Goal: Task Accomplishment & Management: Complete application form

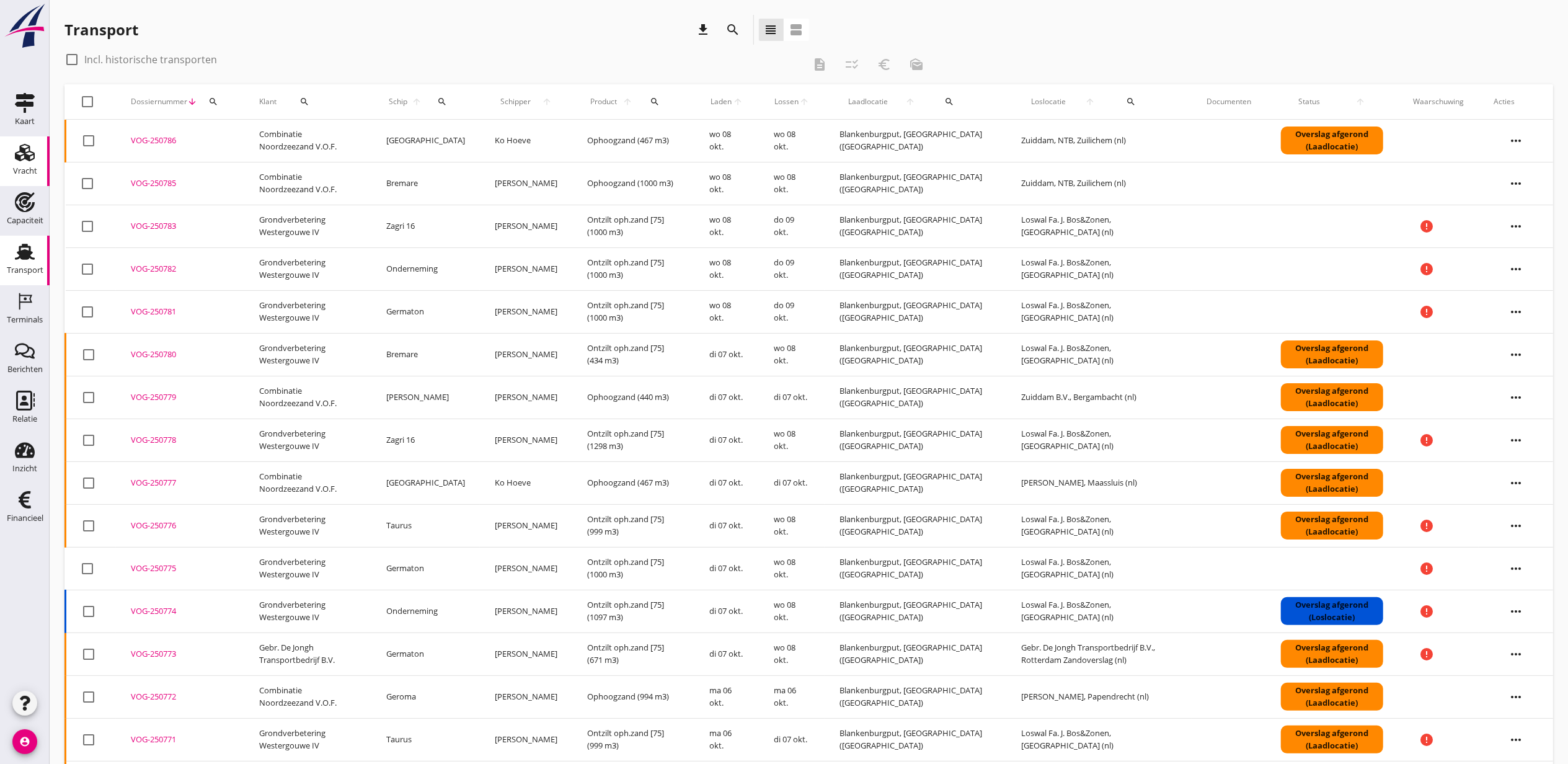
click at [28, 160] on use at bounding box center [25, 152] width 20 height 17
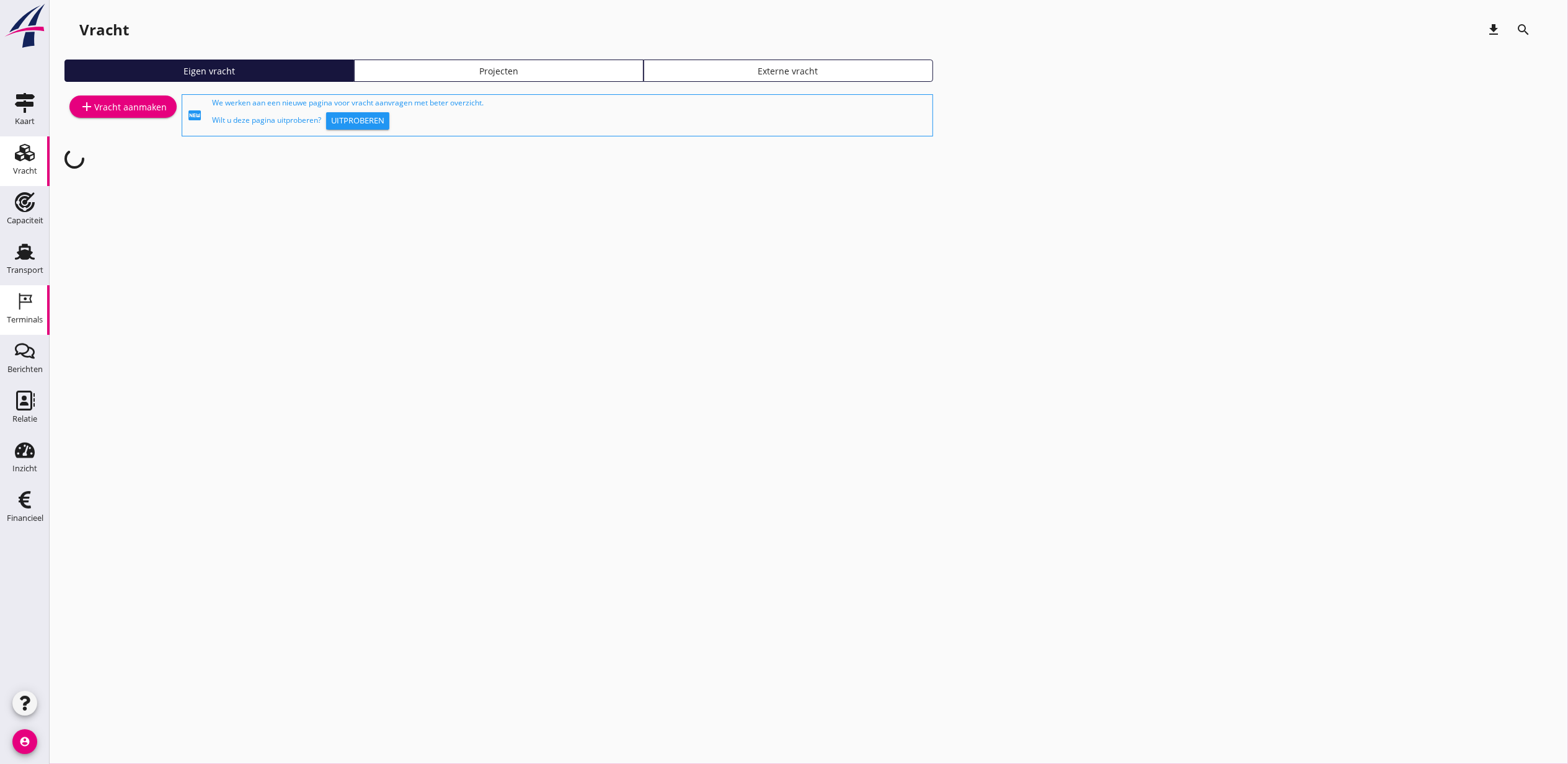
click at [30, 316] on div "Terminals" at bounding box center [25, 320] width 36 height 8
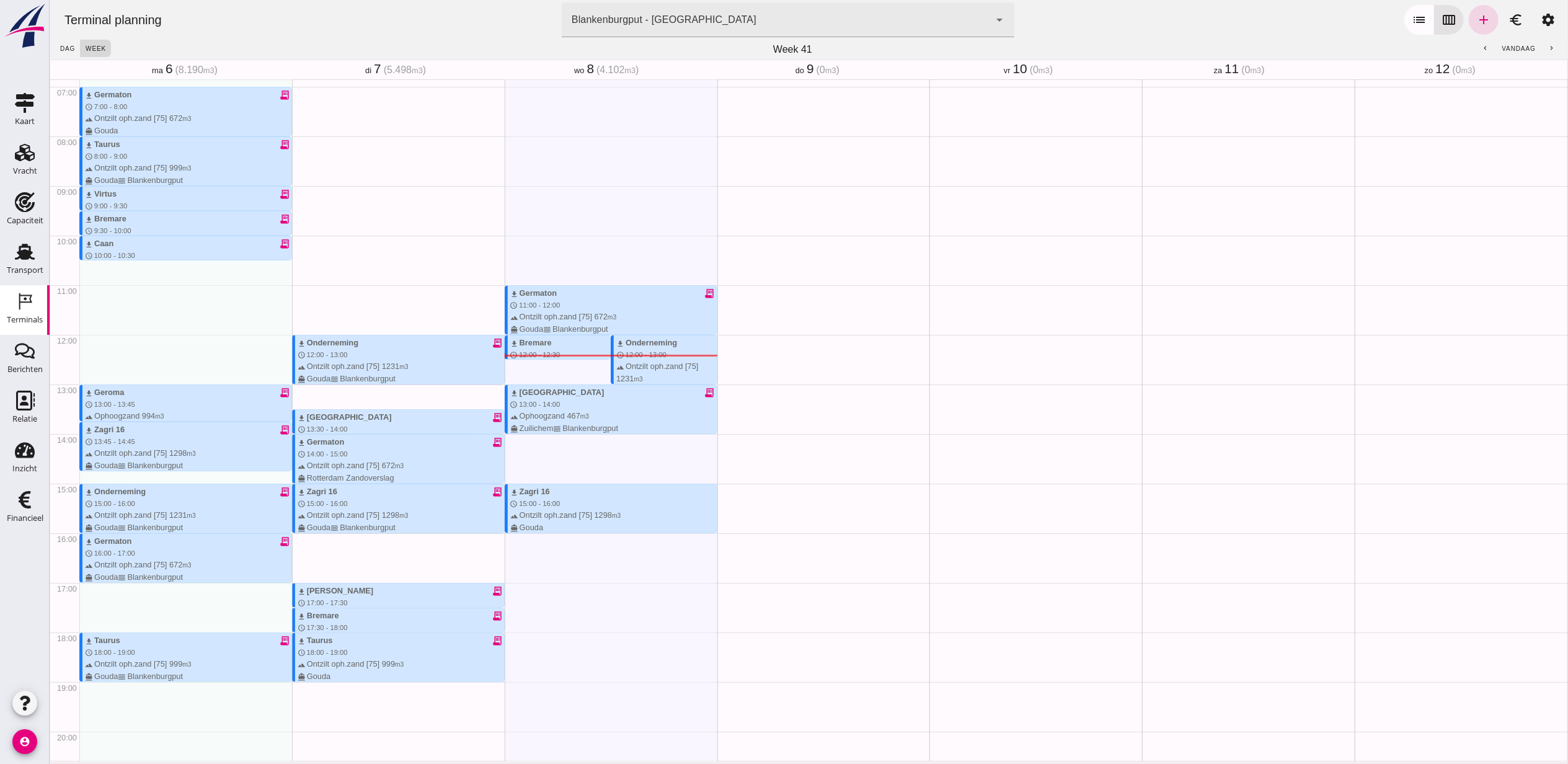
scroll to position [261, 0]
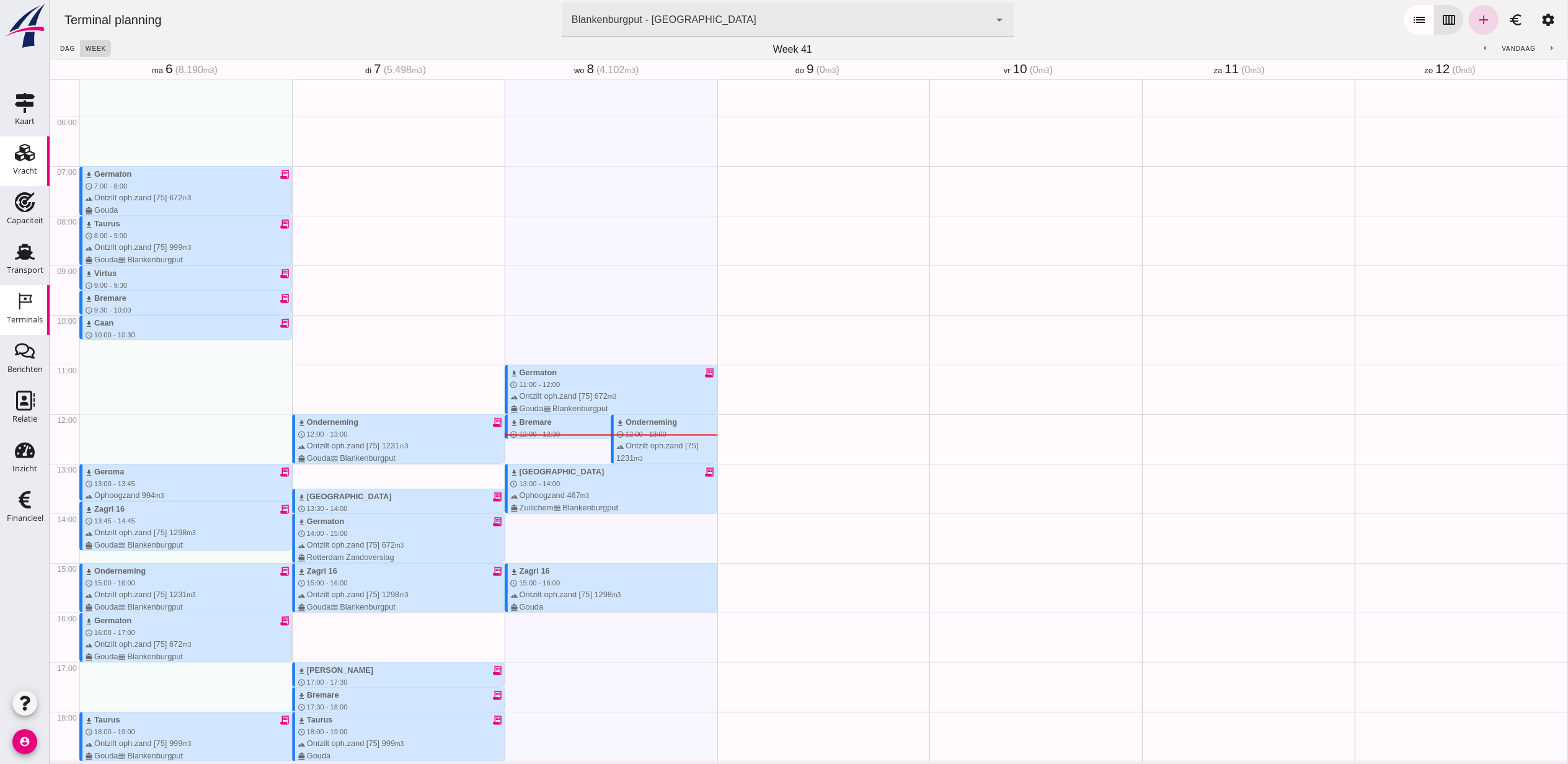
click at [33, 177] on div "Vracht" at bounding box center [25, 170] width 24 height 17
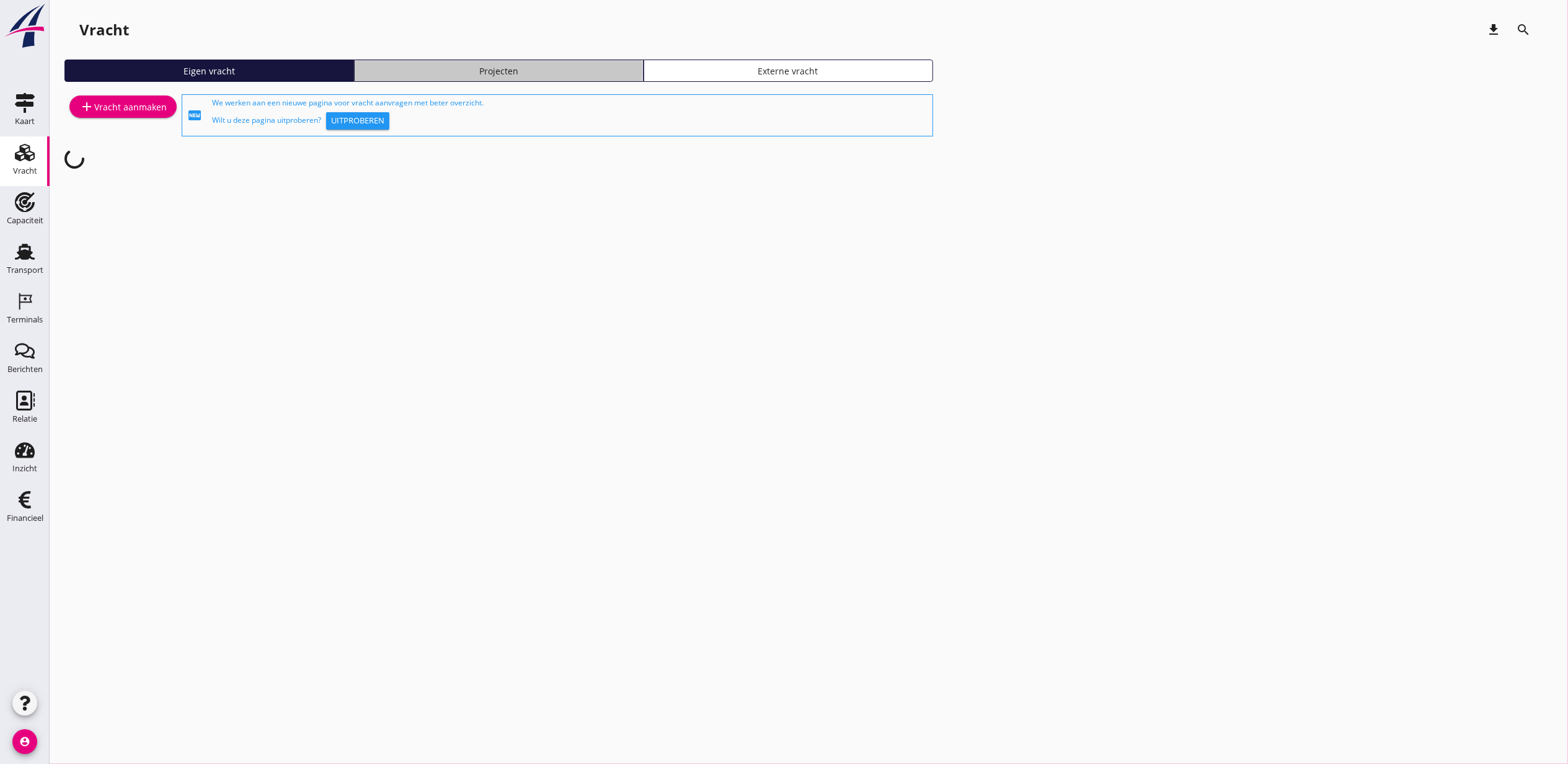
click at [556, 71] on div "Projecten" at bounding box center [499, 71] width 278 height 13
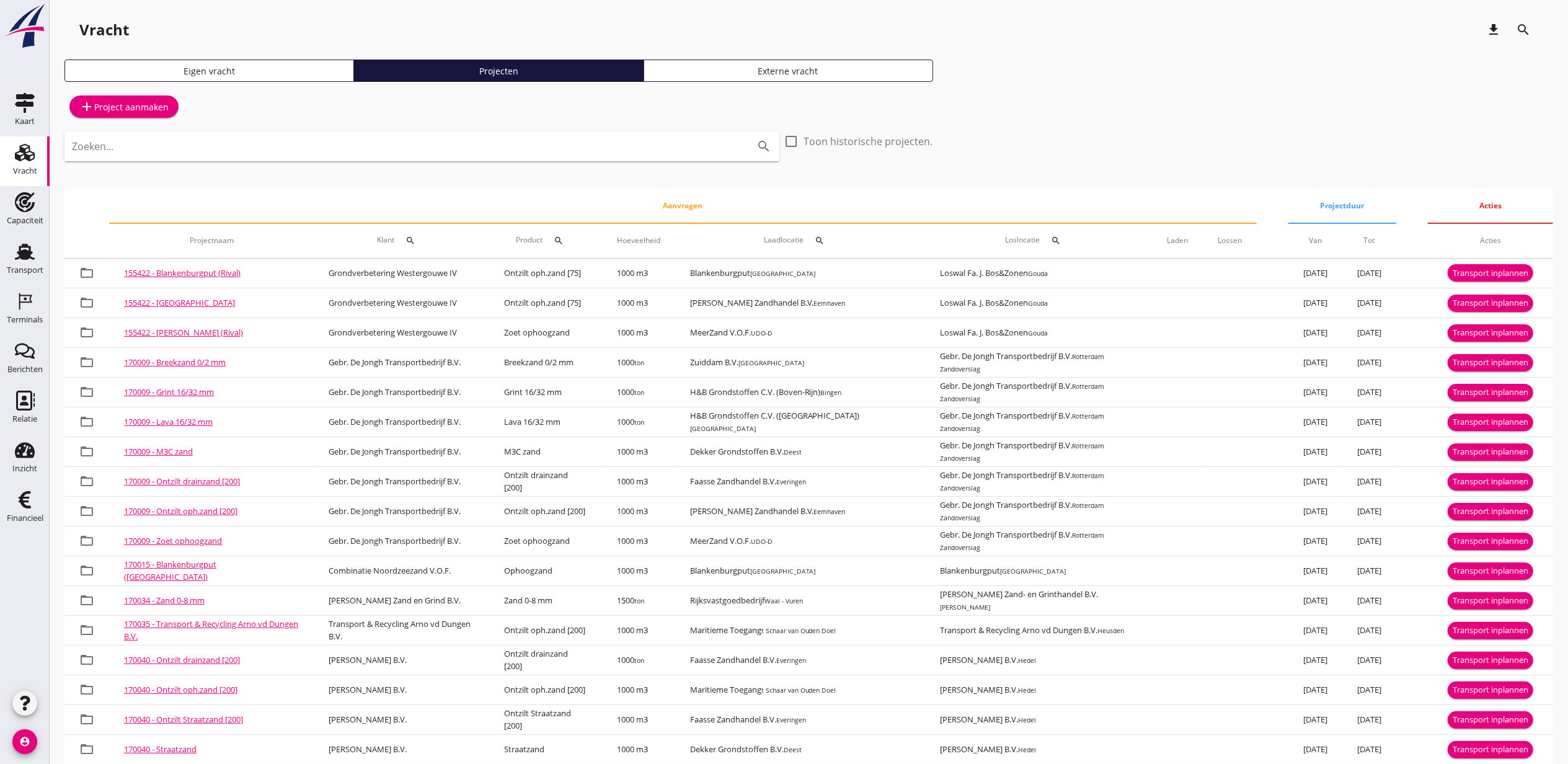
click at [430, 147] on input "Zoeken..." at bounding box center [405, 146] width 666 height 20
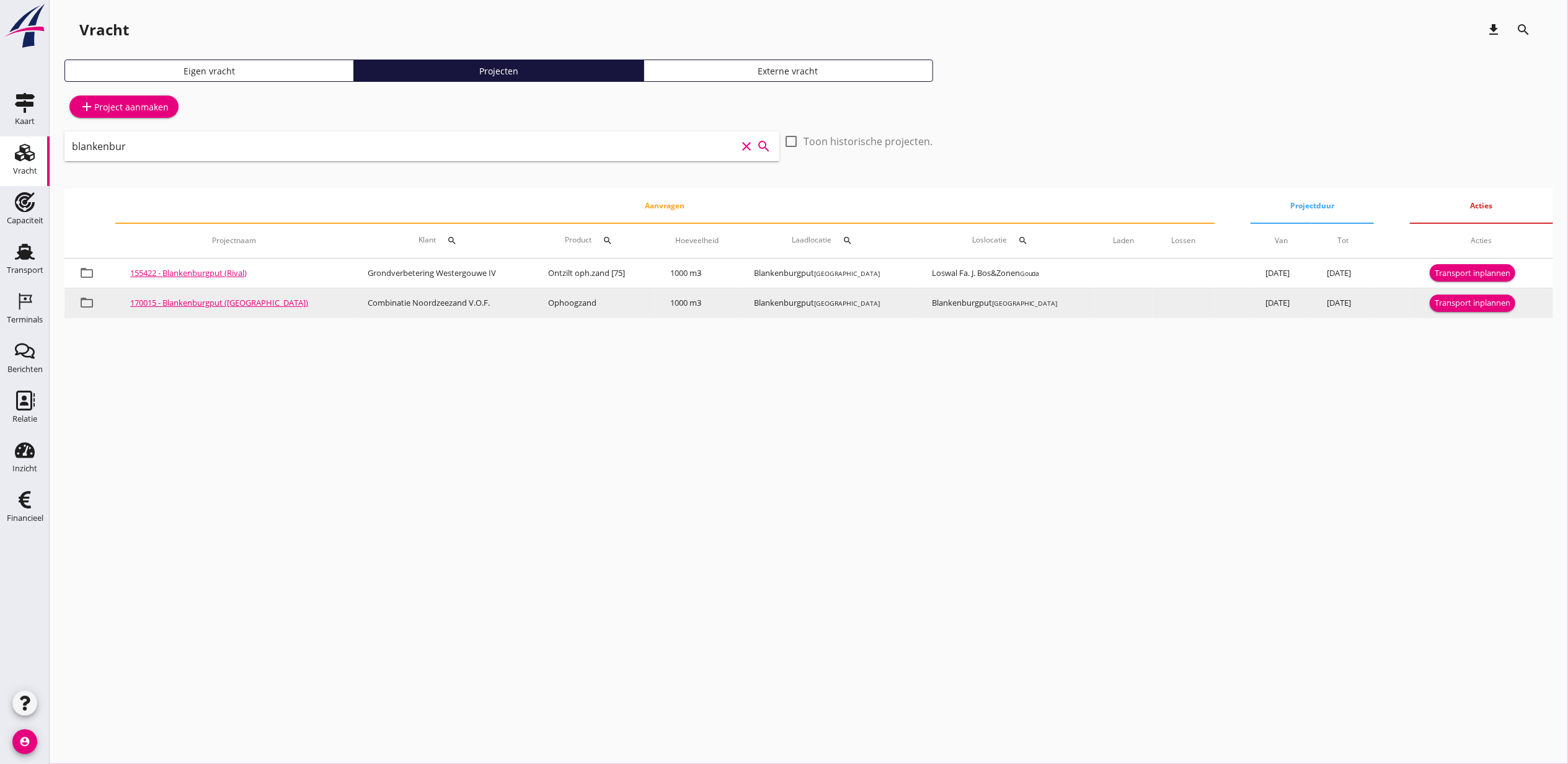
type input "blankenbur"
click at [1494, 309] on div "Transport inplannen" at bounding box center [1473, 303] width 76 height 12
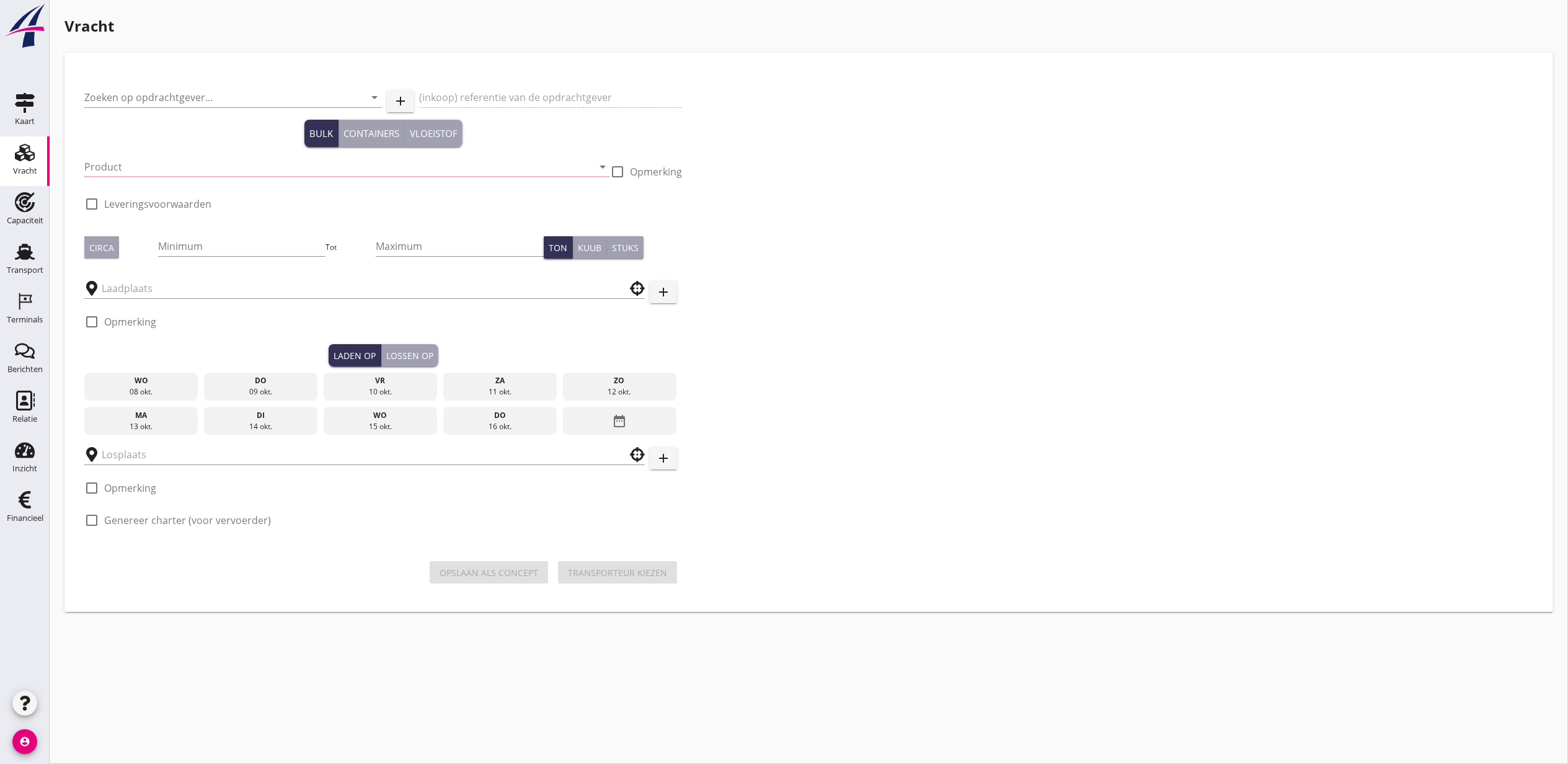
type input "Combinatie Noordzeezand V.O.F."
type input "Ophoogzand (6120)"
type input "1000"
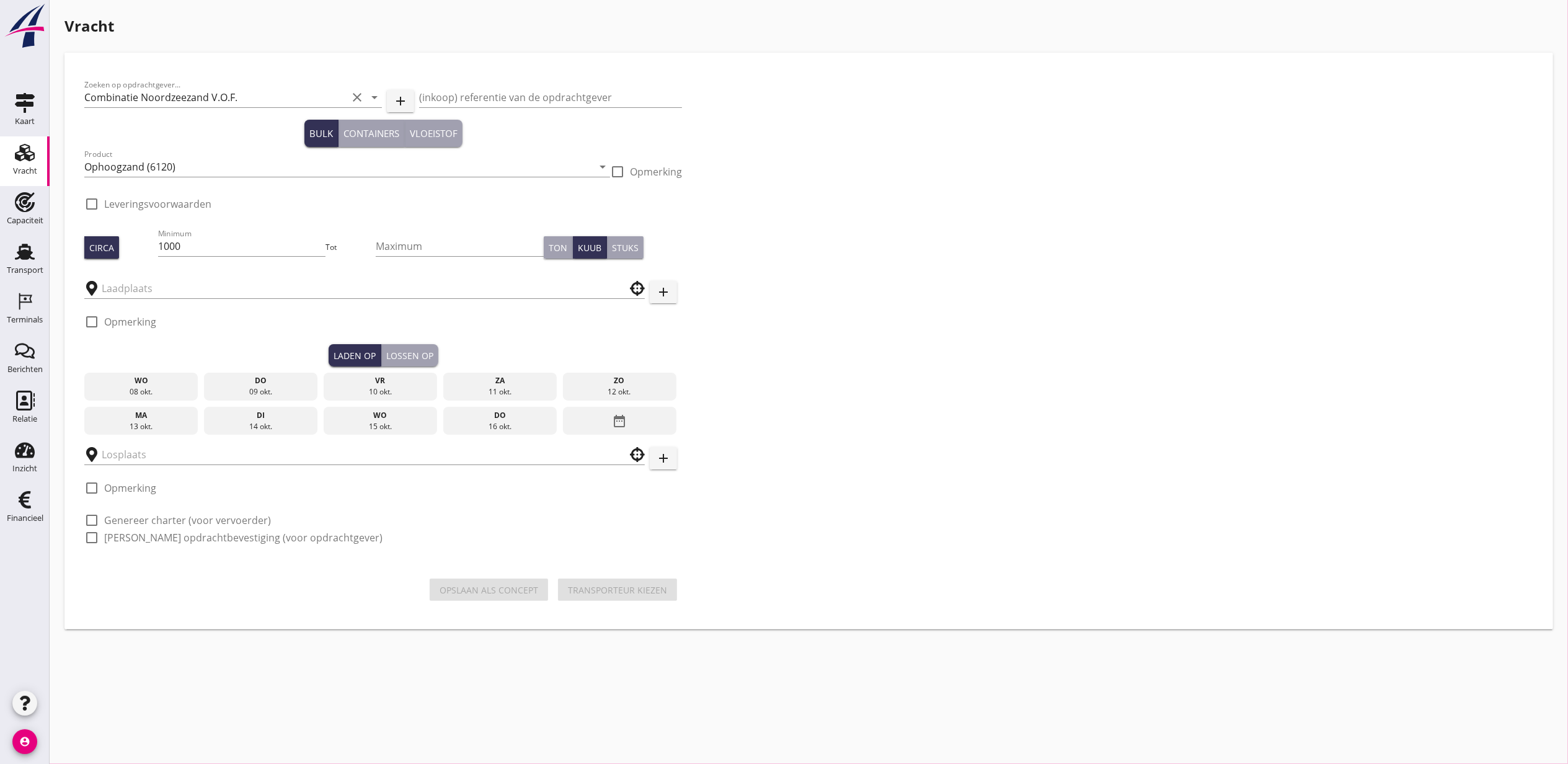
type input "Blankenburgput"
checkbox input "true"
type input "Blankenburgput"
checkbox input "true"
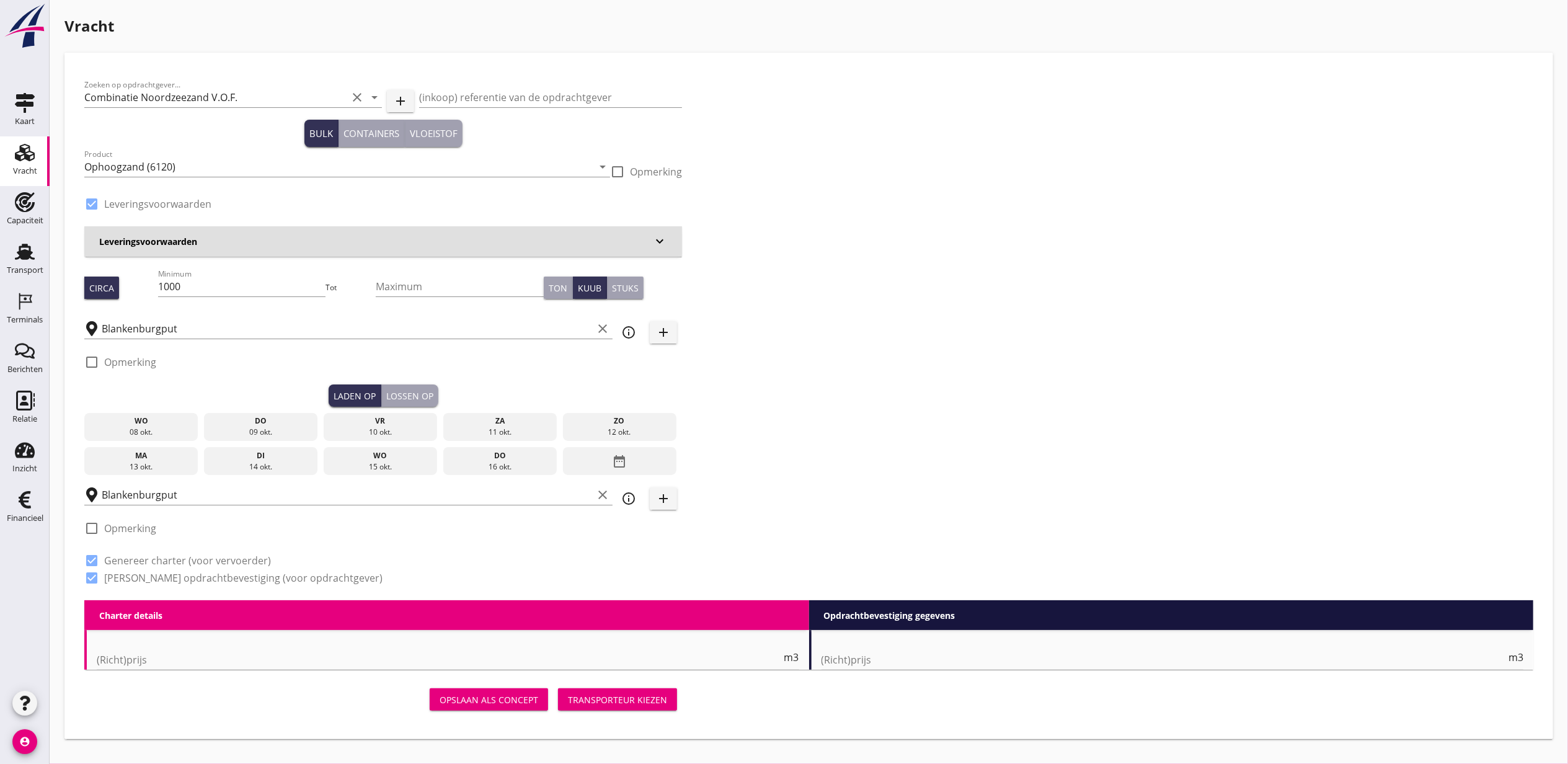
type input "1.15"
radio input "false"
type input "1.15"
radio input "false"
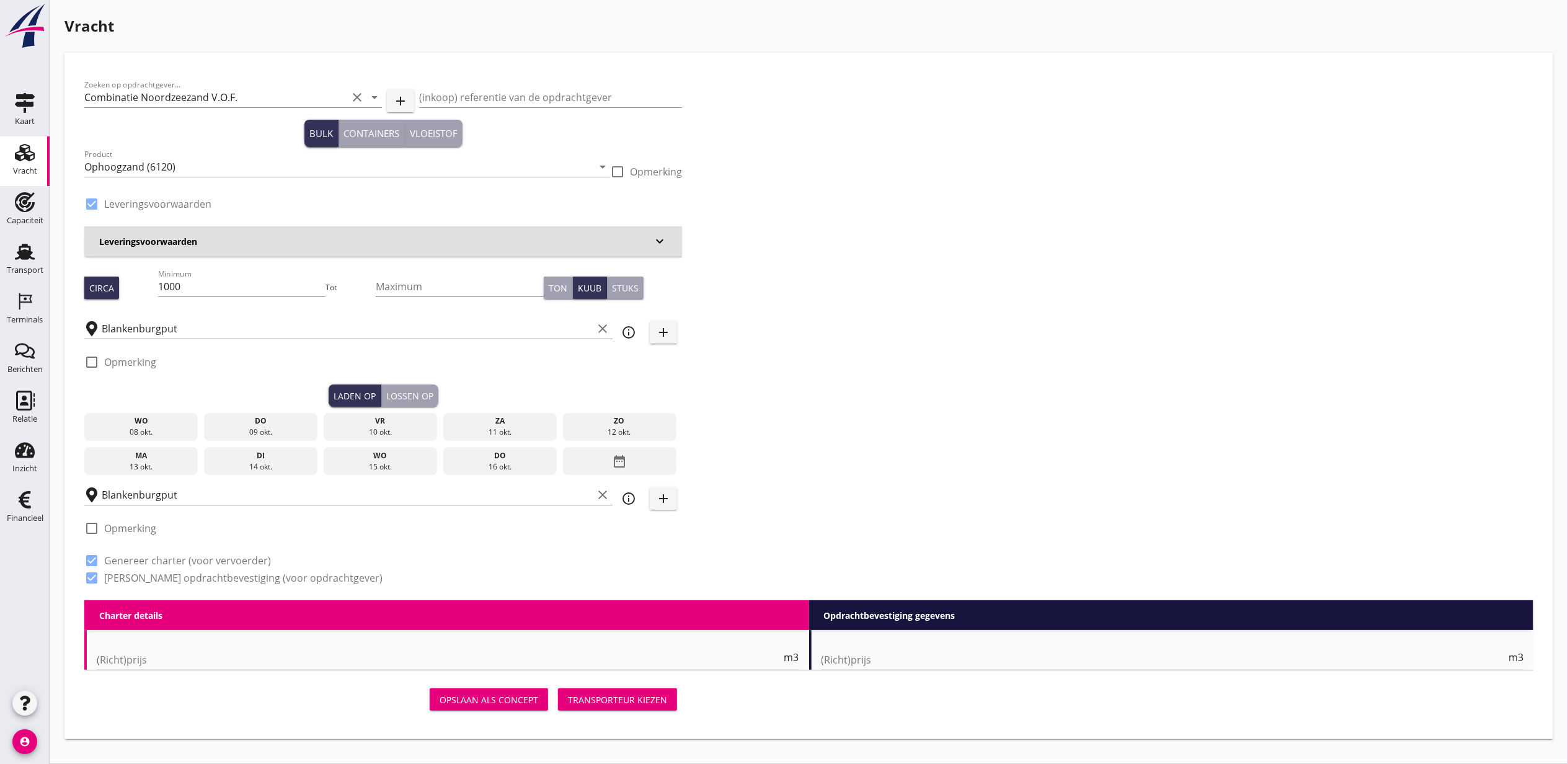
radio input "false"
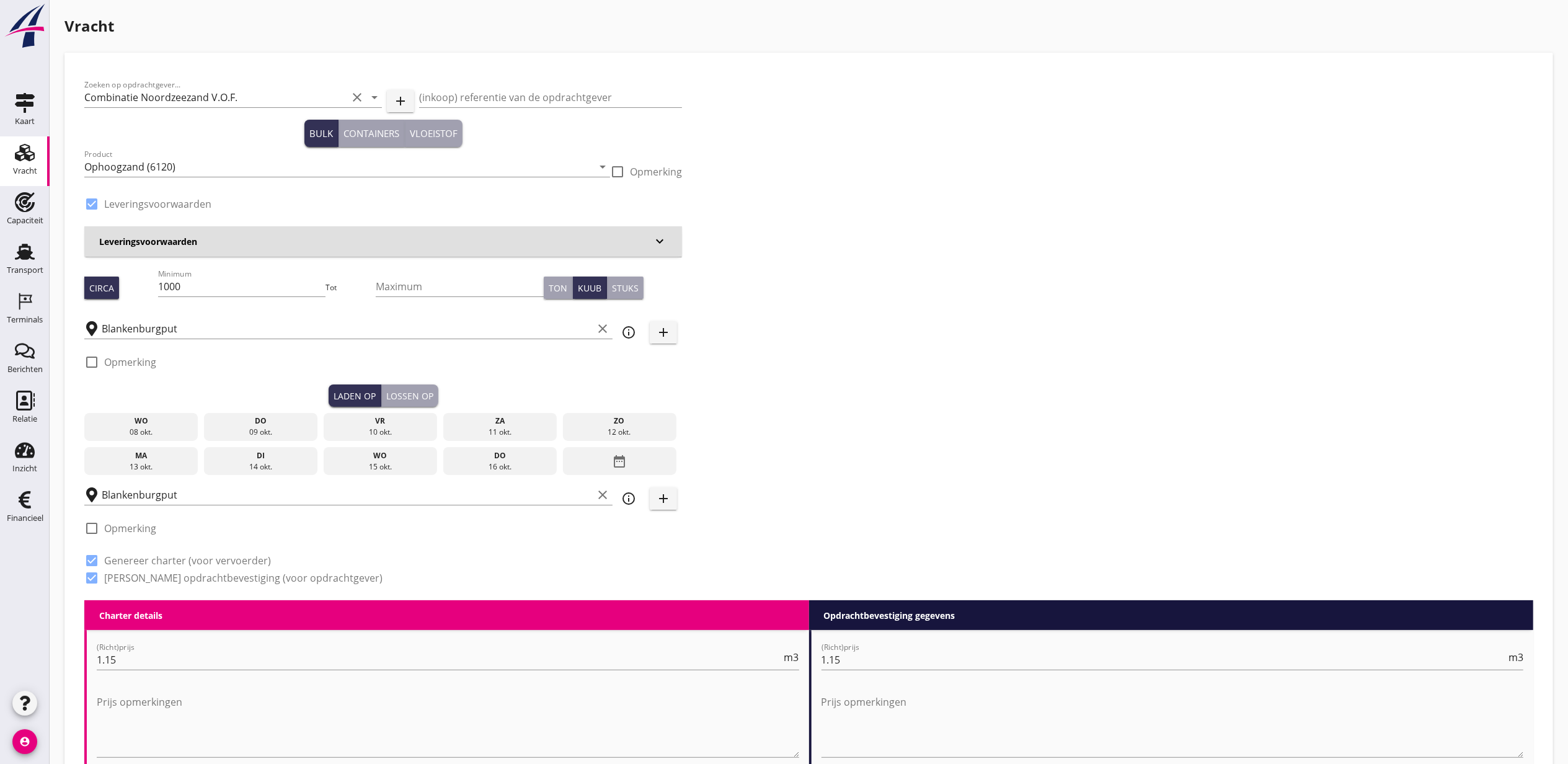
click at [147, 418] on div "wo" at bounding box center [141, 421] width 108 height 12
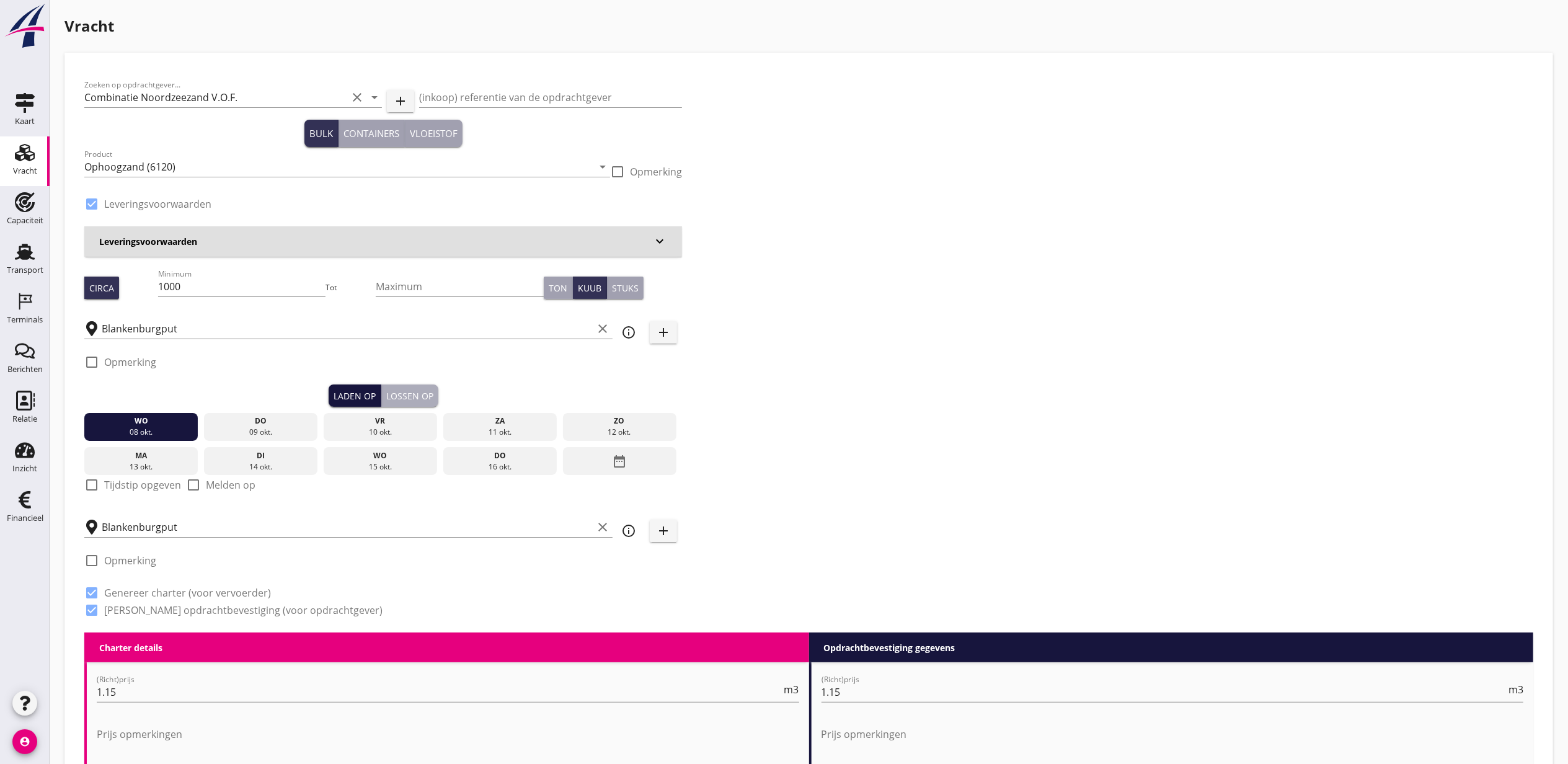
drag, startPoint x: 397, startPoint y: 391, endPoint x: 335, endPoint y: 403, distance: 63.2
click at [397, 391] on div "Lossen op" at bounding box center [410, 395] width 47 height 13
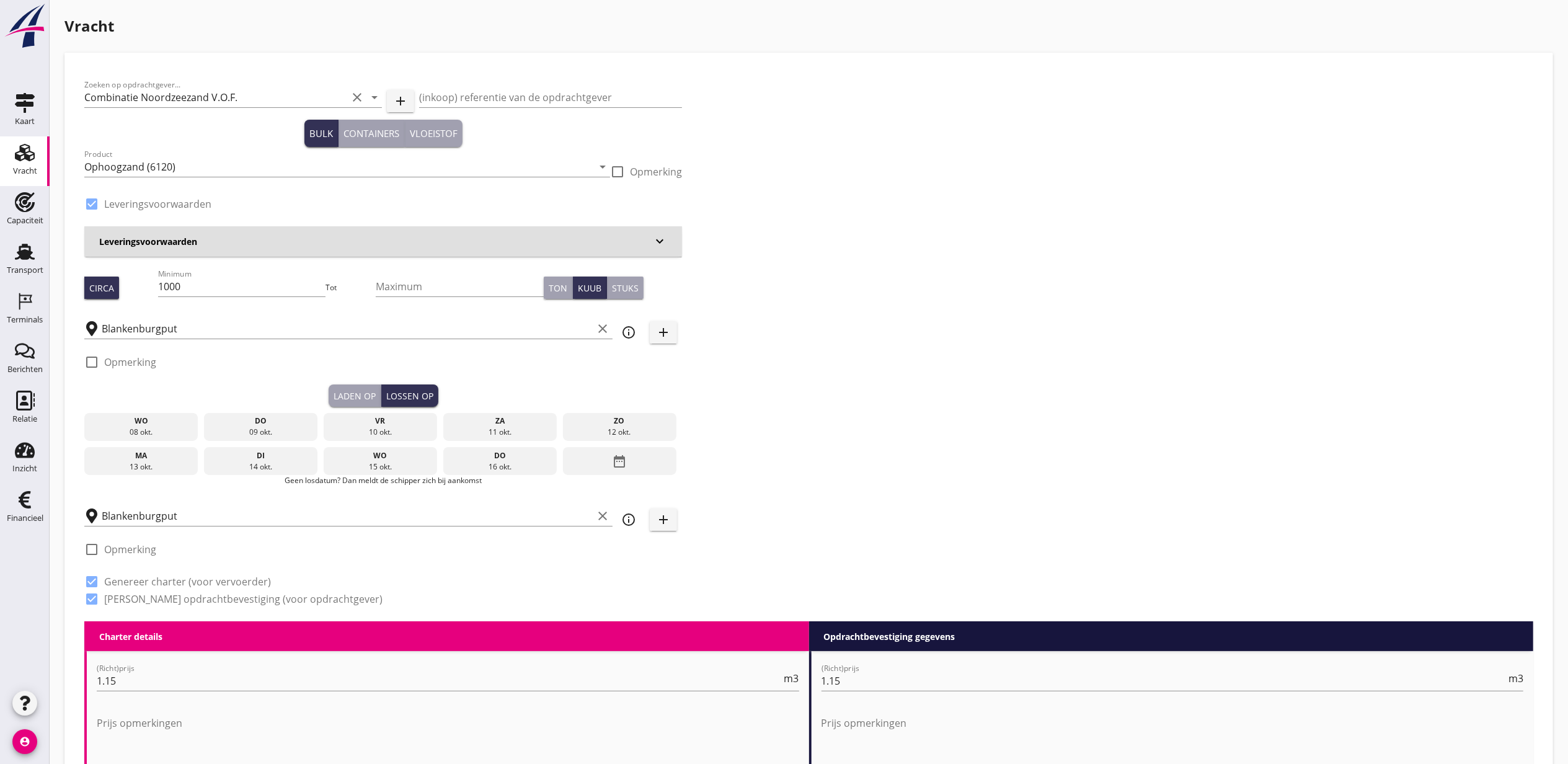
drag, startPoint x: 152, startPoint y: 428, endPoint x: 361, endPoint y: 407, distance: 210.1
click at [152, 428] on div "08 okt." at bounding box center [141, 432] width 108 height 12
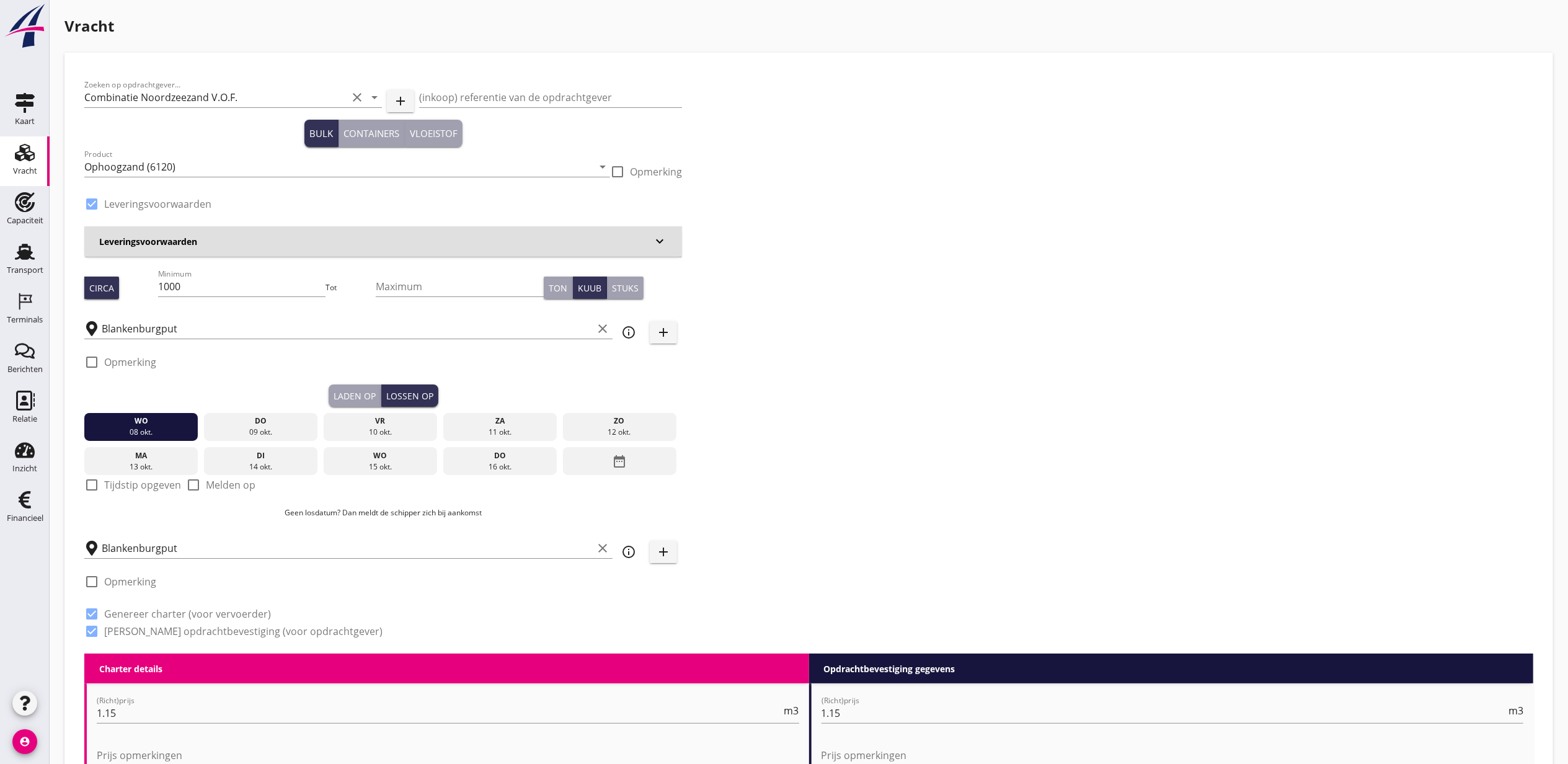
click at [377, 397] on button "Laden op" at bounding box center [354, 395] width 53 height 22
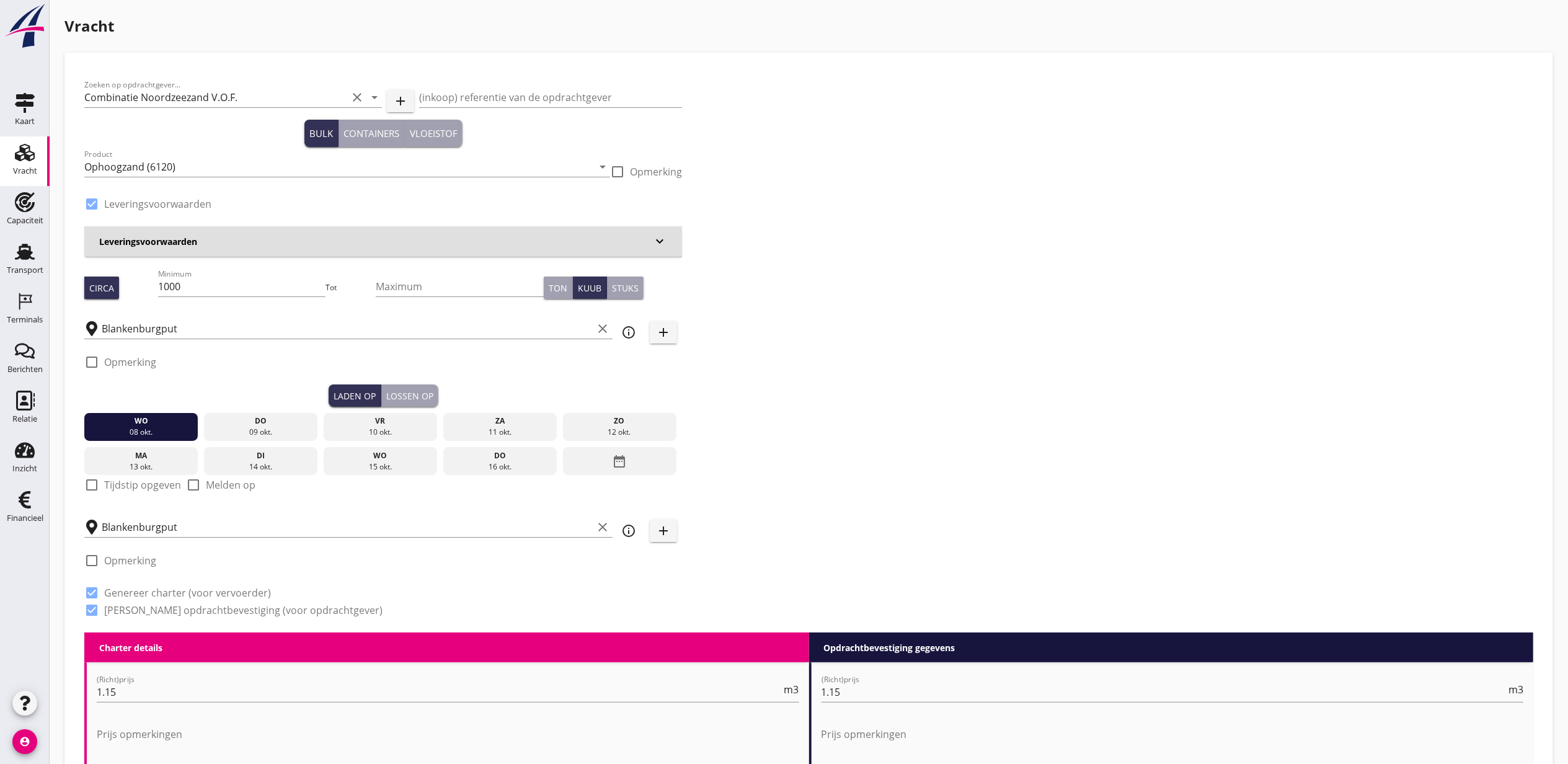
click at [139, 486] on label "Tijdstip opgeven" at bounding box center [143, 485] width 77 height 12
checkbox input "true"
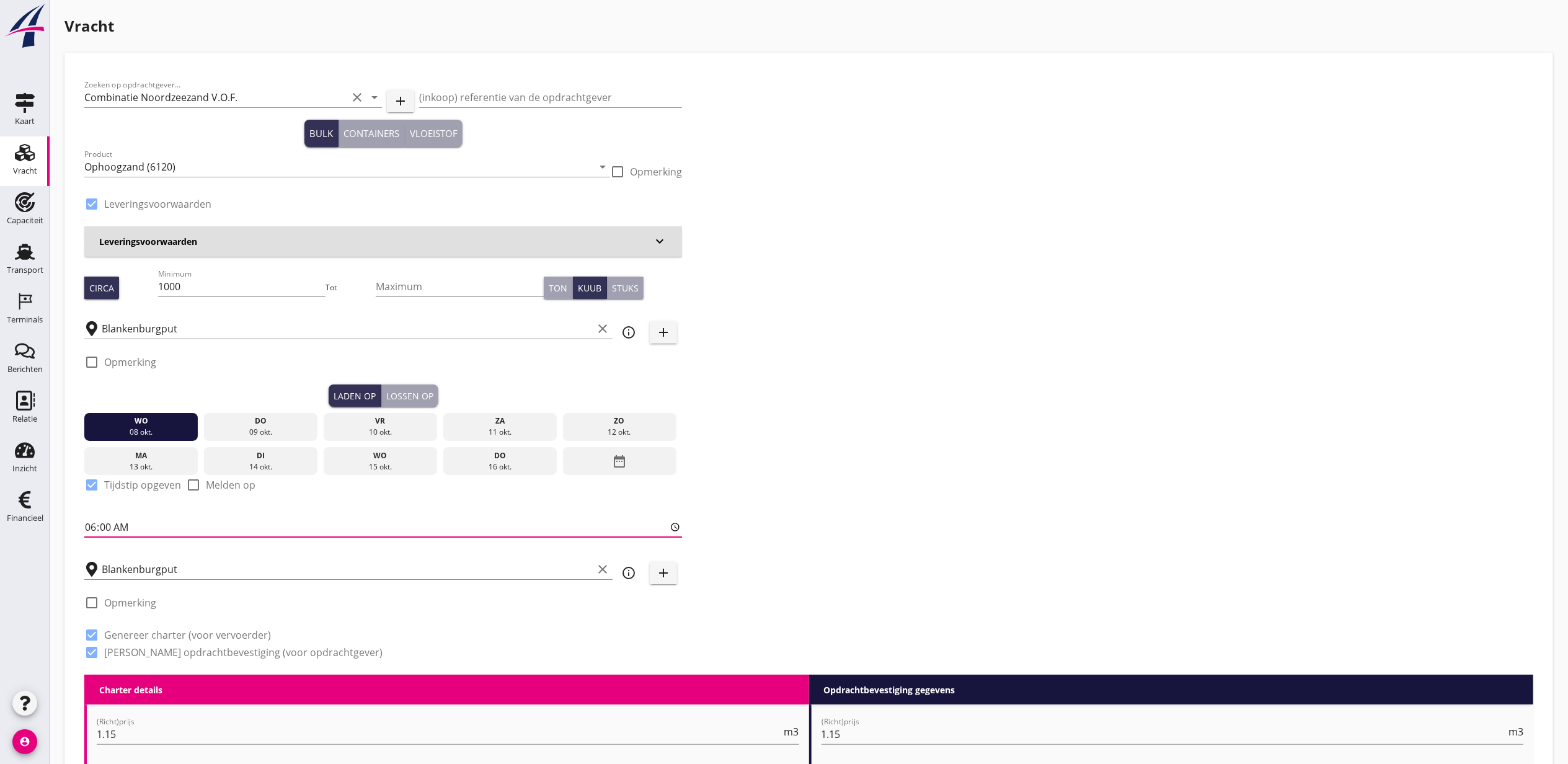
click at [88, 529] on input "06:00" at bounding box center [383, 527] width 598 height 20
type input "14:00"
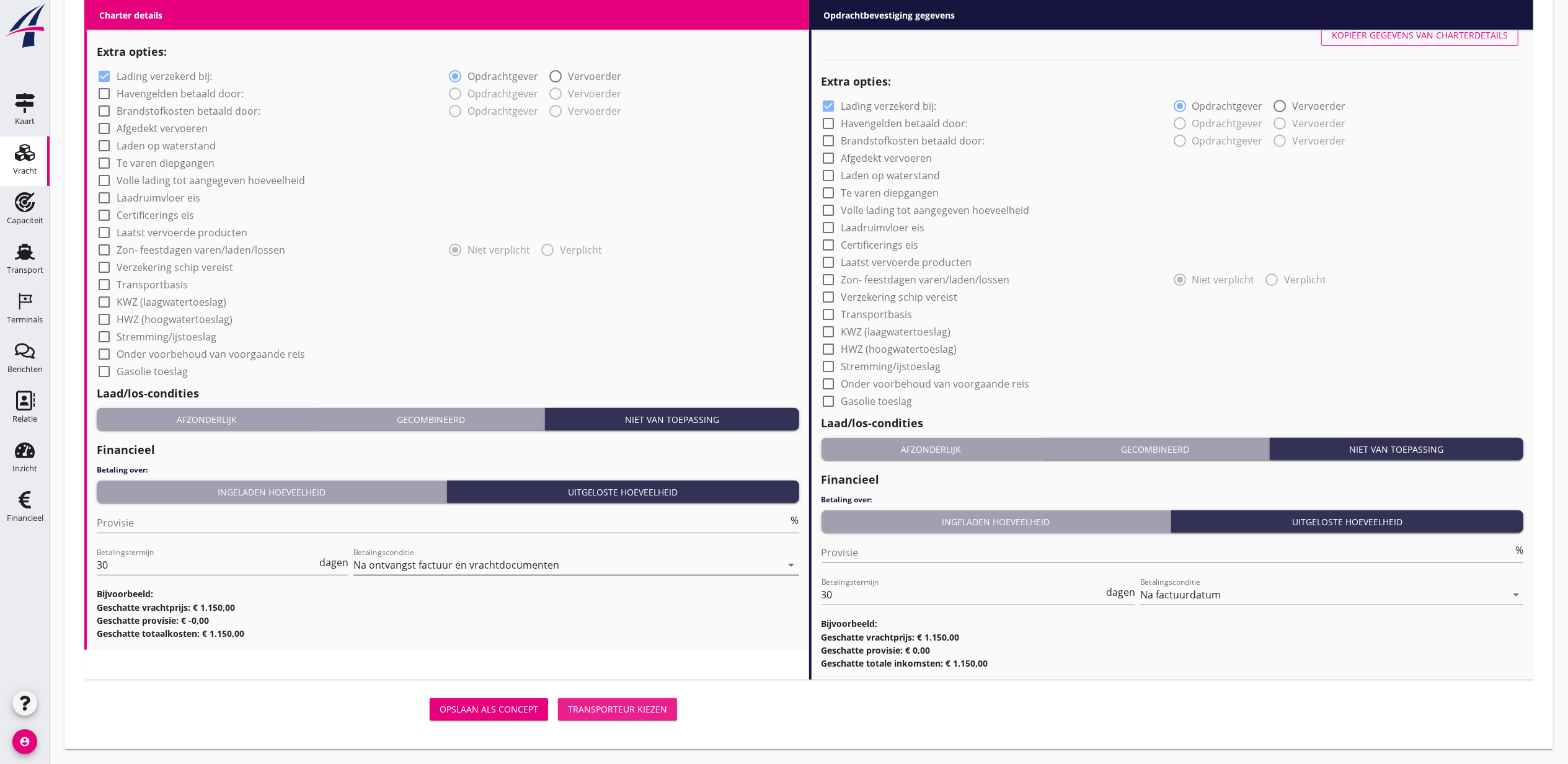
drag, startPoint x: 635, startPoint y: 710, endPoint x: 591, endPoint y: 573, distance: 143.9
click at [635, 710] on div "Transporteur kiezen" at bounding box center [617, 709] width 99 height 13
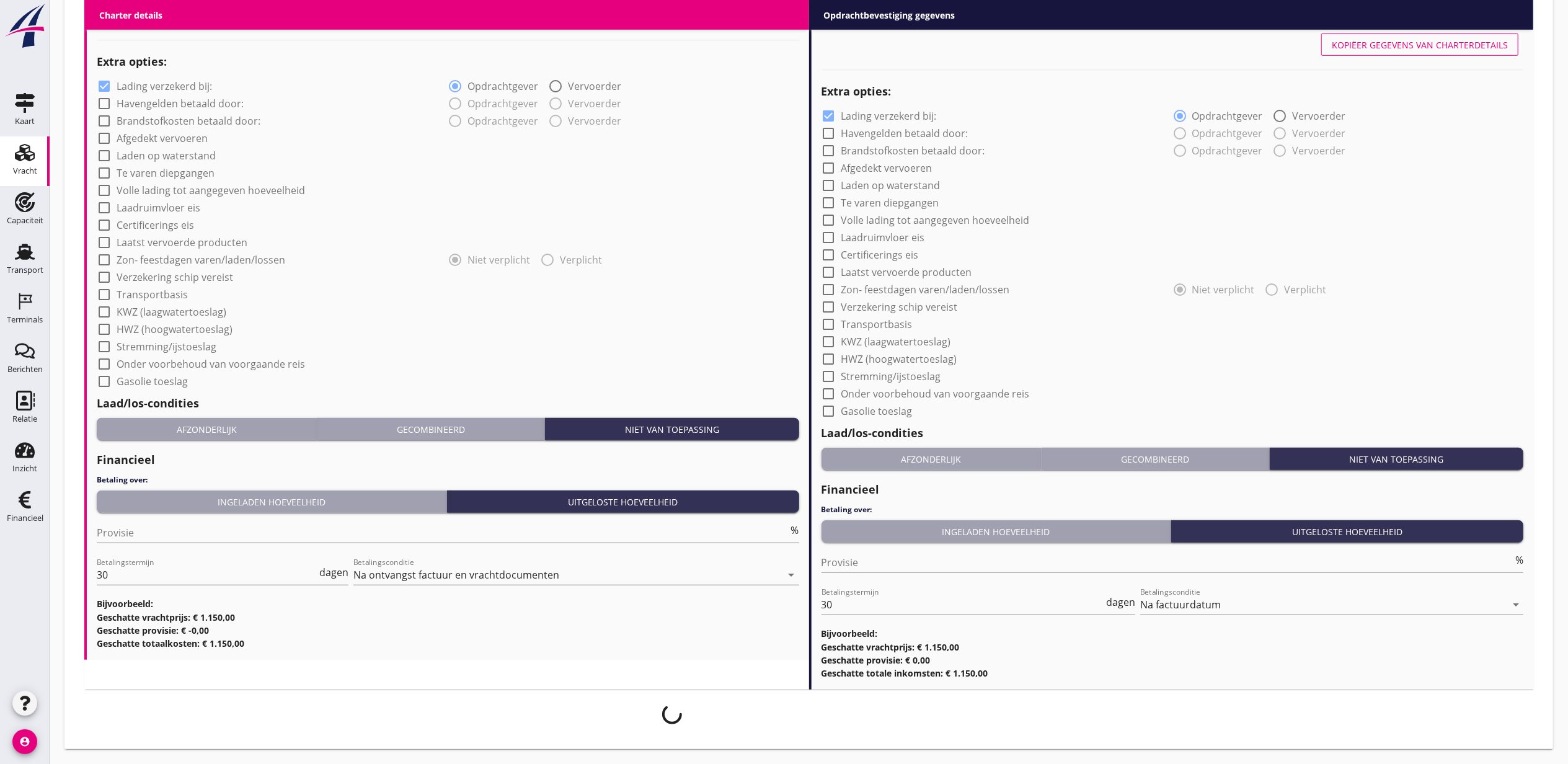
scroll to position [945, 0]
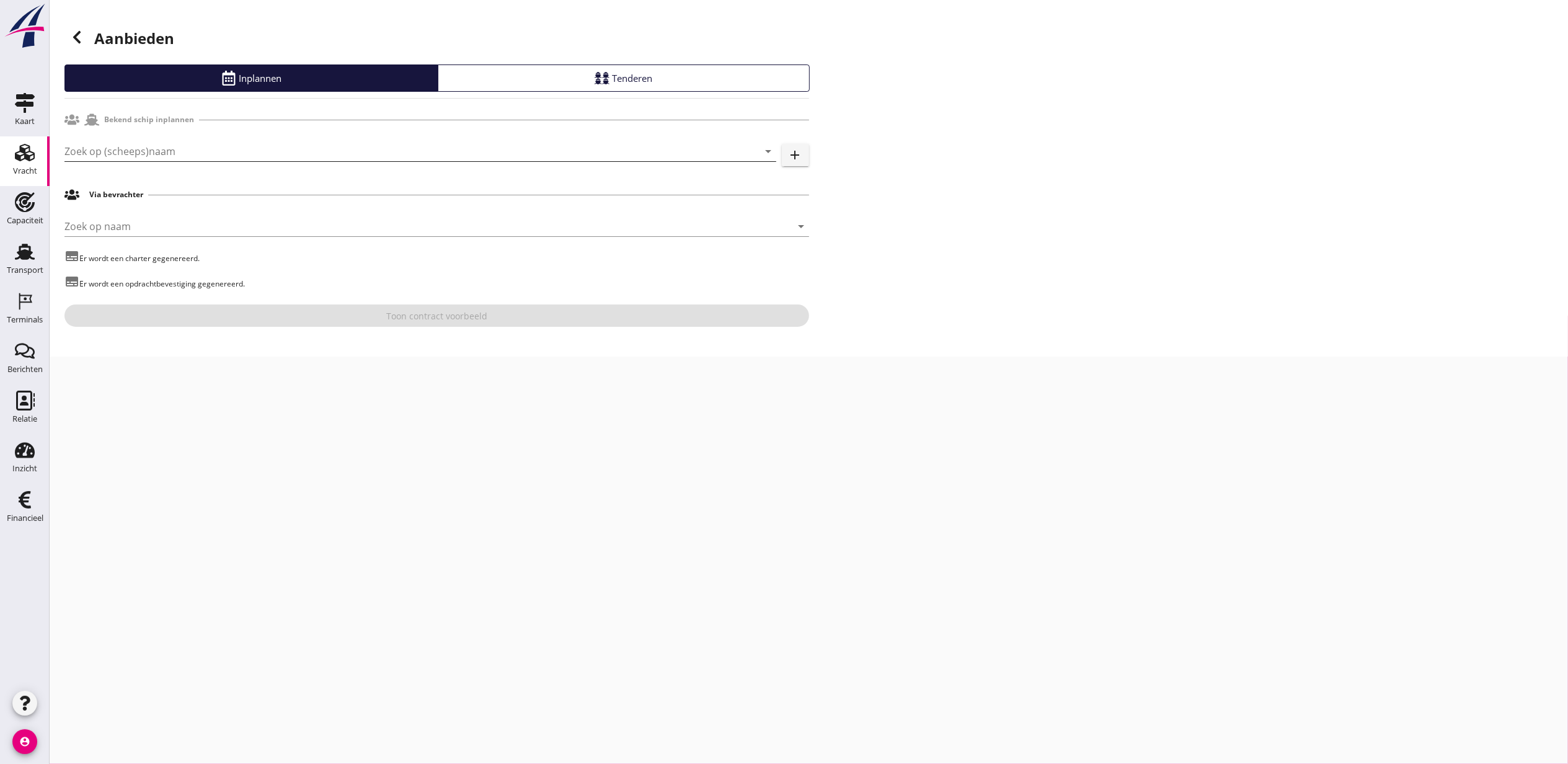
click at [195, 150] on input "Zoek op (scheeps)naam" at bounding box center [402, 151] width 677 height 20
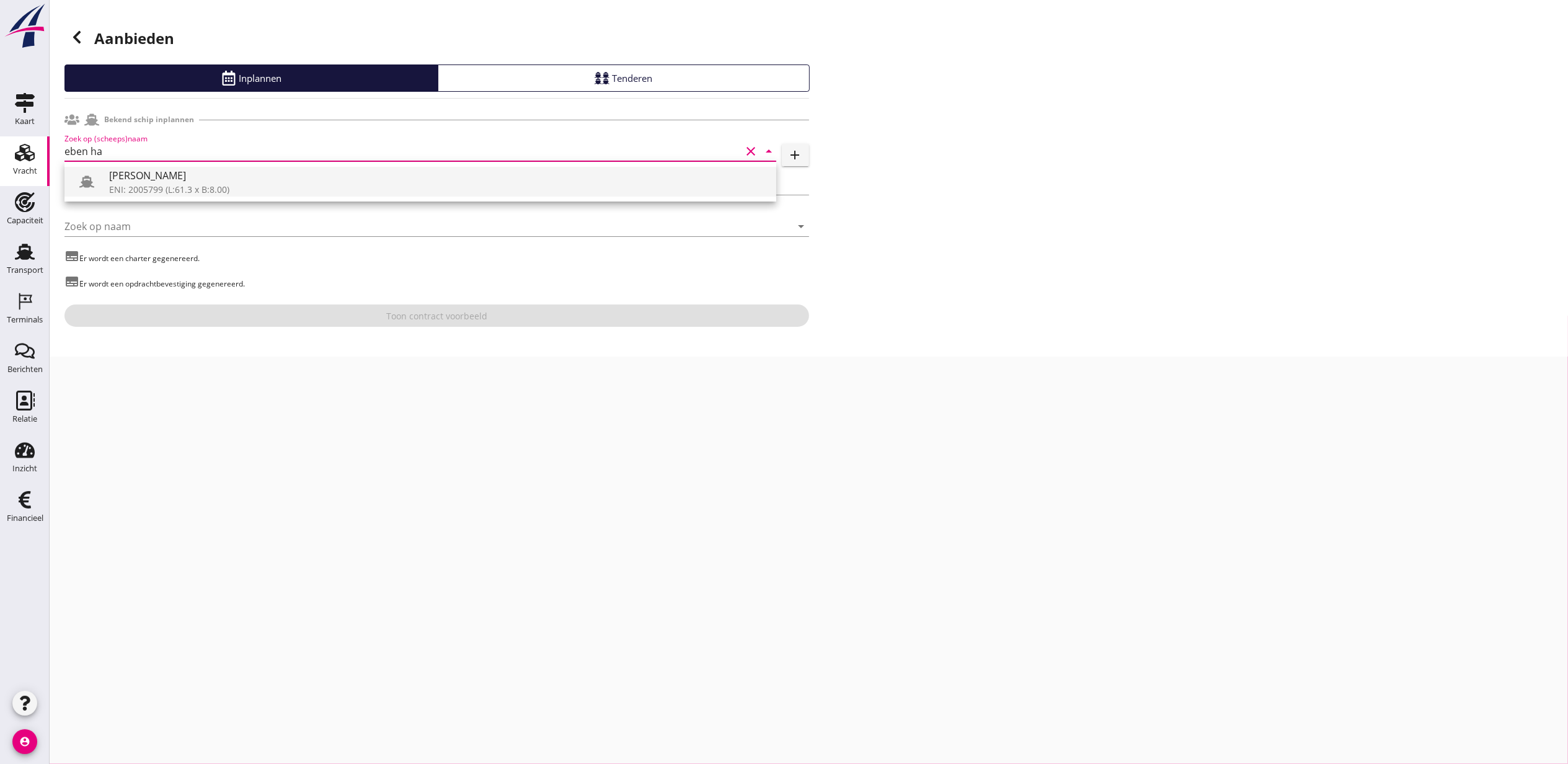
click at [172, 179] on div "[PERSON_NAME]" at bounding box center [437, 175] width 657 height 15
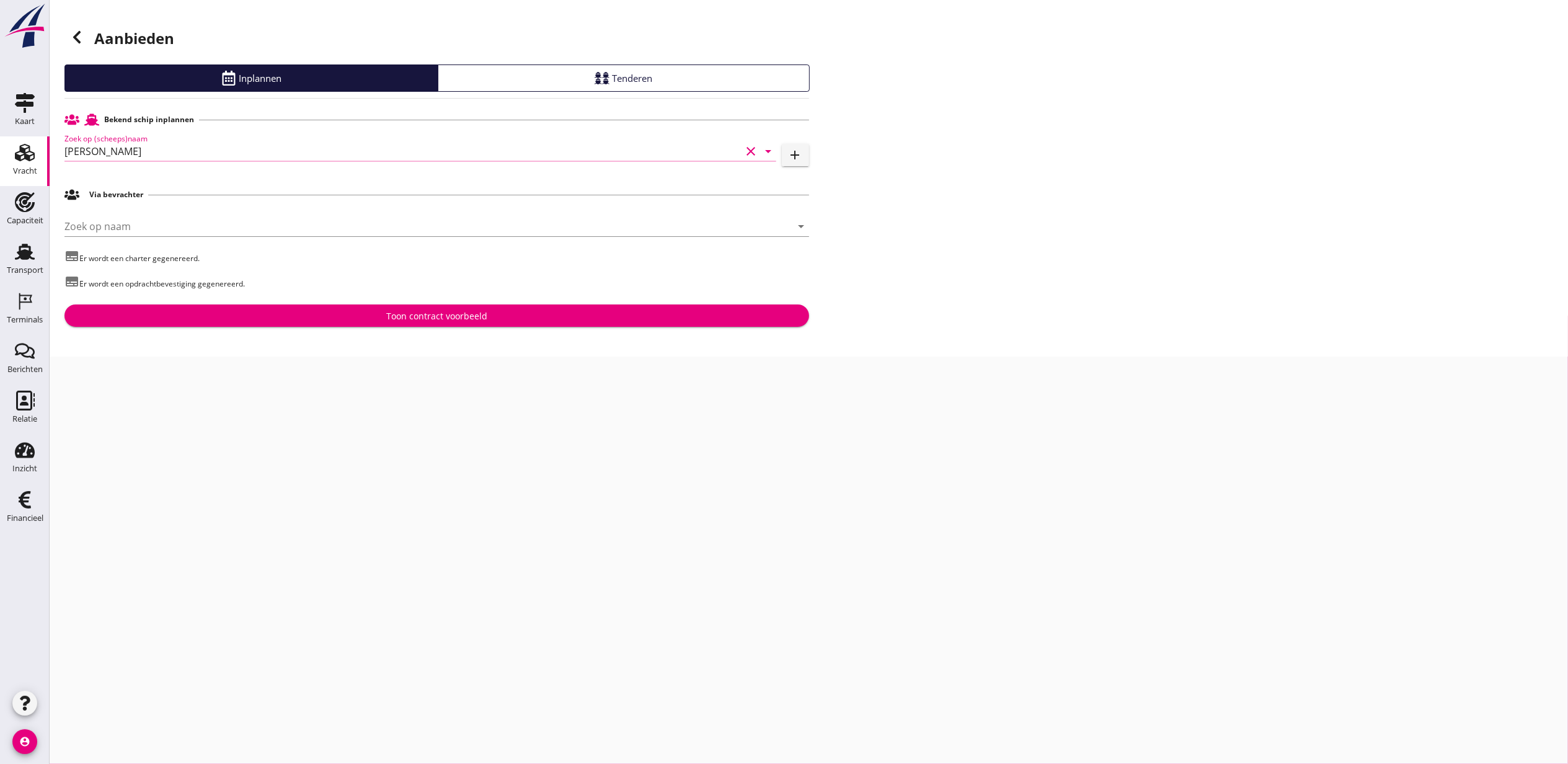
type input "[PERSON_NAME]"
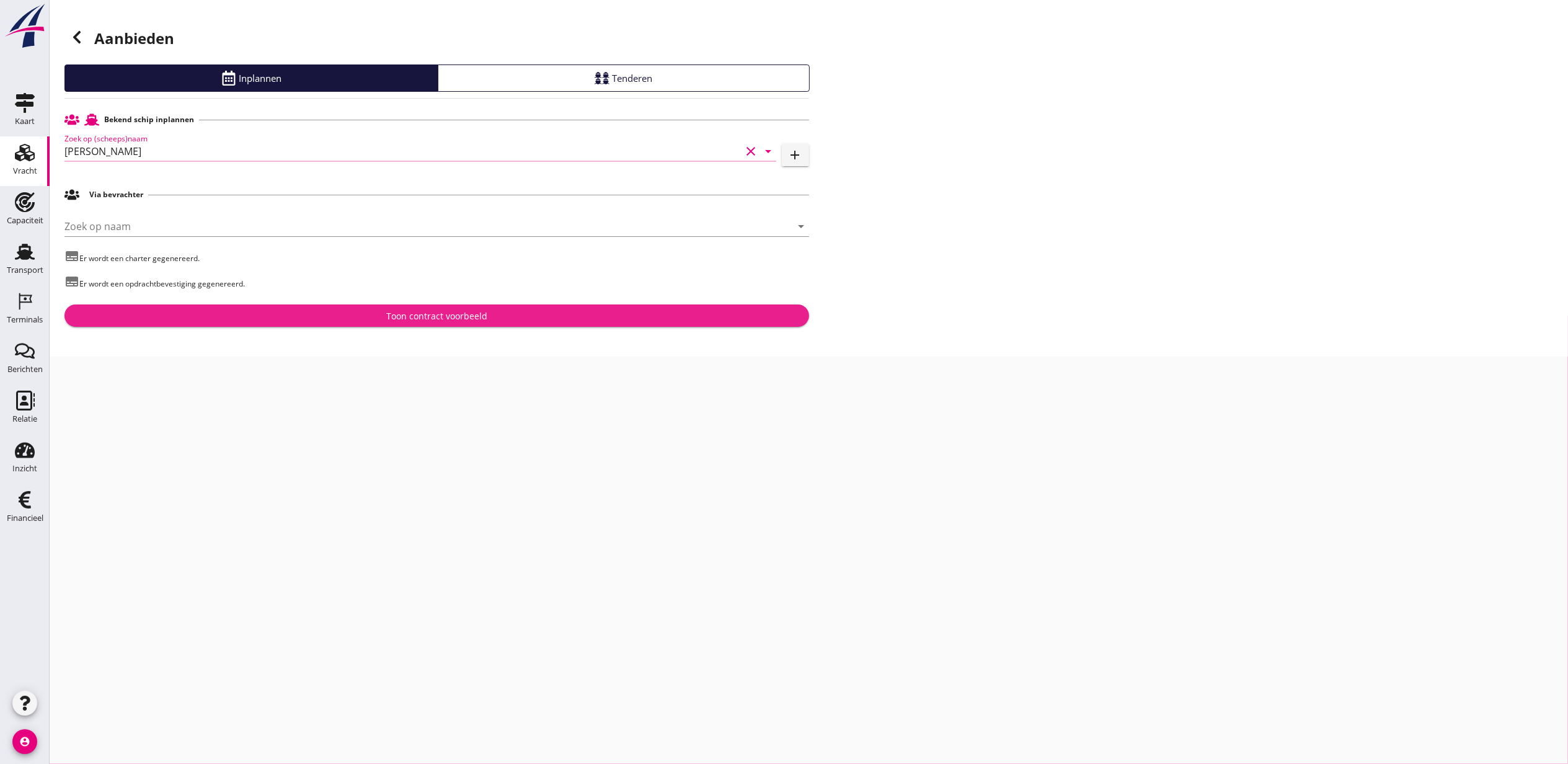
click at [432, 310] on div "Toon contract voorbeeld" at bounding box center [436, 316] width 101 height 13
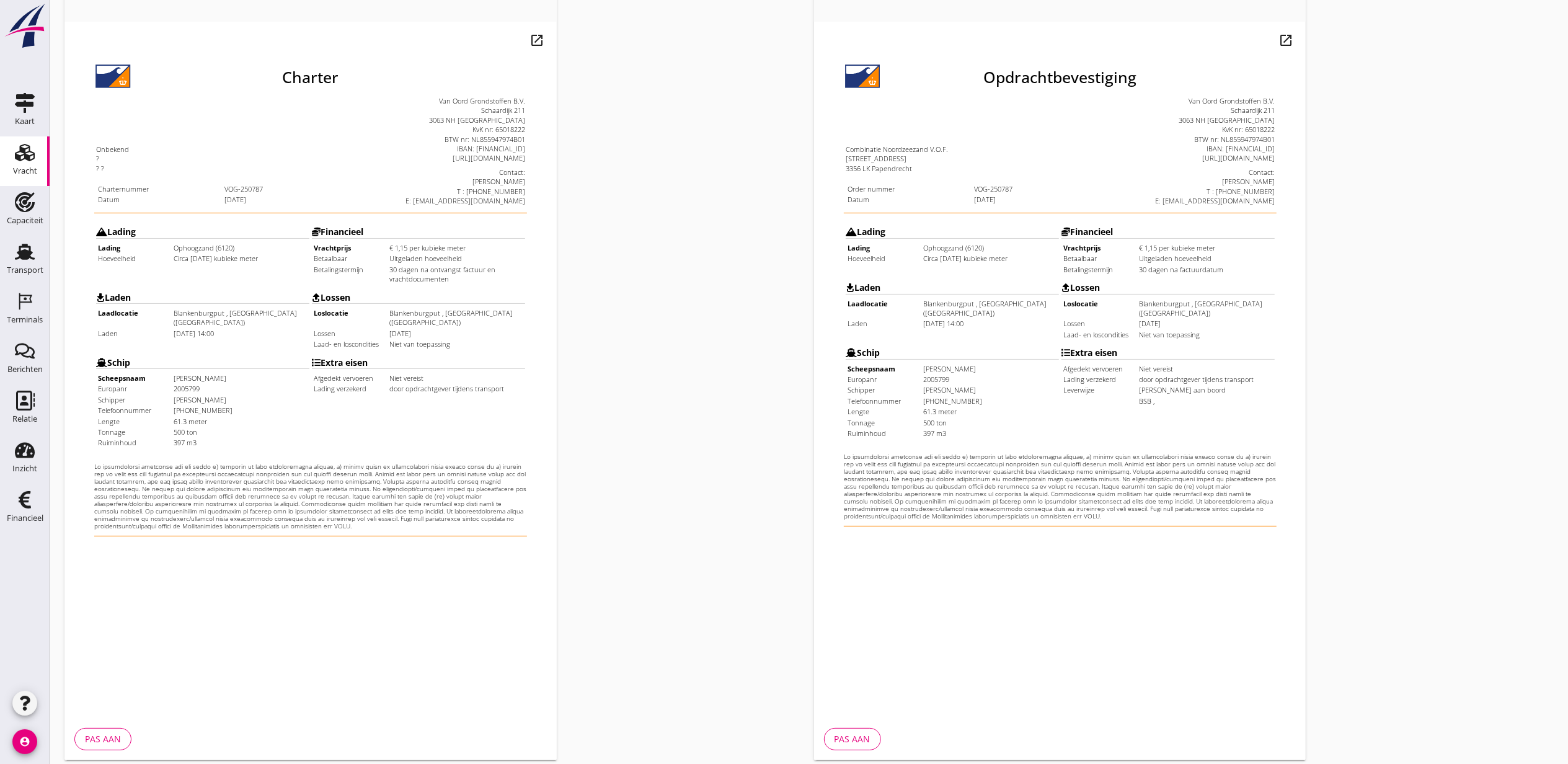
scroll to position [154, 0]
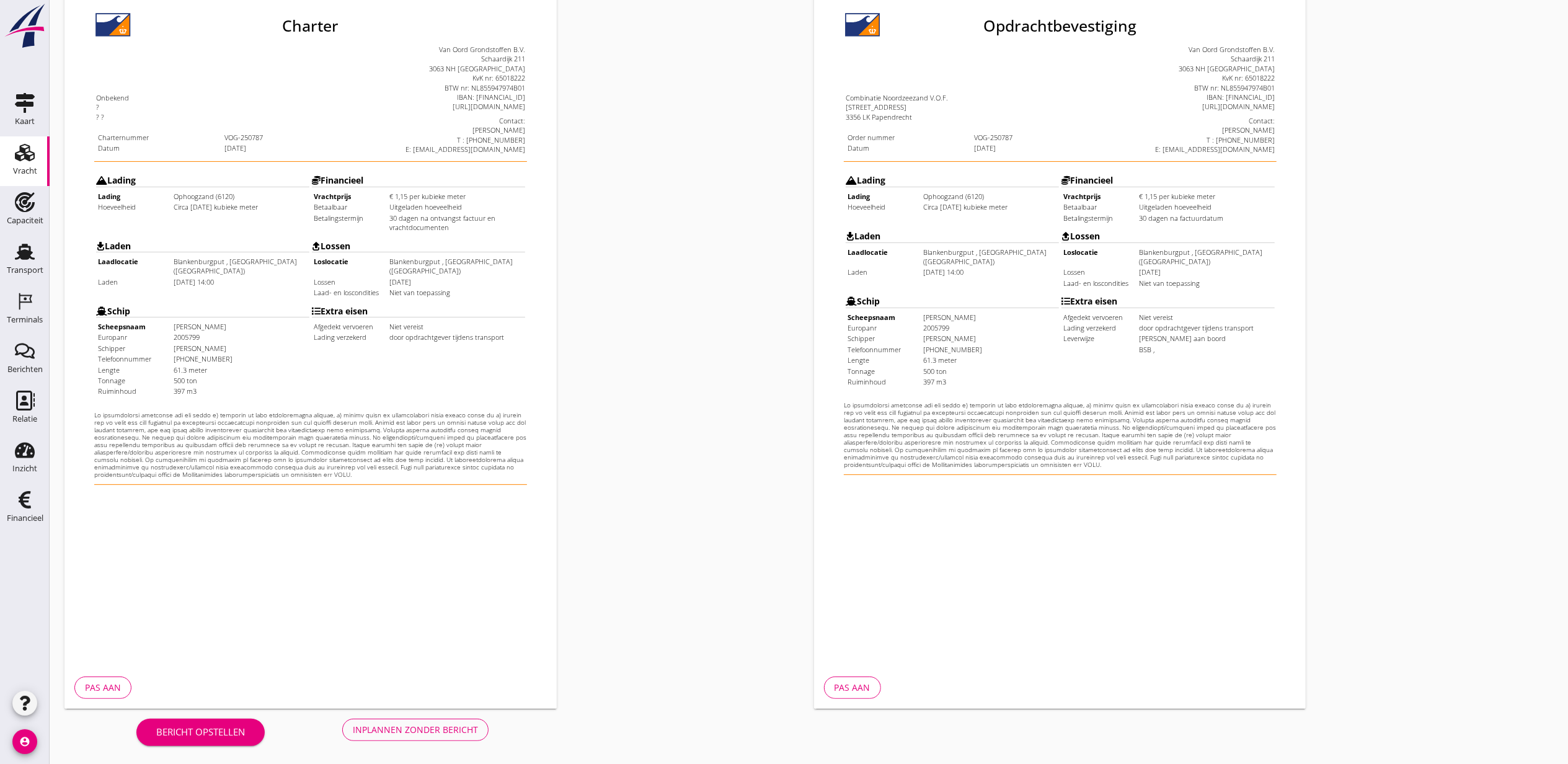
click at [432, 740] on button "Inplannen zonder bericht" at bounding box center [416, 729] width 146 height 22
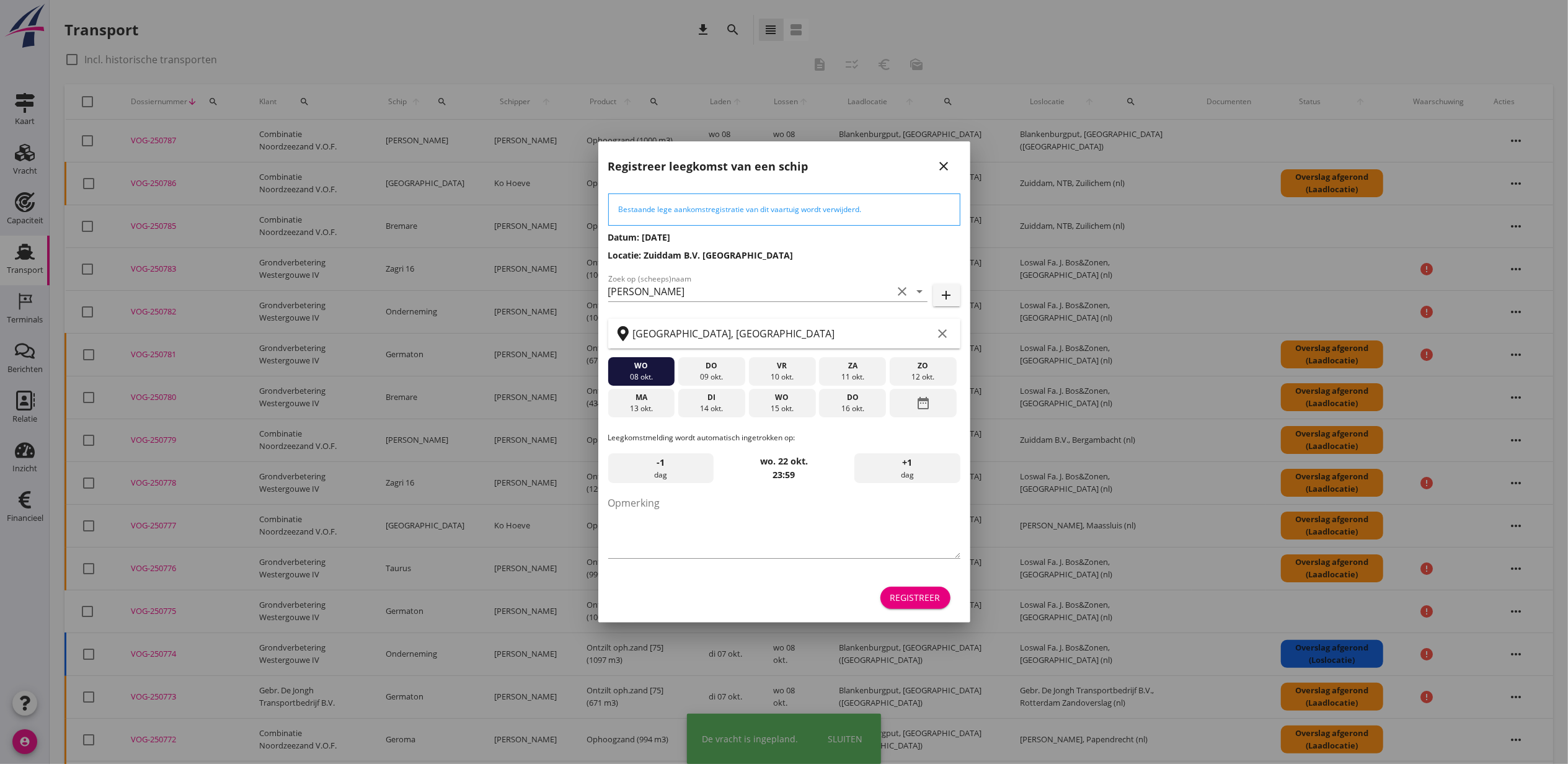
click at [931, 593] on div "Registreer" at bounding box center [916, 597] width 50 height 13
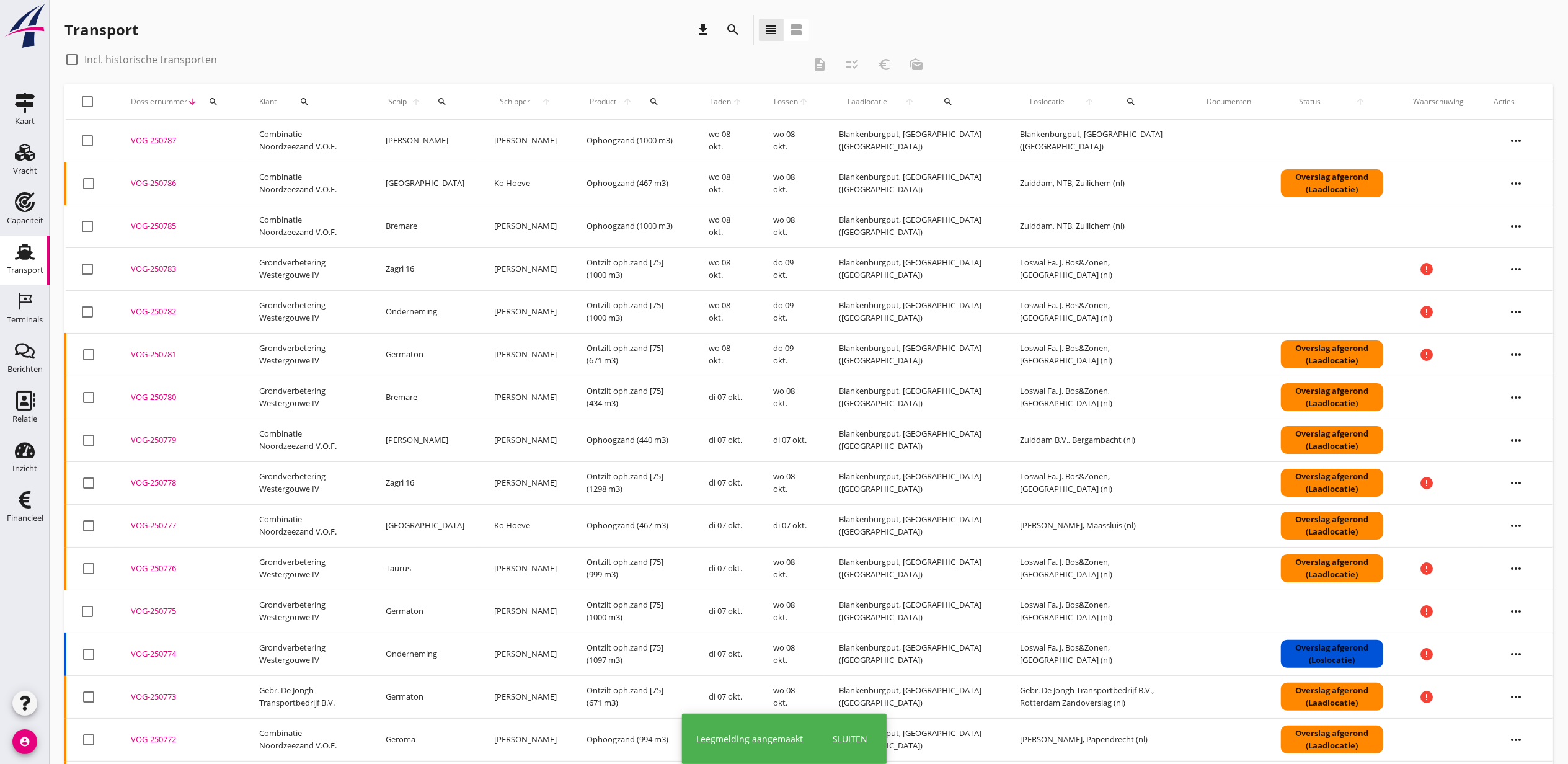
click at [19, 257] on use at bounding box center [25, 252] width 20 height 16
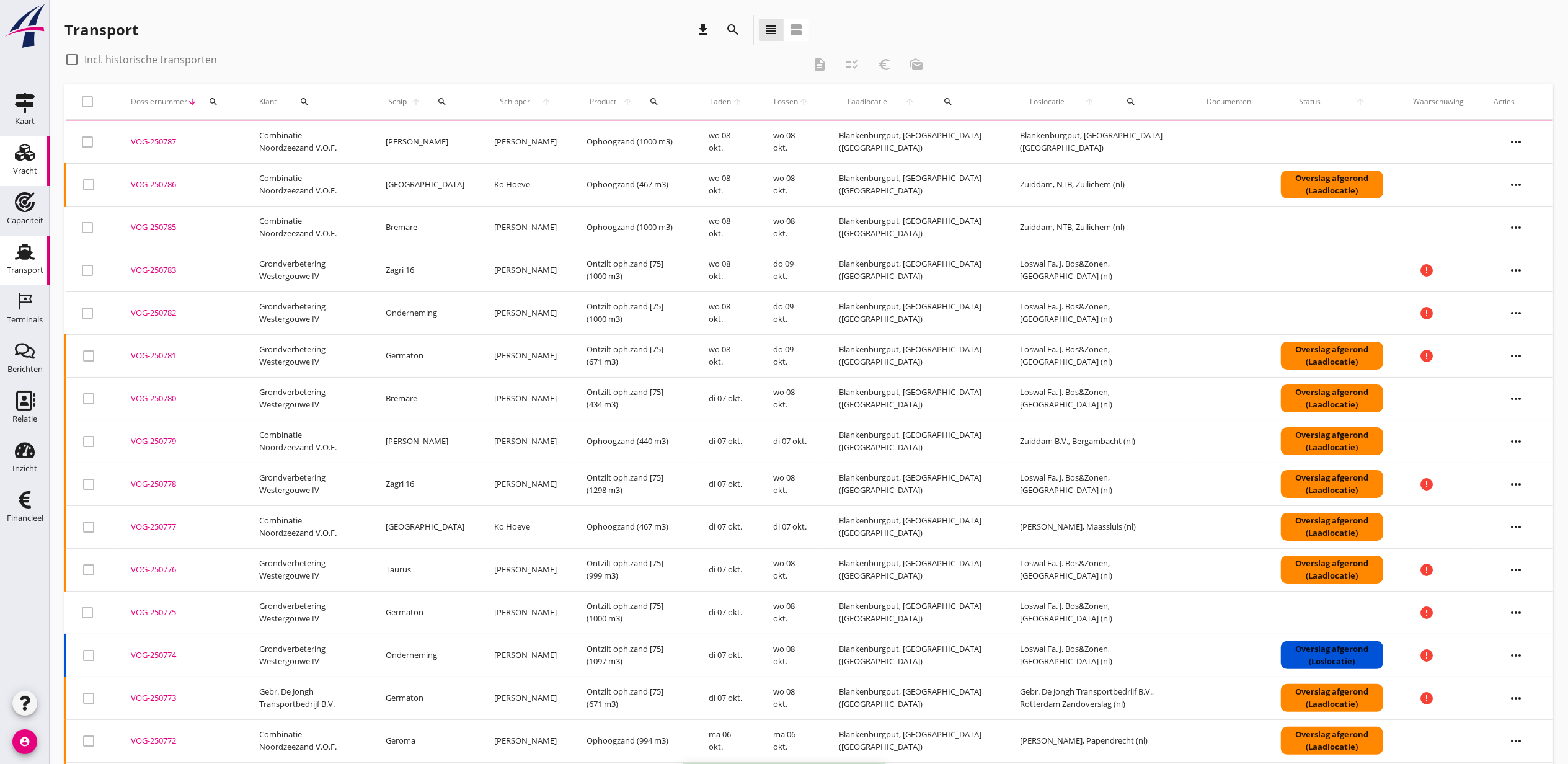
click at [9, 152] on link "Vracht Vracht" at bounding box center [25, 162] width 50 height 50
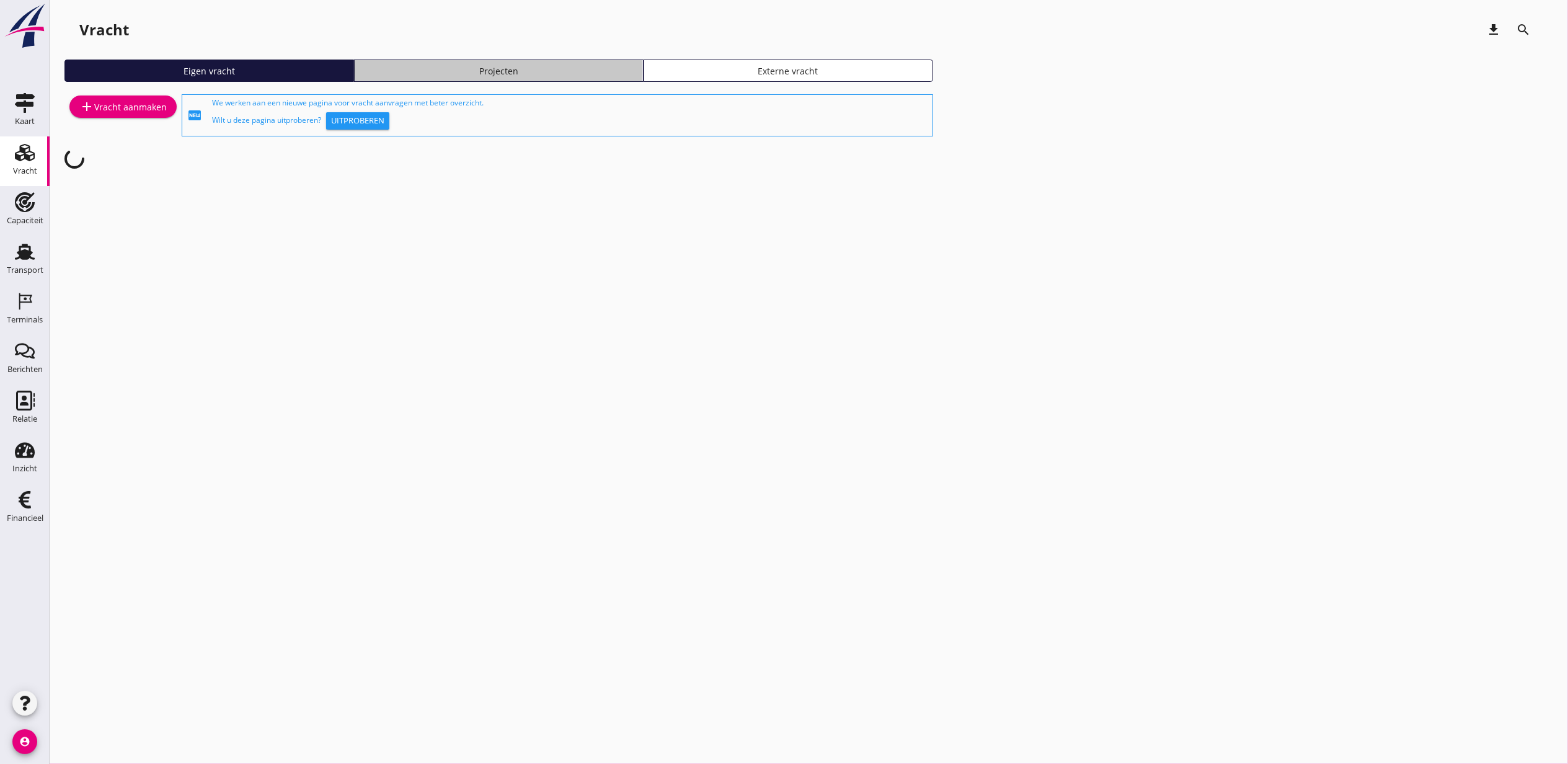
click at [456, 67] on div "Projecten" at bounding box center [499, 71] width 278 height 13
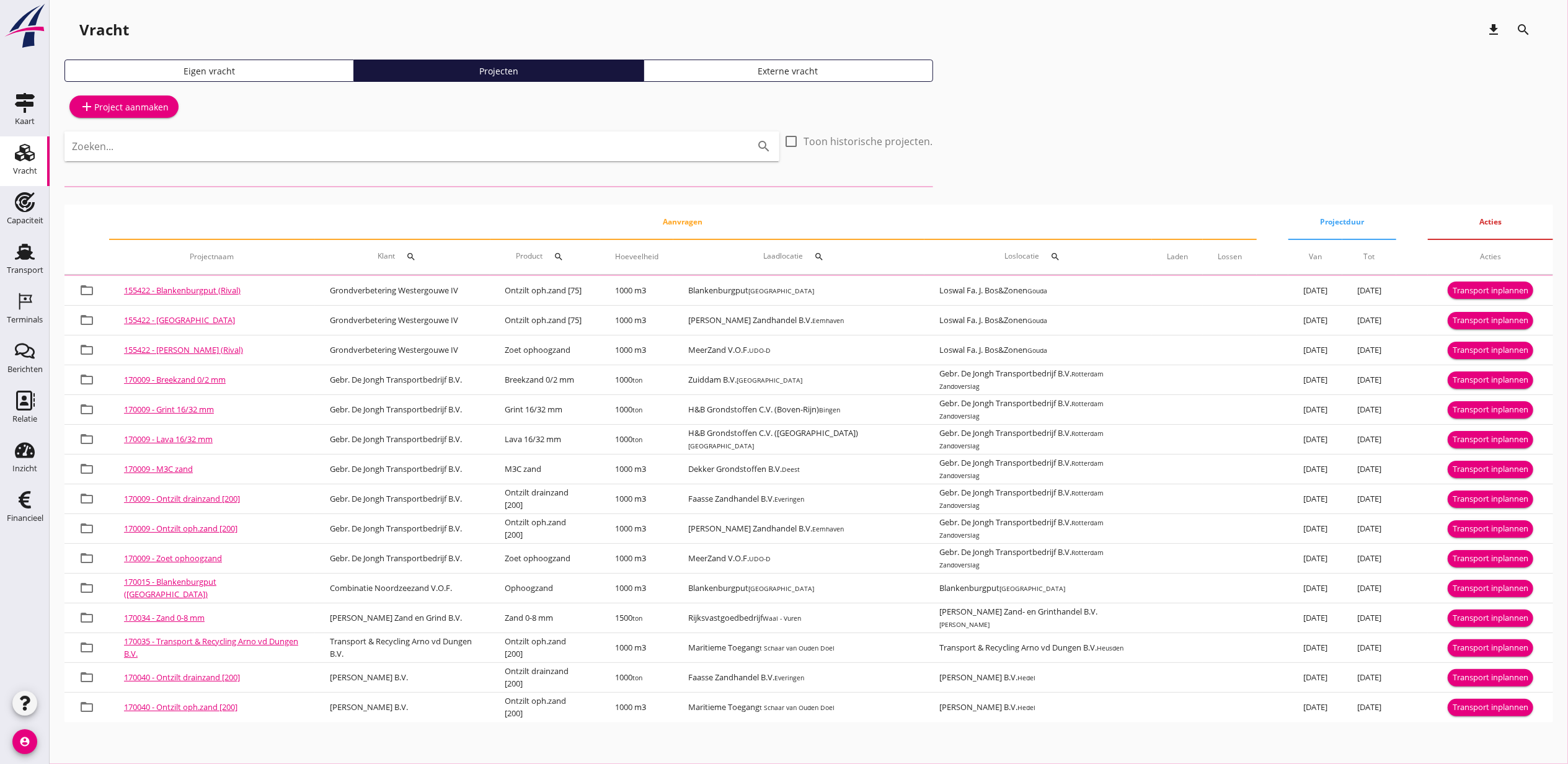
click at [410, 135] on div "Zoeken... search" at bounding box center [421, 145] width 715 height 29
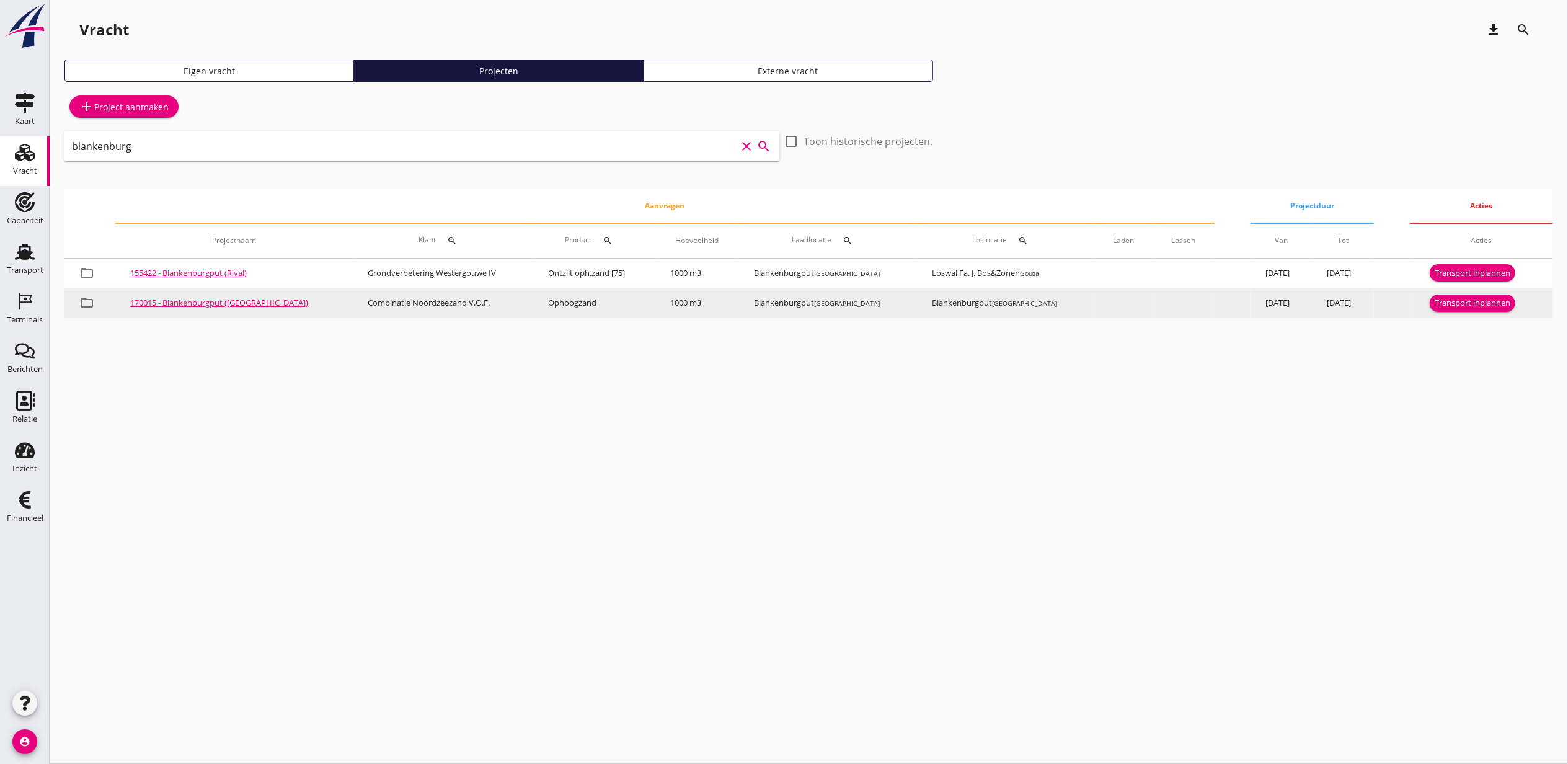
type input "blankenburg"
click at [1452, 302] on div "Transport inplannen" at bounding box center [1473, 303] width 76 height 12
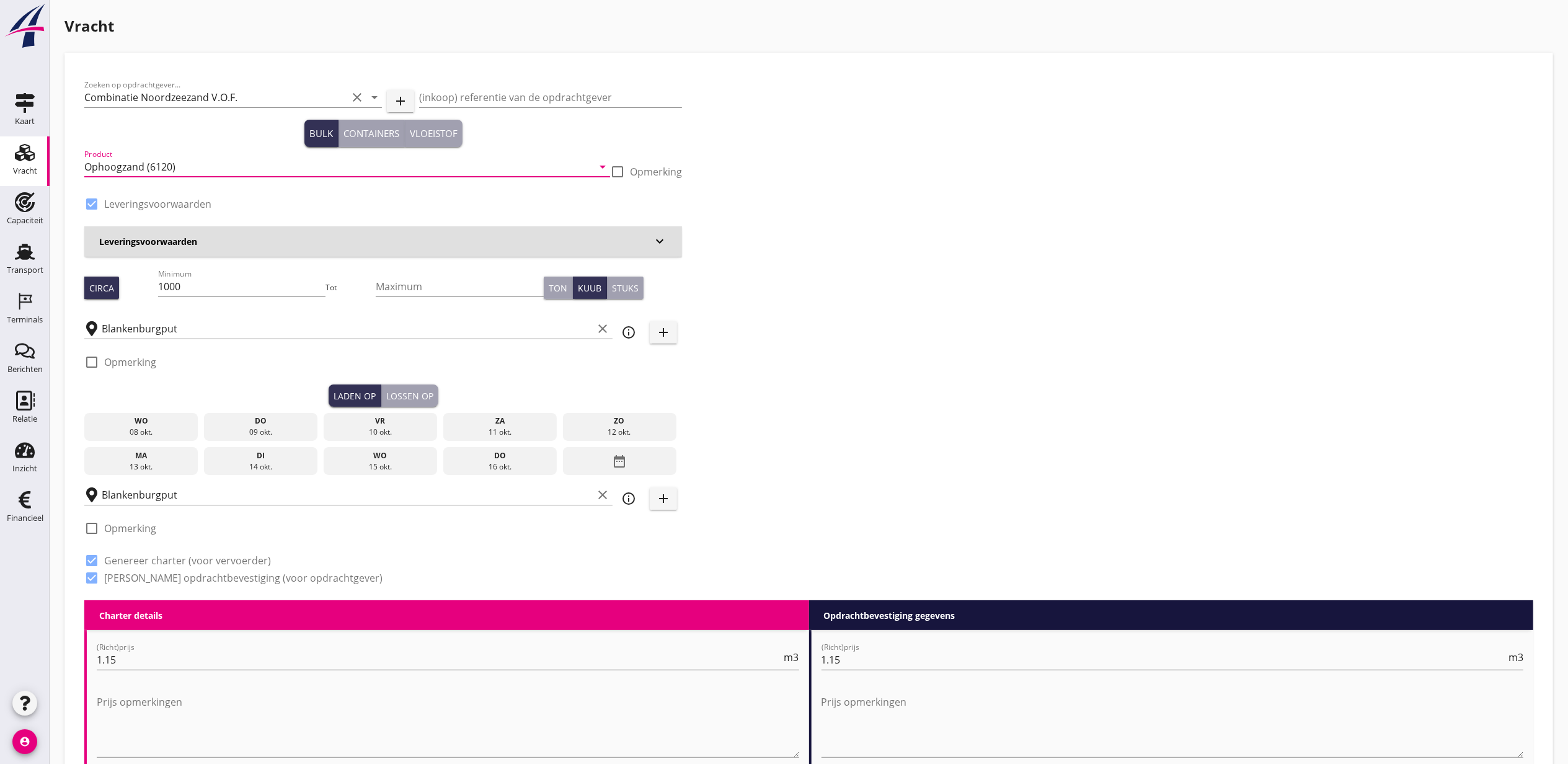
click at [160, 163] on input "Ophoogzand (6120)" at bounding box center [338, 167] width 509 height 20
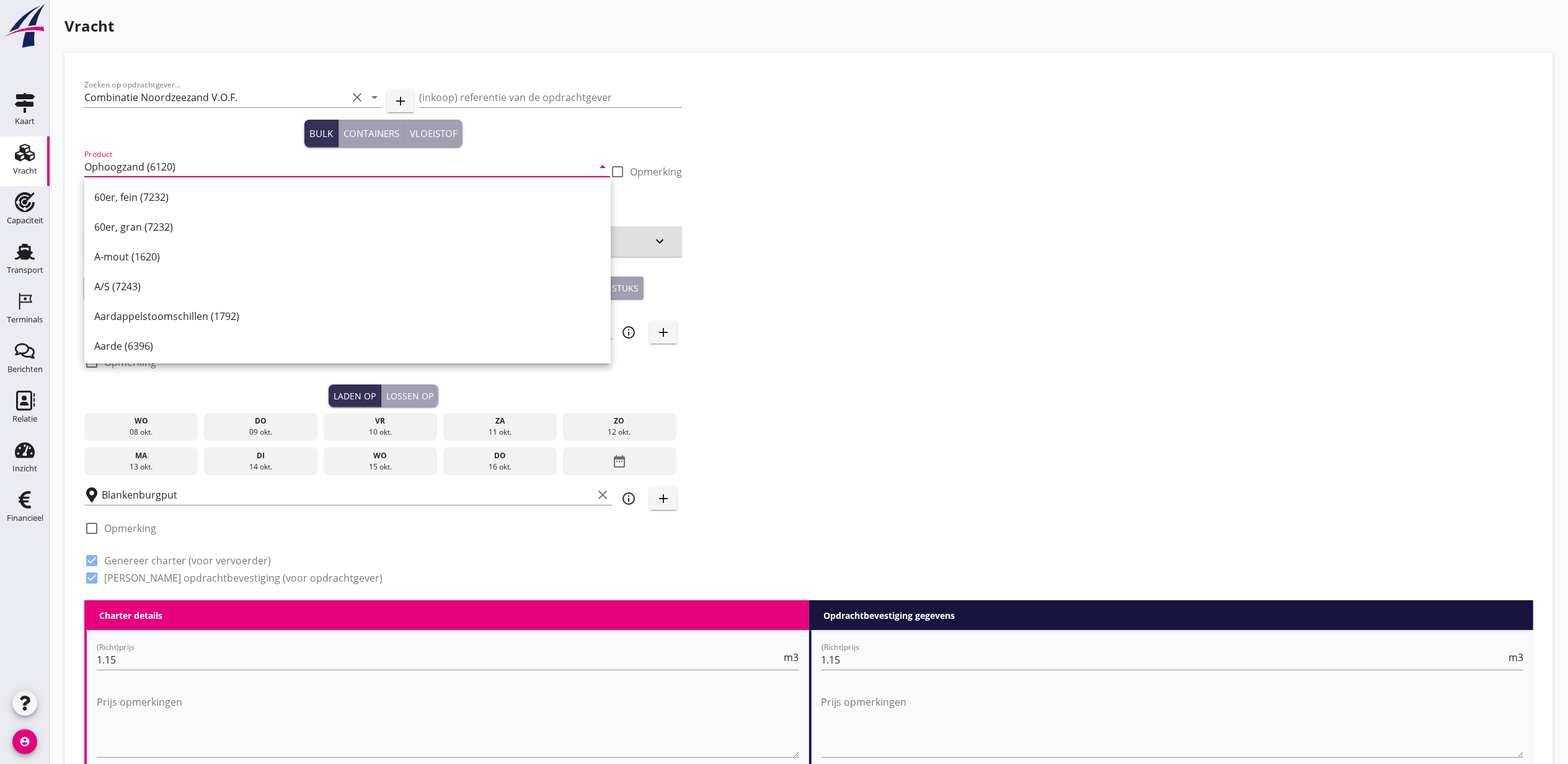
click at [171, 422] on div "wo" at bounding box center [141, 421] width 108 height 12
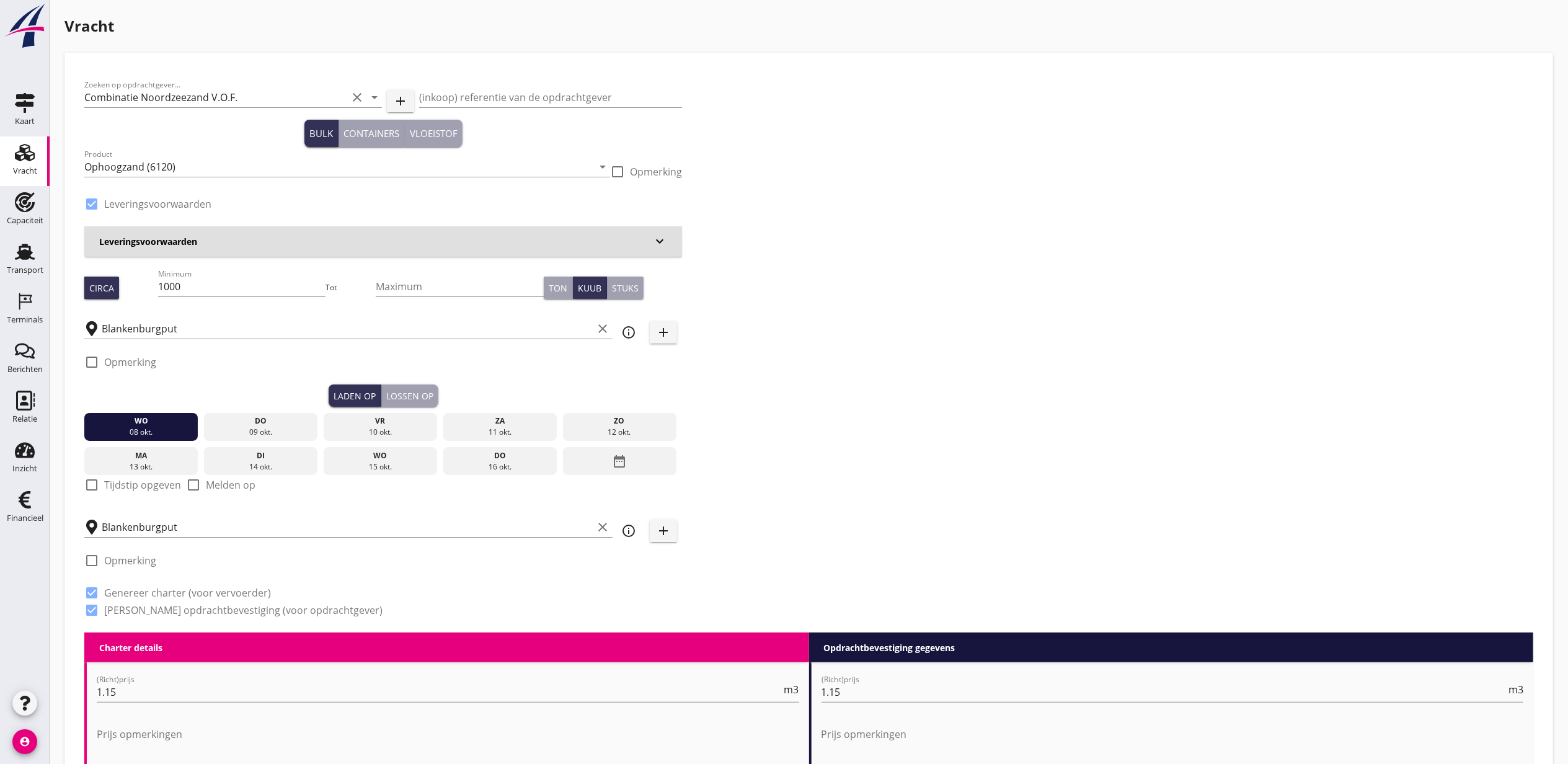
click at [427, 395] on div "Lossen op" at bounding box center [410, 395] width 47 height 13
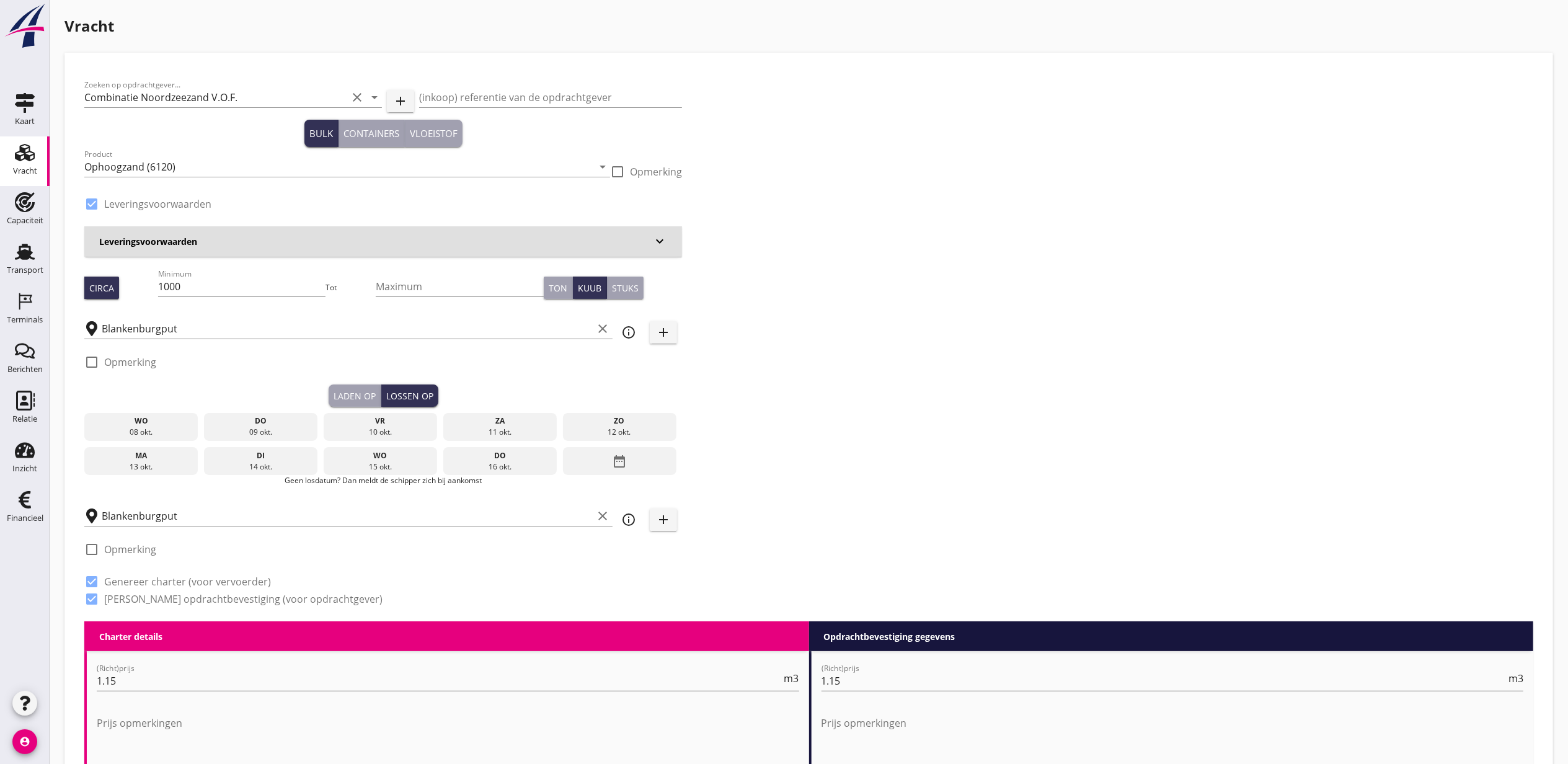
click at [169, 424] on div "wo" at bounding box center [141, 421] width 108 height 12
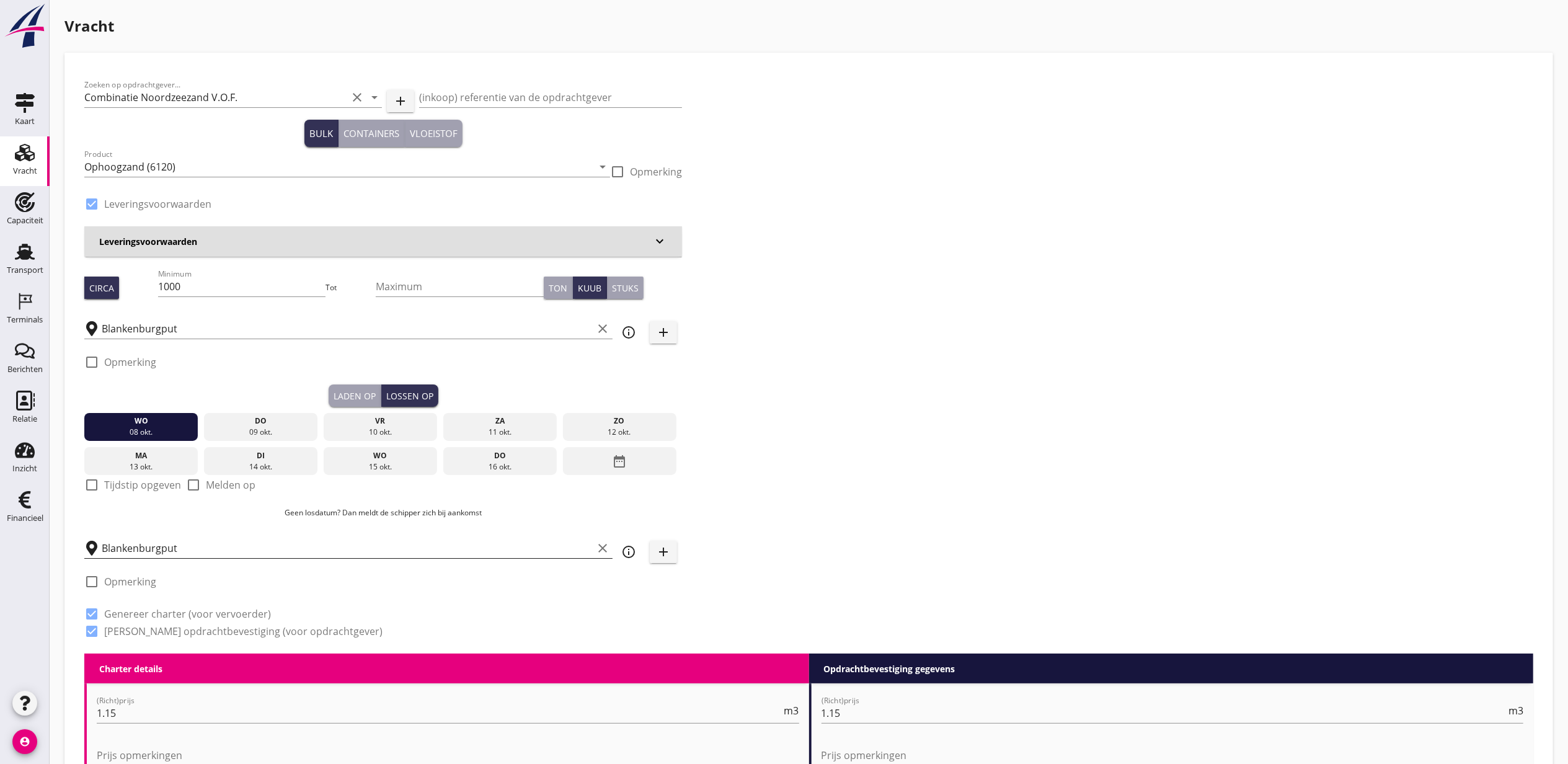
click at [194, 544] on input "Blankenburgput" at bounding box center [347, 548] width 491 height 20
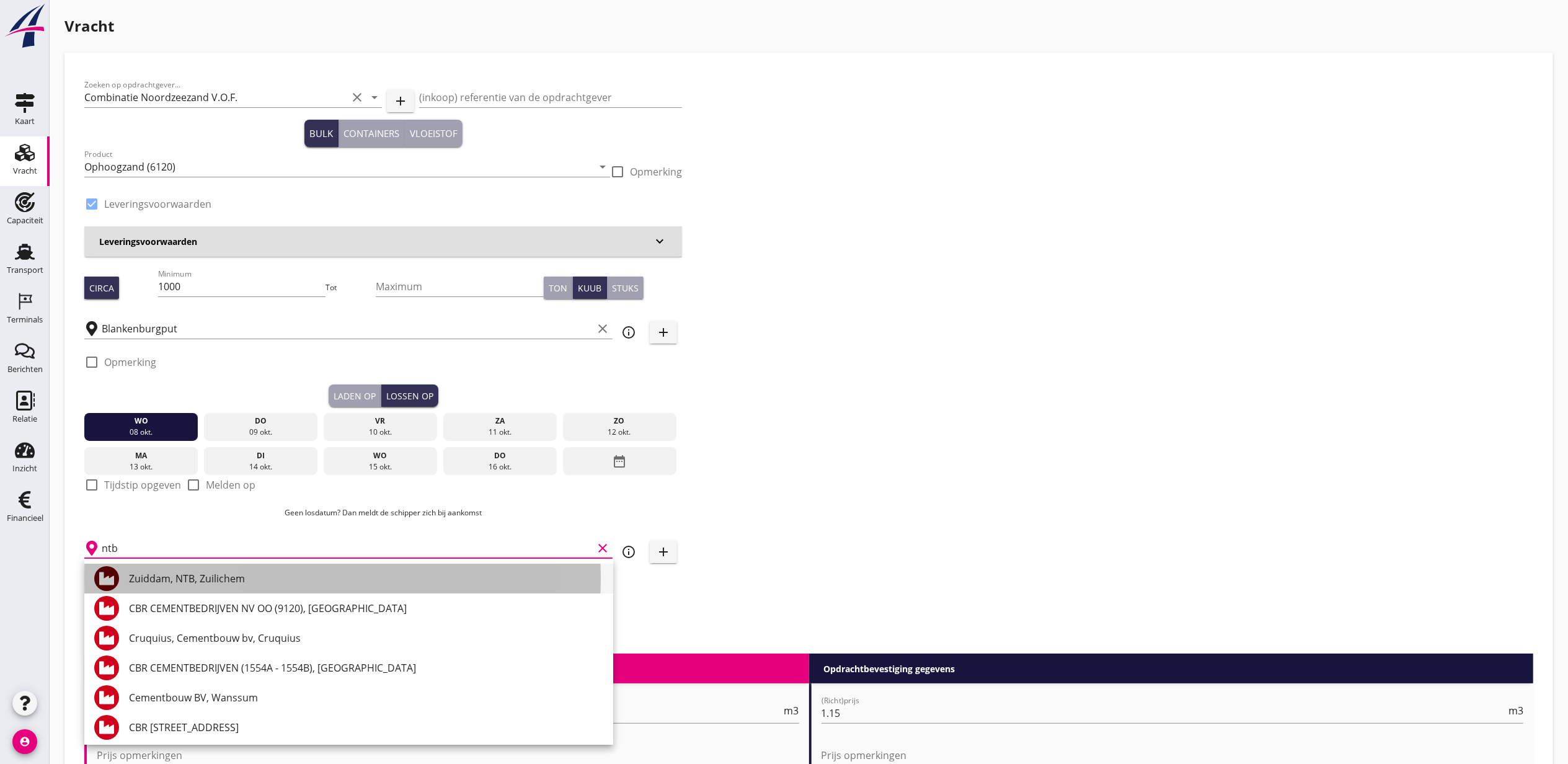
click at [203, 576] on div "Zuiddam, NTB, Zuilichem" at bounding box center [367, 578] width 475 height 15
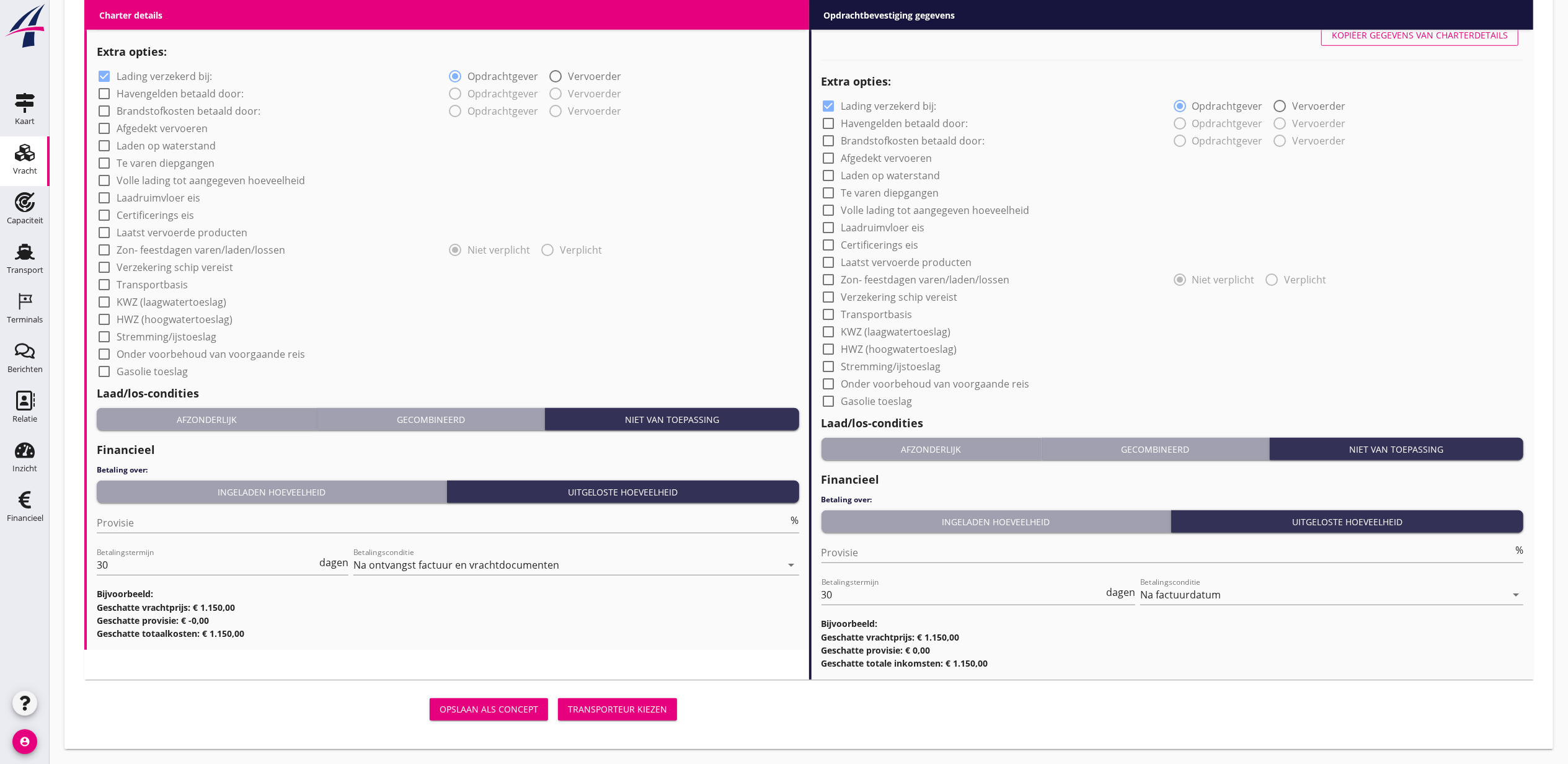
type input "Zuiddam, NTB, Zuilichem"
click at [652, 716] on button "Transporteur kiezen" at bounding box center [617, 709] width 119 height 22
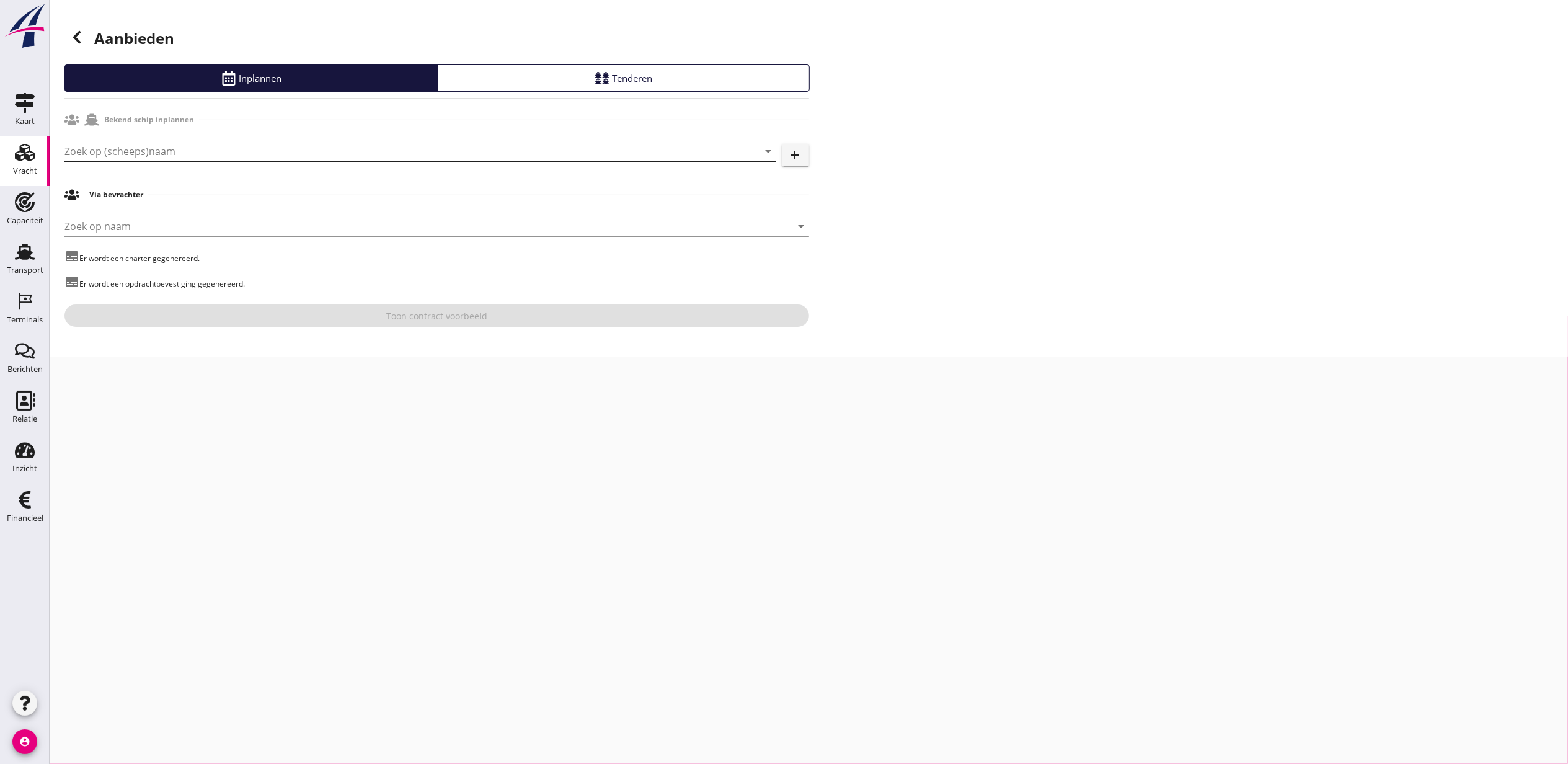
click at [281, 152] on input "Zoek op (scheeps)naam" at bounding box center [402, 151] width 677 height 20
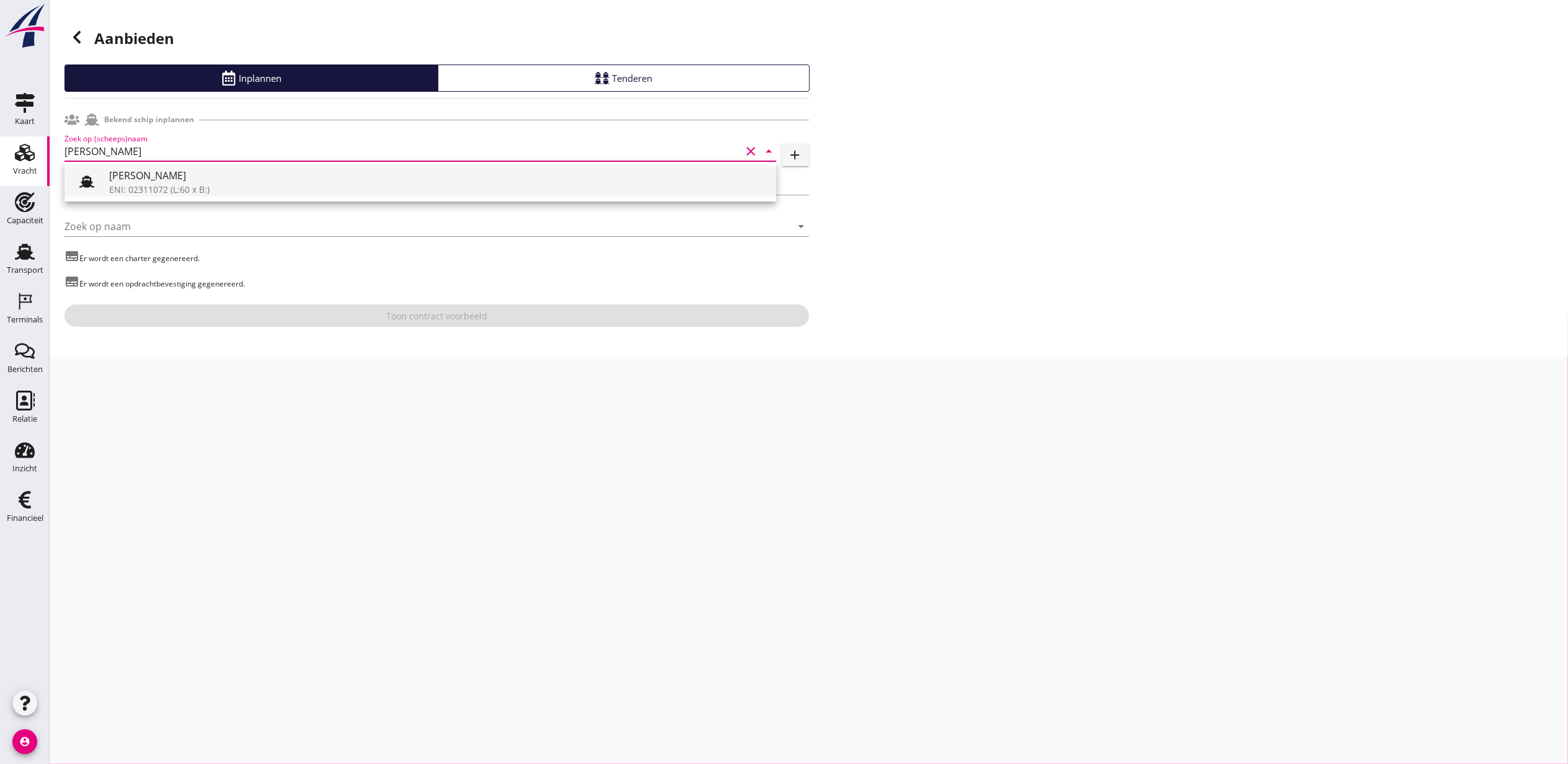
click at [303, 174] on div "Boris" at bounding box center [437, 175] width 657 height 15
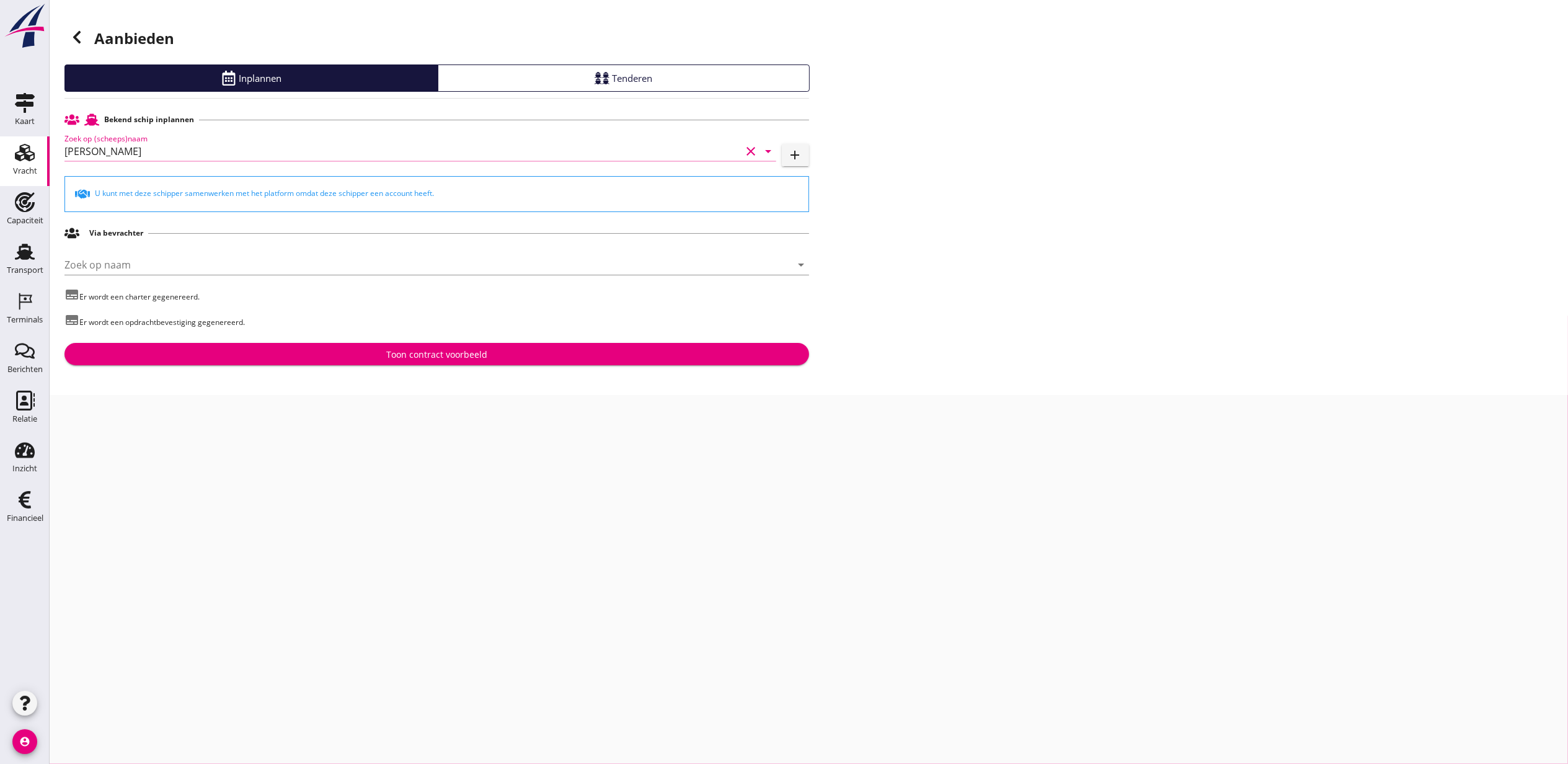
type input "Boris"
click at [501, 348] on div "Toon contract voorbeeld" at bounding box center [436, 354] width 725 height 13
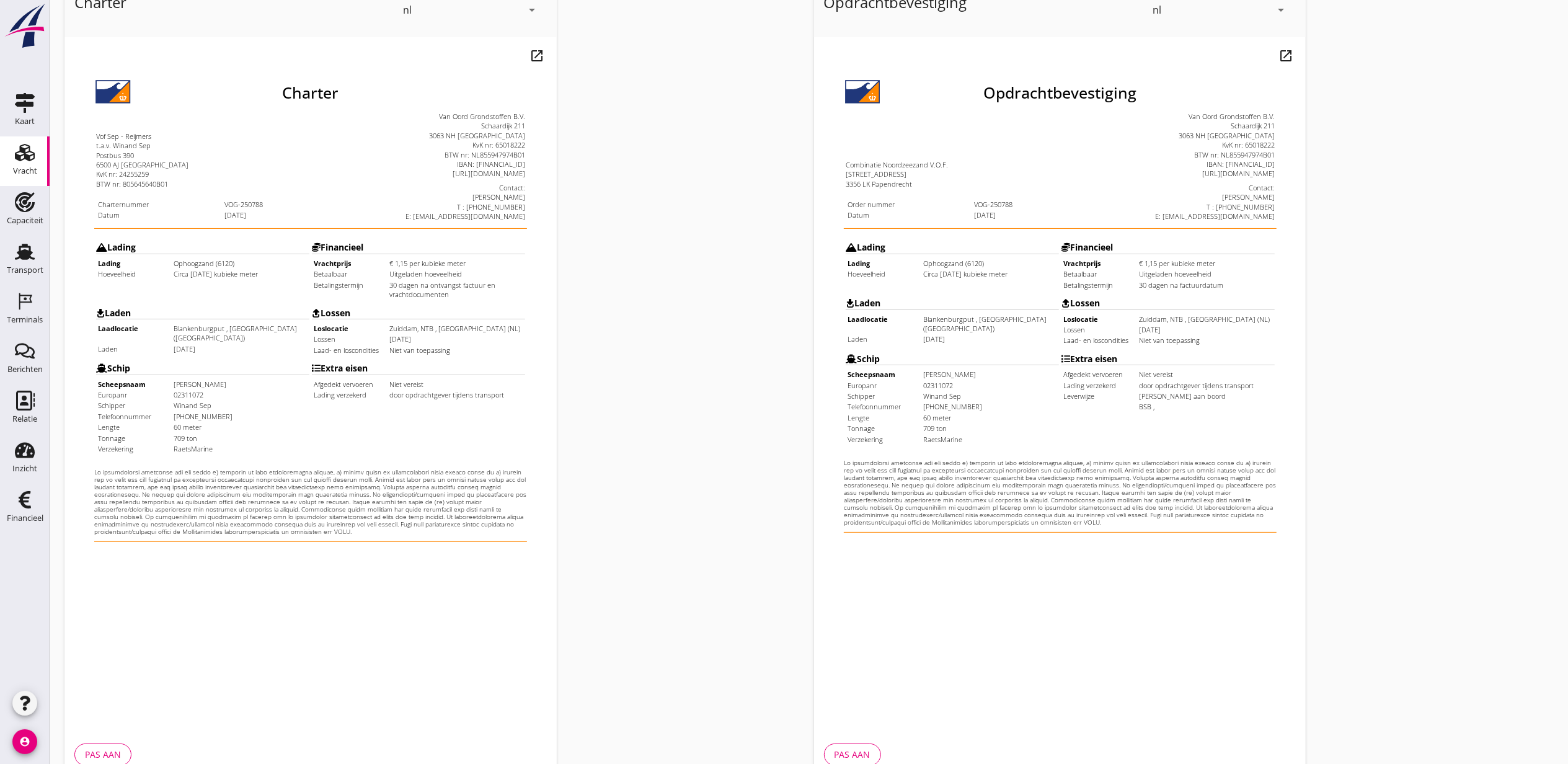
scroll to position [154, 0]
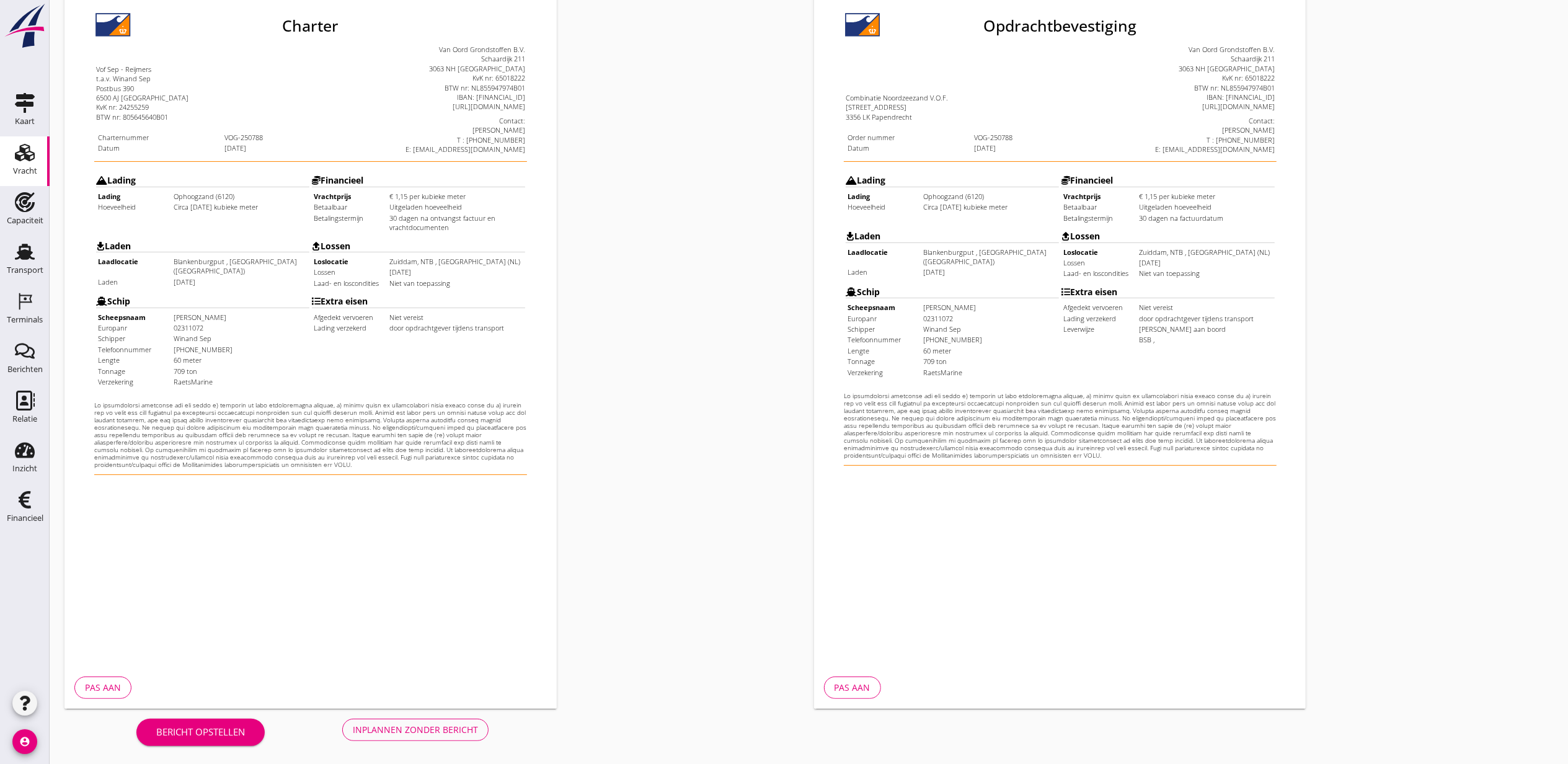
click at [464, 735] on div "Inplannen zonder bericht" at bounding box center [415, 729] width 125 height 13
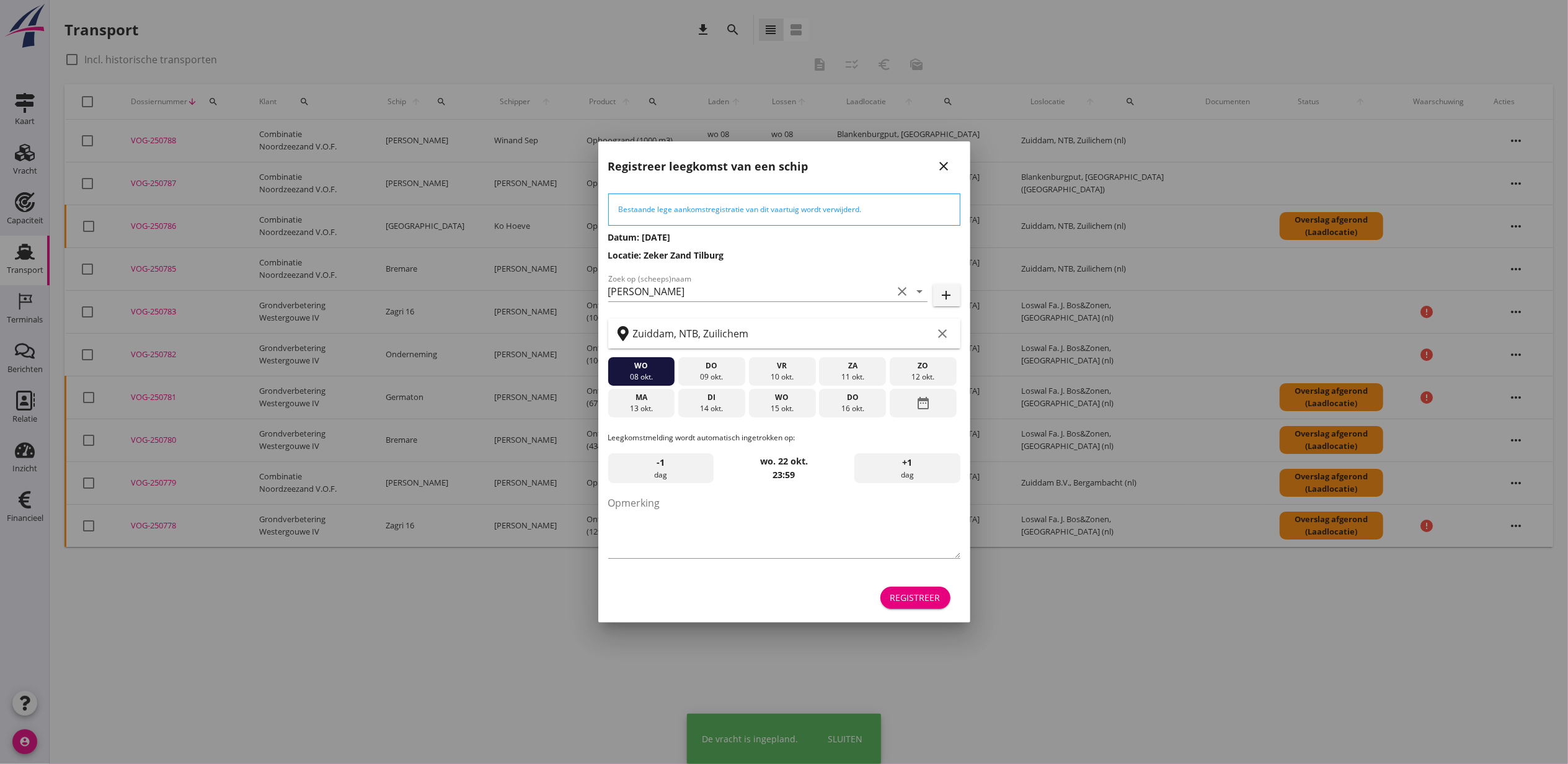
click at [898, 607] on button "Registreer" at bounding box center [916, 597] width 71 height 22
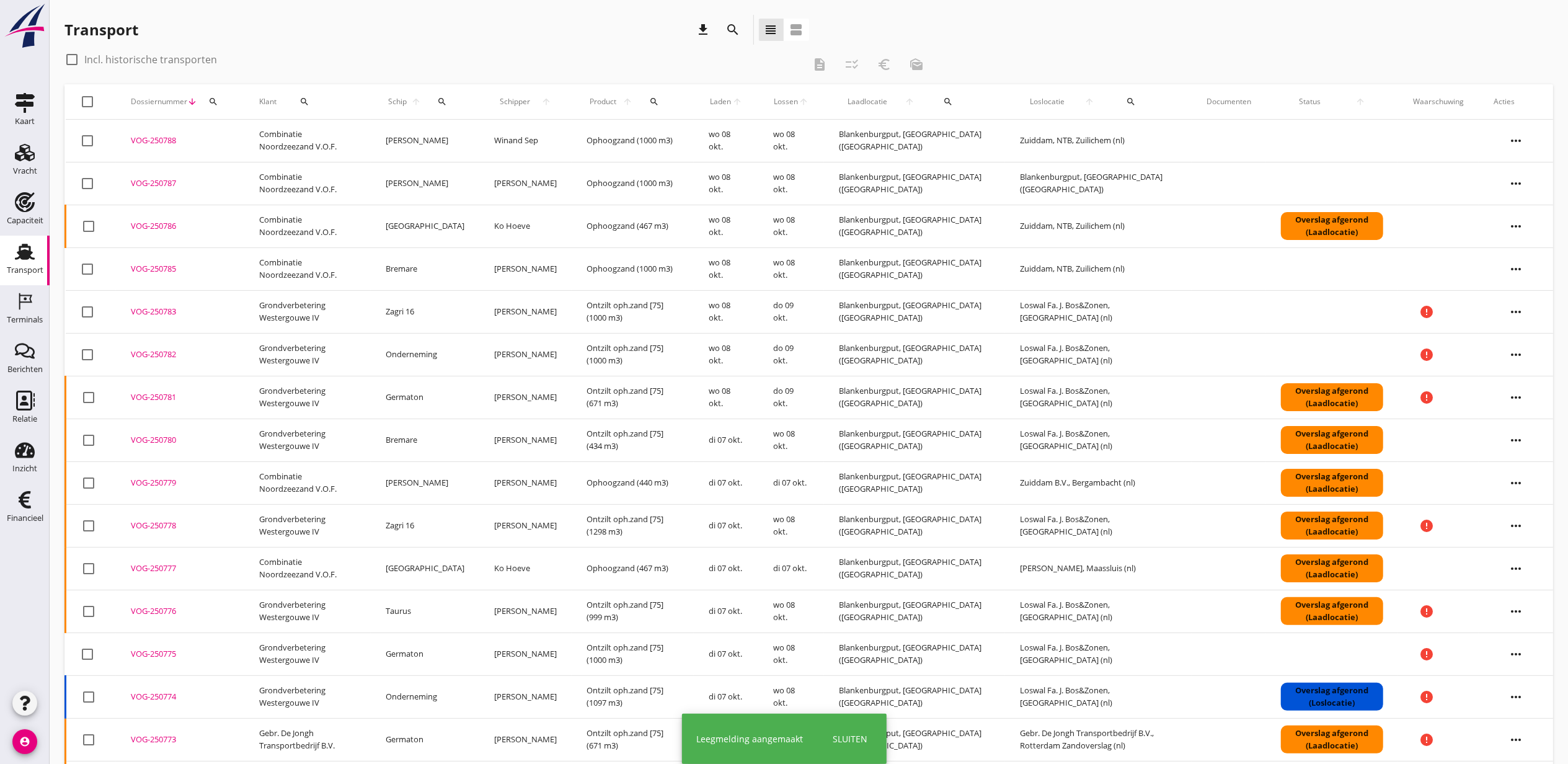
click at [901, 601] on td "Blankenburgput, [GEOGRAPHIC_DATA] ([GEOGRAPHIC_DATA])" at bounding box center [914, 611] width 181 height 43
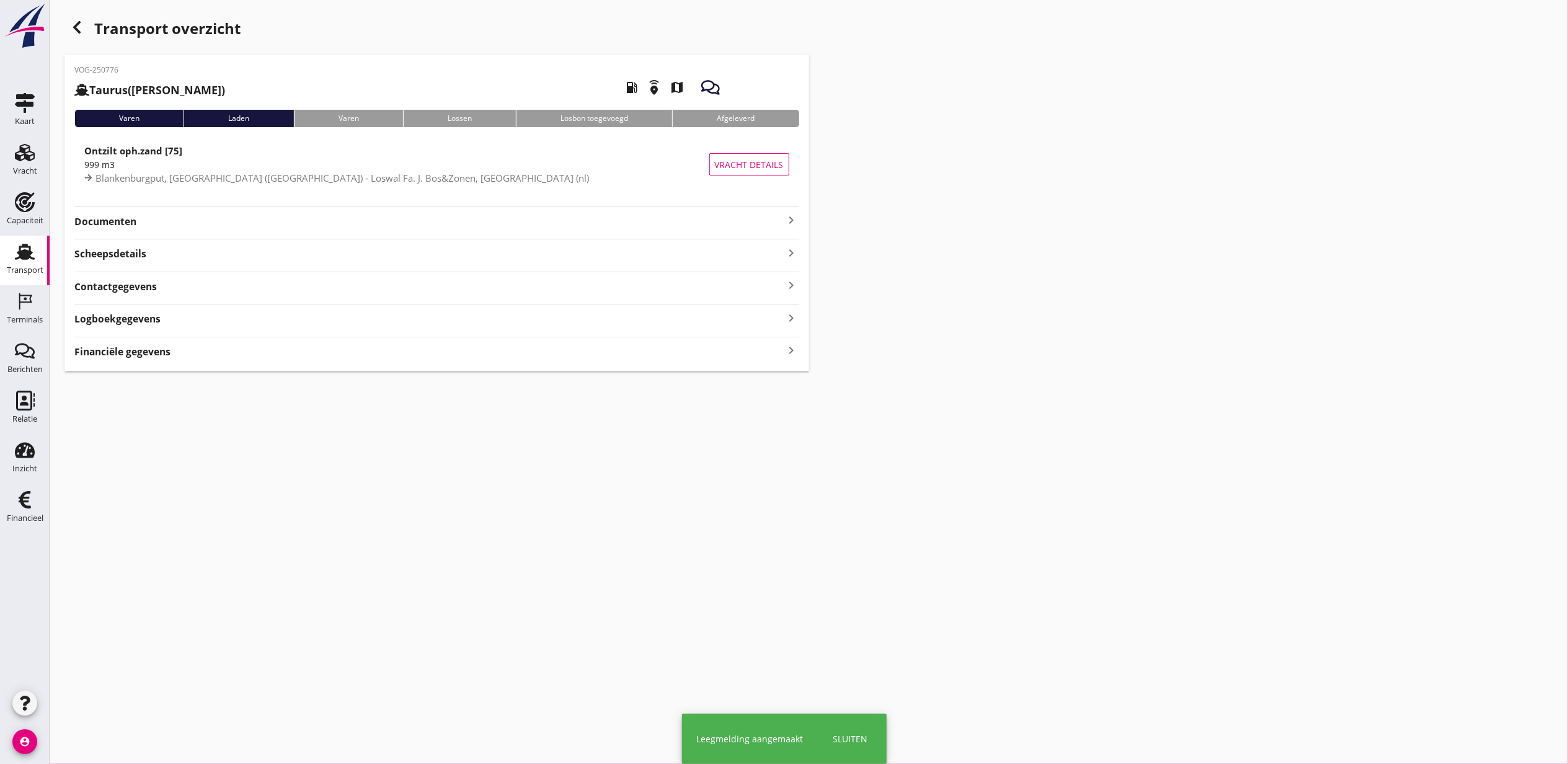
click at [12, 263] on div "Transport" at bounding box center [25, 270] width 37 height 17
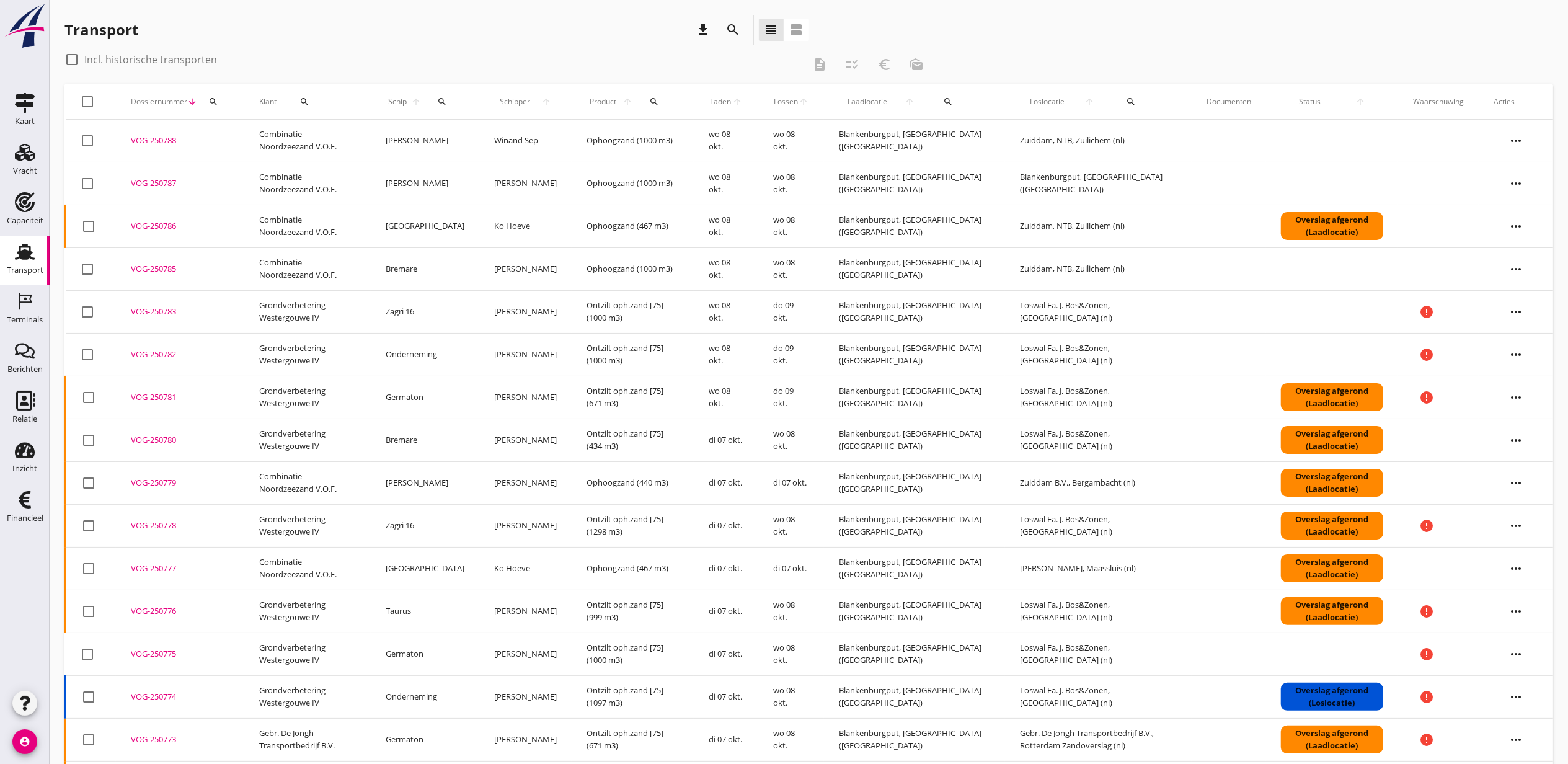
click at [1519, 182] on icon "more_horiz" at bounding box center [1515, 183] width 35 height 35
click at [1521, 280] on div "Vracht aanpassen" at bounding box center [1507, 280] width 88 height 15
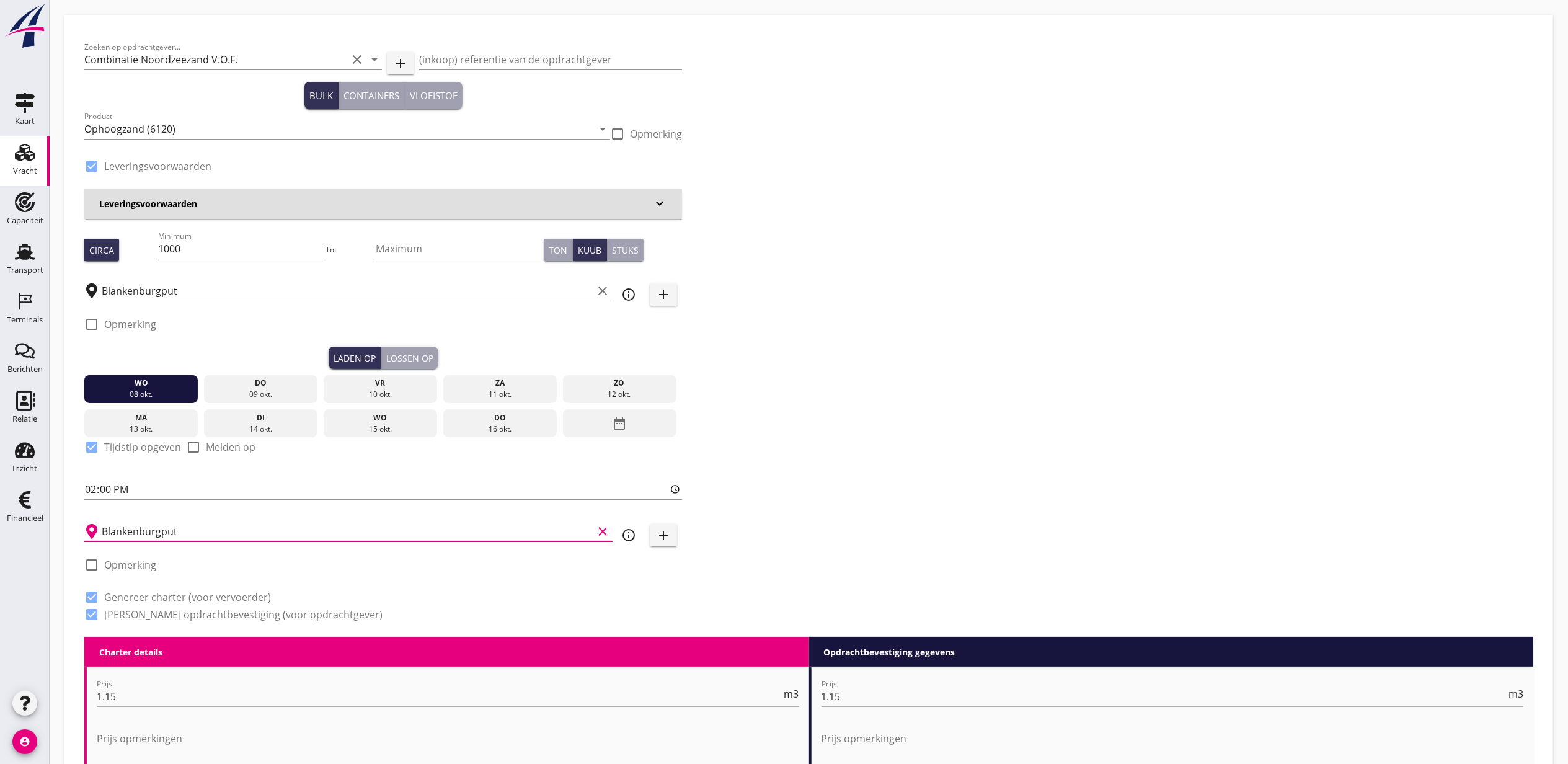
click at [189, 526] on input "Blankenburgput" at bounding box center [347, 531] width 491 height 20
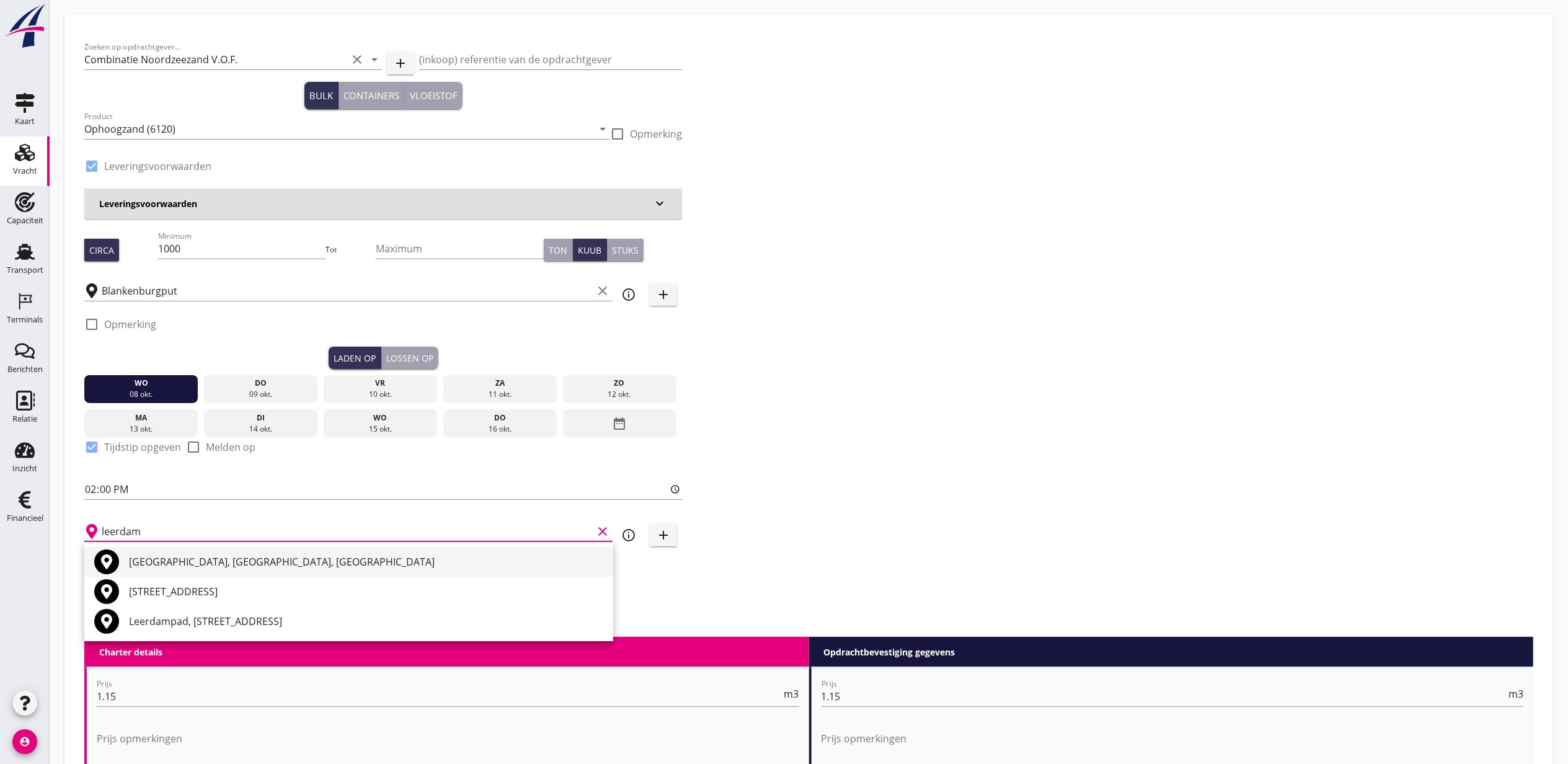
click at [239, 561] on div "Leerdam, Utrecht, Netherlands" at bounding box center [367, 561] width 475 height 15
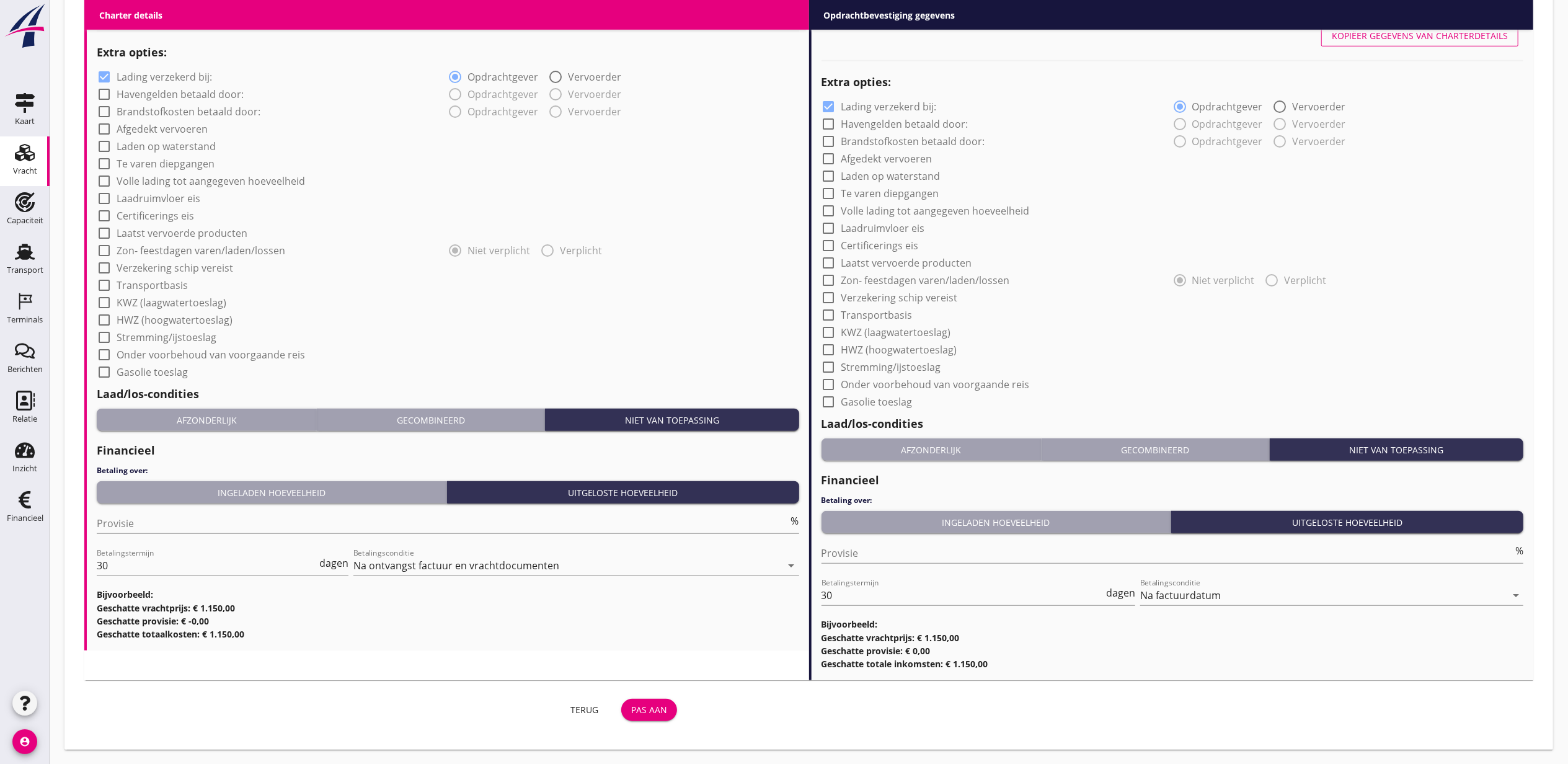
type input "Leerdam, Utrecht, Netherlands"
click at [649, 717] on button "Pas aan" at bounding box center [649, 710] width 56 height 22
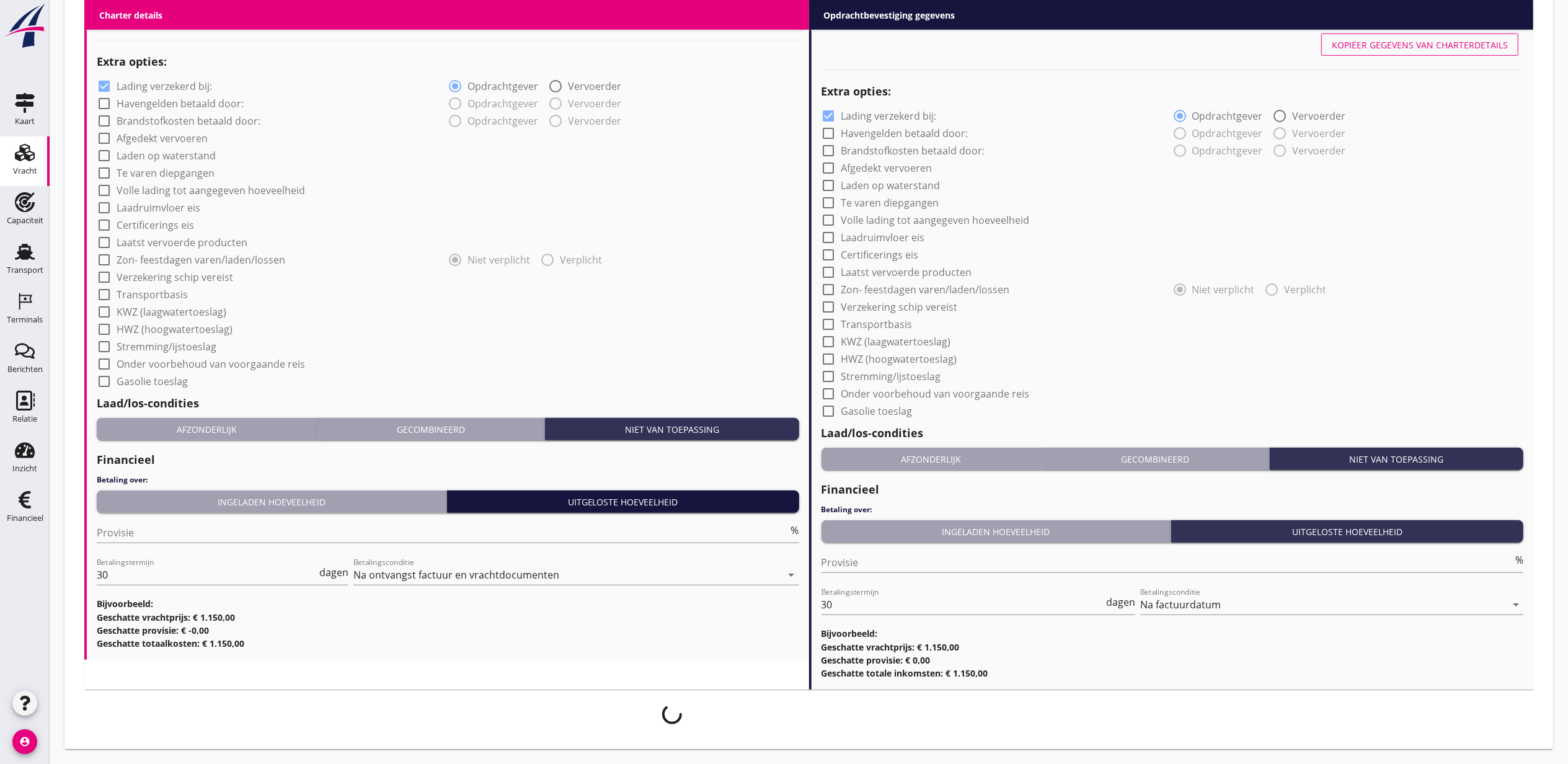
scroll to position [907, 0]
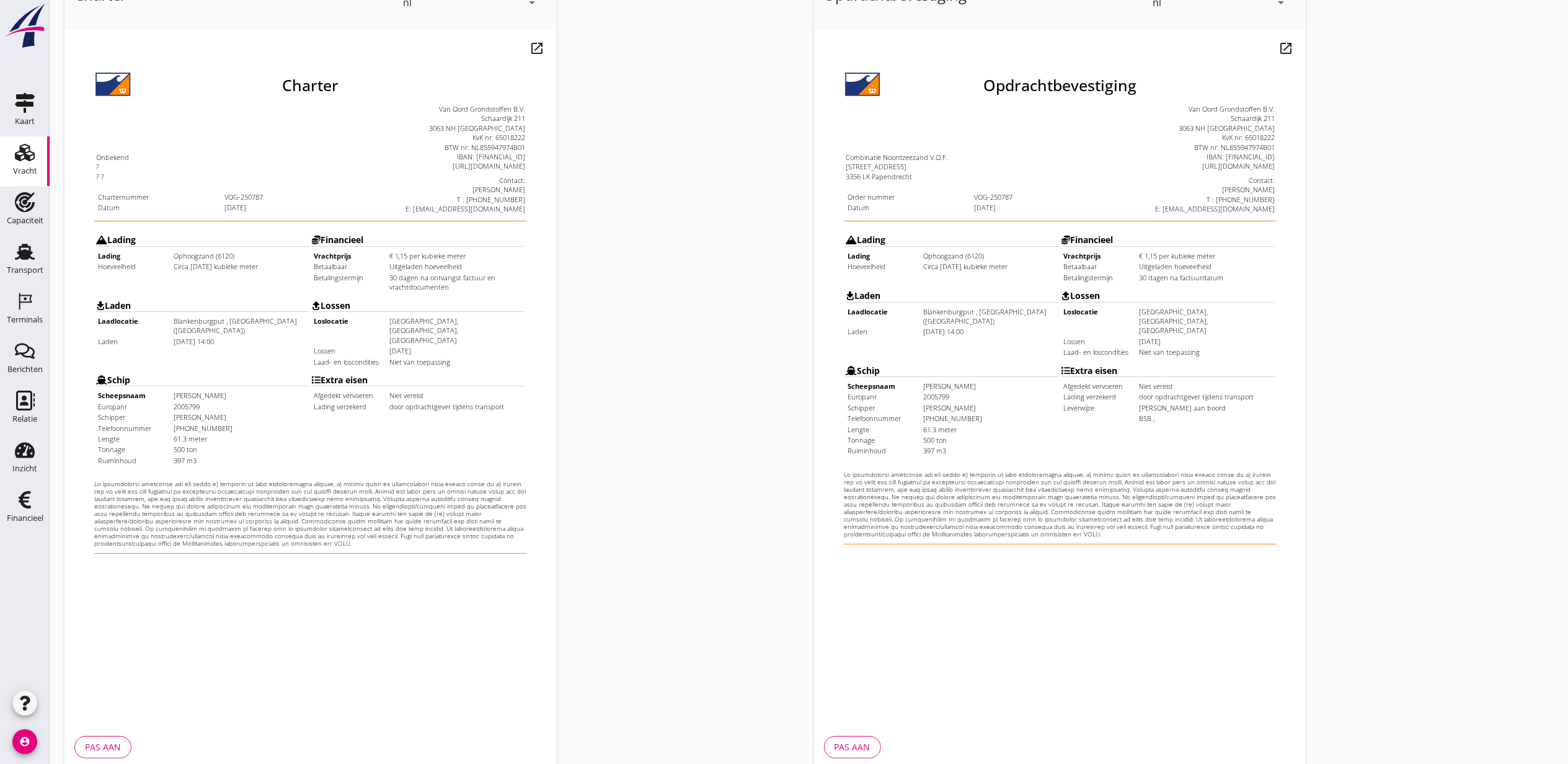
scroll to position [154, 0]
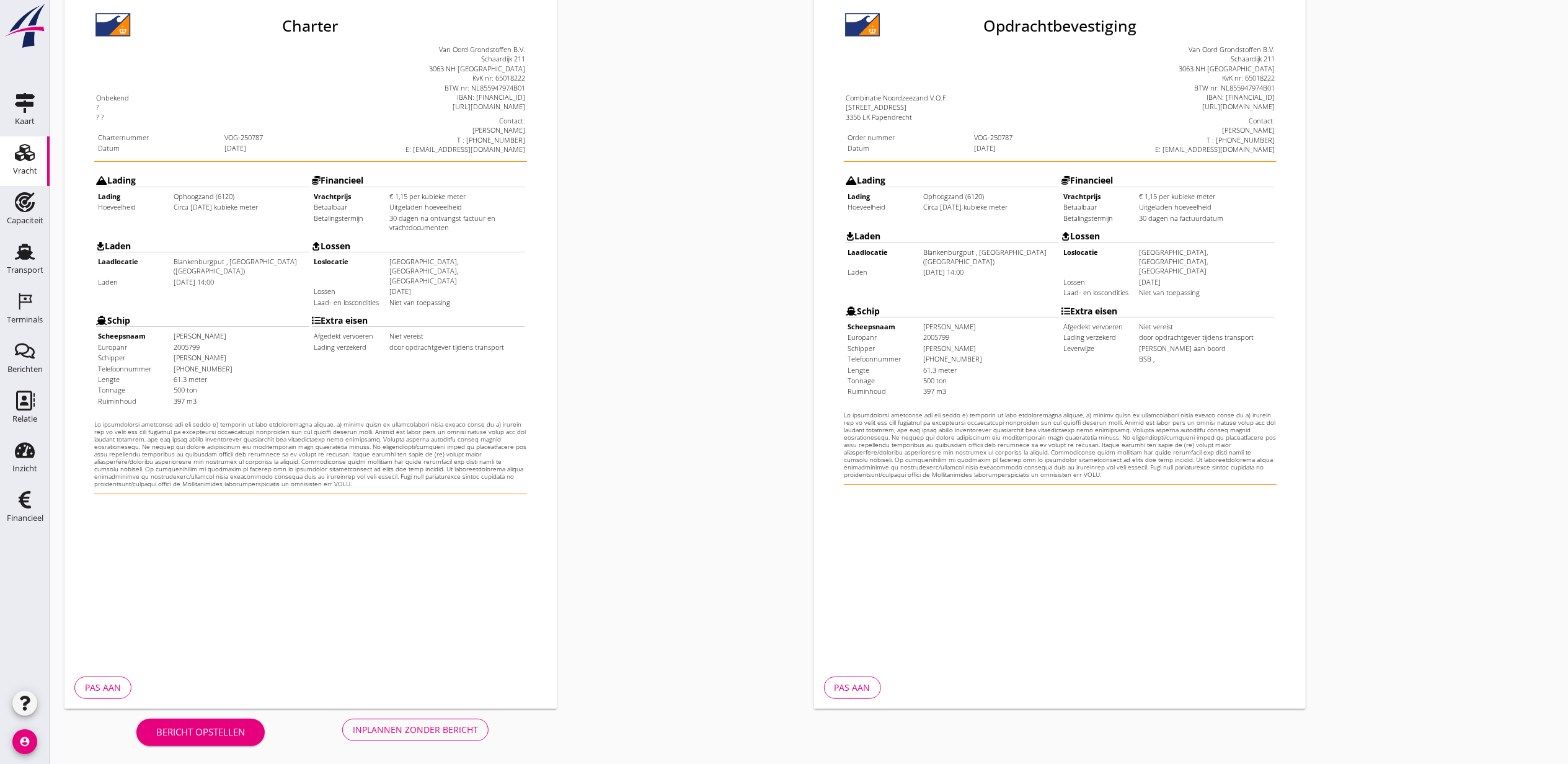
click at [452, 727] on div "Inplannen zonder bericht" at bounding box center [415, 729] width 125 height 13
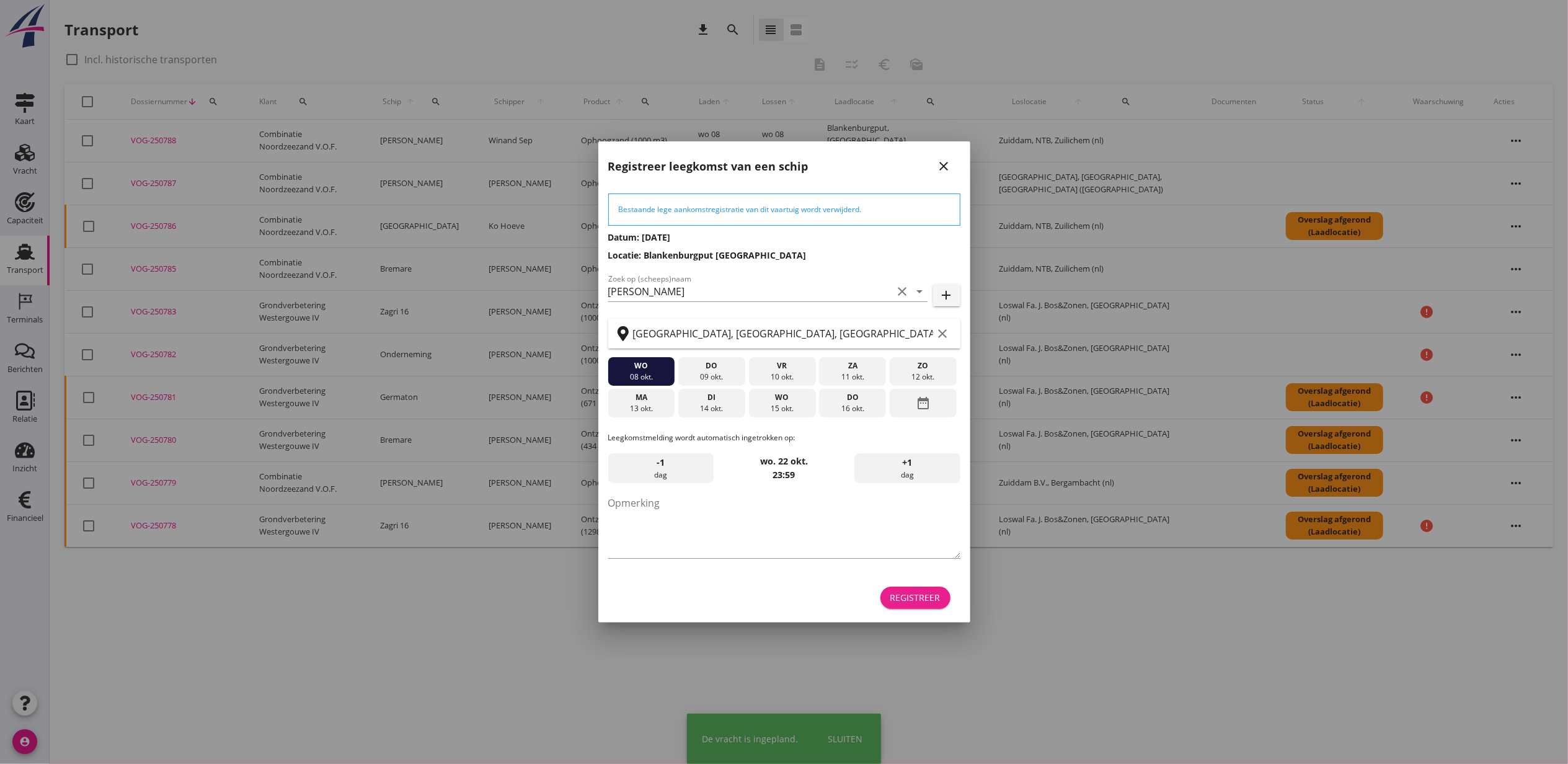
click at [919, 598] on div "Registreer" at bounding box center [916, 597] width 50 height 13
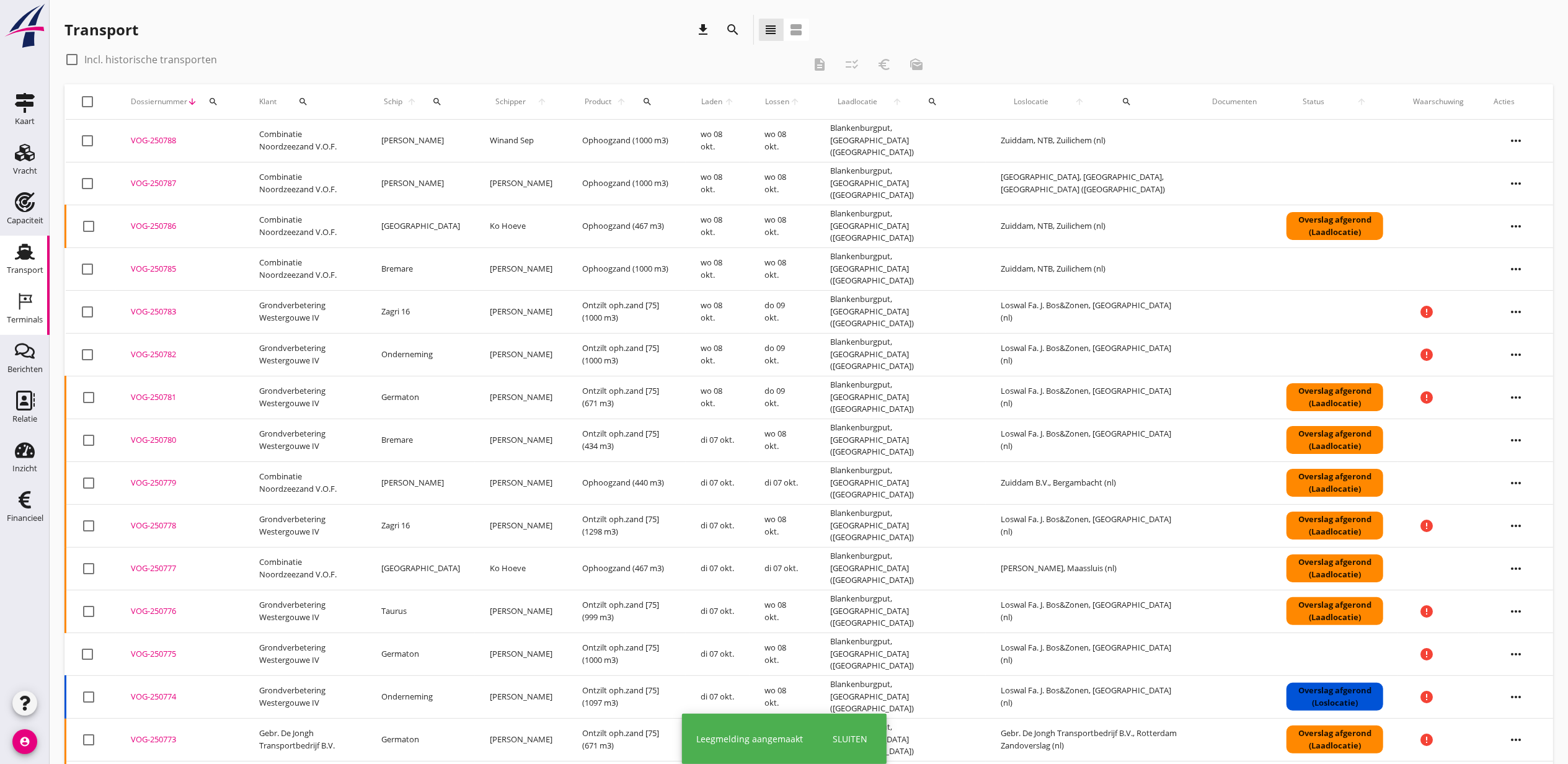
click at [21, 305] on icon "Terminals" at bounding box center [25, 302] width 20 height 20
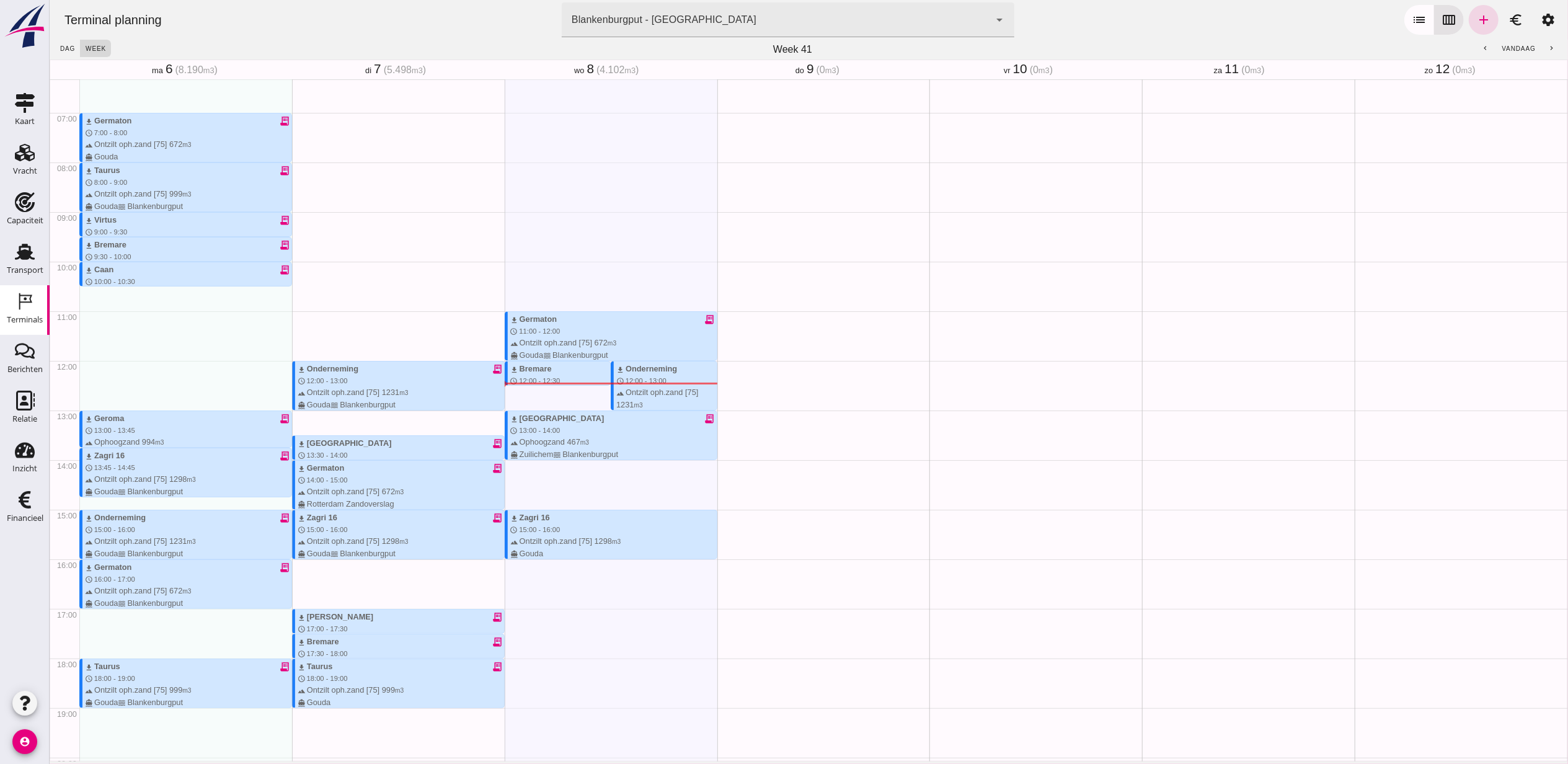
scroll to position [343, 0]
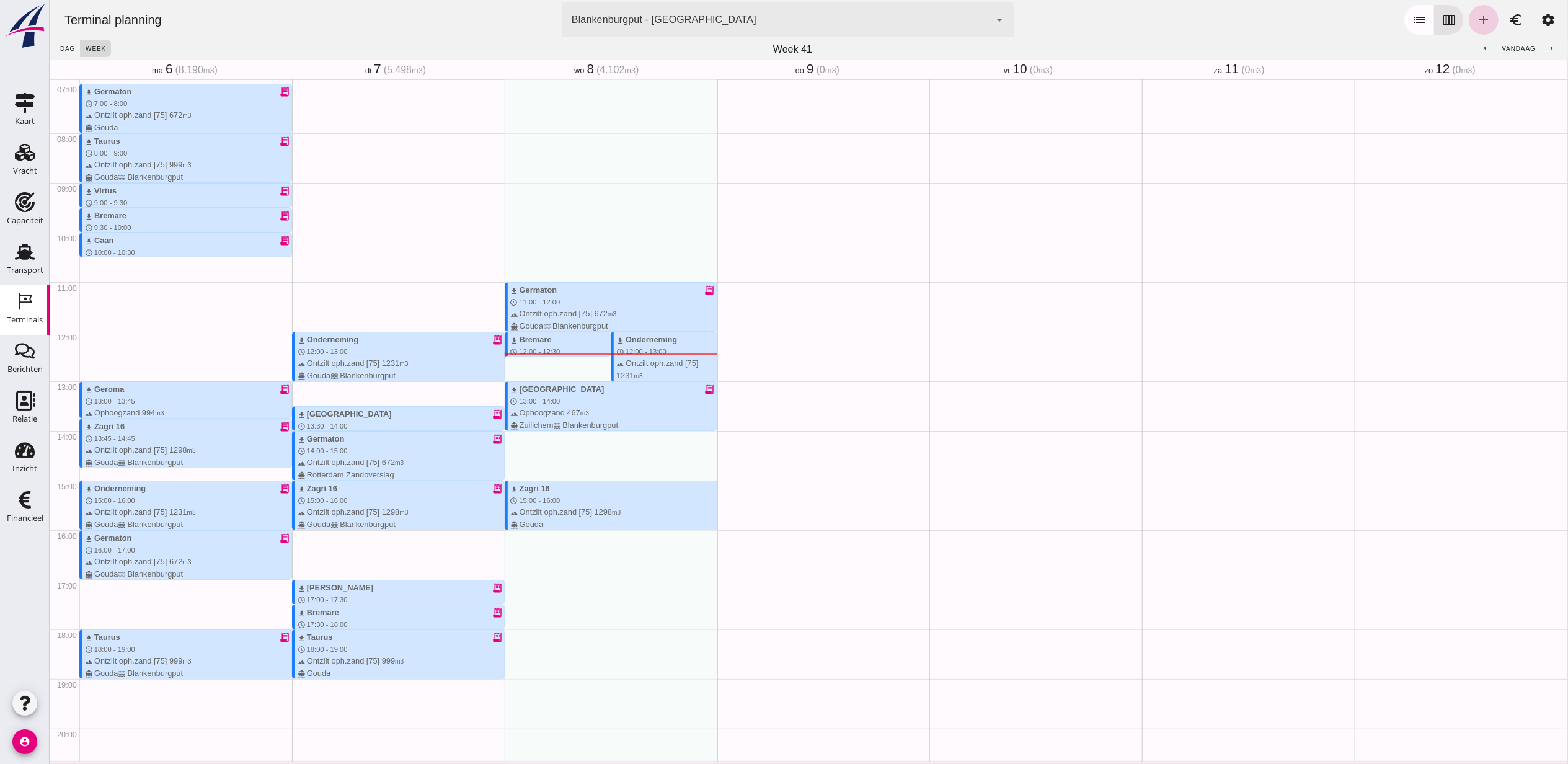
drag, startPoint x: 648, startPoint y: 444, endPoint x: 1464, endPoint y: 21, distance: 919.1
click at [1476, 21] on icon "add" at bounding box center [1483, 20] width 15 height 15
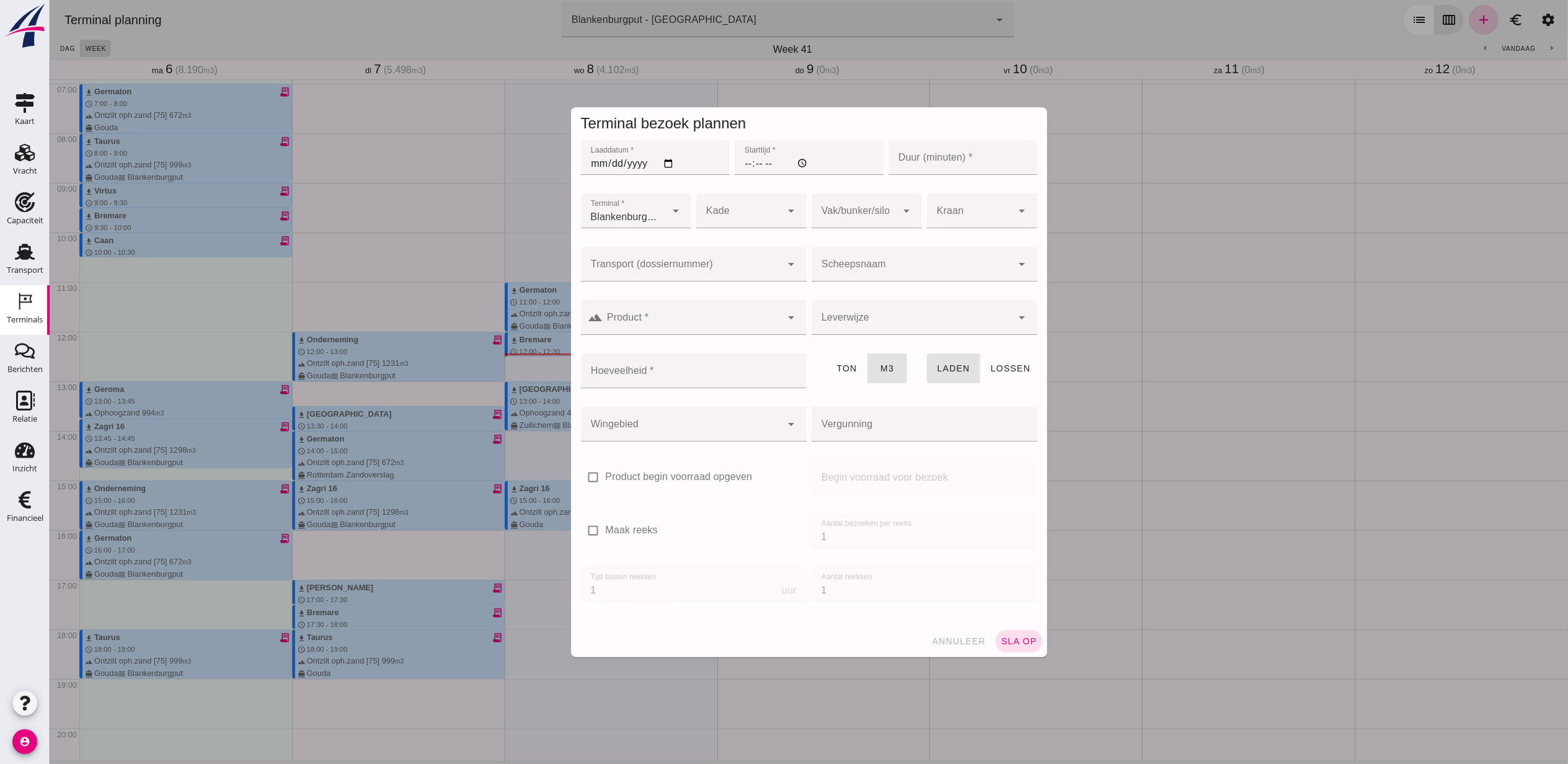
type input "Combinatie Noordzeezand V.O.F."
click at [664, 163] on input "Laaddatum *" at bounding box center [654, 157] width 149 height 35
type input "2025-10-08"
click at [742, 157] on input "Starttijd *" at bounding box center [809, 157] width 149 height 35
type input "14:00"
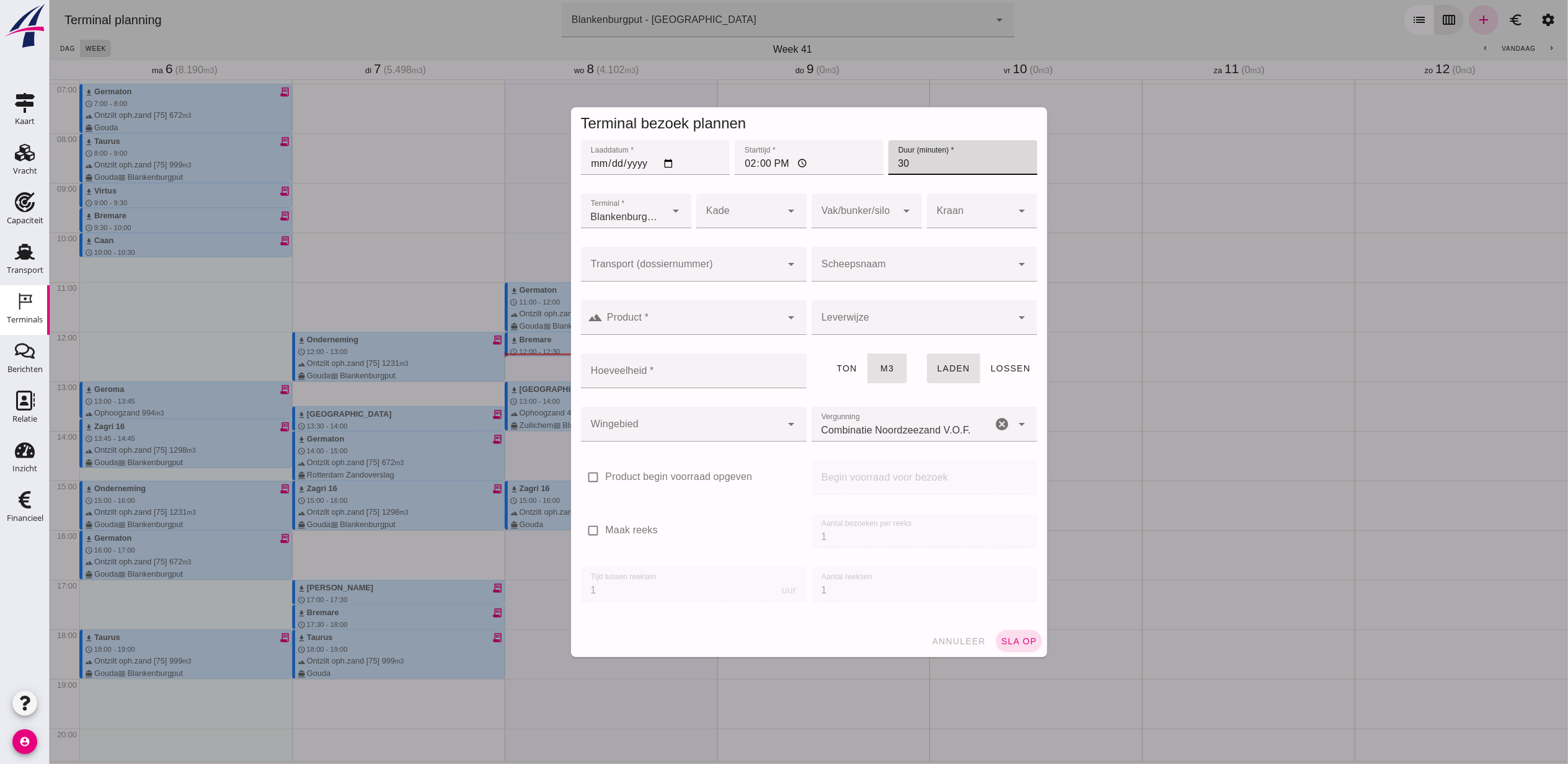
type input "30"
click at [725, 261] on div at bounding box center [680, 264] width 201 height 35
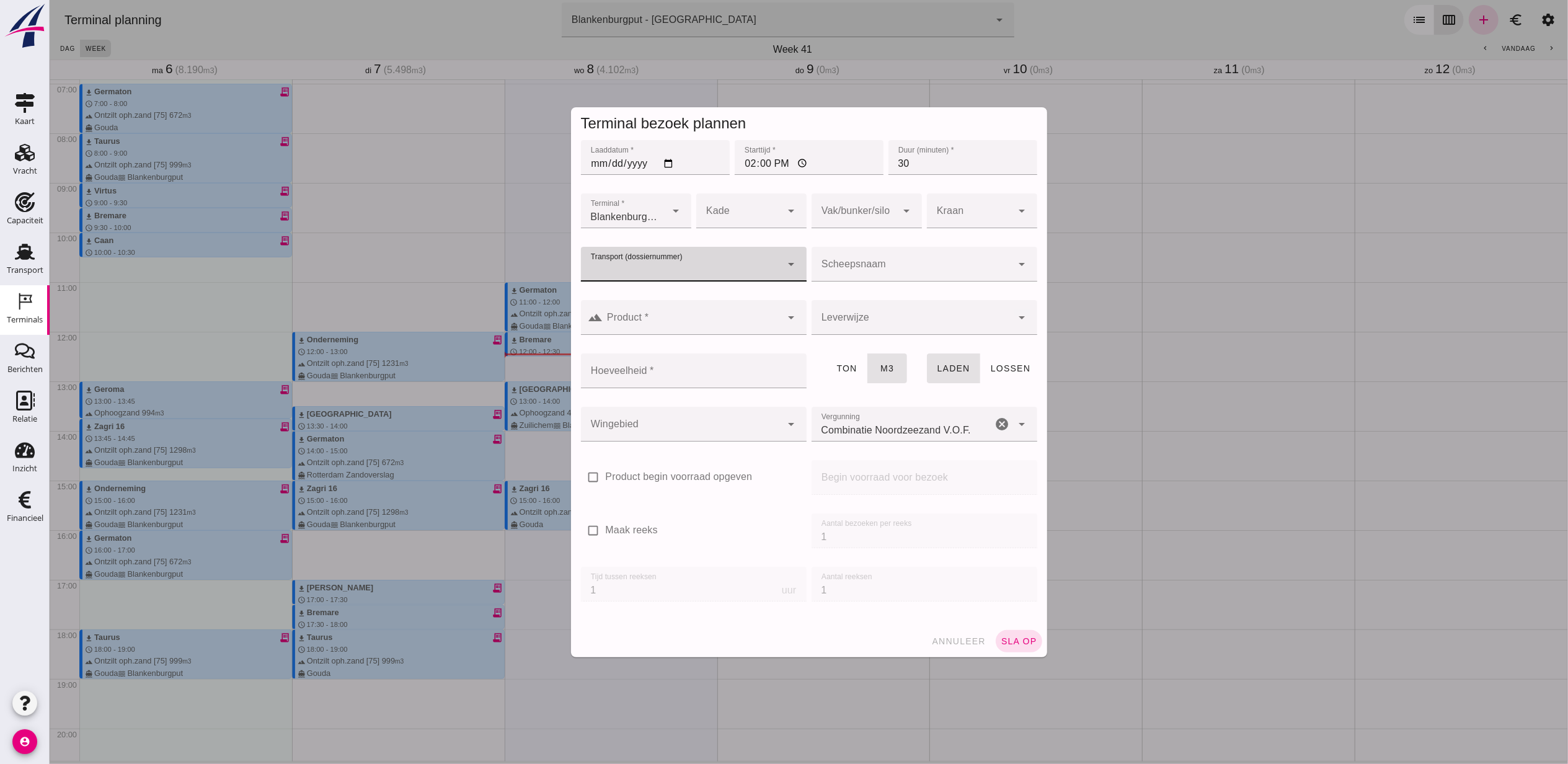
drag, startPoint x: 788, startPoint y: 262, endPoint x: 781, endPoint y: 262, distance: 7.0
click at [784, 262] on icon "arrow_drop_down" at bounding box center [791, 264] width 15 height 15
click at [643, 325] on div "V OG-250787" at bounding box center [687, 330] width 206 height 15
type input "VOG-250787"
type input "franco_on_board"
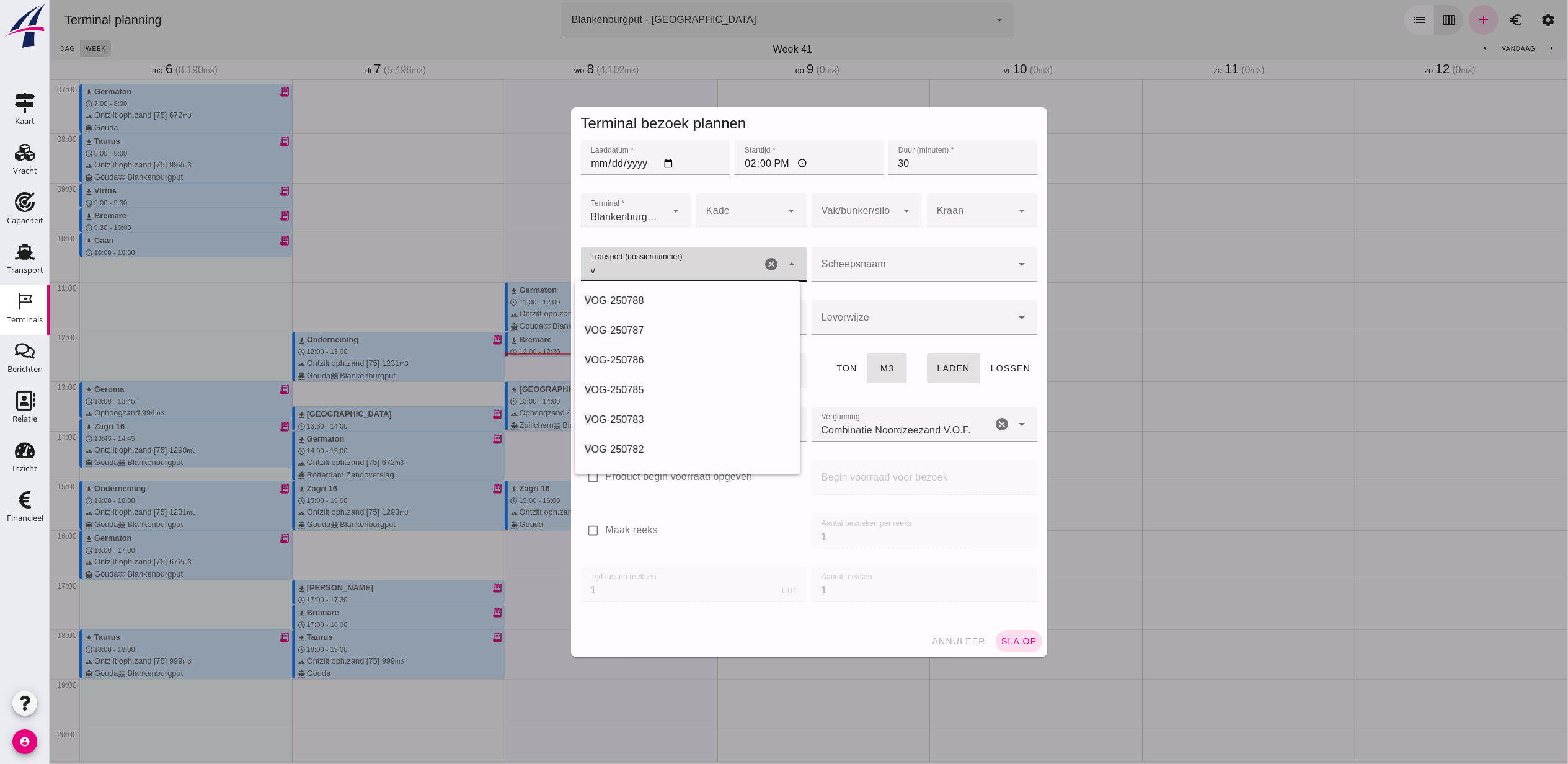
type input "397"
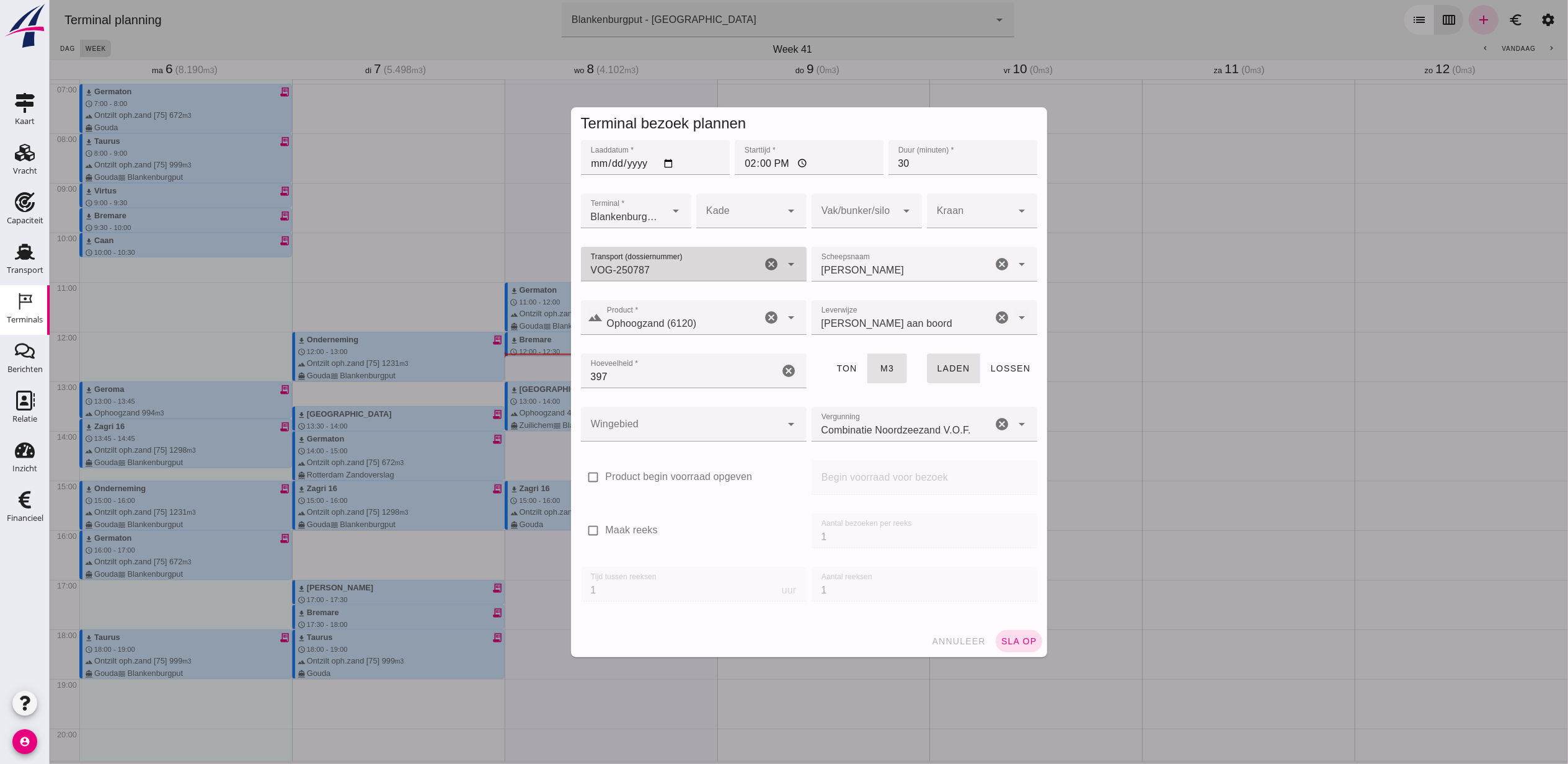
type input "VOG-250787"
click at [821, 216] on div at bounding box center [854, 211] width 86 height 35
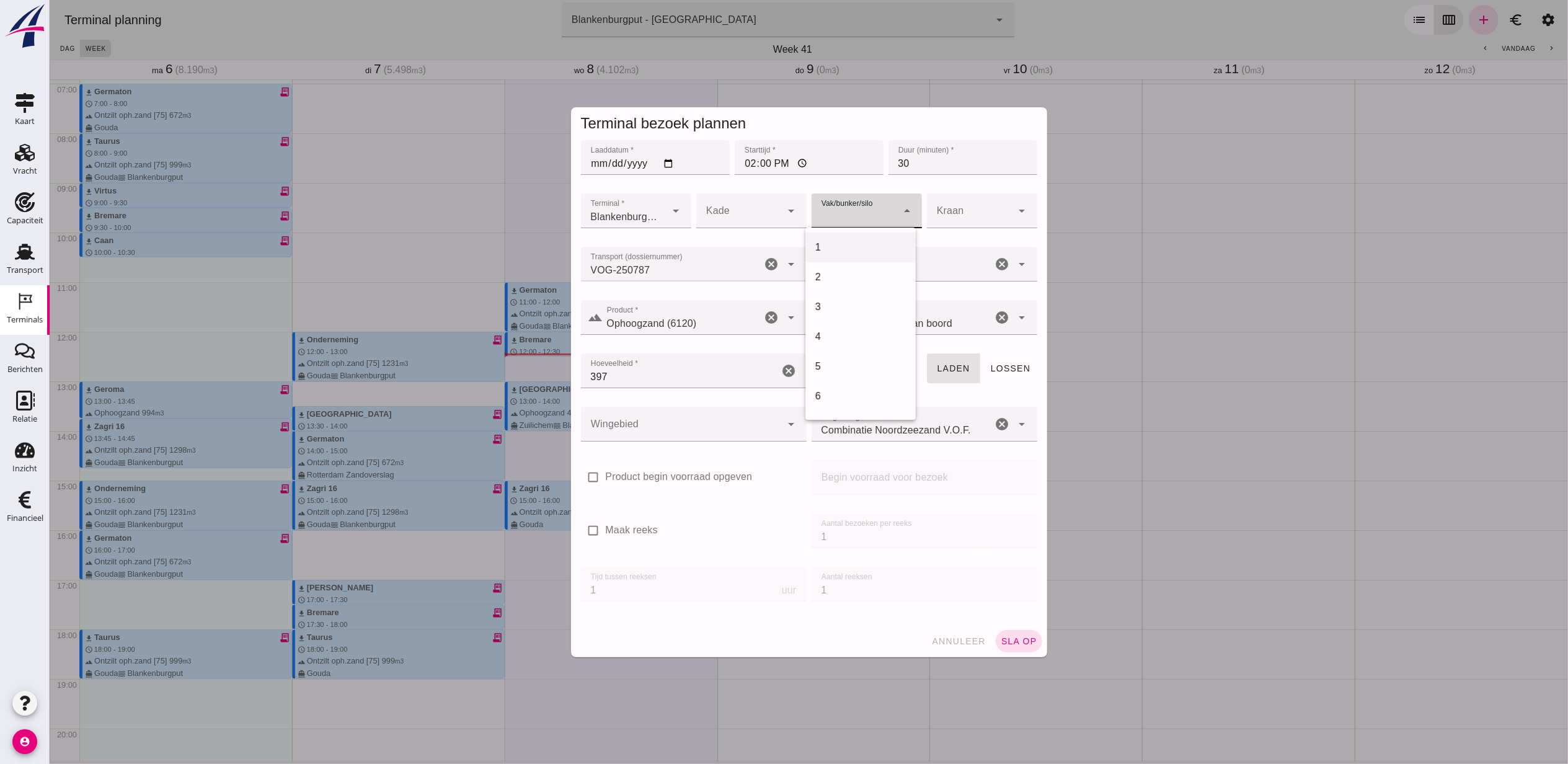
scroll to position [506, 0]
click at [830, 245] on div "18" at bounding box center [859, 247] width 90 height 15
type input "366"
click at [697, 411] on div at bounding box center [680, 424] width 201 height 35
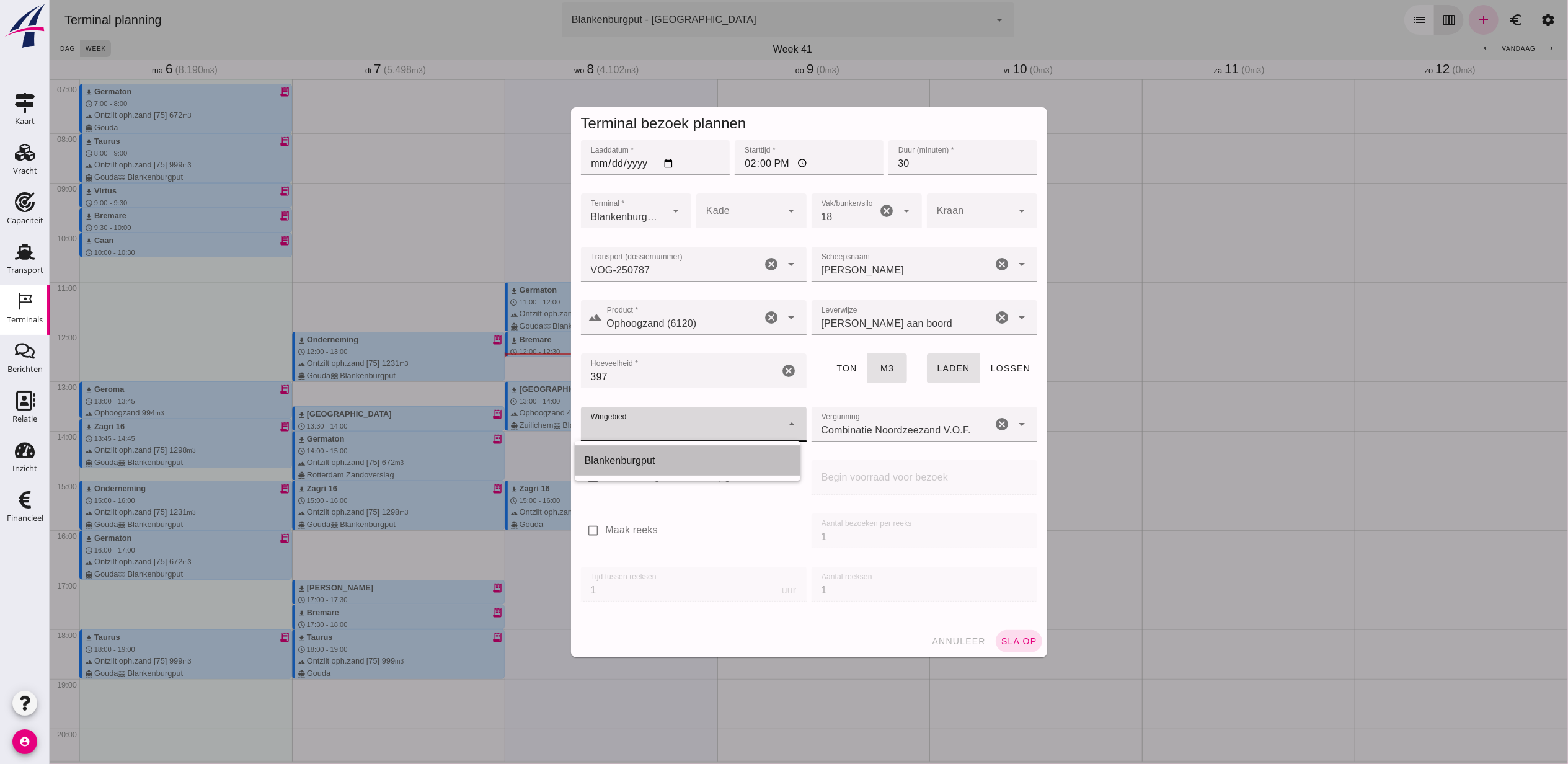
click at [672, 454] on div "Blankenburgput" at bounding box center [687, 461] width 206 height 15
type input "333"
click at [1005, 634] on button "sla op" at bounding box center [1018, 641] width 46 height 22
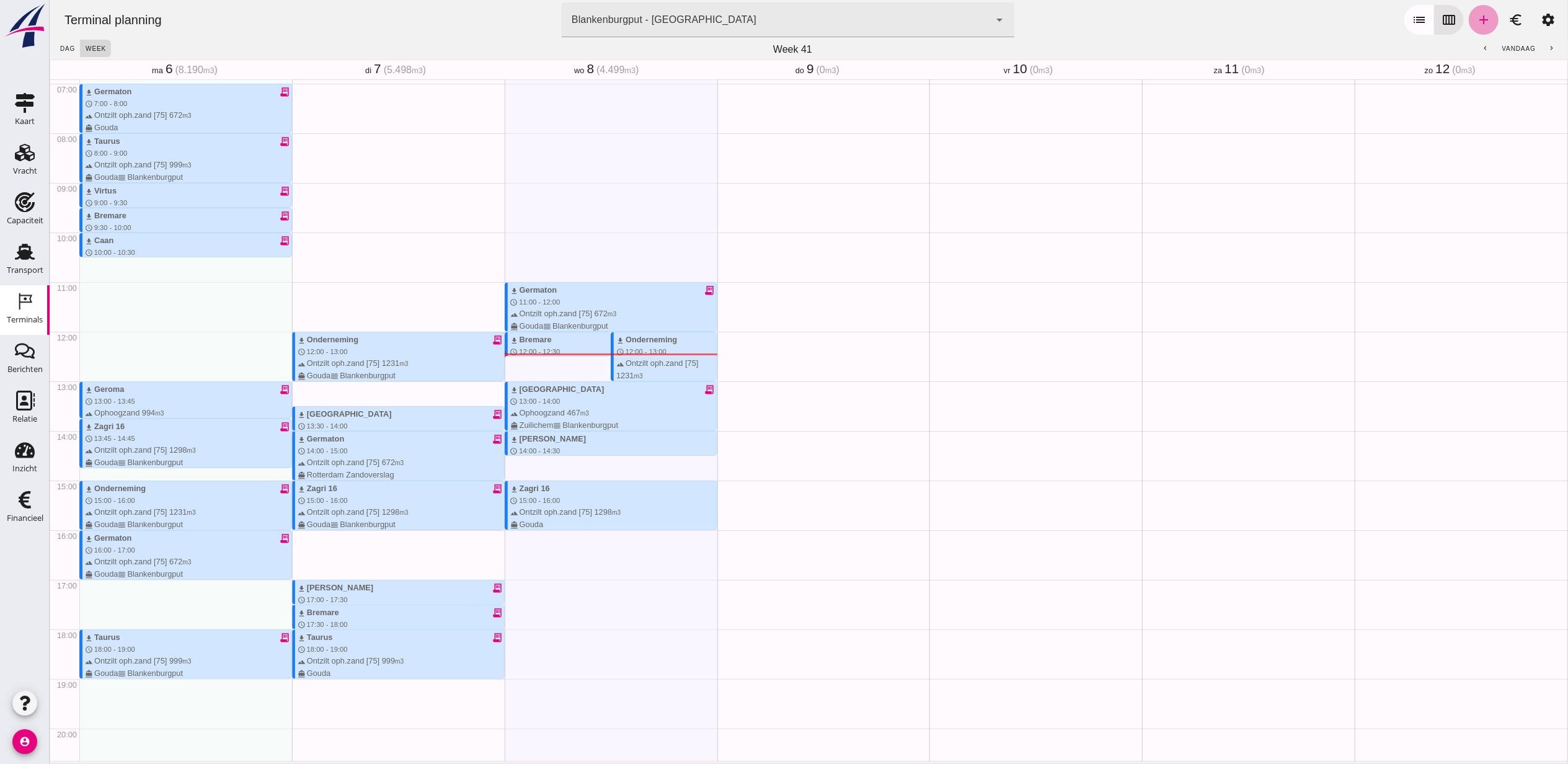
click at [1476, 19] on icon "add" at bounding box center [1483, 20] width 15 height 15
type input "Combinatie Noordzeezand V.O.F."
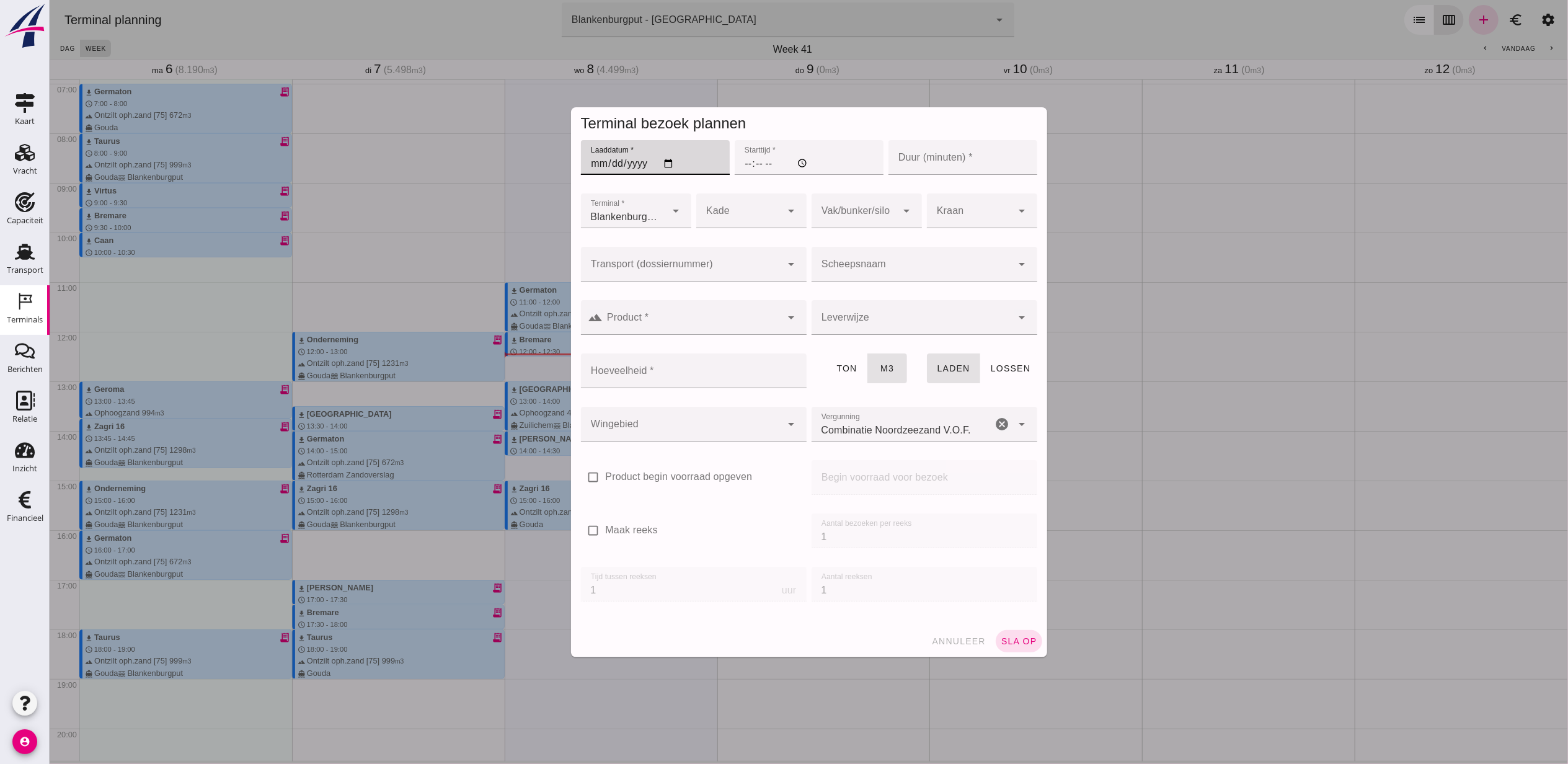
click at [668, 160] on input "Laaddatum *" at bounding box center [654, 157] width 149 height 35
type input "2025-10-08"
click at [757, 156] on input "Starttijd *" at bounding box center [809, 157] width 149 height 35
type input "15:00"
type input "30"
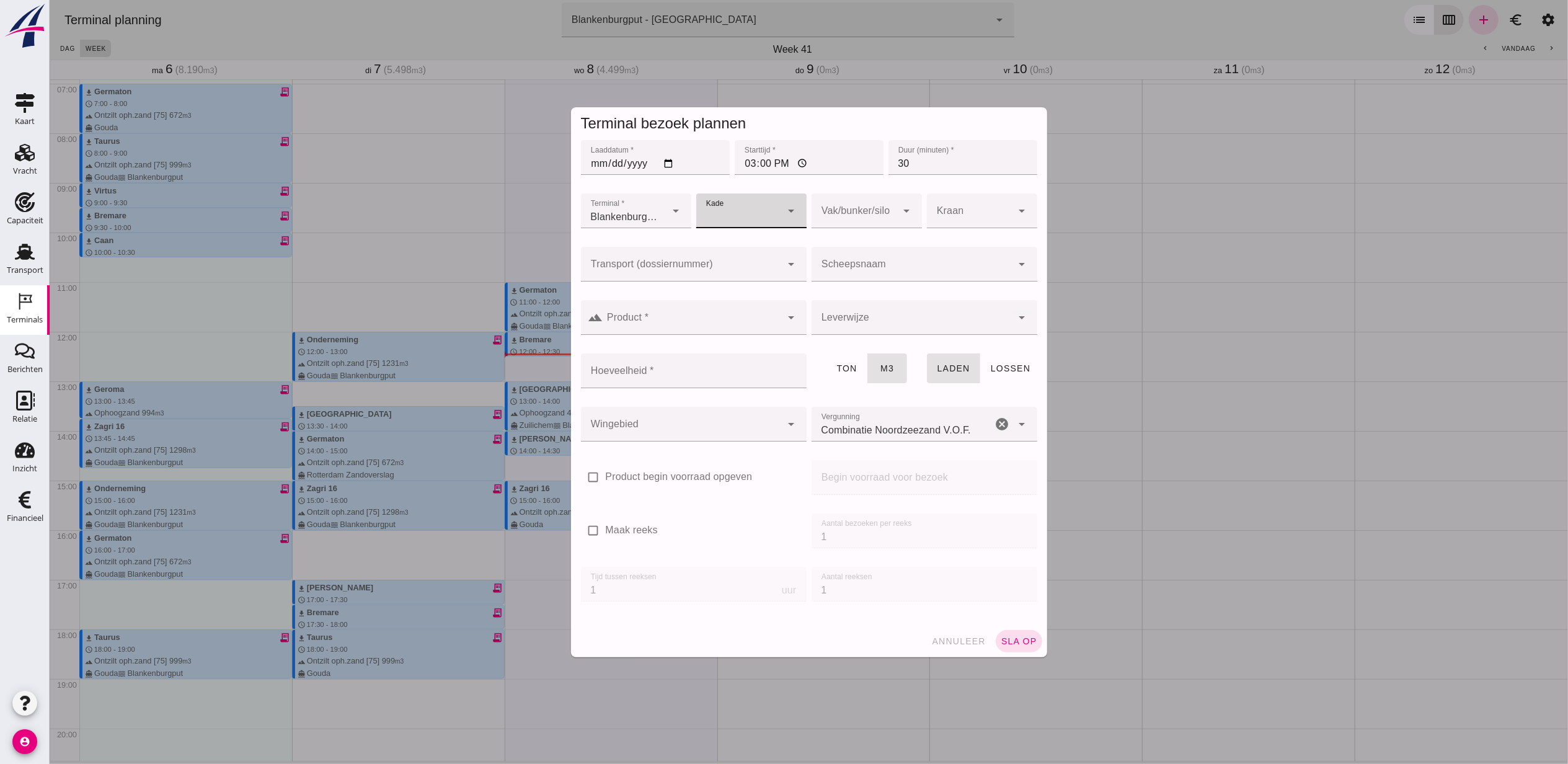
click at [706, 253] on div at bounding box center [680, 264] width 201 height 35
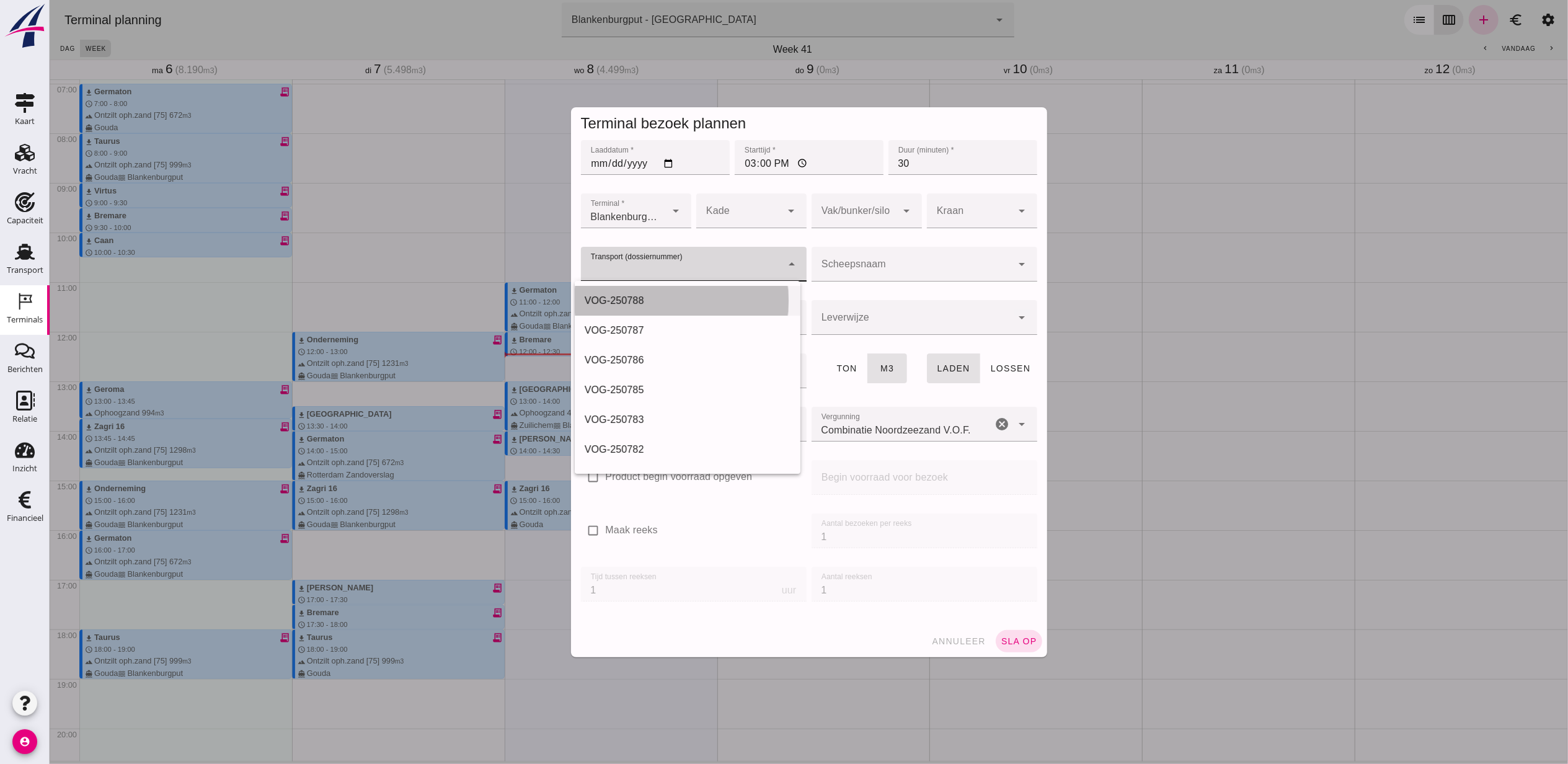
click at [689, 294] on div "VOG-250788" at bounding box center [687, 301] width 206 height 15
type input "VOG-250788"
type input "franco_on_board"
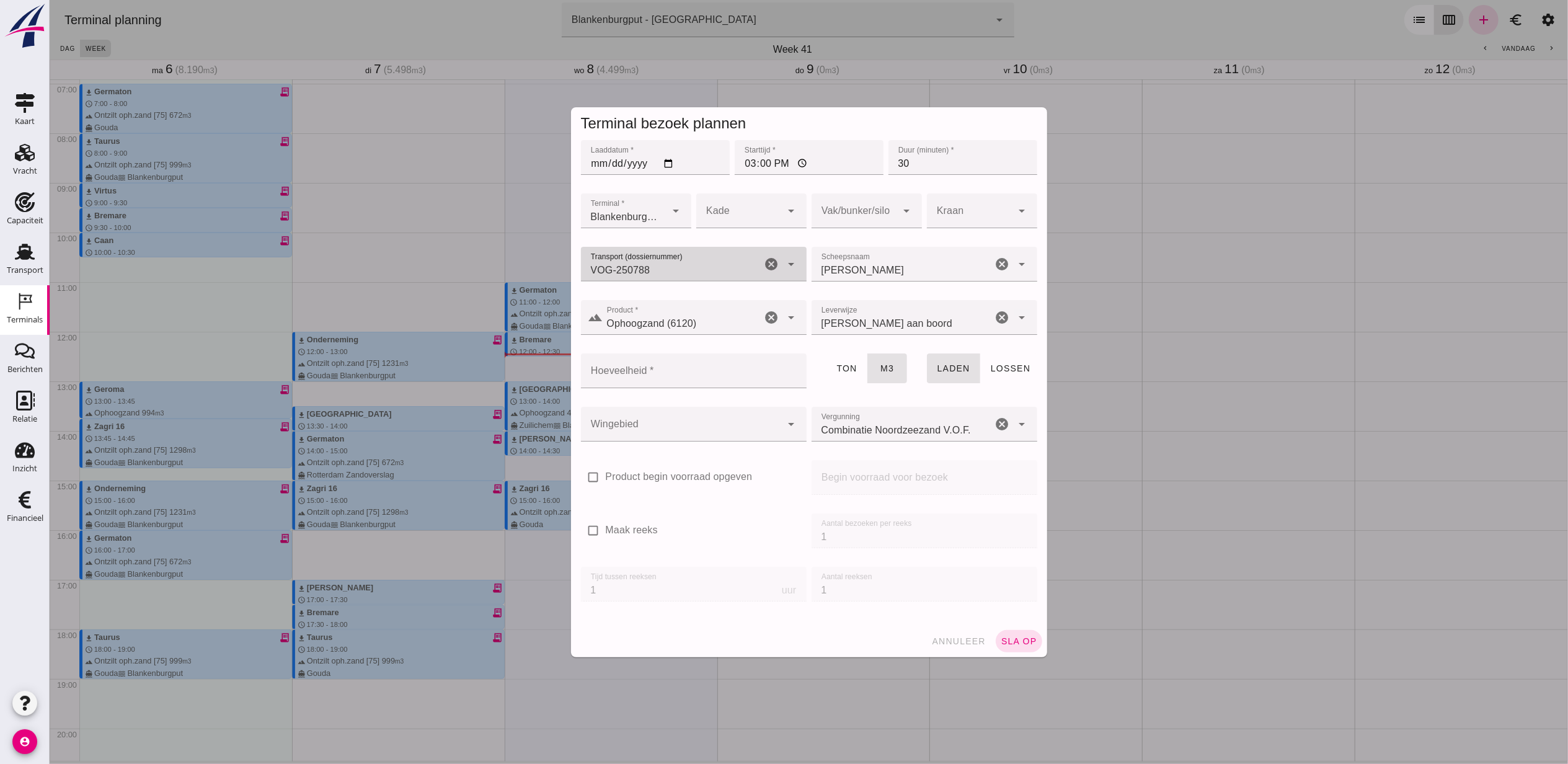
click at [753, 220] on div at bounding box center [739, 211] width 86 height 35
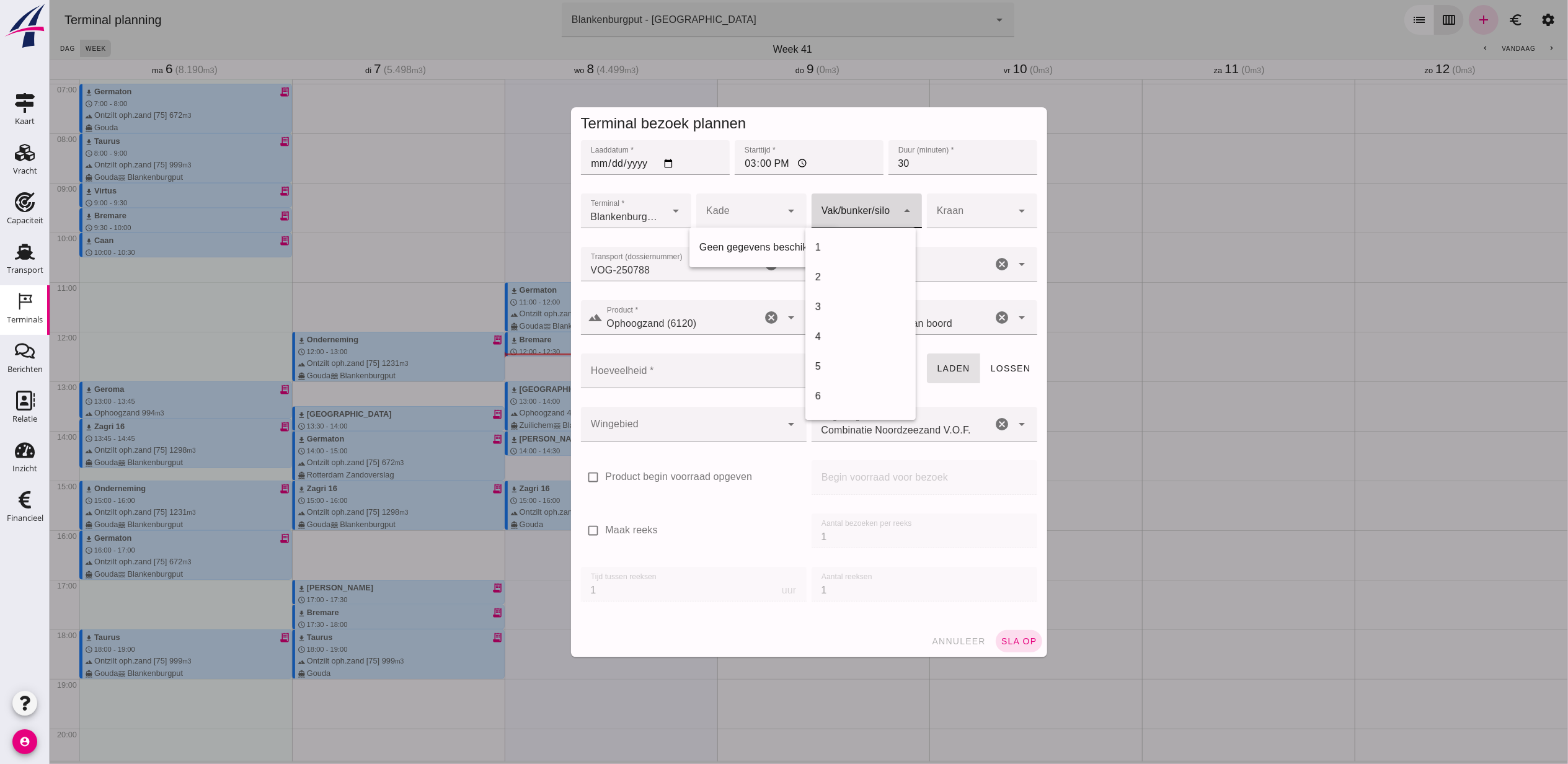
click at [908, 212] on icon "arrow_drop_down" at bounding box center [906, 211] width 15 height 15
click at [852, 261] on div "18" at bounding box center [859, 257] width 90 height 15
type input "366"
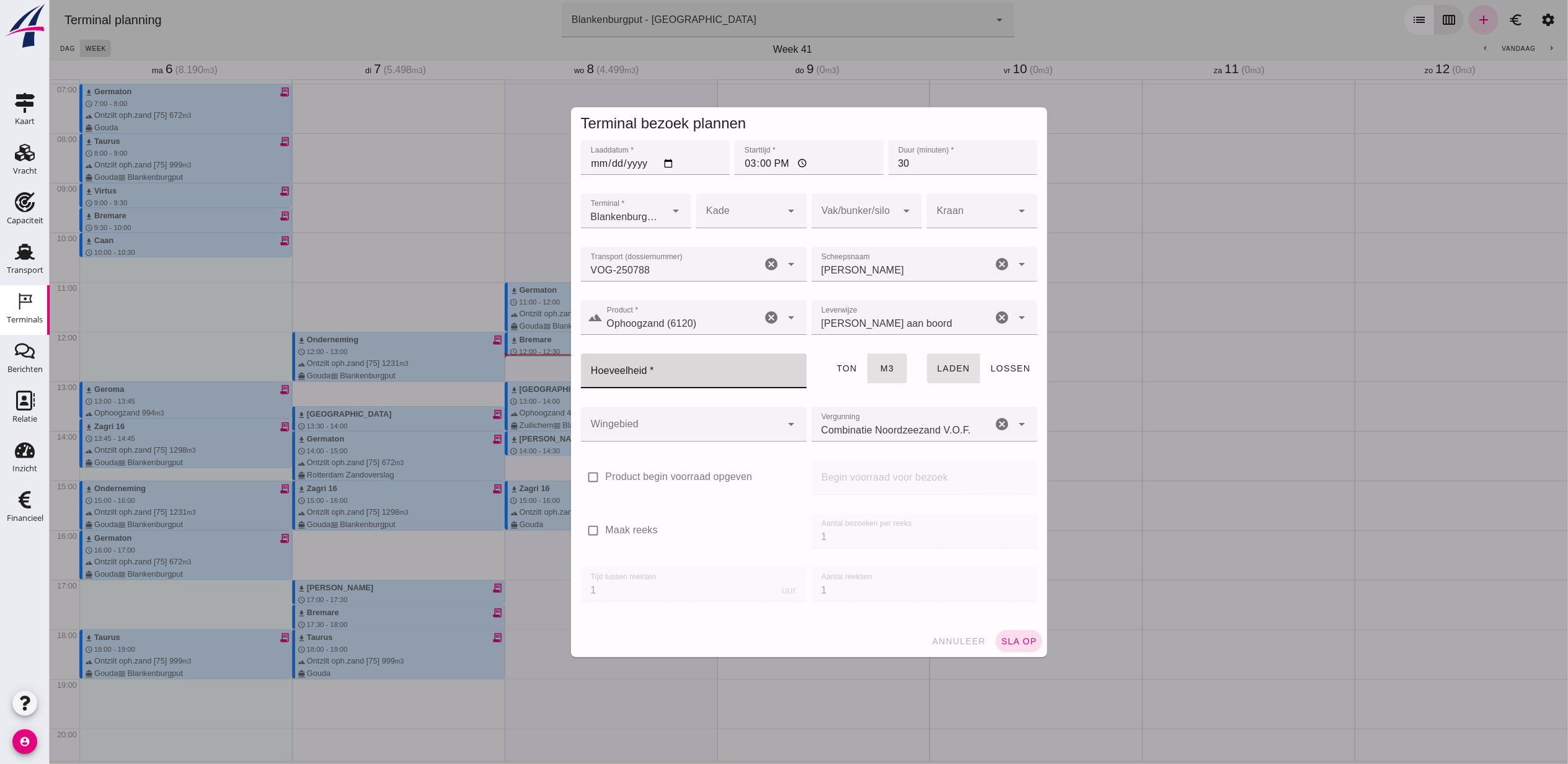
click at [732, 358] on input "Hoeveelheid *" at bounding box center [689, 370] width 219 height 35
type input "396"
click at [1016, 633] on button "sla op" at bounding box center [1018, 641] width 46 height 22
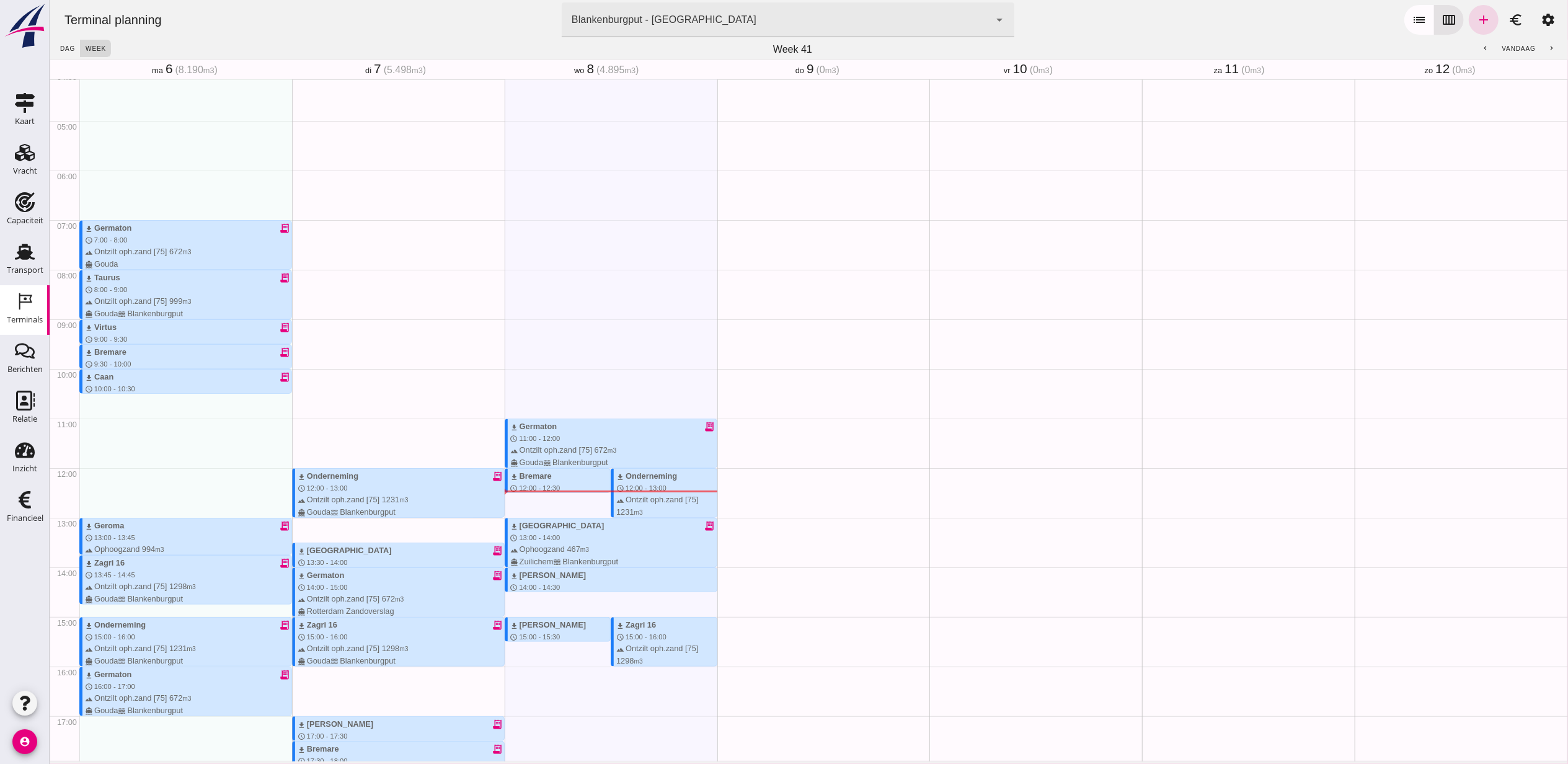
scroll to position [509, 0]
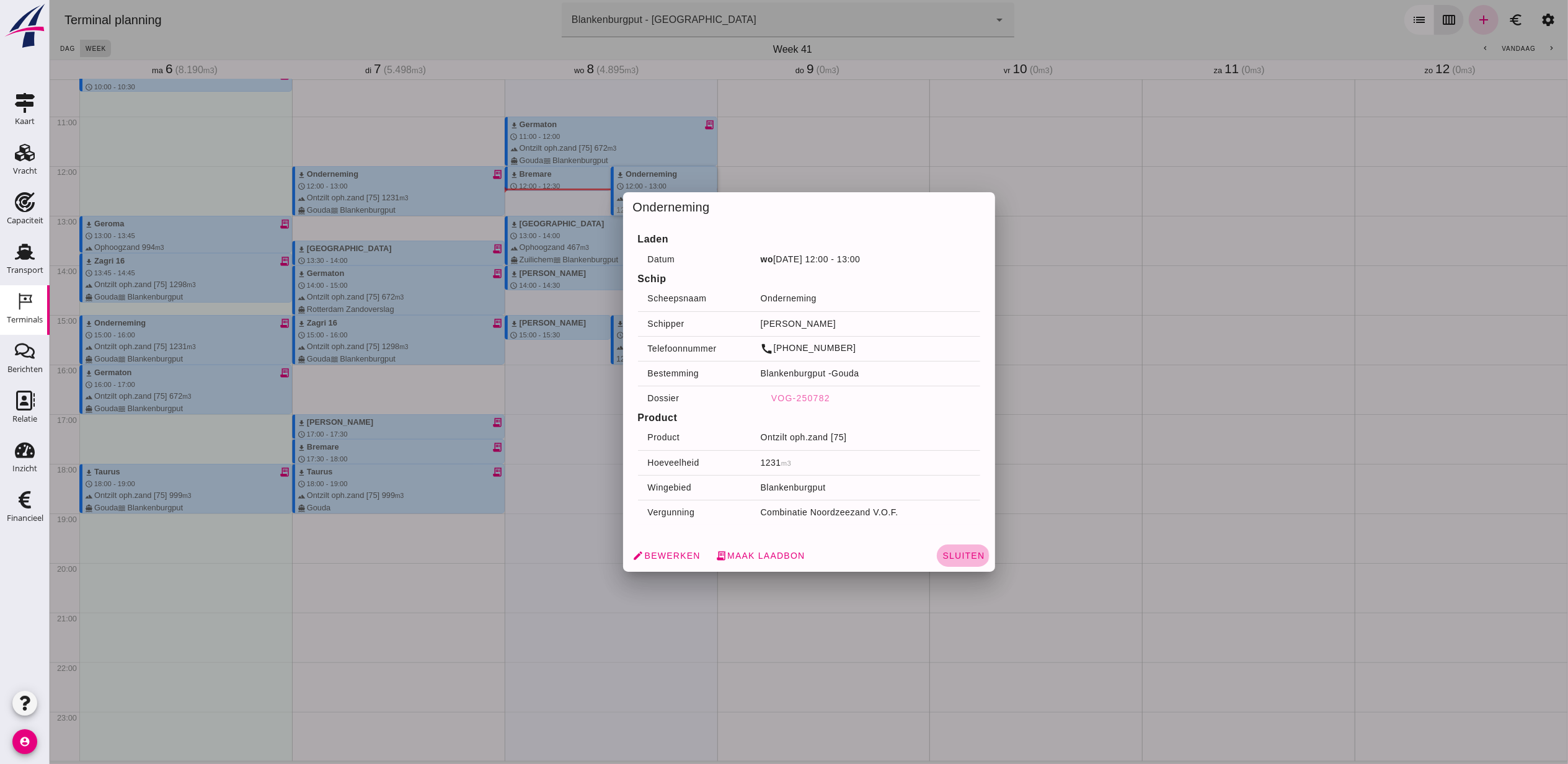
click at [946, 561] on span "Sluiten" at bounding box center [963, 555] width 43 height 10
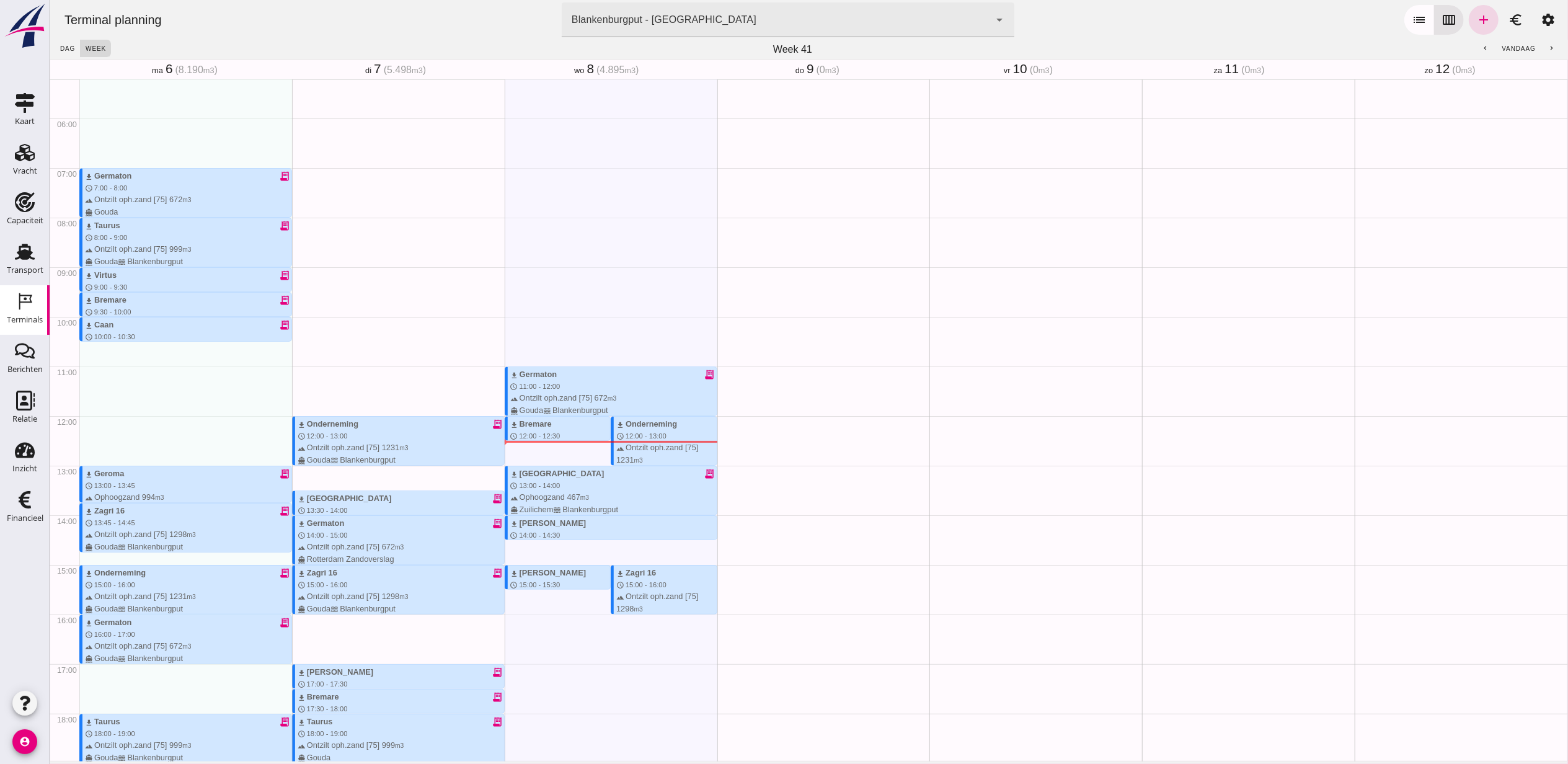
scroll to position [261, 0]
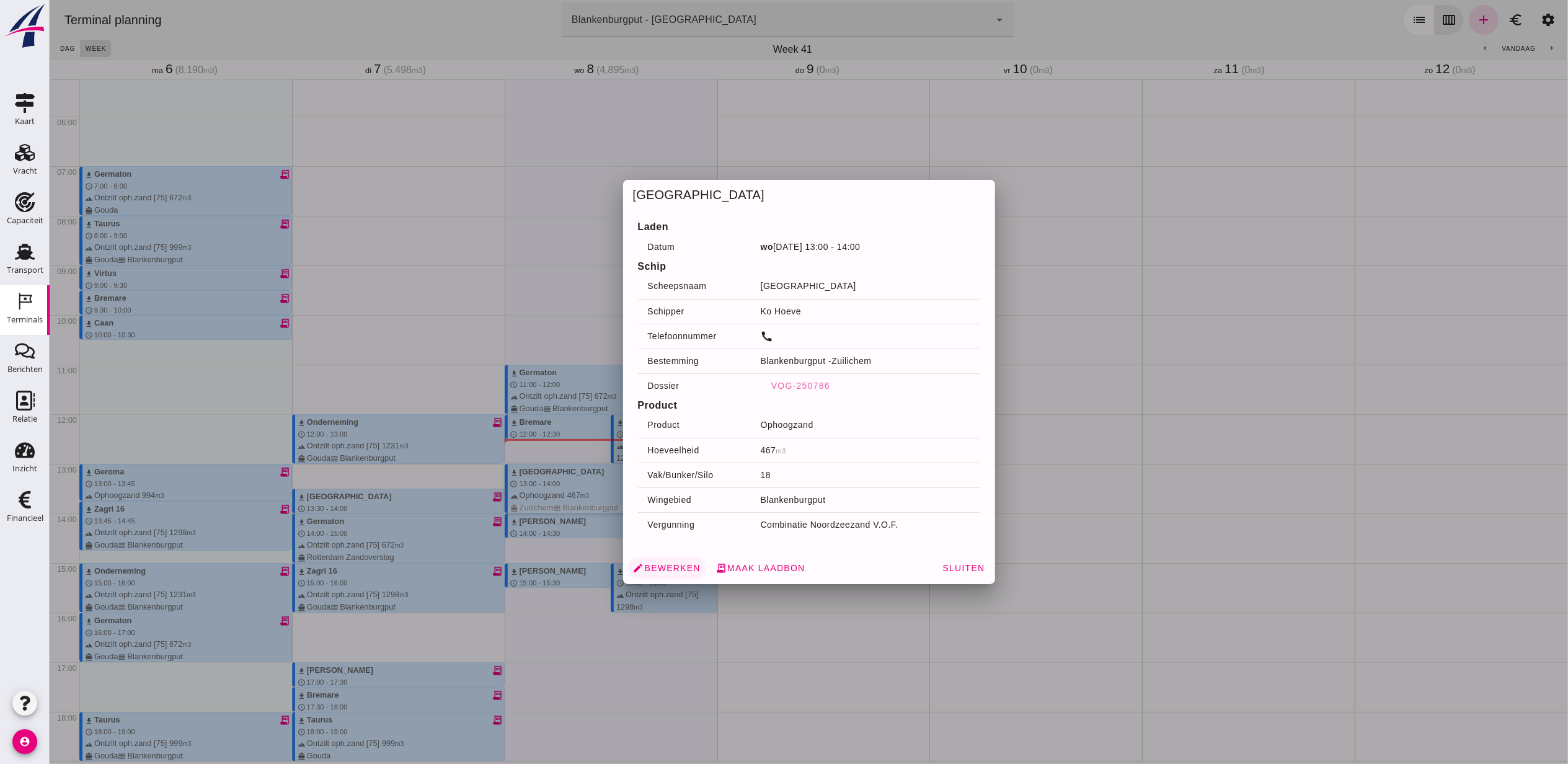
drag, startPoint x: 566, startPoint y: 486, endPoint x: 669, endPoint y: 568, distance: 131.7
click at [669, 568] on span "edit Bewerken" at bounding box center [667, 568] width 68 height 12
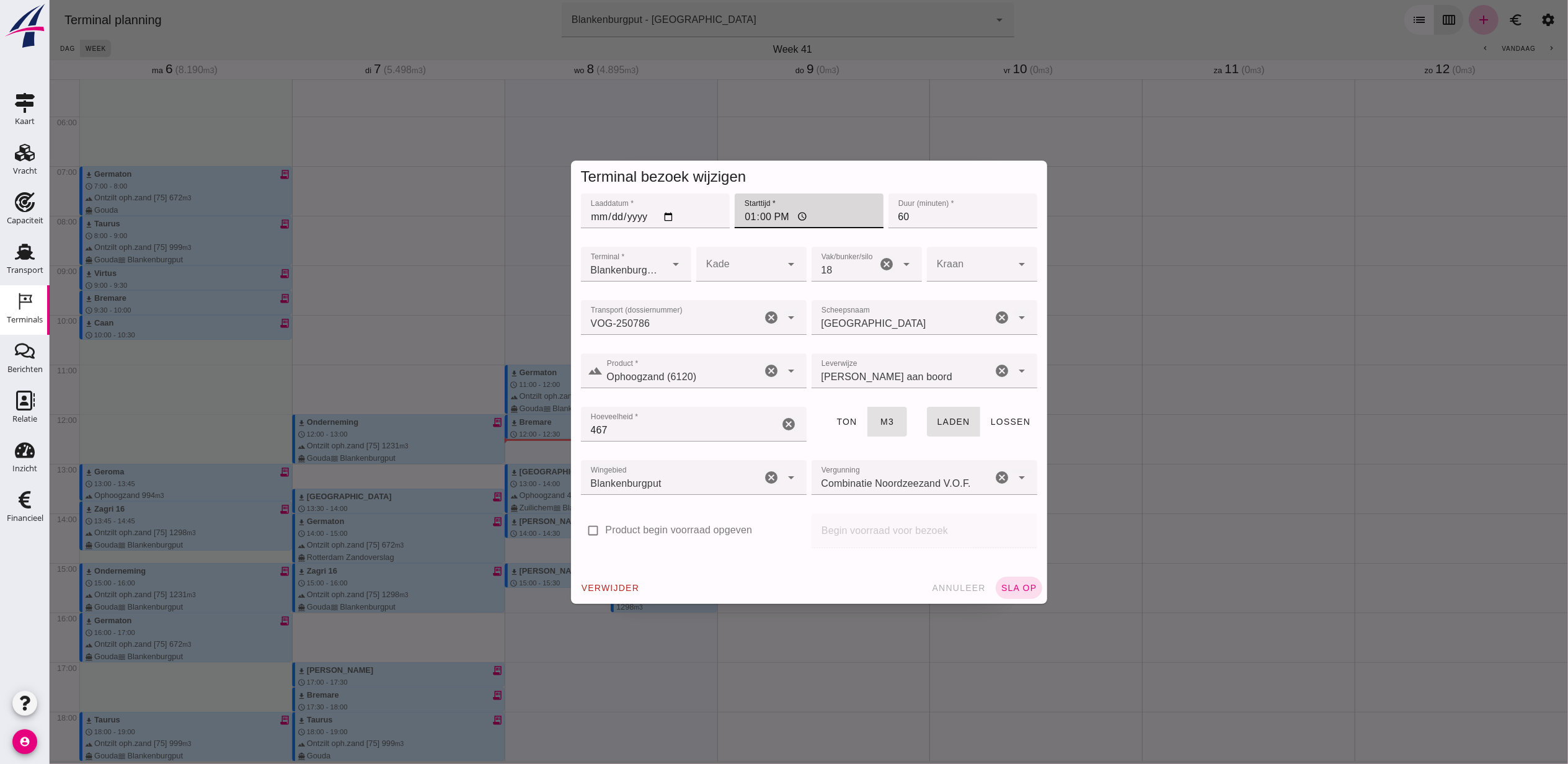
click at [739, 211] on input "13:00" at bounding box center [809, 211] width 149 height 35
type input "09:30"
drag, startPoint x: 927, startPoint y: 212, endPoint x: 728, endPoint y: 203, distance: 199.2
click at [728, 203] on div "Laaddatum * Laaddatum * 2025-10-08 Starttijd * Starttijd * 09:30 Duur (minuten)…" at bounding box center [809, 218] width 461 height 54
type input "30"
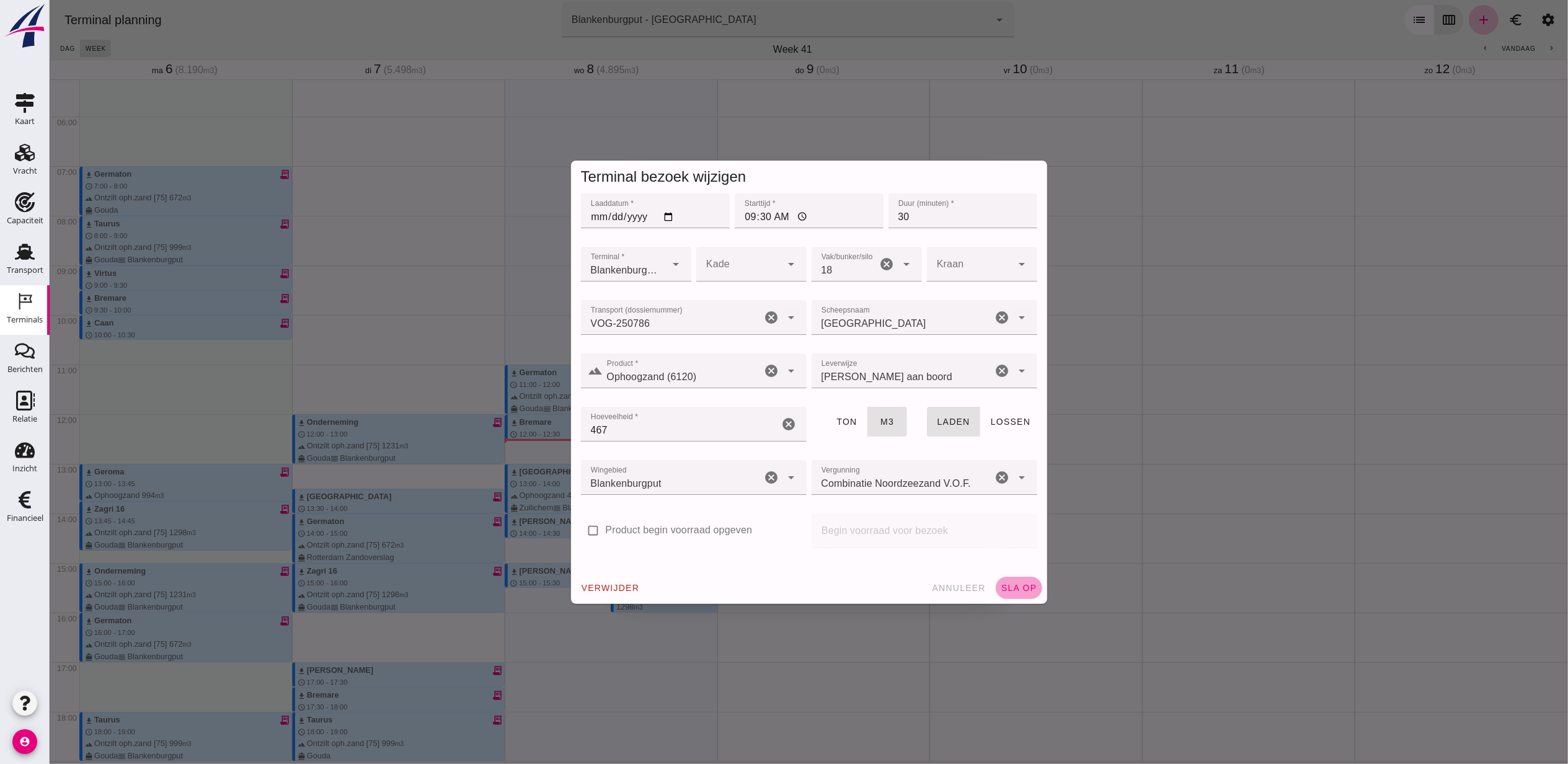
click at [1015, 577] on button "sla op" at bounding box center [1018, 587] width 46 height 22
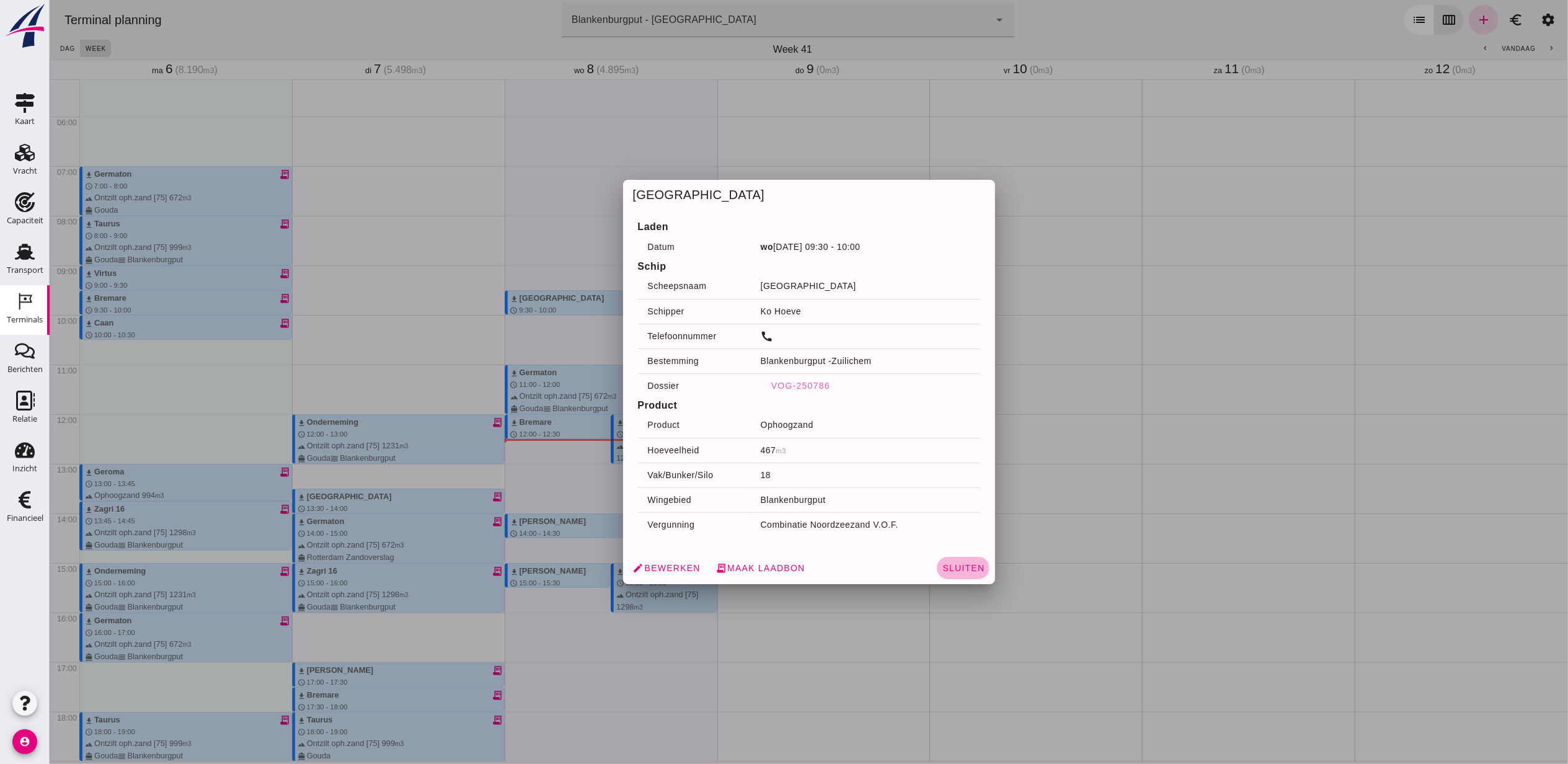
click at [968, 568] on span "Sluiten" at bounding box center [963, 568] width 43 height 10
drag, startPoint x: 564, startPoint y: 393, endPoint x: 947, endPoint y: 404, distance: 383.2
click at [950, 403] on h4 "Product" at bounding box center [809, 405] width 343 height 15
click at [689, 559] on link "edit Bewerken" at bounding box center [666, 568] width 78 height 22
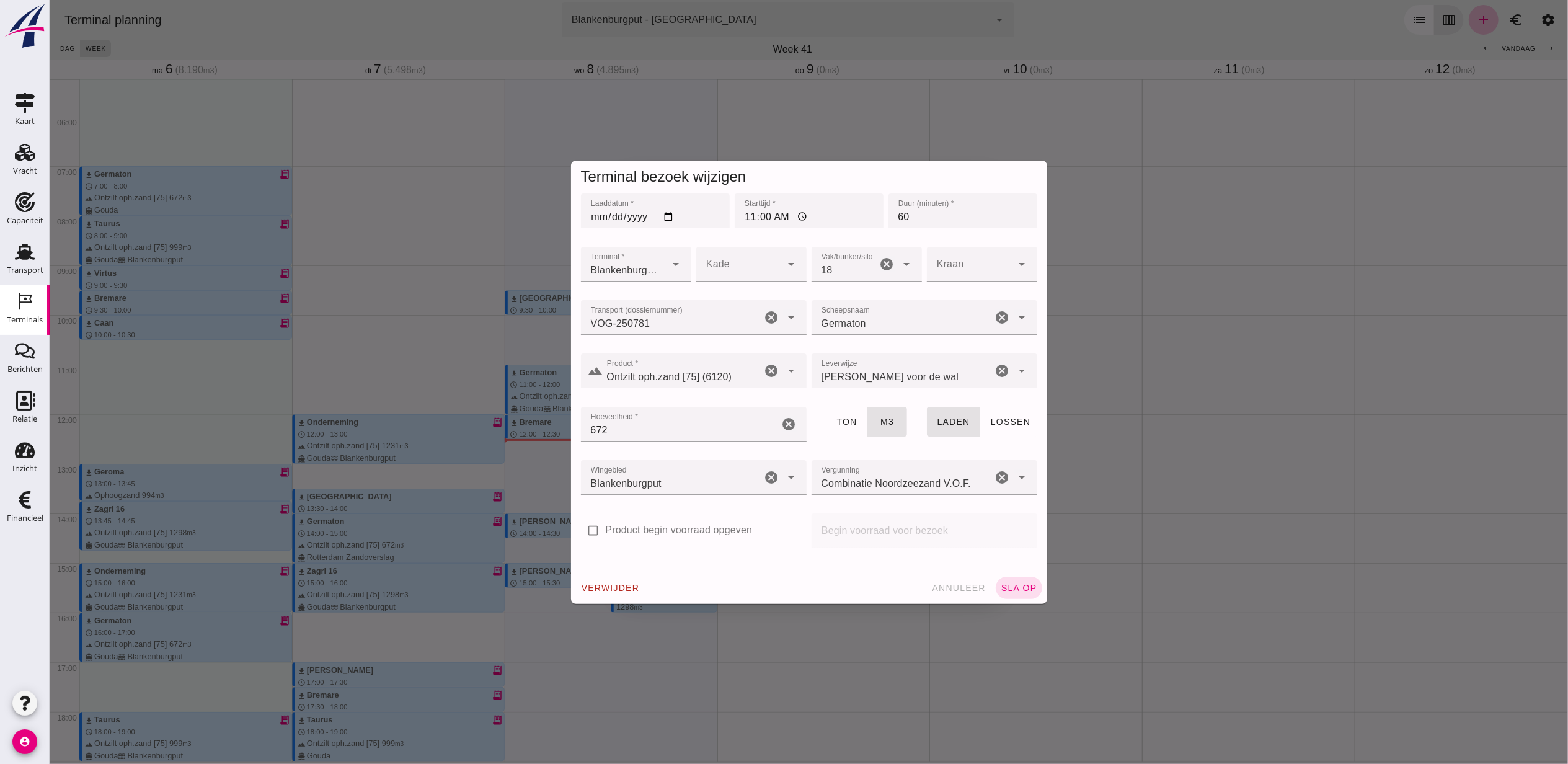
click at [751, 212] on input "11:00" at bounding box center [809, 211] width 149 height 35
type input "10:15"
drag, startPoint x: 962, startPoint y: 217, endPoint x: 740, endPoint y: 204, distance: 222.4
click at [740, 204] on div "Laaddatum * Laaddatum * 2025-10-08 Starttijd * Starttijd * 10:15 Duur (minuten)…" at bounding box center [809, 218] width 461 height 54
type input "45"
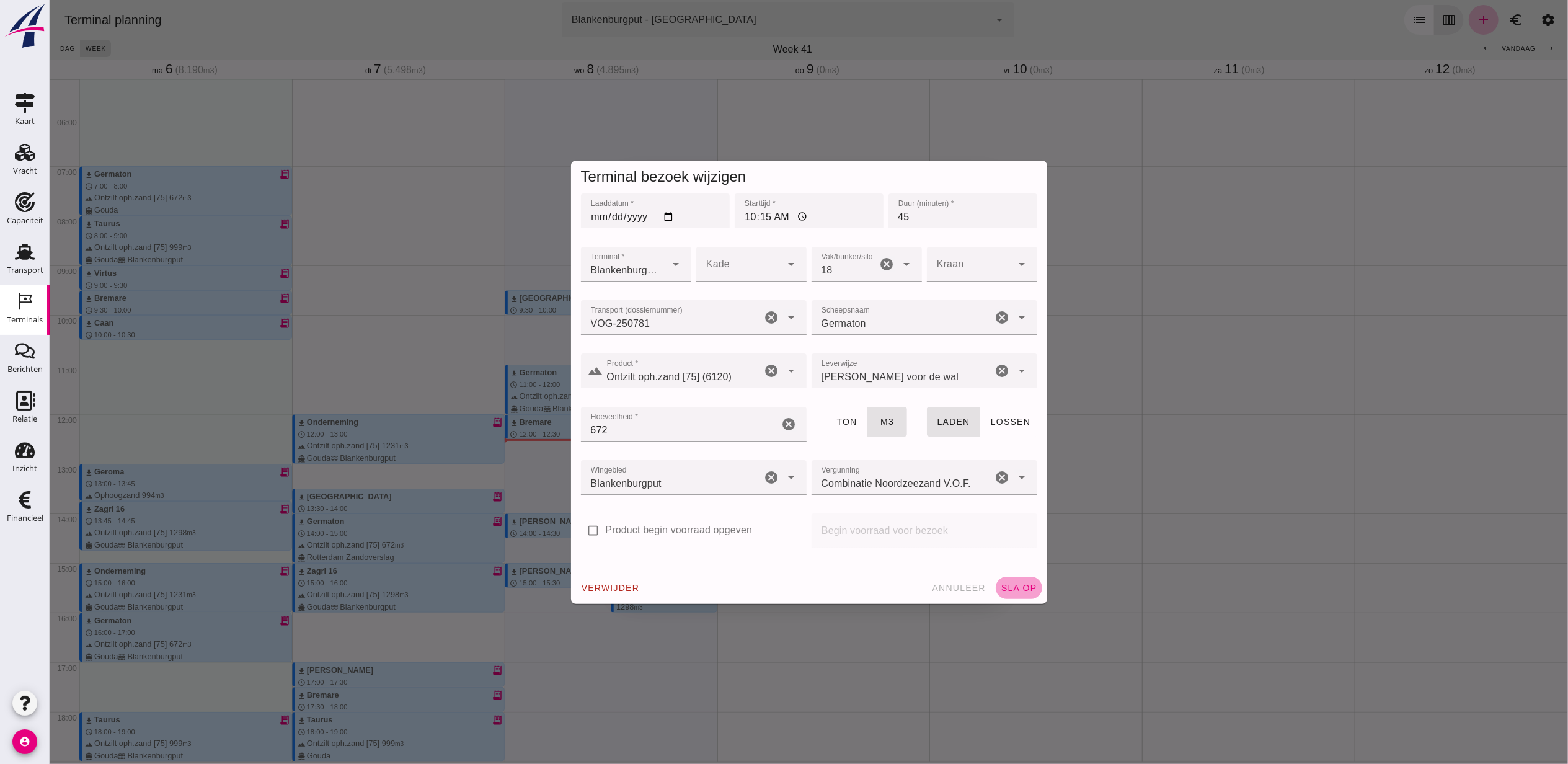
click at [1000, 598] on button "sla op" at bounding box center [1018, 587] width 46 height 22
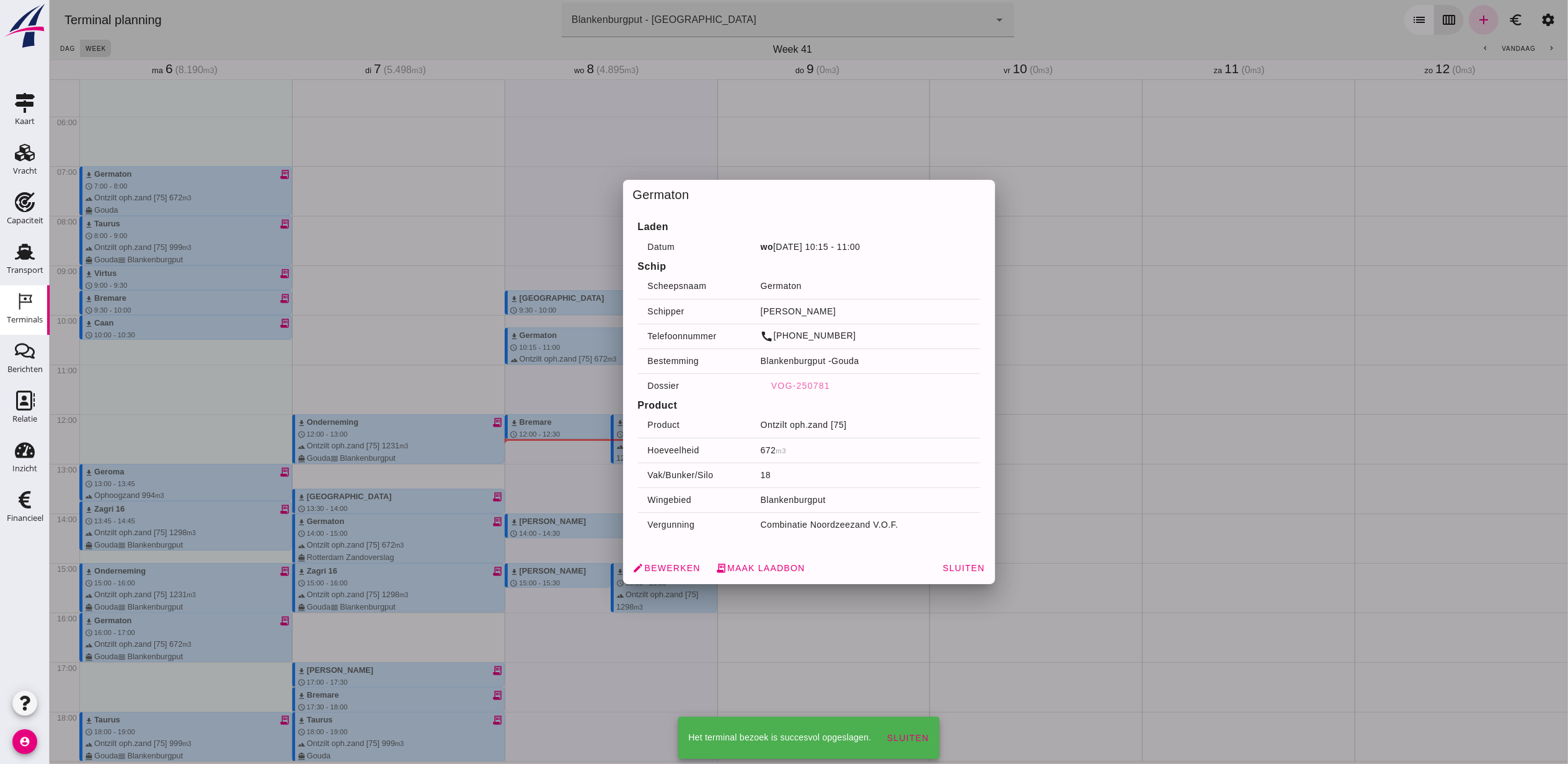
click at [942, 568] on span "Sluiten" at bounding box center [963, 568] width 43 height 10
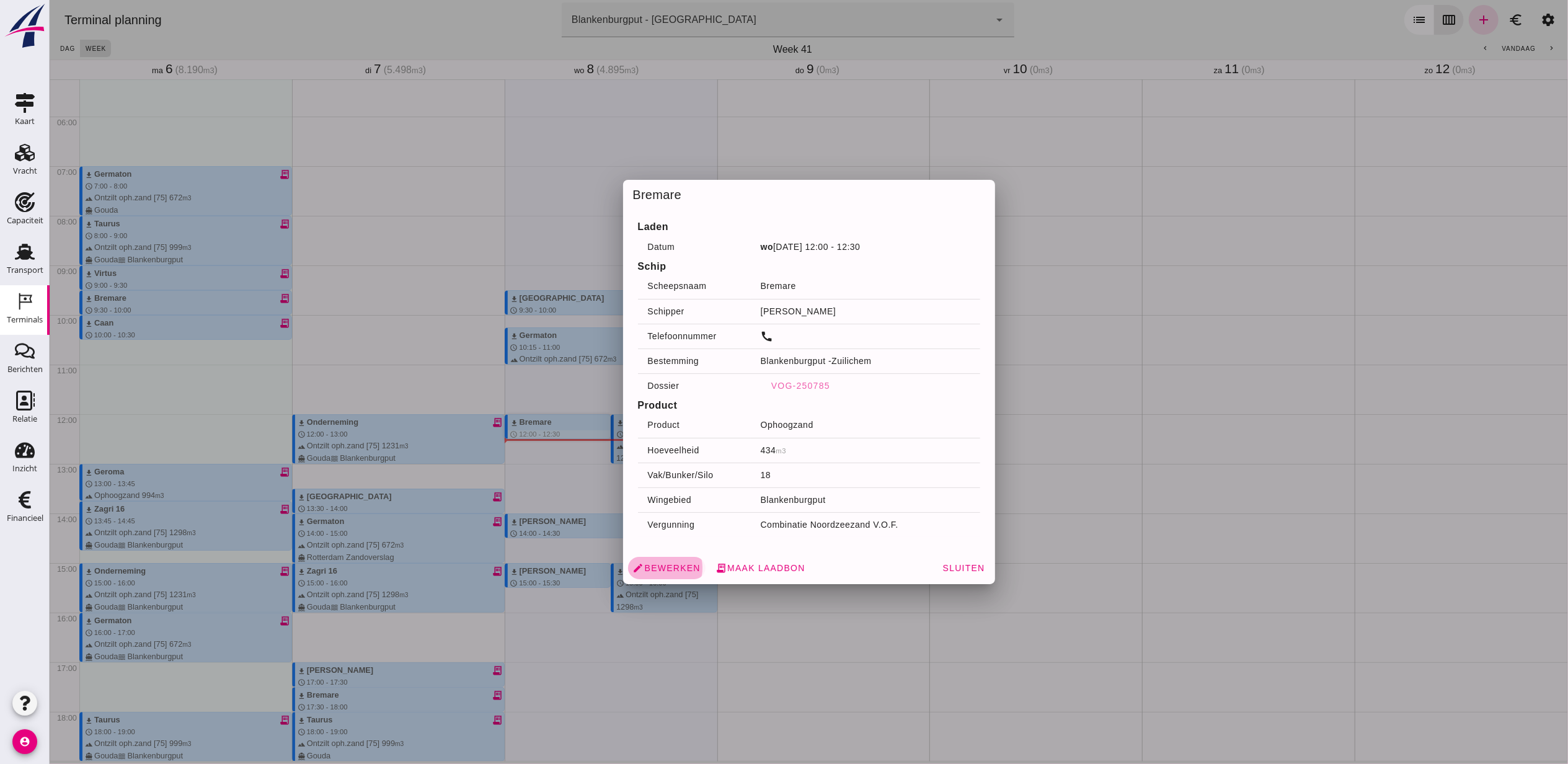
drag, startPoint x: 548, startPoint y: 427, endPoint x: 673, endPoint y: 566, distance: 186.9
click at [673, 566] on span "edit Bewerken" at bounding box center [667, 568] width 68 height 12
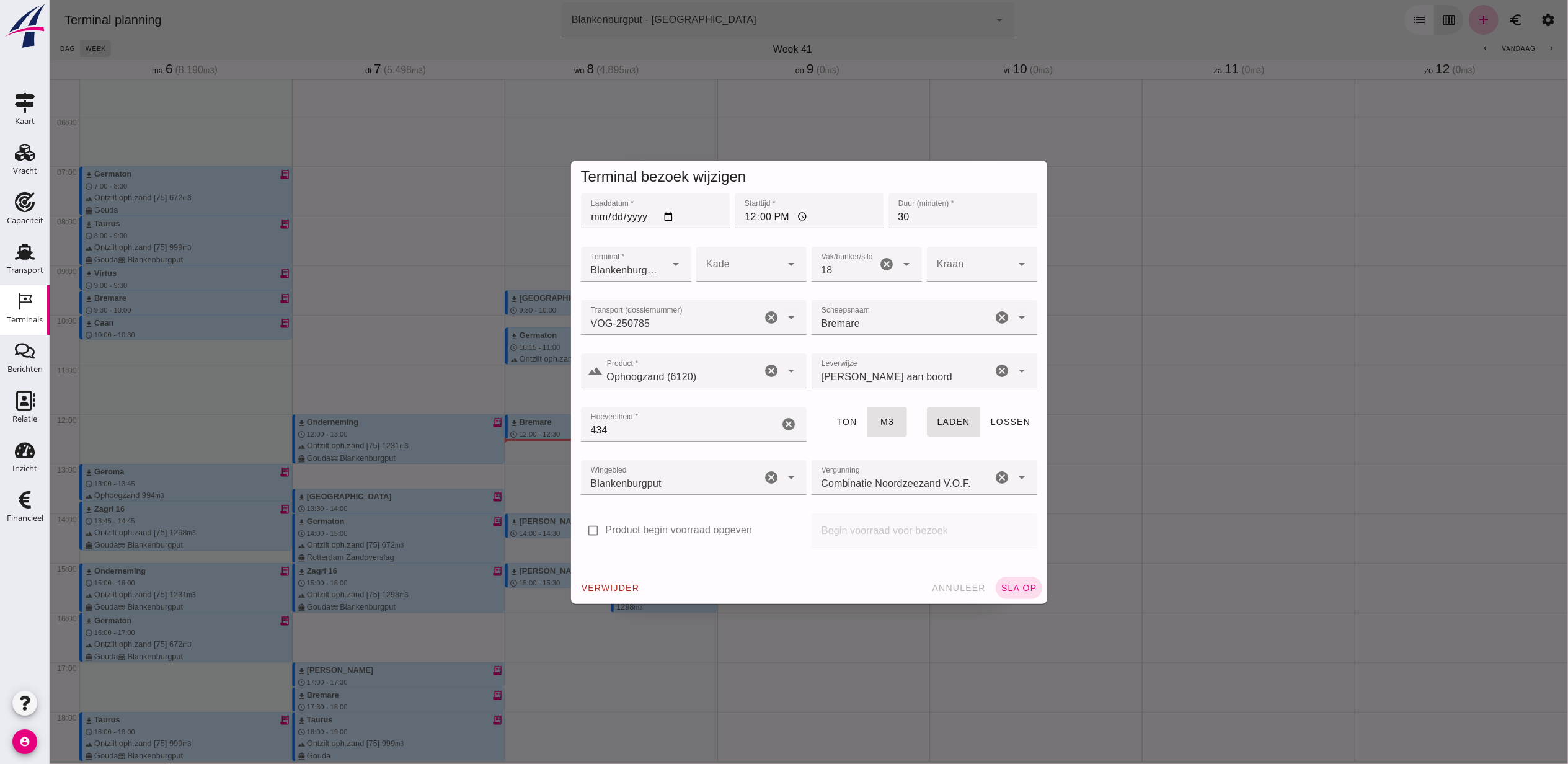
click at [744, 219] on input "12:00" at bounding box center [809, 211] width 149 height 35
type input "12:15"
click at [1022, 585] on span "sla op" at bounding box center [1018, 587] width 37 height 10
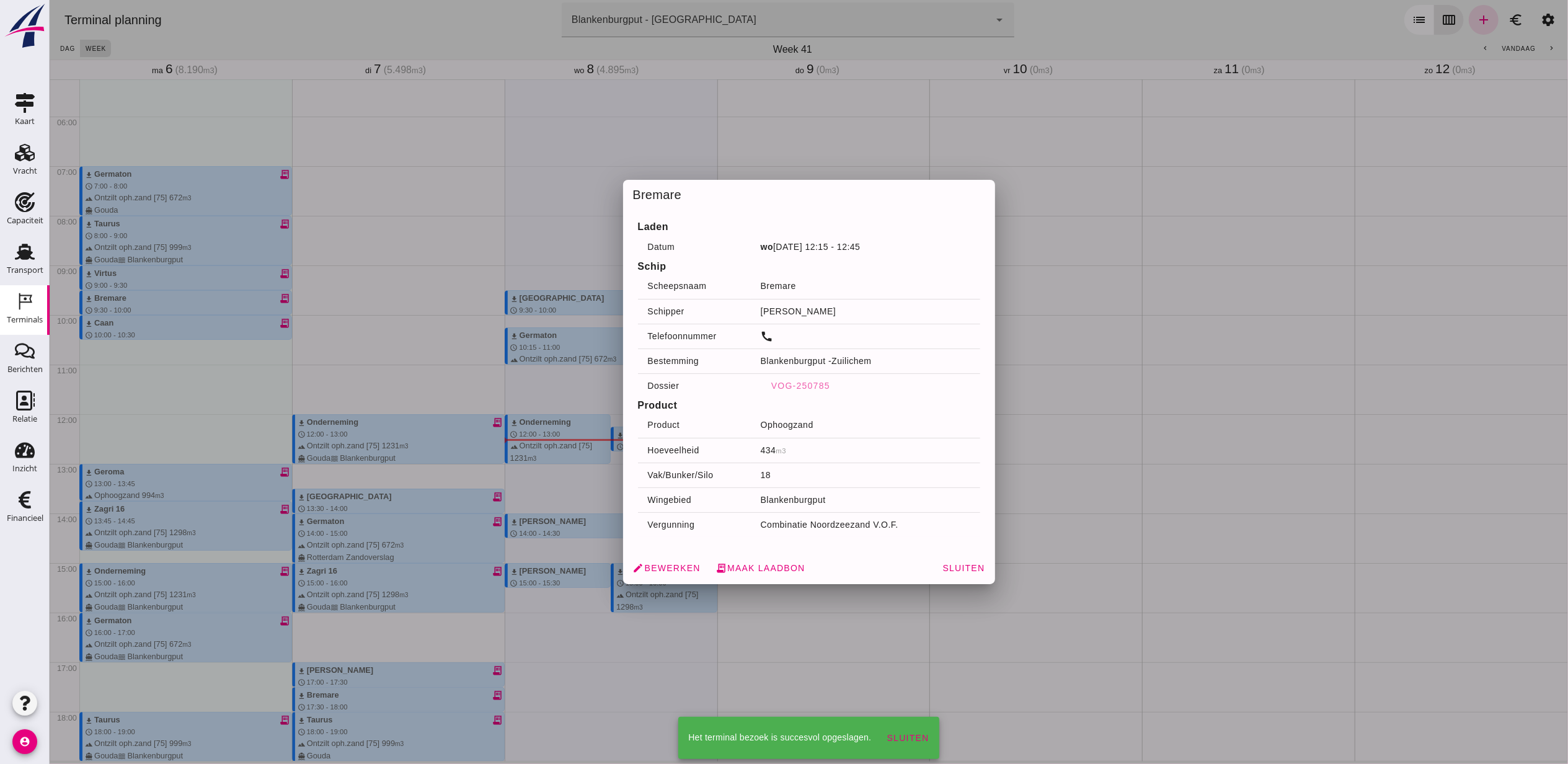
click at [938, 566] on button "Sluiten" at bounding box center [962, 568] width 53 height 22
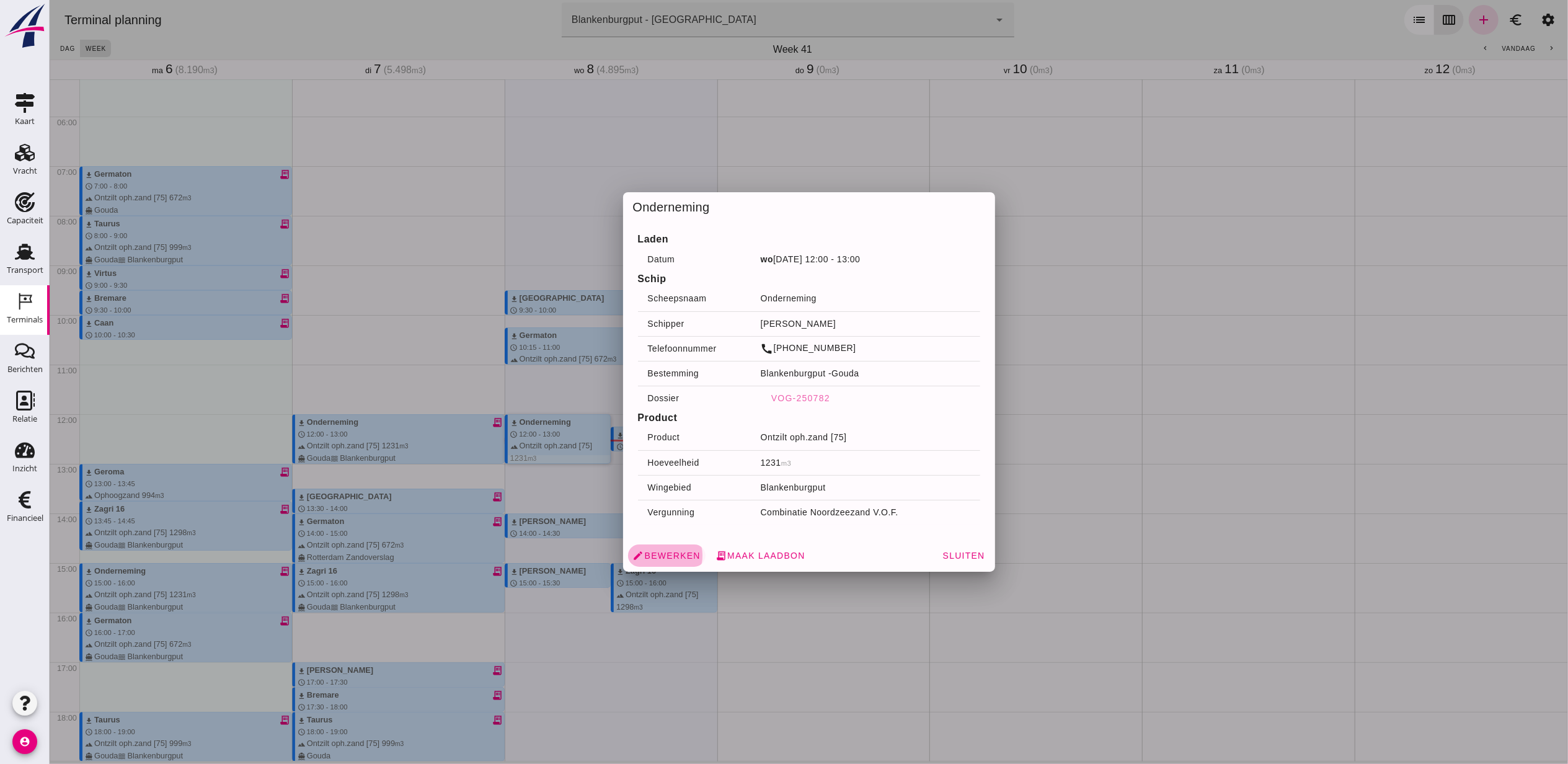
drag, startPoint x: 549, startPoint y: 454, endPoint x: 671, endPoint y: 544, distance: 151.6
click at [671, 544] on link "edit Bewerken" at bounding box center [666, 555] width 78 height 22
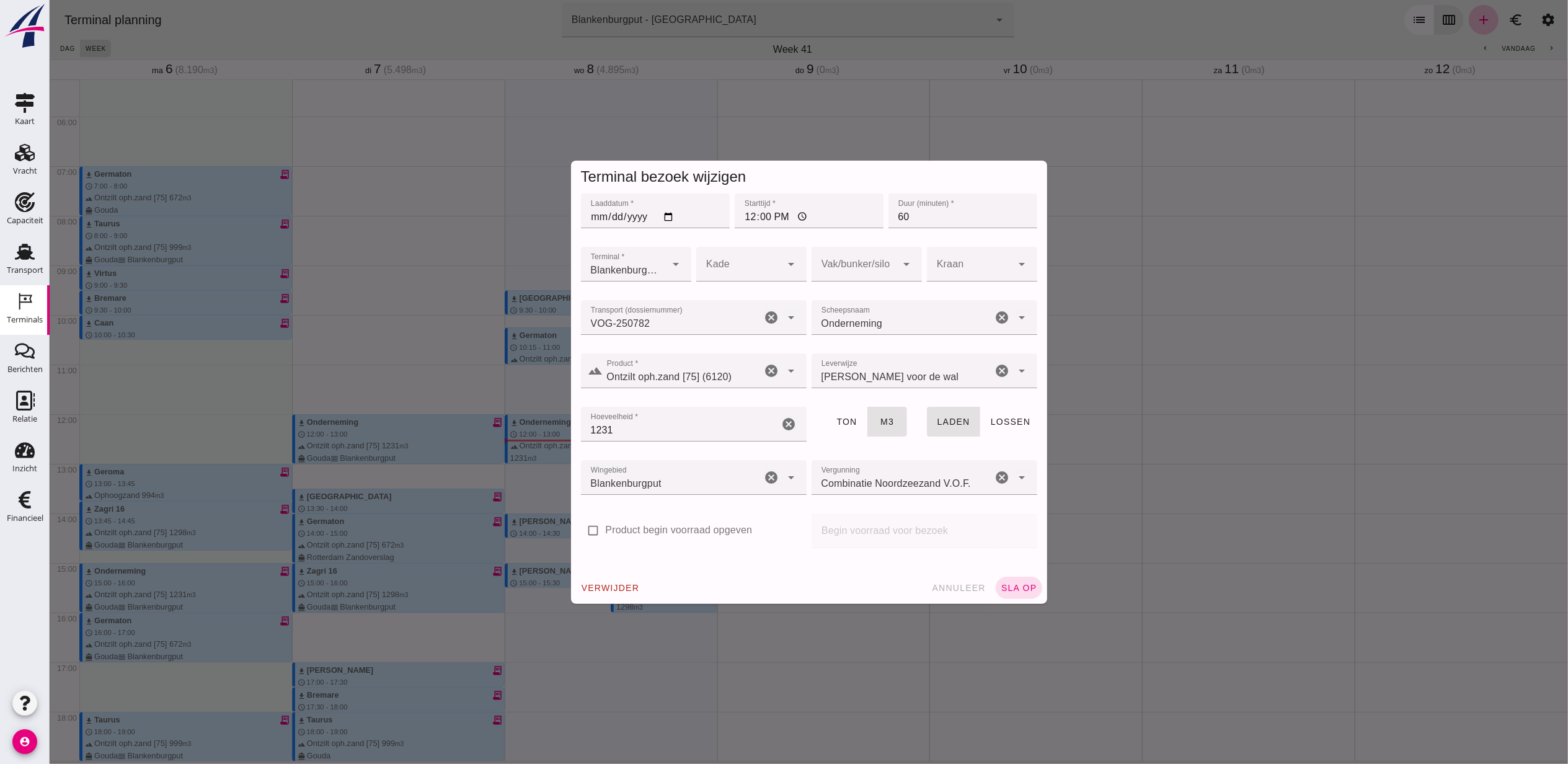
click at [744, 212] on input "12:00" at bounding box center [809, 211] width 149 height 35
type input "13:15"
click at [1010, 584] on span "sla op" at bounding box center [1018, 587] width 37 height 10
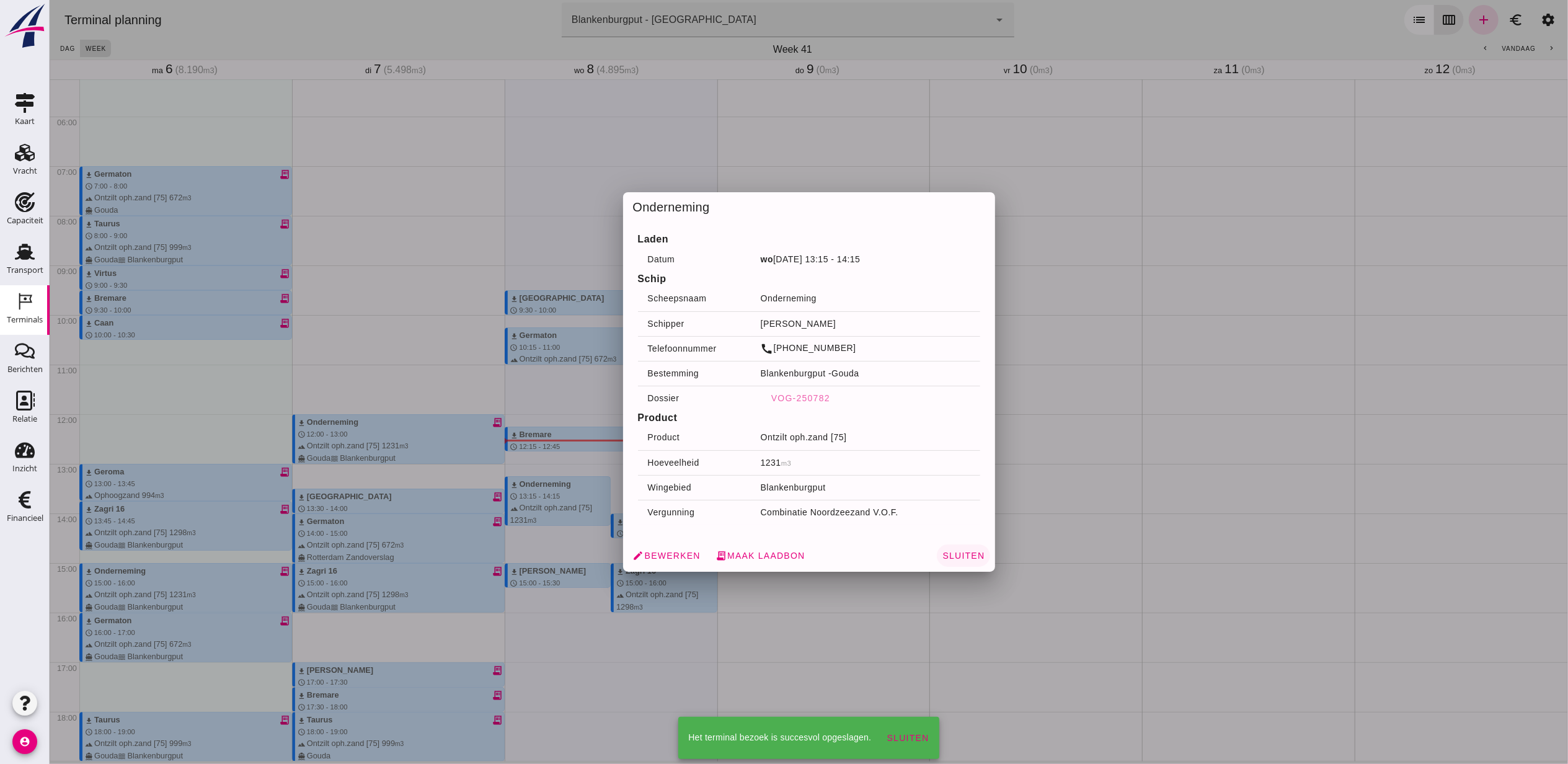
click at [964, 556] on span "Sluiten" at bounding box center [963, 555] width 43 height 10
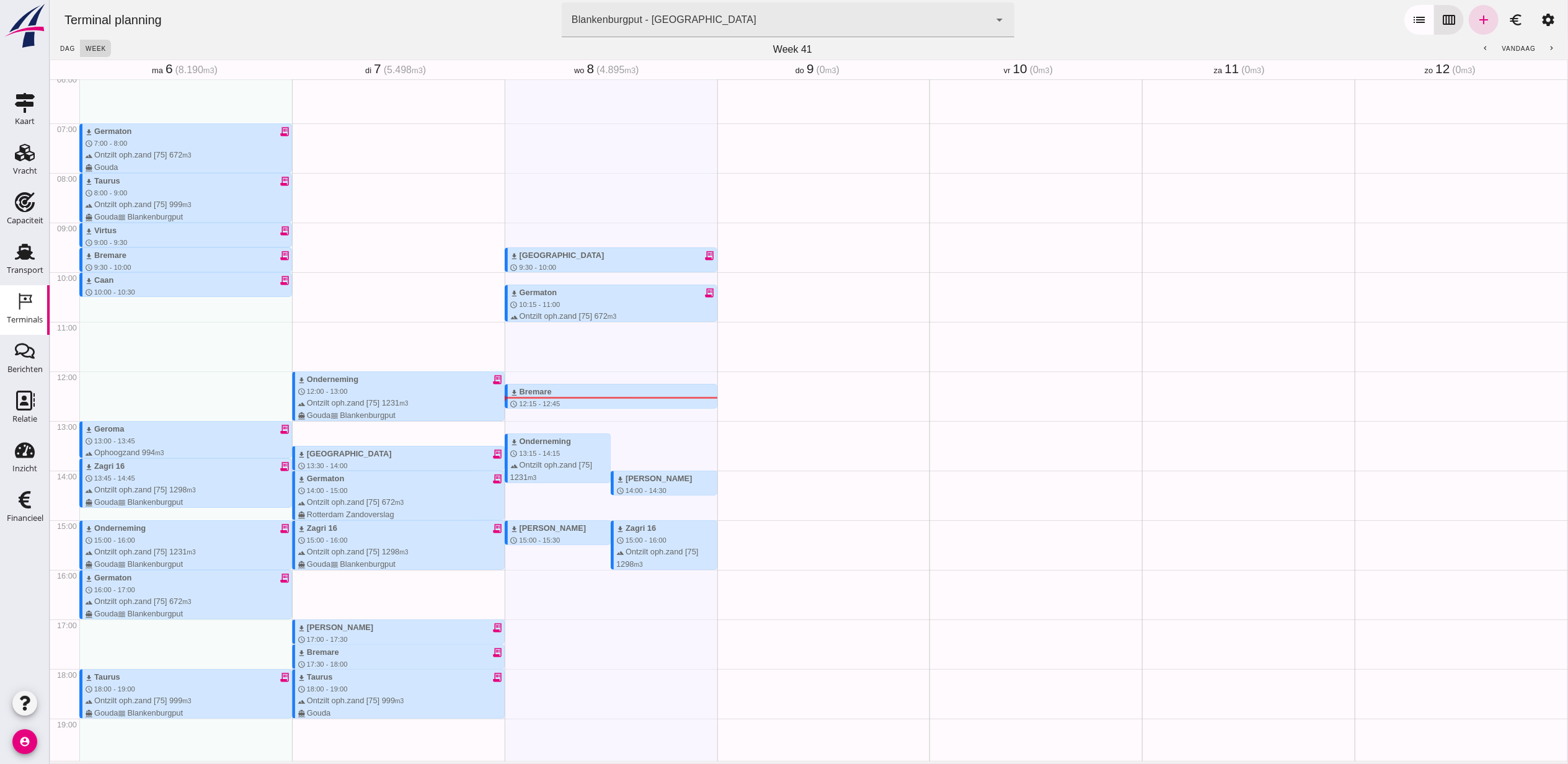
scroll to position [343, 0]
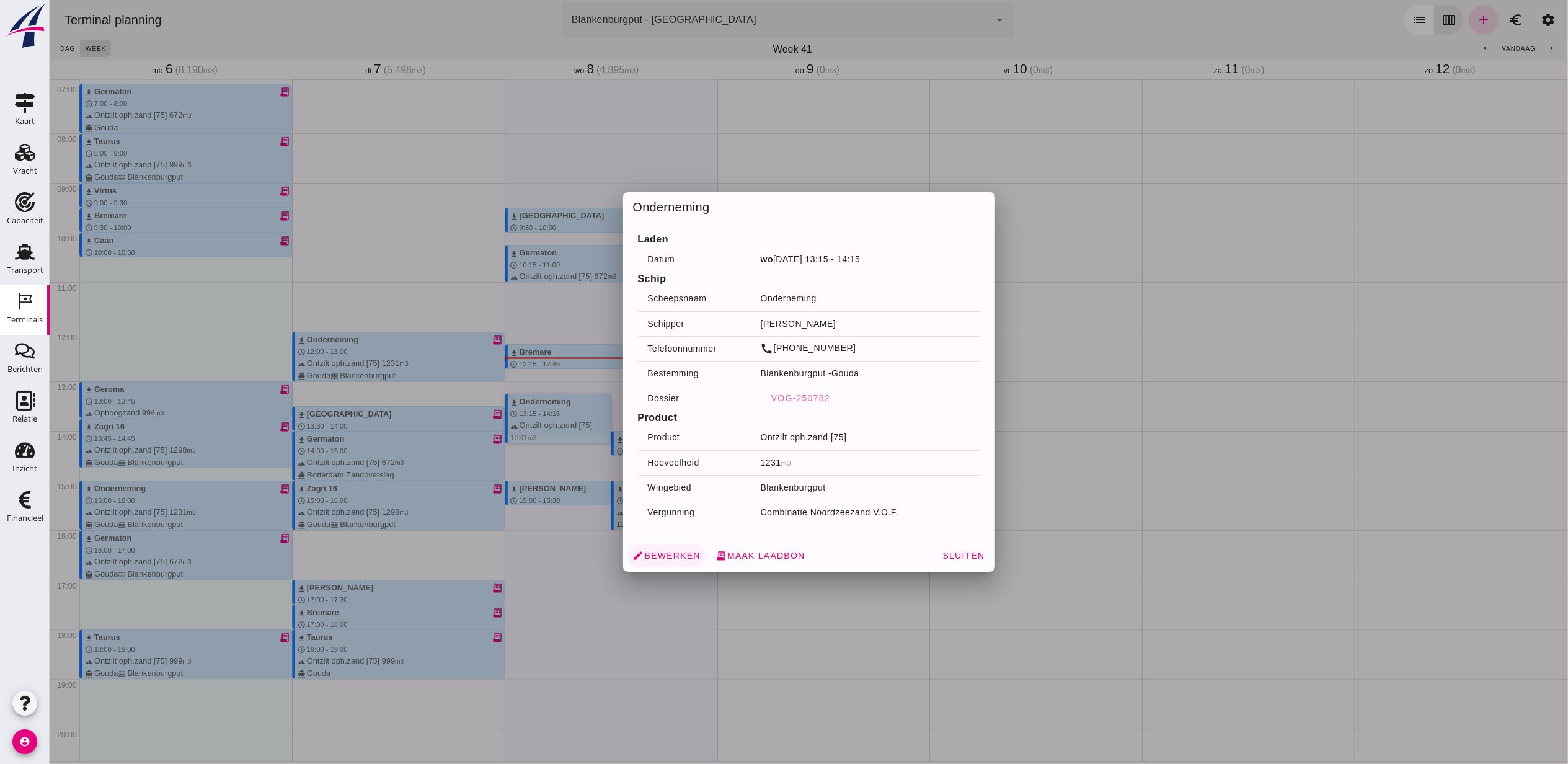
drag, startPoint x: 578, startPoint y: 428, endPoint x: 651, endPoint y: 551, distance: 143.0
click at [651, 551] on span "edit Bewerken" at bounding box center [667, 555] width 68 height 12
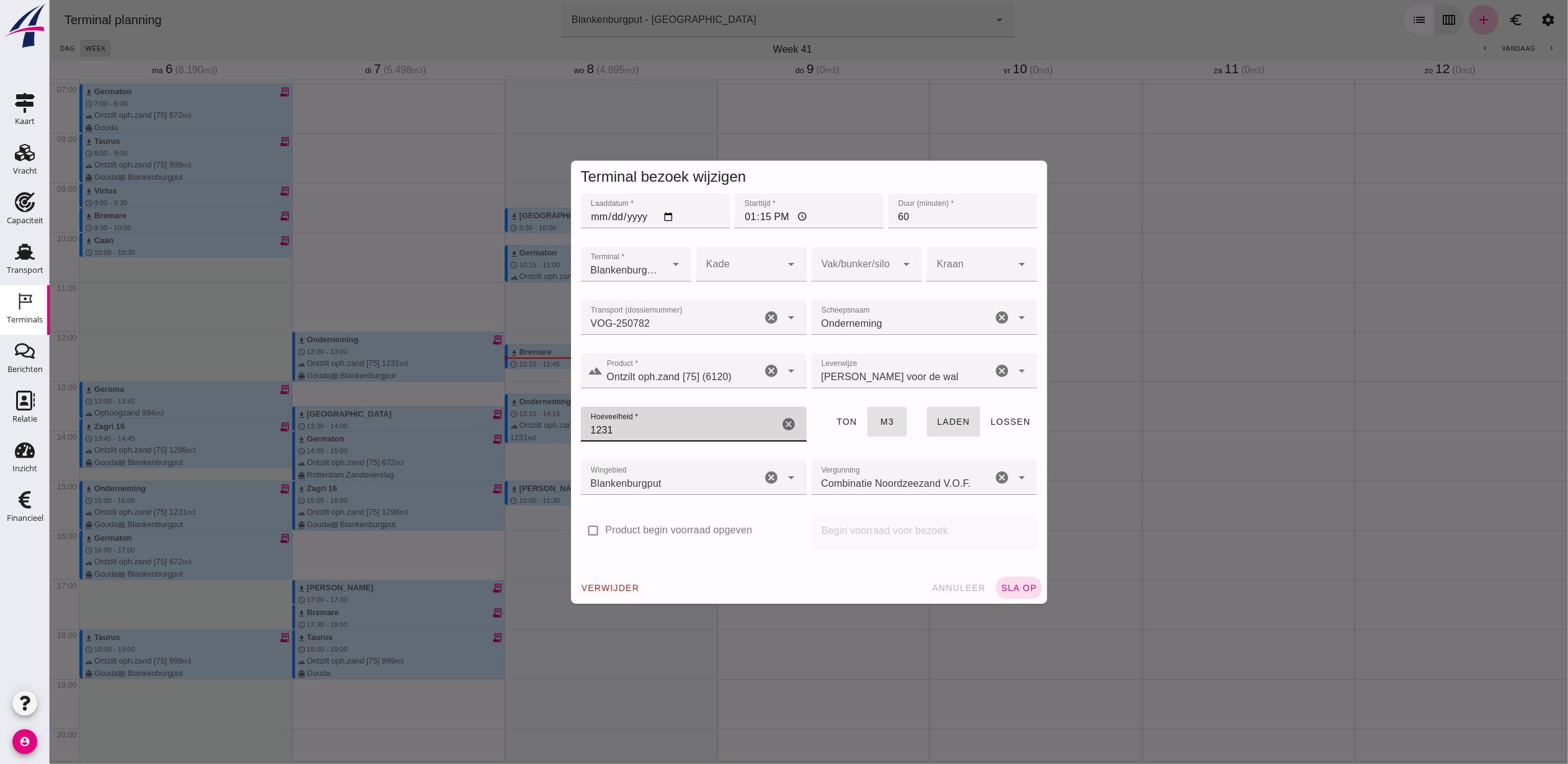
drag, startPoint x: 612, startPoint y: 428, endPoint x: 434, endPoint y: 426, distance: 178.0
click at [481, 424] on div "Terminal bezoek wijzigen Laaddatum * Laaddatum * 2025-10-08 Starttijd * Startti…" at bounding box center [809, 382] width 1519 height 764
click at [587, 429] on input "1231" at bounding box center [679, 424] width 198 height 35
type input "1003"
click at [1015, 583] on span "sla op" at bounding box center [1018, 587] width 37 height 10
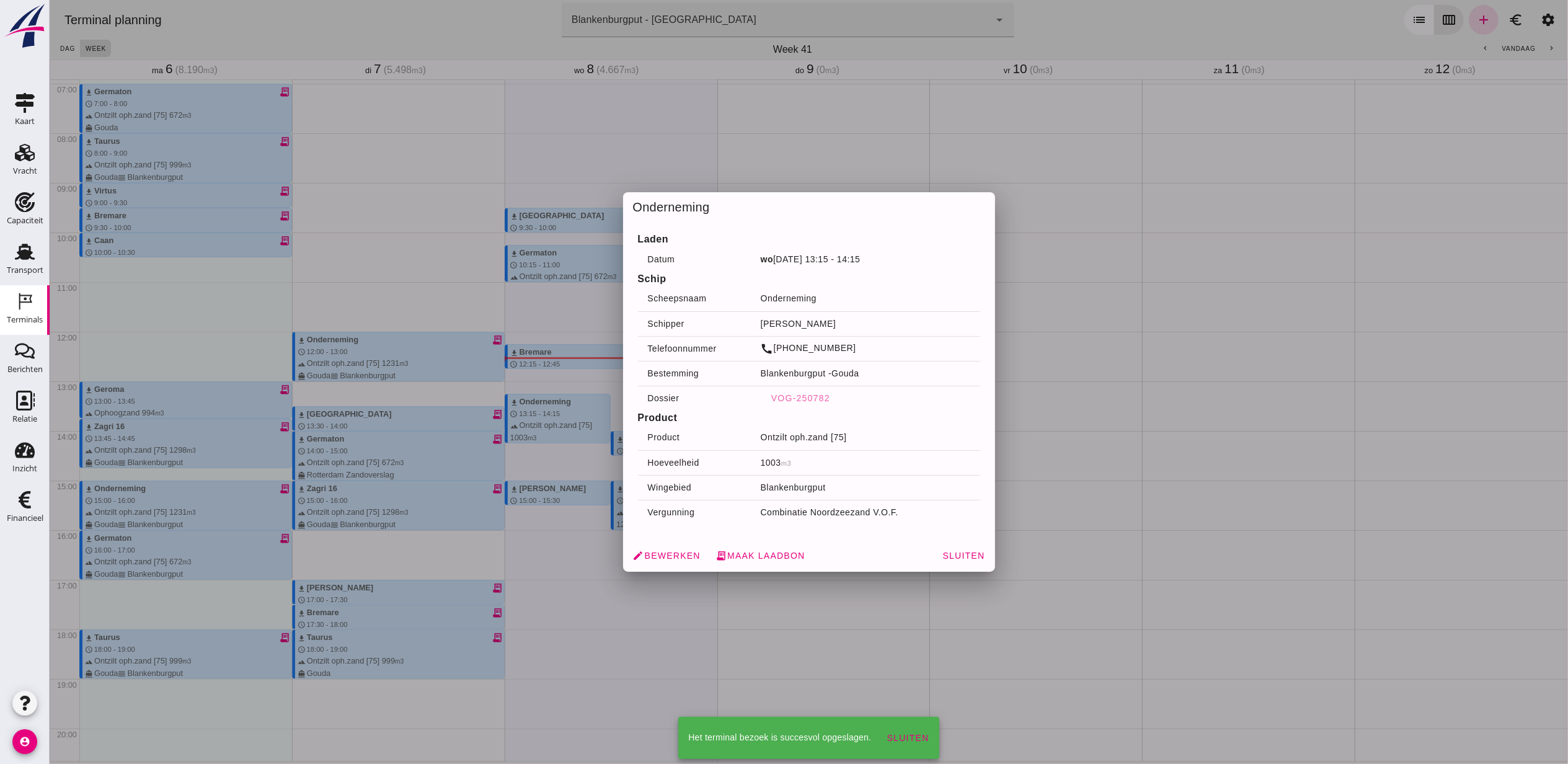
click at [555, 425] on div at bounding box center [809, 382] width 1519 height 764
drag, startPoint x: 558, startPoint y: 423, endPoint x: 675, endPoint y: 553, distance: 174.9
click at [675, 553] on span "edit Bewerken" at bounding box center [667, 555] width 68 height 12
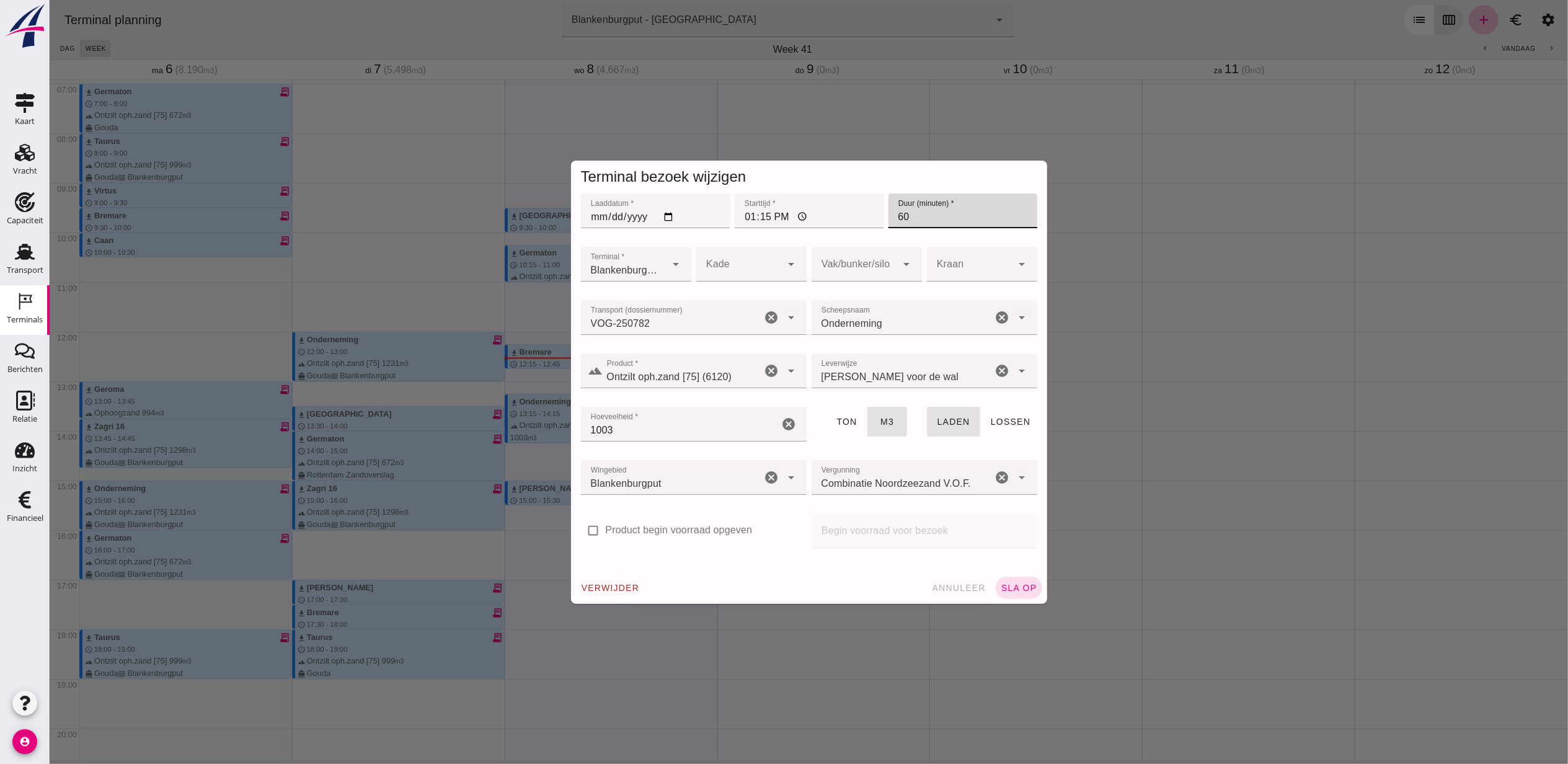
click at [902, 212] on input "60" at bounding box center [962, 211] width 149 height 35
type input "6"
type input "45"
click at [1000, 588] on span "sla op" at bounding box center [1018, 587] width 37 height 10
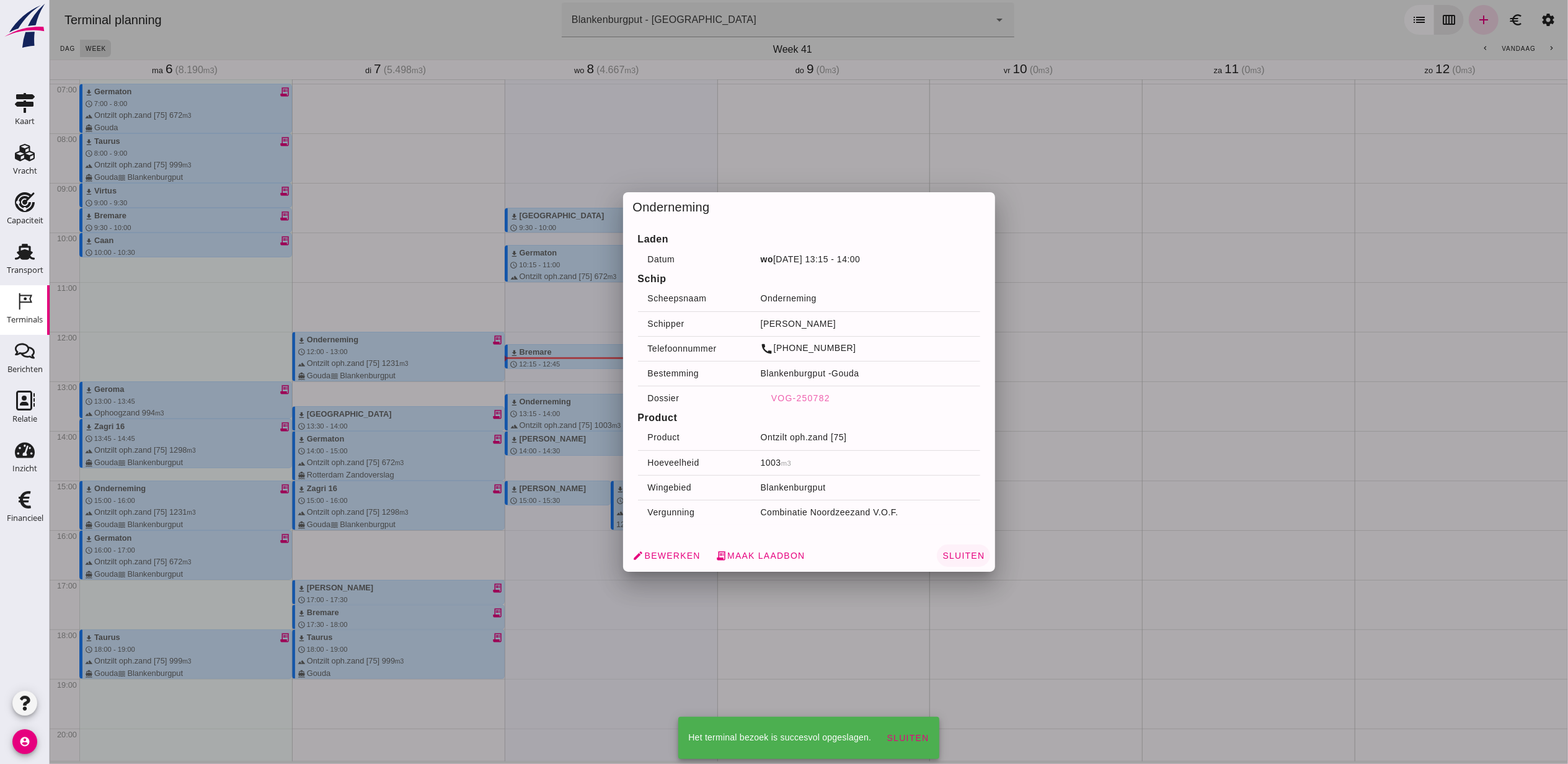
click at [962, 556] on span "Sluiten" at bounding box center [963, 555] width 43 height 10
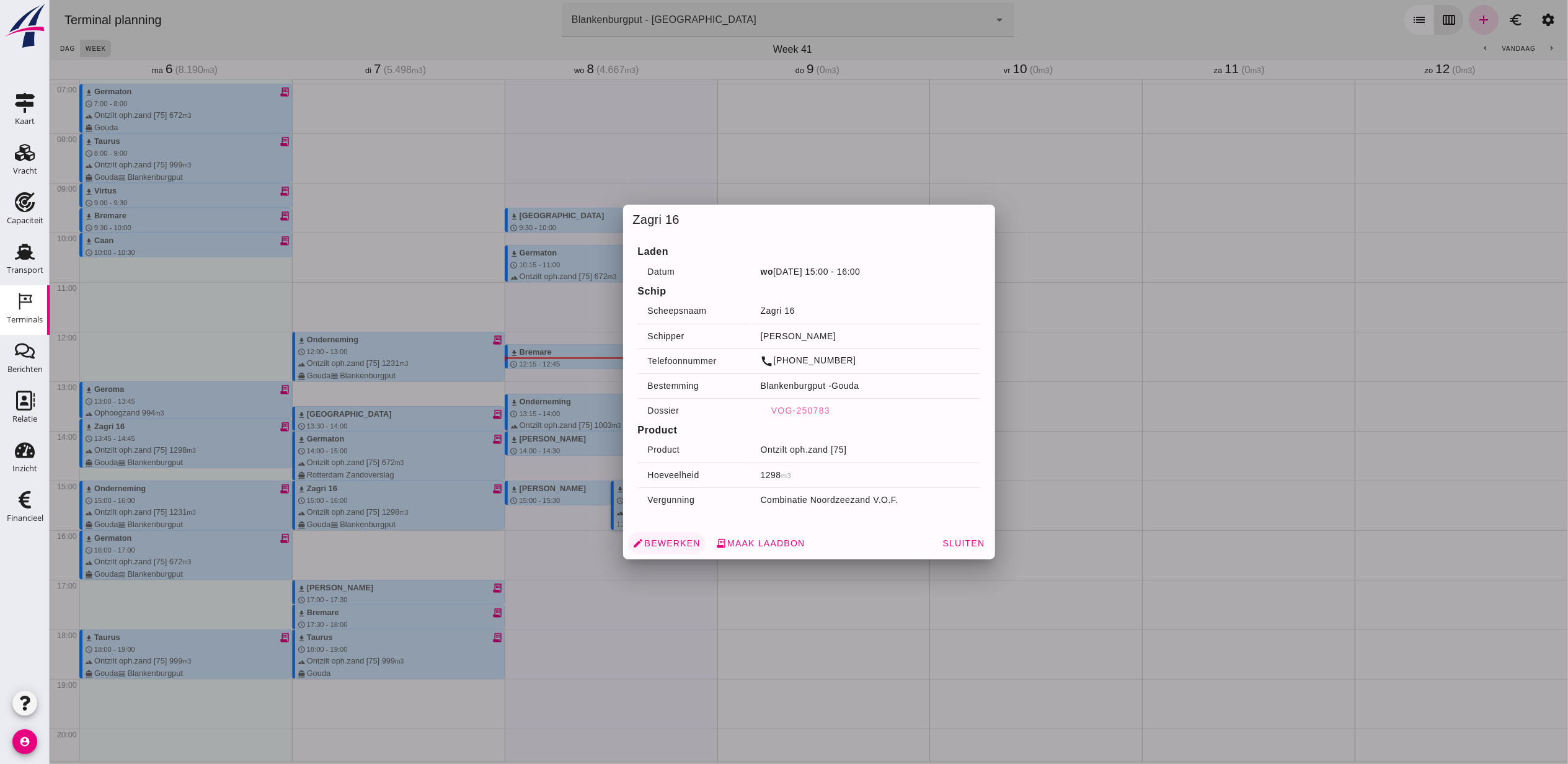
click at [674, 546] on span "edit Bewerken" at bounding box center [667, 543] width 68 height 12
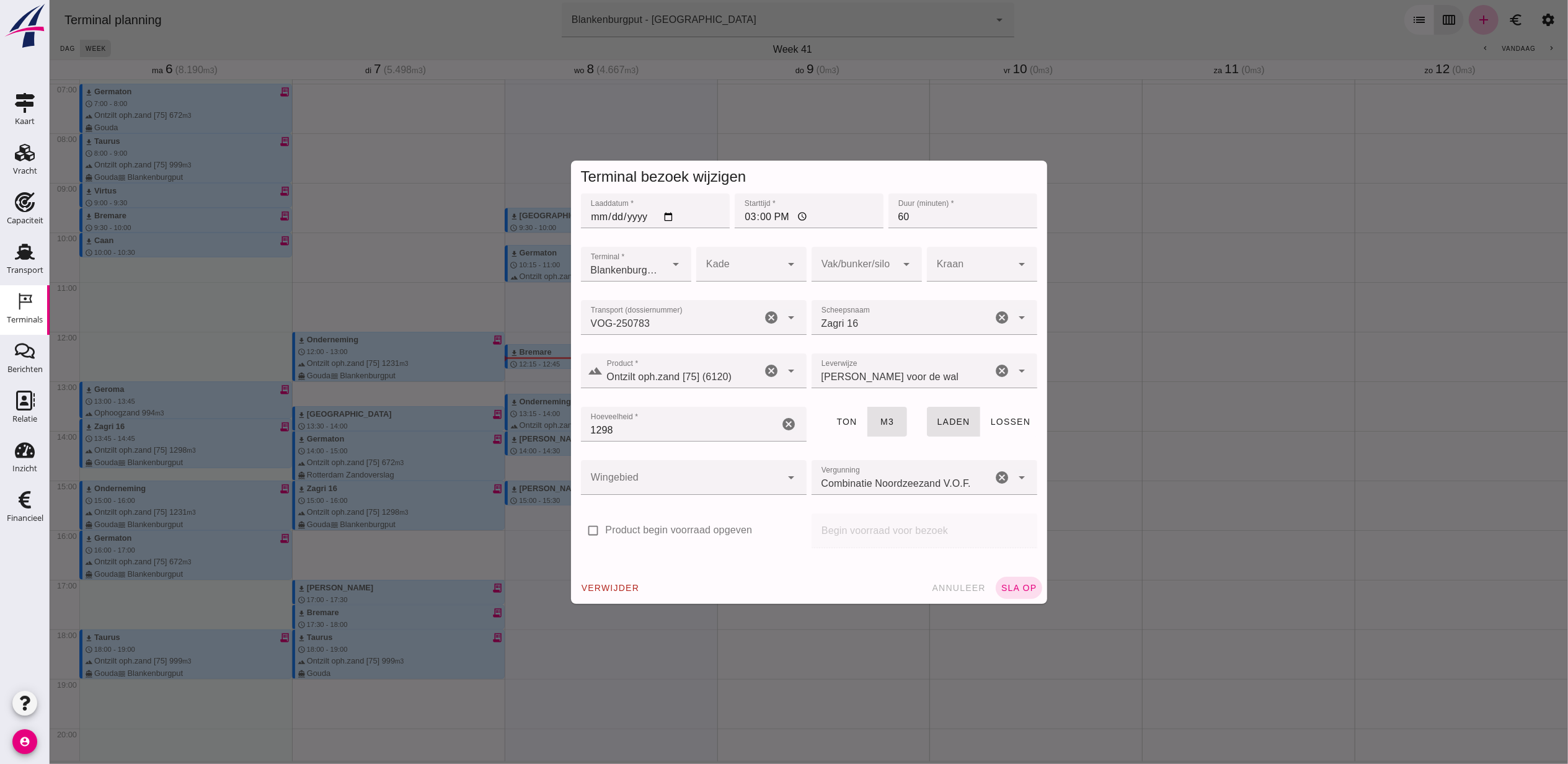
click at [750, 219] on input "15:00" at bounding box center [809, 211] width 149 height 35
type input "16:00"
click at [1015, 578] on button "sla op" at bounding box center [1018, 587] width 46 height 22
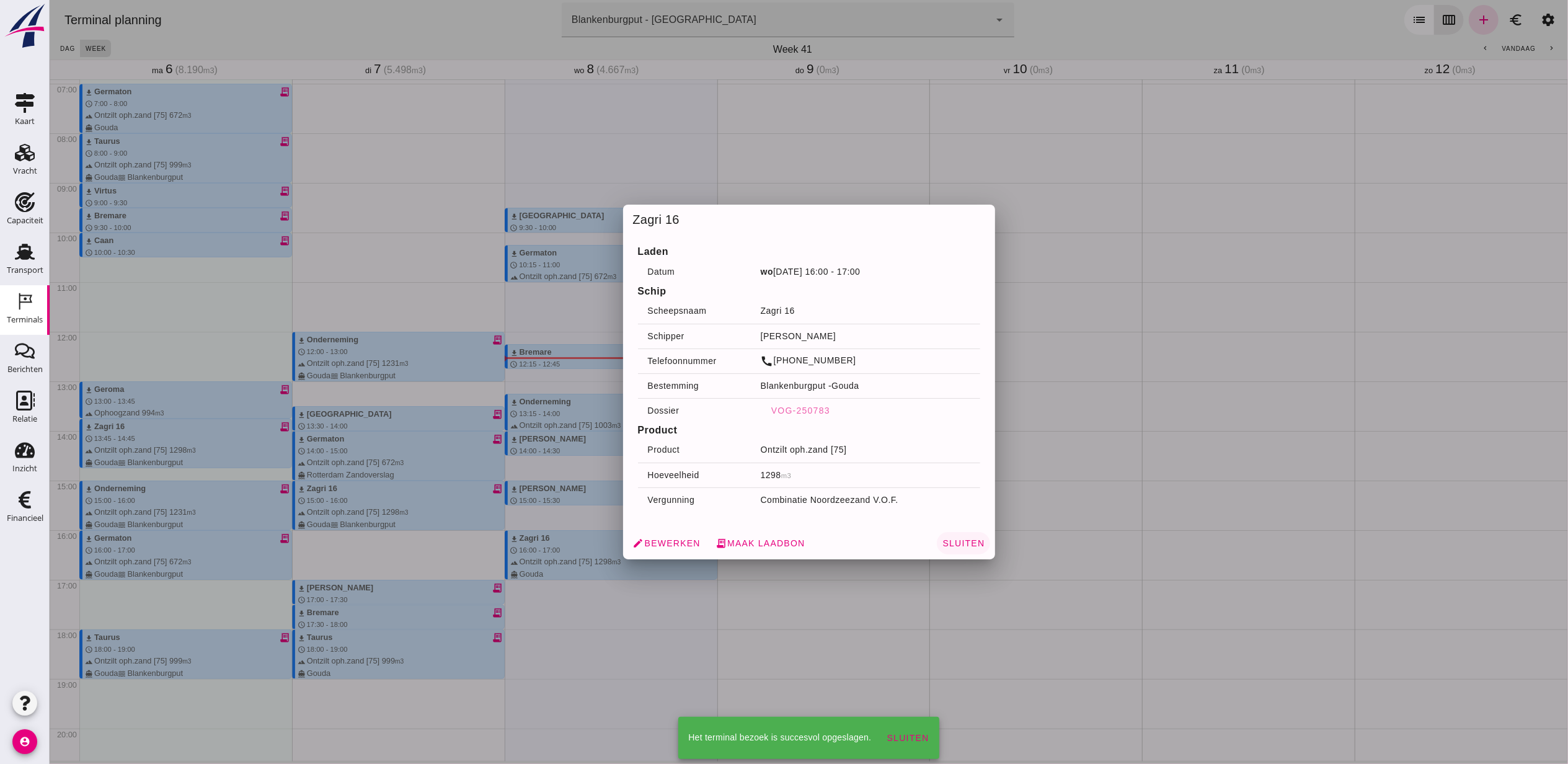
click at [968, 535] on button "Sluiten" at bounding box center [962, 543] width 53 height 22
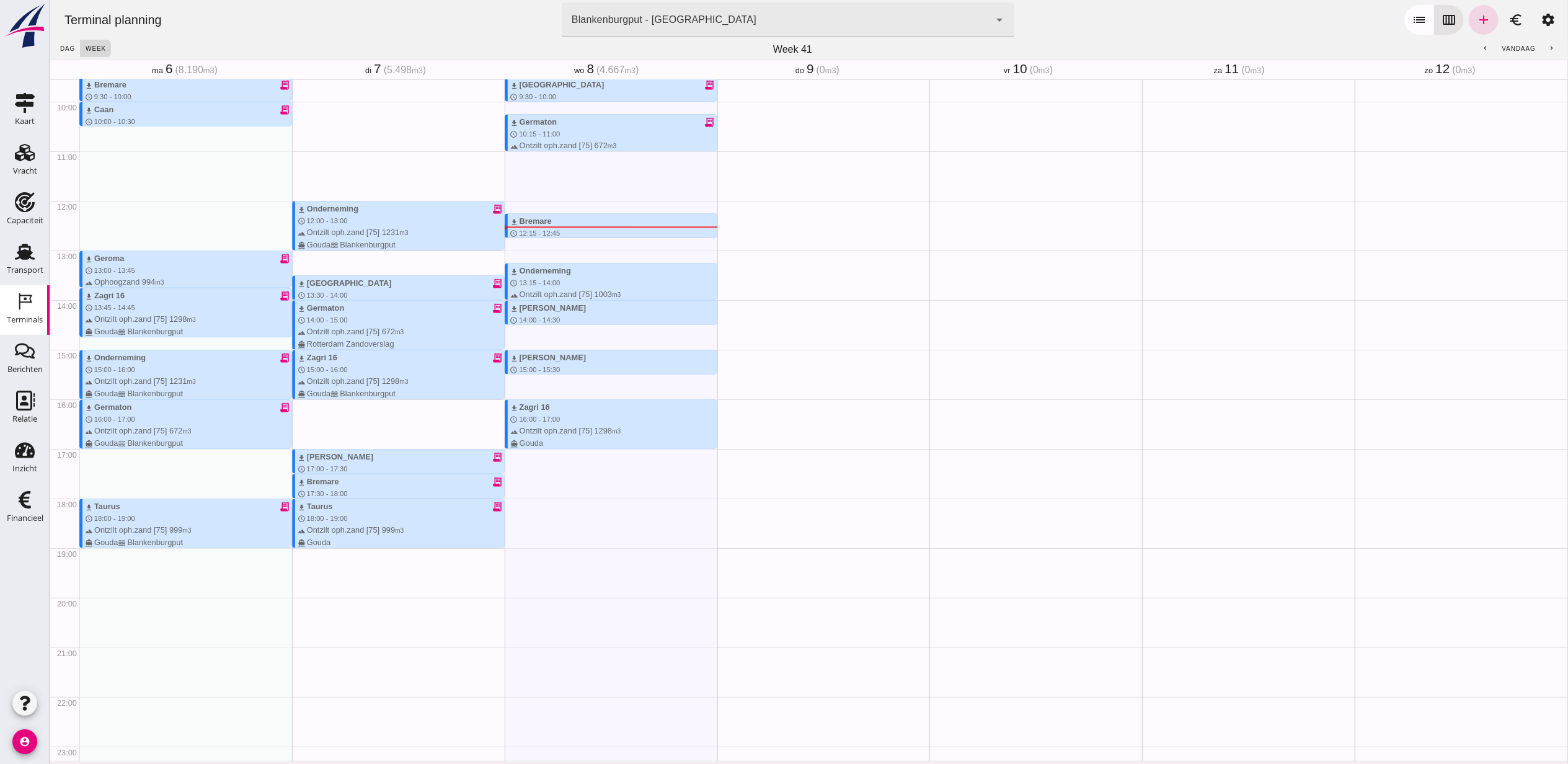
scroll to position [465, 0]
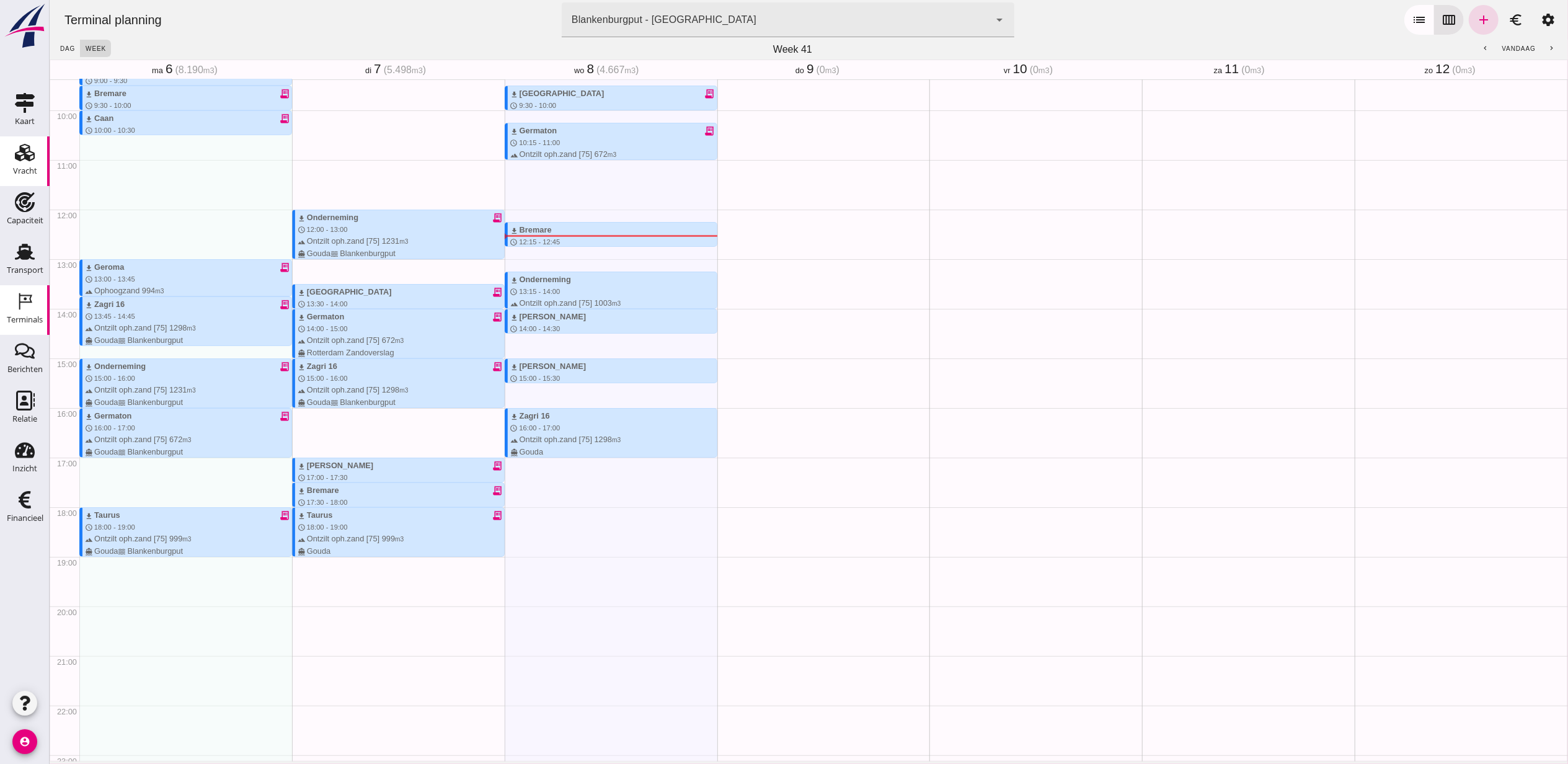
click at [15, 170] on div "Vracht" at bounding box center [25, 170] width 24 height 8
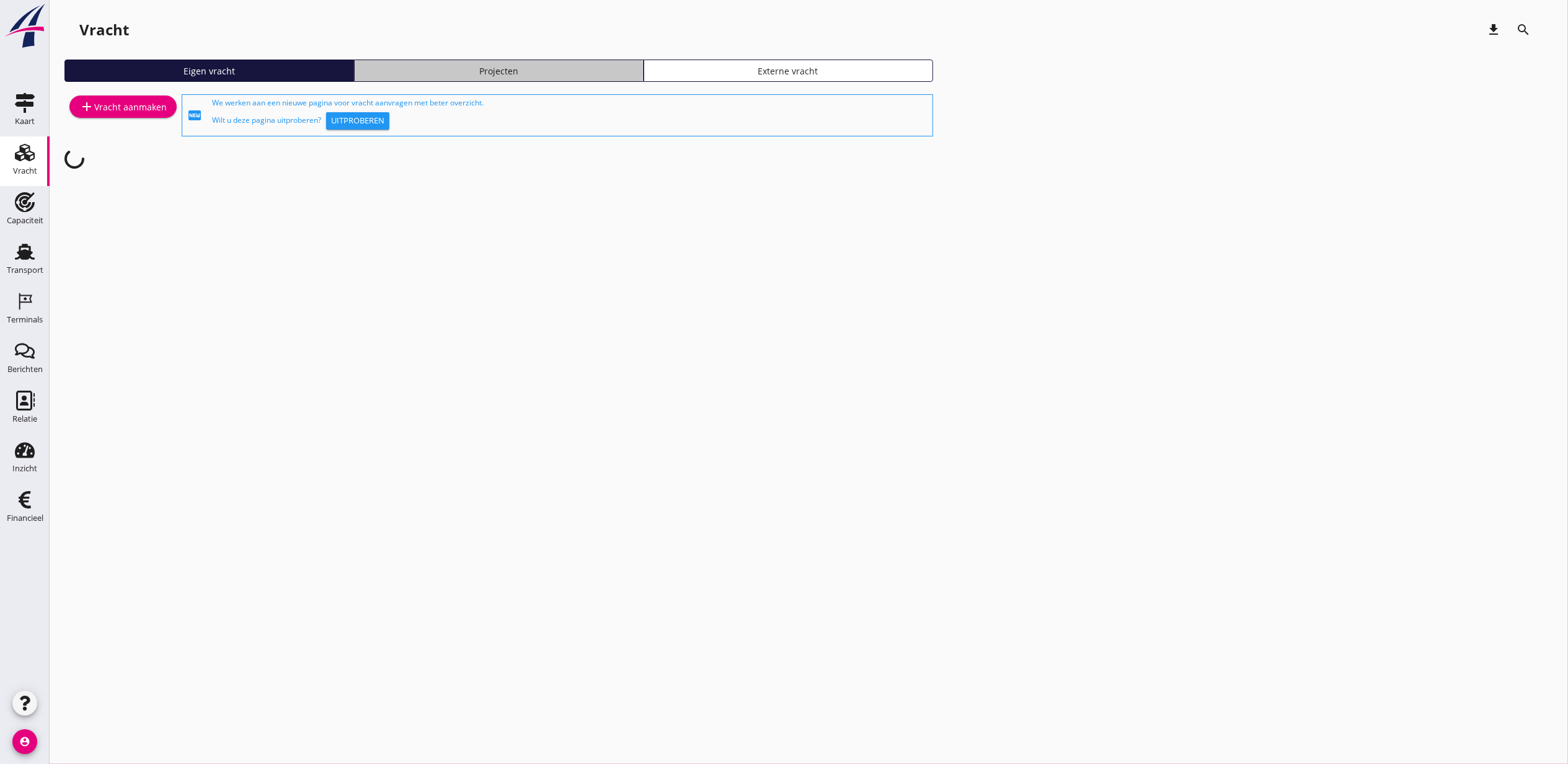
click at [501, 66] on div "Projecten" at bounding box center [499, 71] width 278 height 13
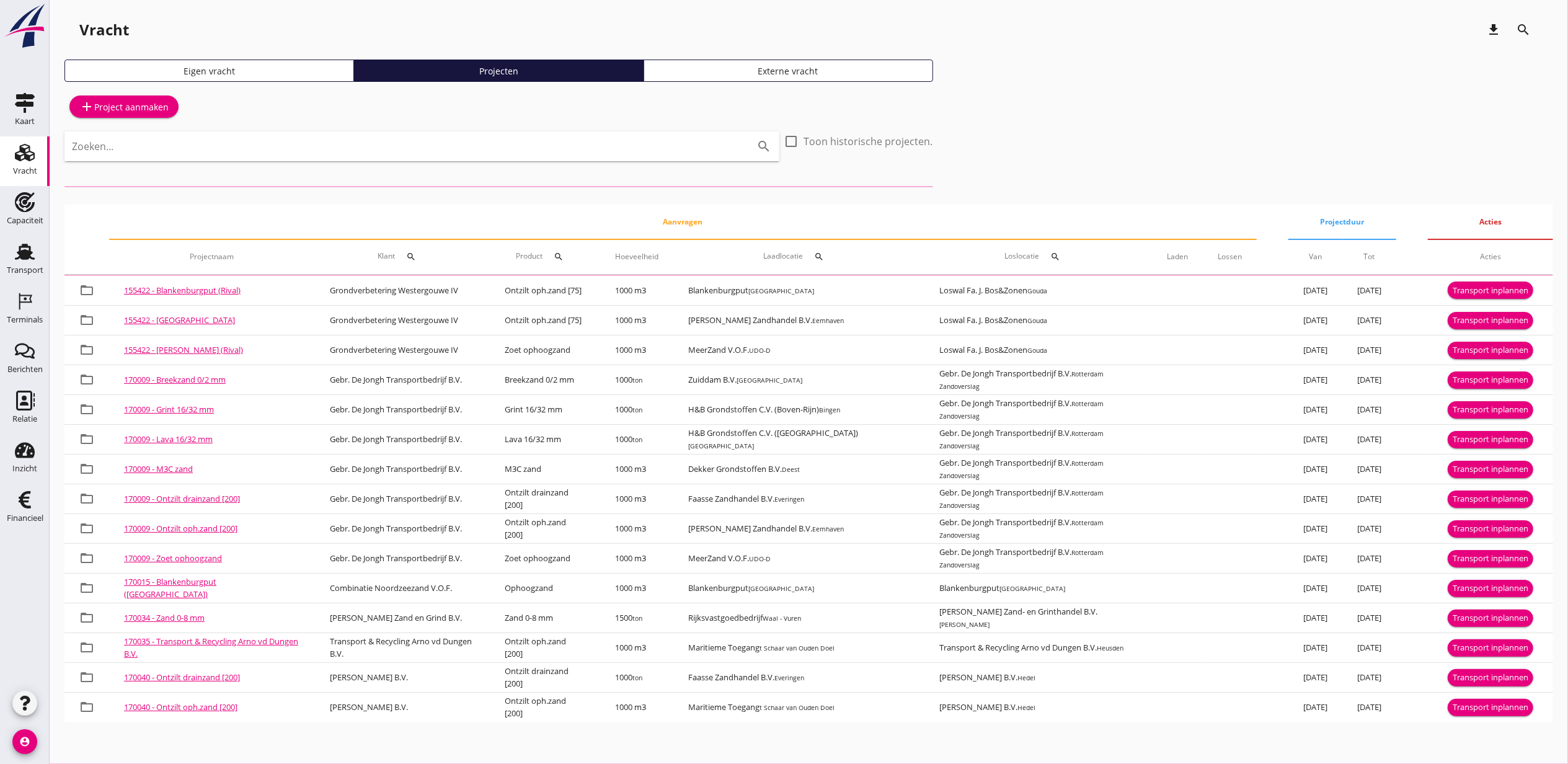
click at [270, 68] on div "Eigen vracht" at bounding box center [210, 71] width 278 height 13
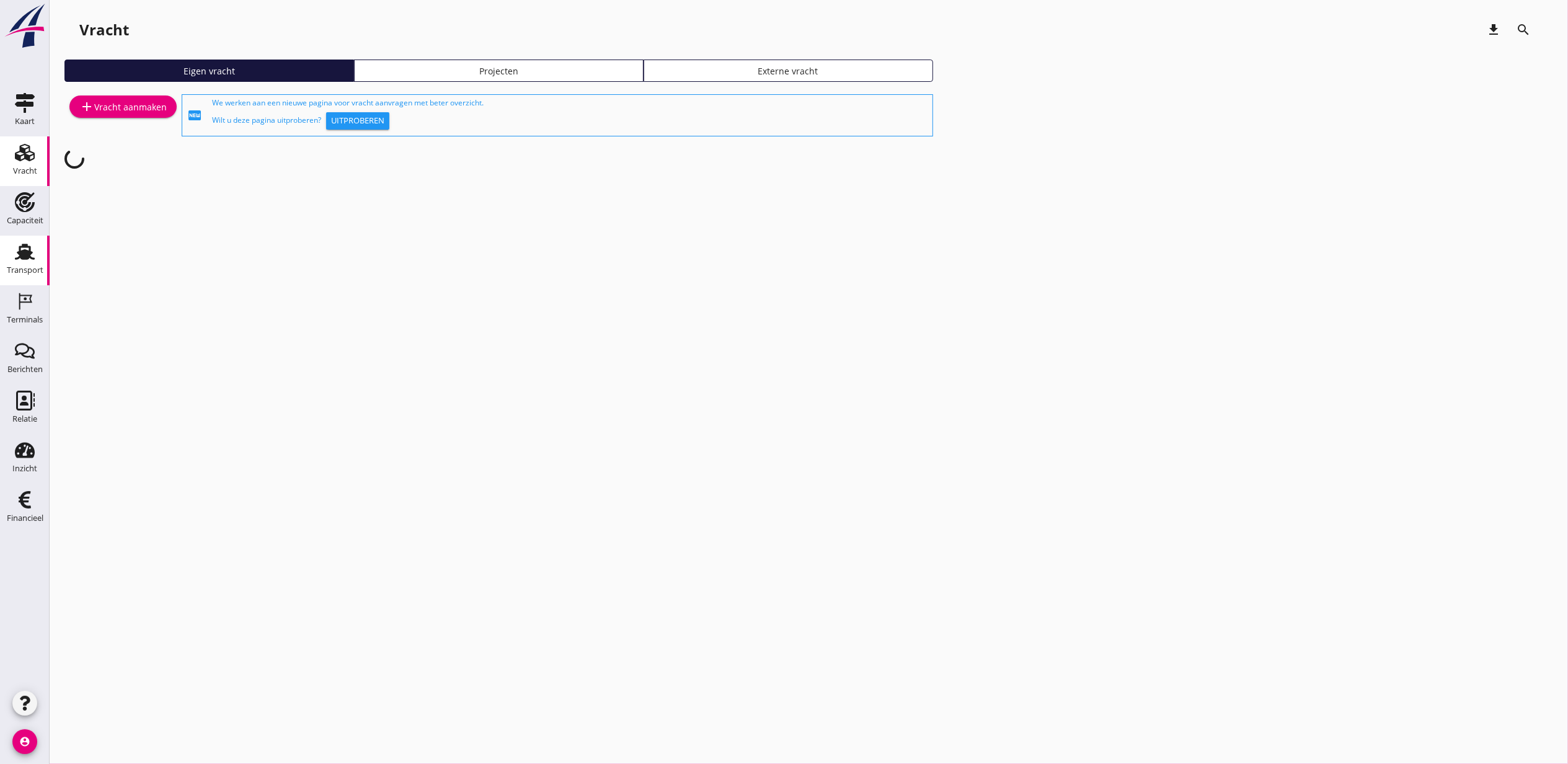
click at [5, 258] on link "Transport Transport" at bounding box center [25, 261] width 50 height 50
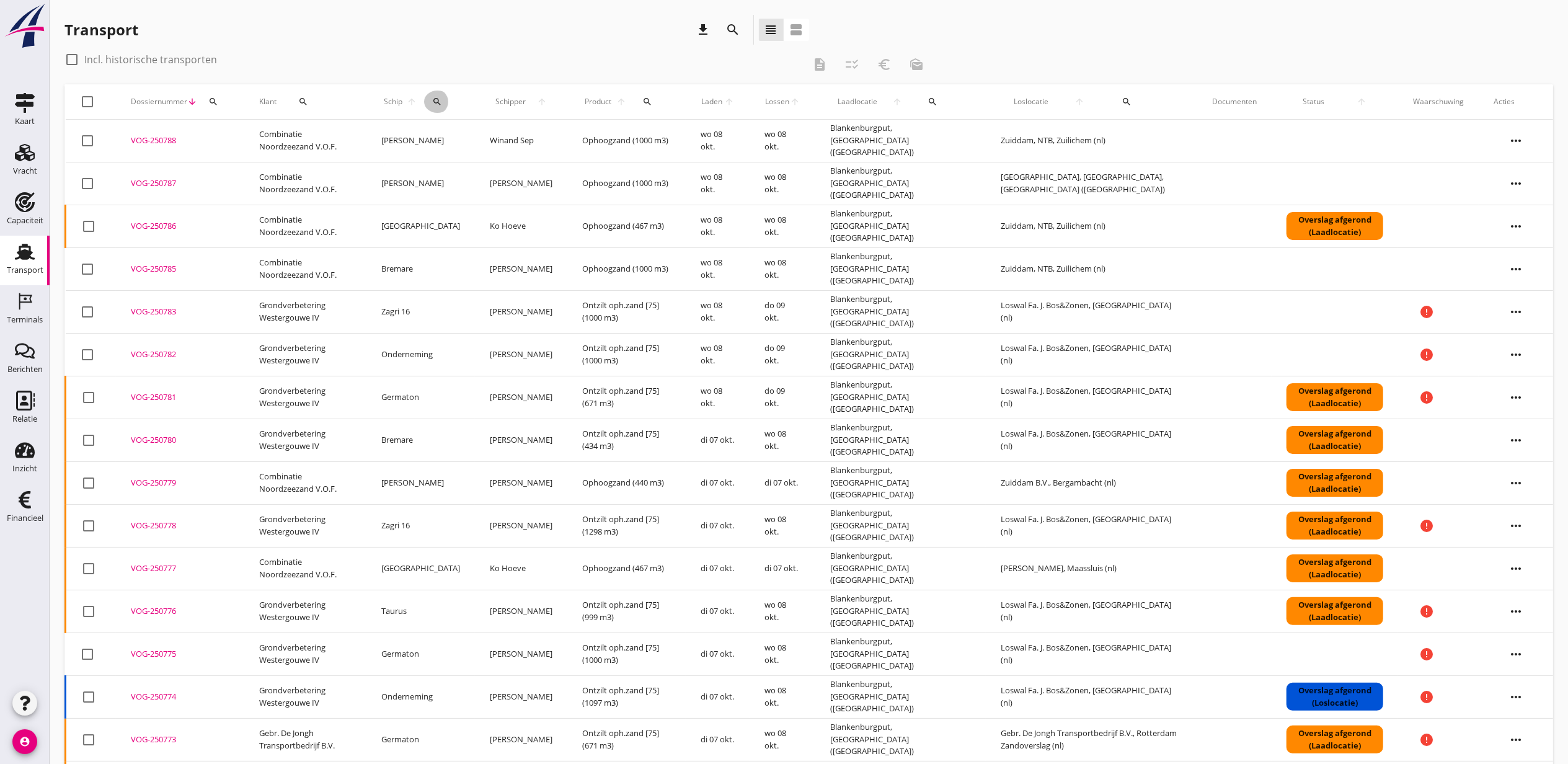
click at [434, 104] on div "search" at bounding box center [437, 101] width 27 height 10
click at [469, 130] on input "Zoek op (scheeps)naam" at bounding box center [498, 137] width 129 height 20
click at [567, 168] on div "Waal - howa" at bounding box center [535, 162] width 112 height 15
click at [602, 140] on icon "check" at bounding box center [610, 137] width 15 height 15
type input "Waal - howa"
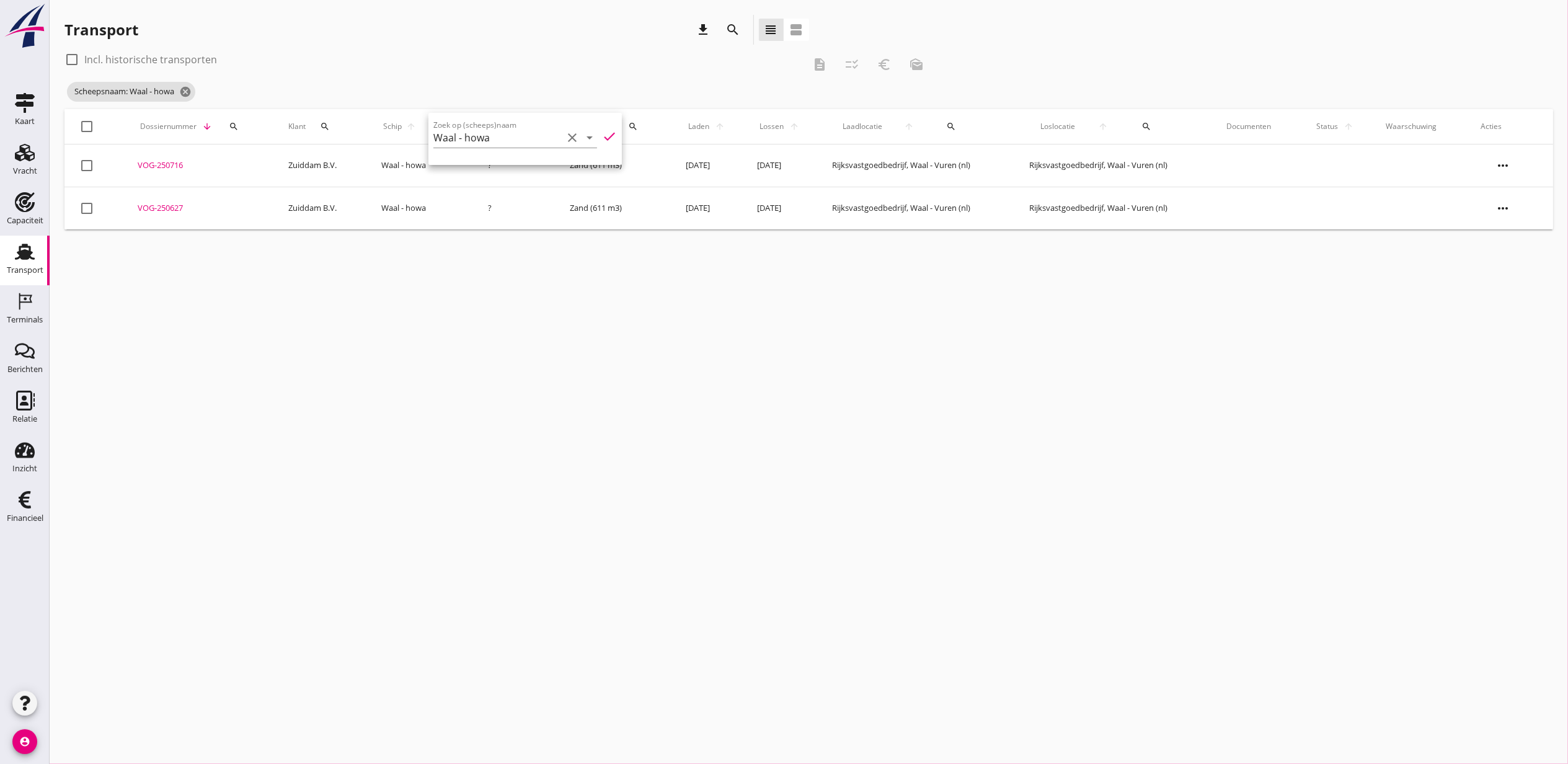
click at [112, 67] on div "check_box_outline_blank Incl. historische transporten" at bounding box center [434, 60] width 740 height 20
click at [133, 54] on label "Incl. historische transporten" at bounding box center [150, 60] width 133 height 12
checkbox input "true"
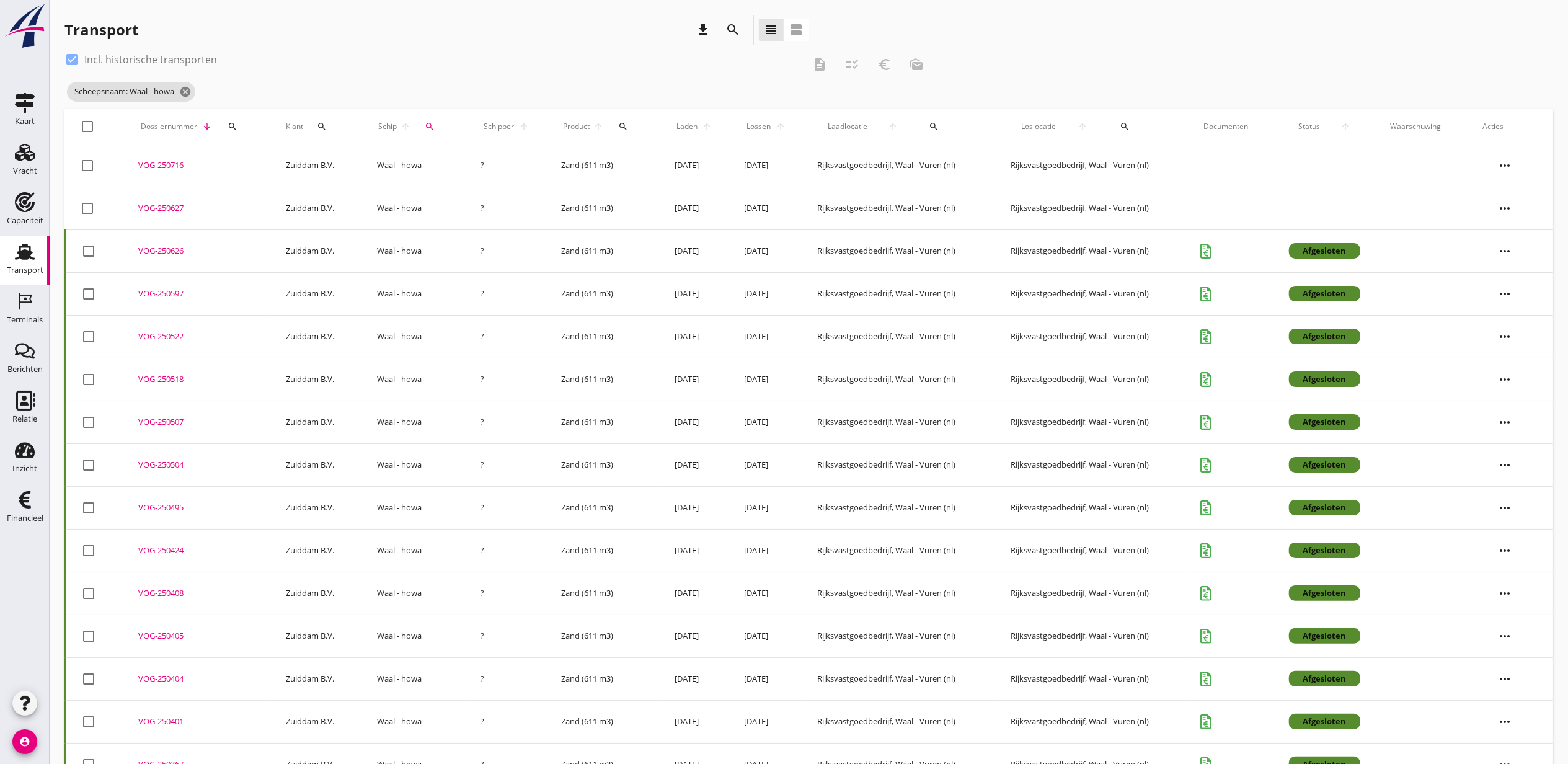
click at [684, 128] on span "Laden" at bounding box center [687, 126] width 25 height 12
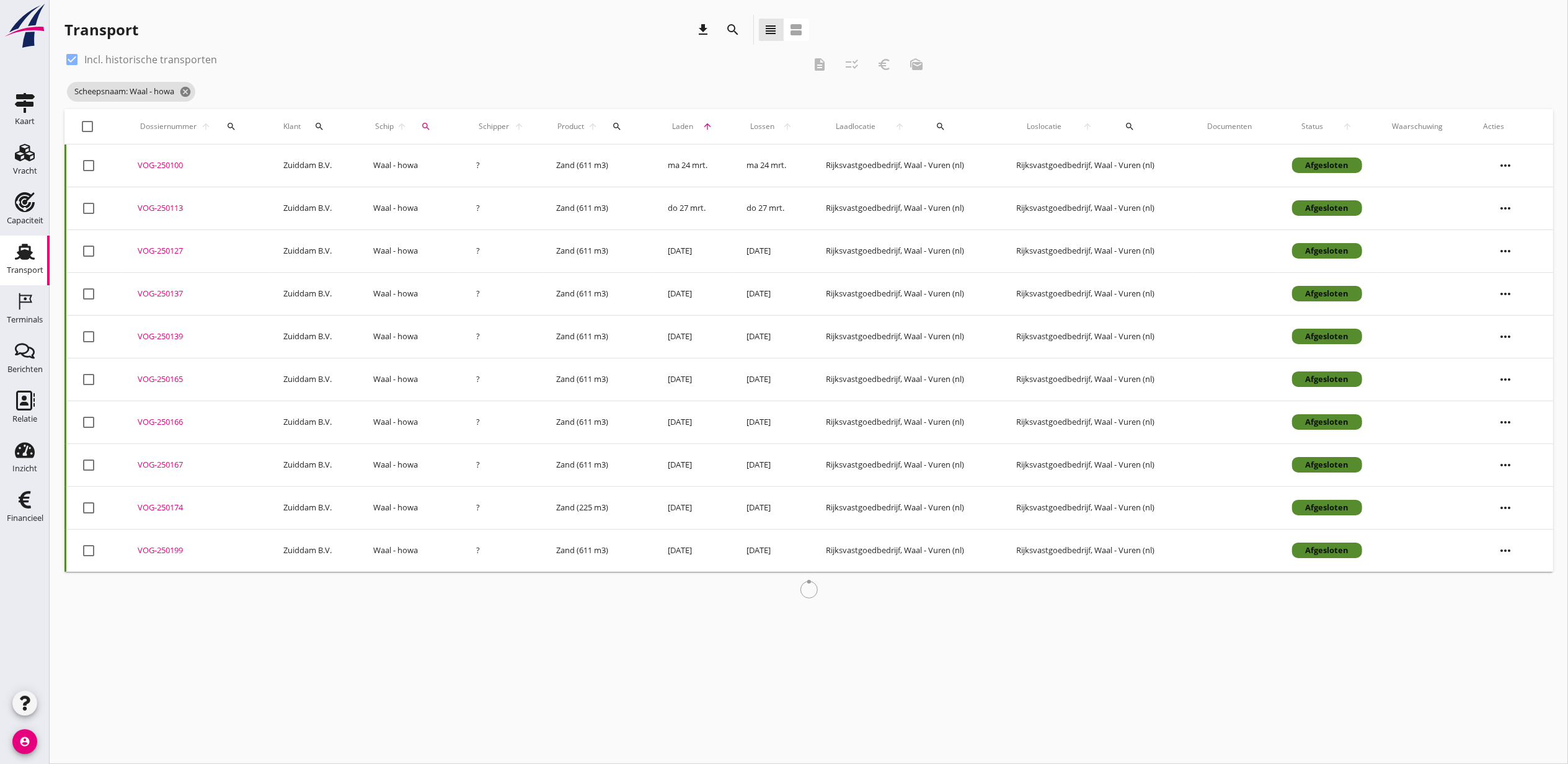
click at [684, 128] on span "Laden" at bounding box center [683, 126] width 30 height 12
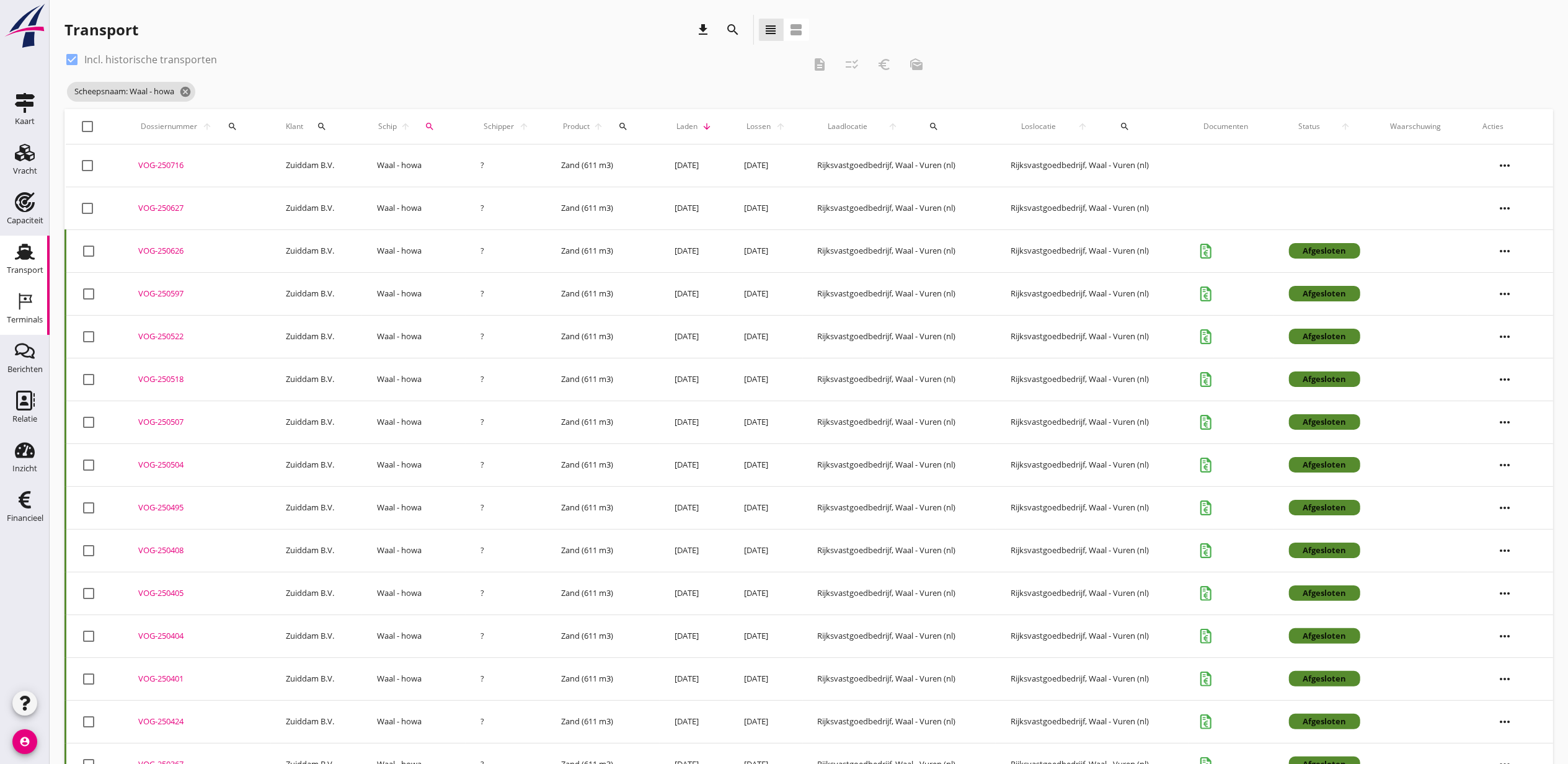
click at [29, 324] on div "Terminals" at bounding box center [25, 320] width 36 height 17
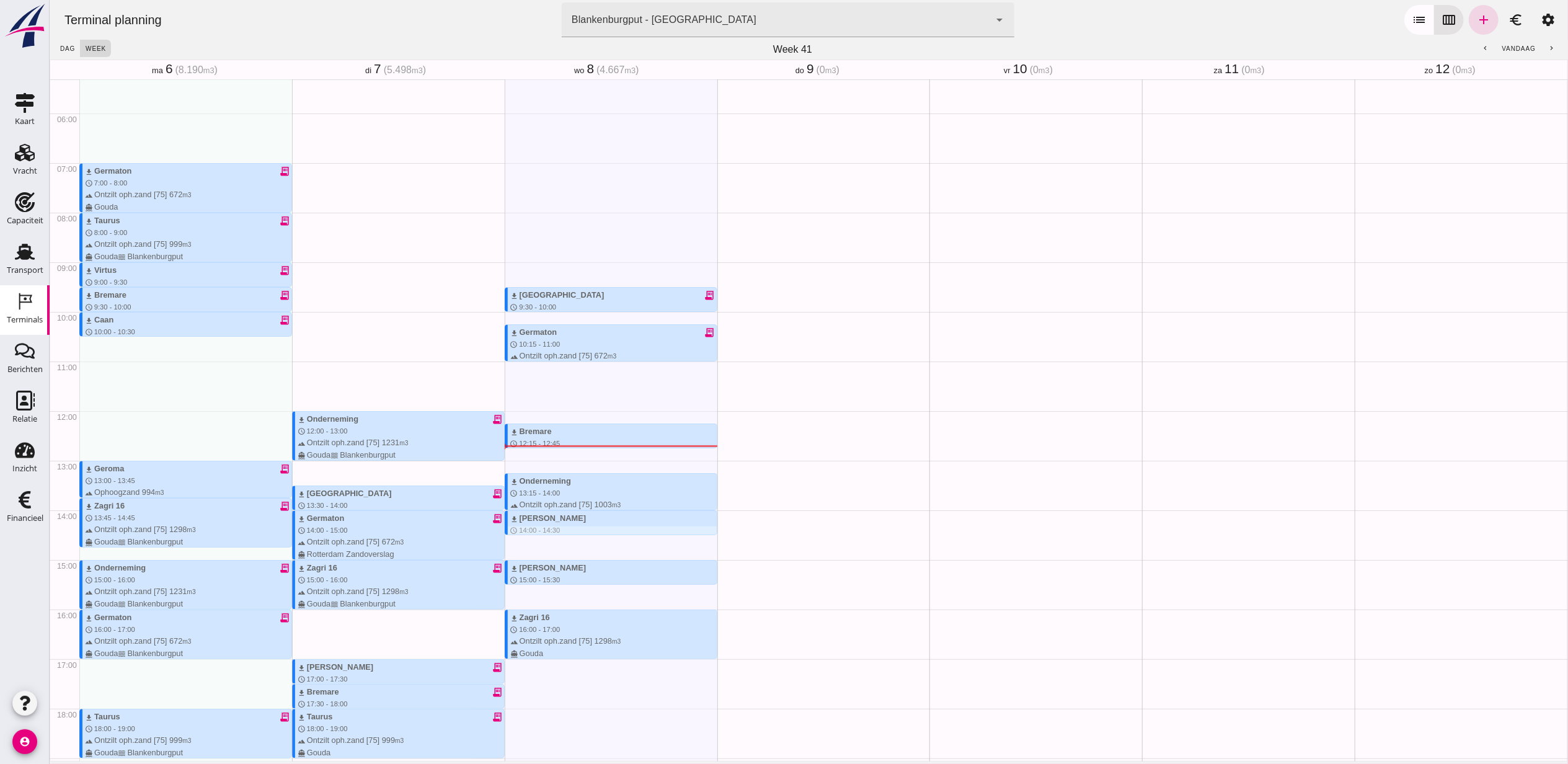
scroll to position [343, 0]
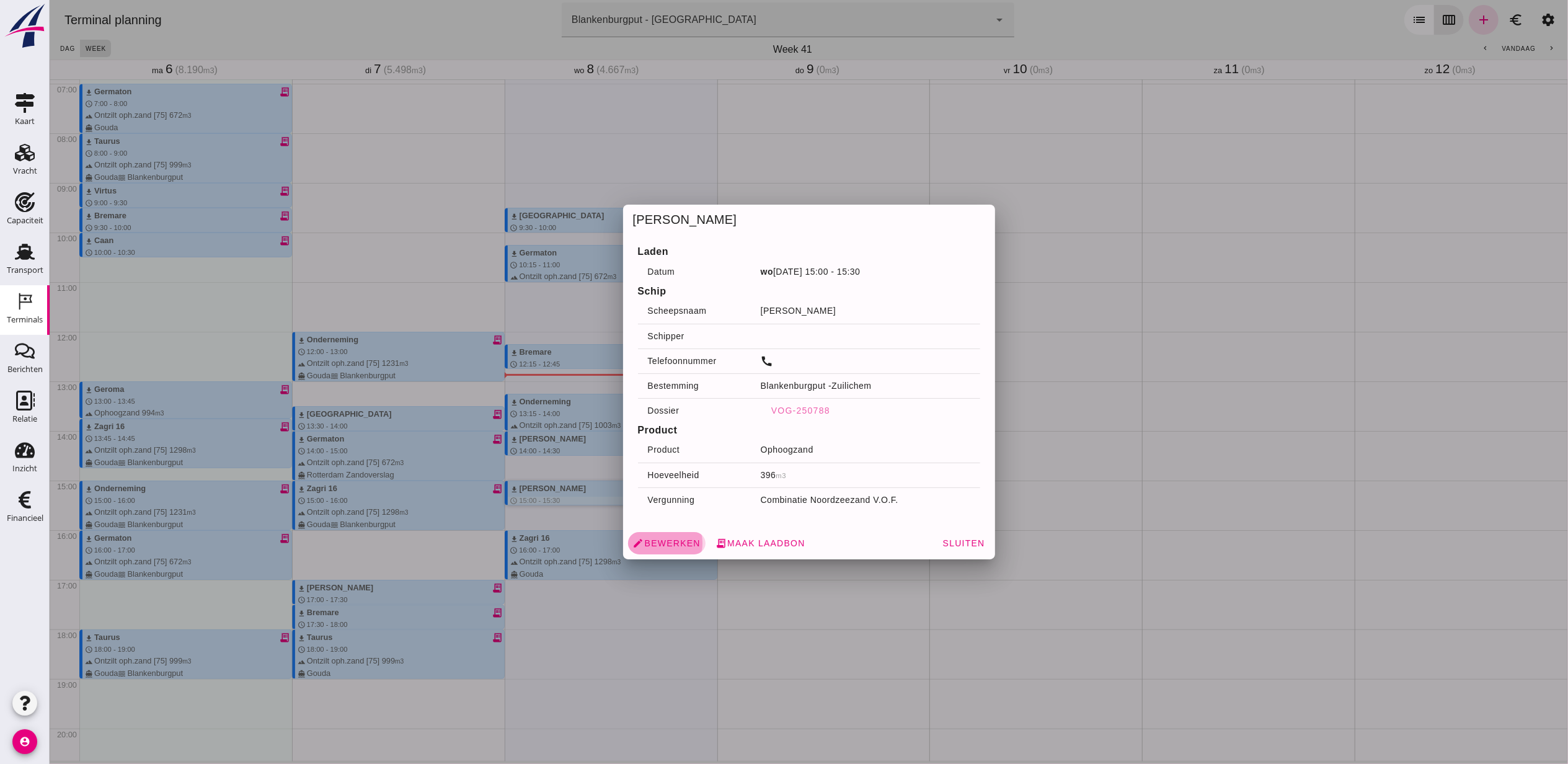
drag, startPoint x: 602, startPoint y: 492, endPoint x: 676, endPoint y: 544, distance: 90.4
click at [676, 544] on span "edit Bewerken" at bounding box center [667, 543] width 68 height 12
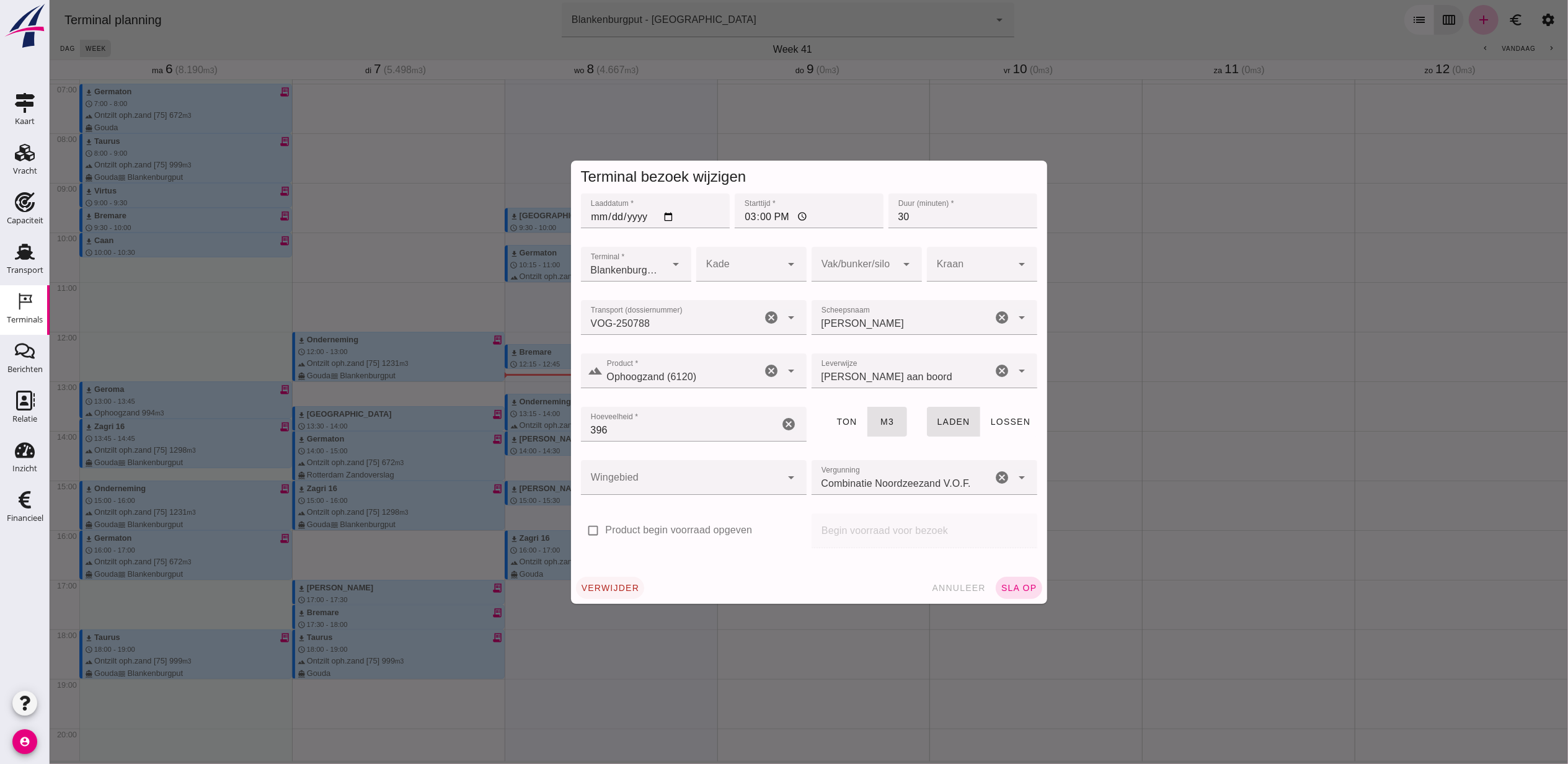
click at [621, 580] on button "verwijder" at bounding box center [610, 587] width 69 height 22
click at [679, 586] on span "bevestig" at bounding box center [674, 587] width 50 height 10
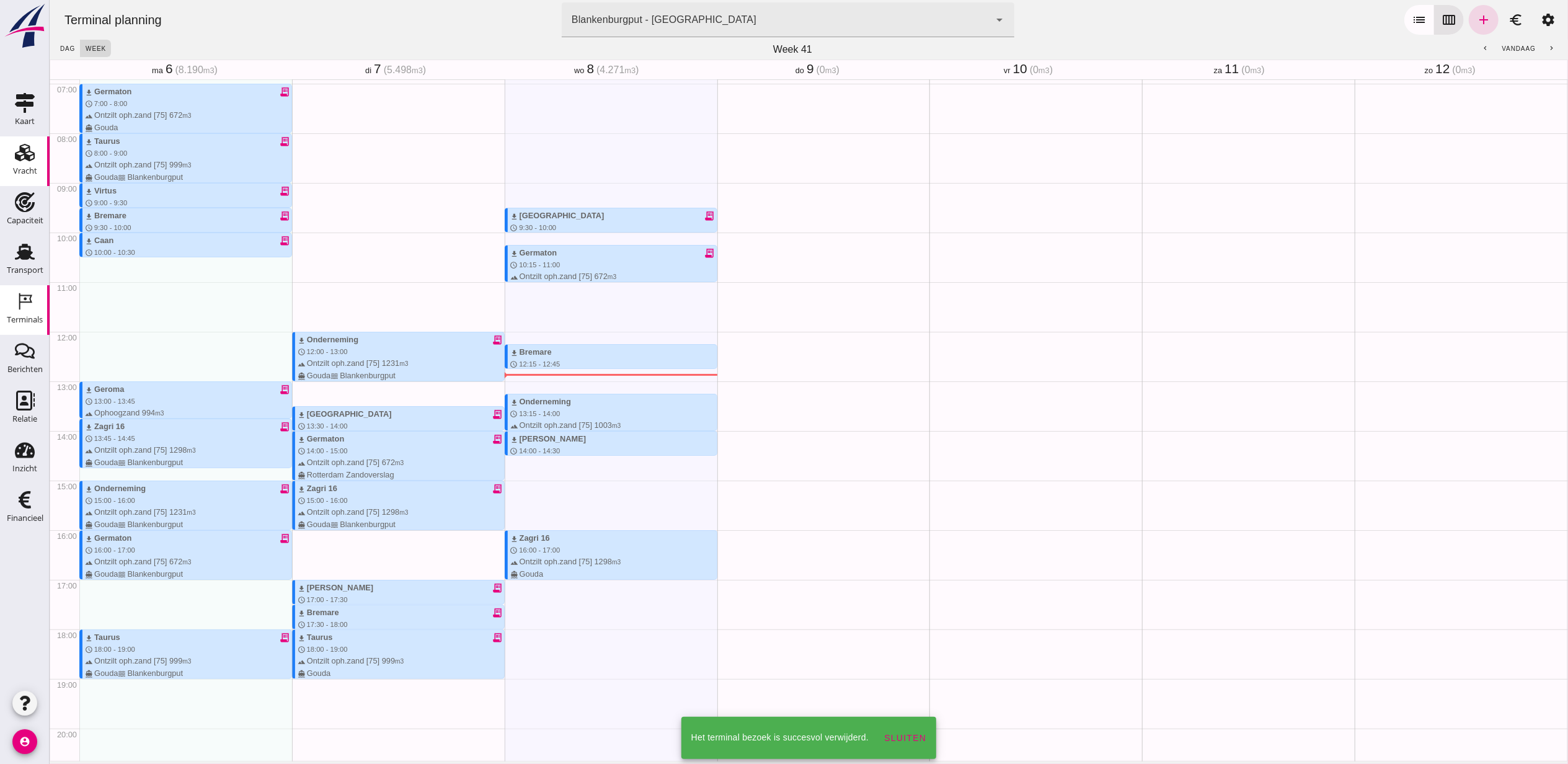
drag, startPoint x: 5, startPoint y: 145, endPoint x: 20, endPoint y: 145, distance: 15.0
click at [5, 145] on link "Vracht Vracht" at bounding box center [25, 162] width 50 height 50
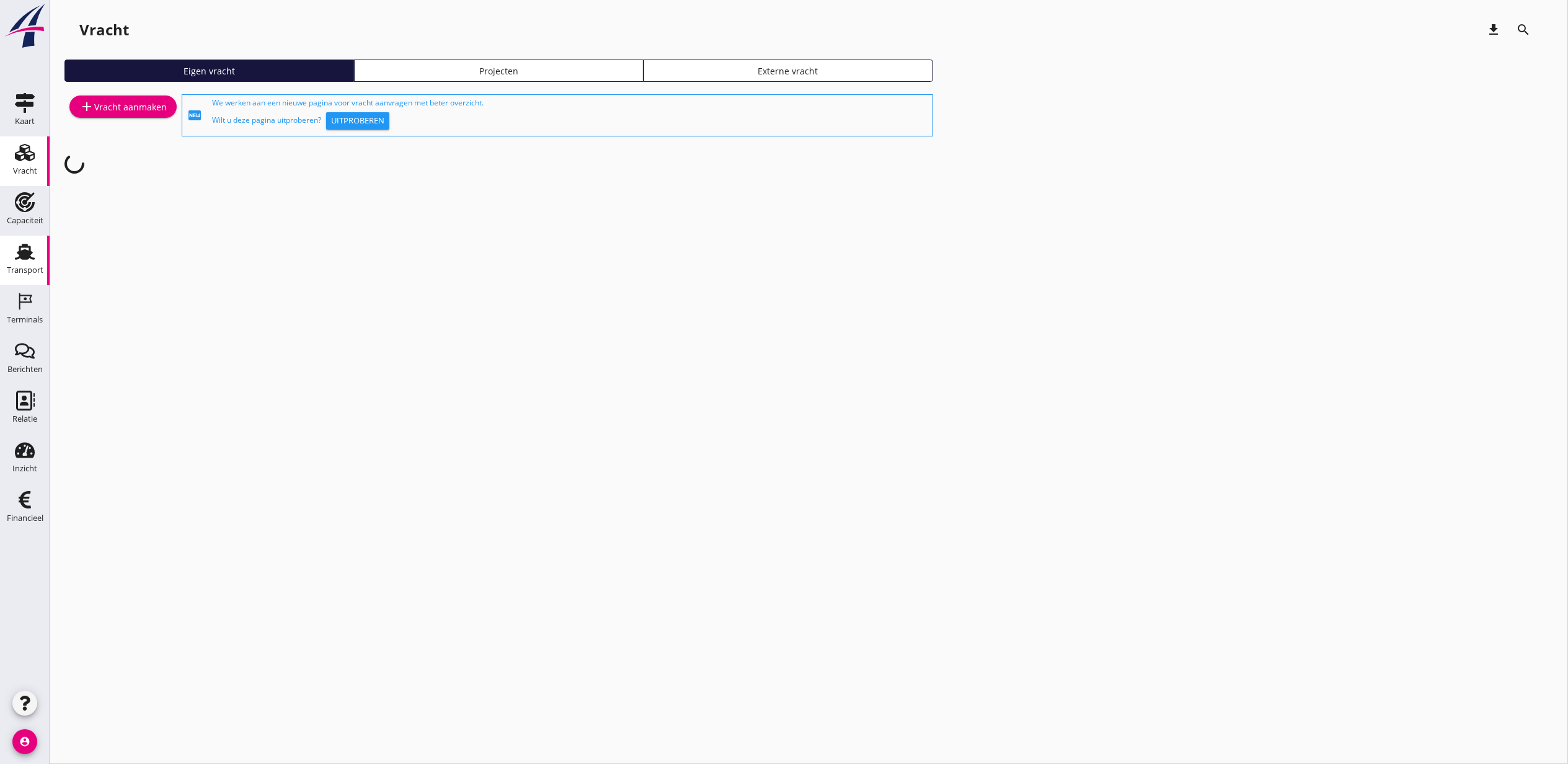
click at [26, 255] on use at bounding box center [25, 252] width 20 height 16
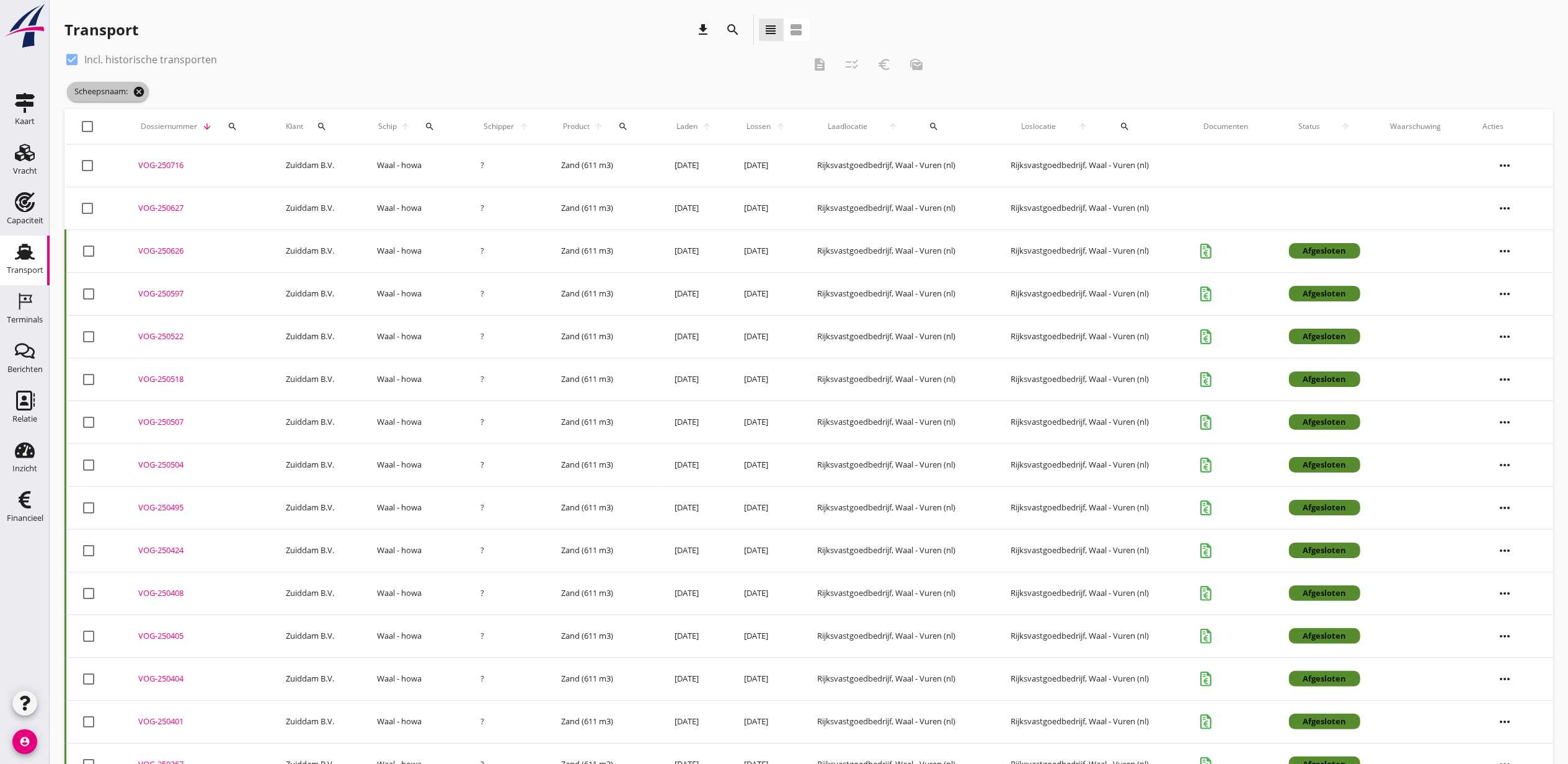
click at [145, 95] on icon "cancel" at bounding box center [139, 92] width 12 height 12
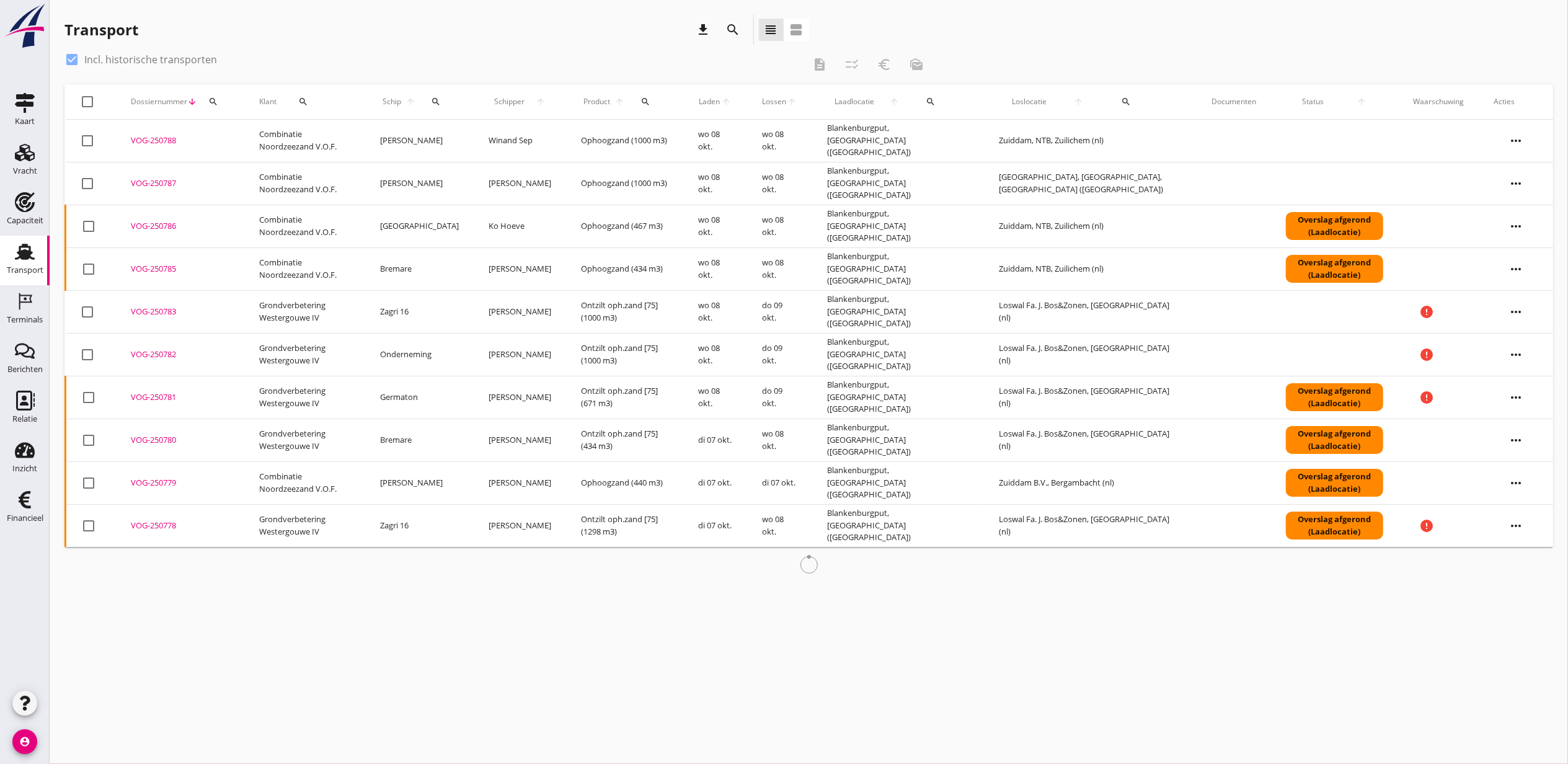
click at [85, 139] on div at bounding box center [88, 141] width 21 height 21
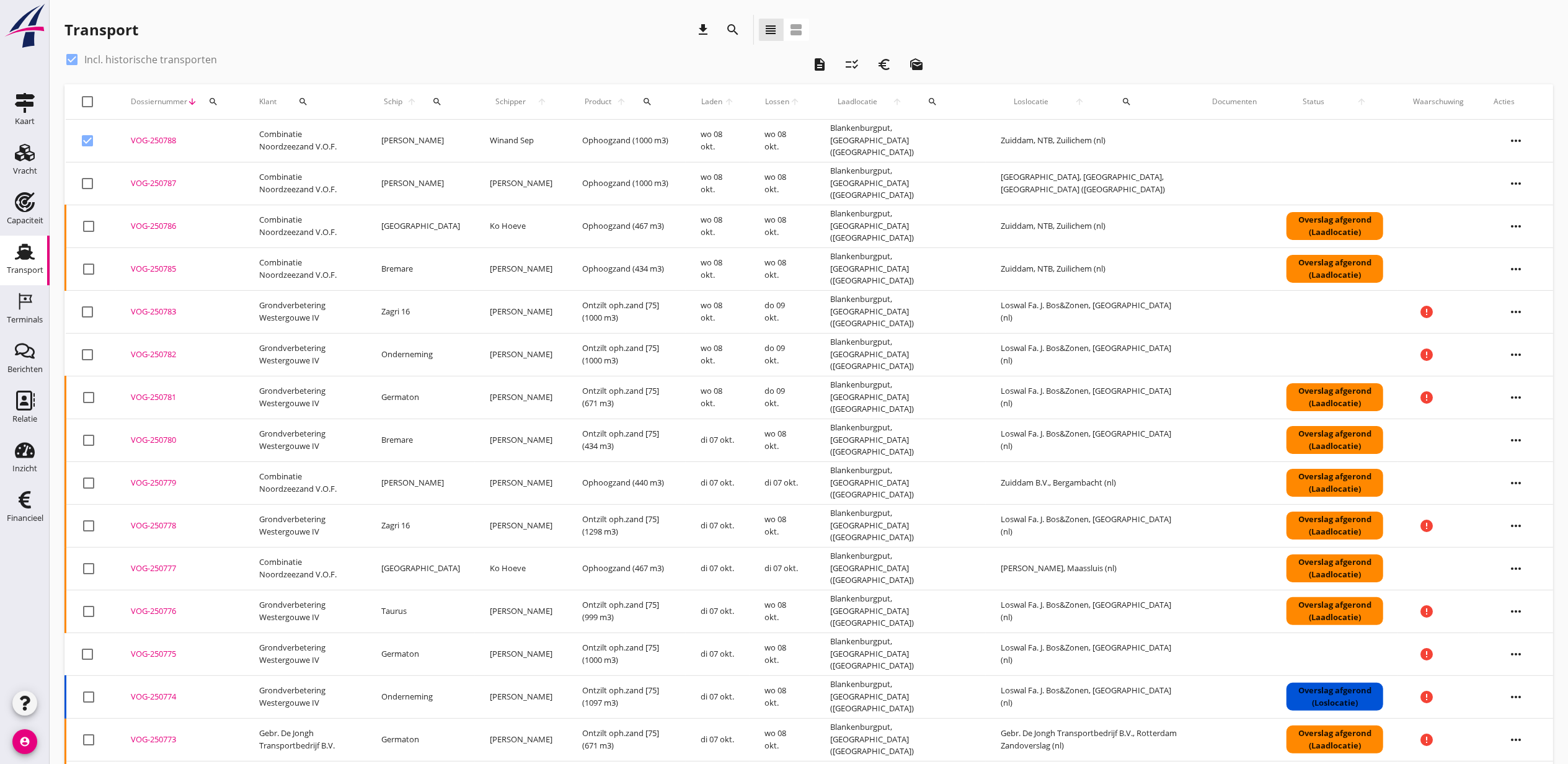
click at [1514, 139] on icon "more_horiz" at bounding box center [1515, 140] width 35 height 35
click at [1527, 324] on div "Vracht verwijderen" at bounding box center [1507, 327] width 88 height 15
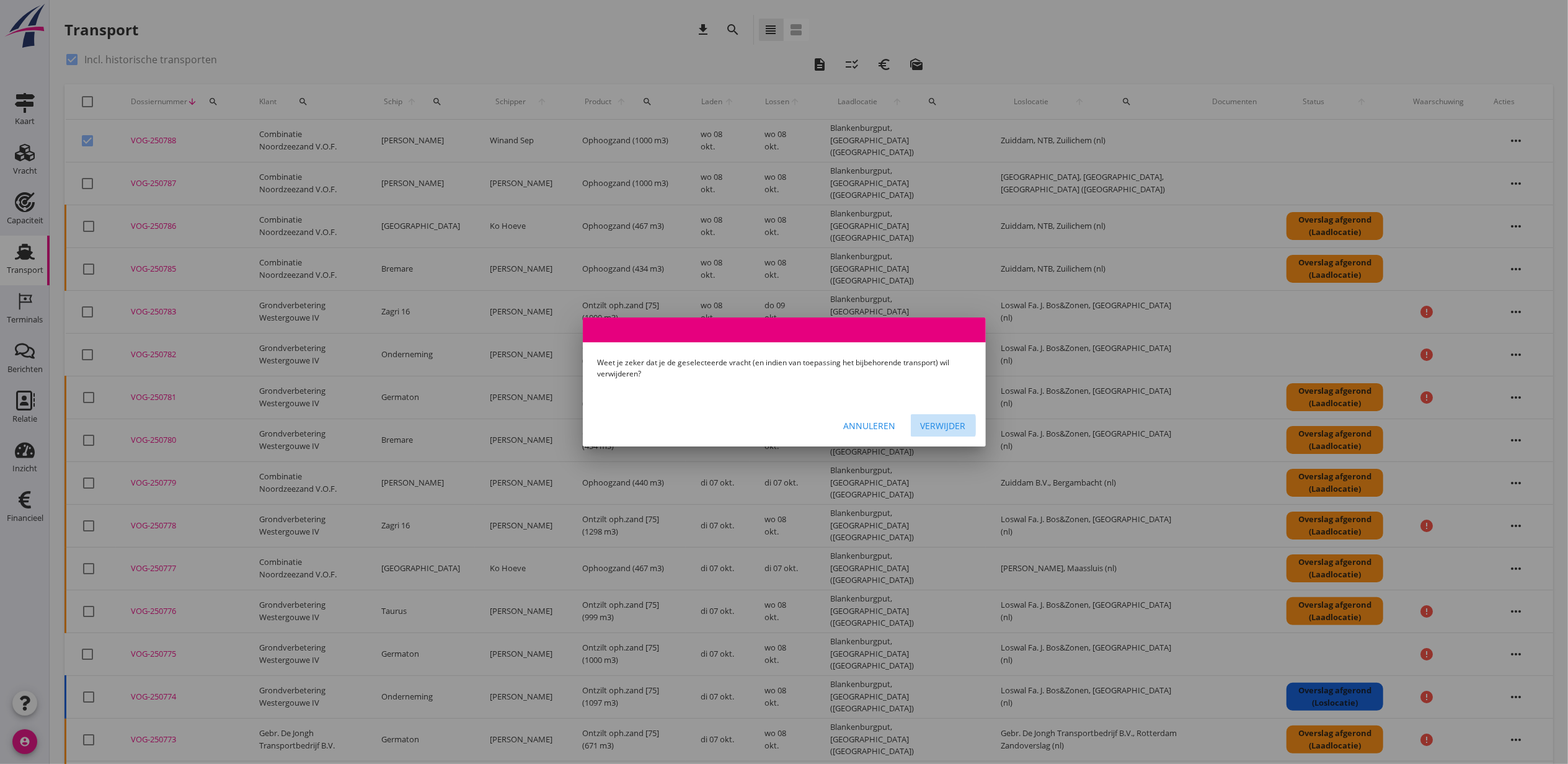
click at [942, 419] on div "Verwijder" at bounding box center [943, 426] width 46 height 13
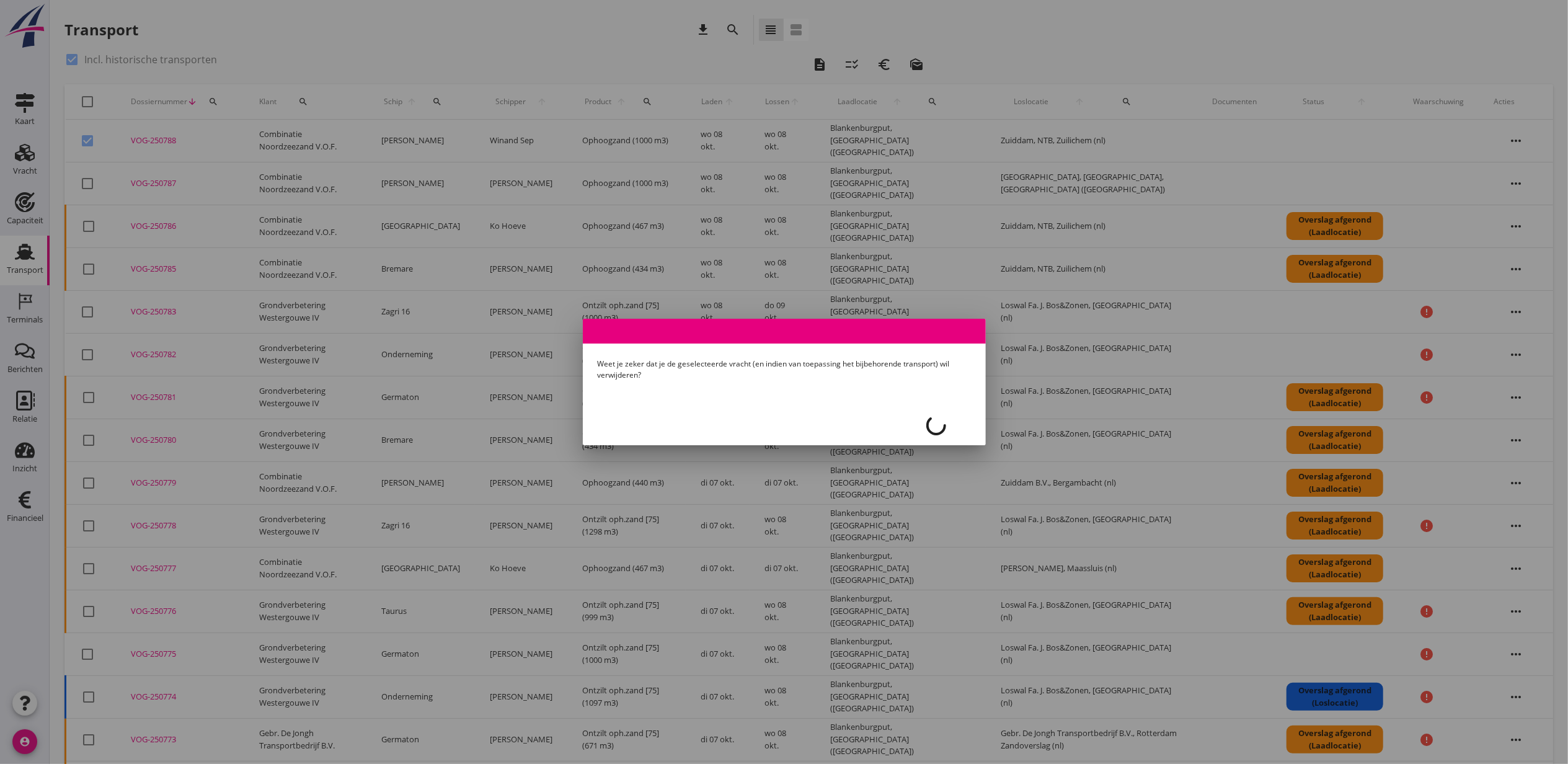
checkbox input "false"
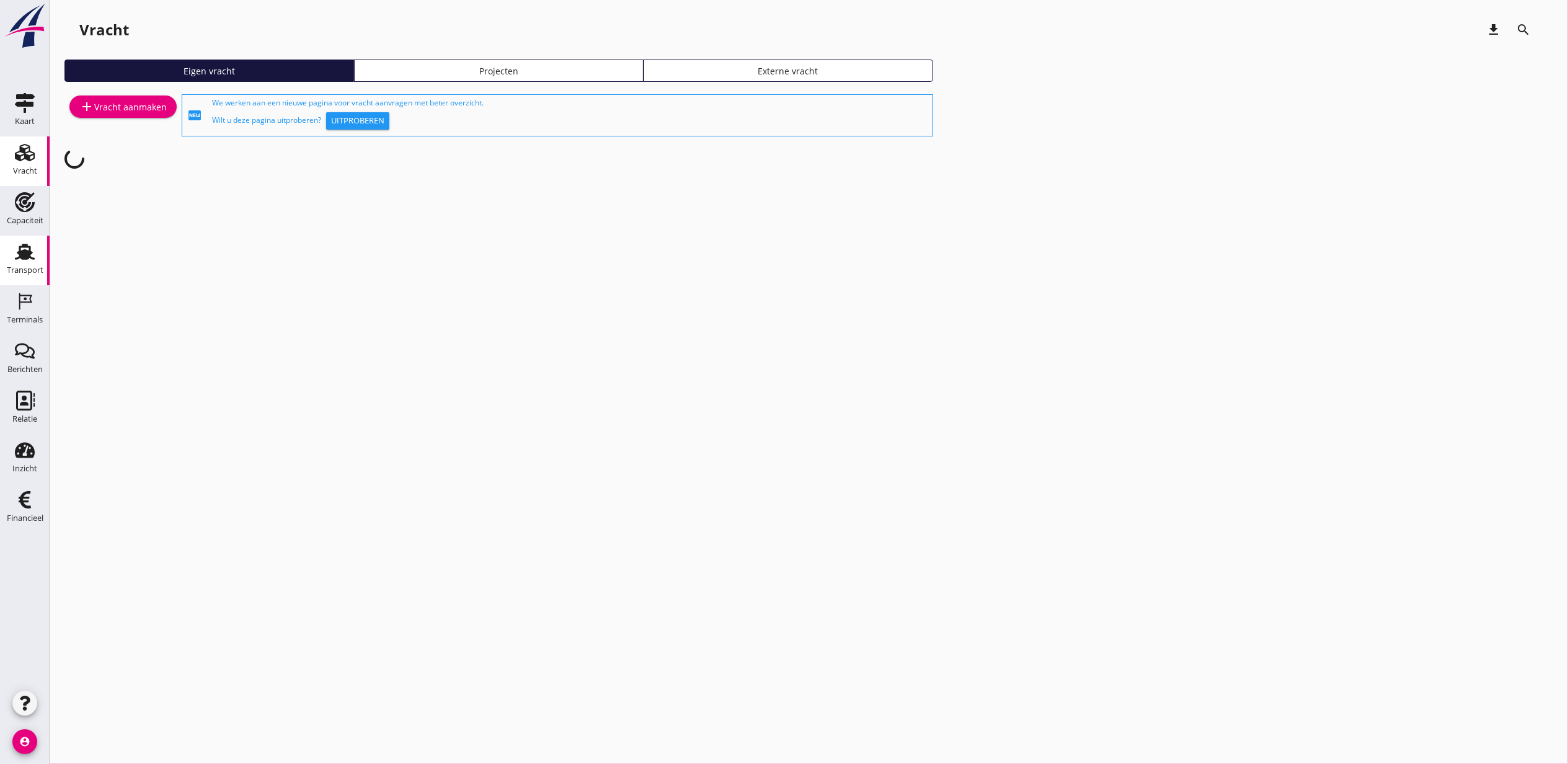
click at [35, 249] on div "Transport" at bounding box center [24, 252] width 29 height 20
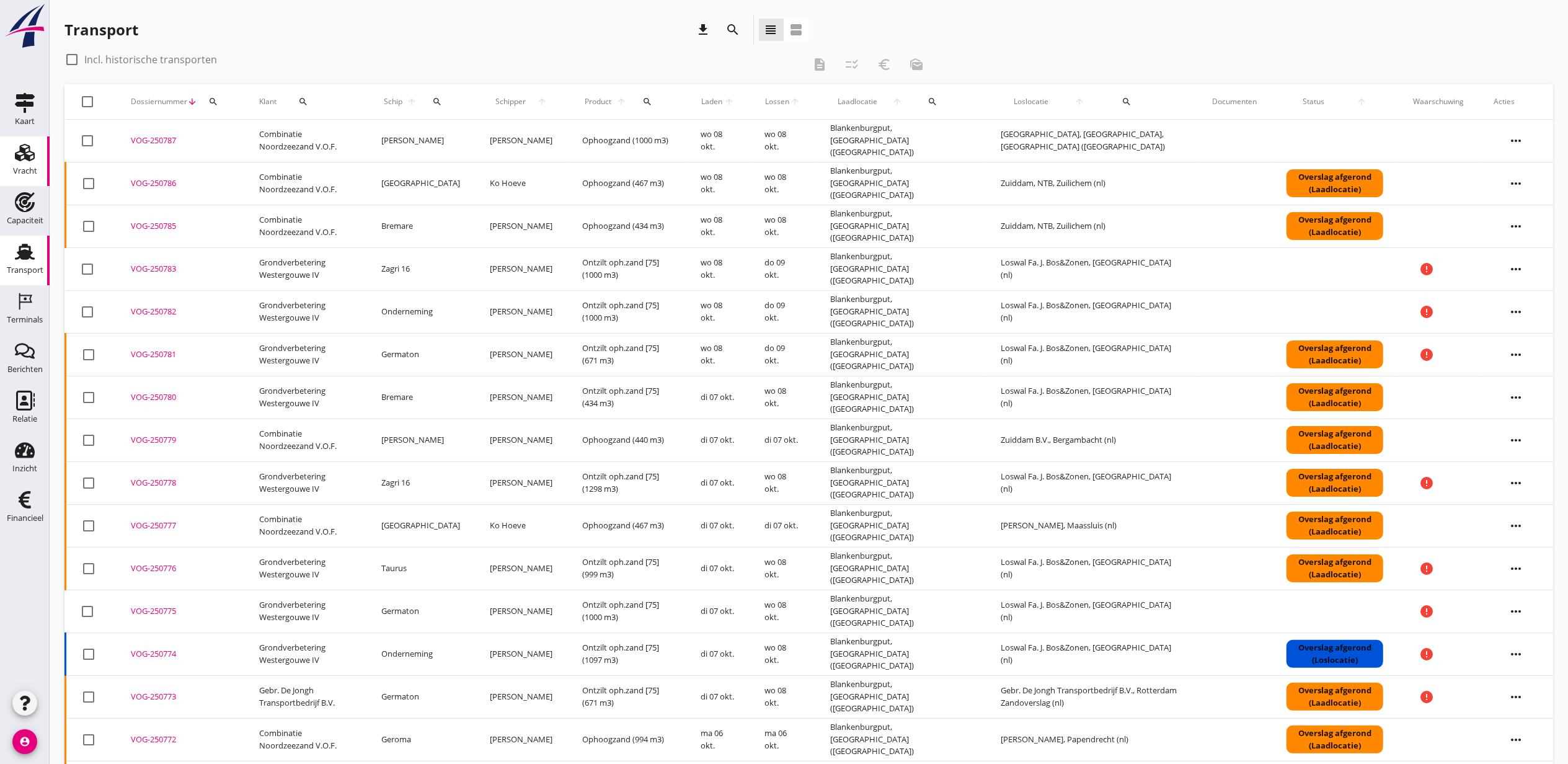
click at [5, 141] on link "Vracht Vracht" at bounding box center [25, 162] width 50 height 50
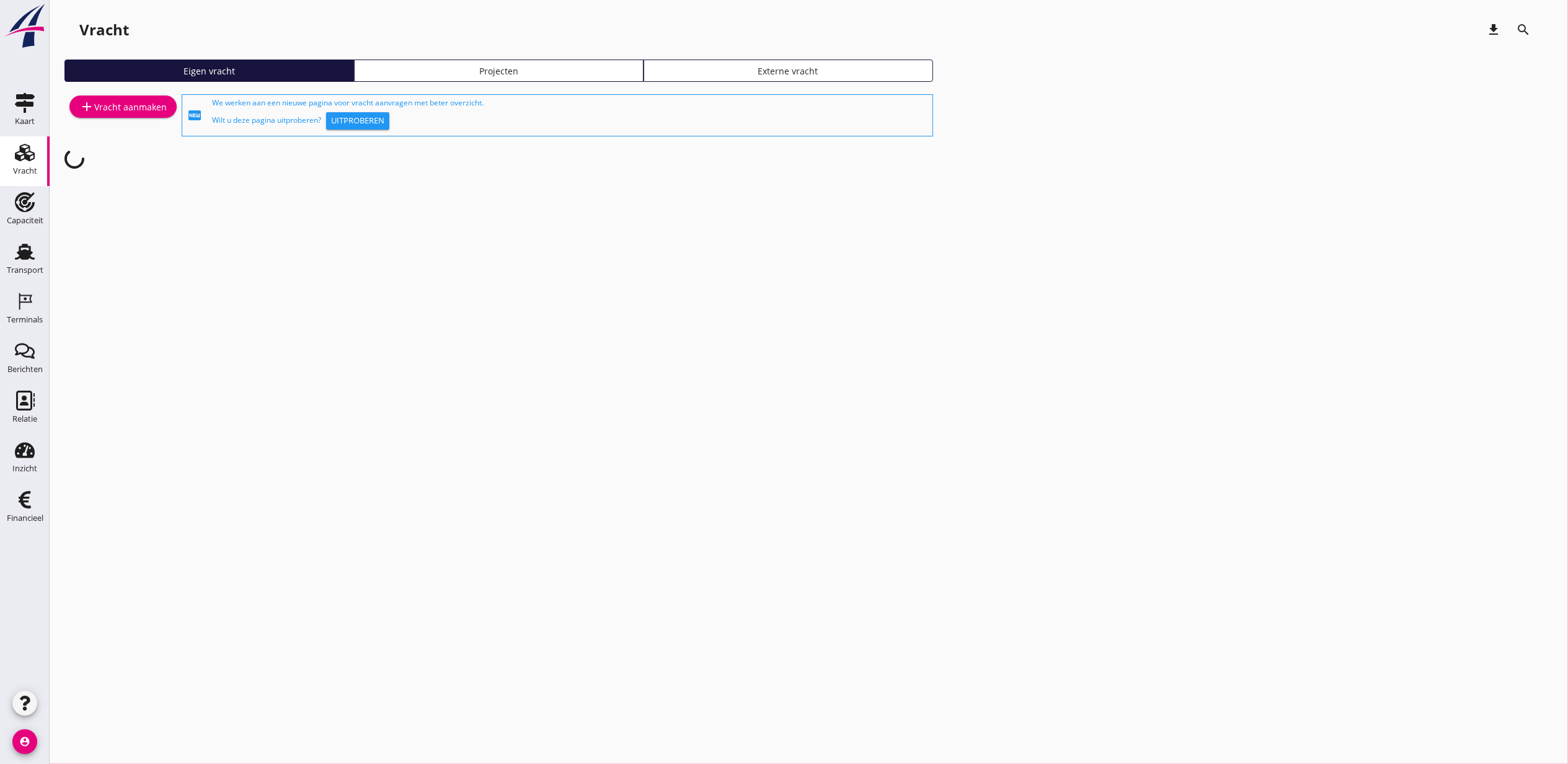
click at [446, 70] on div "Projecten" at bounding box center [499, 71] width 278 height 13
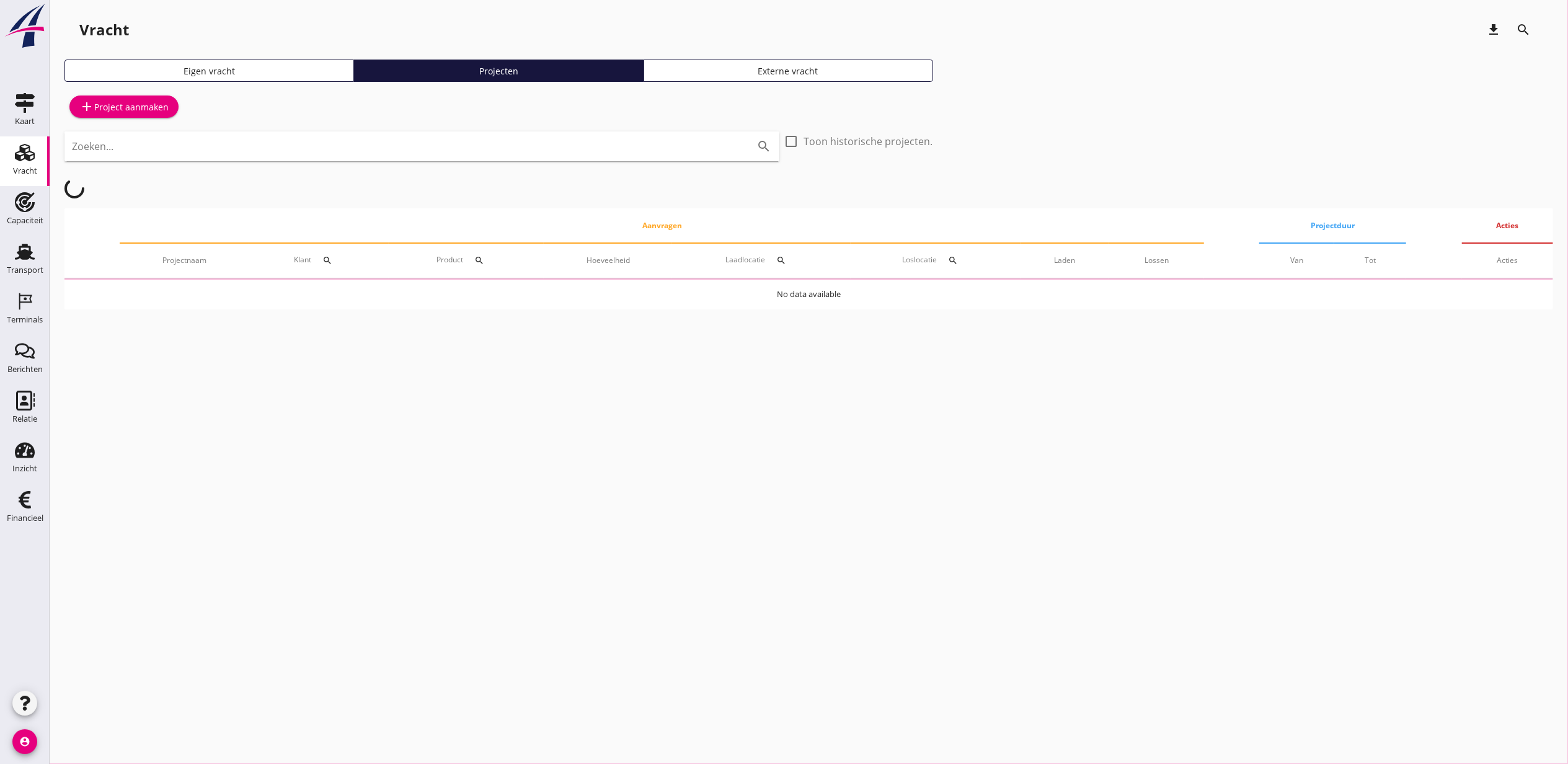
click at [314, 150] on input "Zoeken..." at bounding box center [405, 146] width 666 height 20
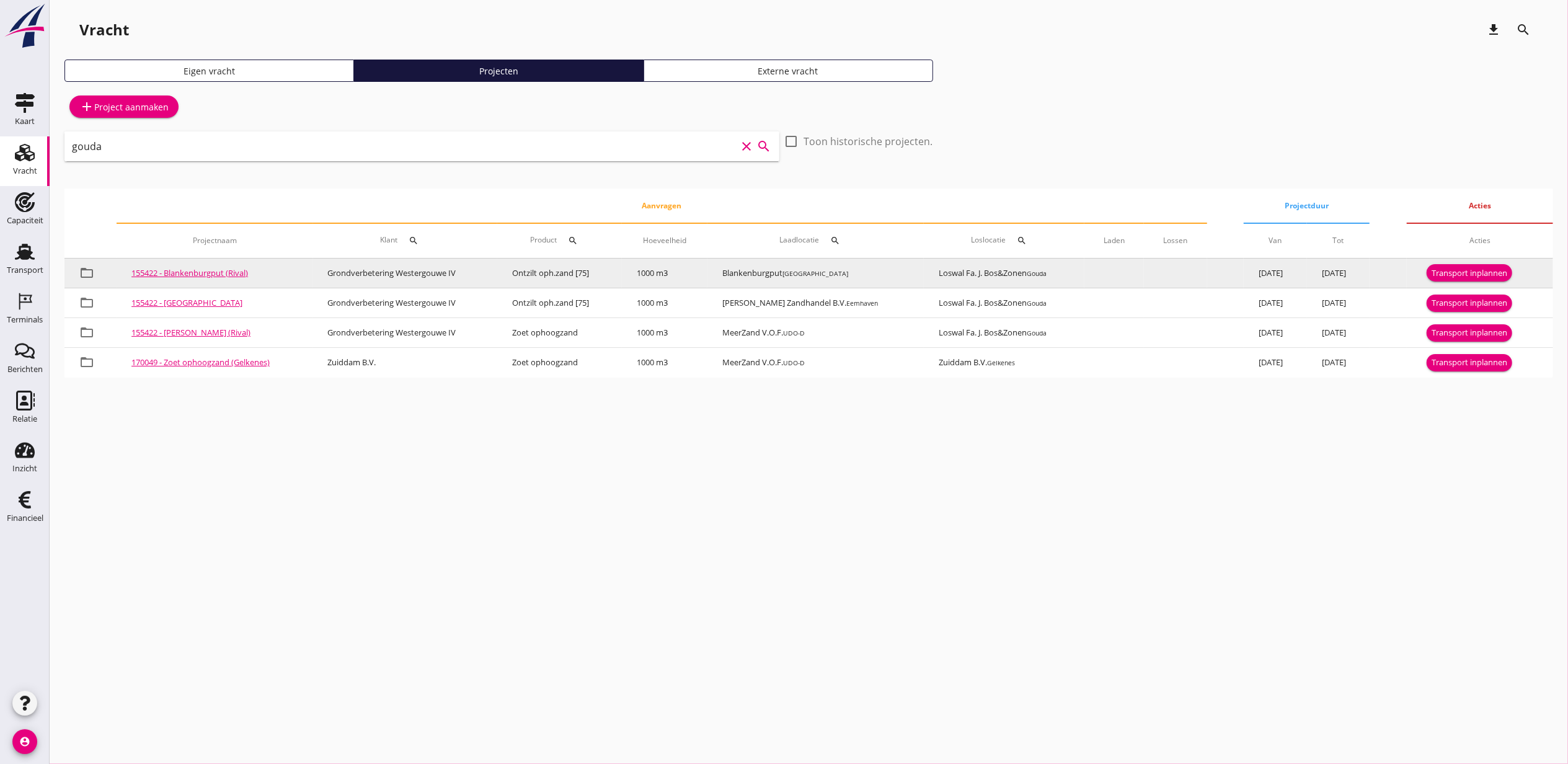
type input "gouda"
click at [1490, 267] on div "Transport inplannen" at bounding box center [1469, 273] width 76 height 12
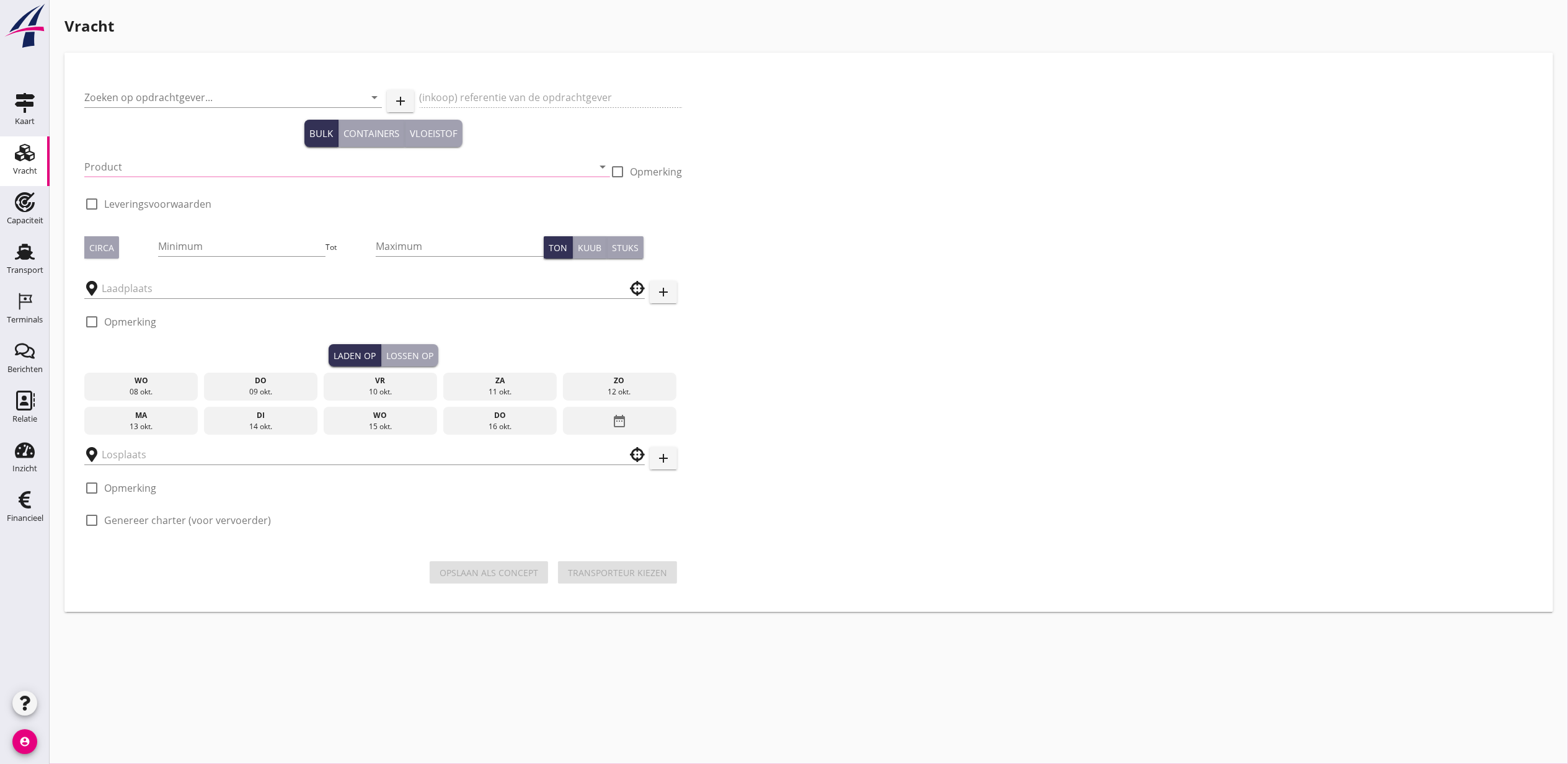
type input "Grondverbetering Westergouwe IV"
type input "Ontzilt oph.zand [75] (6120)"
type input "1000"
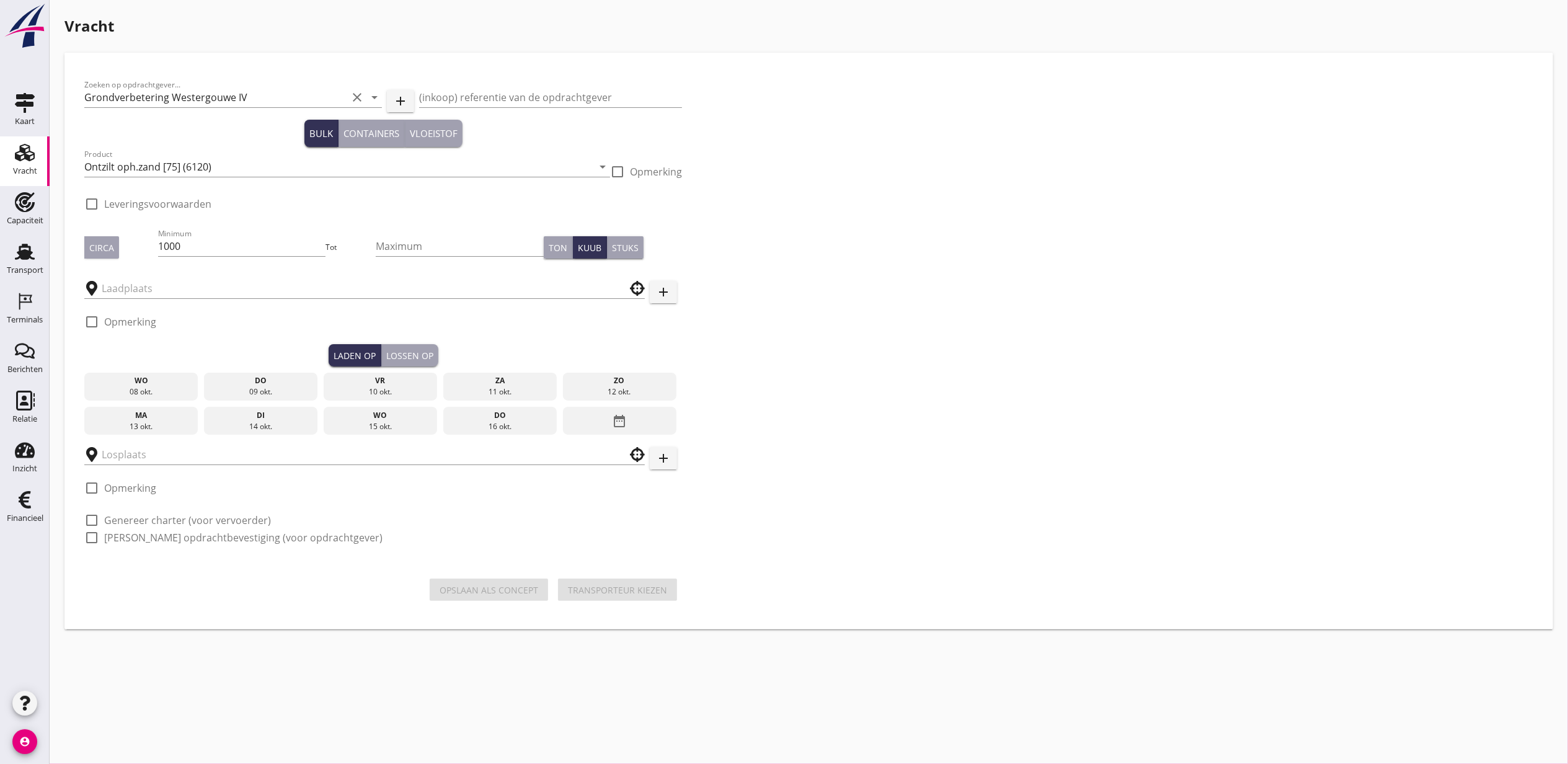
checkbox input "true"
type input "Blankenburgput"
type input "Loswal Fa. J. Bos&Zonen"
checkbox input "true"
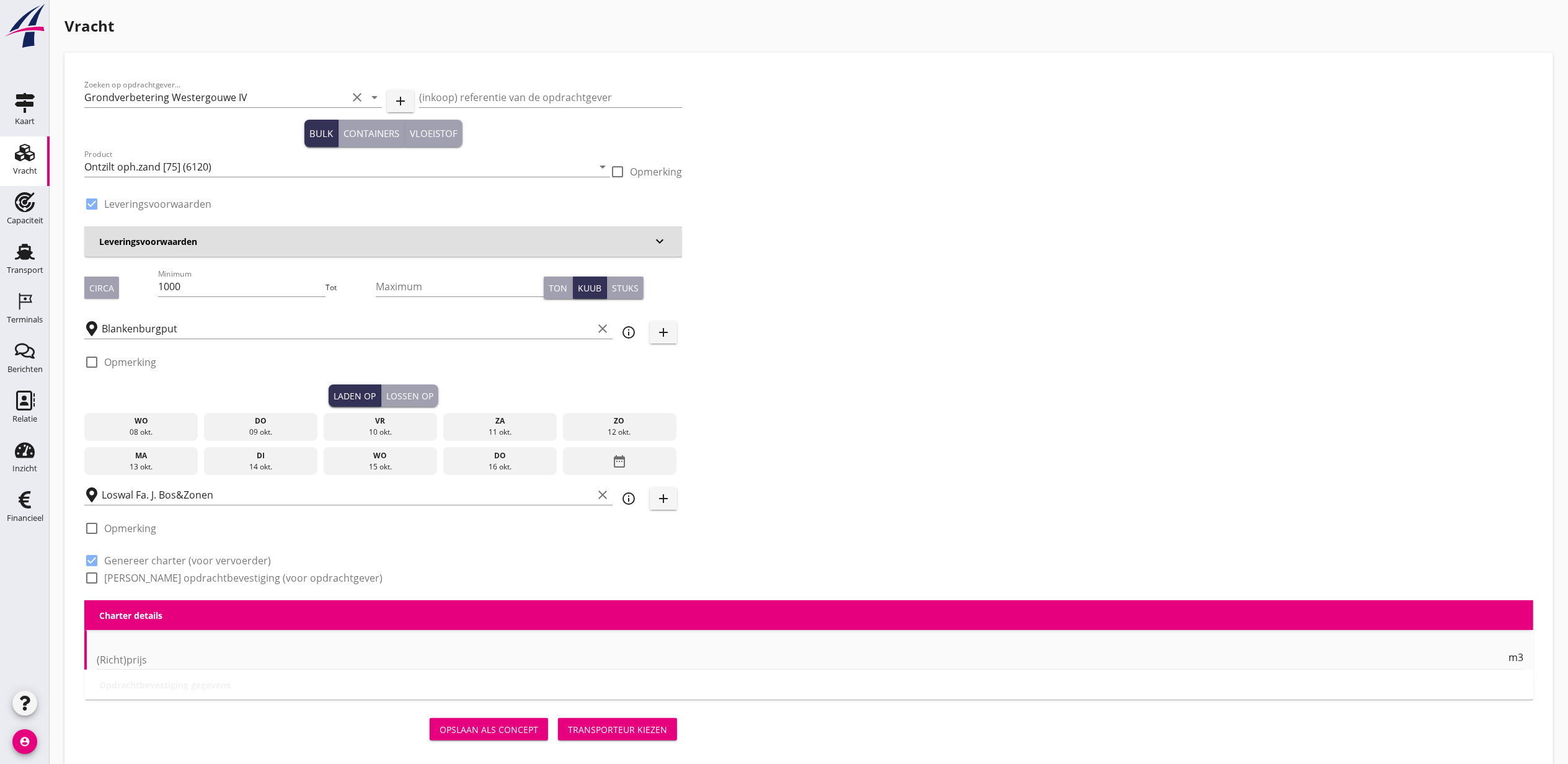
type input "2.2"
radio input "false"
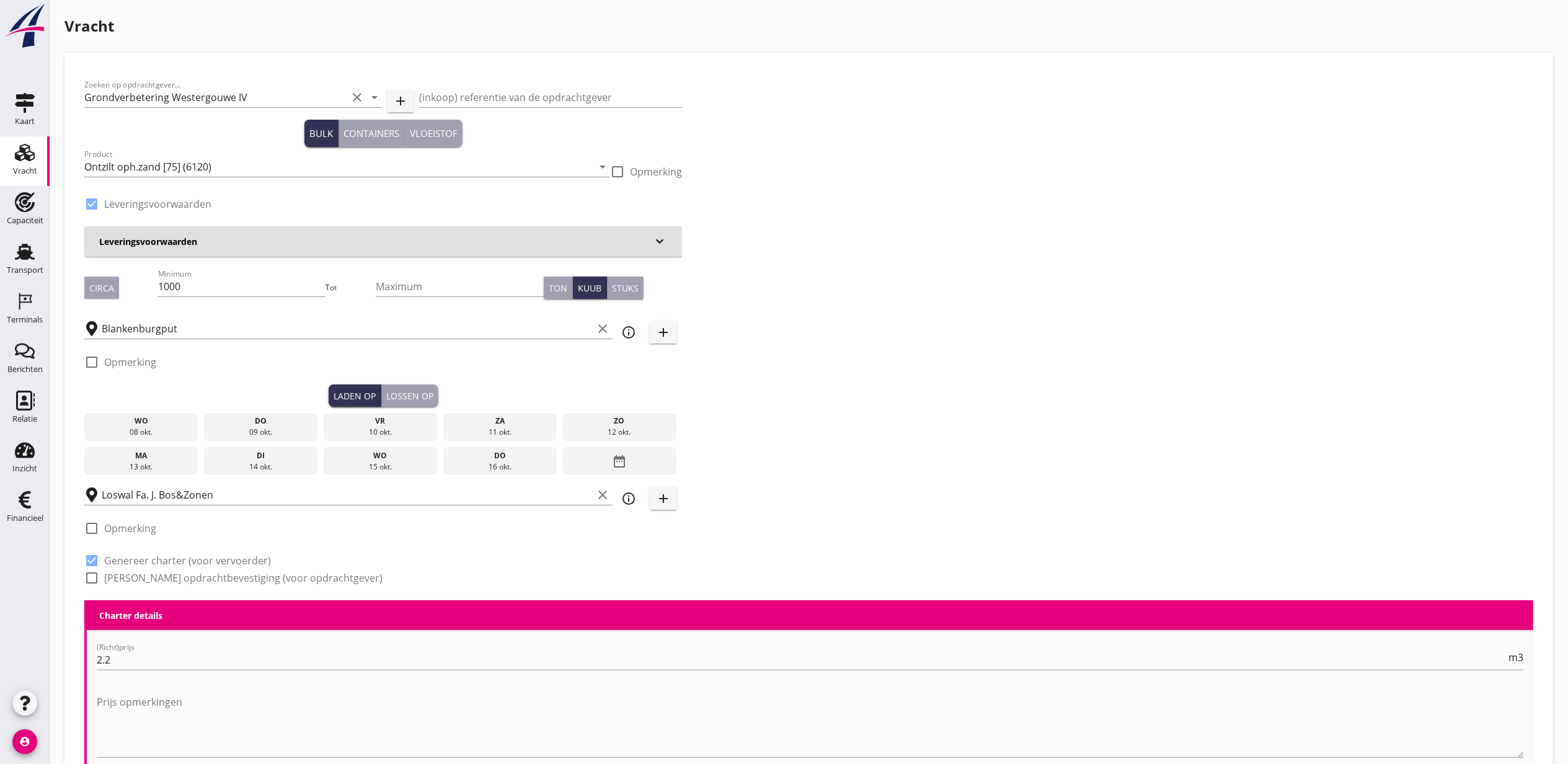
click at [160, 430] on div "08 okt." at bounding box center [141, 432] width 108 height 12
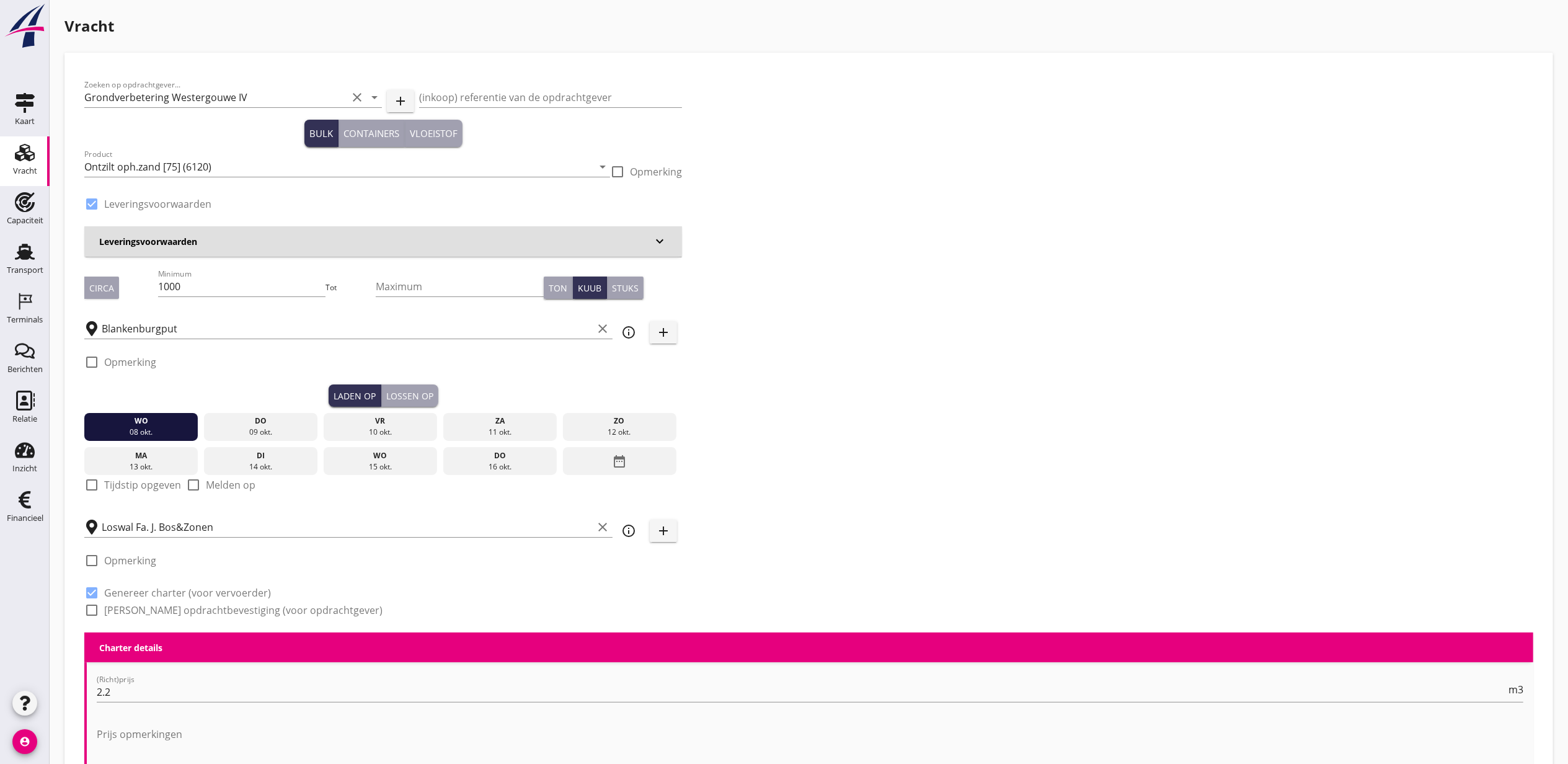
click at [249, 427] on div "09 okt." at bounding box center [261, 432] width 108 height 12
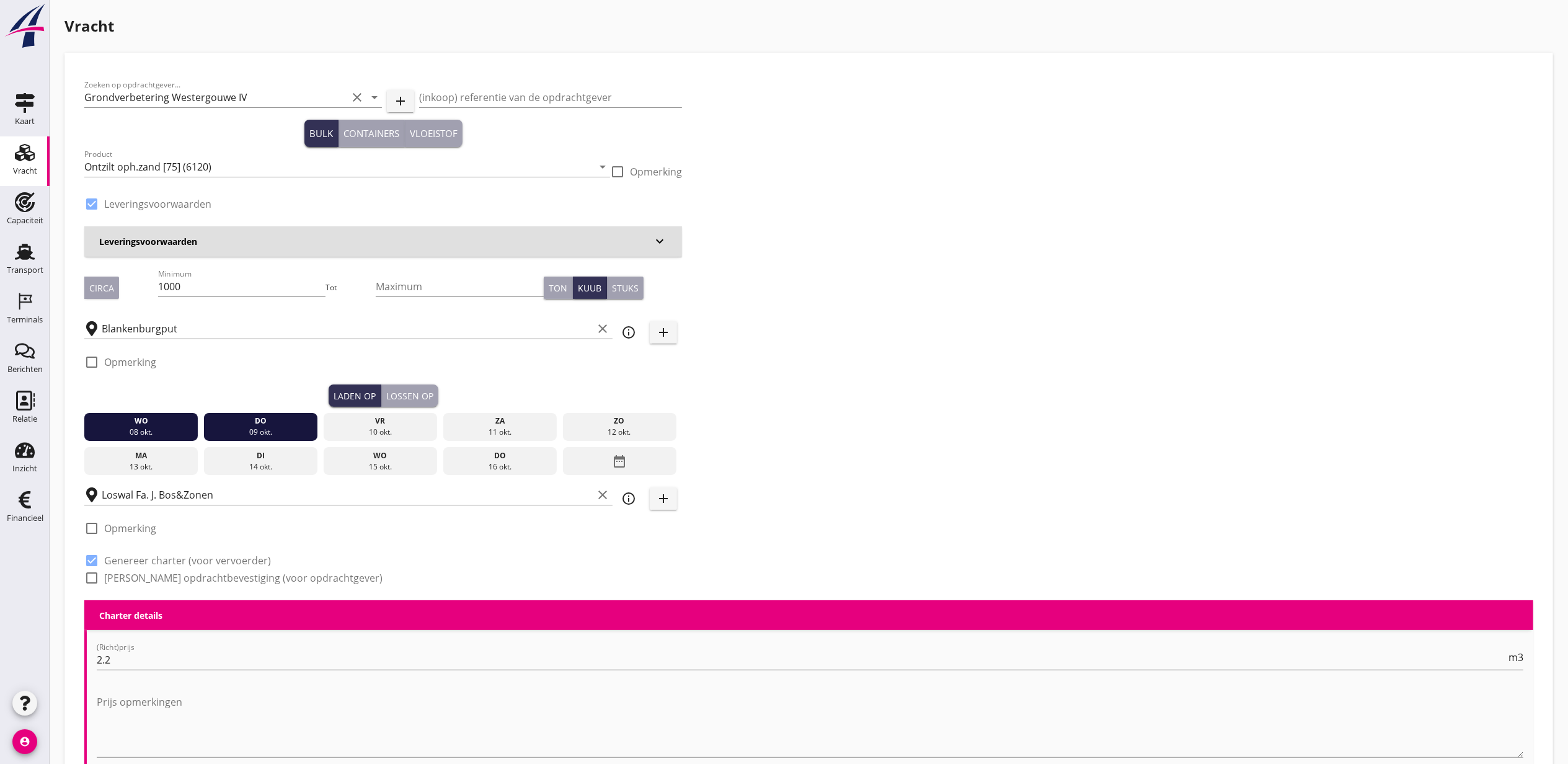
click at [147, 417] on div "wo" at bounding box center [141, 421] width 108 height 12
click at [278, 416] on div "do" at bounding box center [261, 421] width 108 height 12
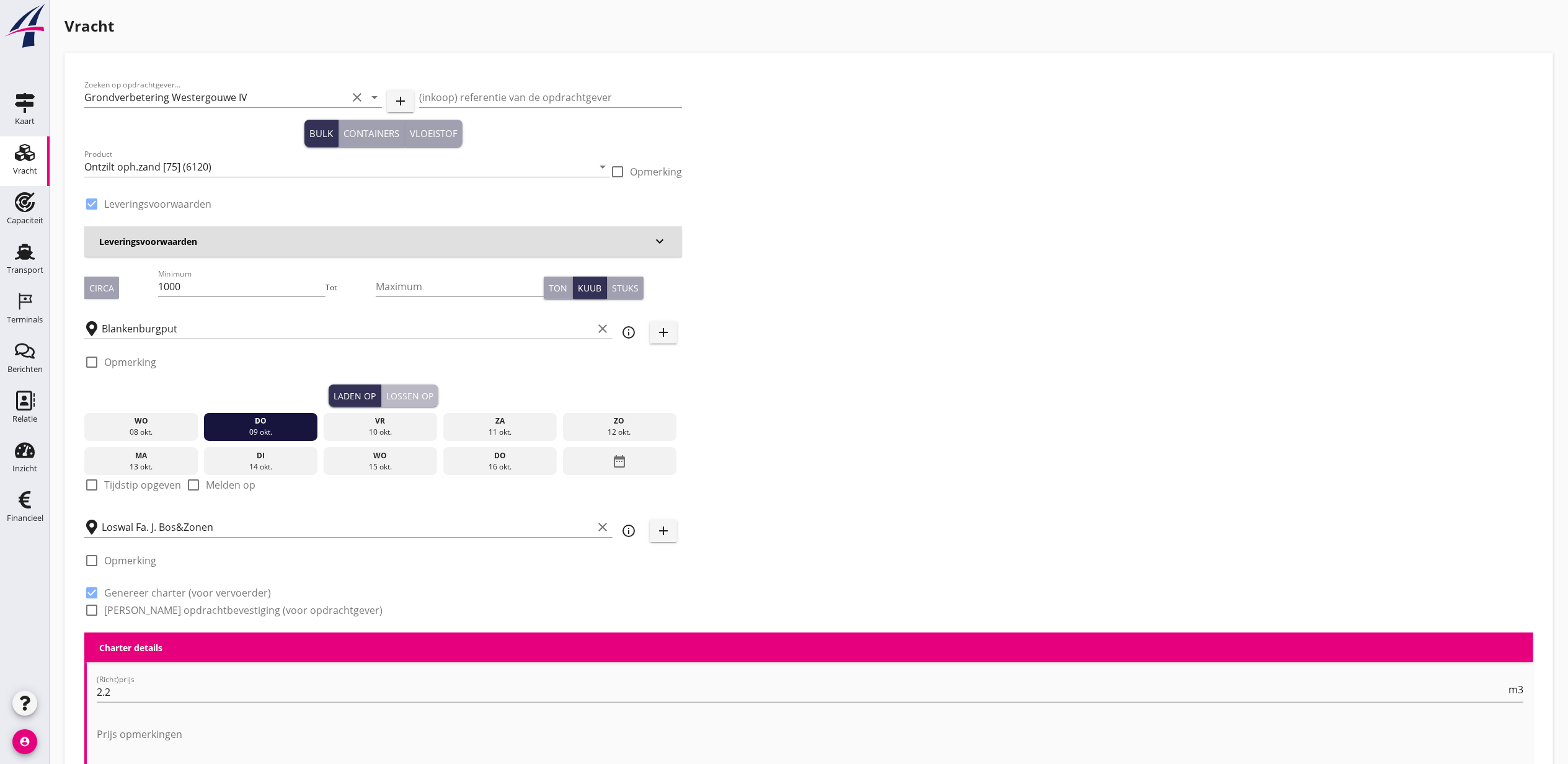
click at [397, 391] on div "Lossen op" at bounding box center [410, 395] width 47 height 13
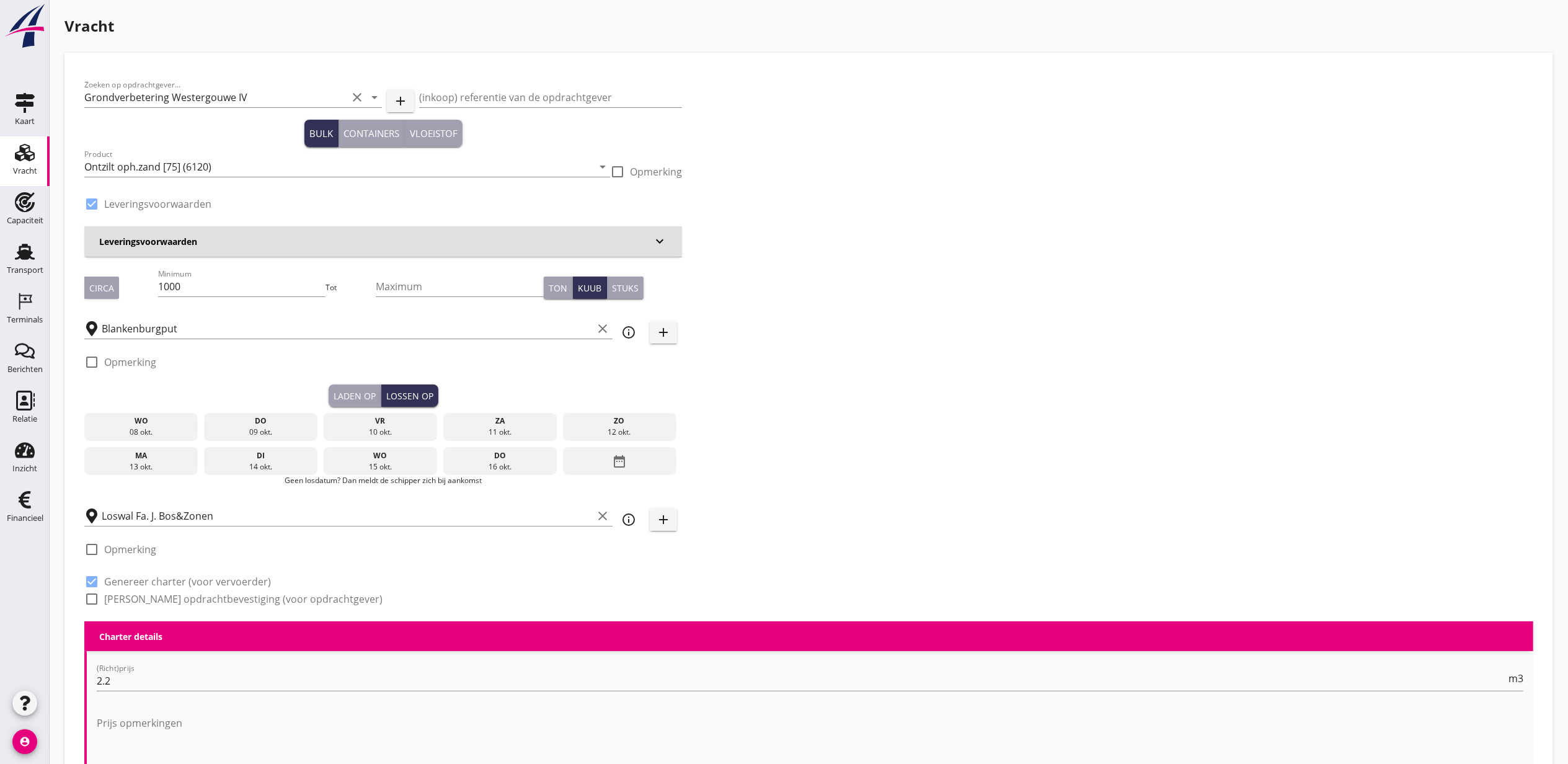
click at [383, 426] on div "vr" at bounding box center [380, 421] width 108 height 12
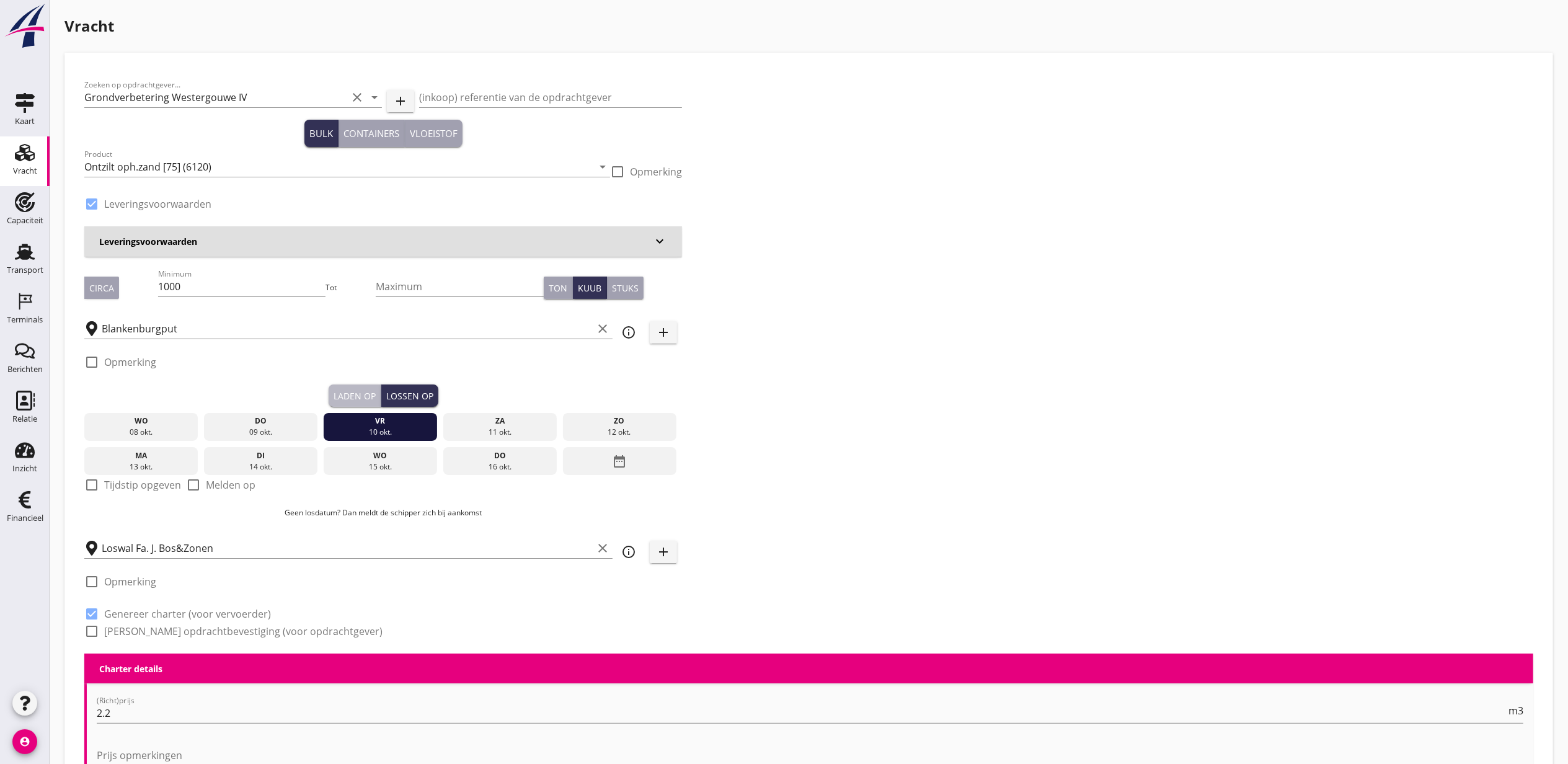
click at [361, 400] on div "Laden op" at bounding box center [354, 395] width 42 height 13
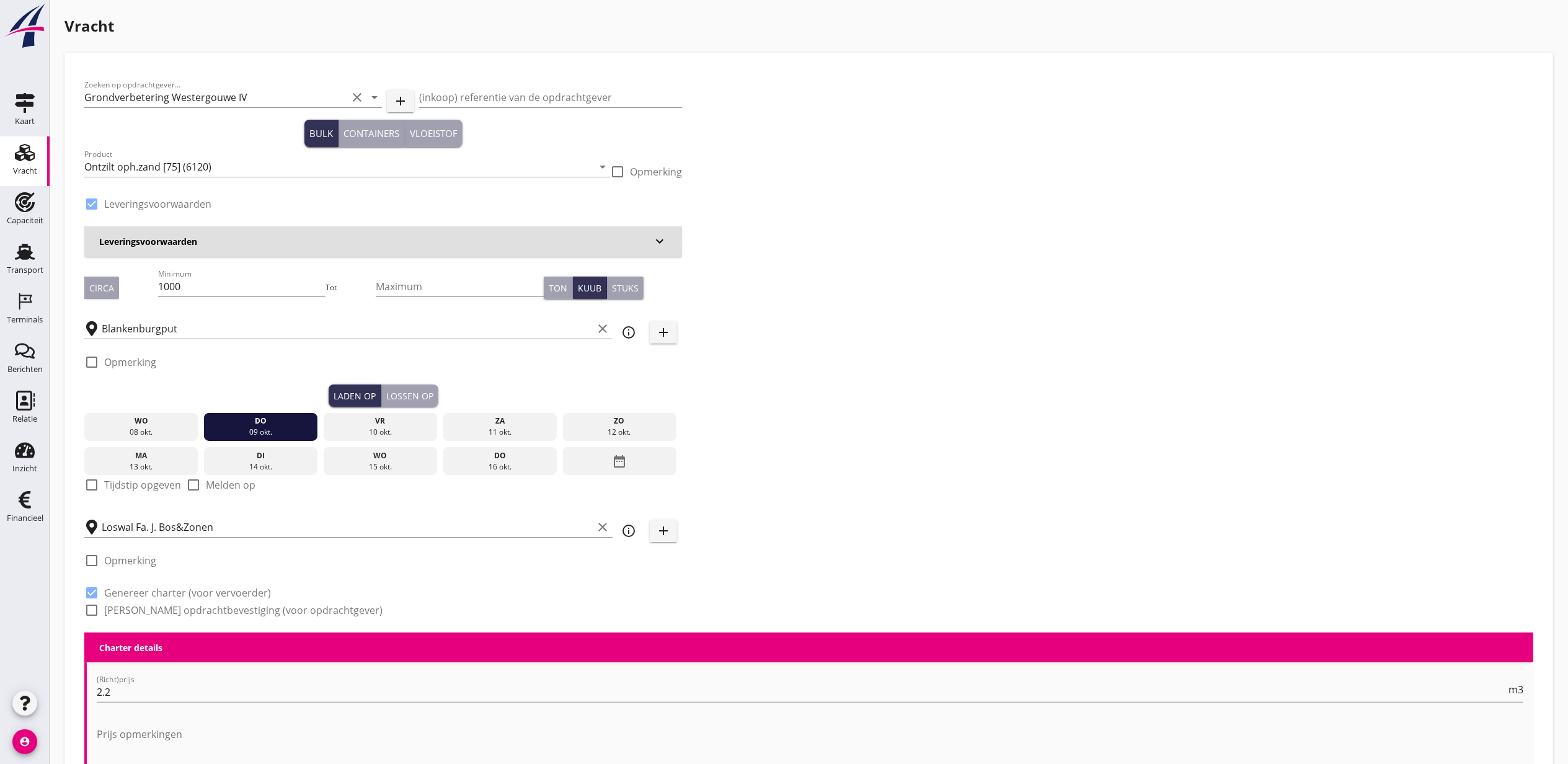
drag, startPoint x: 121, startPoint y: 491, endPoint x: 117, endPoint y: 501, distance: 10.8
click at [121, 490] on label "Tijdstip opgeven" at bounding box center [143, 485] width 77 height 12
checkbox input "true"
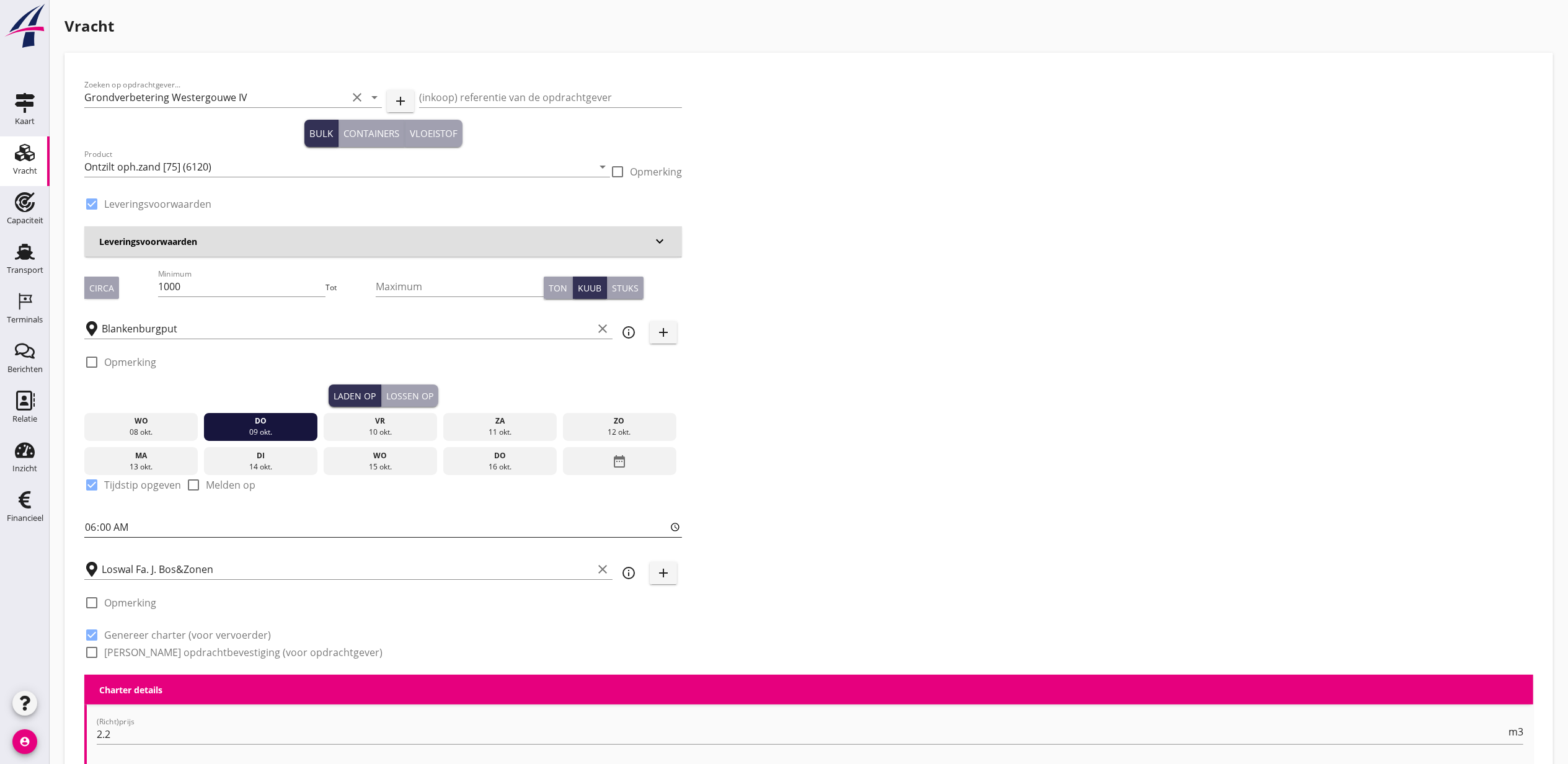
click at [95, 527] on input "06:00" at bounding box center [383, 527] width 598 height 20
type input "12:00"
click at [903, 390] on div "Zoeken op opdrachtgever... Grondverbetering Westergouwe IV clear arrow_drop_dow…" at bounding box center [809, 373] width 1459 height 602
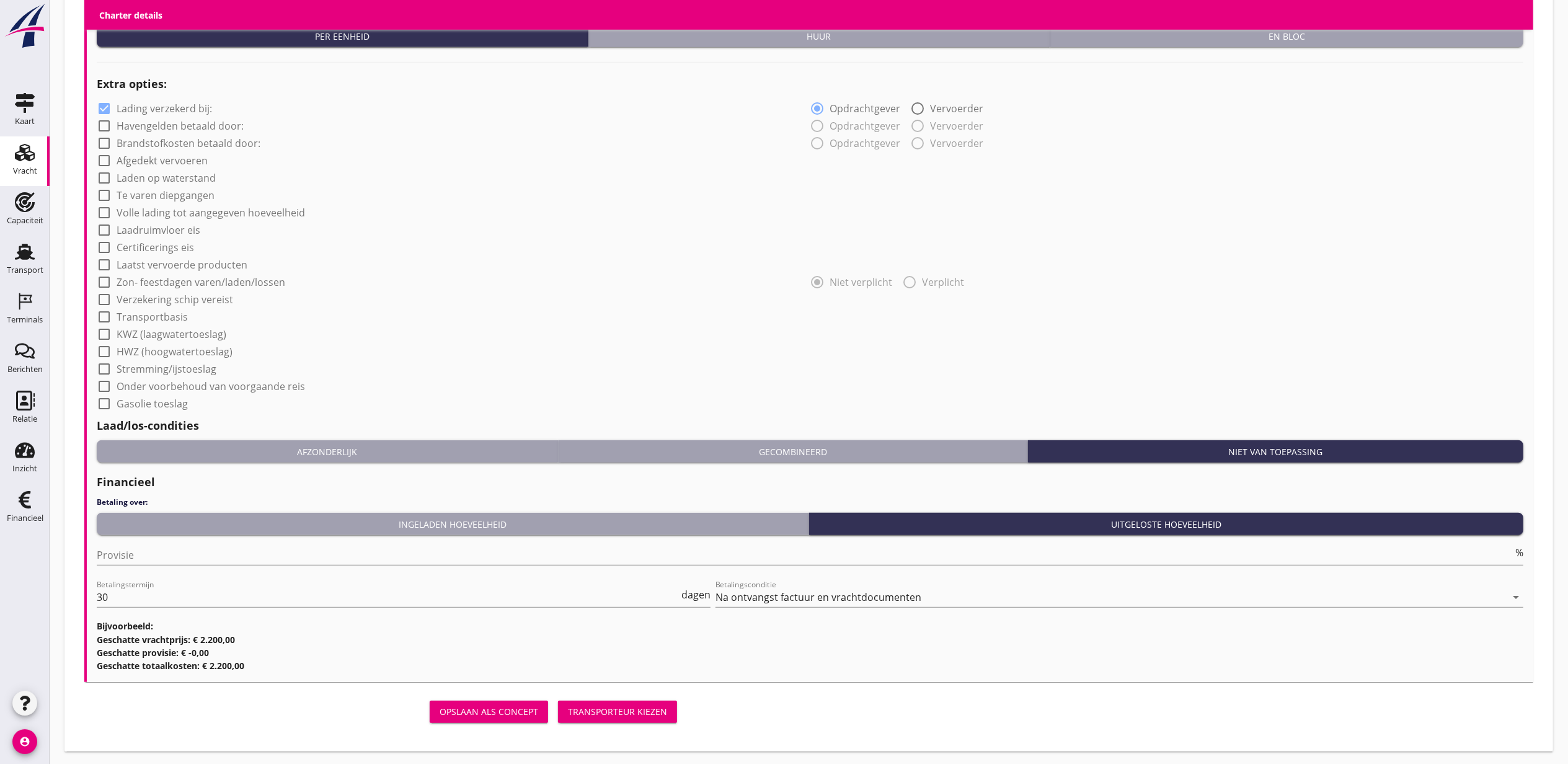
scroll to position [926, 0]
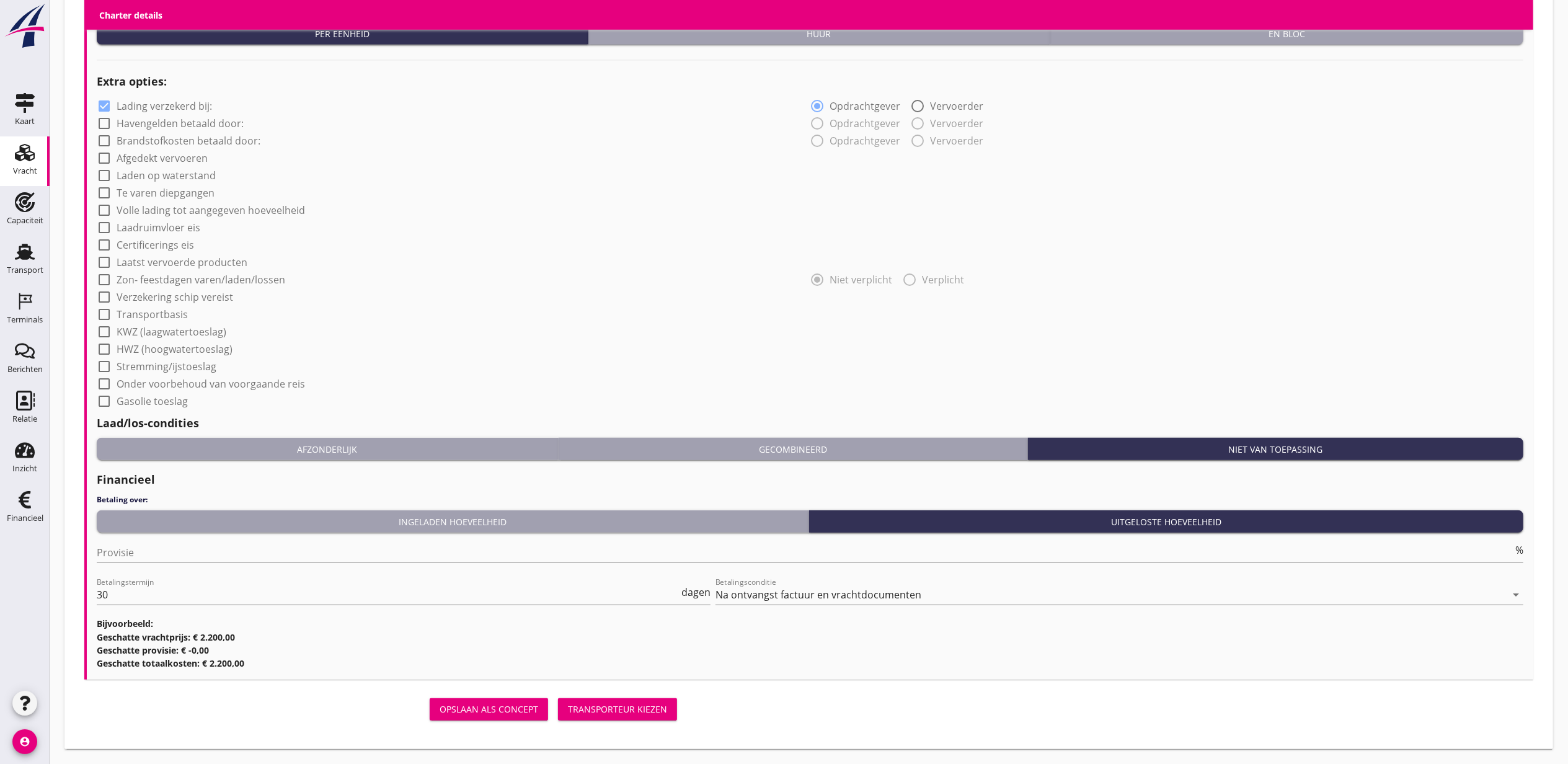
click at [637, 710] on div "Transporteur kiezen" at bounding box center [617, 709] width 99 height 13
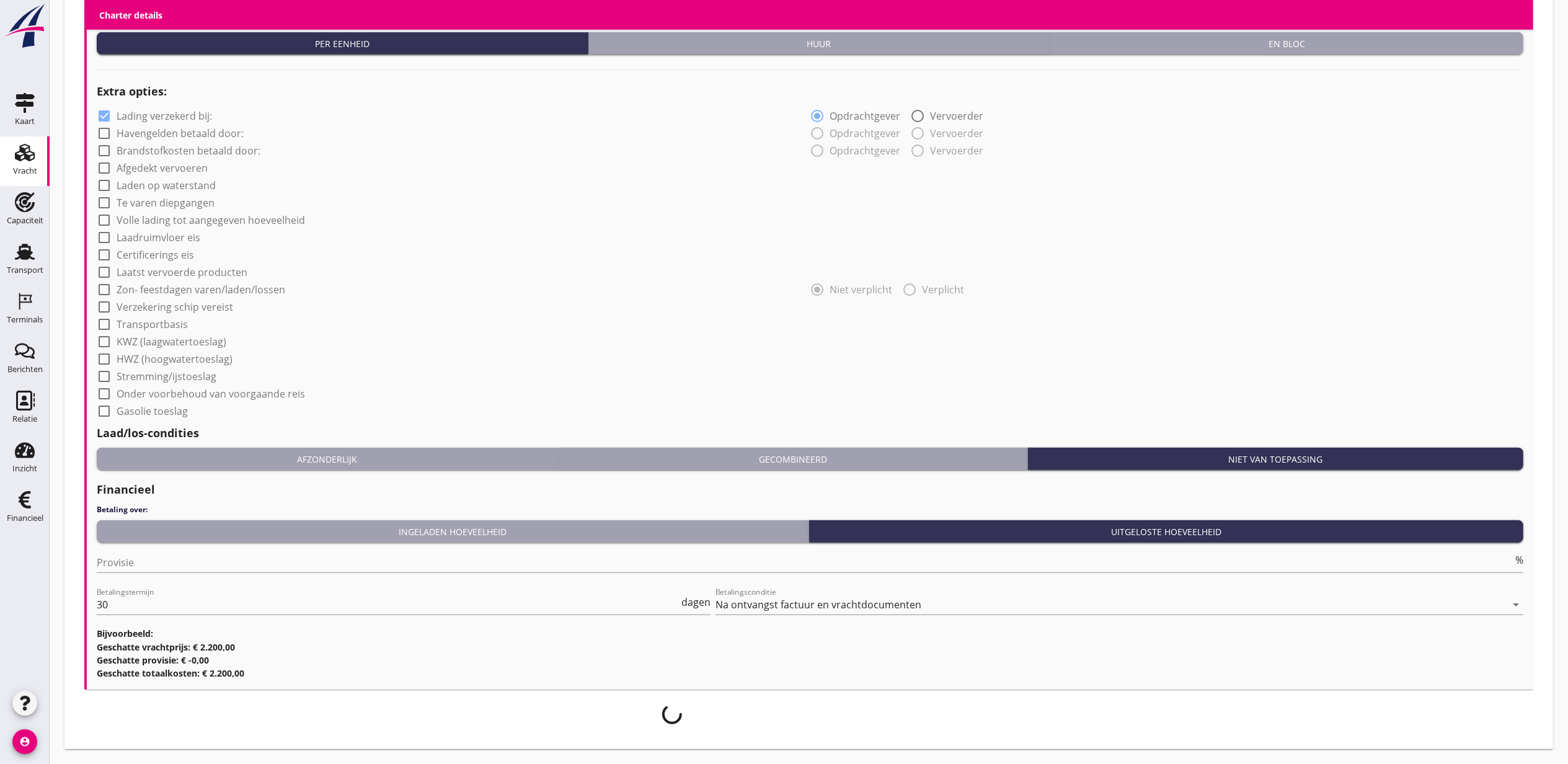
scroll to position [916, 0]
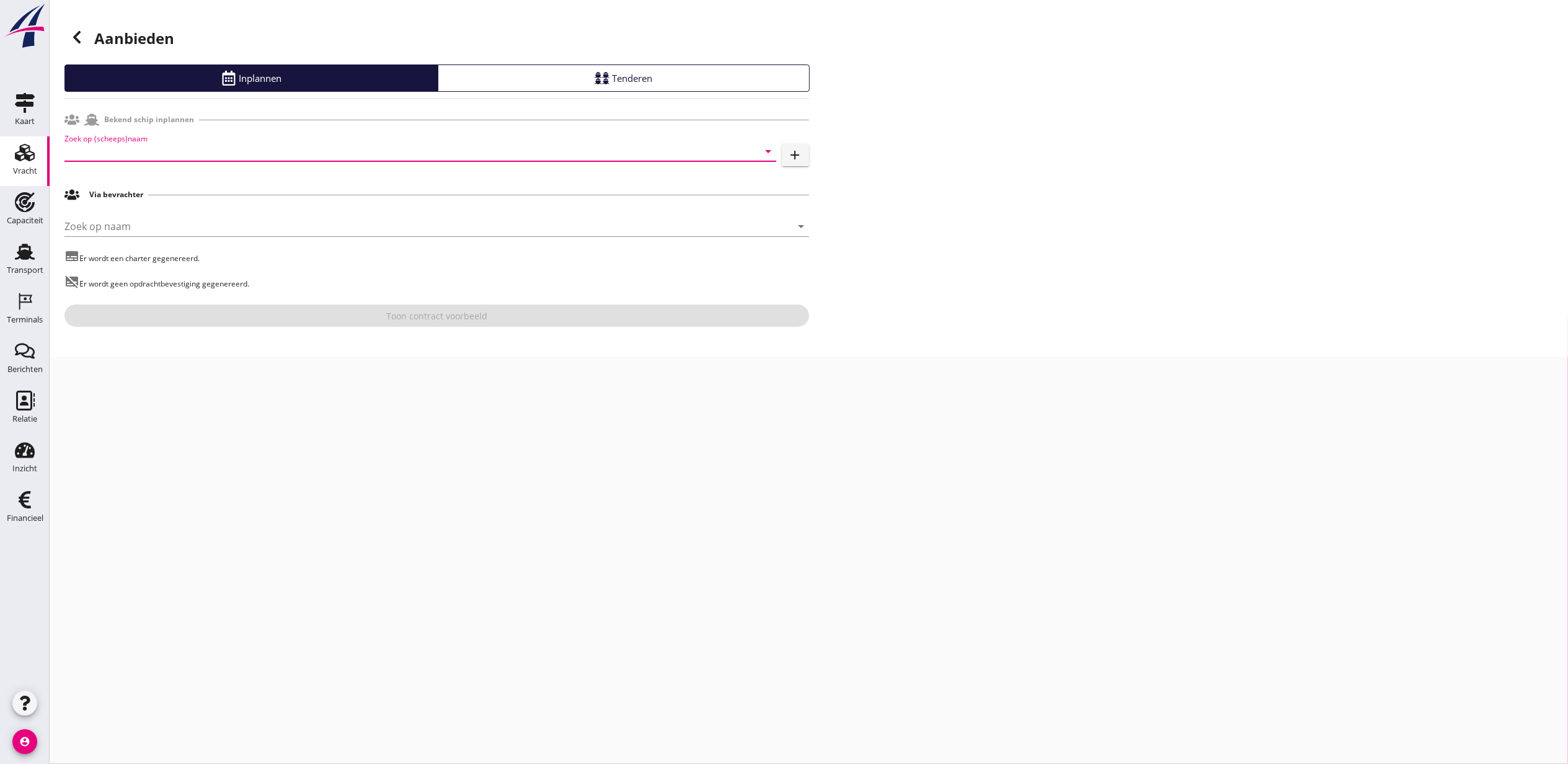
drag, startPoint x: 203, startPoint y: 146, endPoint x: 208, endPoint y: 139, distance: 8.6
click at [203, 147] on input "Zoek op (scheeps)naam" at bounding box center [402, 151] width 677 height 20
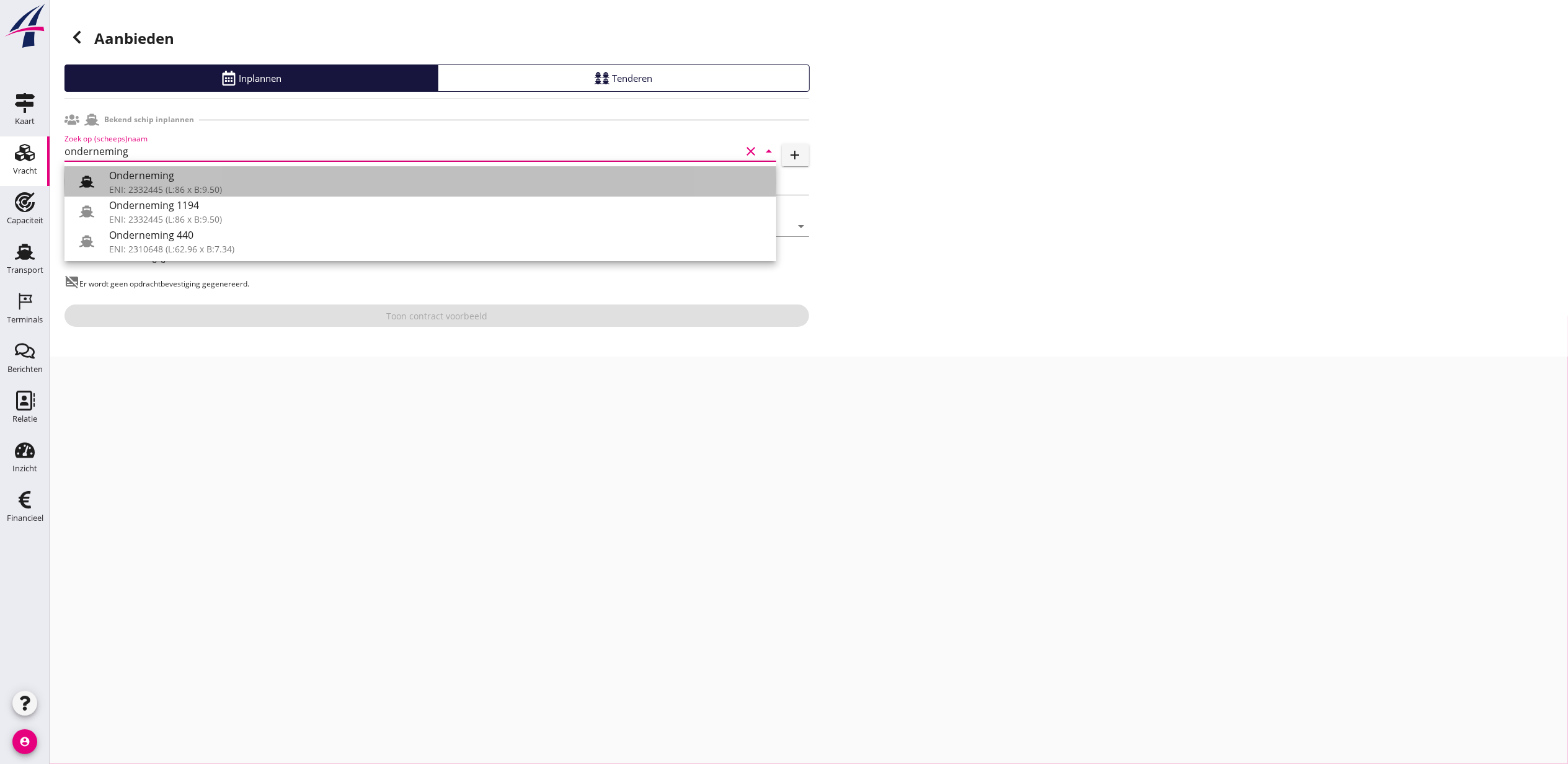
click at [236, 184] on div "ENI: 2332445 (L:86 x B:9.50)" at bounding box center [437, 189] width 657 height 13
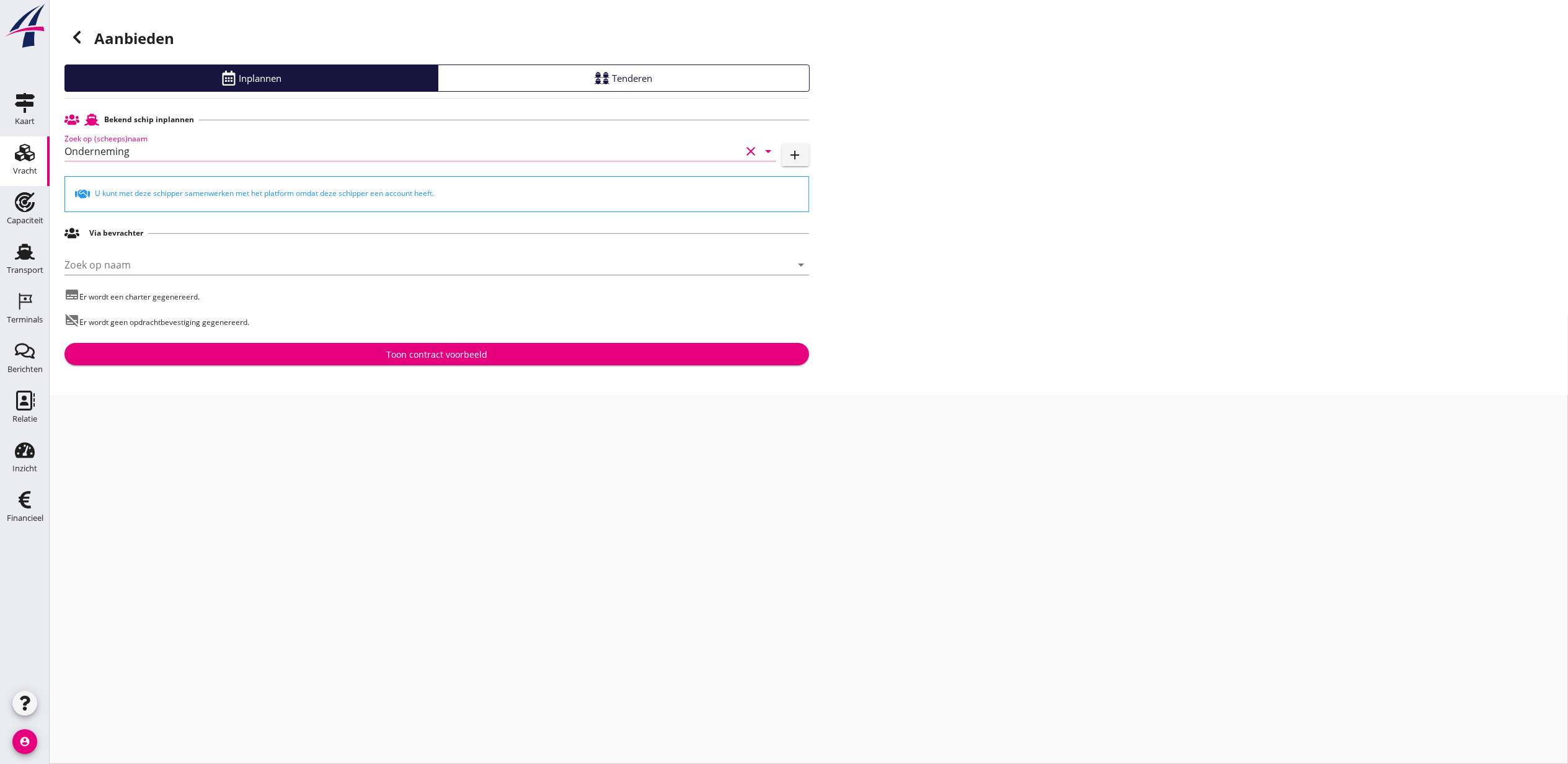
type input "Onderneming"
click at [370, 361] on button "Toon contract voorbeeld" at bounding box center [436, 353] width 744 height 22
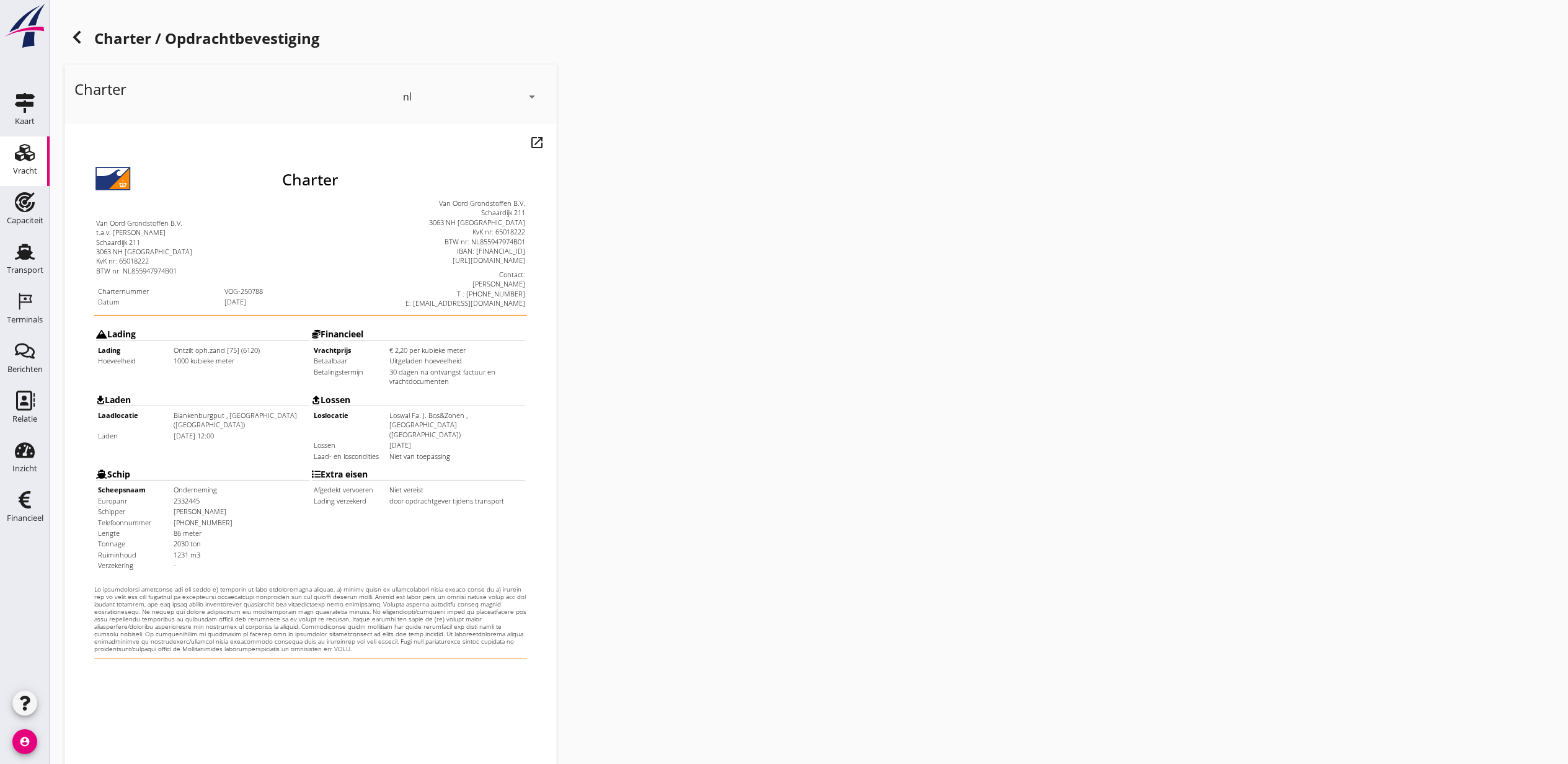
scroll to position [154, 0]
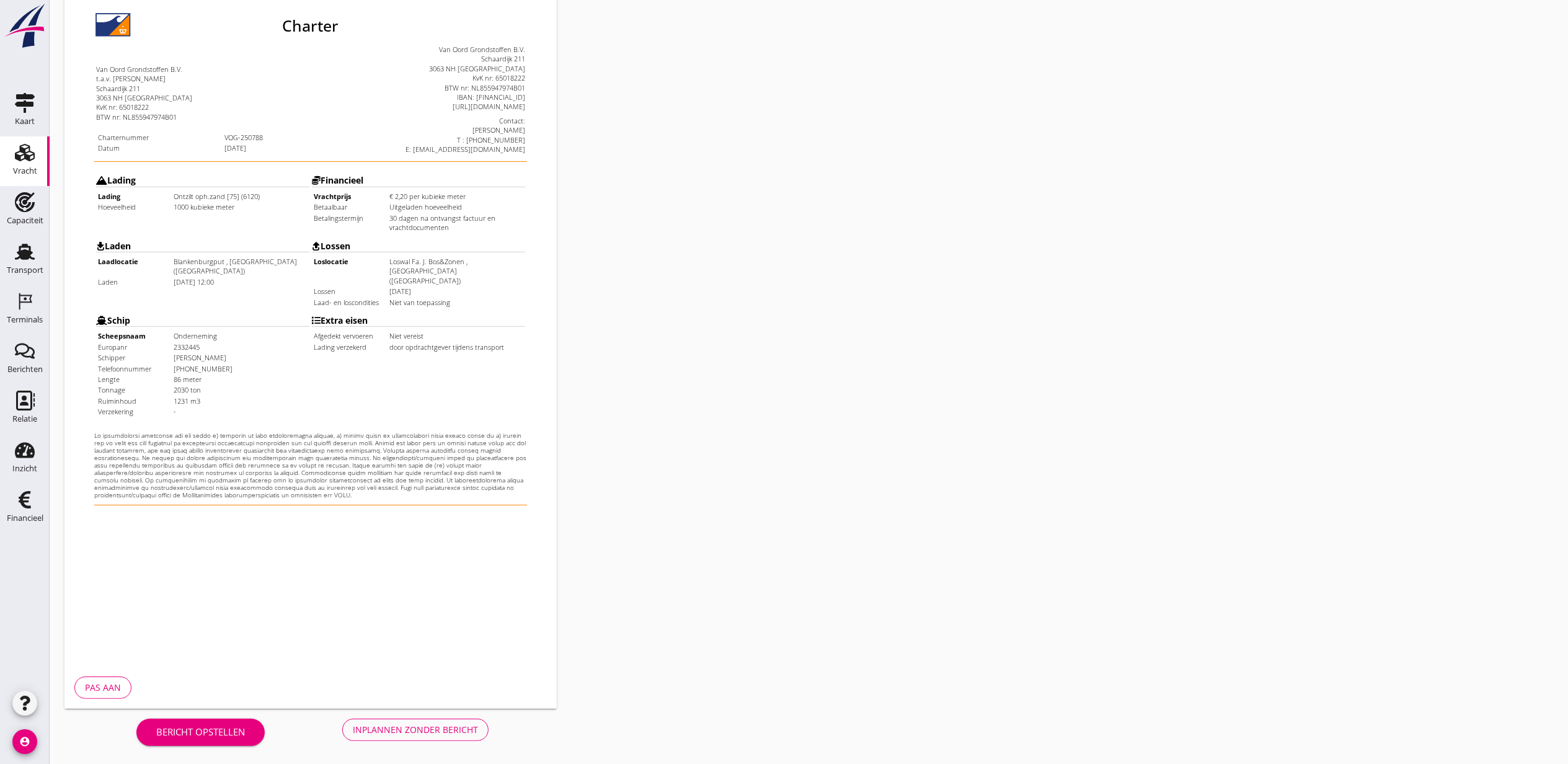
click at [407, 725] on div "Inplannen zonder bericht" at bounding box center [415, 729] width 125 height 13
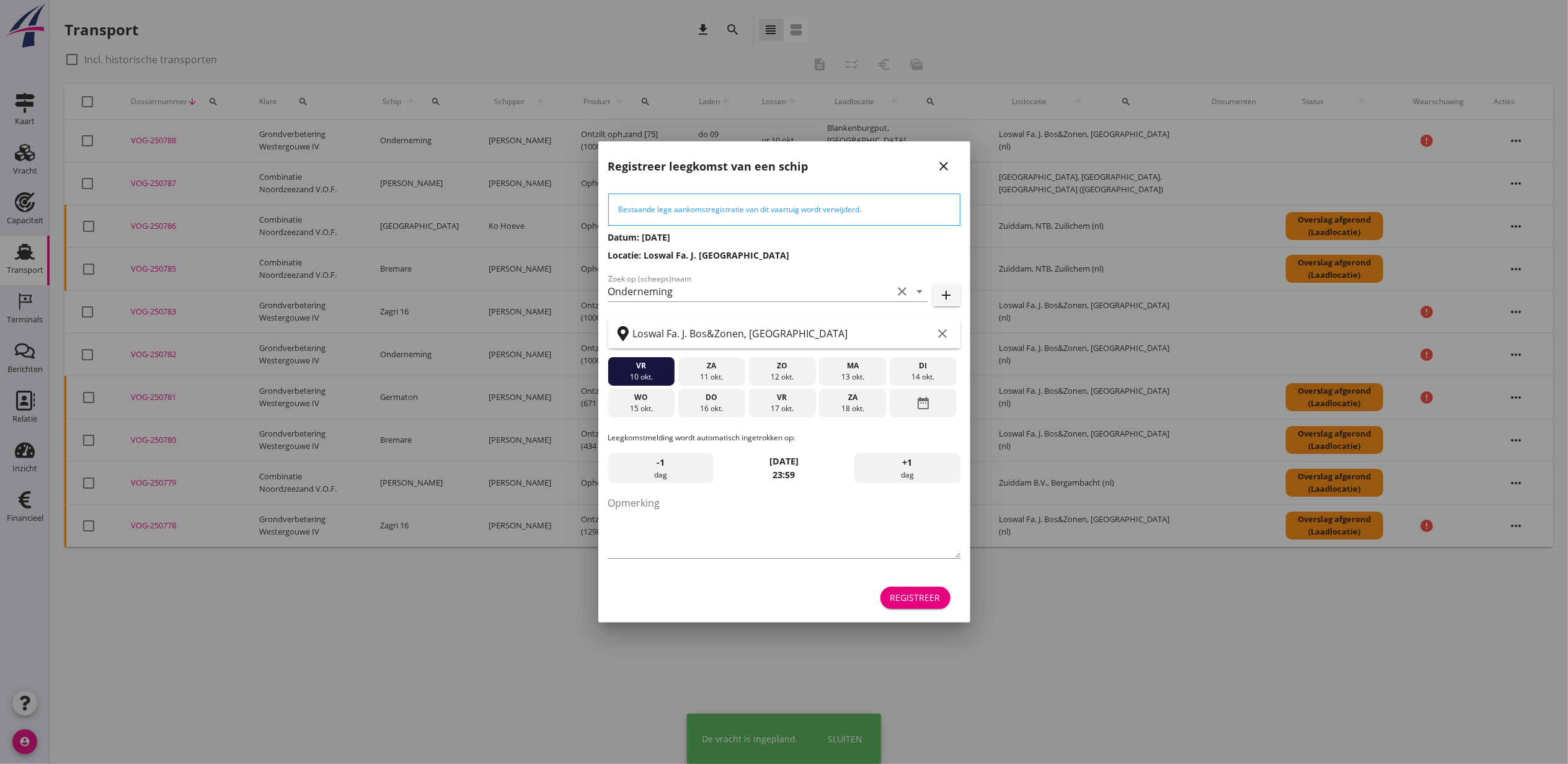
click at [23, 157] on div at bounding box center [784, 382] width 1568 height 764
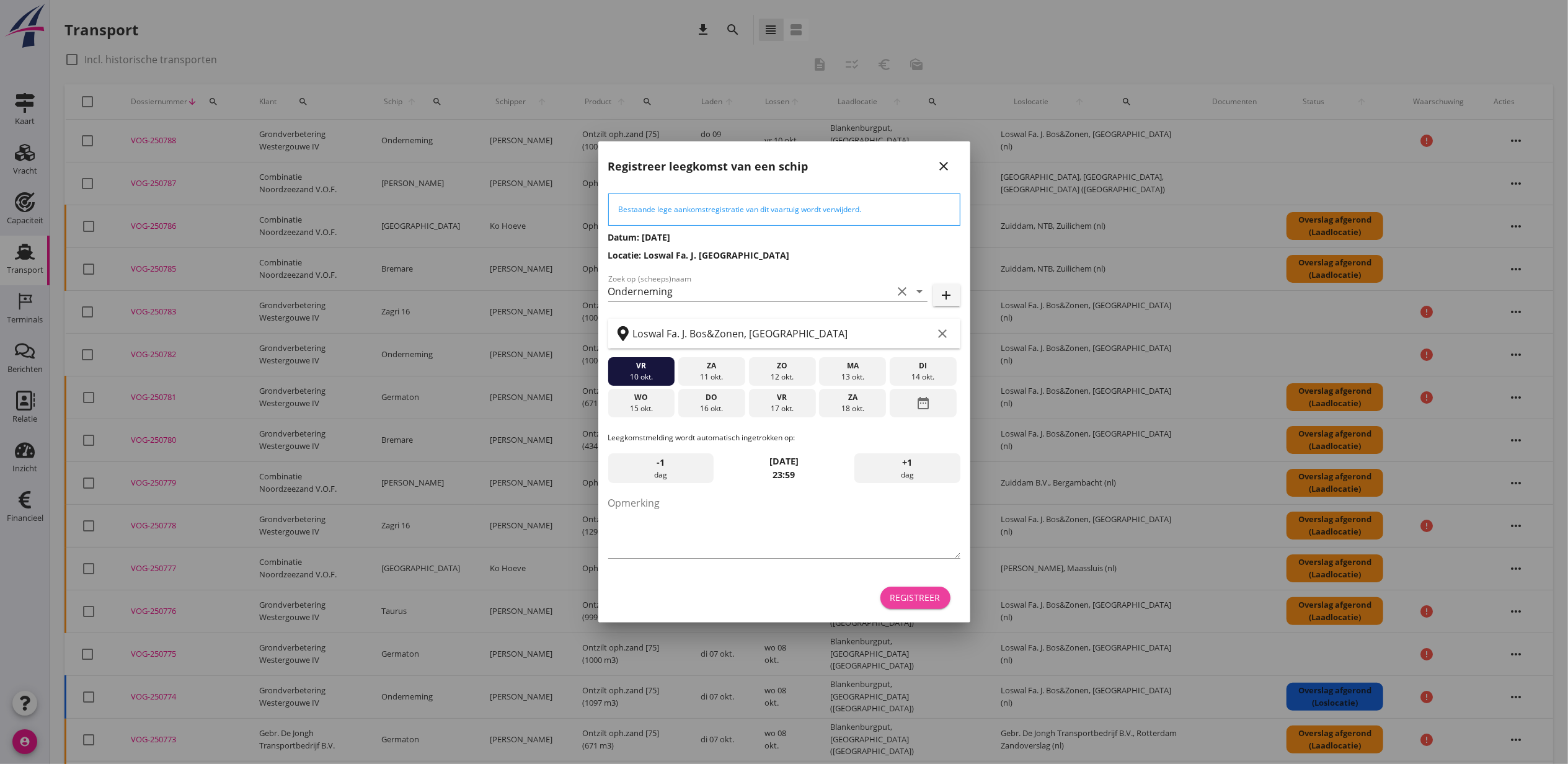
click at [913, 604] on button "Registreer" at bounding box center [916, 597] width 71 height 22
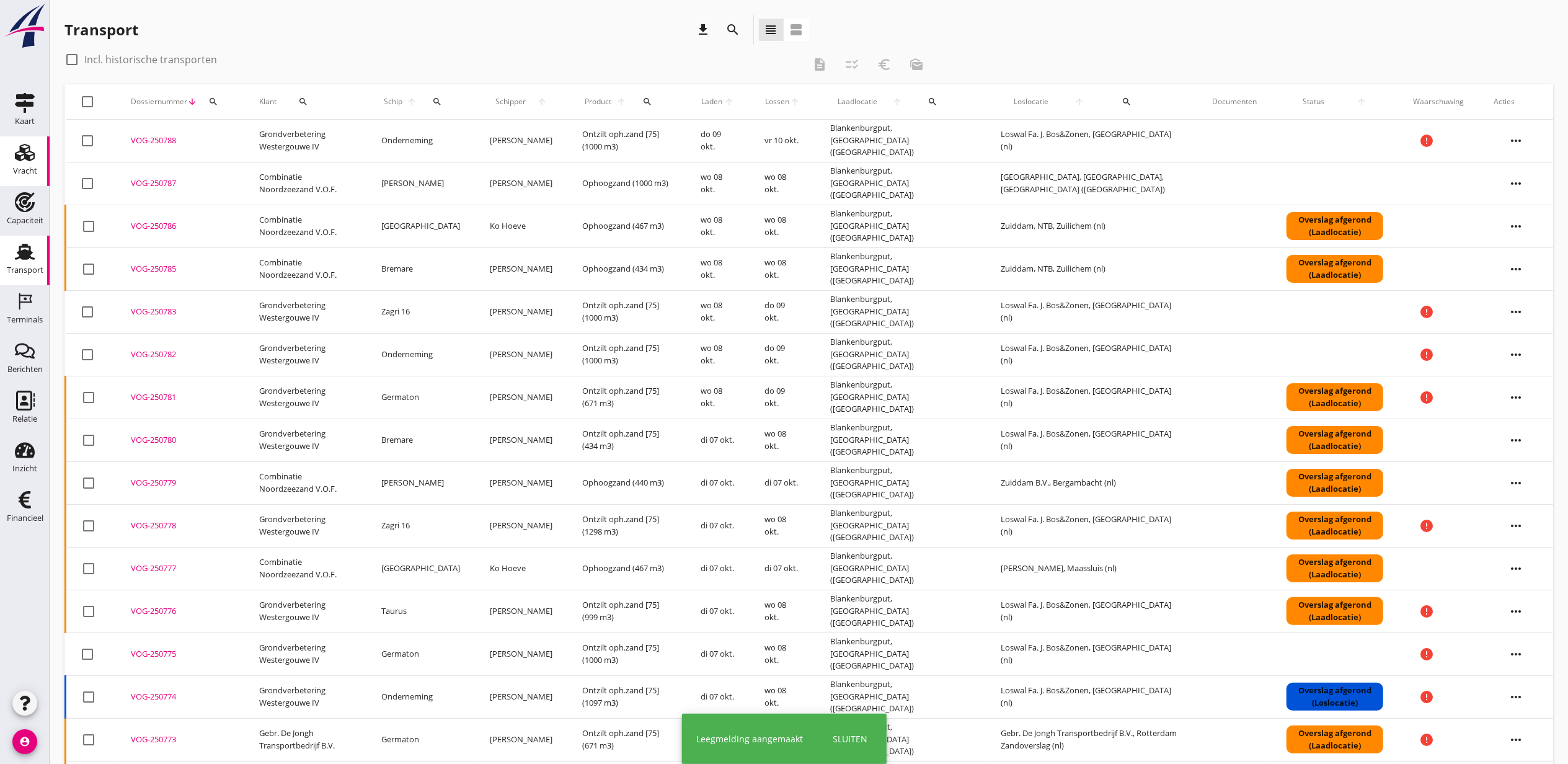
click at [31, 154] on use at bounding box center [25, 152] width 20 height 17
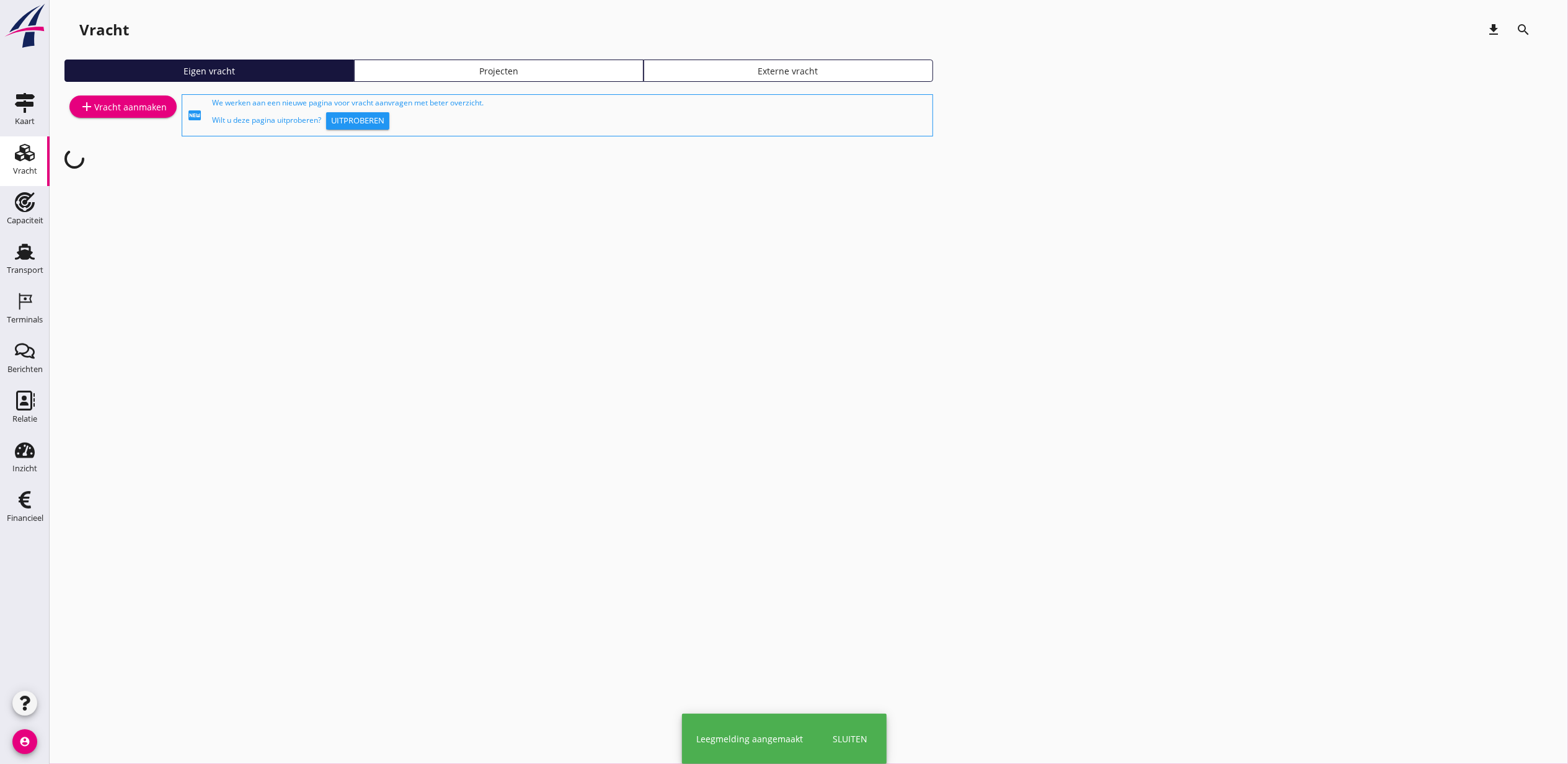
click at [462, 65] on div "Projecten" at bounding box center [499, 71] width 278 height 13
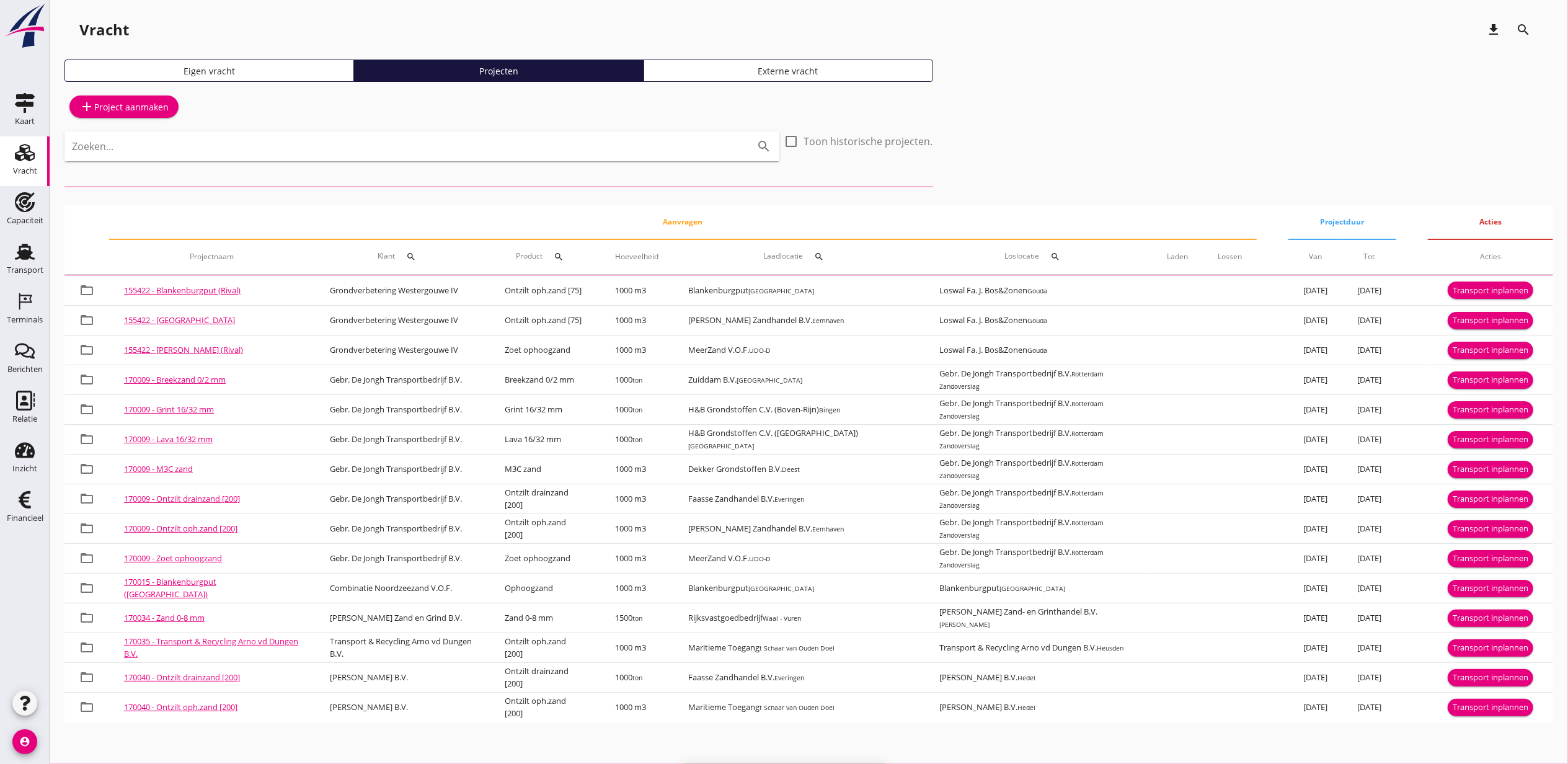
click at [492, 134] on div "Zoeken... search" at bounding box center [421, 145] width 715 height 29
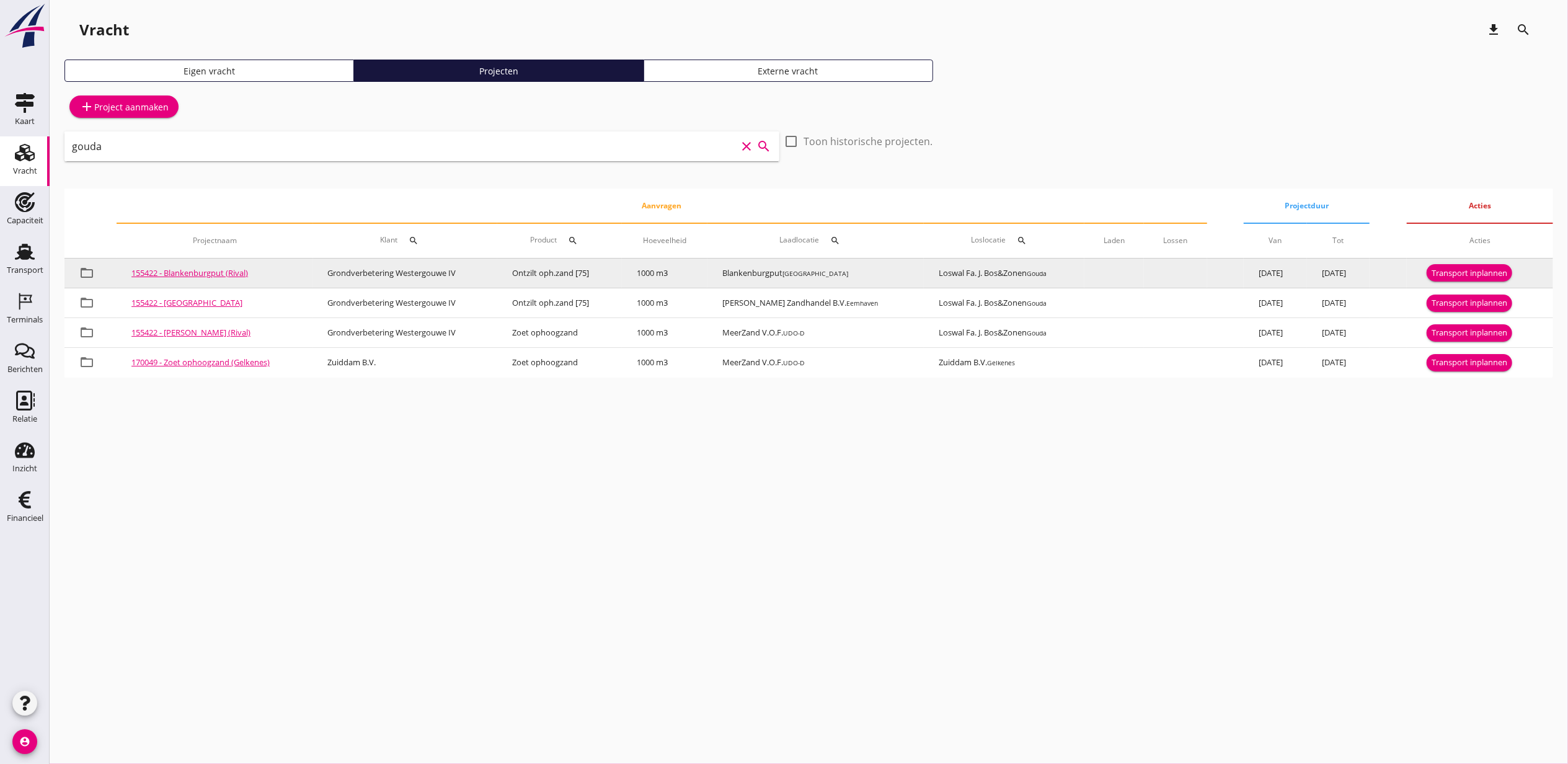
type input "gouda"
click at [1466, 278] on div "Transport inplannen" at bounding box center [1469, 273] width 76 height 12
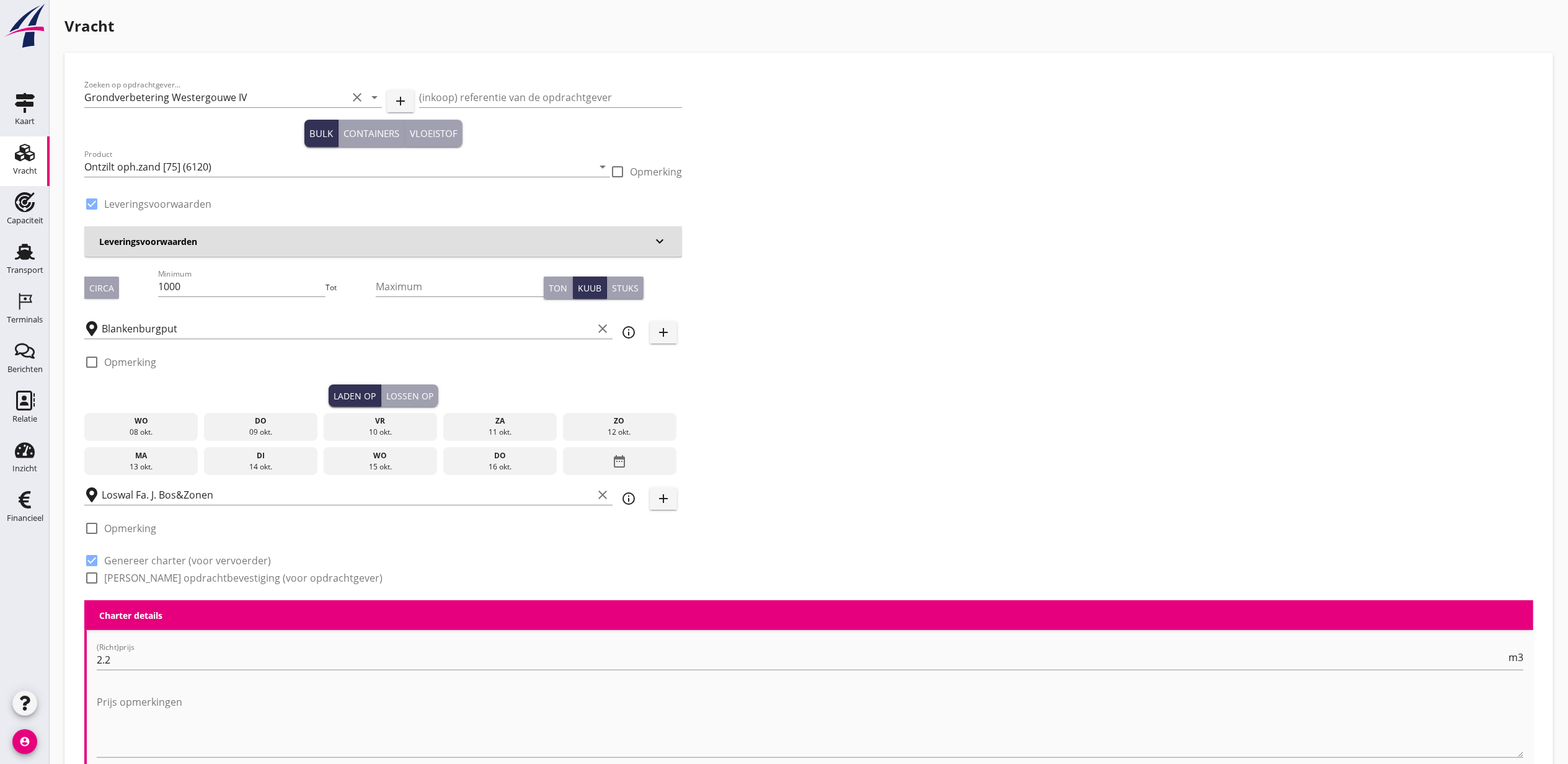
click at [267, 427] on div "09 okt." at bounding box center [261, 432] width 108 height 12
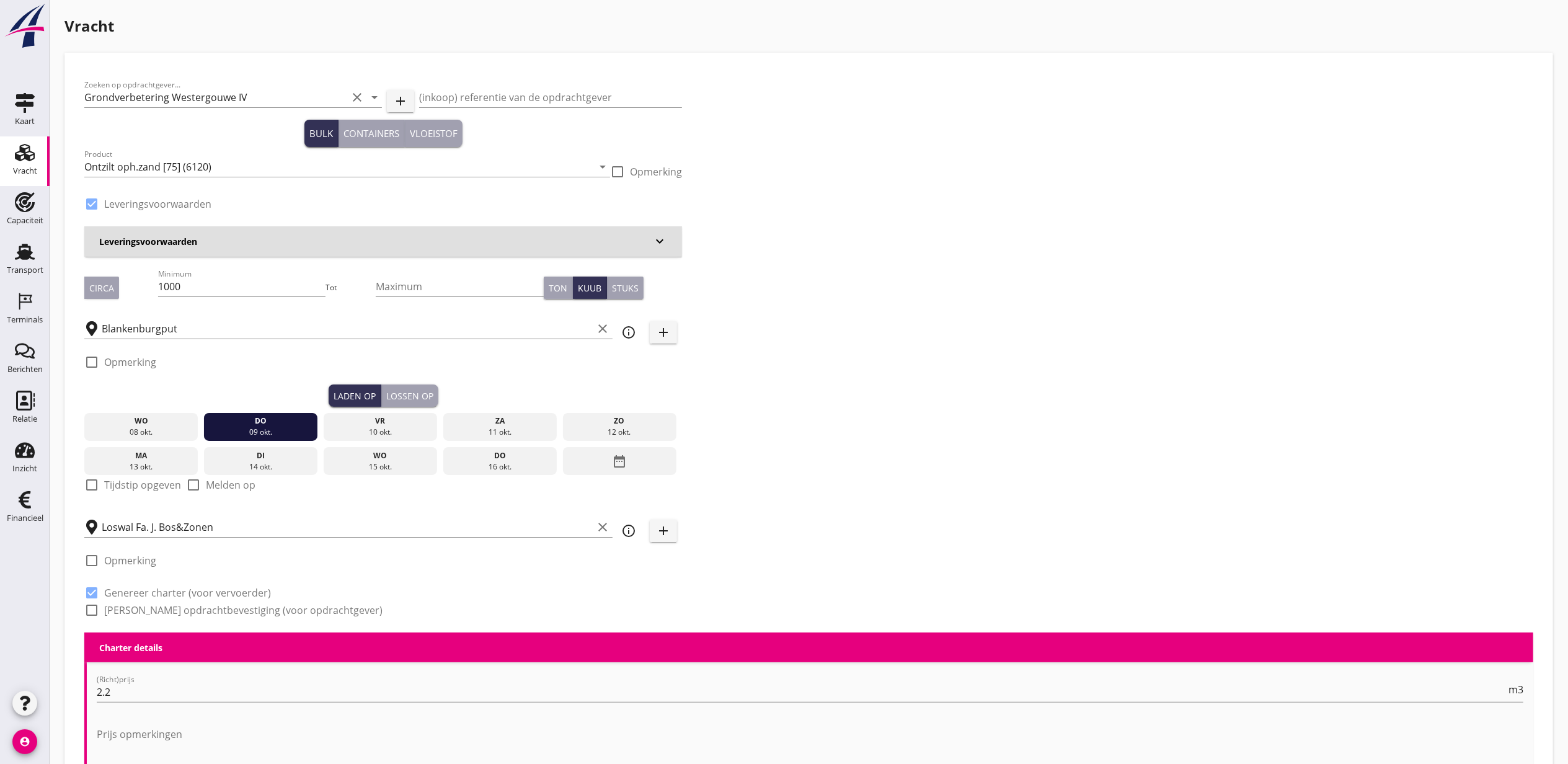
click at [129, 485] on label "Tijdstip opgeven" at bounding box center [143, 485] width 77 height 12
checkbox input "true"
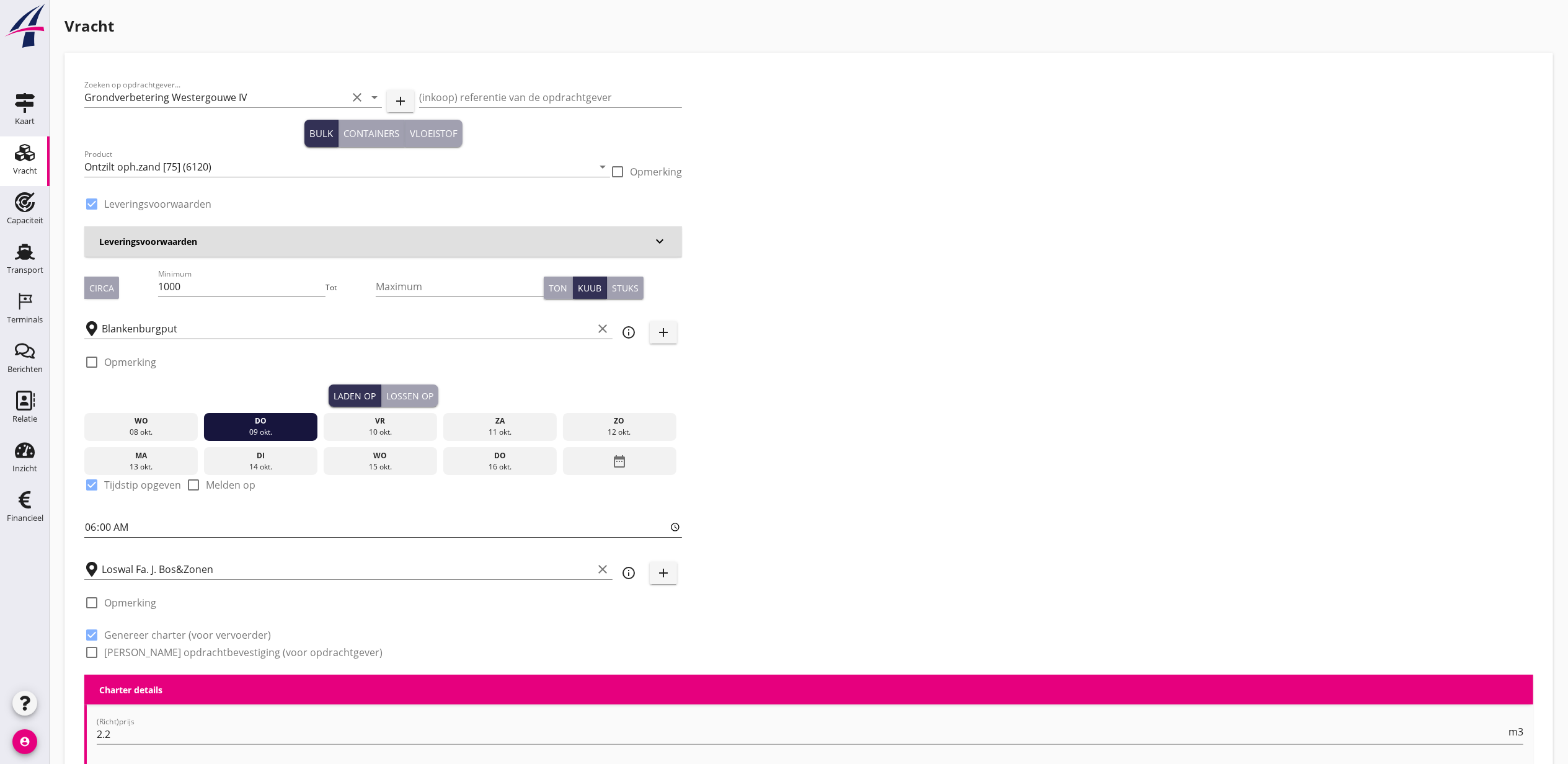
click at [99, 521] on input "06:00" at bounding box center [383, 527] width 598 height 20
type input "15:00"
click at [405, 387] on button "Lossen op" at bounding box center [410, 395] width 57 height 22
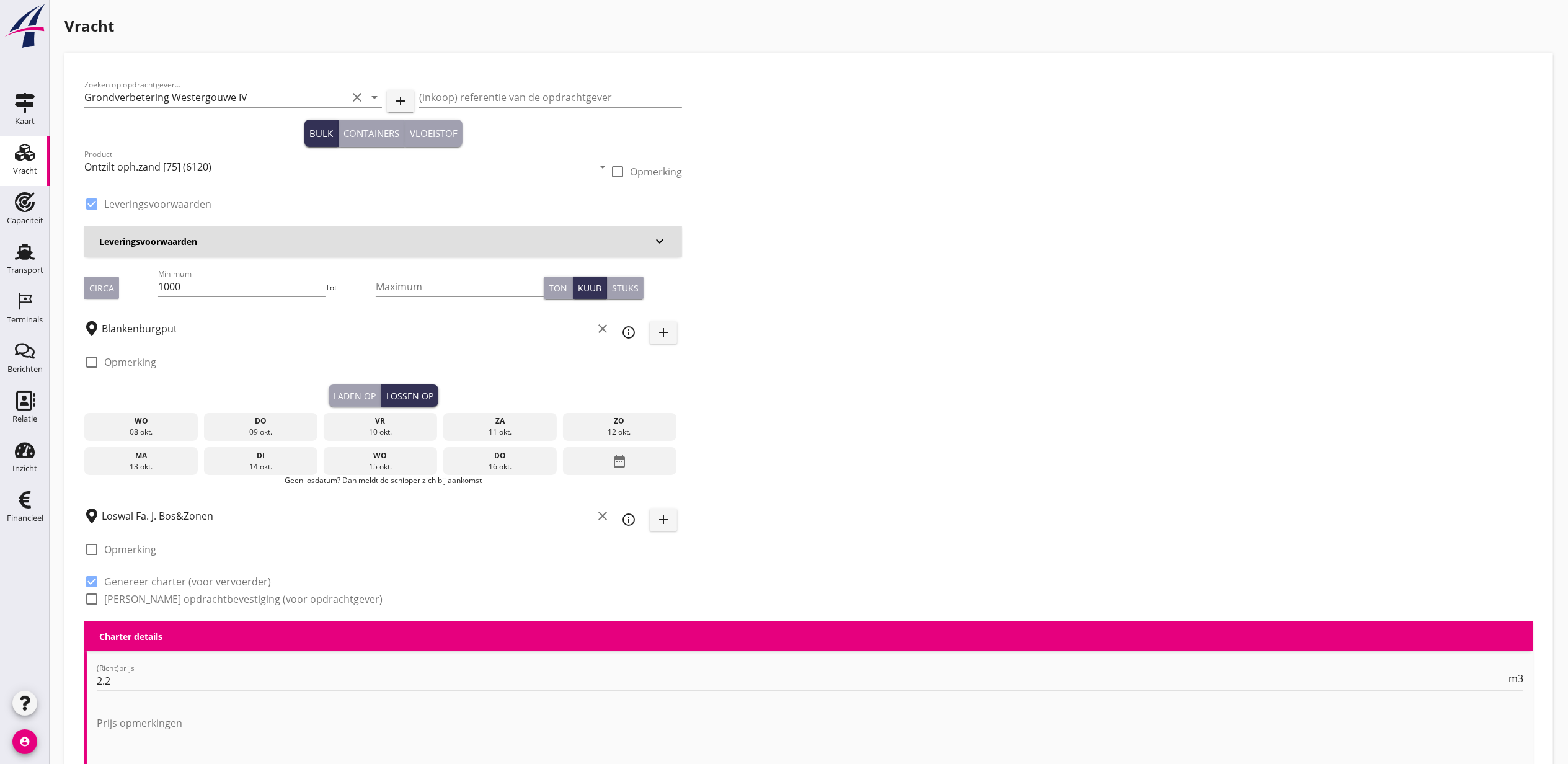
click at [393, 426] on div "vr" at bounding box center [380, 421] width 108 height 12
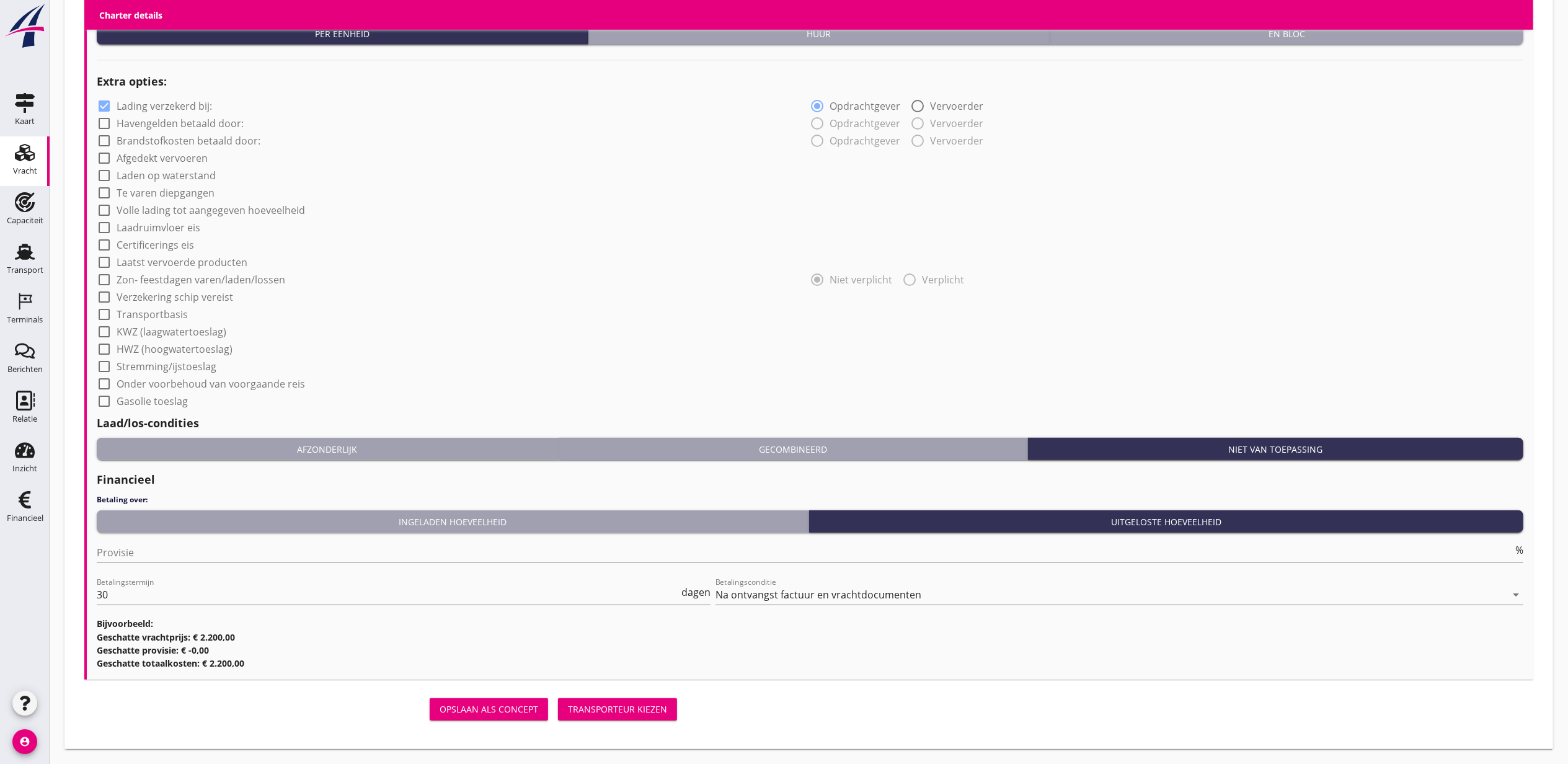
click at [663, 705] on div "Transporteur kiezen" at bounding box center [617, 709] width 99 height 13
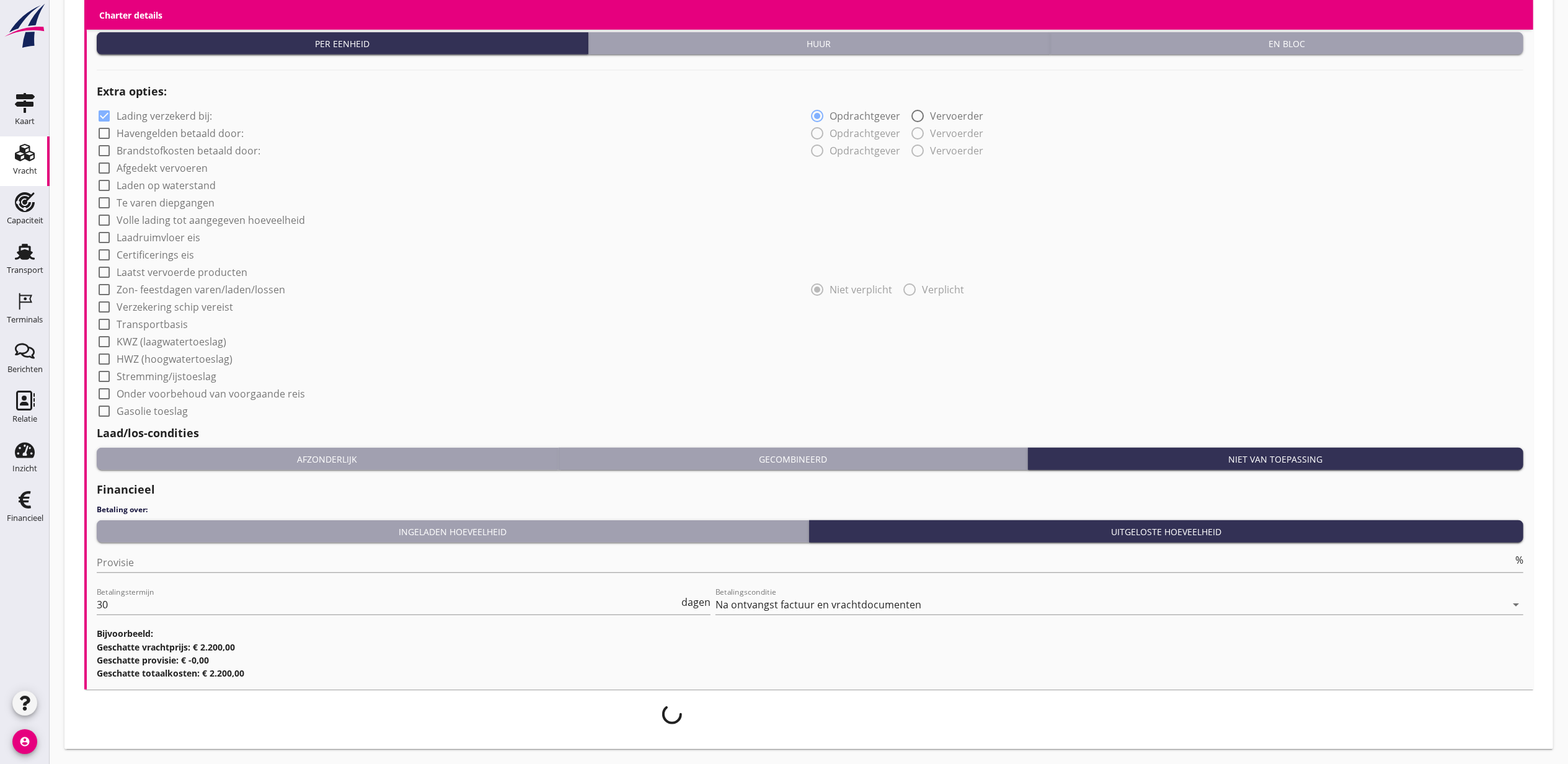
scroll to position [894, 0]
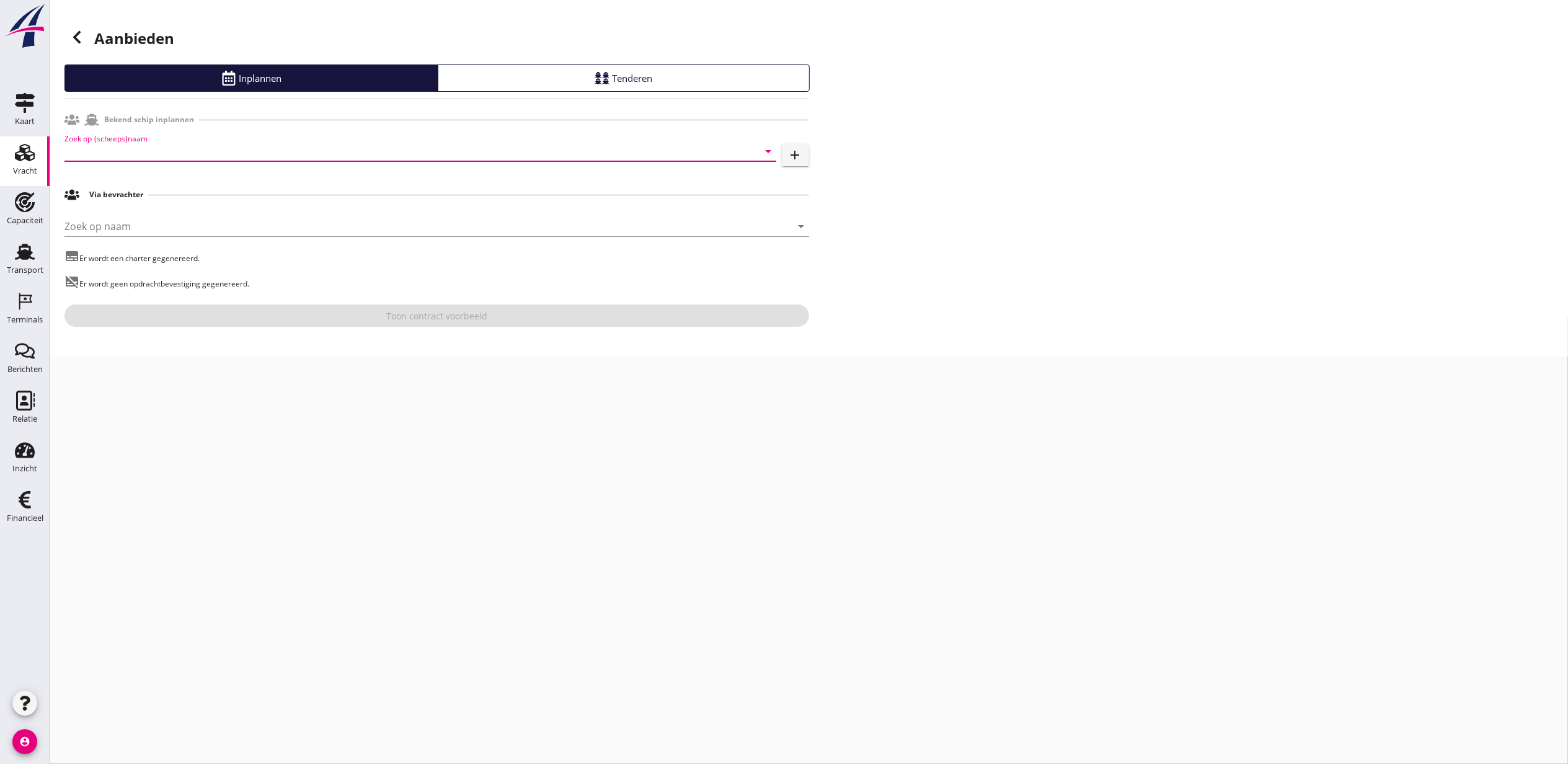
click at [157, 147] on input "Zoek op (scheeps)naam" at bounding box center [402, 151] width 677 height 20
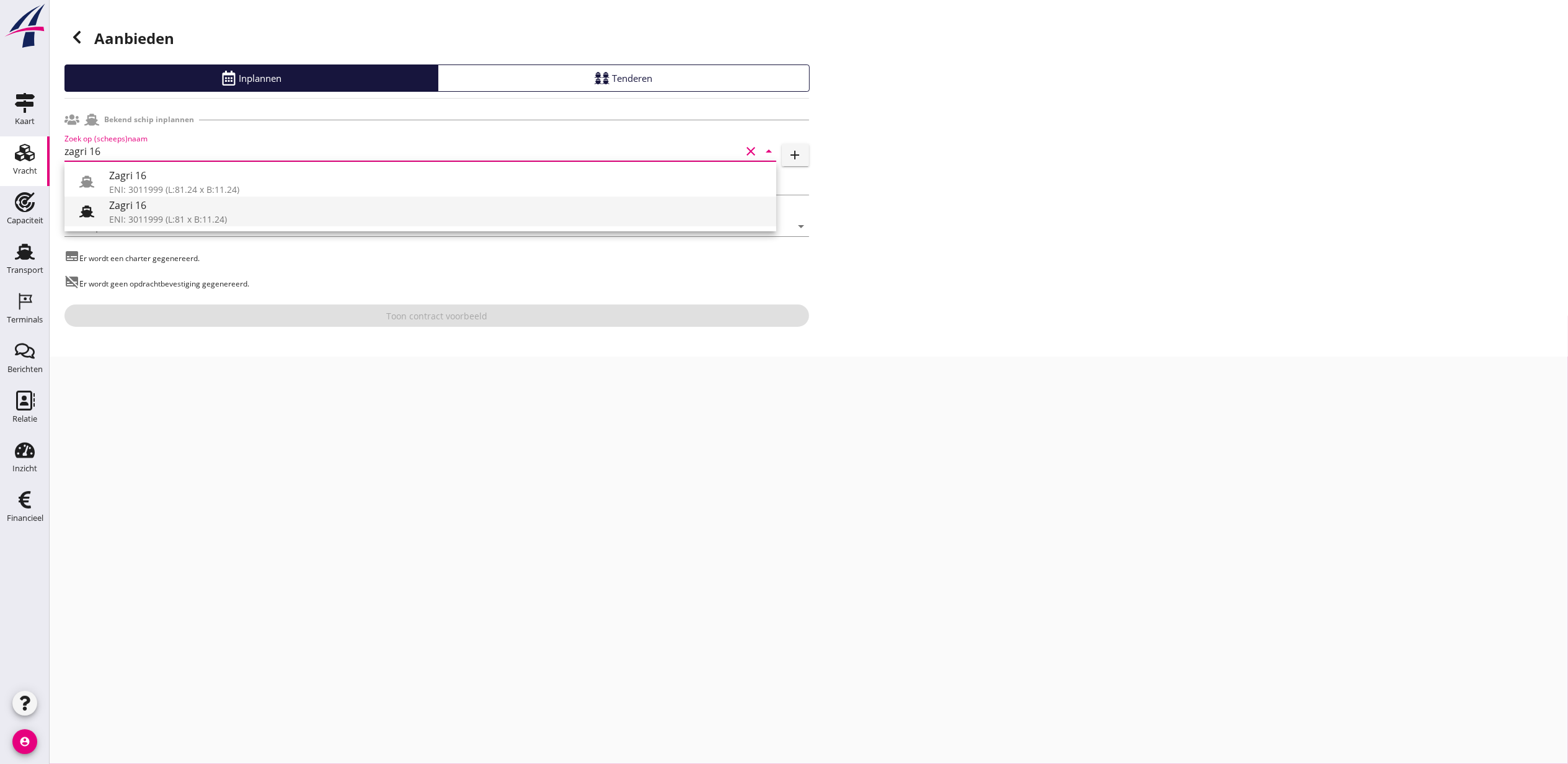
click at [207, 207] on div "Zagri 16" at bounding box center [437, 205] width 657 height 15
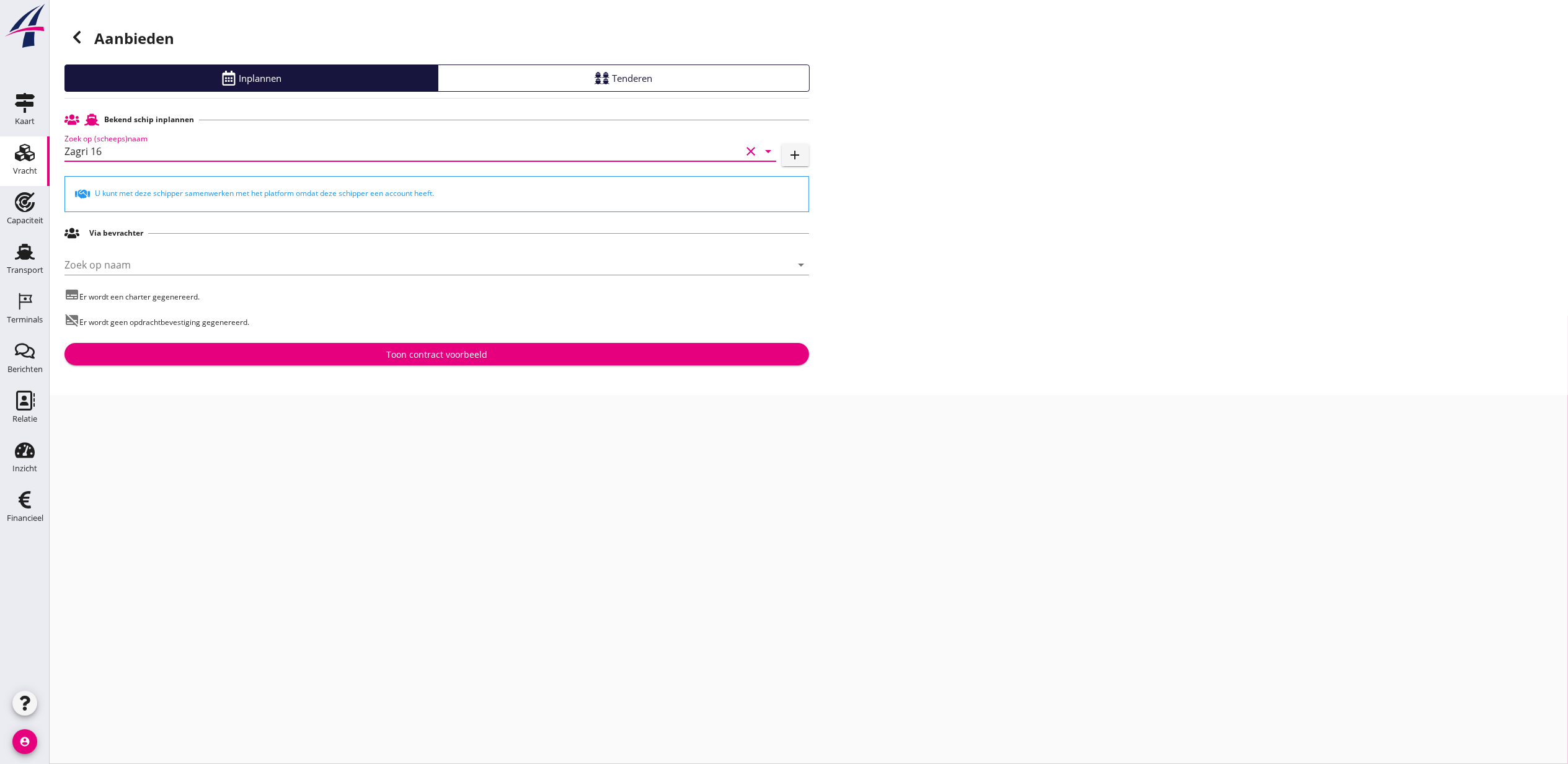
type input "Zagri 16"
click at [485, 362] on button "Toon contract voorbeeld" at bounding box center [436, 353] width 744 height 22
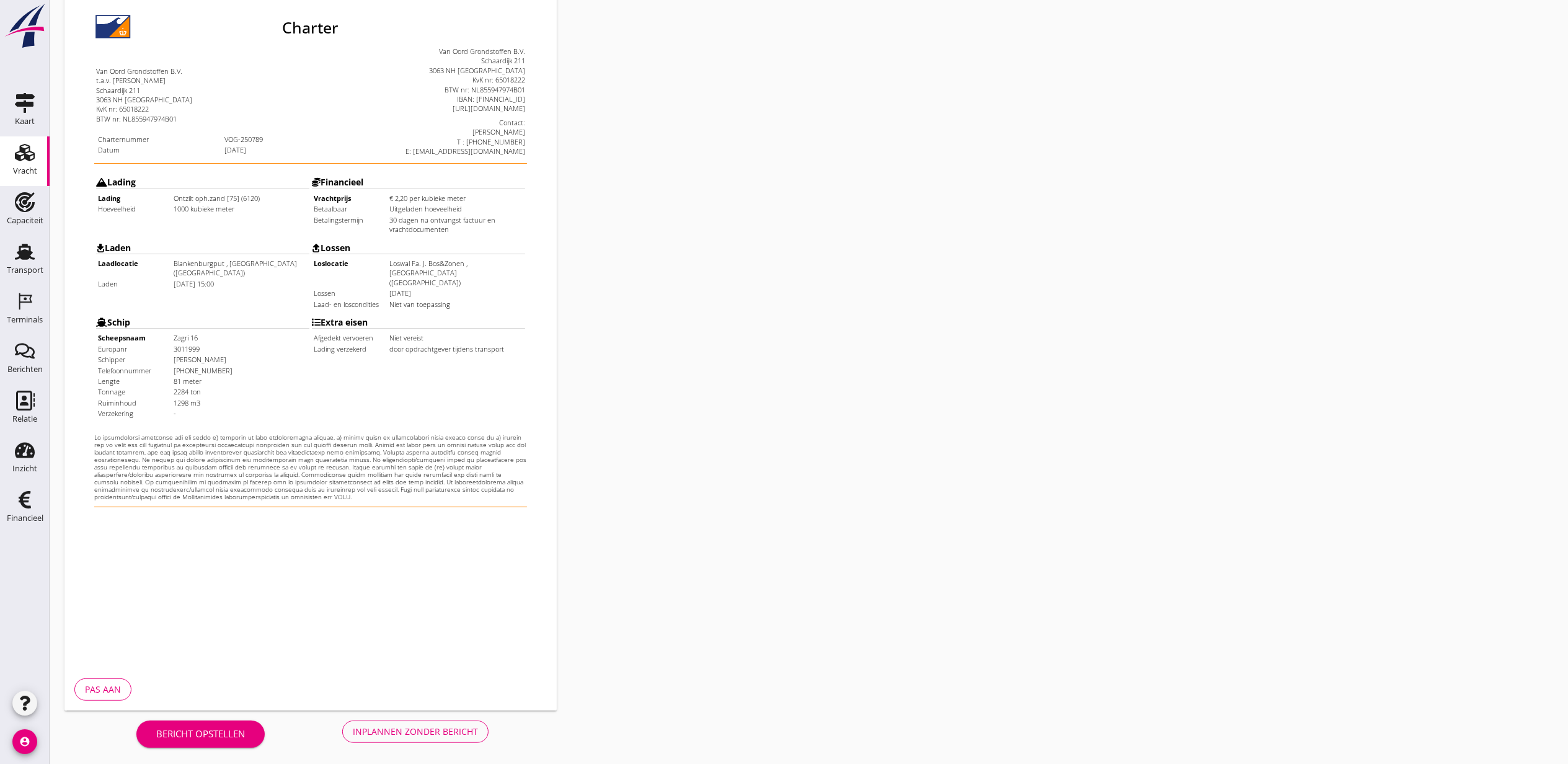
scroll to position [154, 0]
click at [424, 747] on div "Bericht opstellen Inplannen zonder bericht" at bounding box center [312, 729] width 496 height 41
click at [424, 737] on button "Inplannen zonder bericht" at bounding box center [416, 729] width 146 height 22
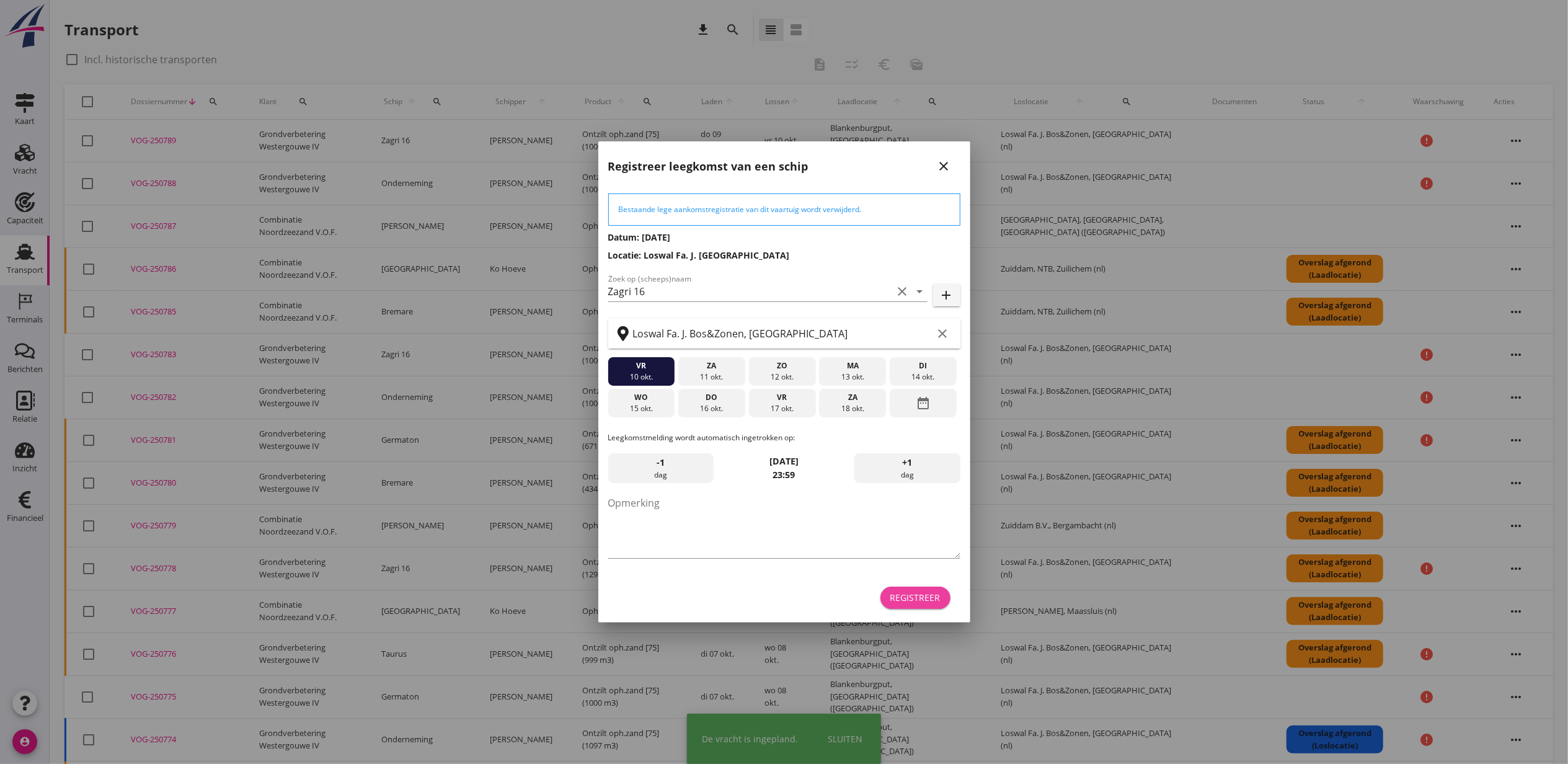
click at [898, 595] on div "Registreer" at bounding box center [916, 597] width 50 height 13
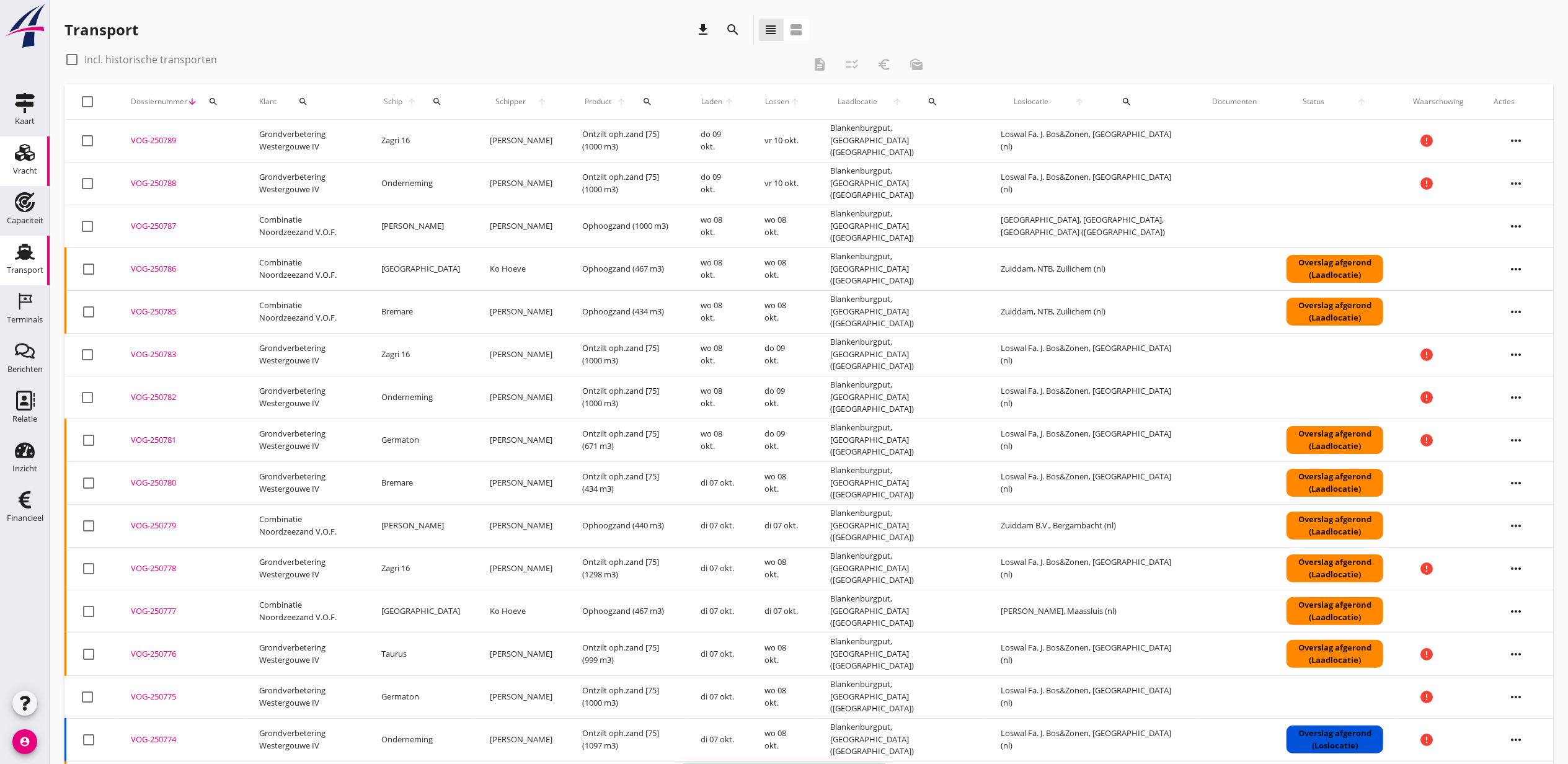
click at [22, 157] on icon "Vracht" at bounding box center [25, 153] width 20 height 20
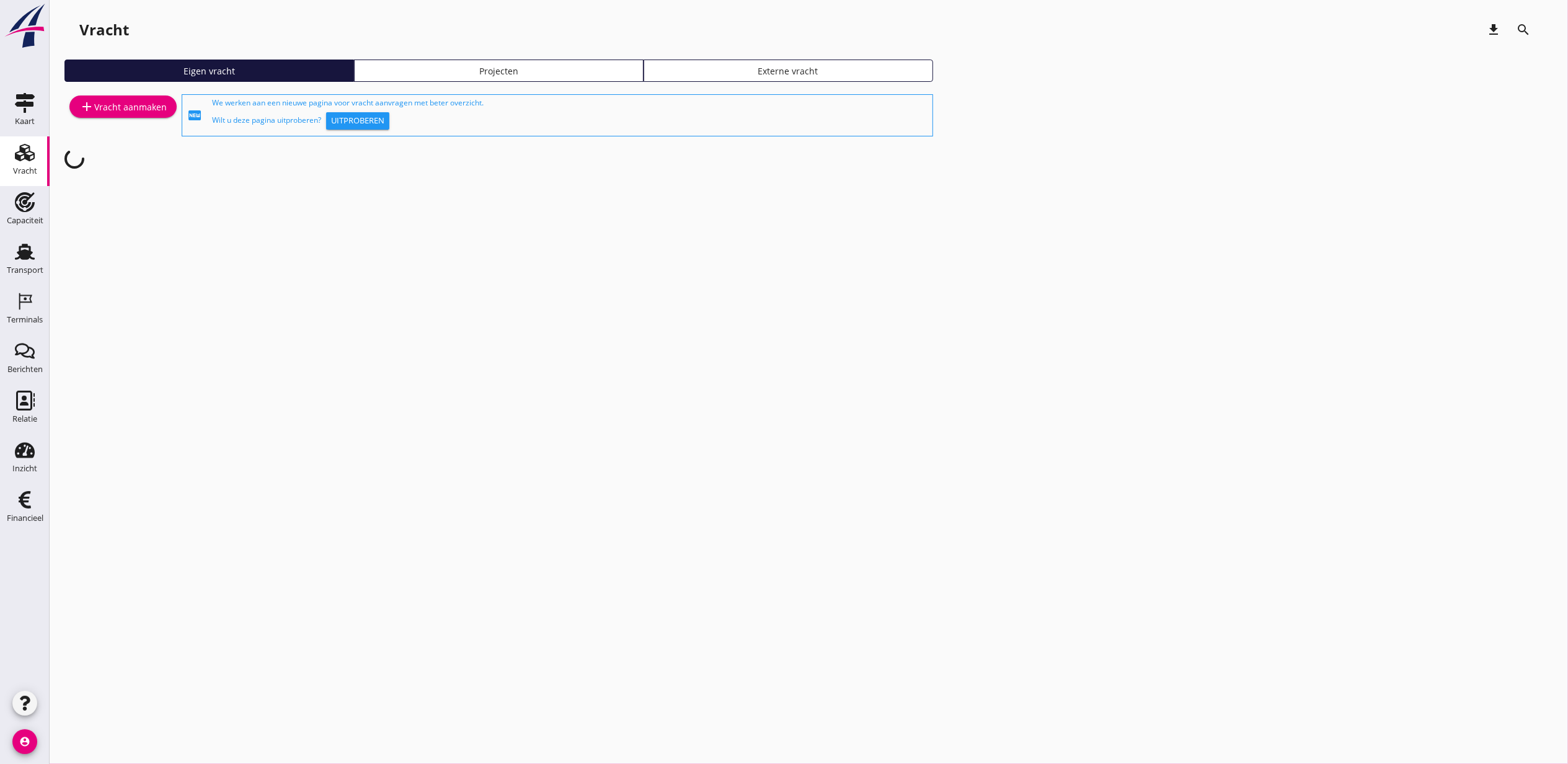
click at [585, 62] on link "Projecten" at bounding box center [499, 71] width 289 height 22
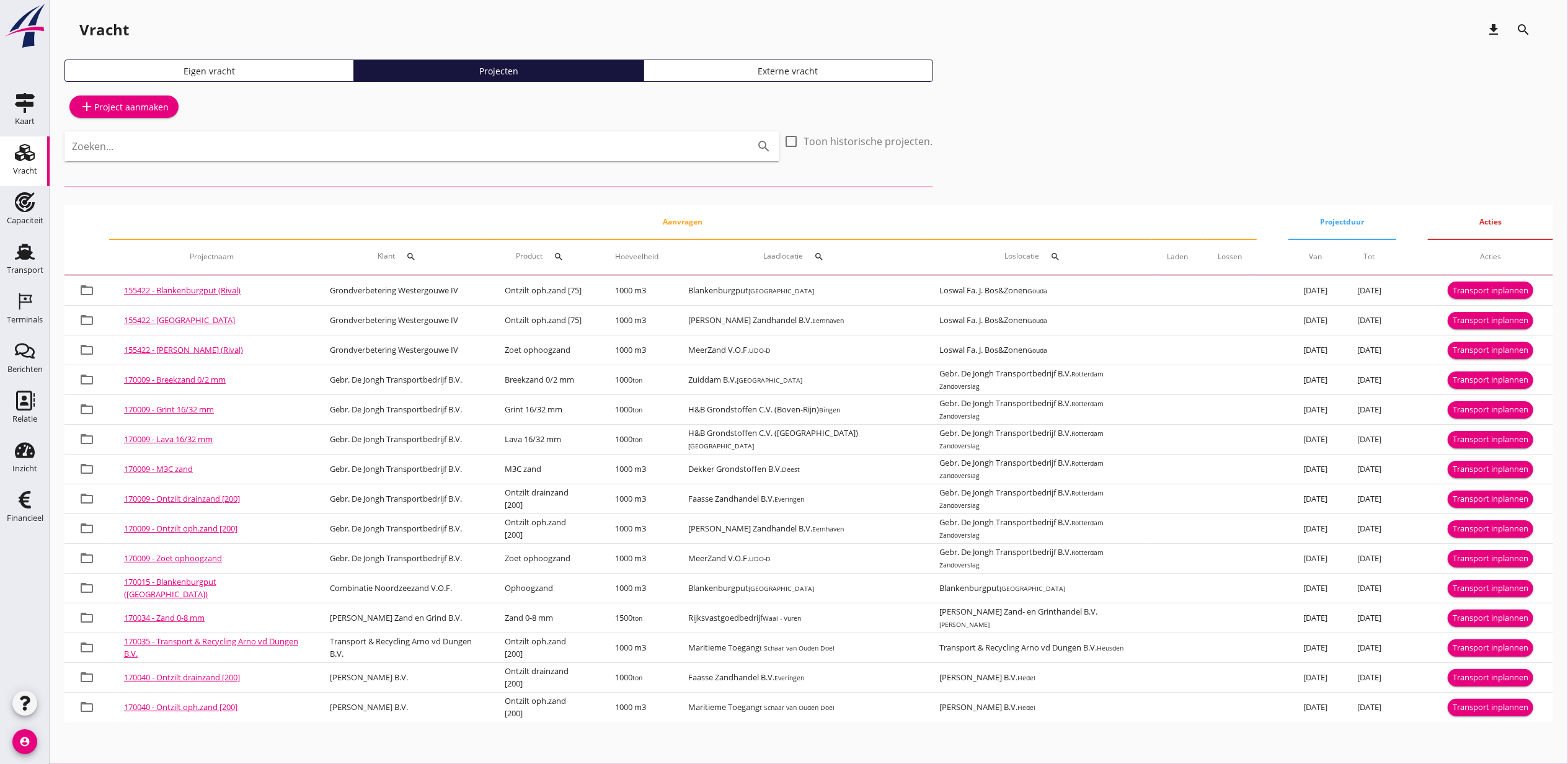
click at [510, 157] on div "Zoeken... search" at bounding box center [421, 145] width 715 height 29
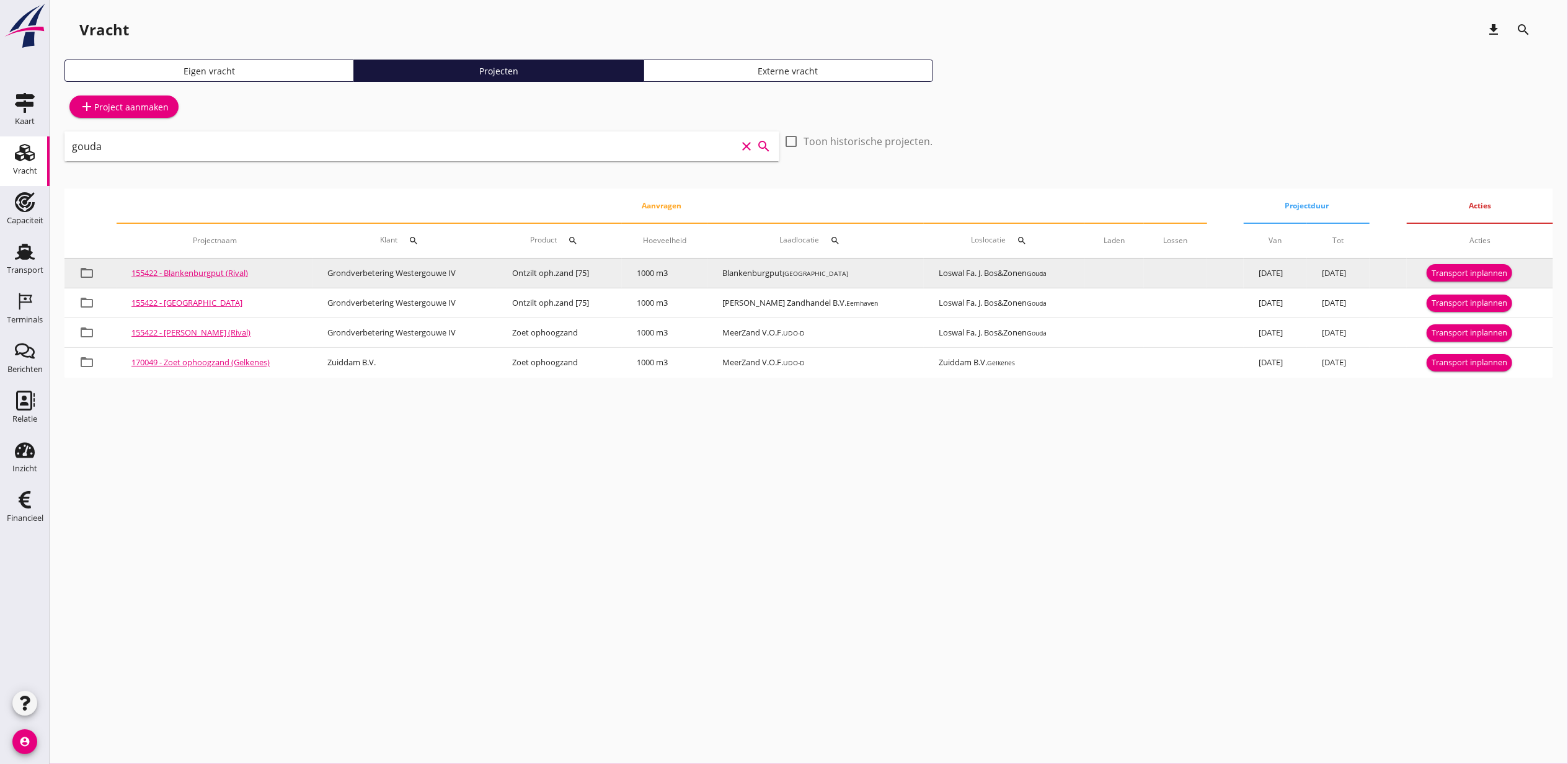
type input "gouda"
click at [1468, 270] on div "Transport inplannen" at bounding box center [1469, 273] width 76 height 12
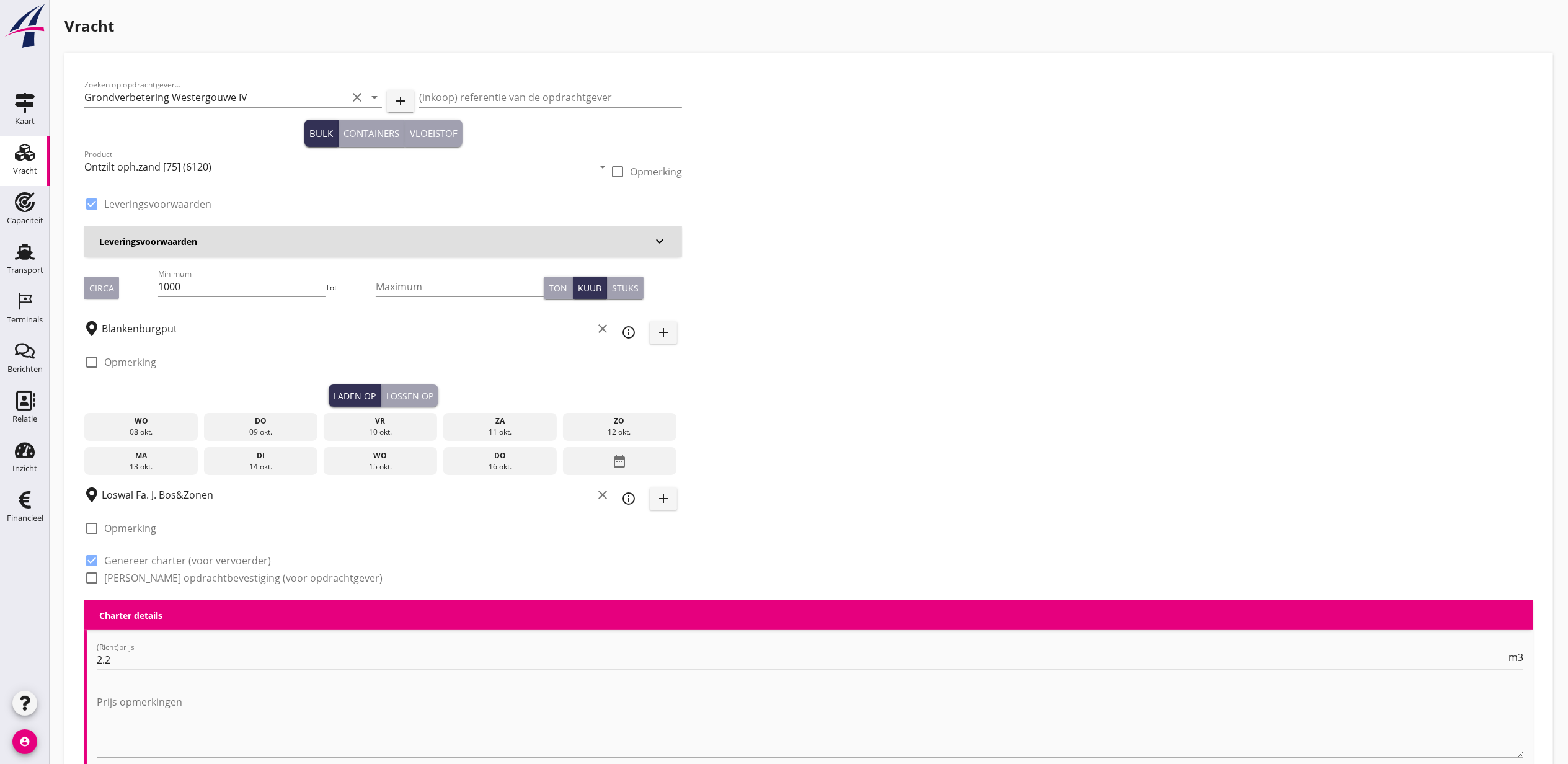
click at [294, 423] on div "do" at bounding box center [261, 421] width 108 height 12
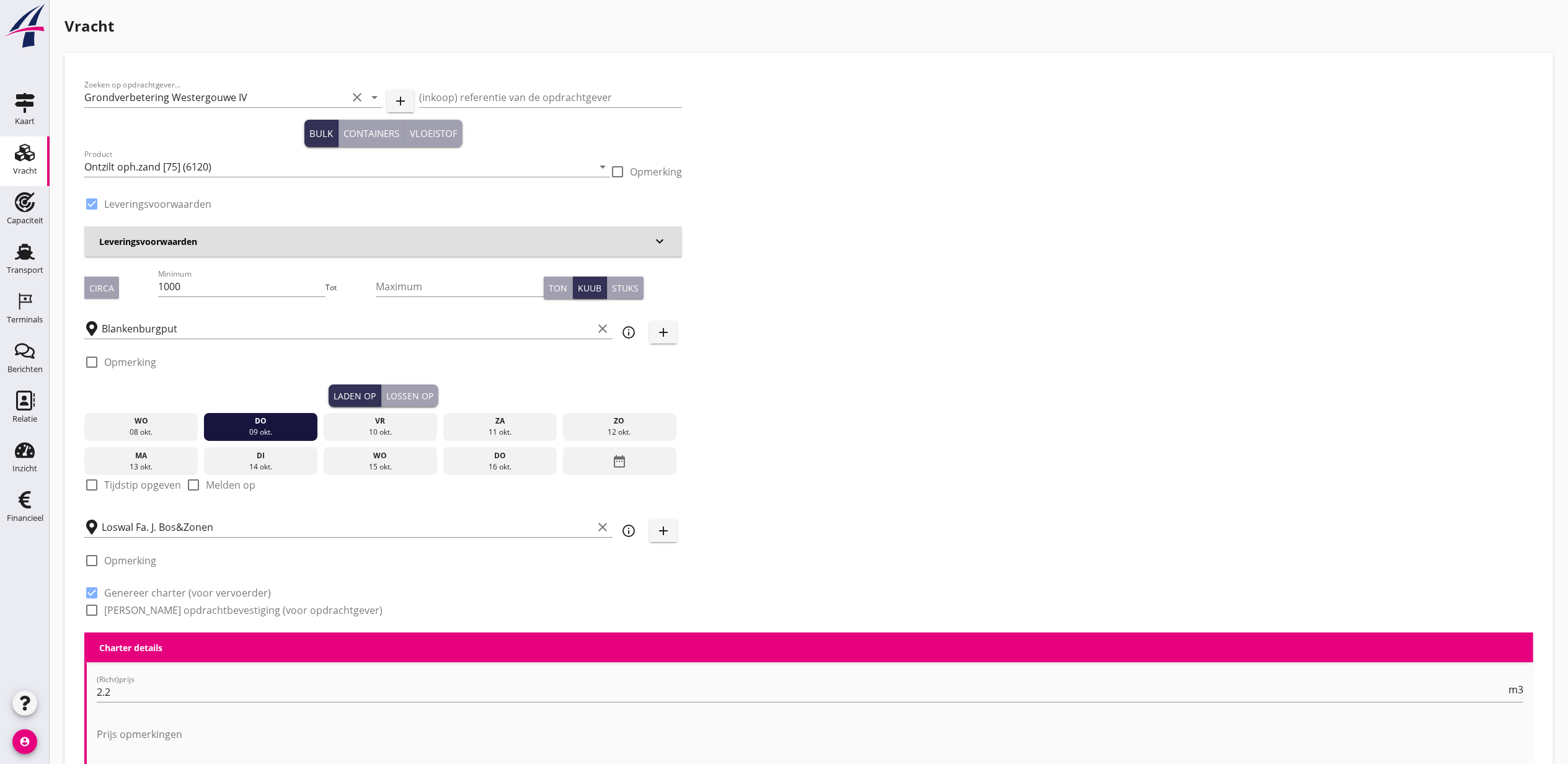
click at [284, 428] on div "09 okt." at bounding box center [261, 432] width 108 height 12
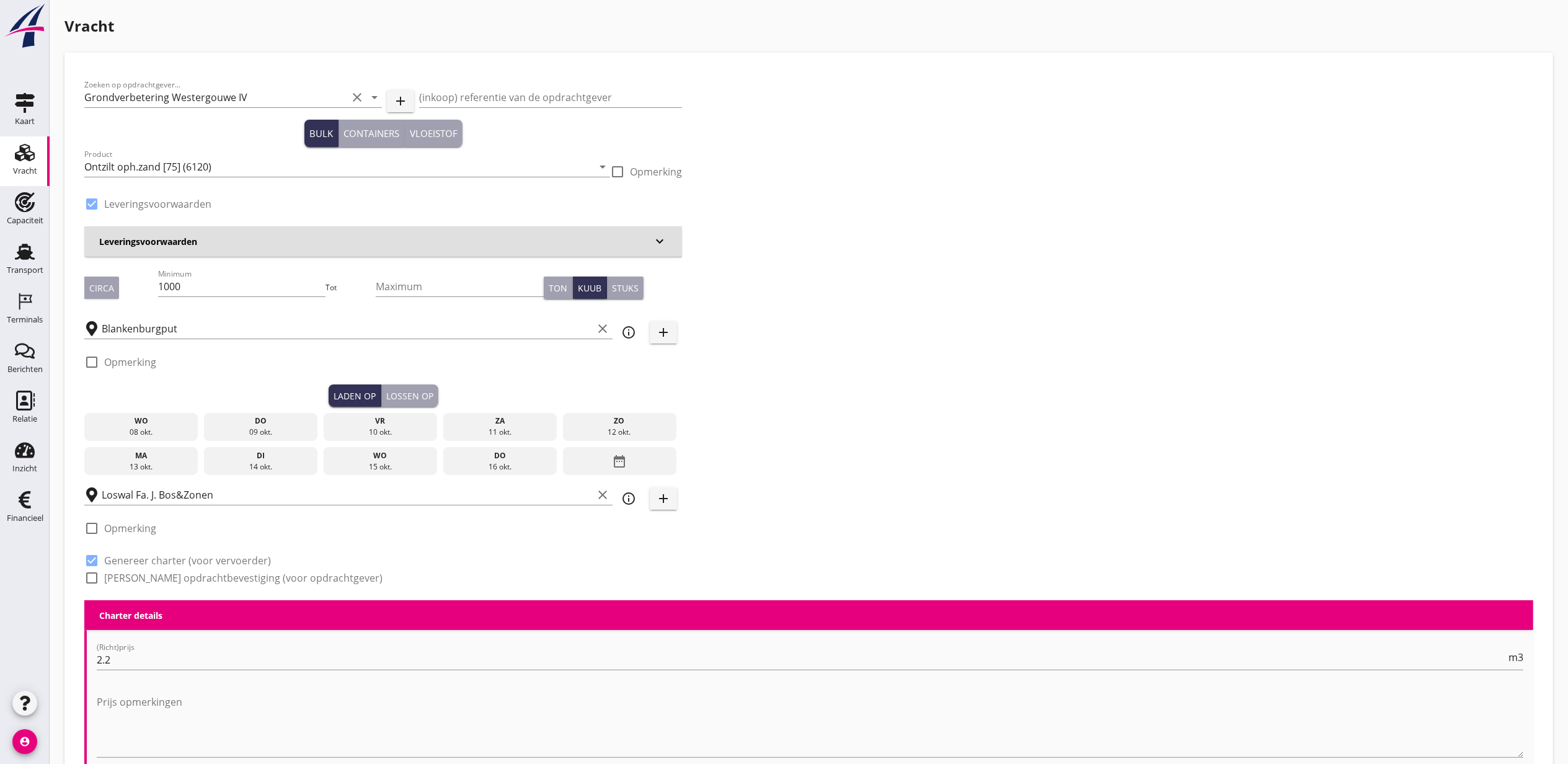
click at [295, 426] on div "do" at bounding box center [261, 421] width 108 height 12
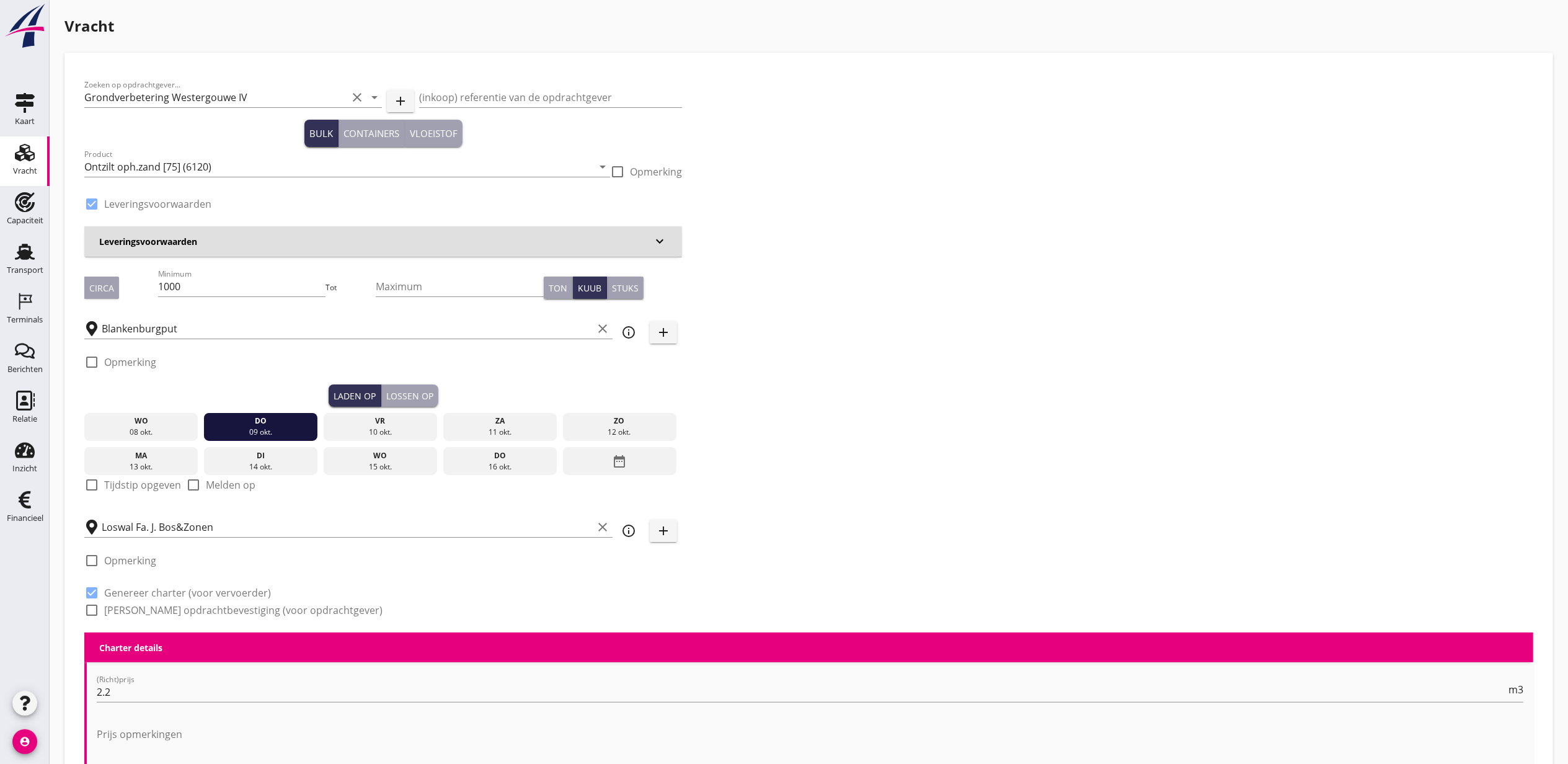
click at [134, 484] on label "Tijdstip opgeven" at bounding box center [143, 485] width 77 height 12
checkbox input "true"
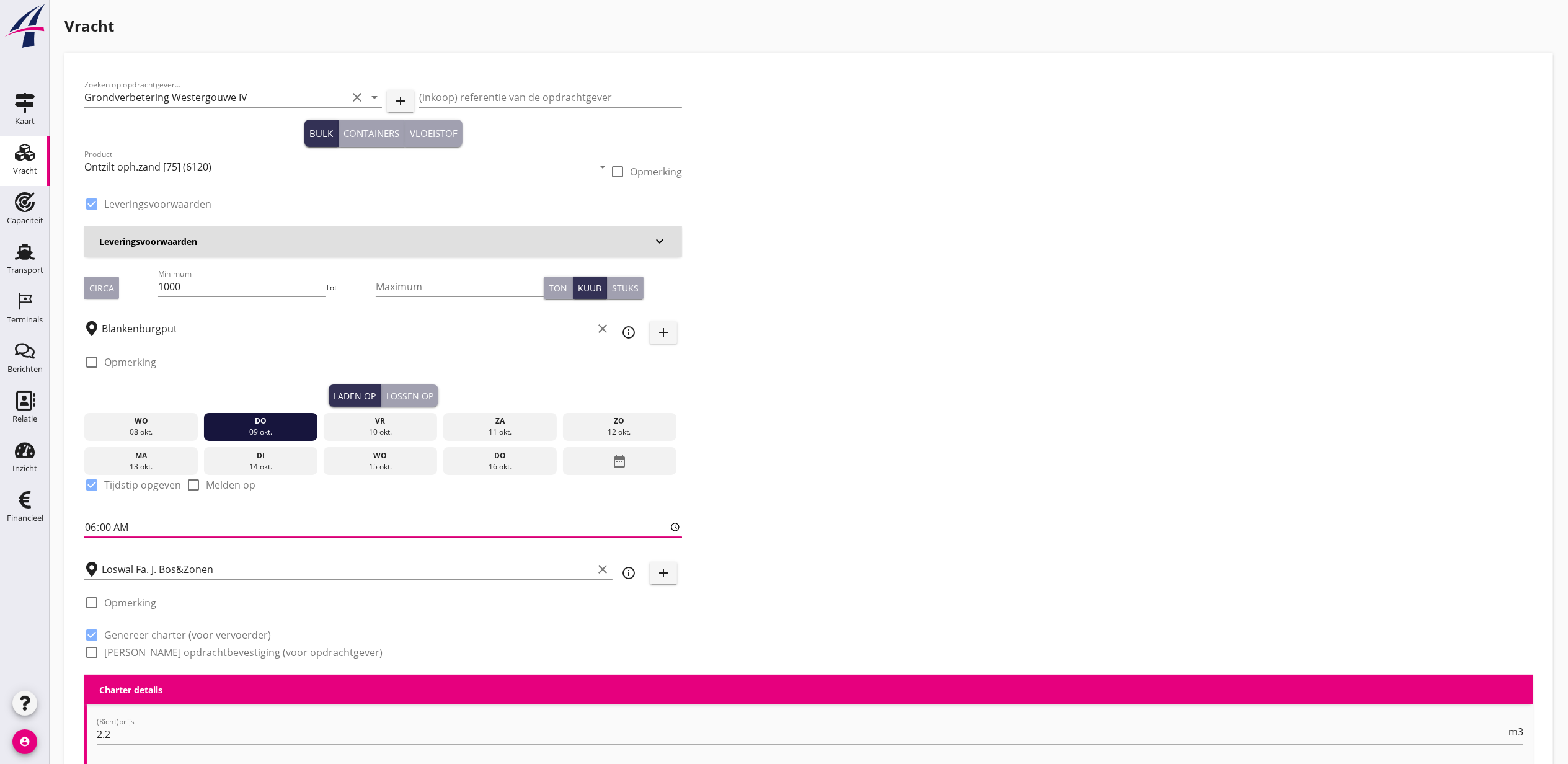
click at [90, 527] on input "06:00" at bounding box center [383, 527] width 598 height 20
type input "16:00"
click at [416, 386] on button "Lossen op" at bounding box center [410, 395] width 57 height 22
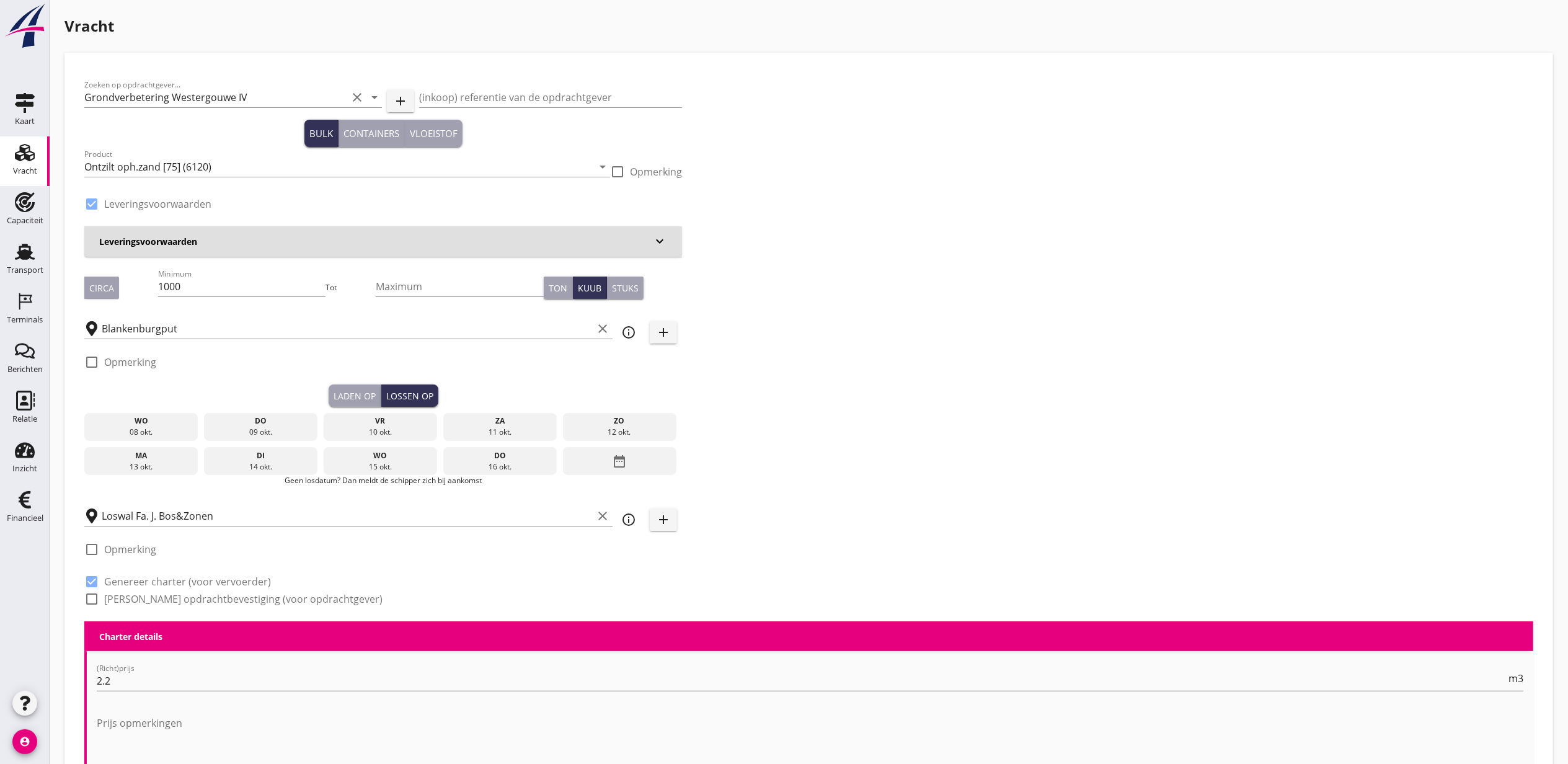
click at [405, 425] on div "vr" at bounding box center [380, 421] width 108 height 12
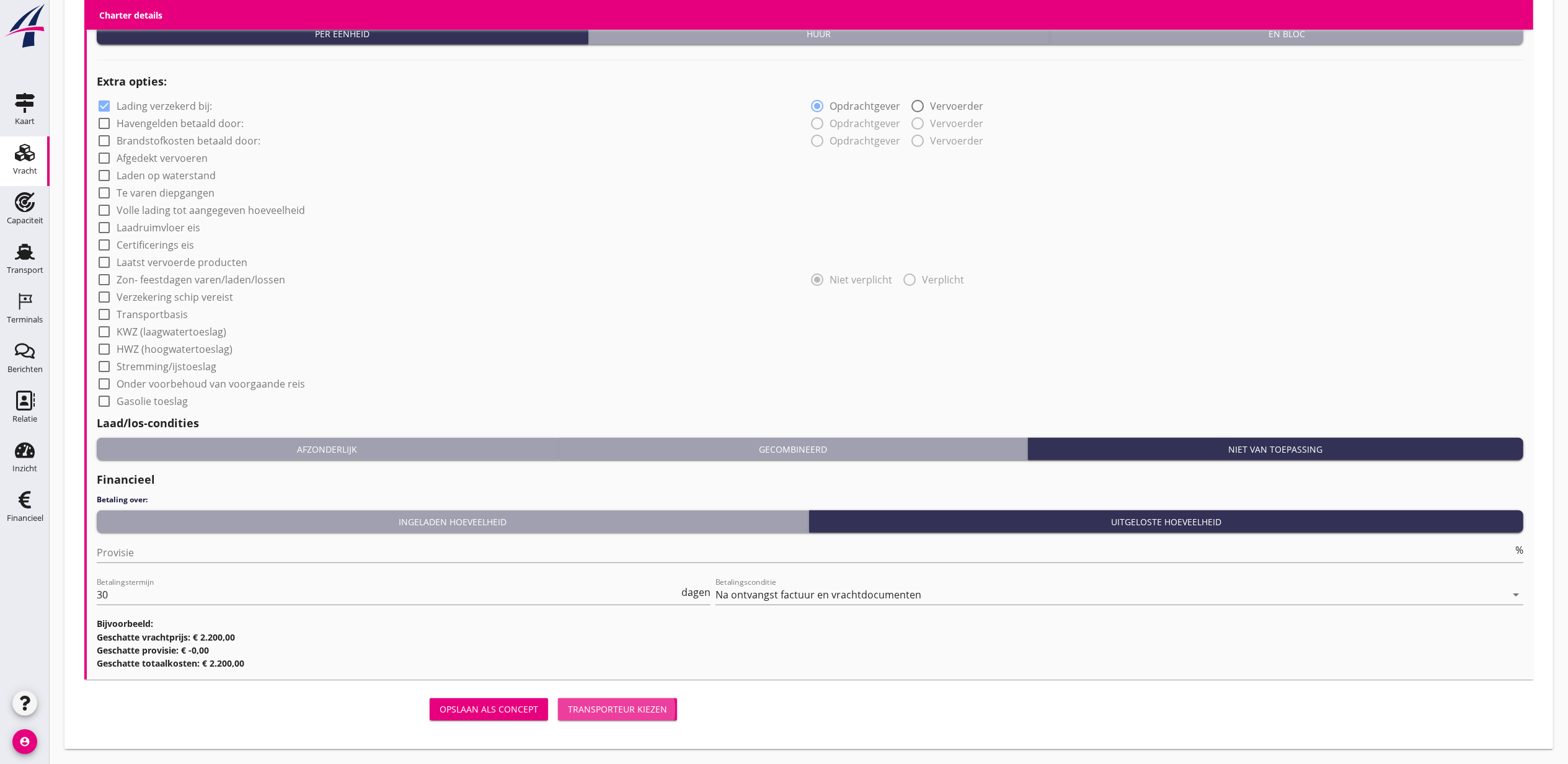
click at [633, 708] on div "Transporteur kiezen" at bounding box center [617, 709] width 99 height 13
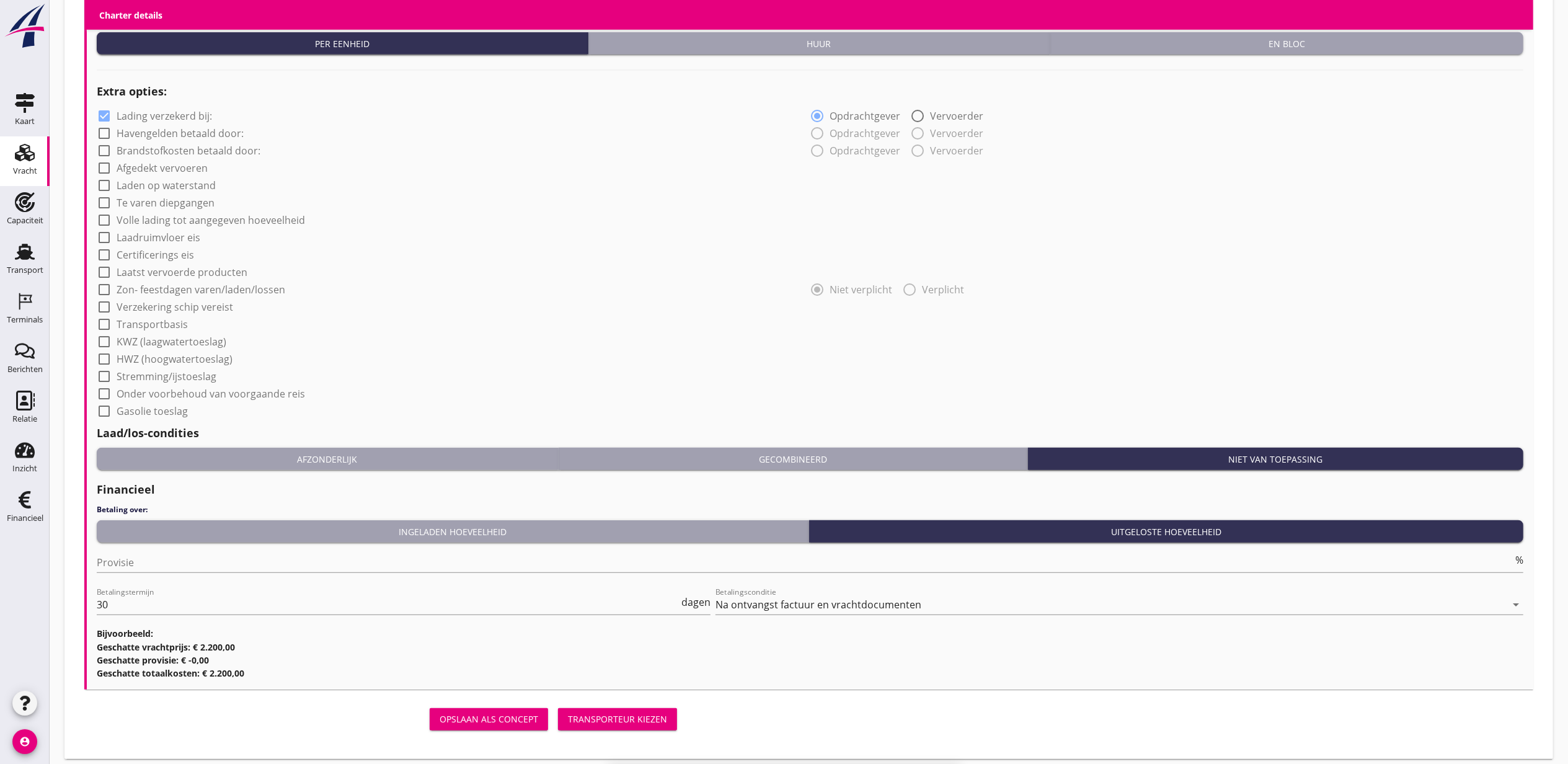
scroll to position [904, 0]
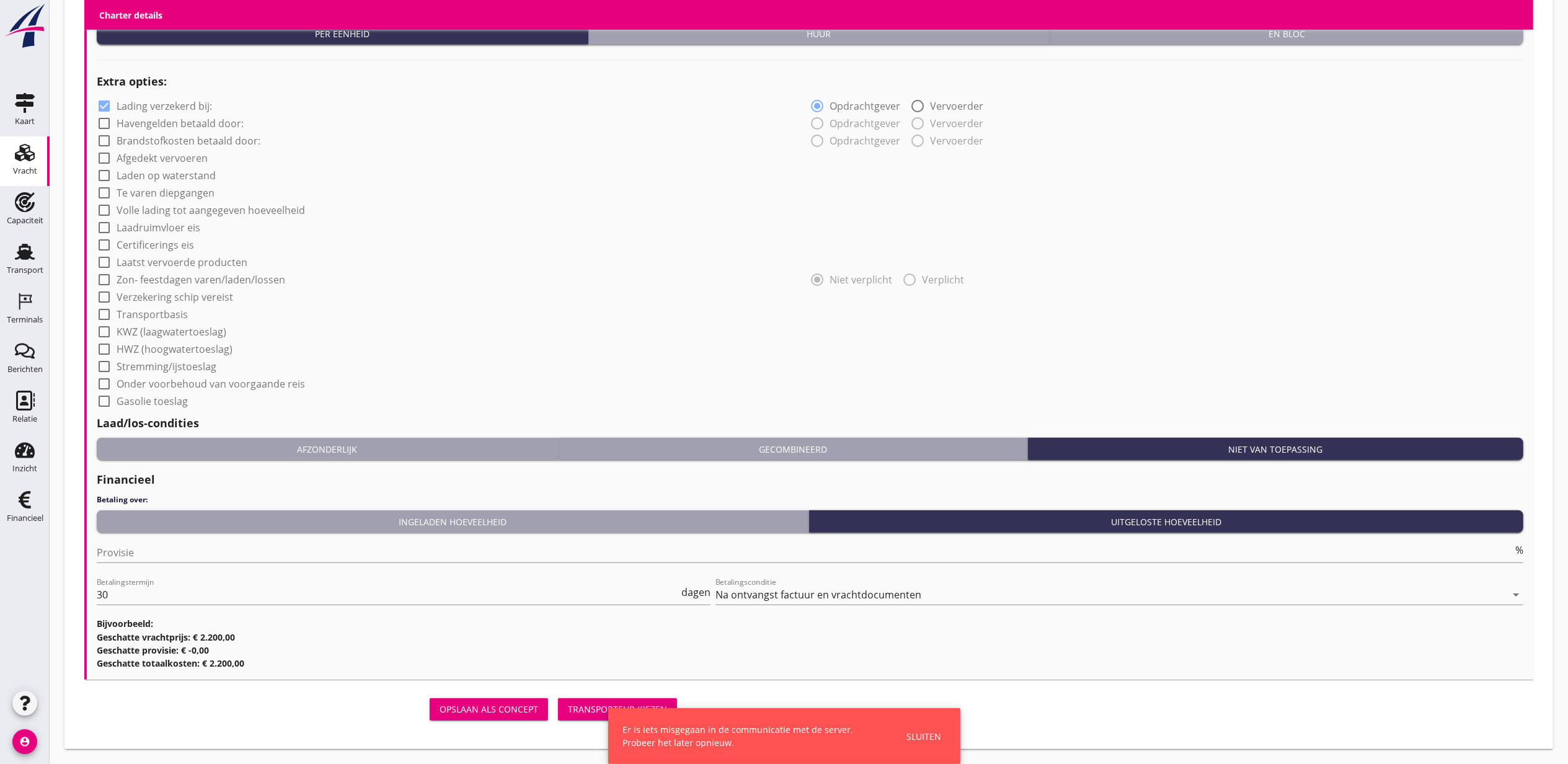
click at [641, 700] on button "Transporteur kiezen" at bounding box center [617, 709] width 119 height 22
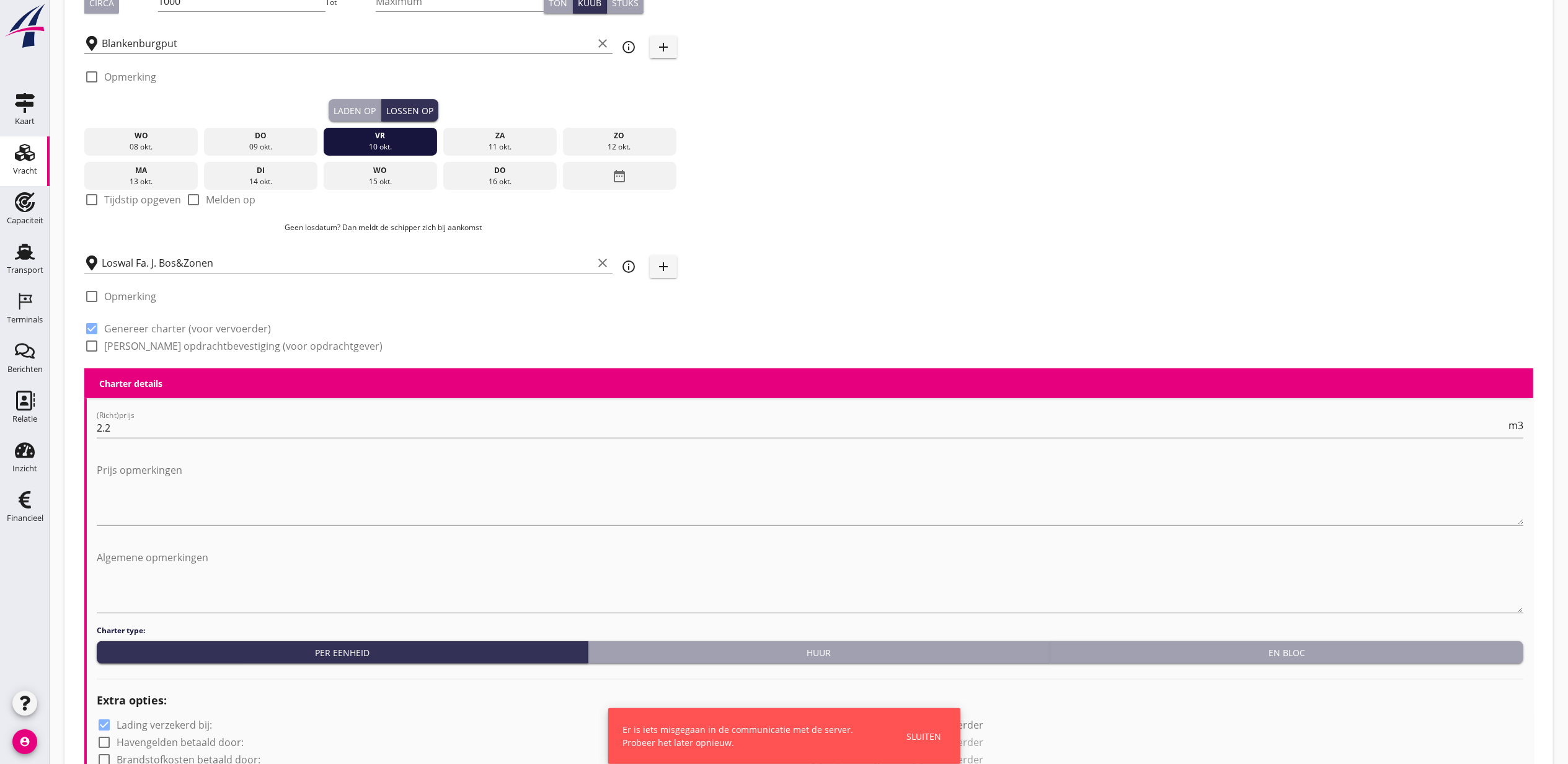
scroll to position [233, 0]
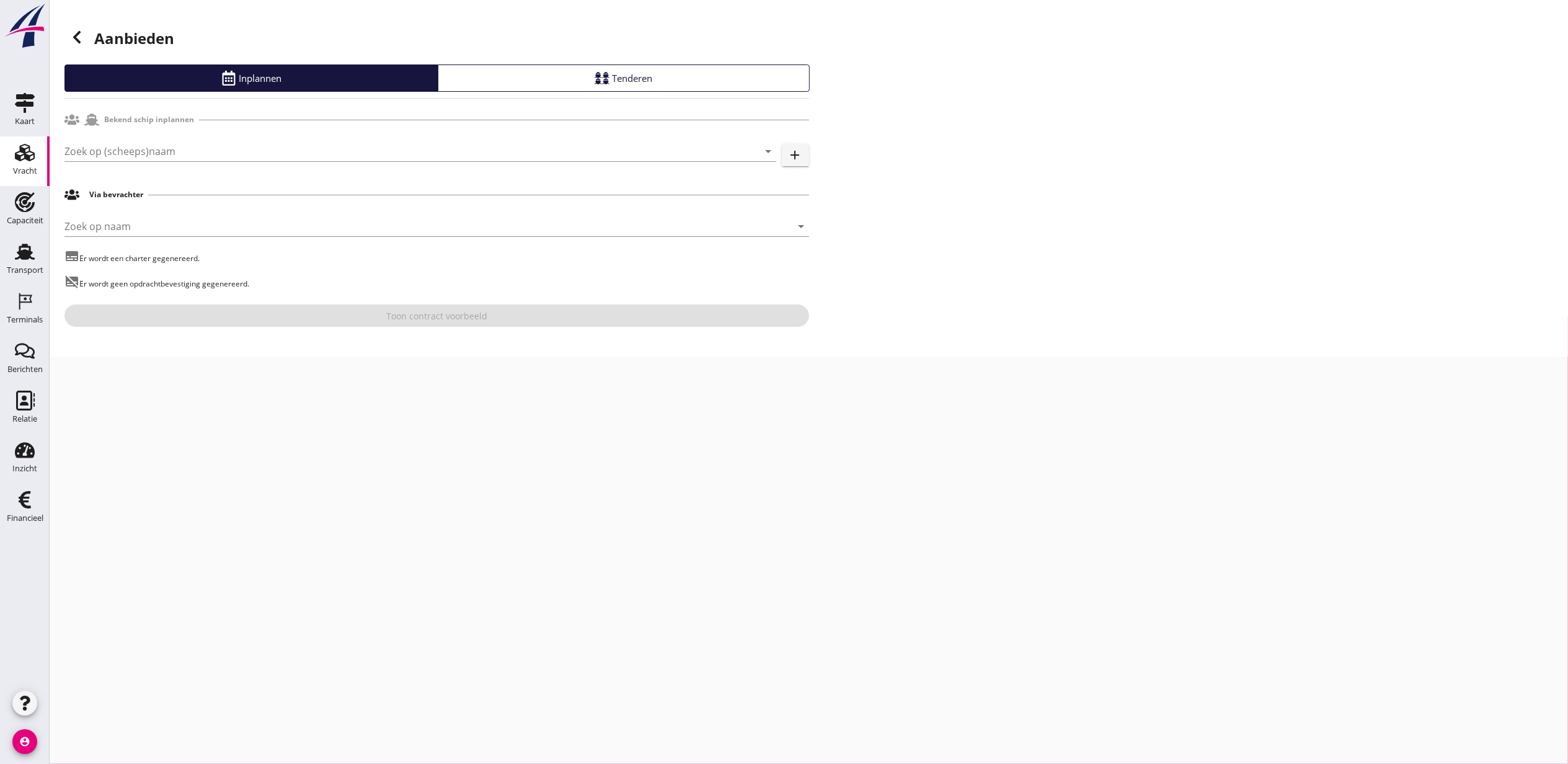
click at [239, 137] on div "Zoek op (scheeps)naam arrow_drop_down add" at bounding box center [436, 154] width 744 height 39
click at [249, 139] on div "Zoek op (scheeps)naam arrow_drop_down add" at bounding box center [436, 154] width 744 height 39
click at [76, 43] on div at bounding box center [77, 37] width 25 height 25
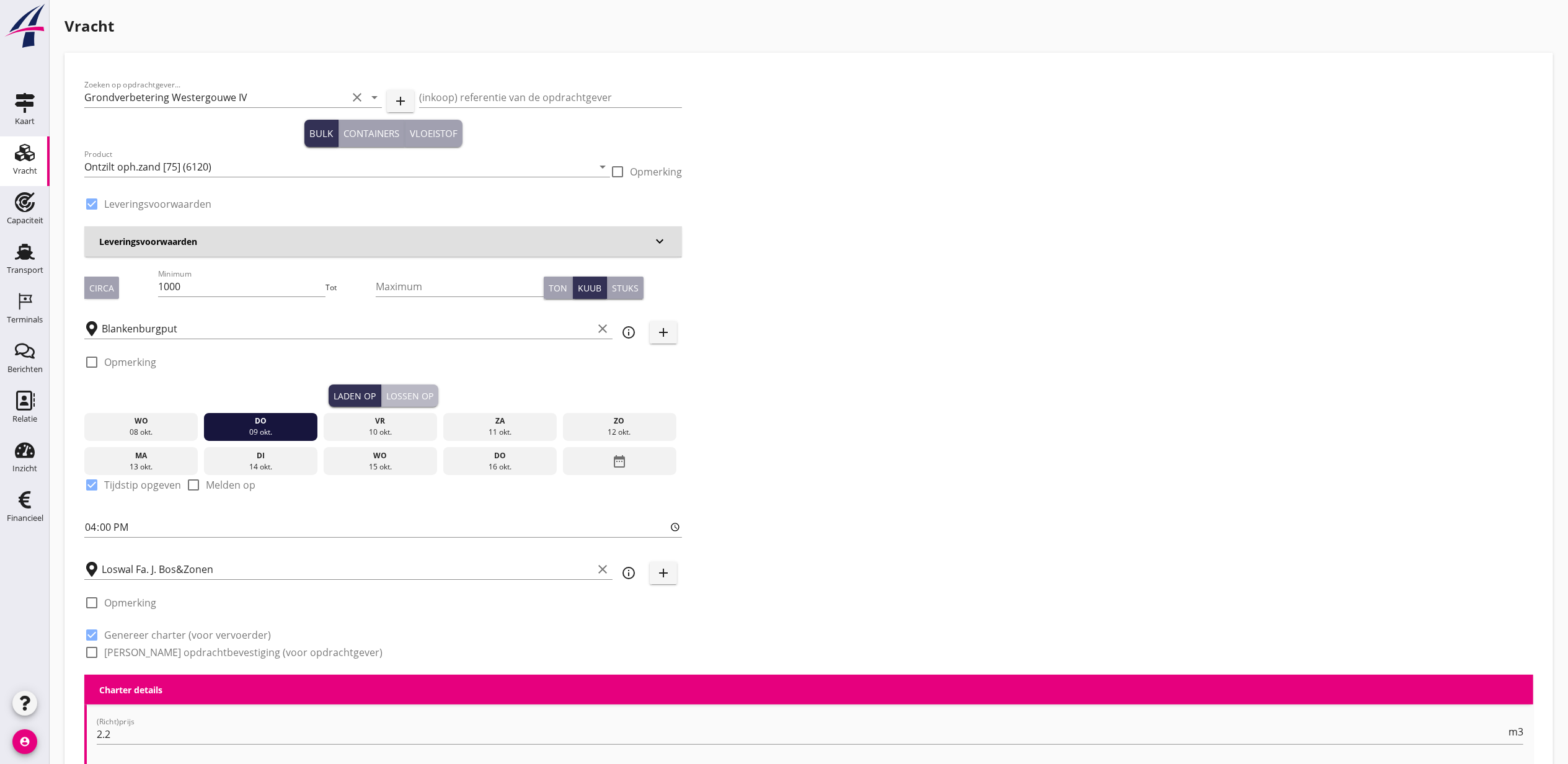
click at [418, 392] on div "Lossen op" at bounding box center [410, 395] width 47 height 13
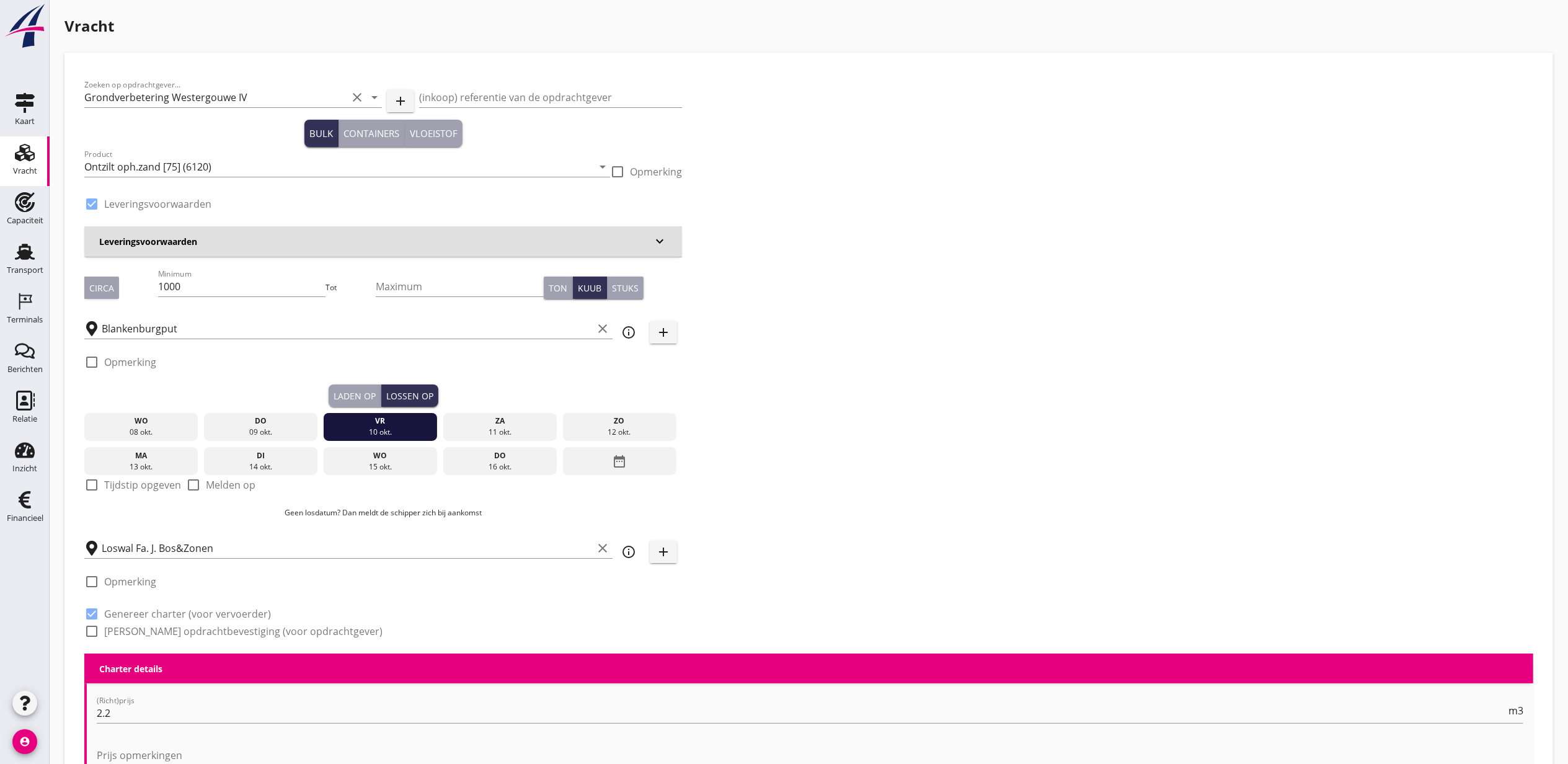
click at [351, 394] on div "Laden op" at bounding box center [354, 395] width 42 height 13
checkbox input "true"
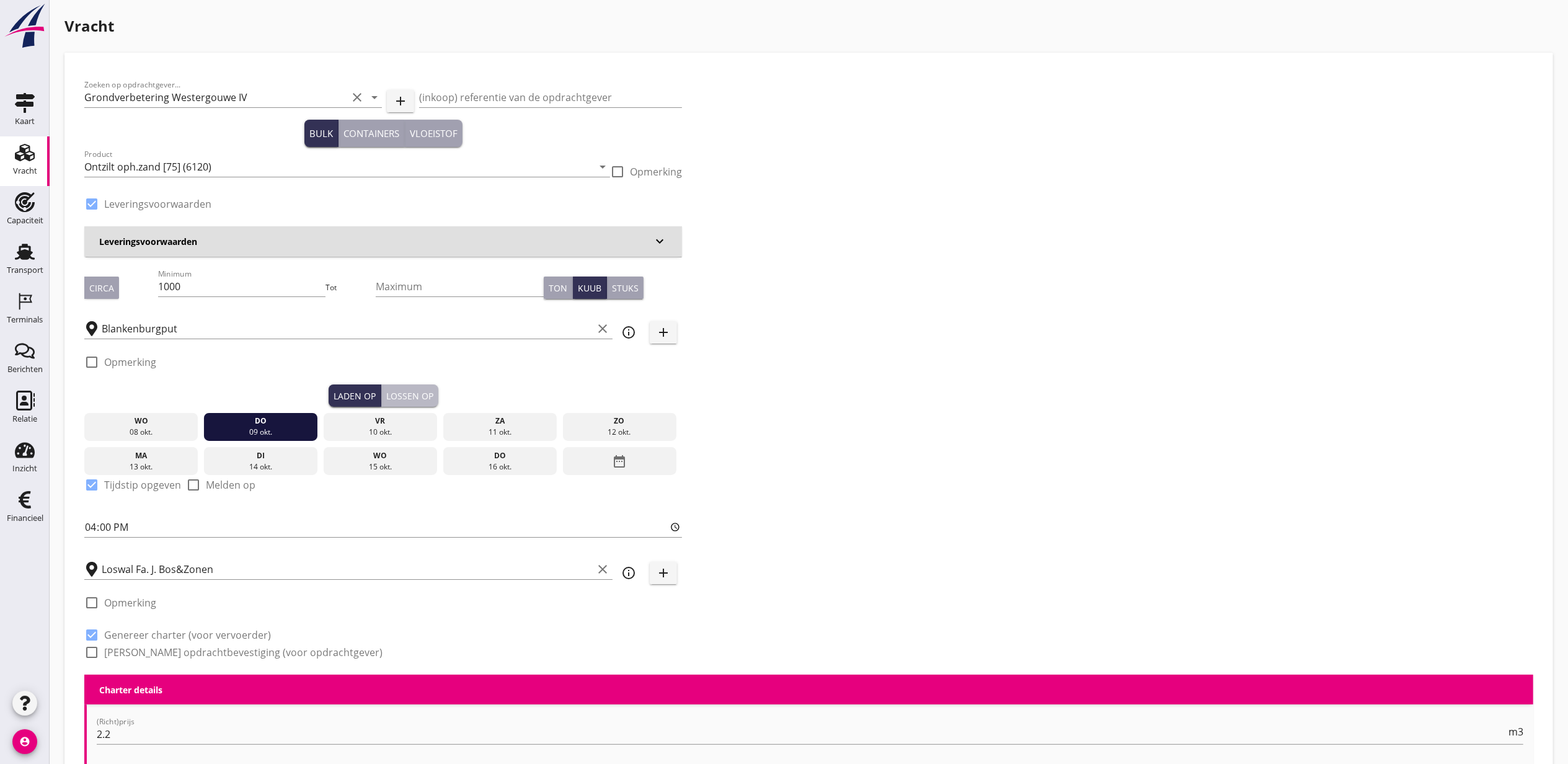
click at [383, 386] on button "Lossen op" at bounding box center [410, 395] width 57 height 22
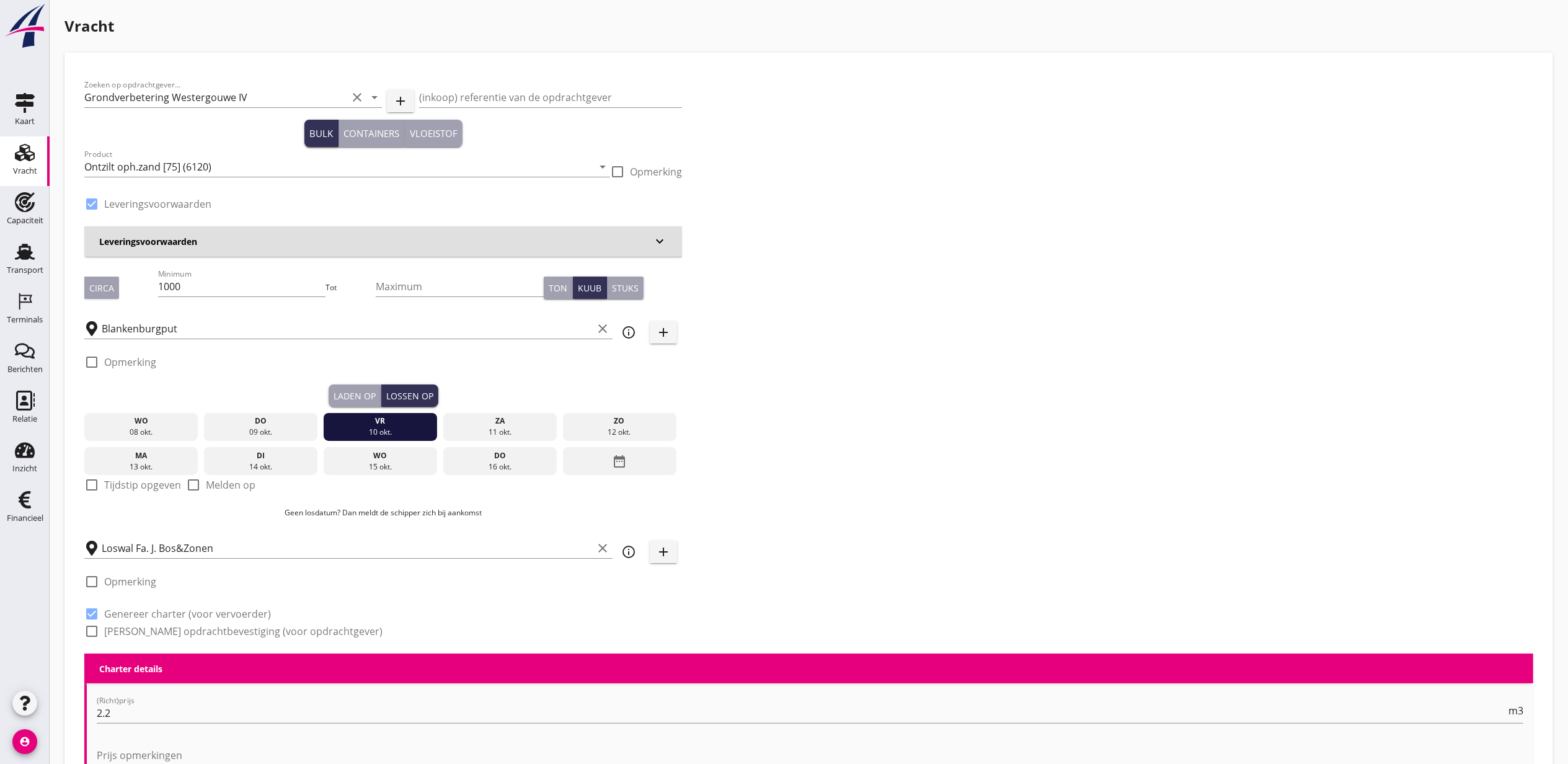
click at [370, 389] on div "Laden op" at bounding box center [354, 395] width 42 height 13
checkbox input "true"
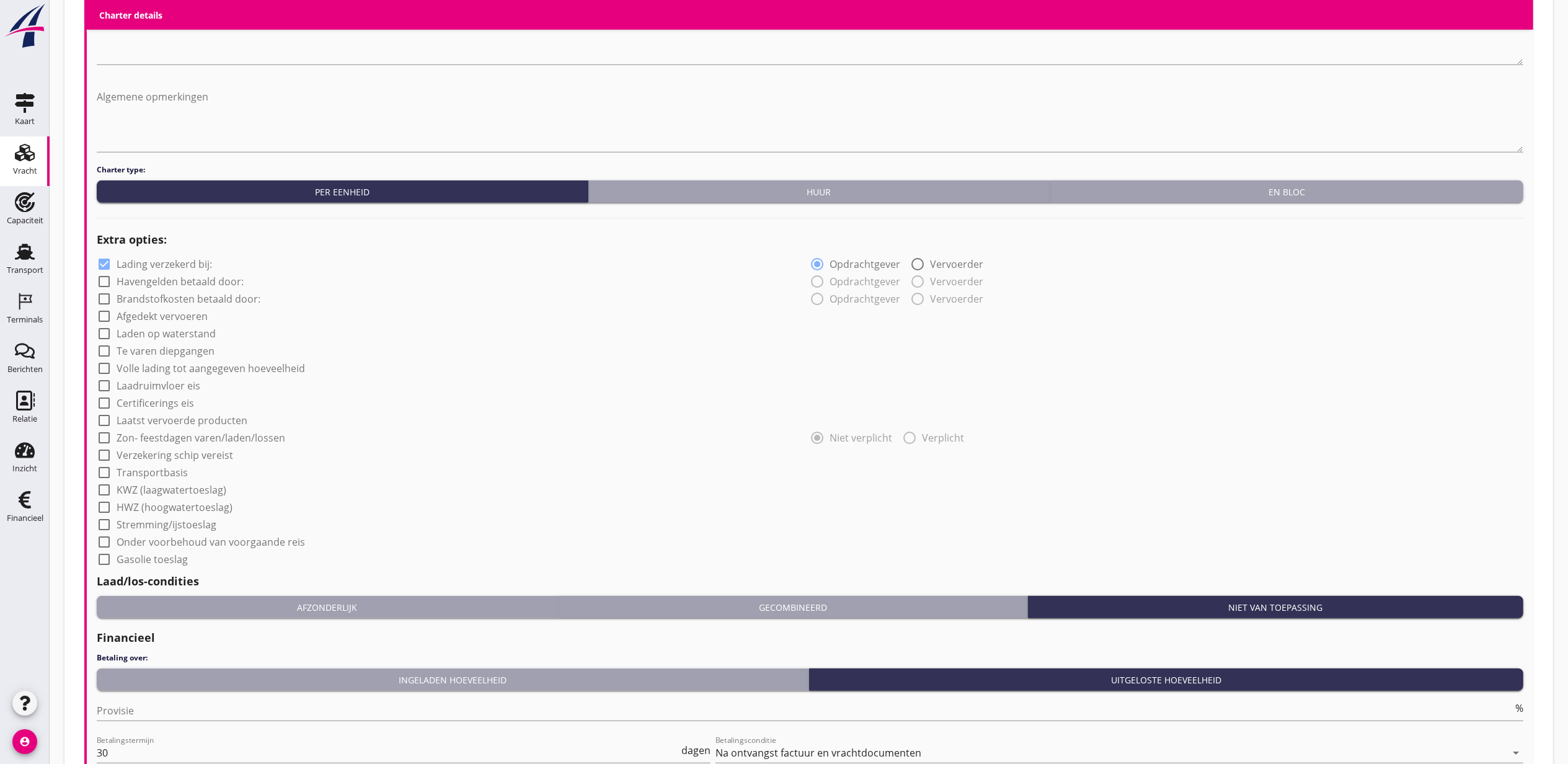
scroll to position [926, 0]
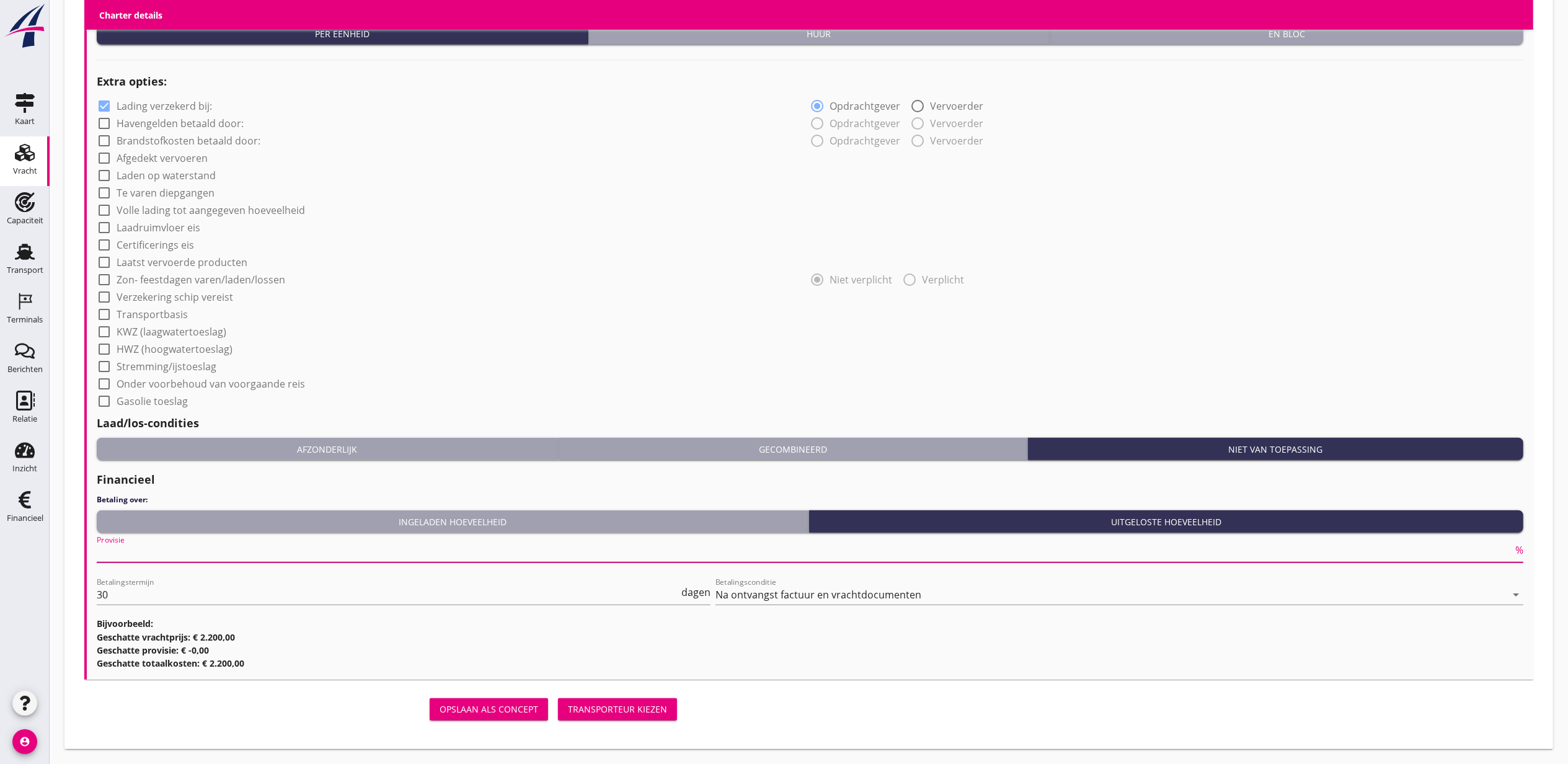
click at [214, 547] on input "Provisie" at bounding box center [804, 552] width 1416 height 20
type input "2"
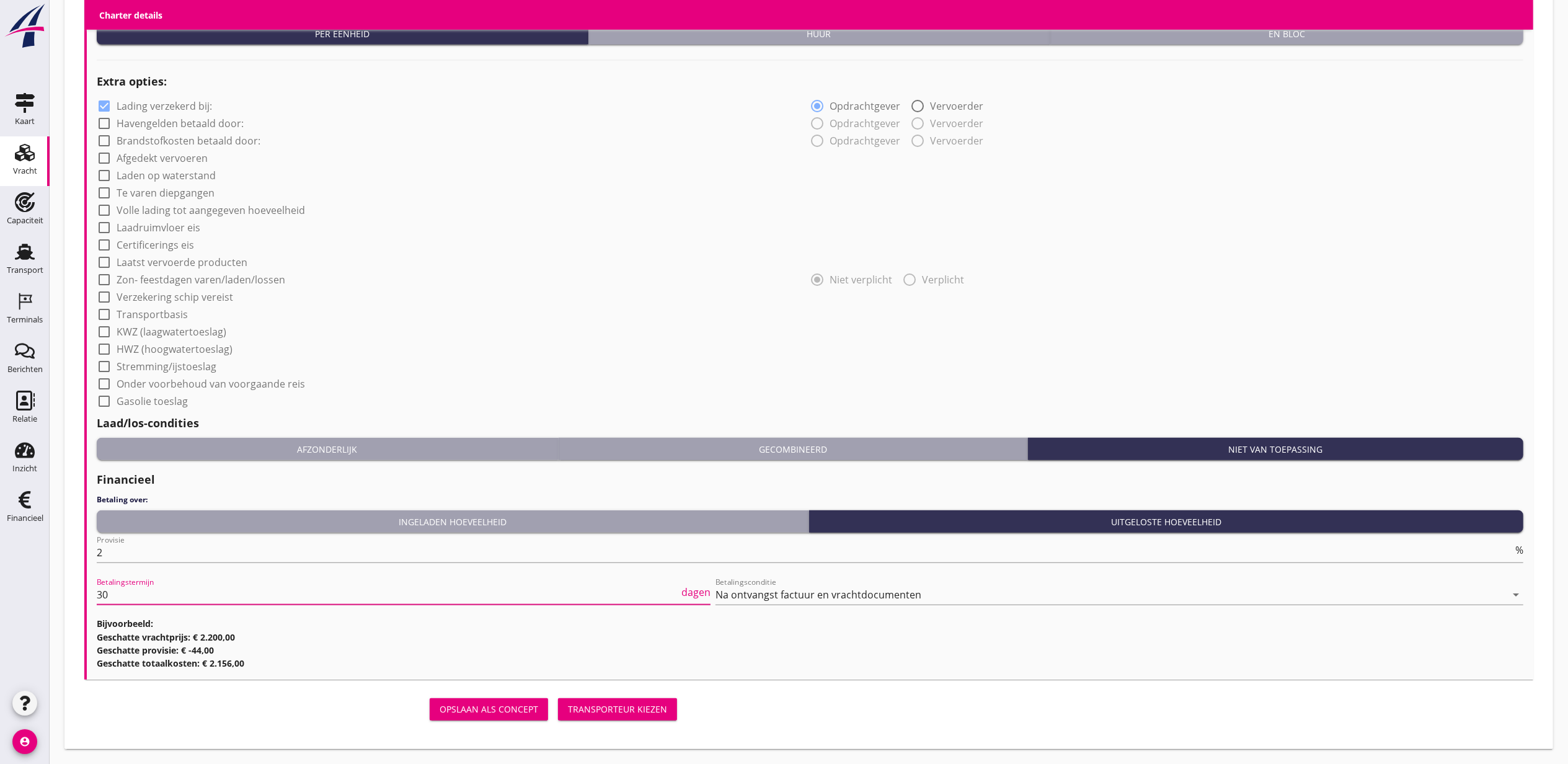
click at [593, 695] on div "Opslaan als concept Transporteur kiezen" at bounding box center [383, 709] width 598 height 29
click at [598, 704] on div "Transporteur kiezen" at bounding box center [617, 709] width 99 height 13
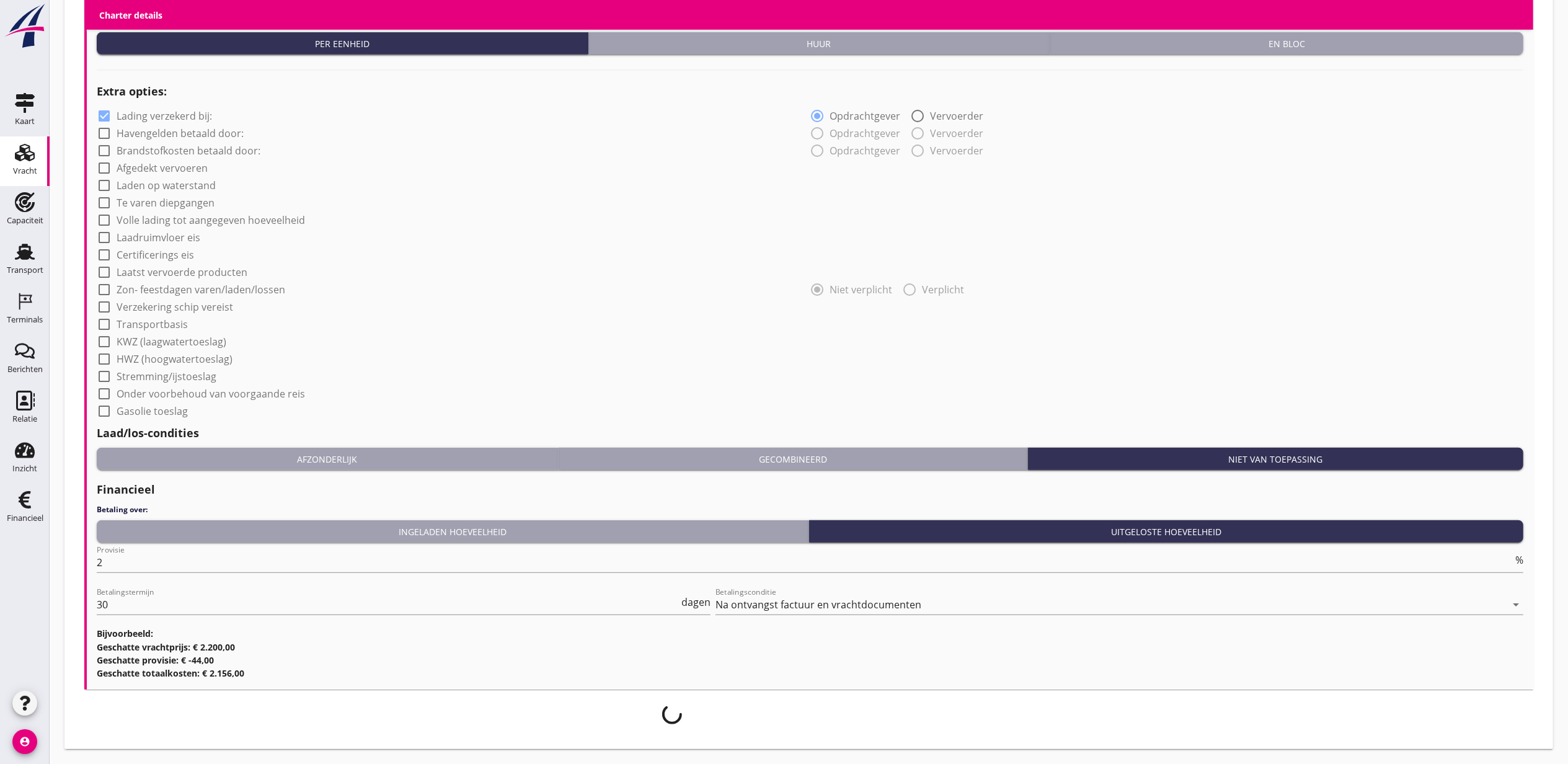
scroll to position [916, 0]
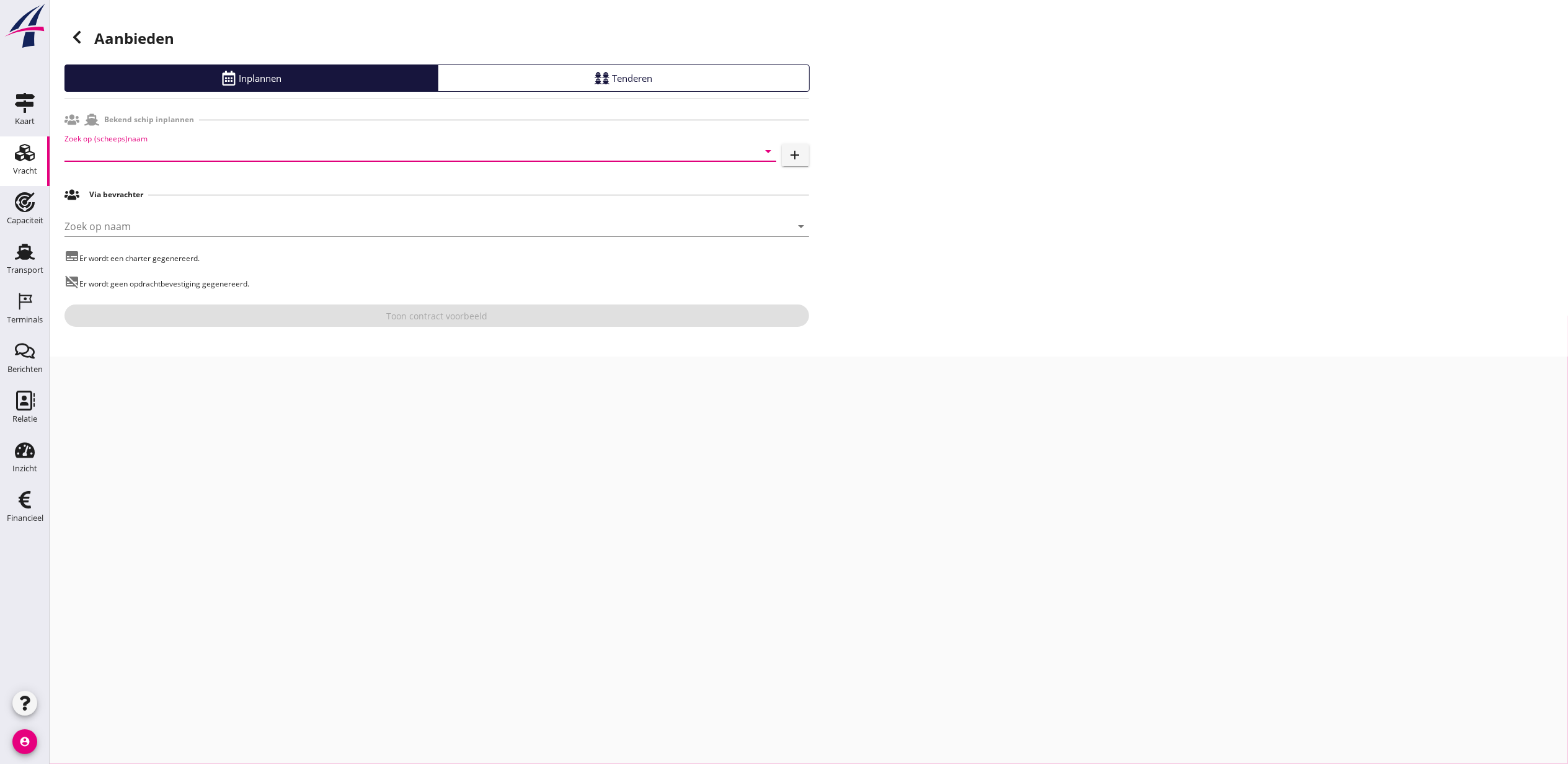
click at [171, 159] on input "Zoek op (scheeps)naam" at bounding box center [402, 151] width 677 height 20
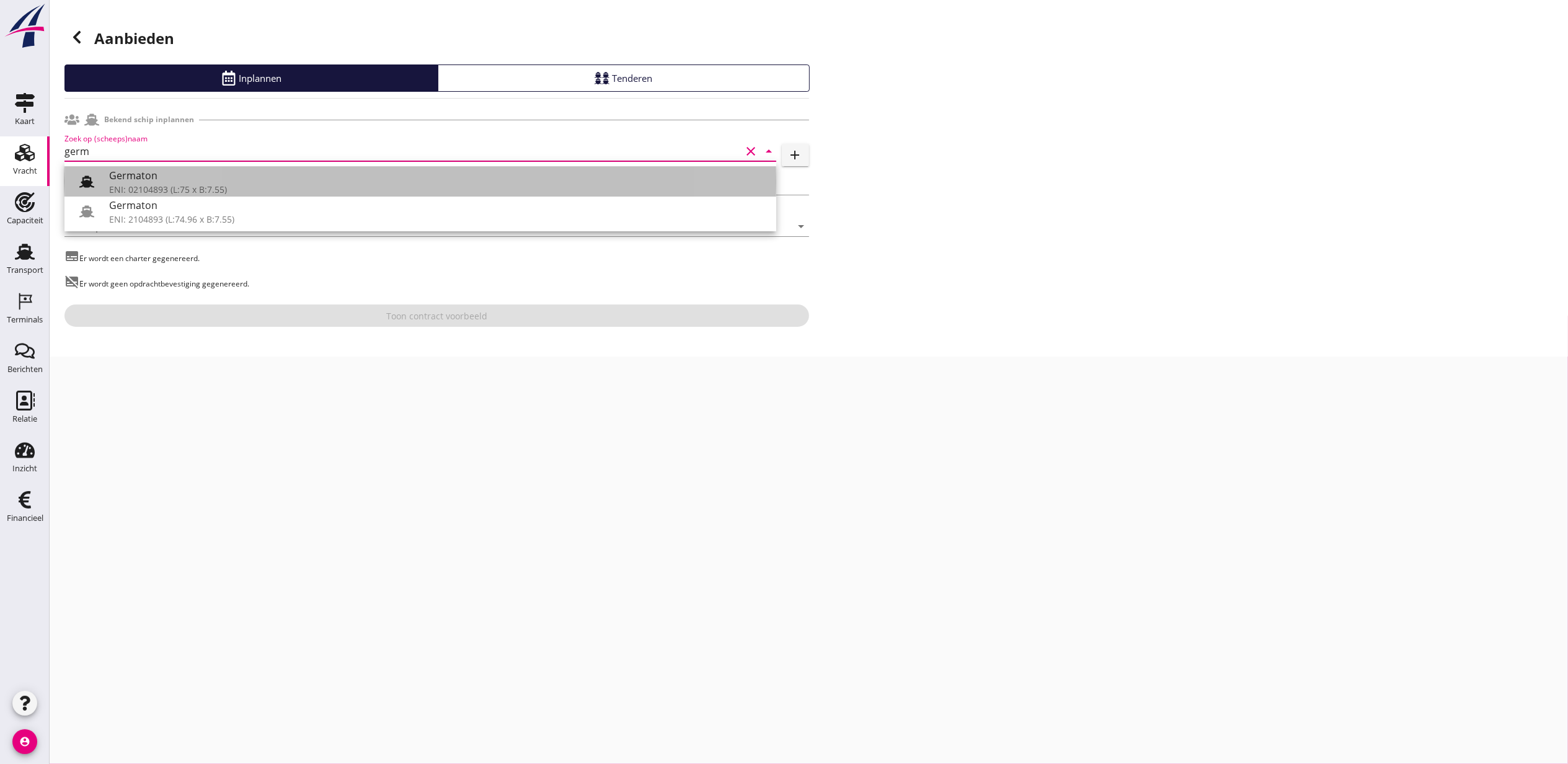
click at [213, 168] on div "Germaton" at bounding box center [437, 175] width 657 height 15
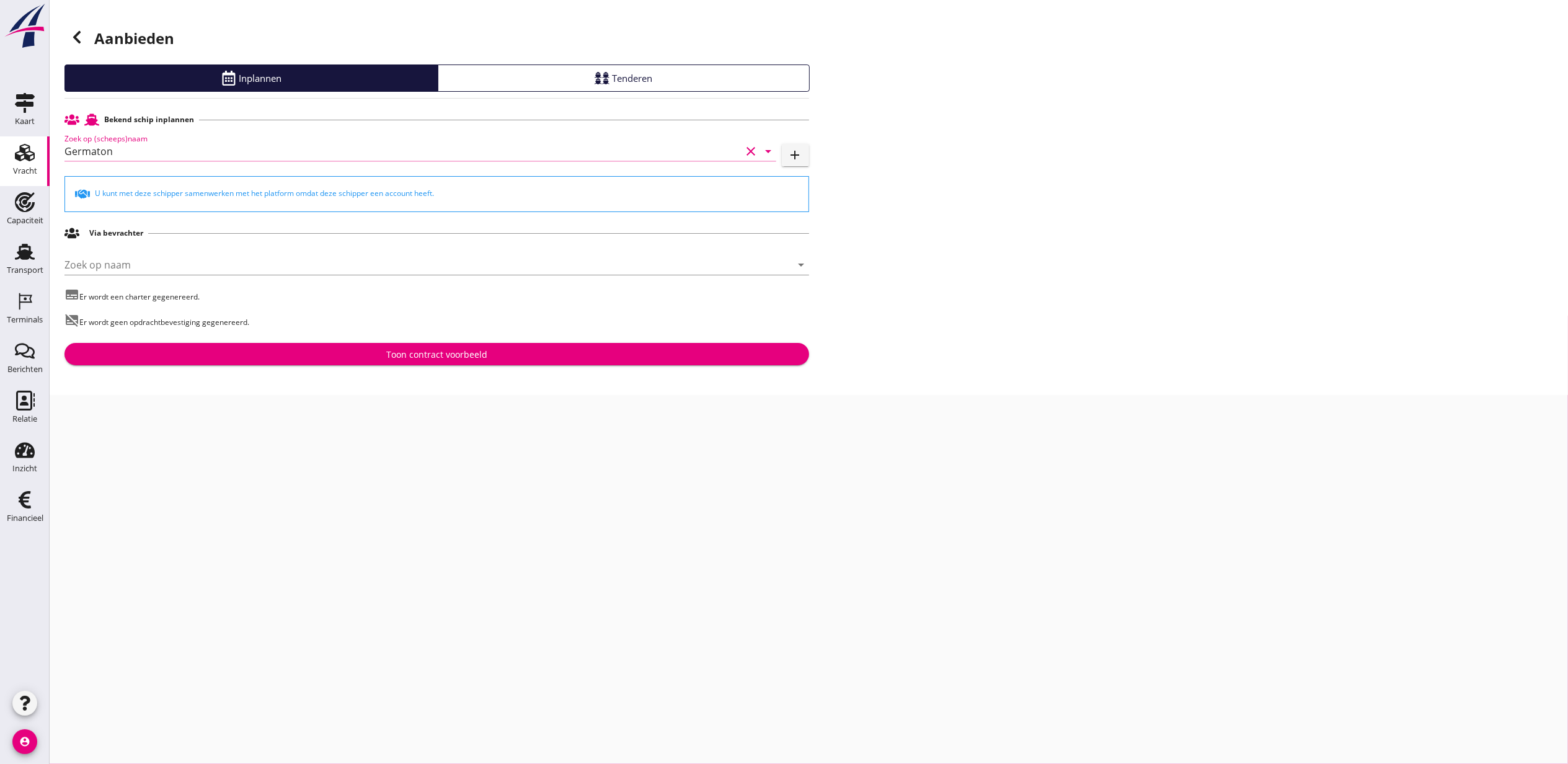
type input "Germaton"
click at [401, 340] on div "Bekend schip inplannen Zoek op (scheeps)naam Germaton clear arrow_drop_down add…" at bounding box center [436, 237] width 744 height 257
click at [411, 345] on button "Toon contract voorbeeld" at bounding box center [436, 353] width 744 height 22
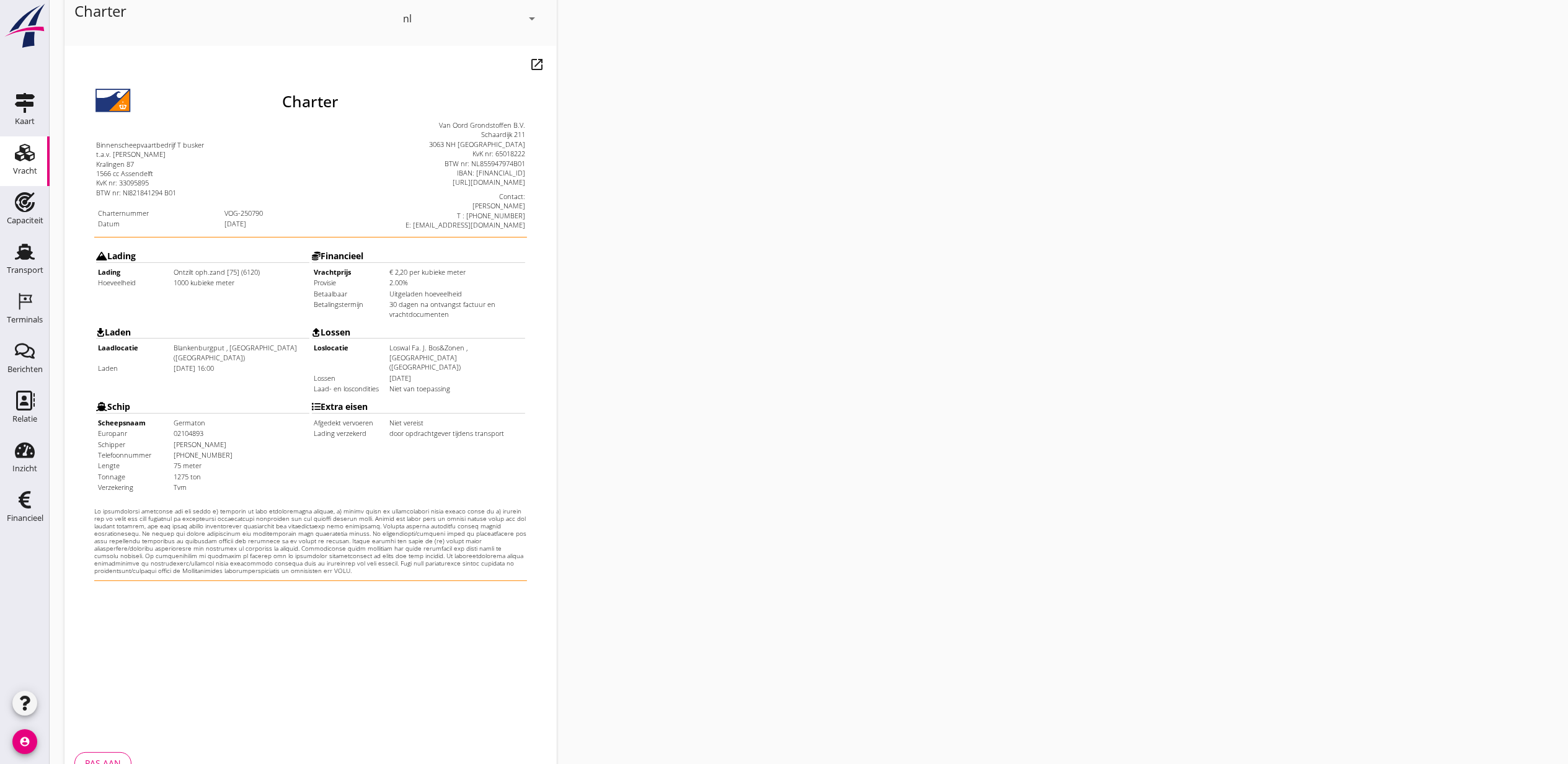
scroll to position [154, 0]
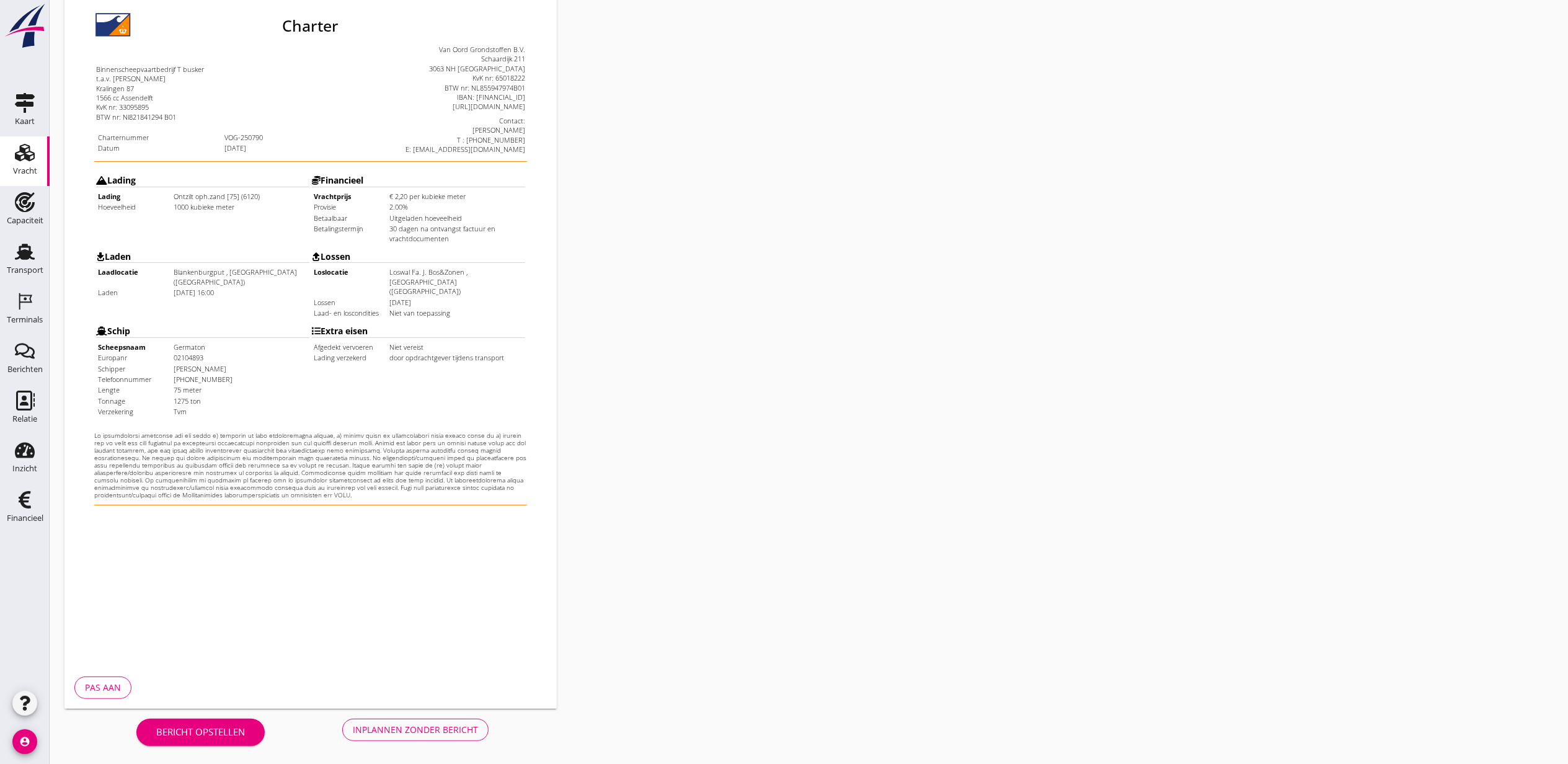
click at [419, 743] on div "Bericht opstellen Inplannen zonder bericht" at bounding box center [312, 729] width 496 height 41
click at [413, 727] on div "Inplannen zonder bericht" at bounding box center [415, 729] width 125 height 13
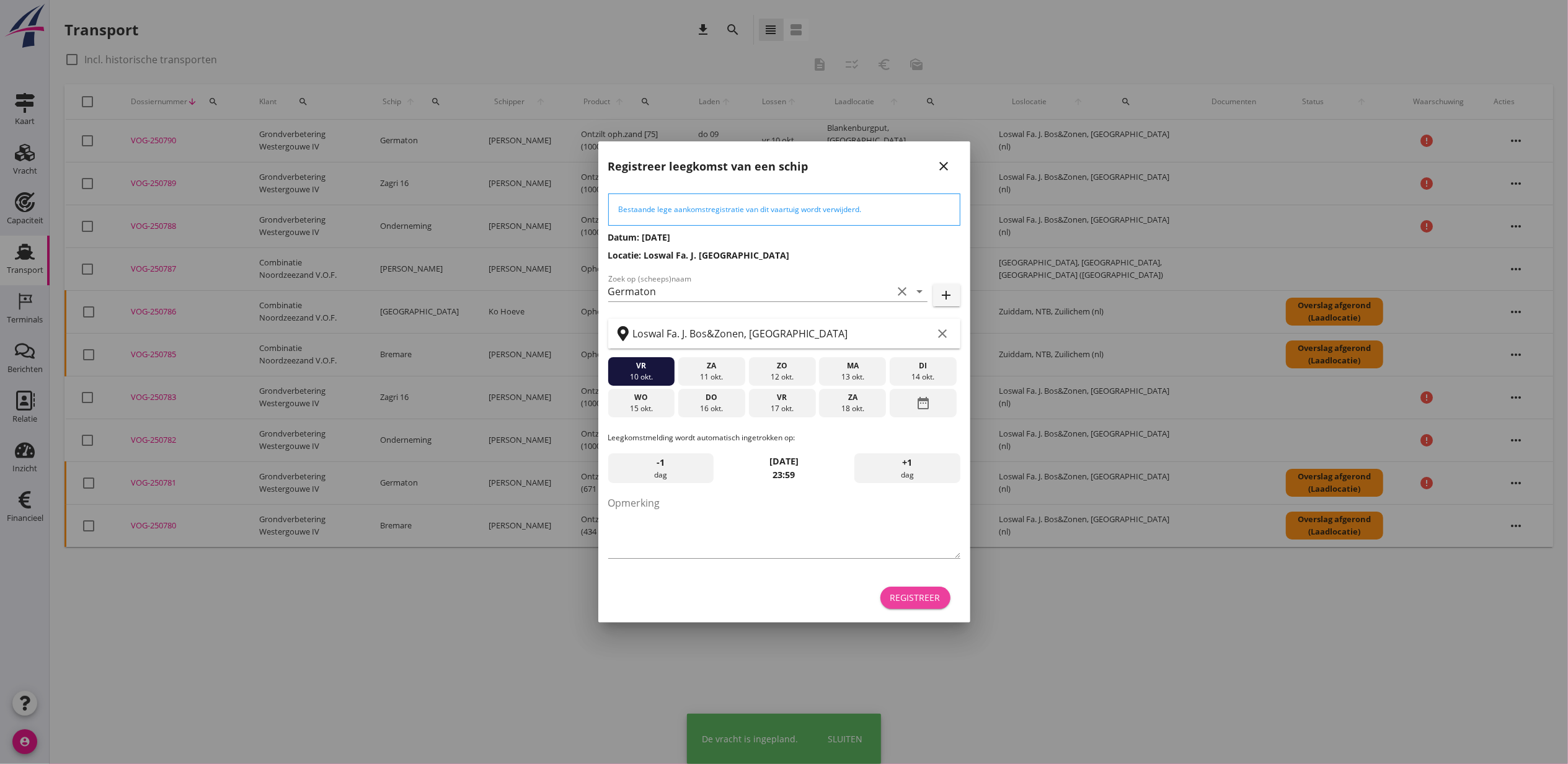
click at [908, 591] on div "Registreer" at bounding box center [916, 597] width 50 height 13
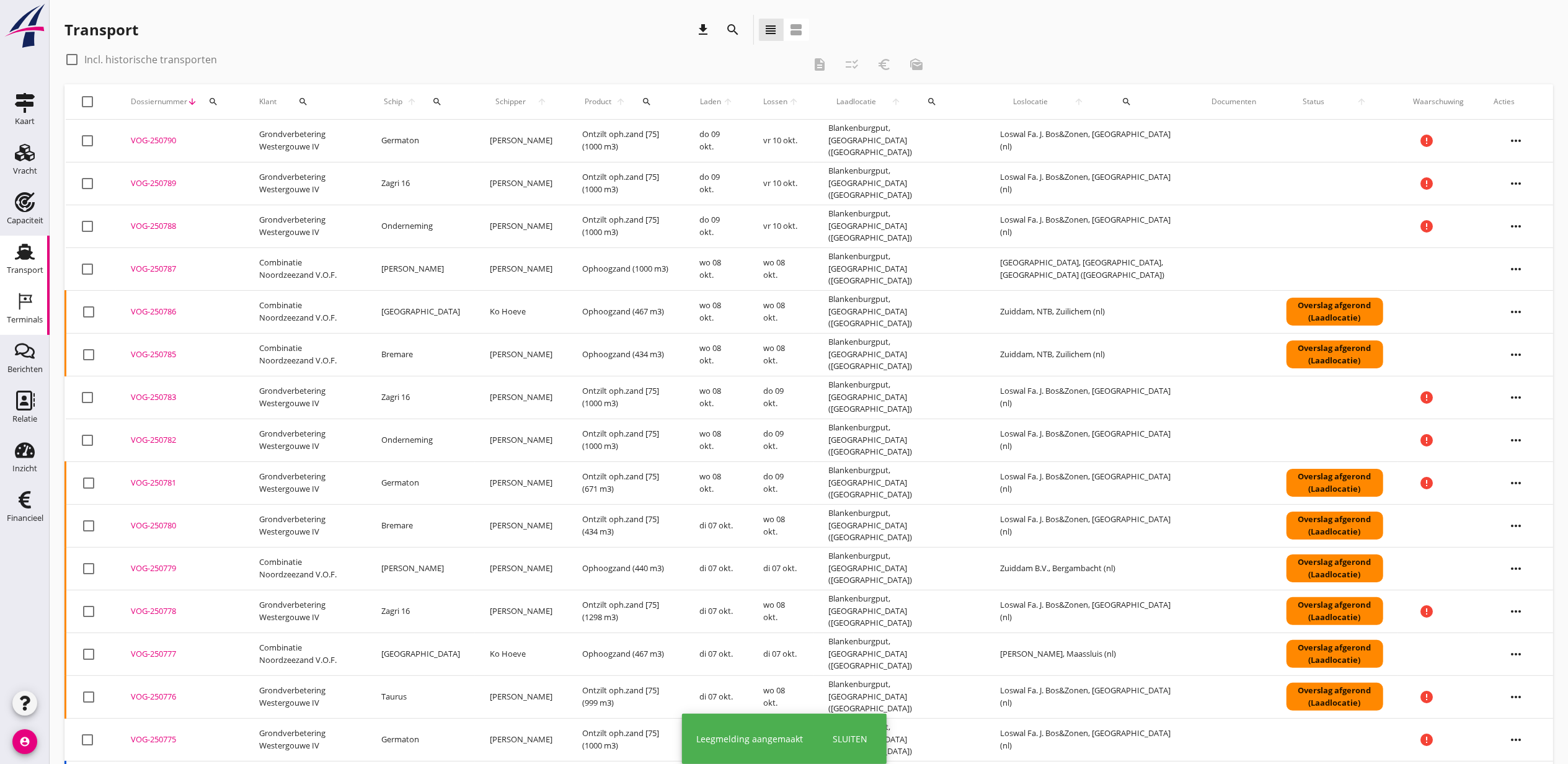
click at [23, 303] on use at bounding box center [26, 302] width 13 height 17
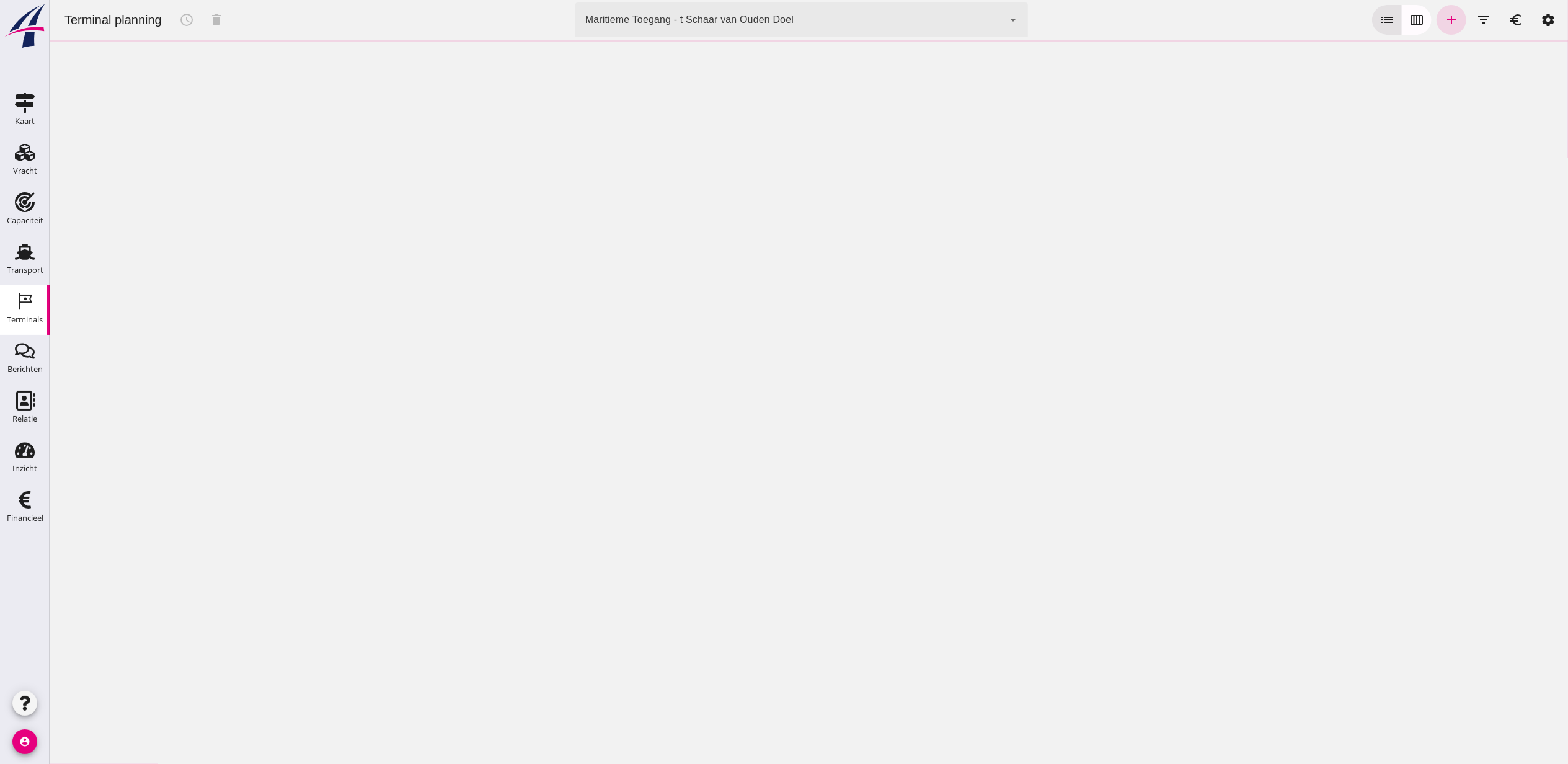
click at [727, 21] on div "Maritieme Toegang - t Schaar van Ouden Doel" at bounding box center [688, 20] width 208 height 15
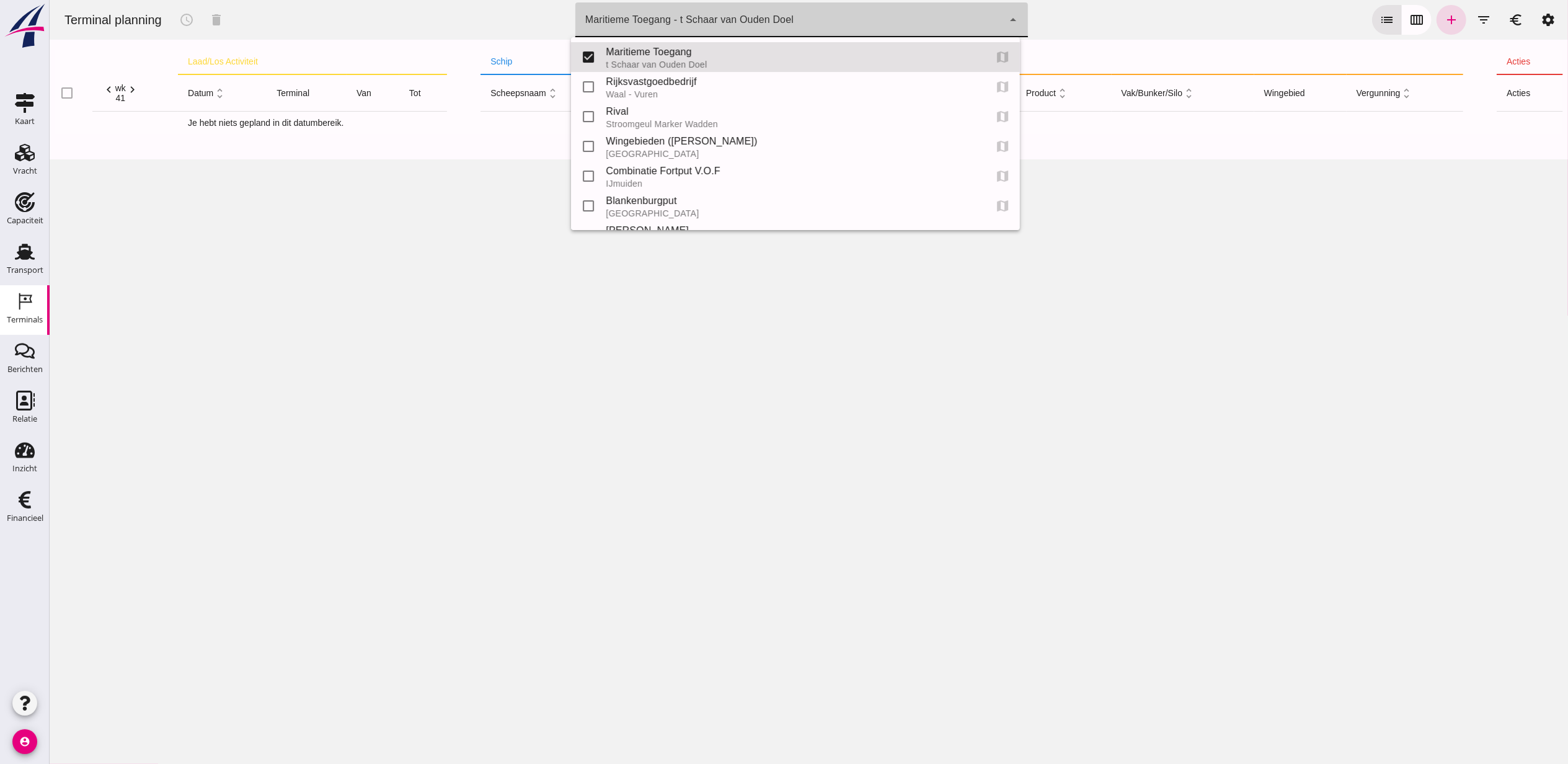
click at [717, 211] on div "[GEOGRAPHIC_DATA]" at bounding box center [790, 212] width 369 height 10
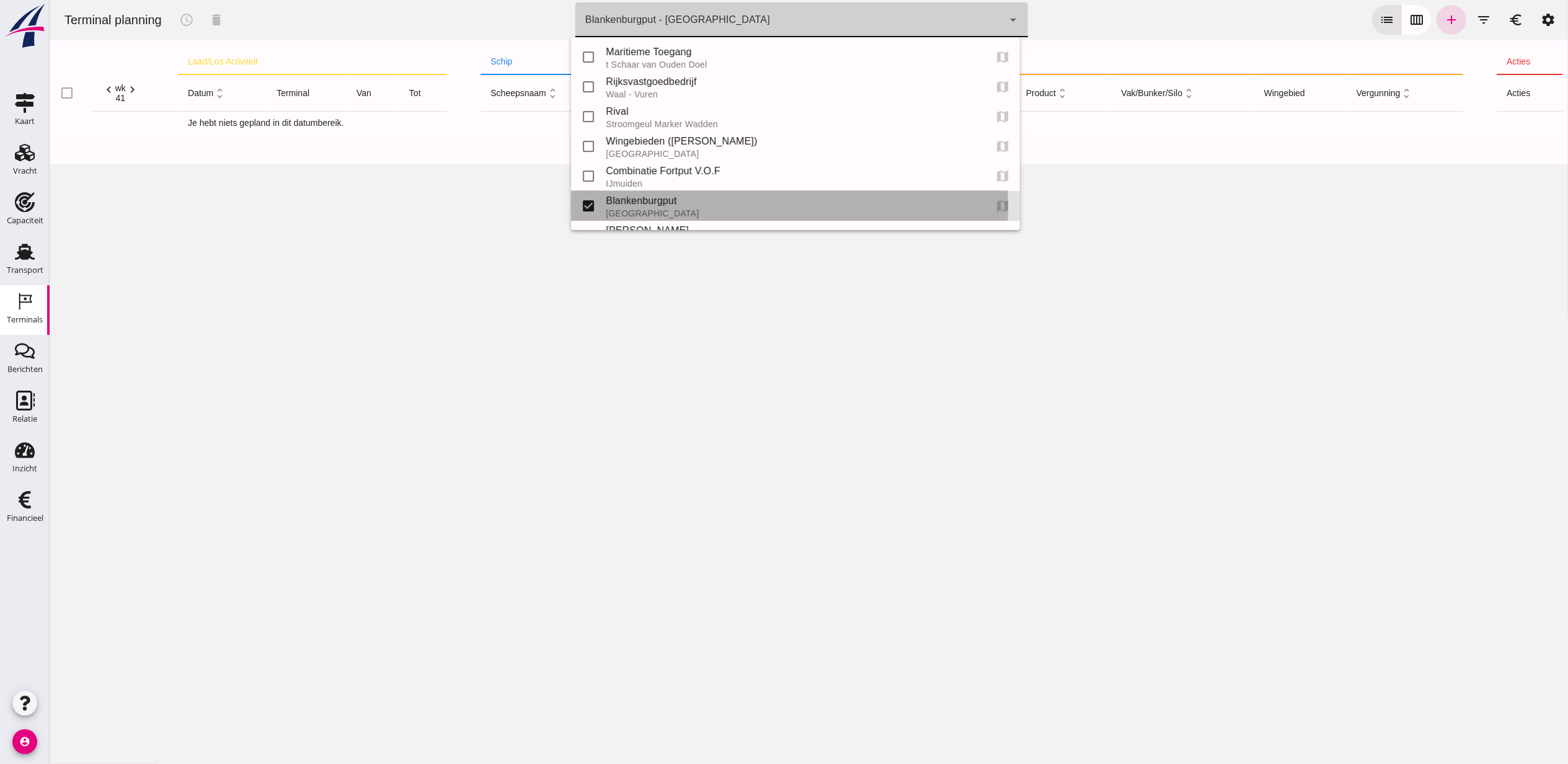
type input "e6c78bfd-e3f1-4bb9-b01e-b37ce3668b52"
checkbox input "false"
checkbox input "true"
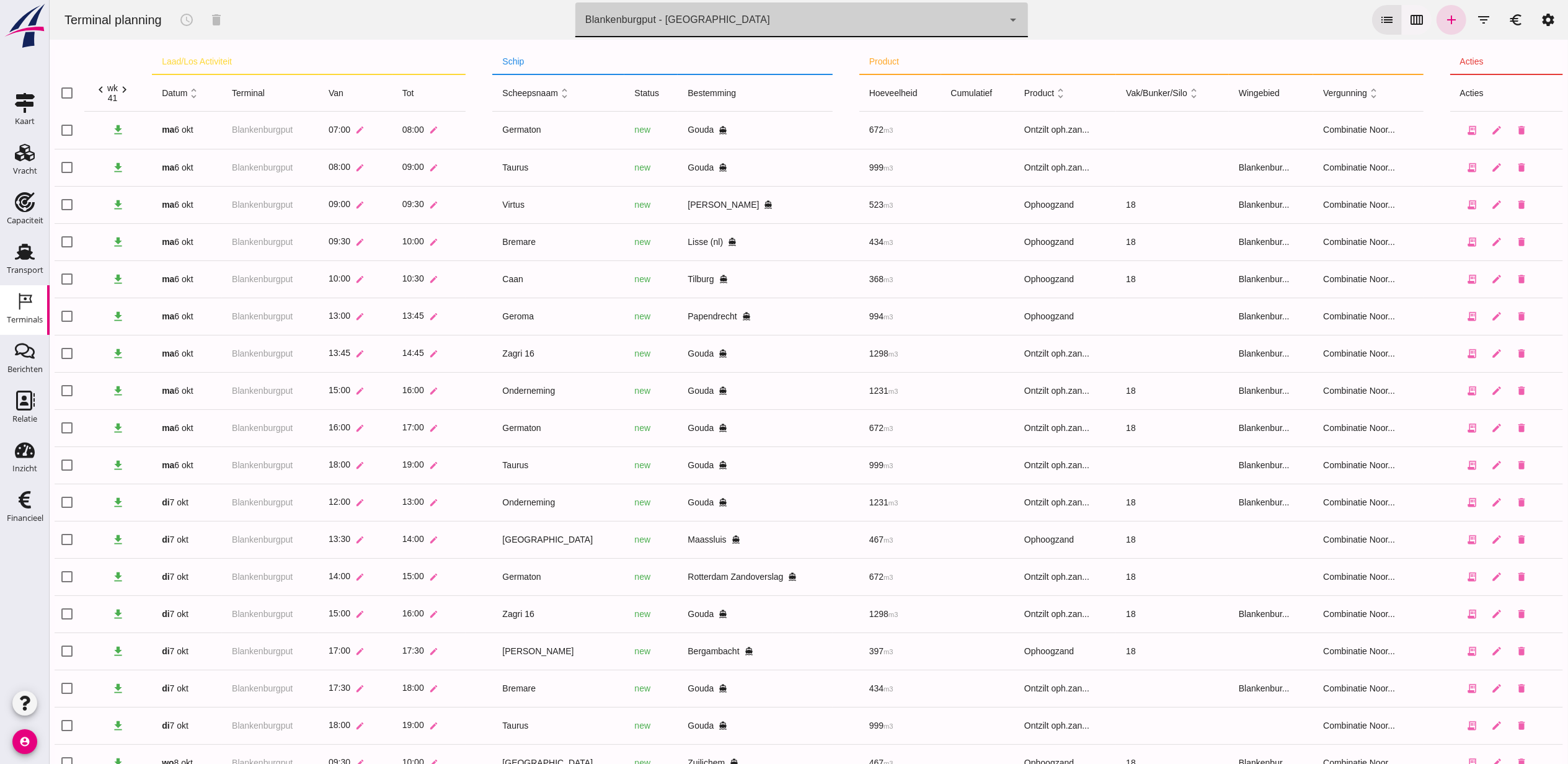
click at [1413, 23] on button "calendar_view_week" at bounding box center [1415, 20] width 29 height 29
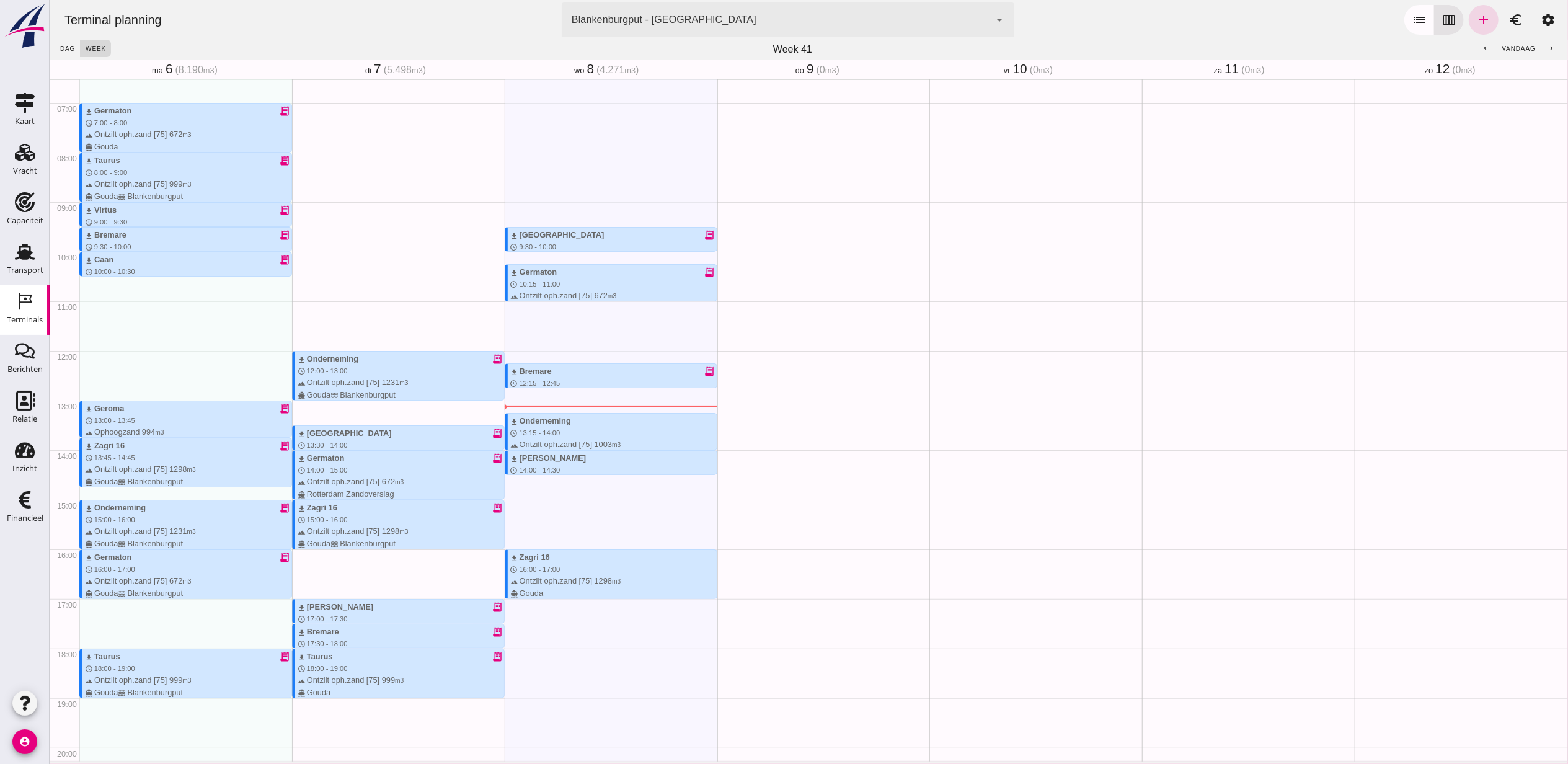
scroll to position [95, 0]
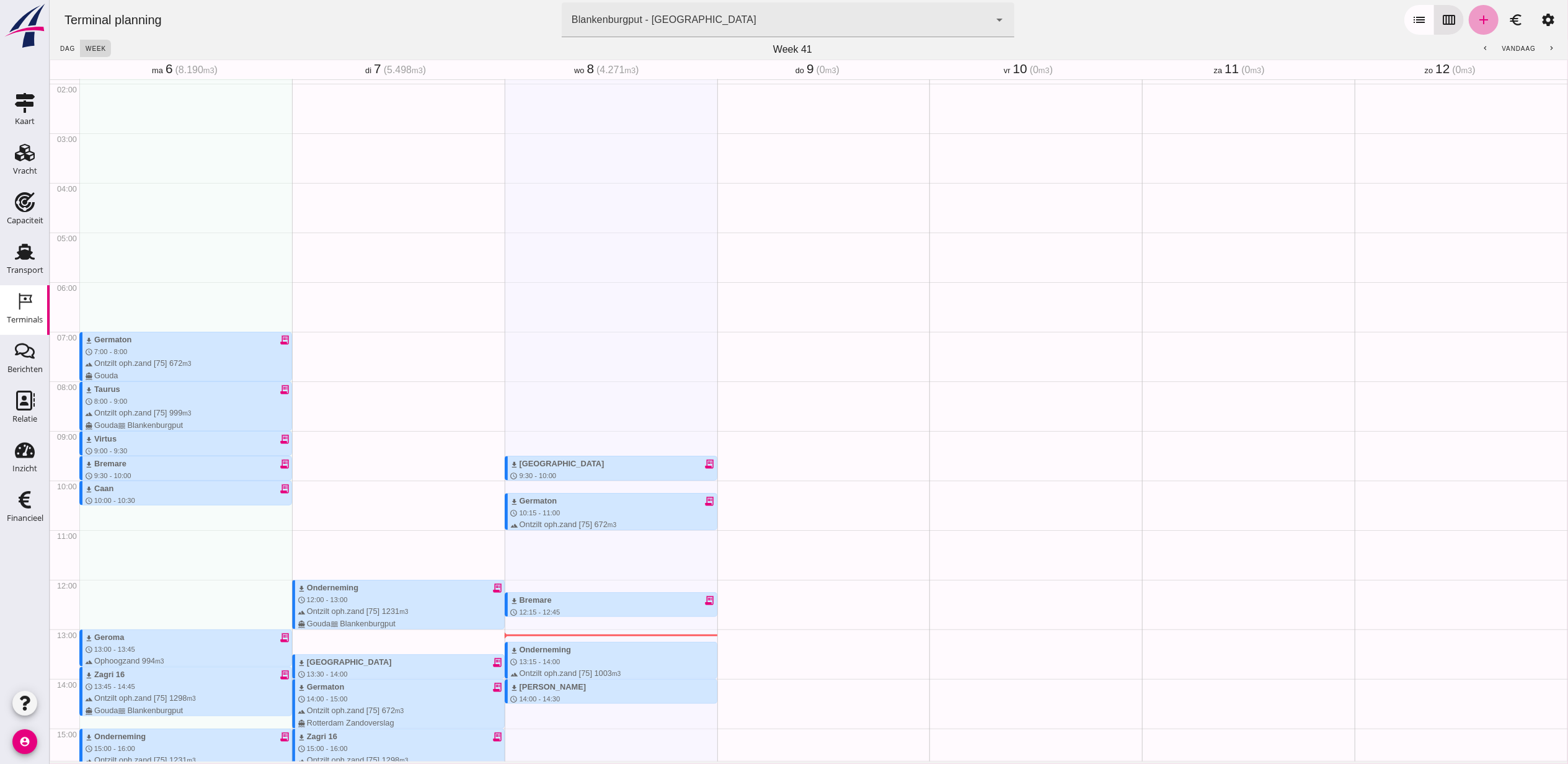
click at [1476, 19] on icon "add" at bounding box center [1483, 20] width 15 height 15
type input "Combinatie Noordzeezand V.O.F."
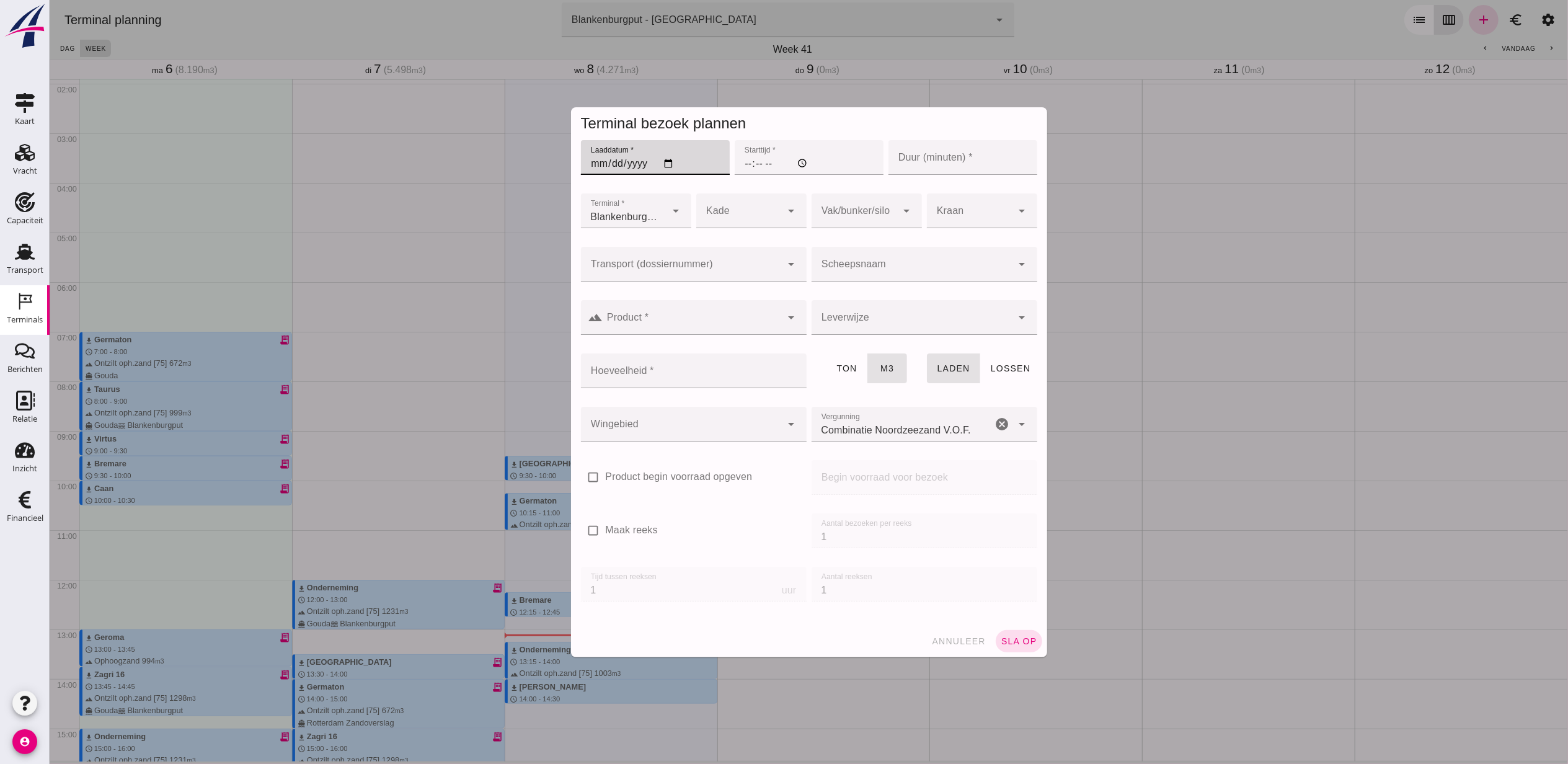
click at [668, 162] on input "Laaddatum *" at bounding box center [654, 157] width 149 height 35
type input "[DATE]"
click at [737, 170] on input "Starttijd *" at bounding box center [809, 157] width 149 height 35
type input "12:00"
type input "60"
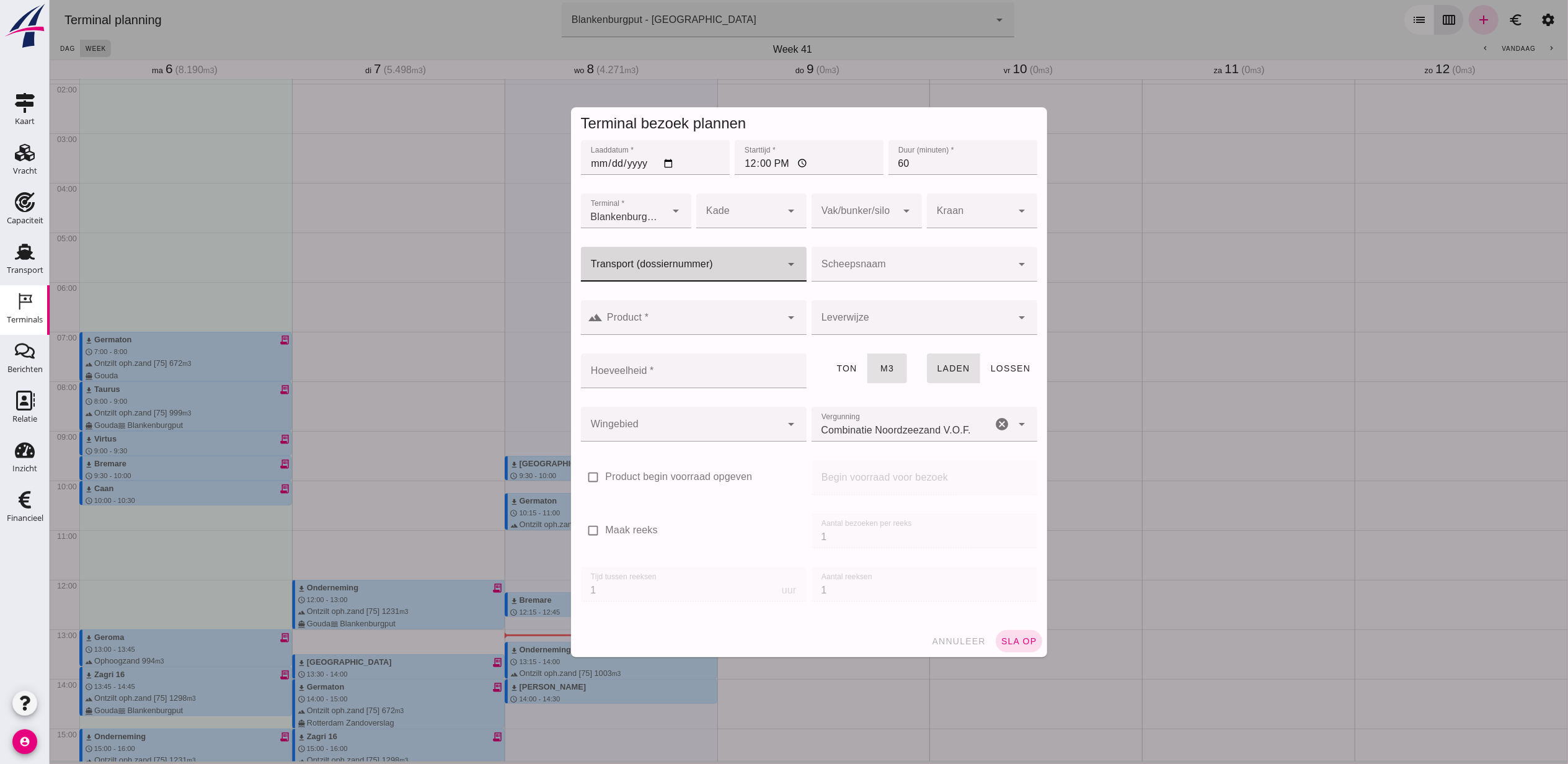
click at [726, 259] on div at bounding box center [680, 264] width 201 height 35
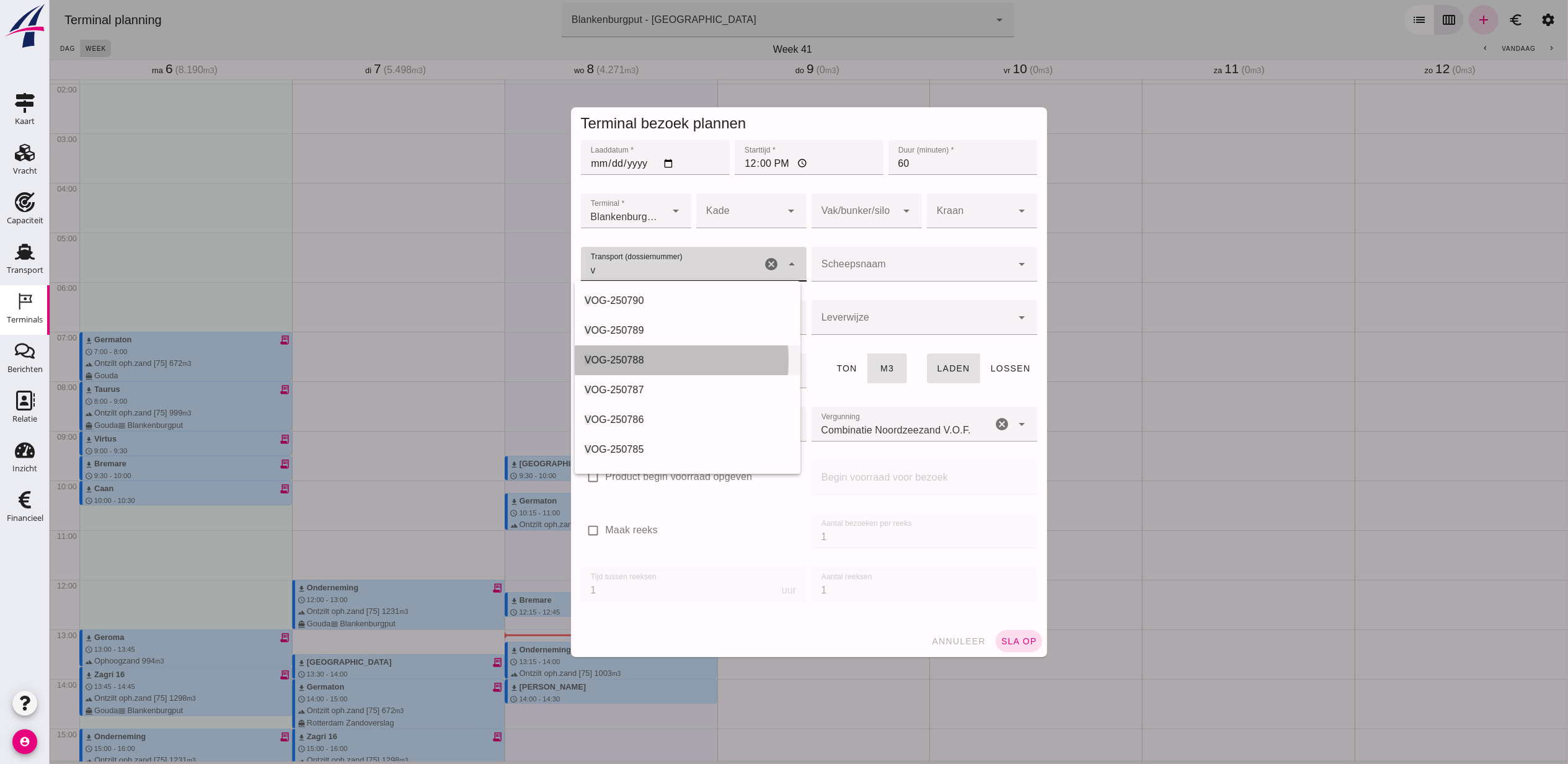
click at [674, 359] on div "V OG-250788" at bounding box center [687, 360] width 206 height 15
type input "VOG-250788"
type input "franco_on_shore"
type input "1231"
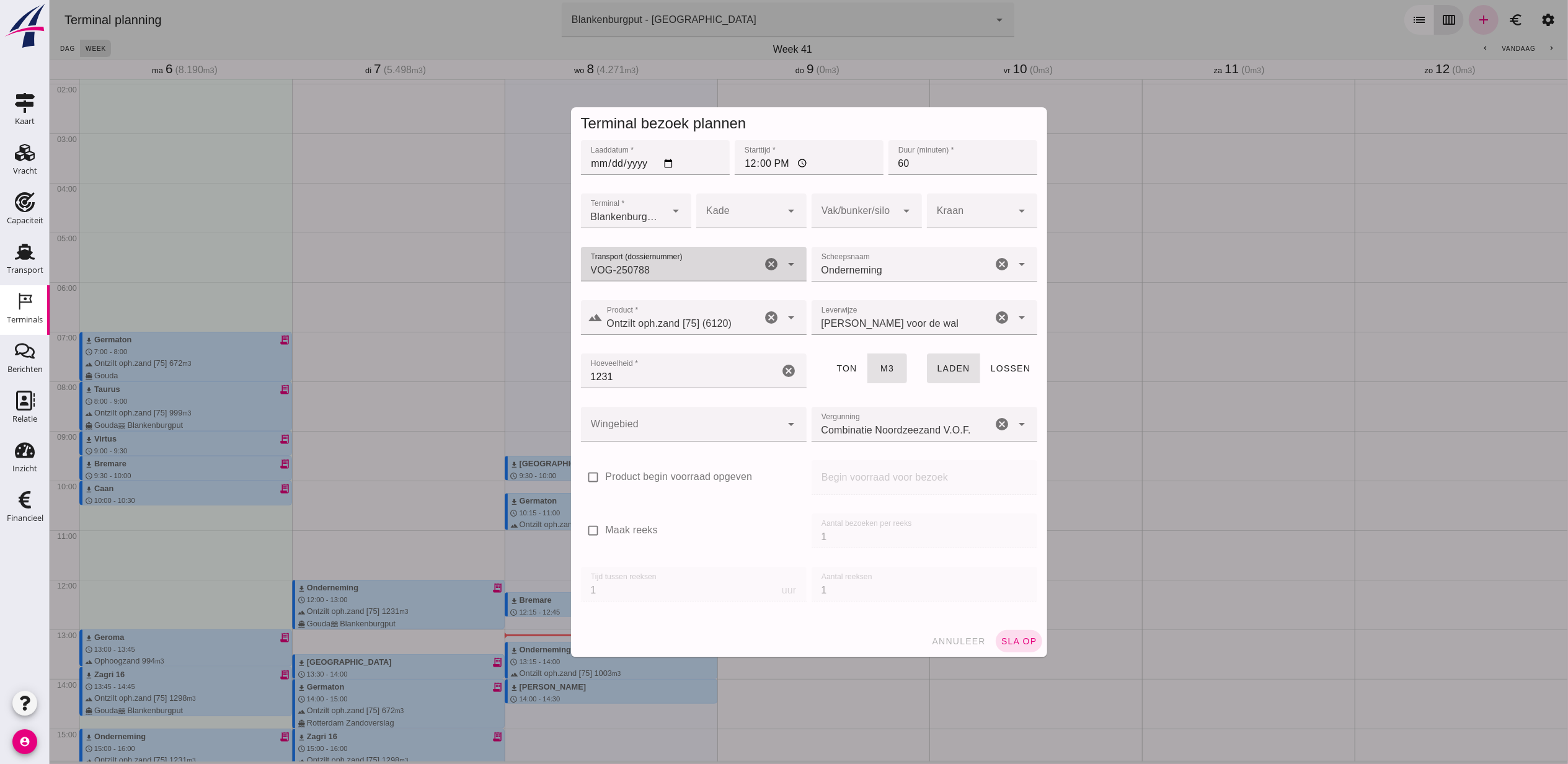
type input "VOG-250788"
click at [836, 216] on div at bounding box center [854, 211] width 86 height 35
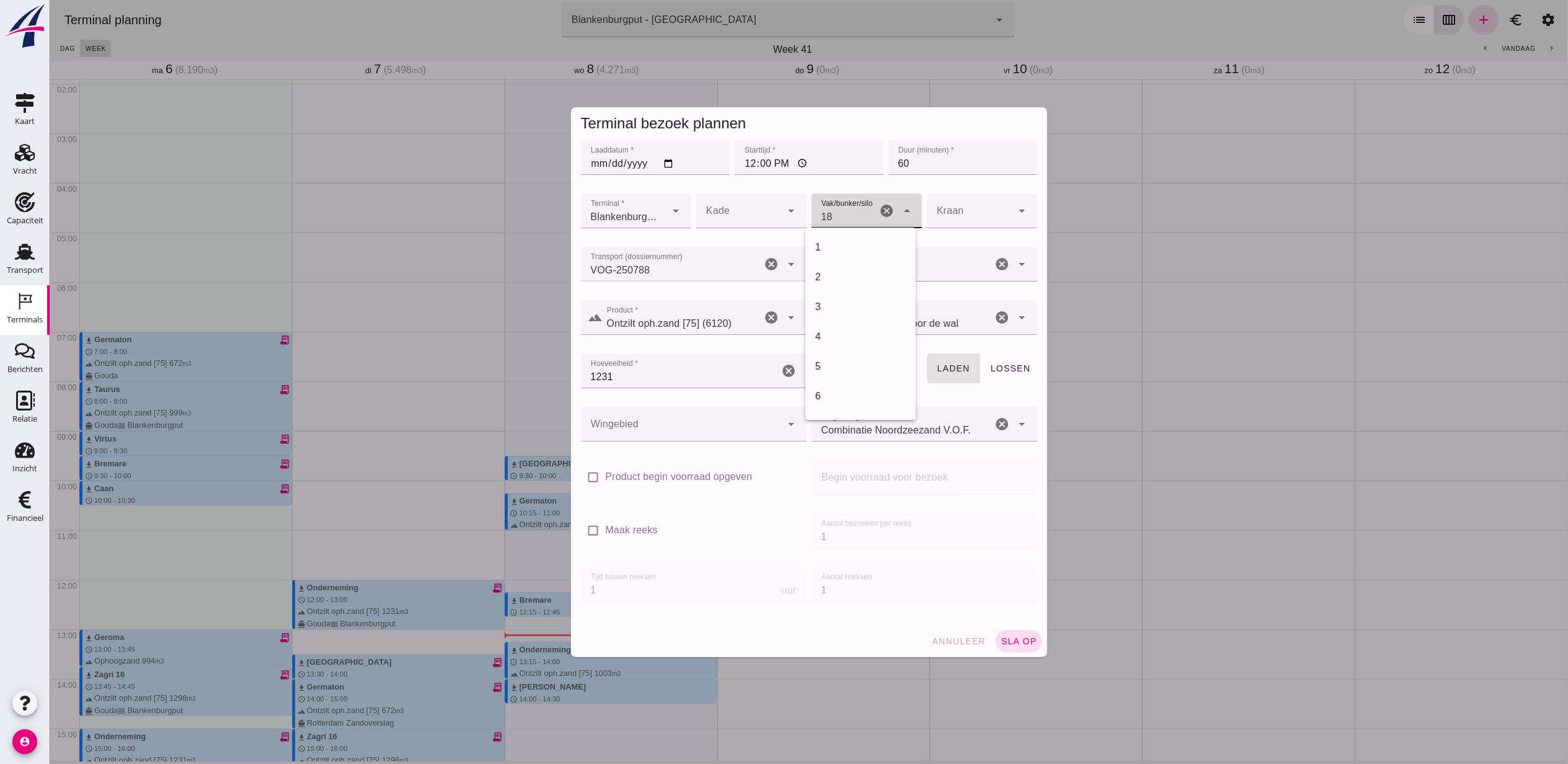
scroll to position [506, 0]
click at [843, 237] on div "18" at bounding box center [860, 247] width 111 height 29
type input "366"
click at [693, 437] on div at bounding box center [680, 424] width 201 height 35
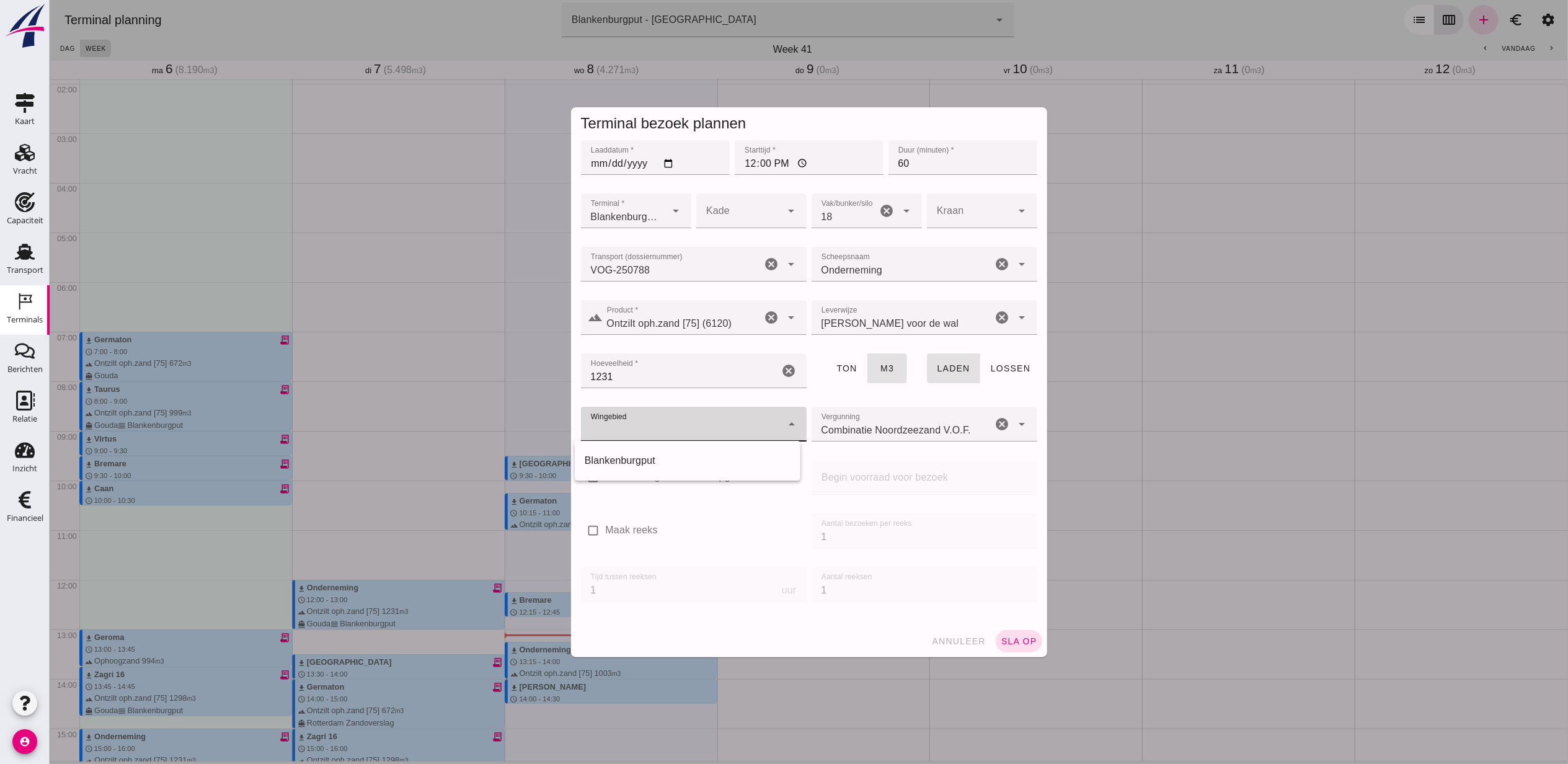
click at [675, 460] on div "Blankenburgput" at bounding box center [687, 461] width 206 height 15
type input "333"
click at [1007, 637] on span "sla op" at bounding box center [1018, 641] width 37 height 10
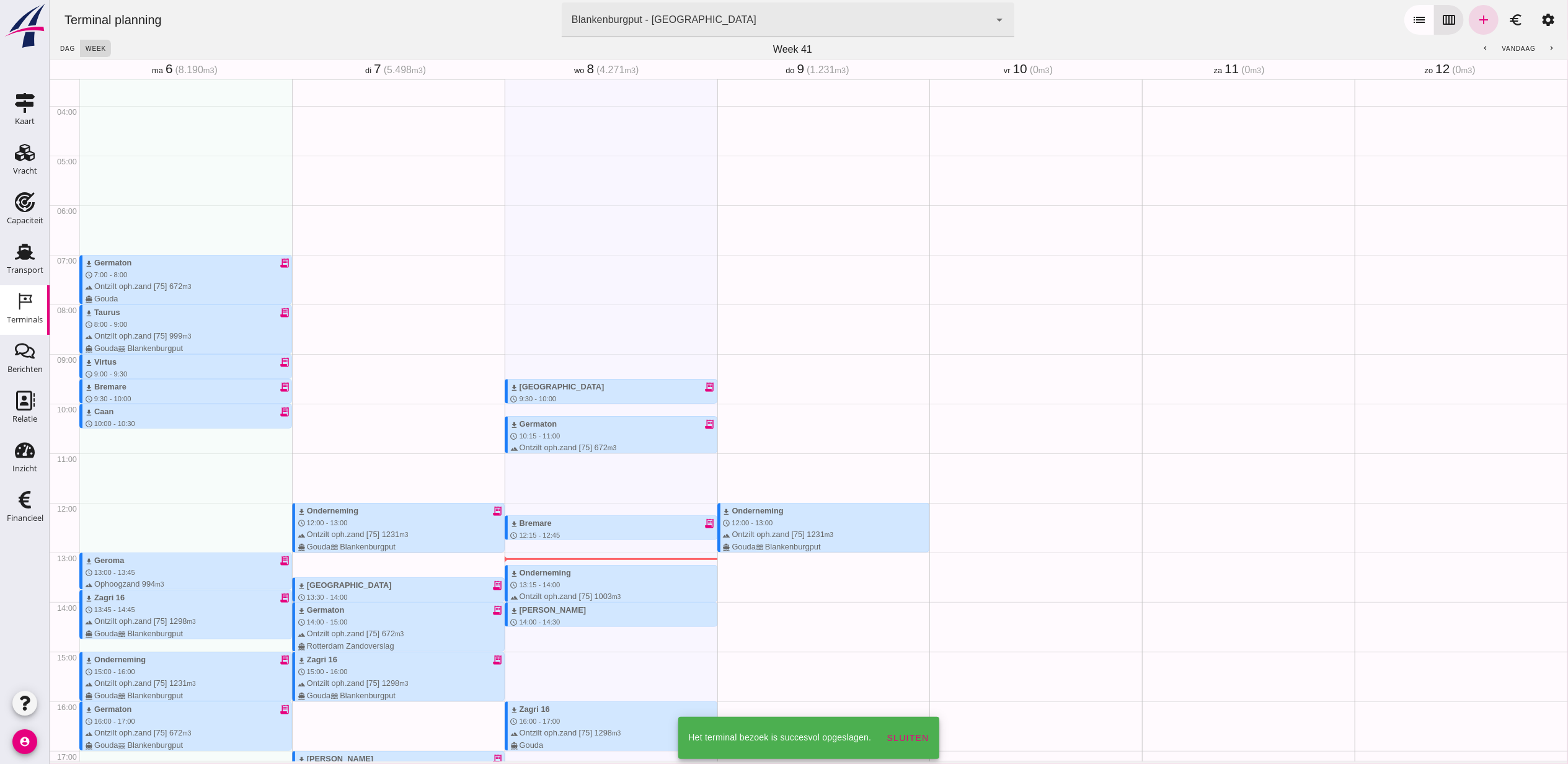
scroll to position [261, 0]
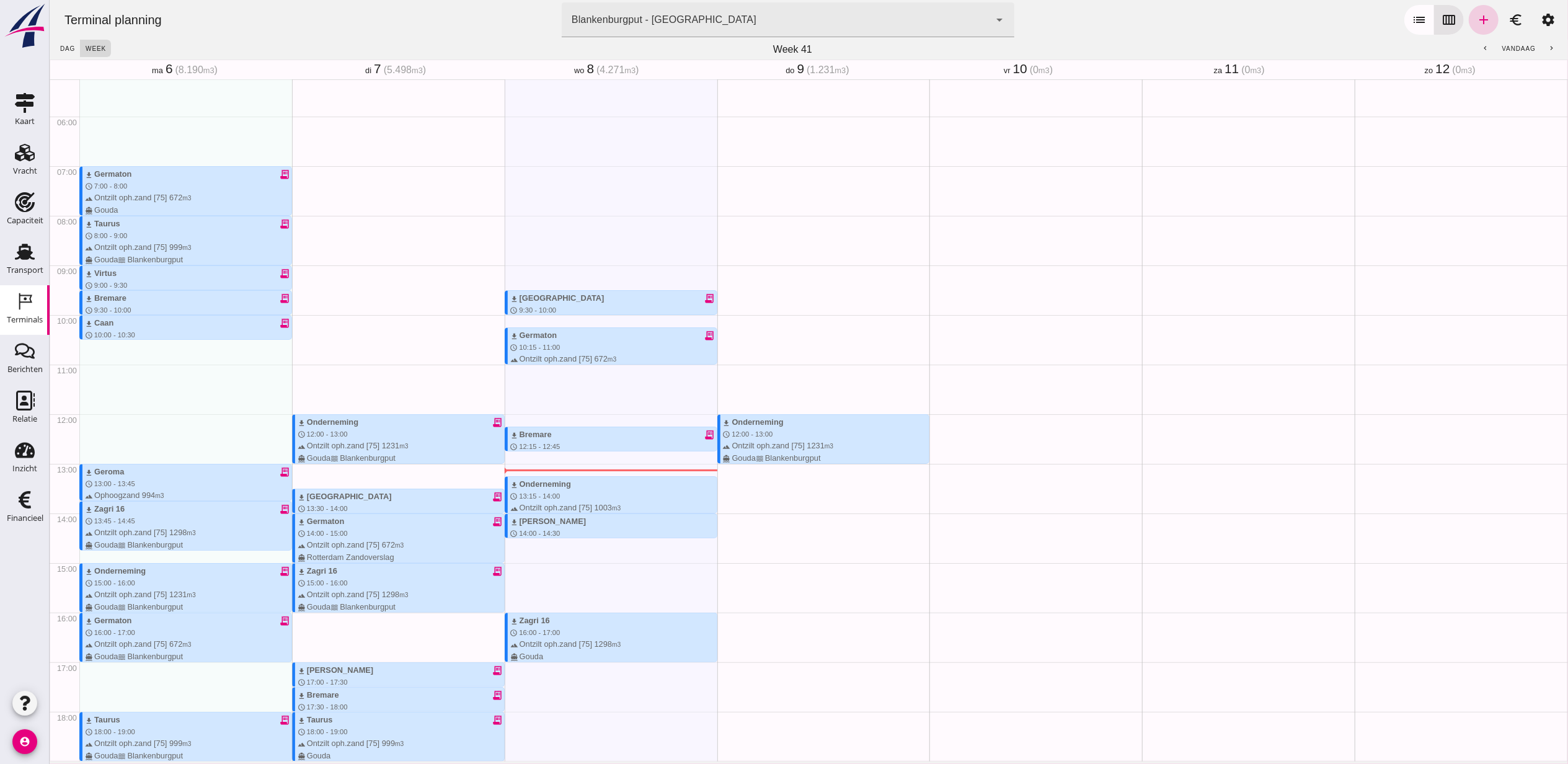
click at [1476, 21] on icon "add" at bounding box center [1483, 20] width 15 height 15
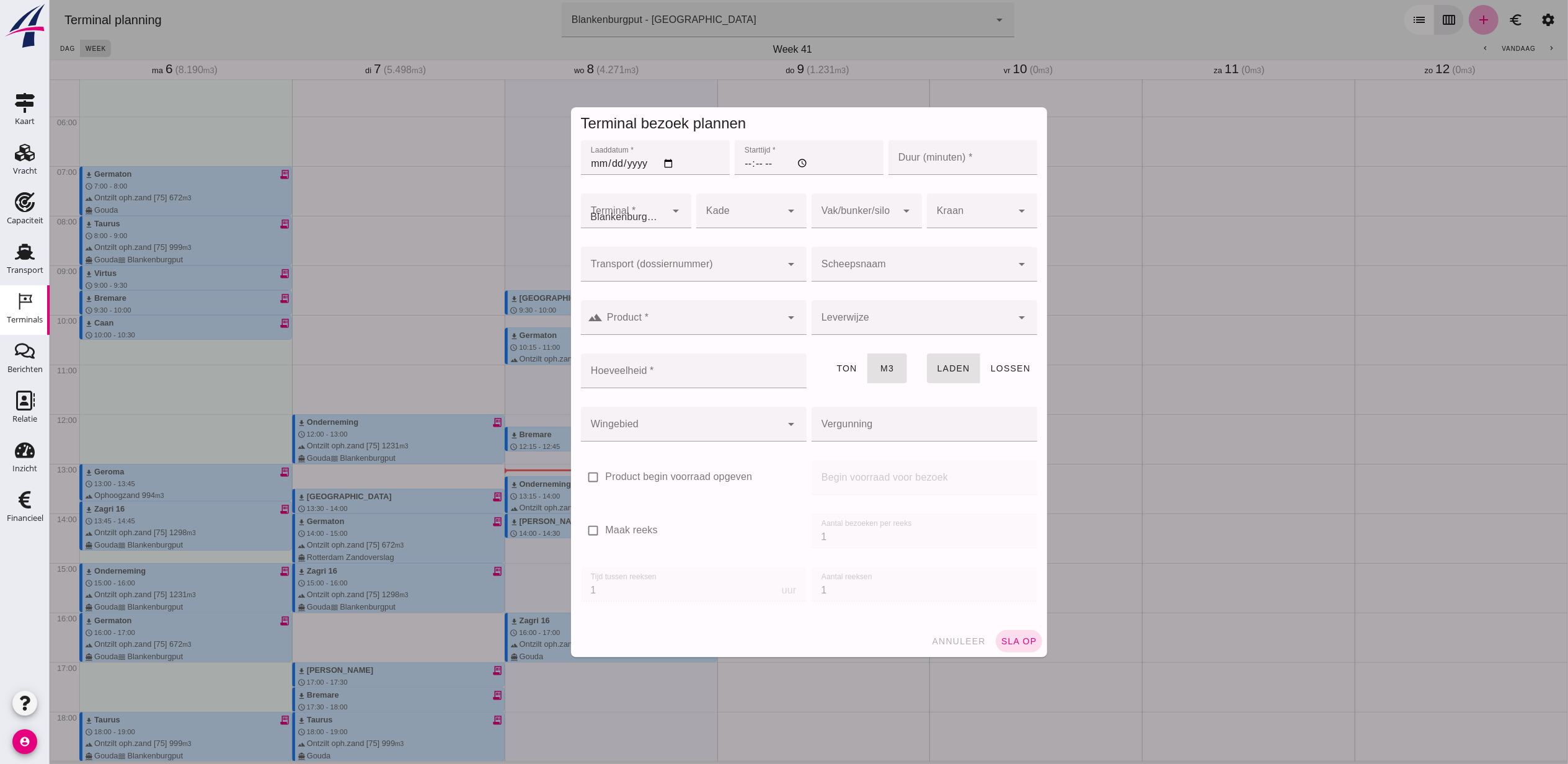
type input "Combinatie Noordzeezand V.O.F."
click at [669, 164] on input "Laaddatum *" at bounding box center [654, 157] width 149 height 35
click at [666, 162] on input "Laaddatum *" at bounding box center [654, 157] width 149 height 35
type input "[DATE]"
click at [741, 154] on input "Starttijd *" at bounding box center [809, 157] width 149 height 35
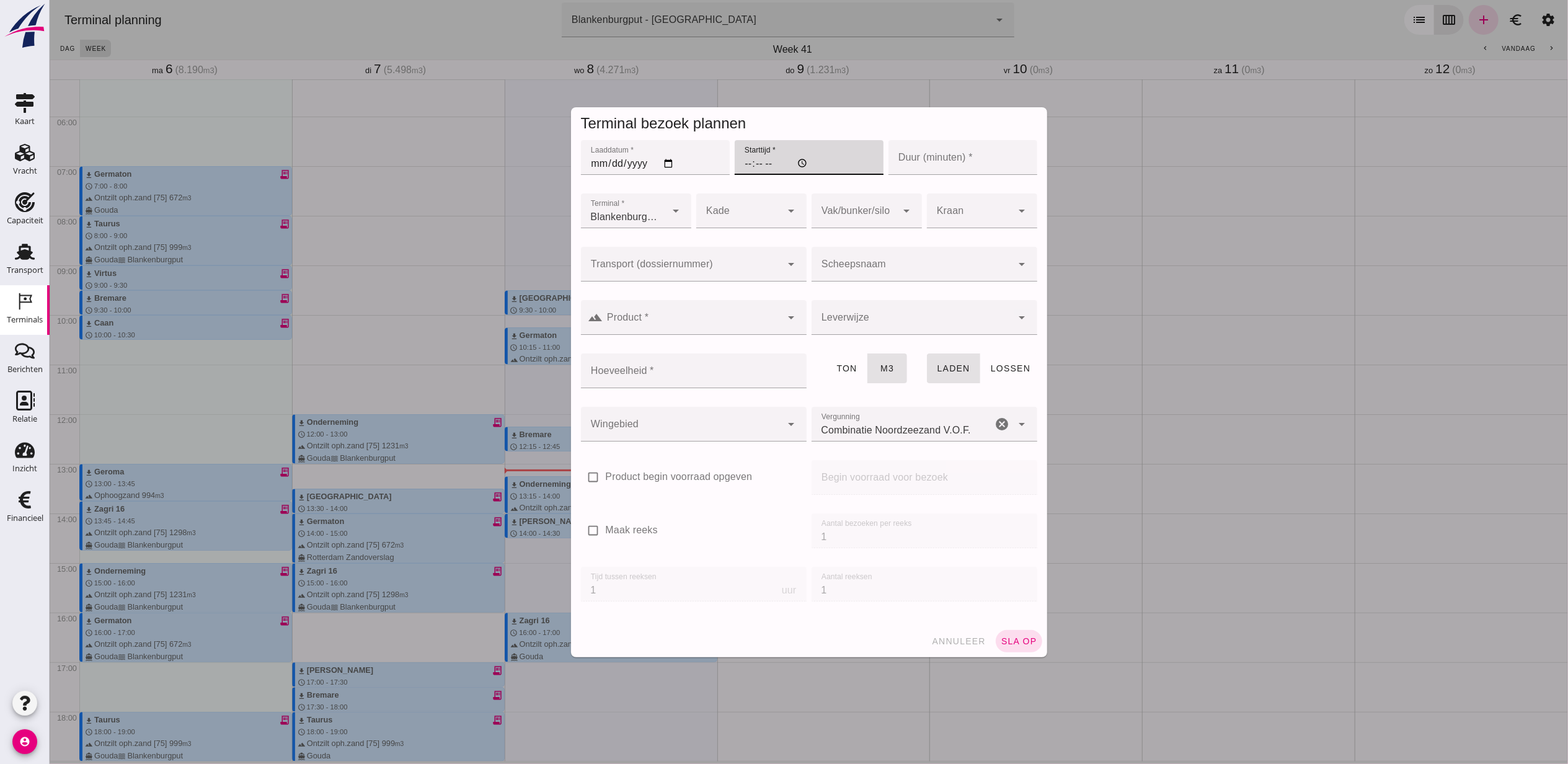
type input "15:00"
type input "60"
click at [651, 247] on div at bounding box center [680, 264] width 201 height 35
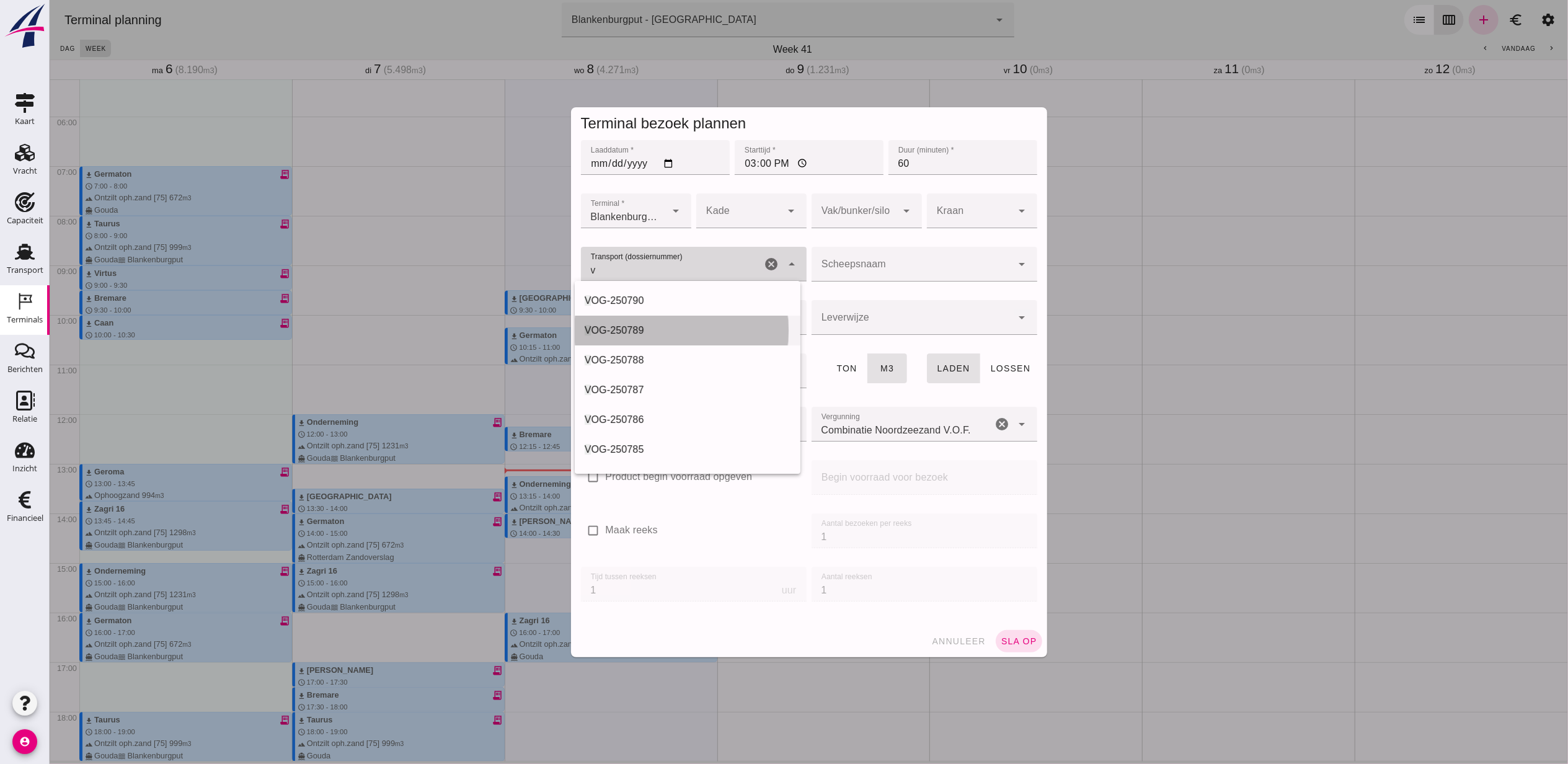
click at [669, 333] on div "V OG-250789" at bounding box center [687, 330] width 206 height 15
type input "VOG-250789"
type input "franco_on_shore"
type input "1298"
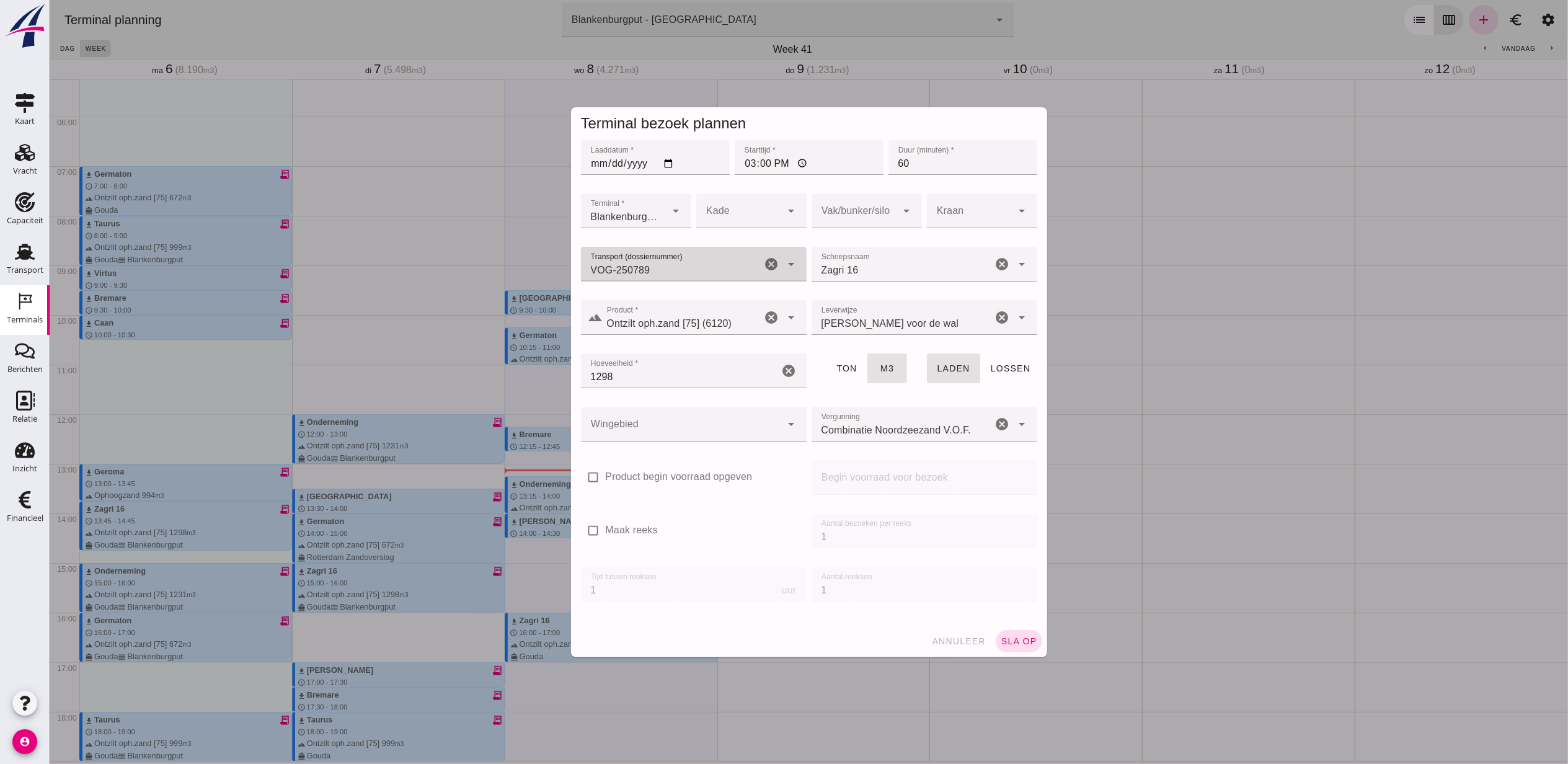
type input "VOG-250789"
click at [700, 427] on div at bounding box center [680, 424] width 201 height 35
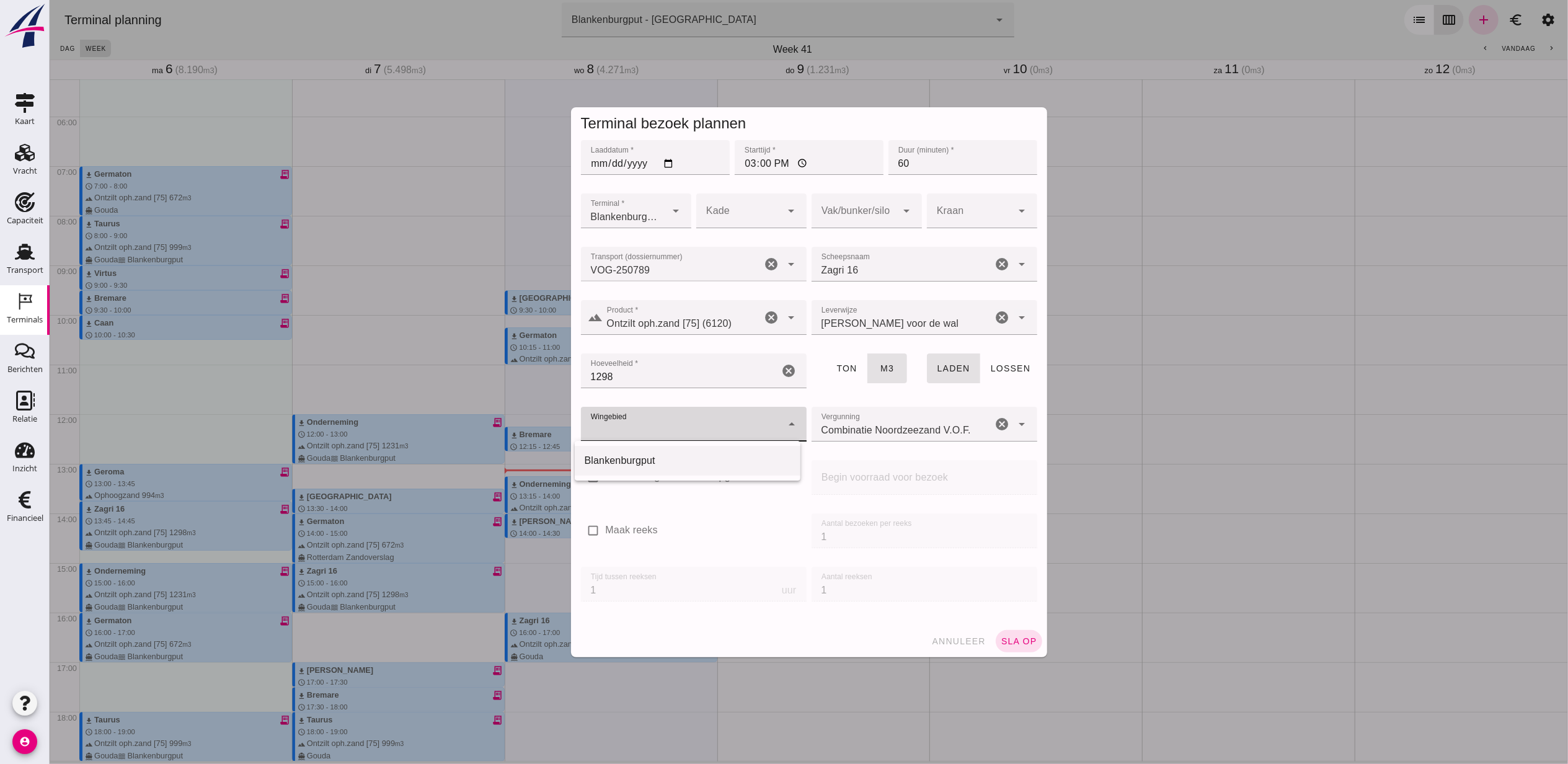
click at [692, 459] on div "Blankenburgput" at bounding box center [687, 461] width 206 height 15
type input "333"
click at [849, 220] on div at bounding box center [854, 211] width 86 height 35
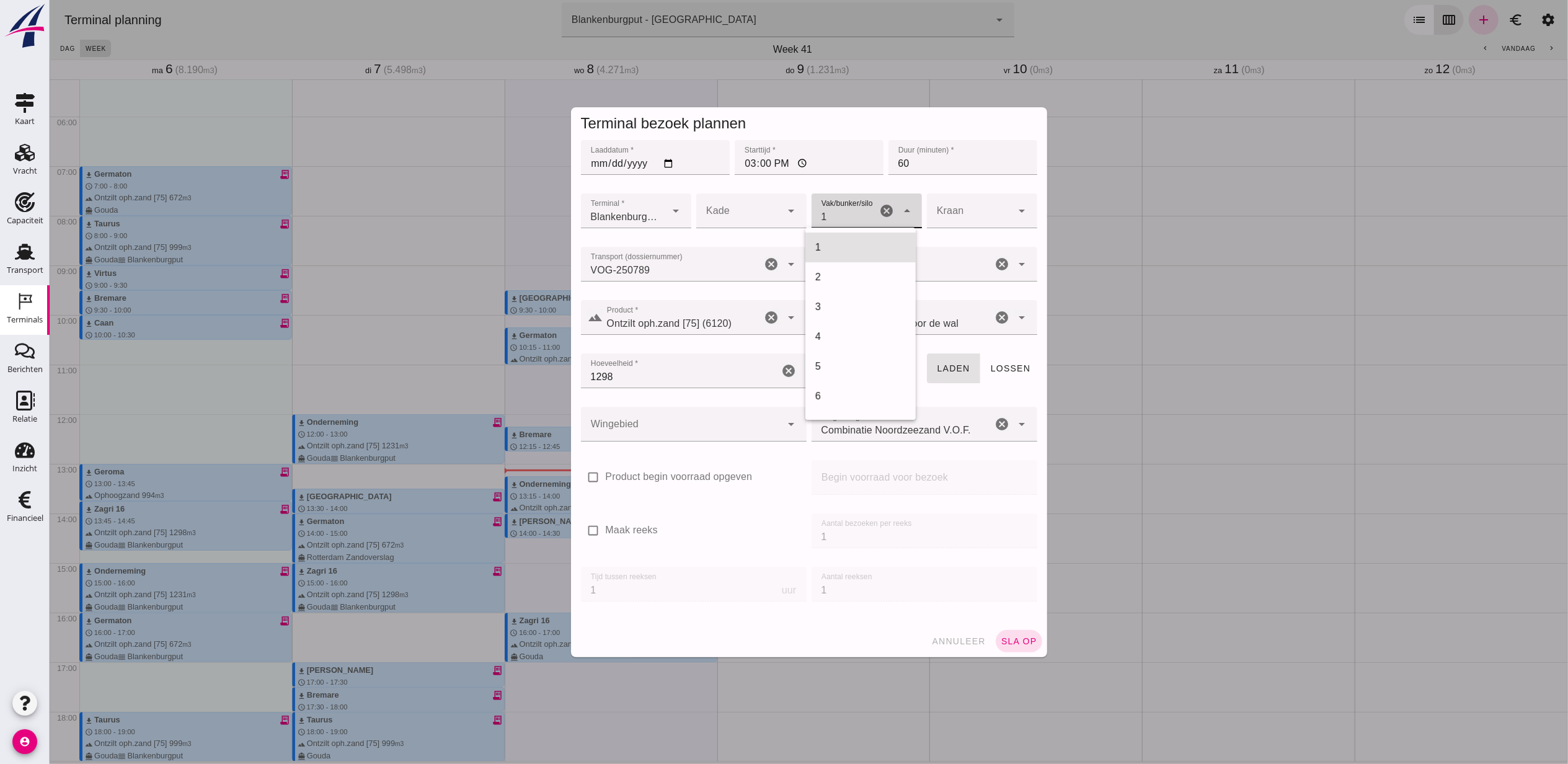
scroll to position [506, 0]
click at [851, 243] on div "18" at bounding box center [859, 247] width 90 height 15
type input "366"
click at [683, 423] on div at bounding box center [680, 424] width 201 height 35
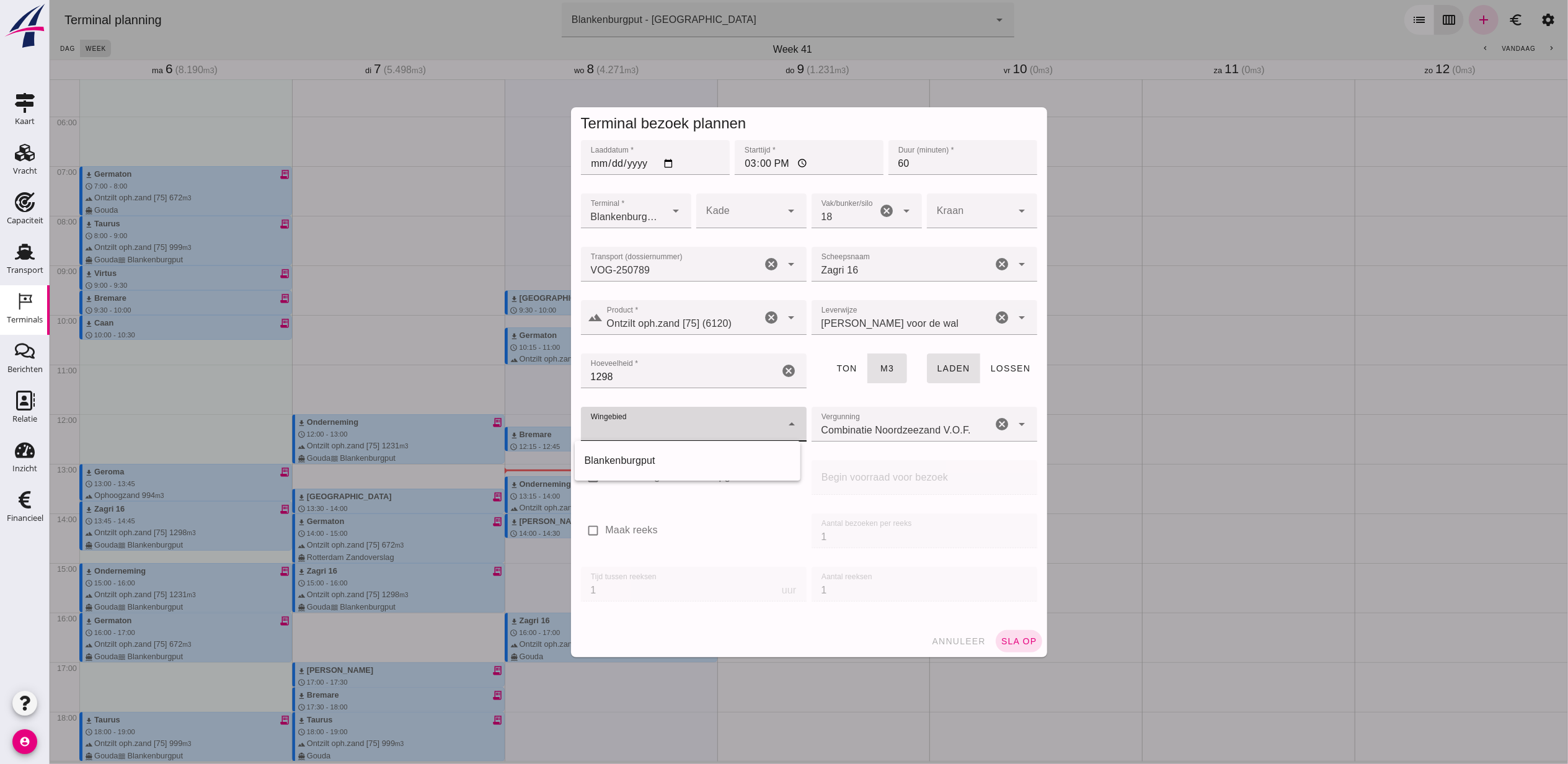
drag, startPoint x: 684, startPoint y: 455, endPoint x: 694, endPoint y: 464, distance: 13.5
click at [685, 455] on div "Blankenburgput" at bounding box center [687, 461] width 206 height 15
type input "333"
click at [1001, 647] on button "sla op" at bounding box center [1018, 641] width 46 height 22
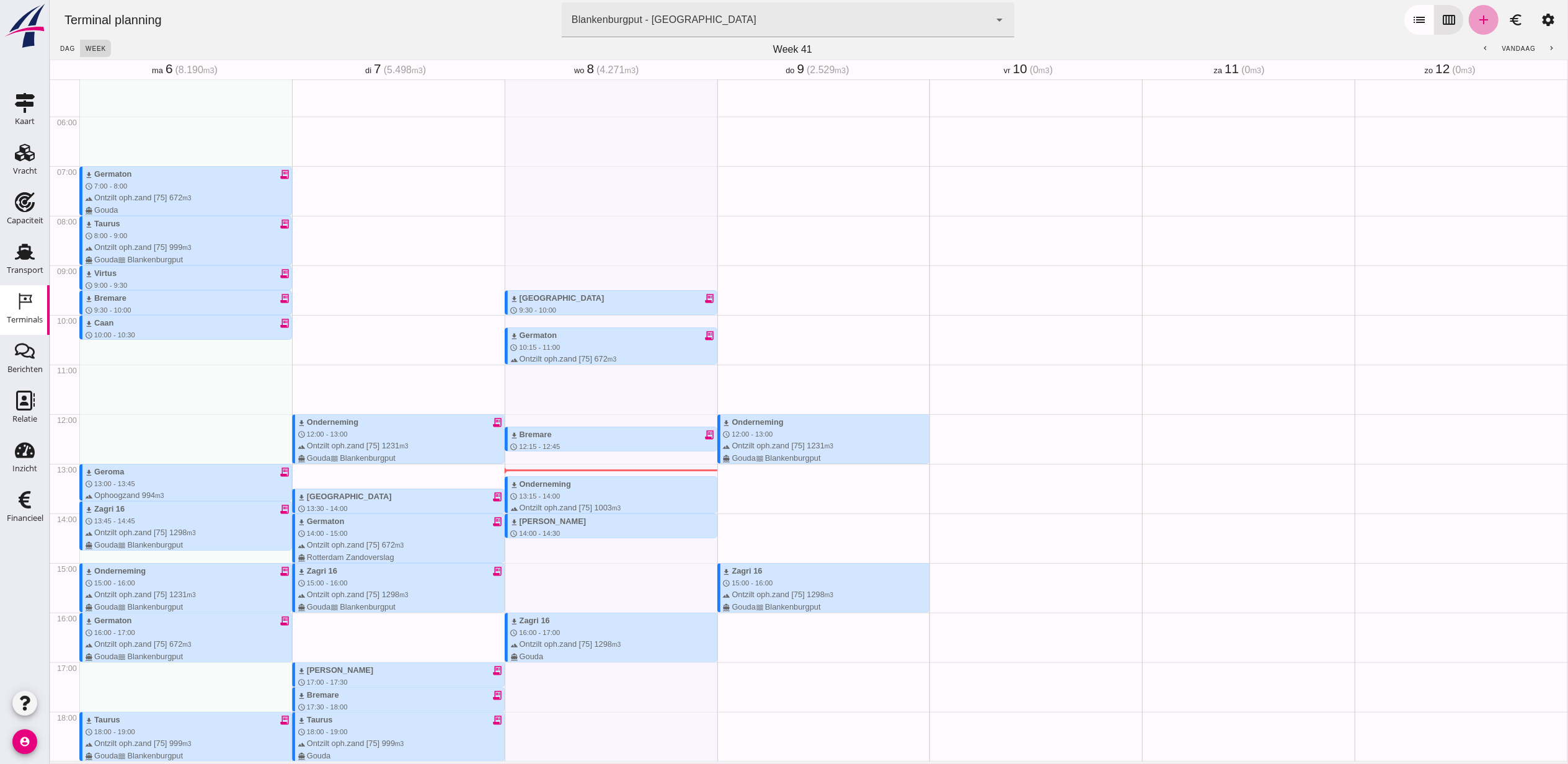
click at [1476, 18] on icon "add" at bounding box center [1483, 20] width 15 height 15
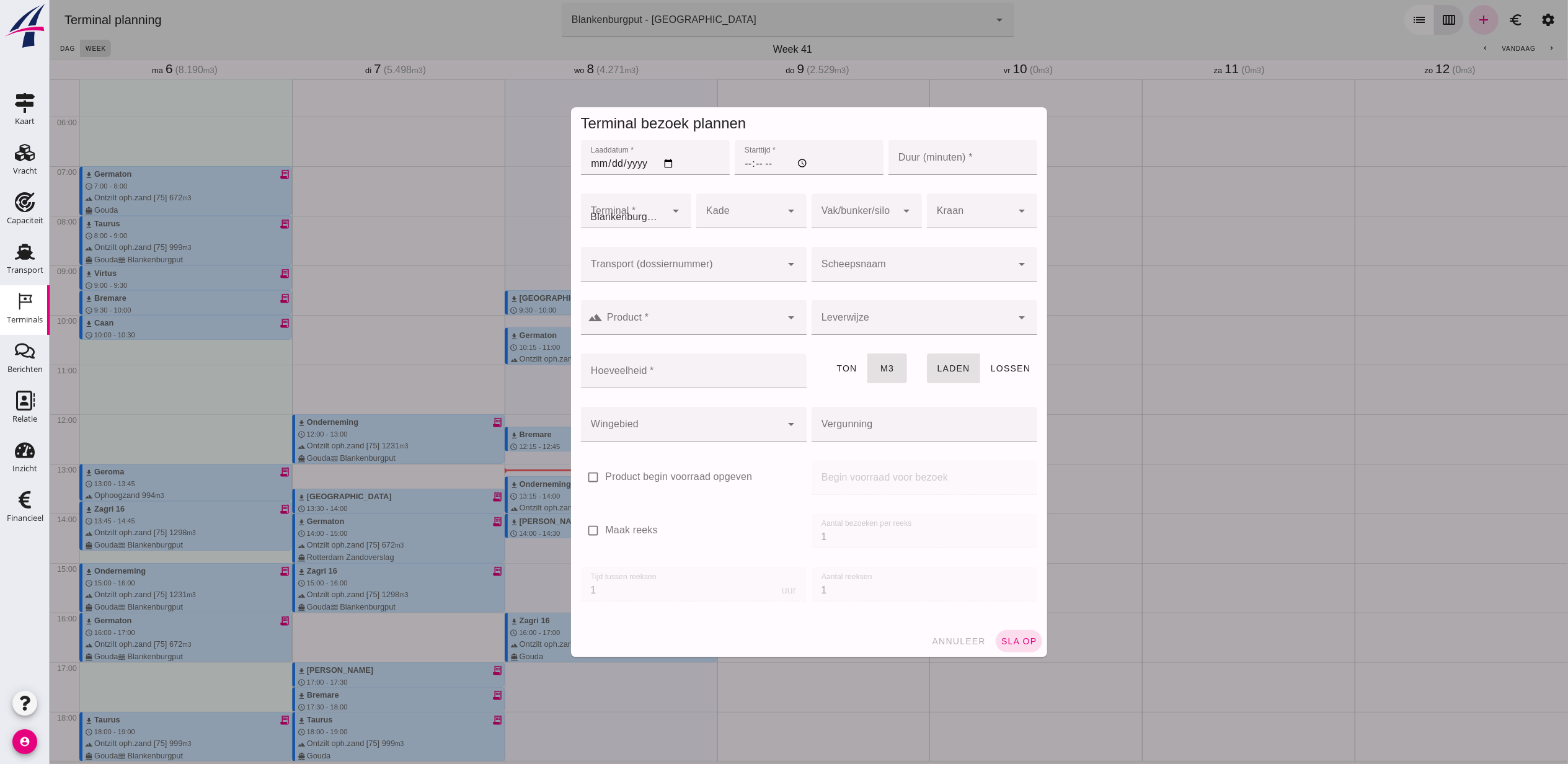
type input "Combinatie Noordzeezand V.O.F."
click at [668, 162] on input "Laaddatum *" at bounding box center [654, 157] width 149 height 35
type input "[DATE]"
click at [739, 164] on input "Starttijd *" at bounding box center [809, 157] width 149 height 35
type input "16:00"
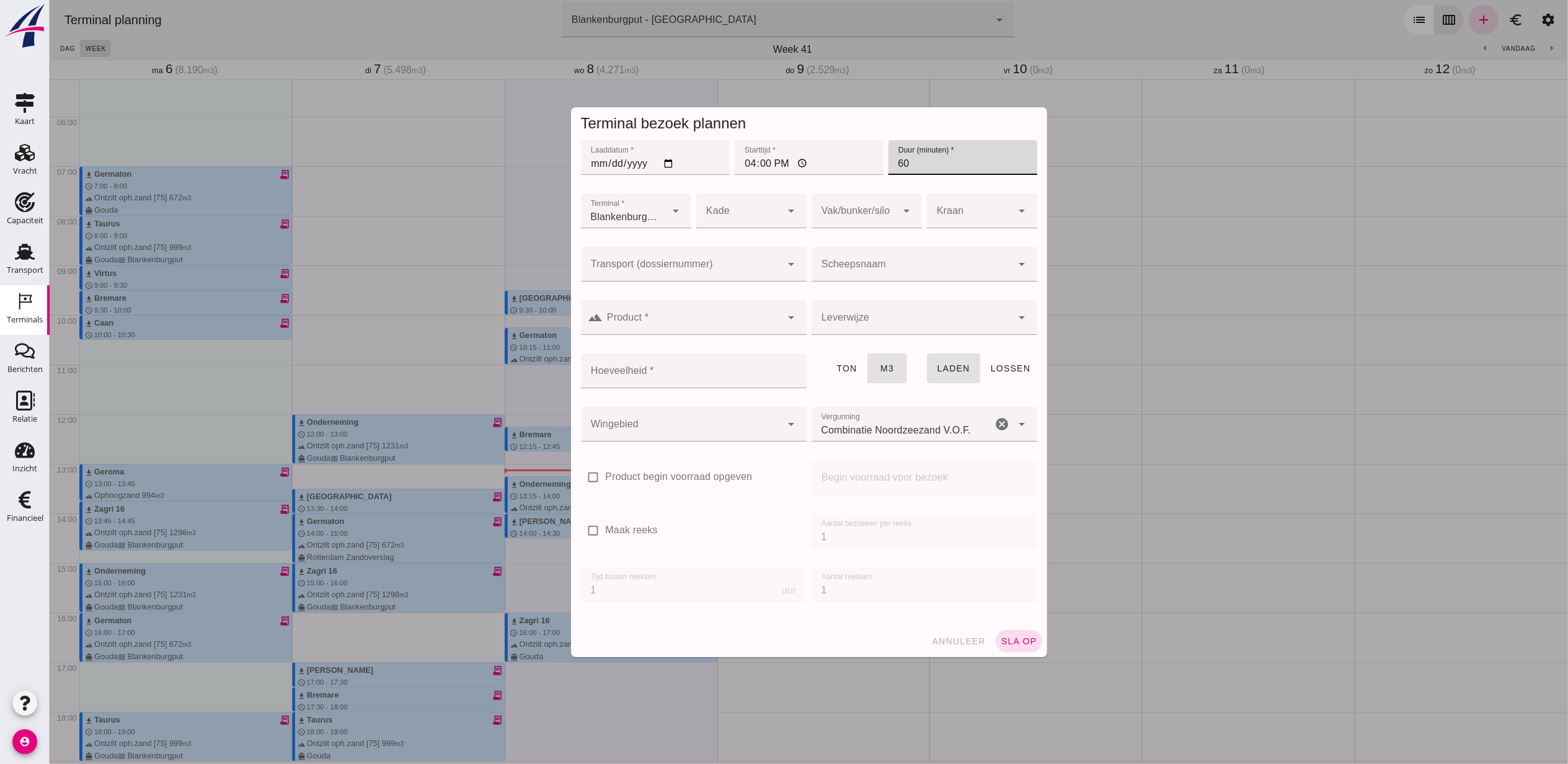
type input "60"
click at [714, 259] on div at bounding box center [680, 264] width 201 height 35
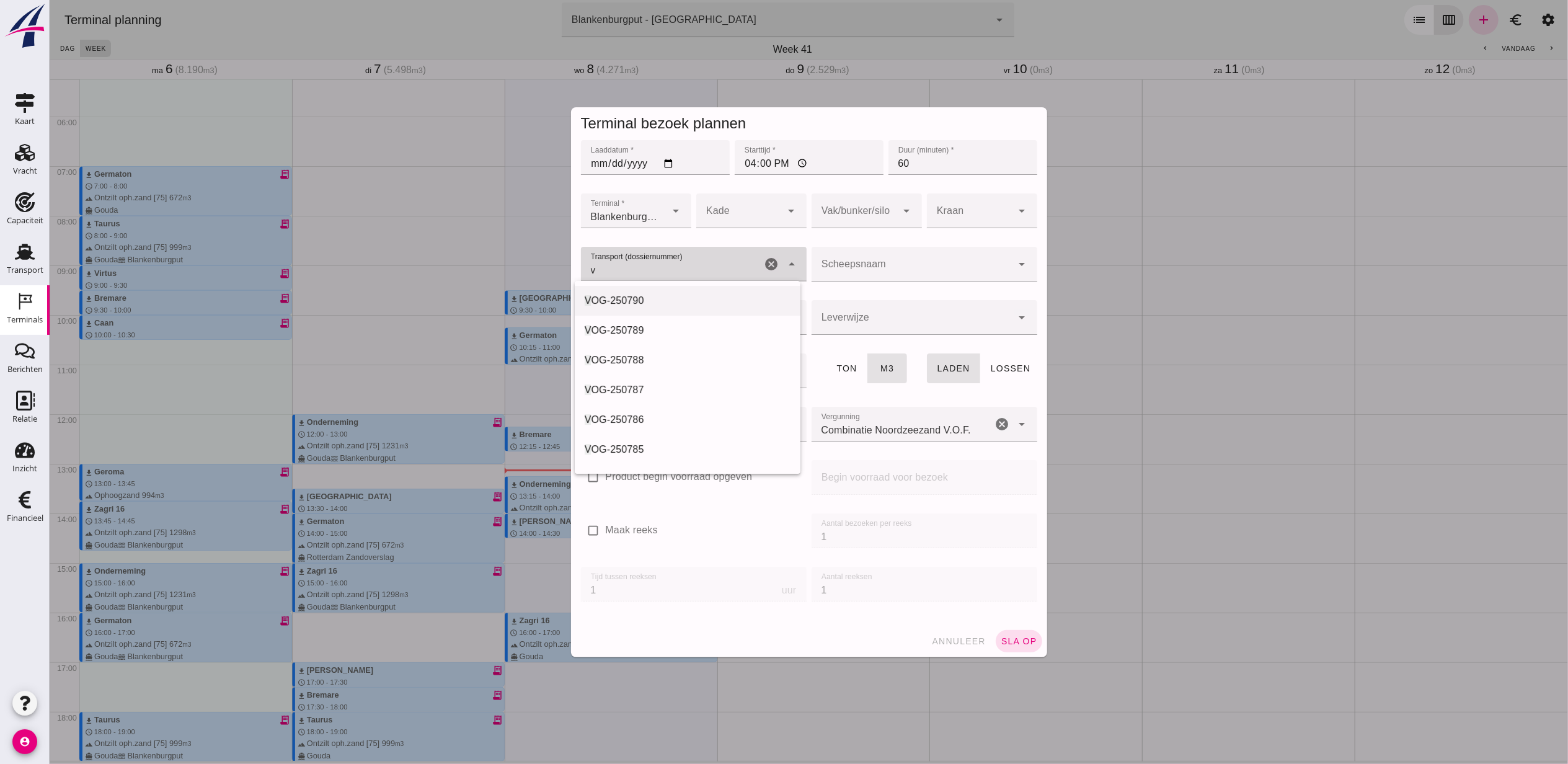
click at [693, 303] on div "V OG-250790" at bounding box center [687, 301] width 206 height 15
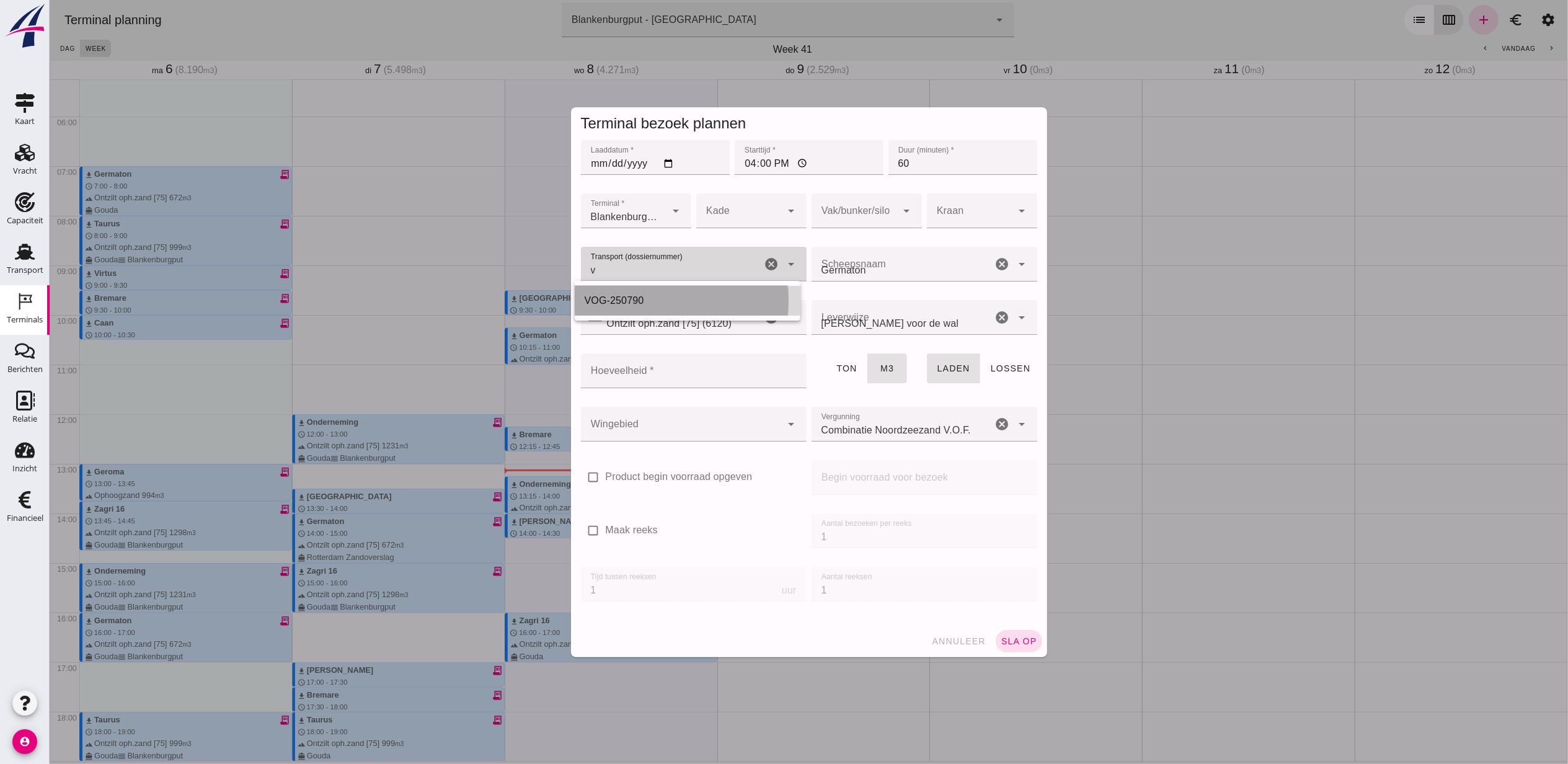
type input "VOG-250790"
type input "franco_on_shore"
type input "VOG-250790"
click at [863, 214] on div at bounding box center [854, 211] width 86 height 35
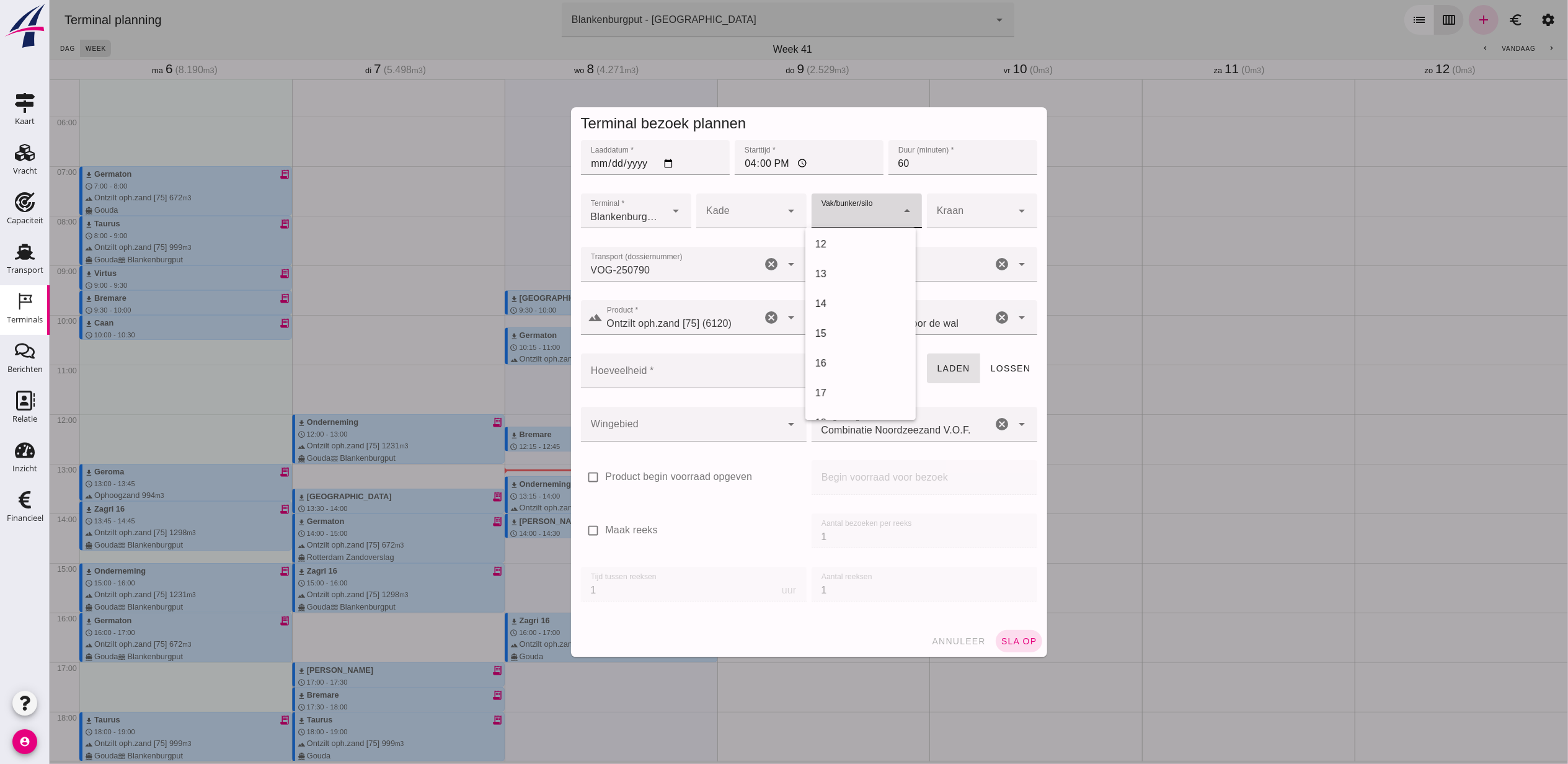
scroll to position [413, 0]
click at [856, 347] on div "18" at bounding box center [860, 340] width 111 height 29
type input "366"
click at [719, 368] on input "Hoeveelheid *" at bounding box center [689, 370] width 219 height 35
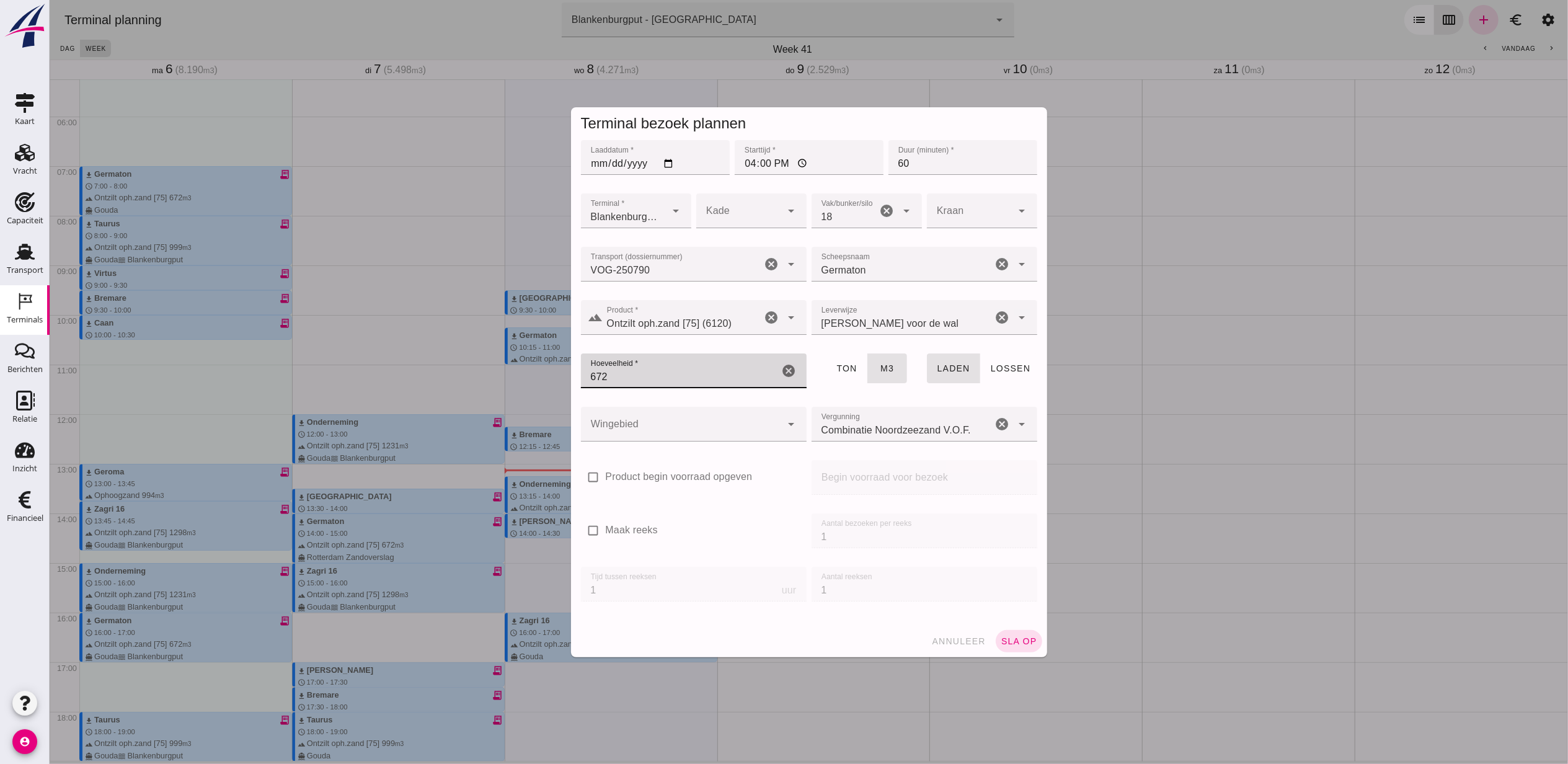
type input "672"
click at [677, 421] on div at bounding box center [680, 424] width 201 height 35
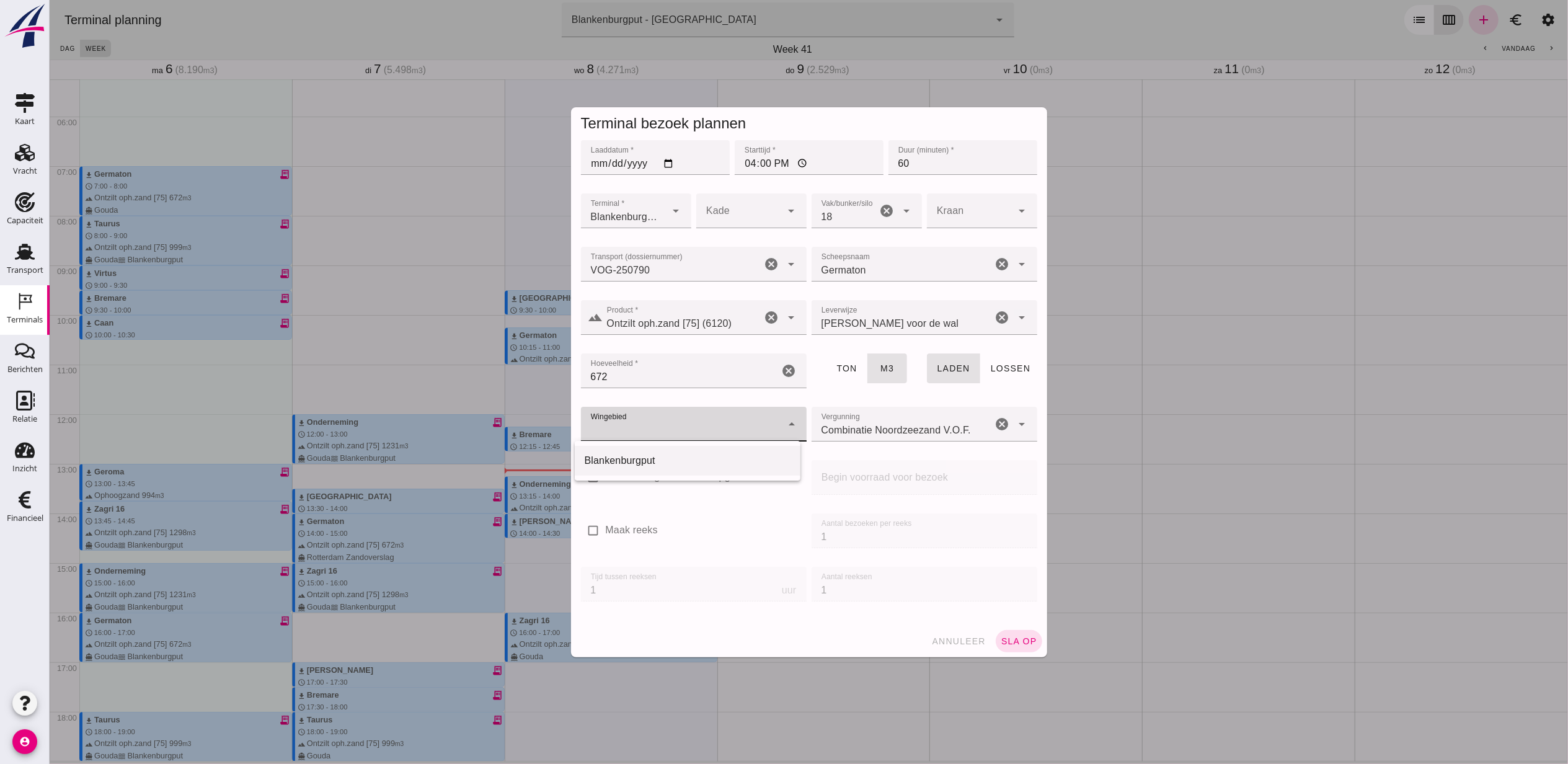
click at [668, 465] on div "Blankenburgput" at bounding box center [687, 461] width 206 height 15
type input "333"
click at [1010, 639] on span "sla op" at bounding box center [1018, 641] width 37 height 10
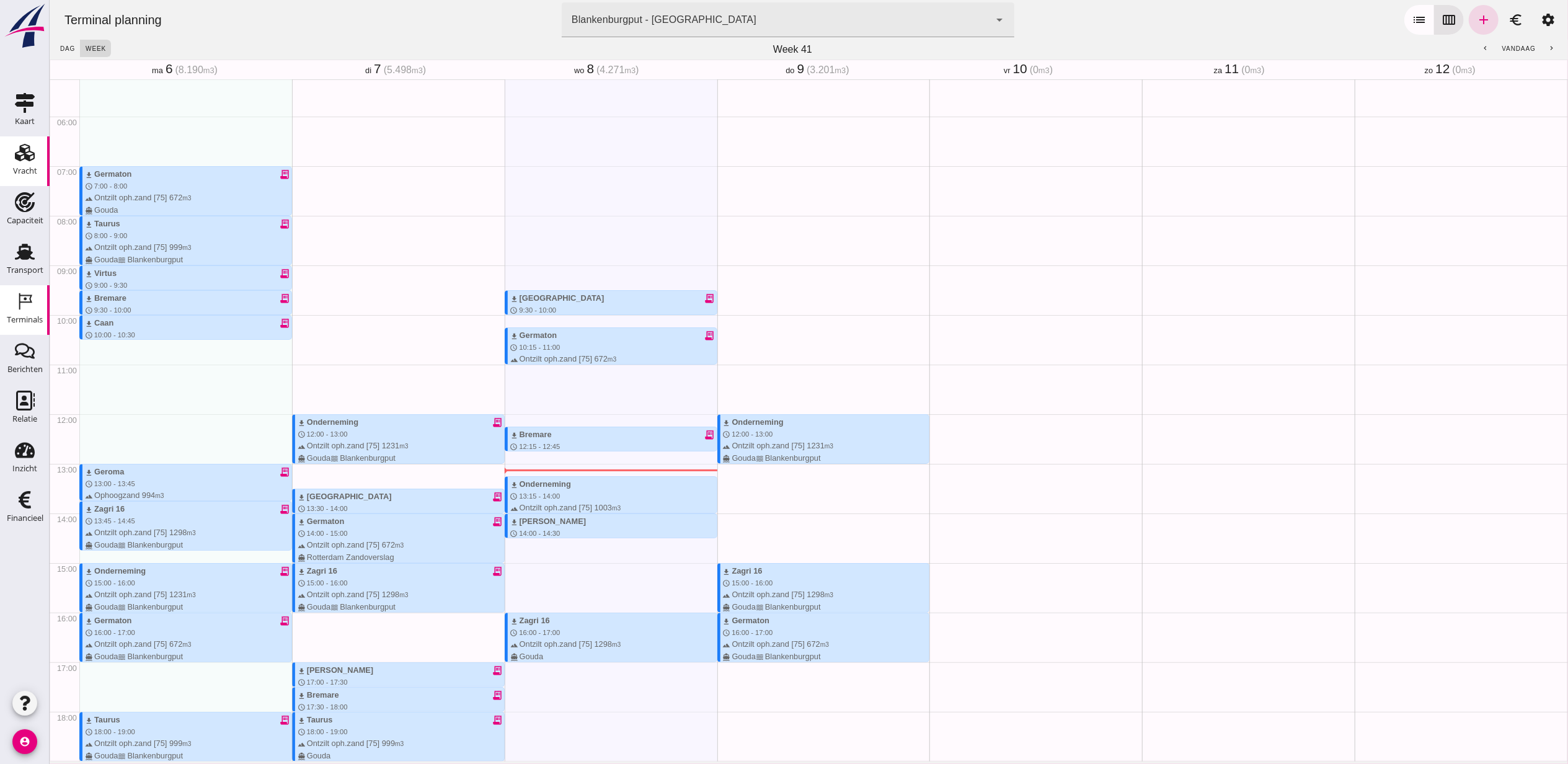
click at [11, 153] on div "Vracht" at bounding box center [24, 153] width 29 height 20
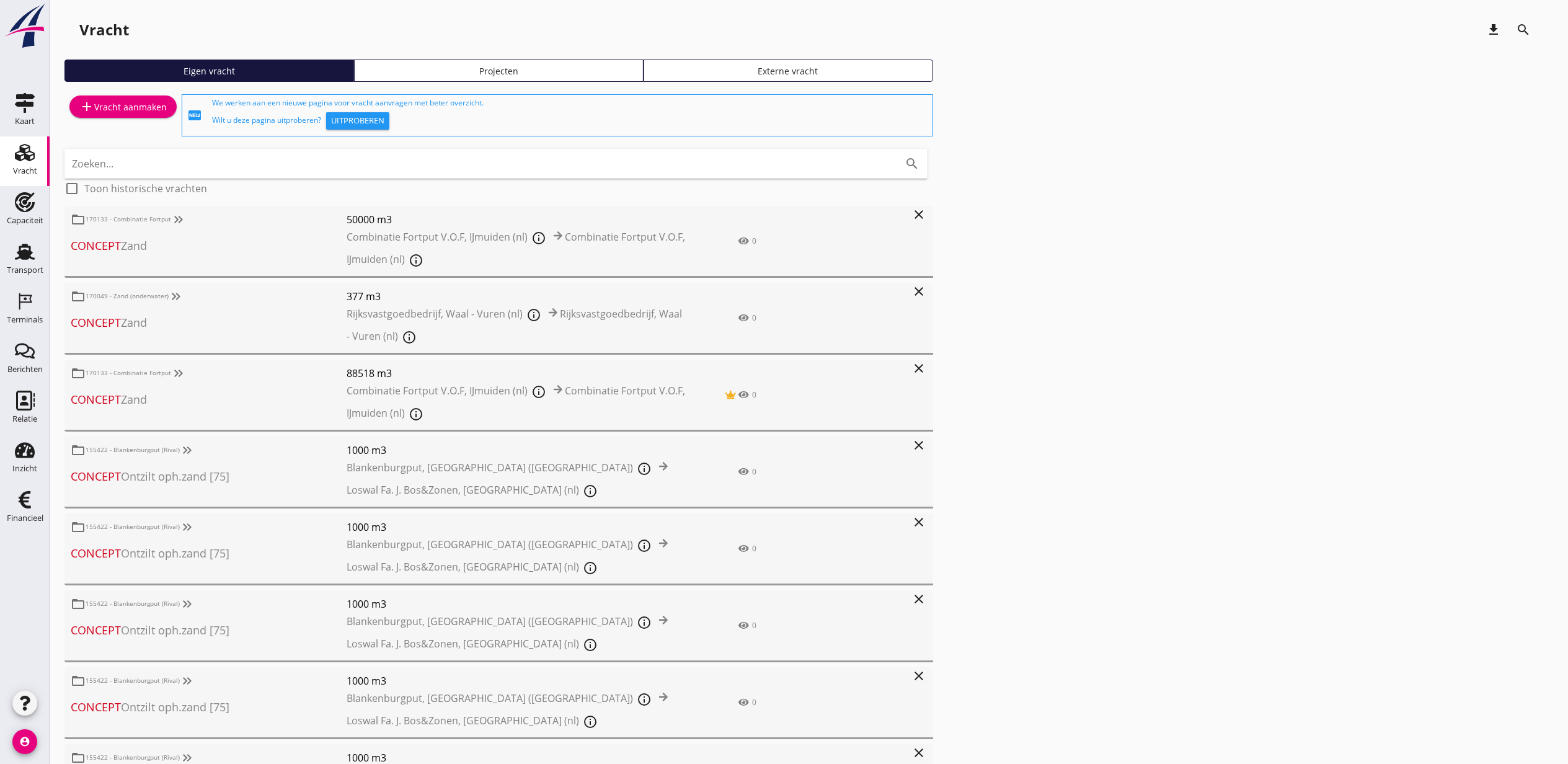
click at [383, 117] on div "Uitproberen" at bounding box center [358, 121] width 54 height 12
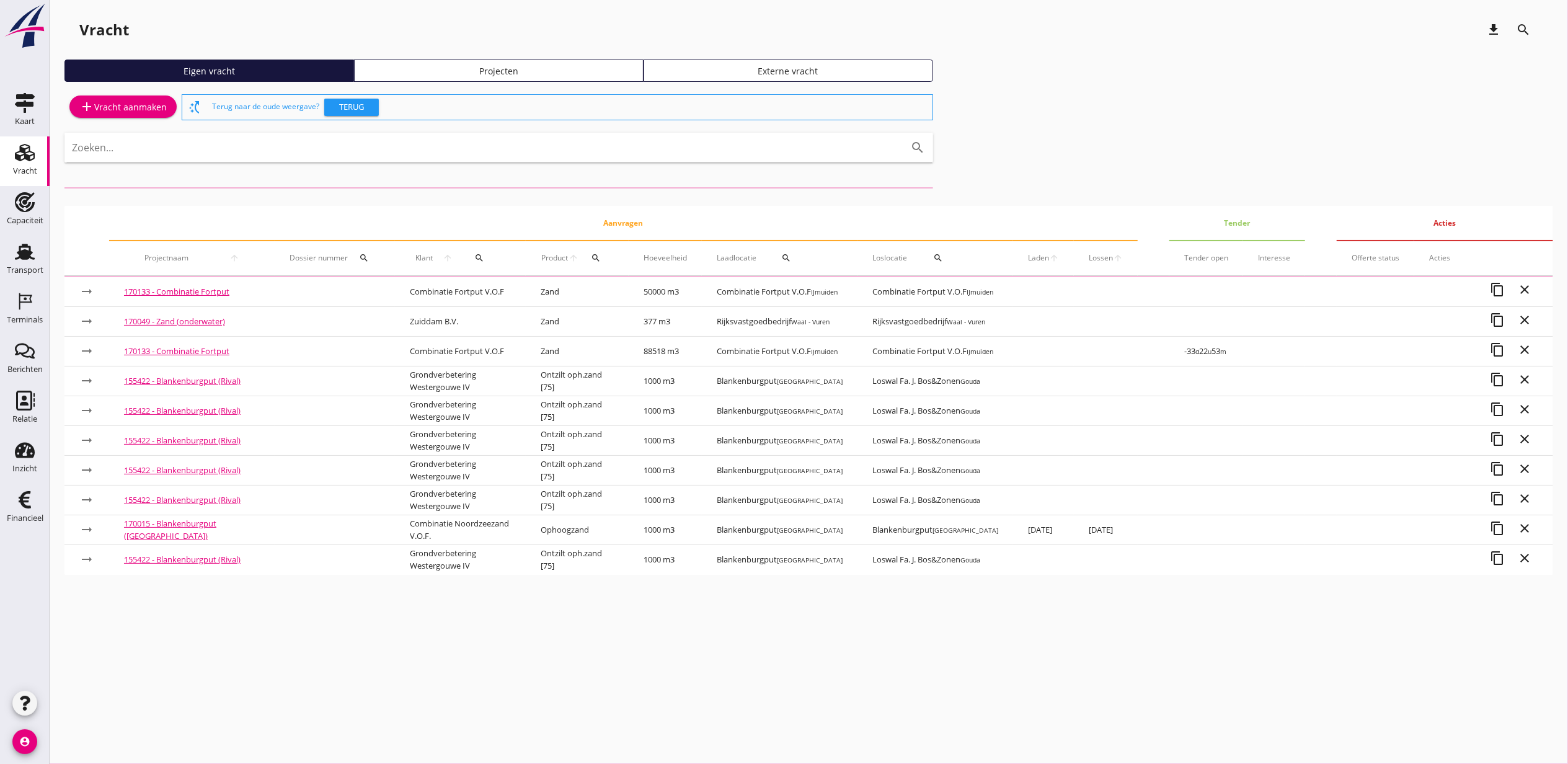
click at [287, 103] on div "Terug naar de oude weergave? Terug" at bounding box center [570, 107] width 716 height 25
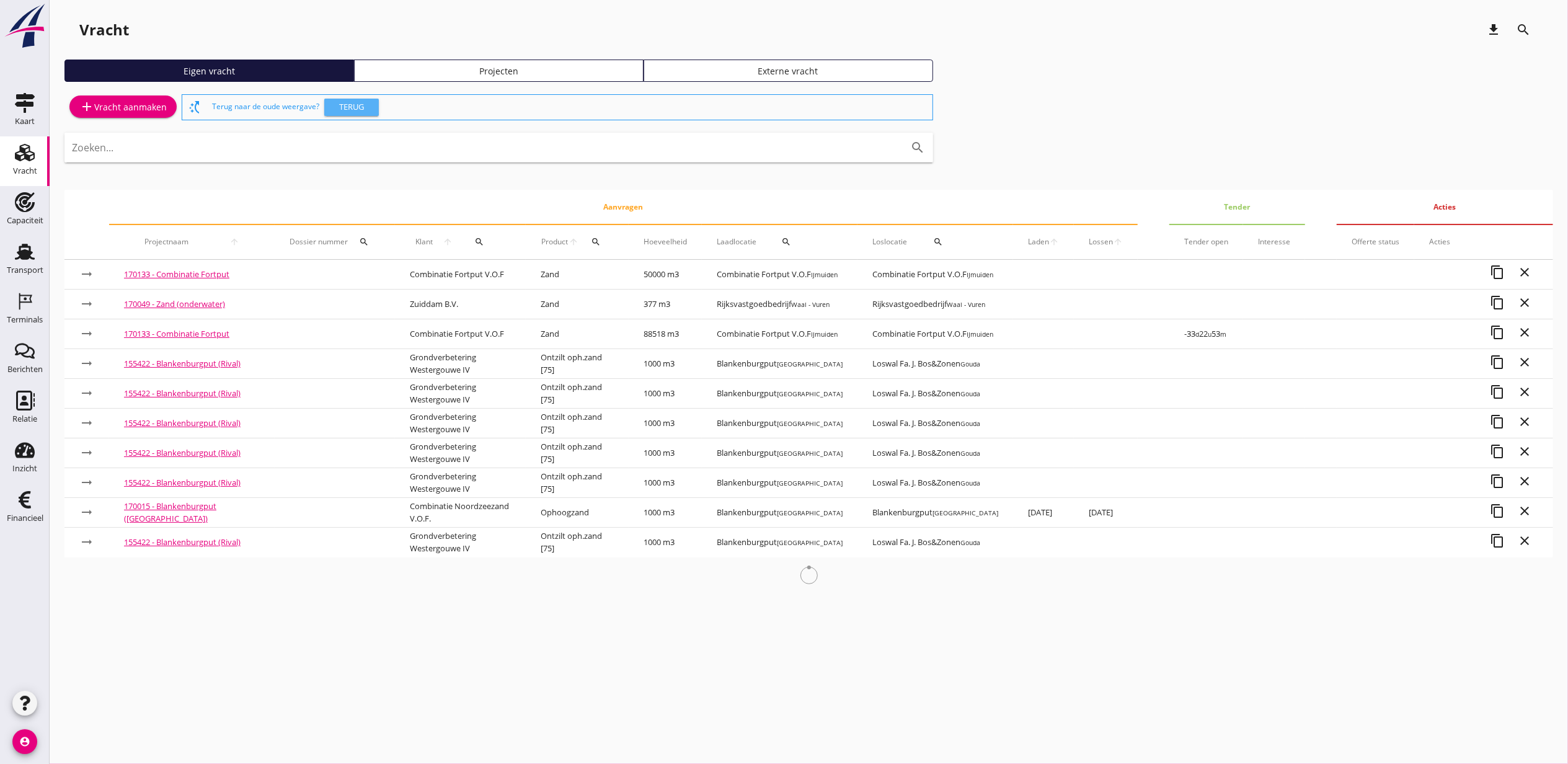
click at [326, 103] on button "Terug" at bounding box center [351, 106] width 54 height 17
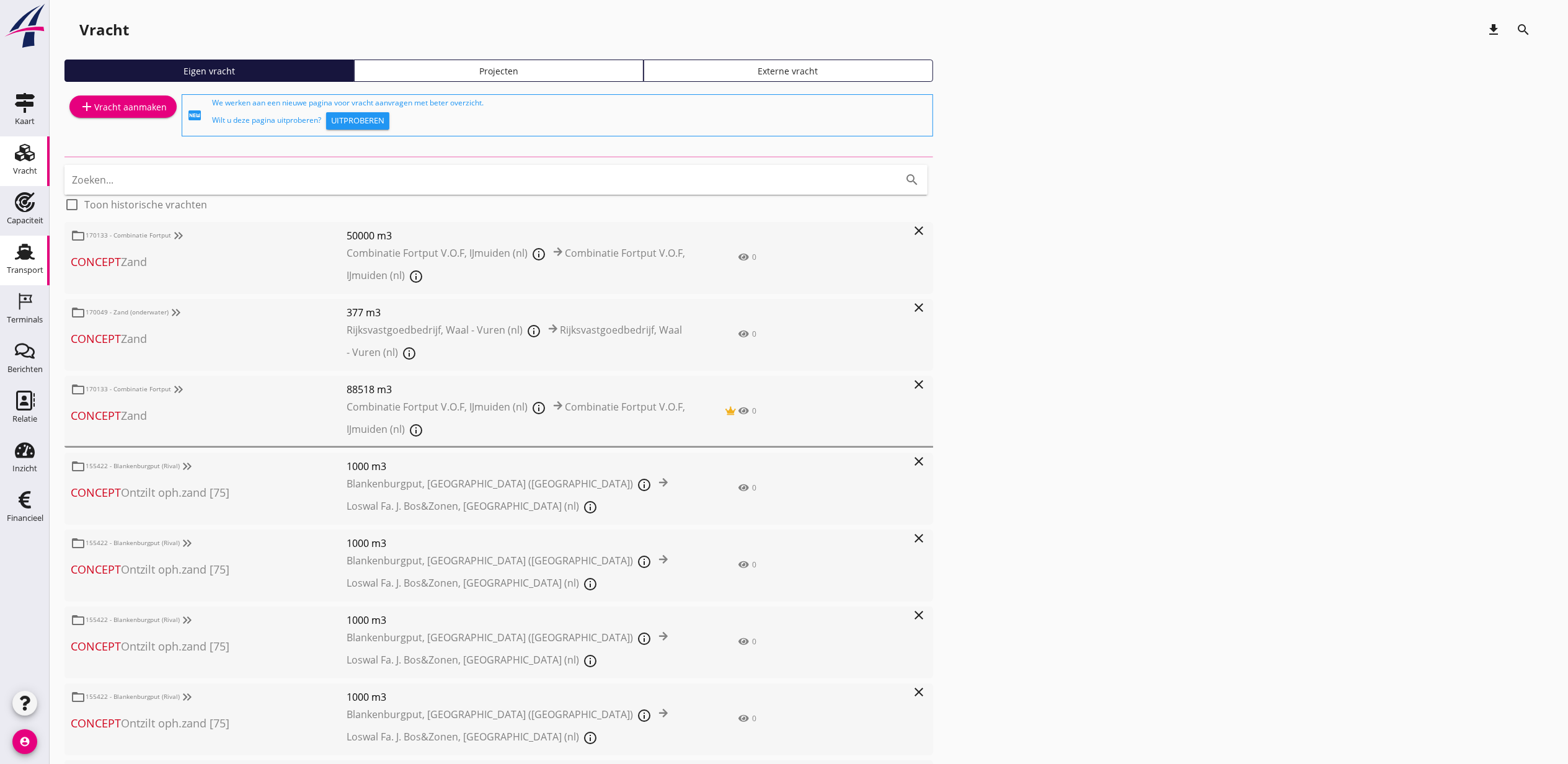
click at [15, 257] on icon "Transport" at bounding box center [25, 252] width 20 height 20
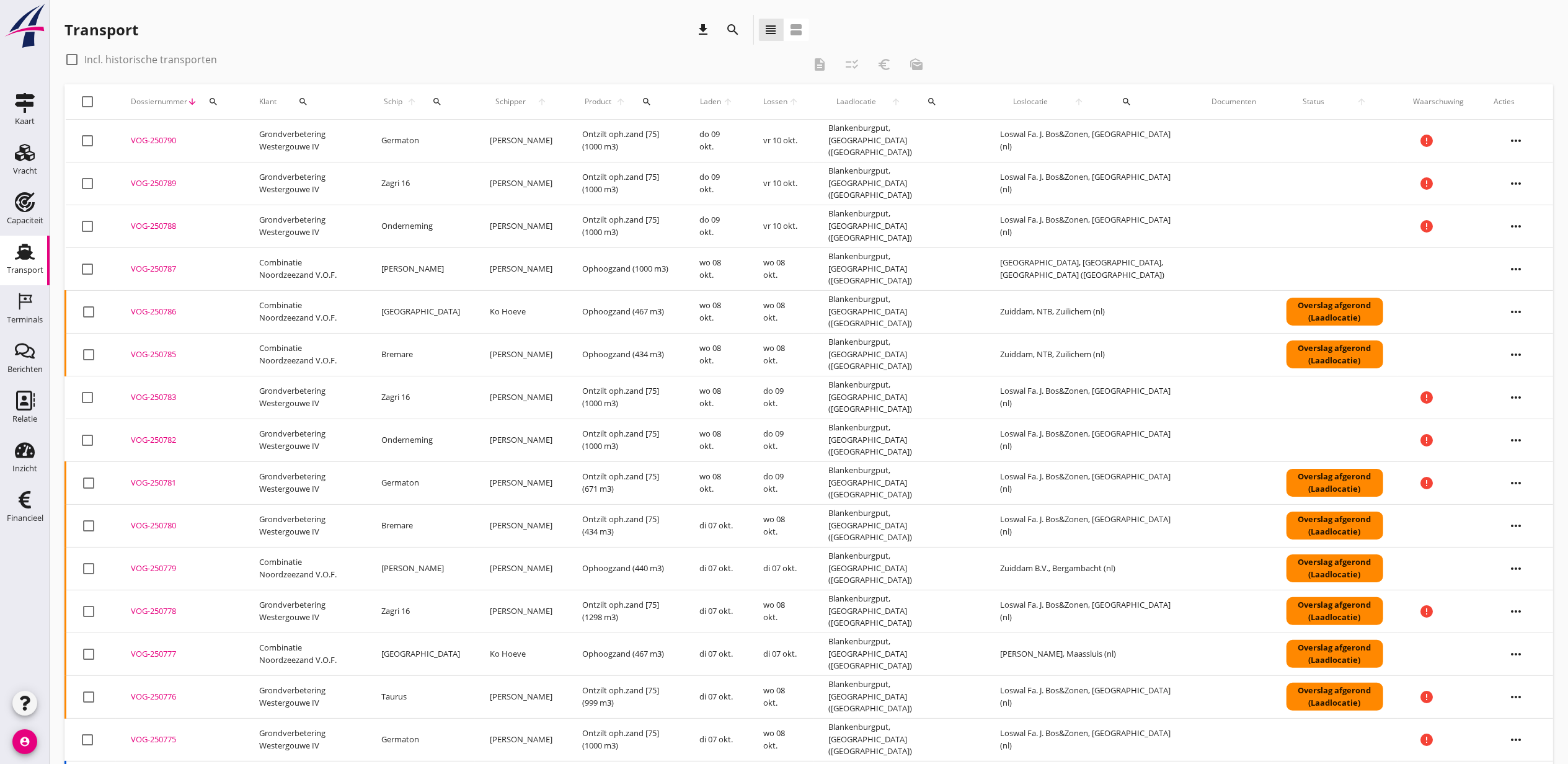
click at [726, 23] on icon "search" at bounding box center [734, 29] width 15 height 15
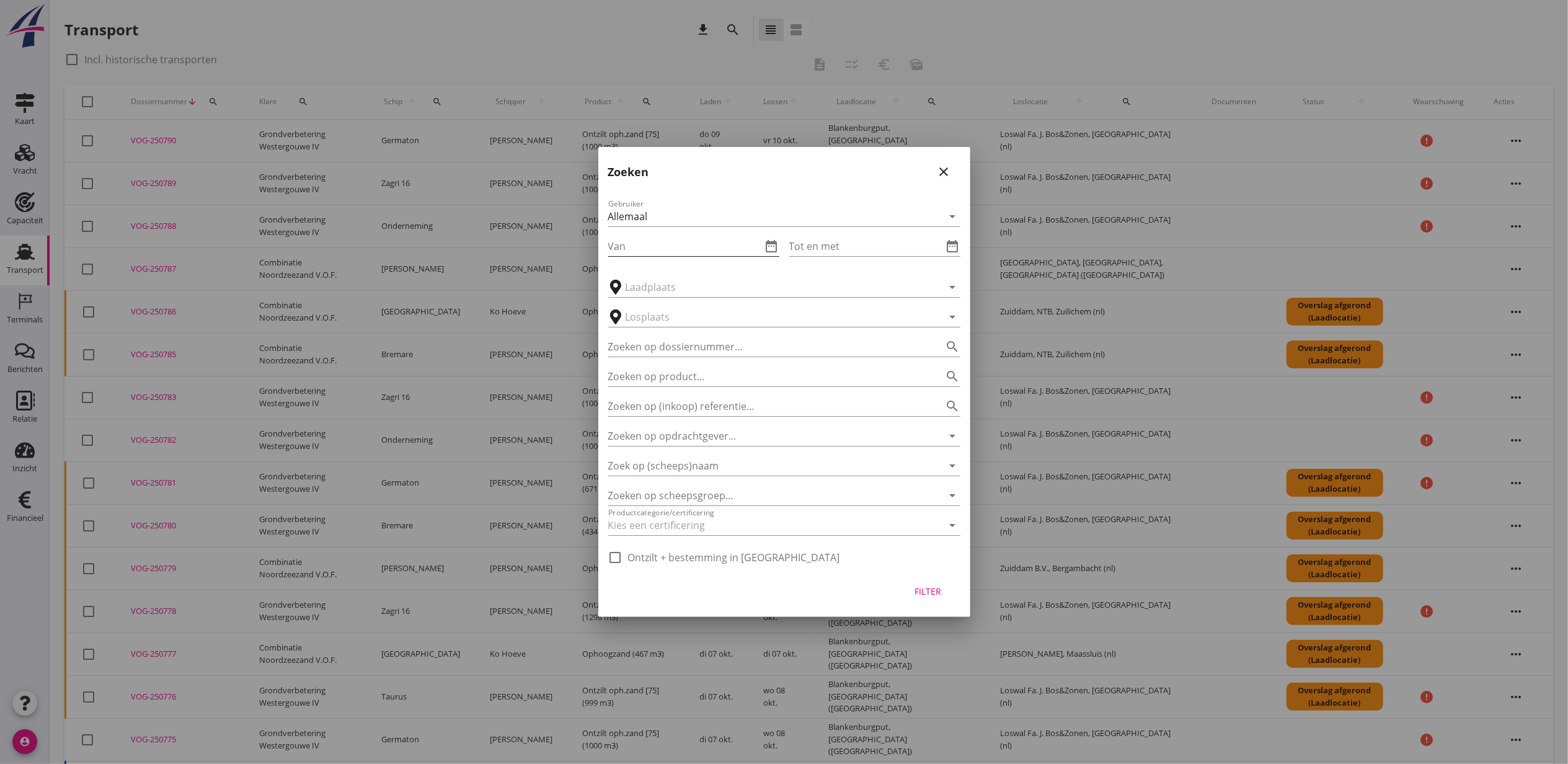
click at [776, 243] on icon "date_range" at bounding box center [772, 246] width 15 height 15
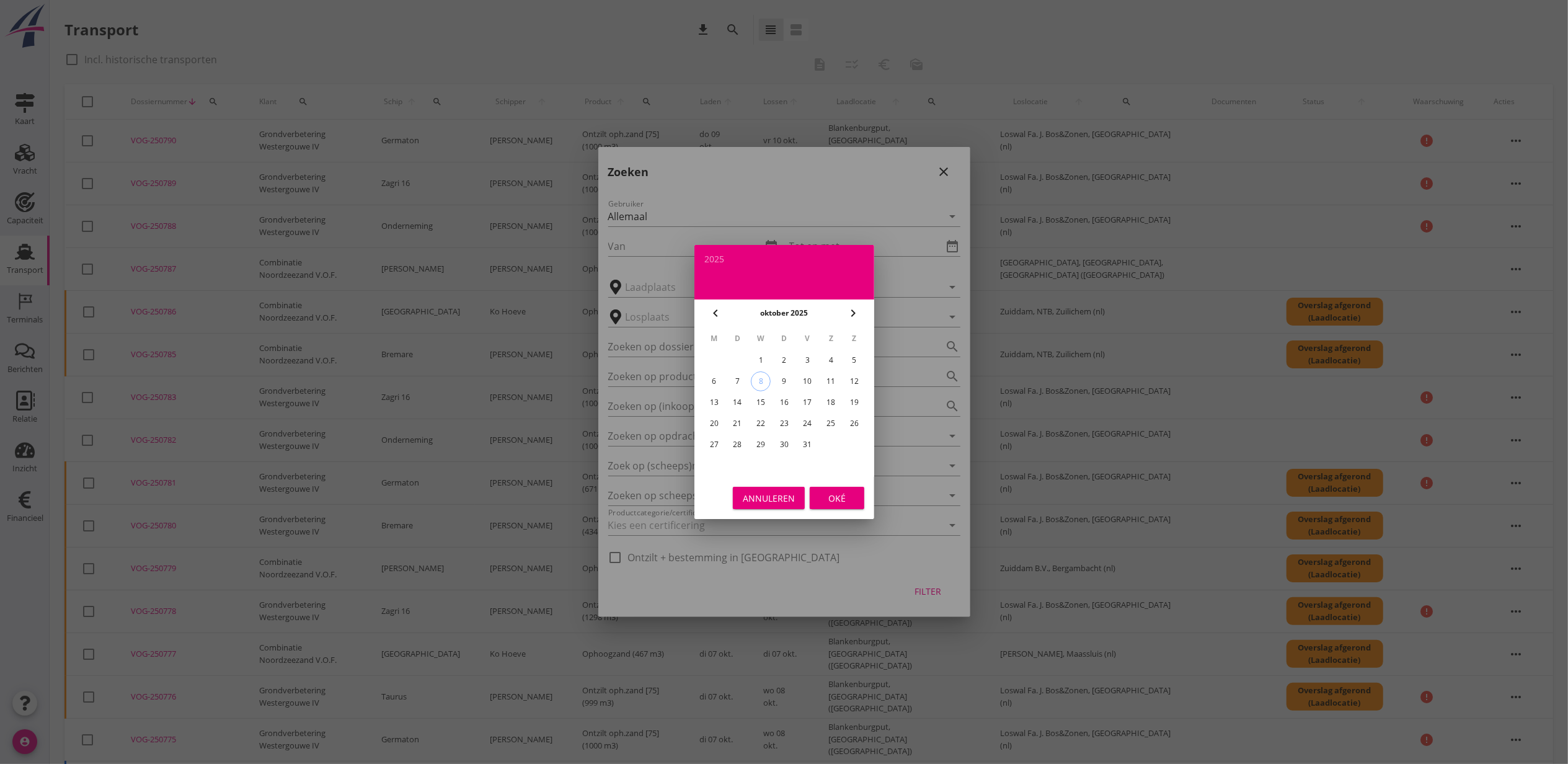
click at [716, 316] on icon "chevron_left" at bounding box center [715, 313] width 15 height 15
click at [793, 493] on div "Annuleren" at bounding box center [768, 498] width 52 height 13
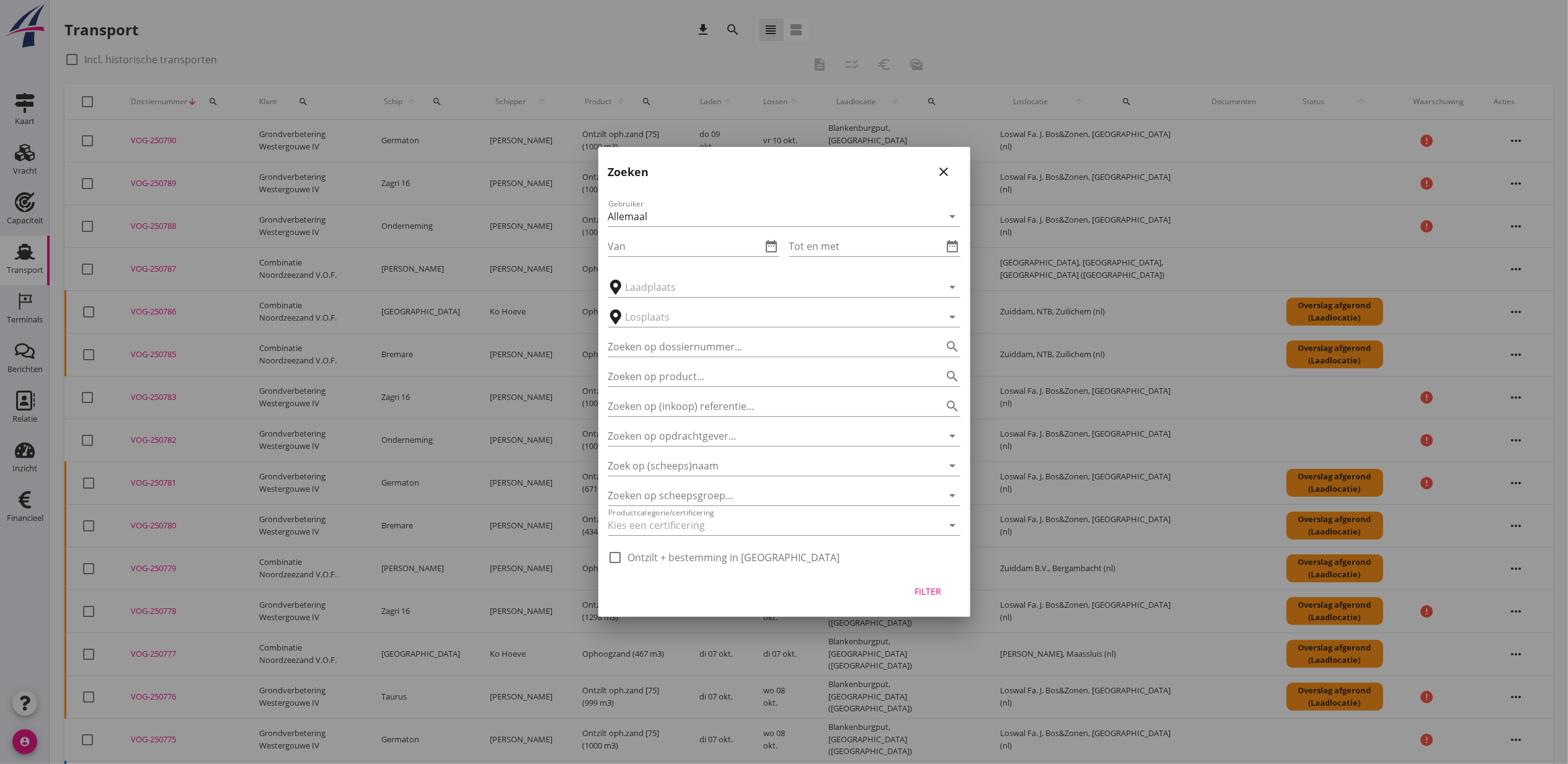
click at [942, 166] on icon "close" at bounding box center [944, 171] width 15 height 15
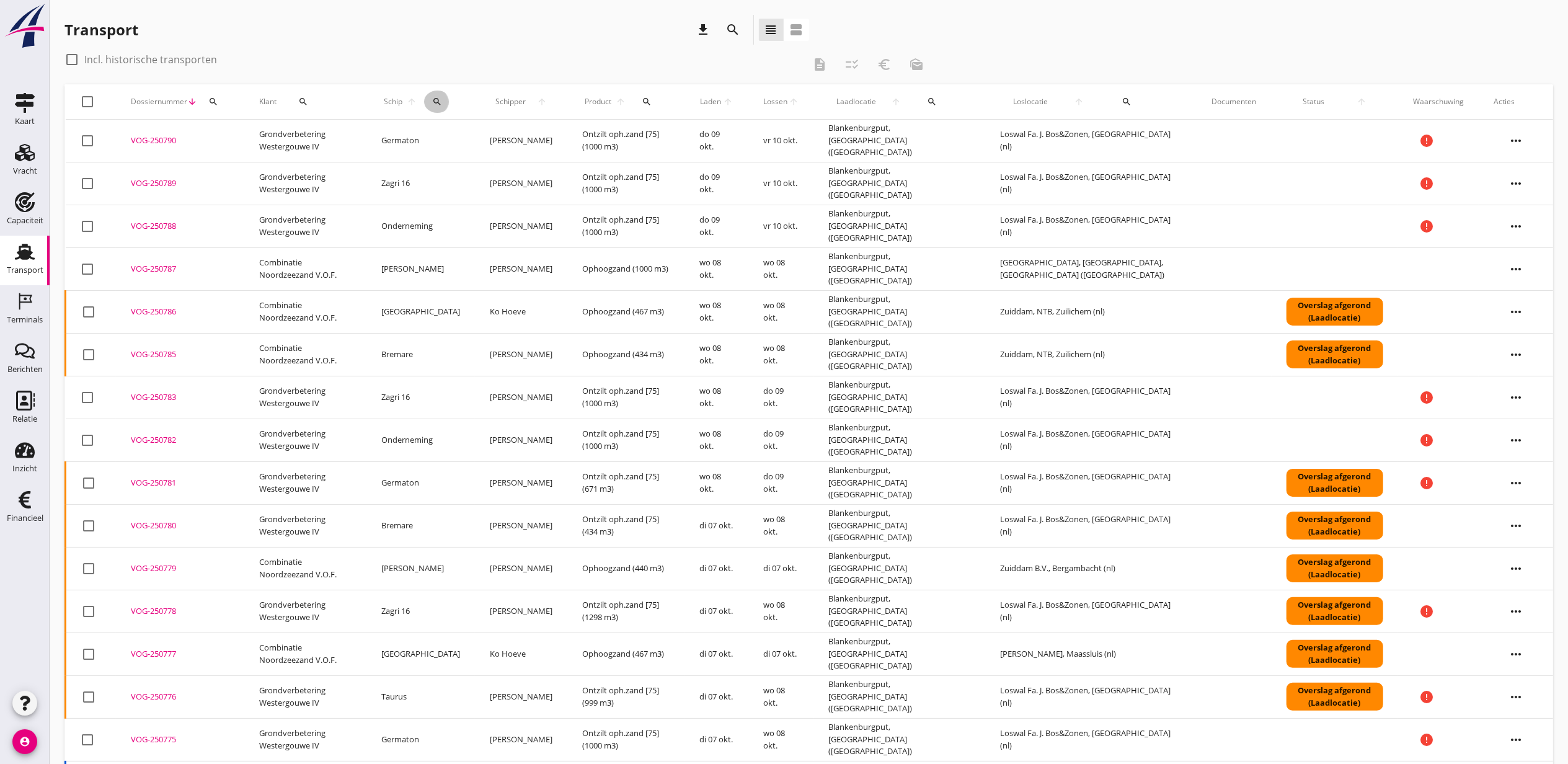
click at [451, 96] on button "search" at bounding box center [437, 101] width 27 height 22
click at [536, 135] on input "Zoek op (scheeps)naam" at bounding box center [504, 137] width 129 height 20
click at [583, 191] on div "Zagri 16" at bounding box center [550, 191] width 130 height 15
click at [609, 137] on icon "check" at bounding box center [616, 137] width 15 height 15
type input "Zagri 16"
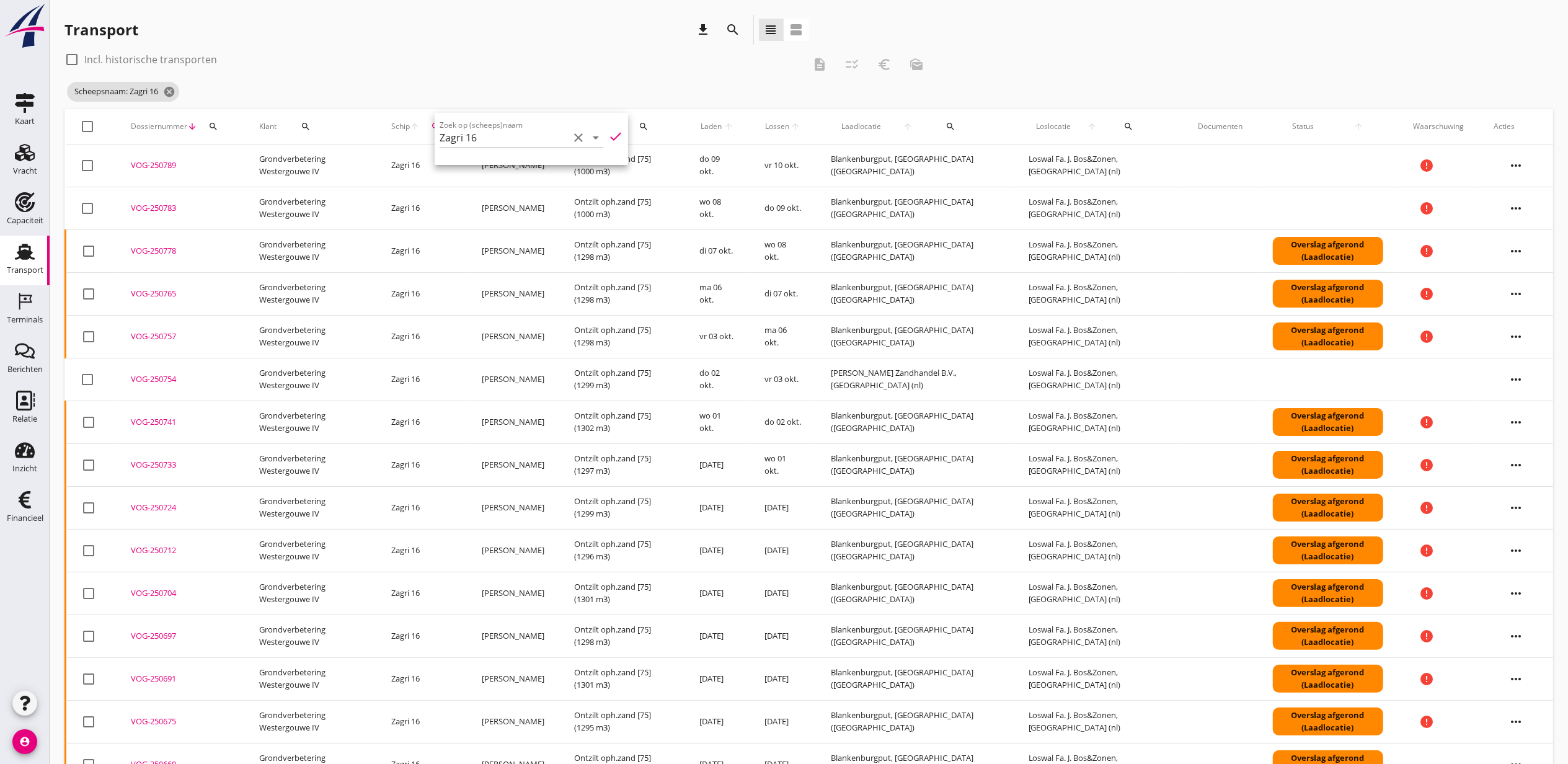
click at [440, 76] on div "check_box_outline_blank Incl. historische transporten description checklist_rtl…" at bounding box center [498, 64] width 868 height 29
click at [722, 127] on span "Laden" at bounding box center [711, 126] width 23 height 12
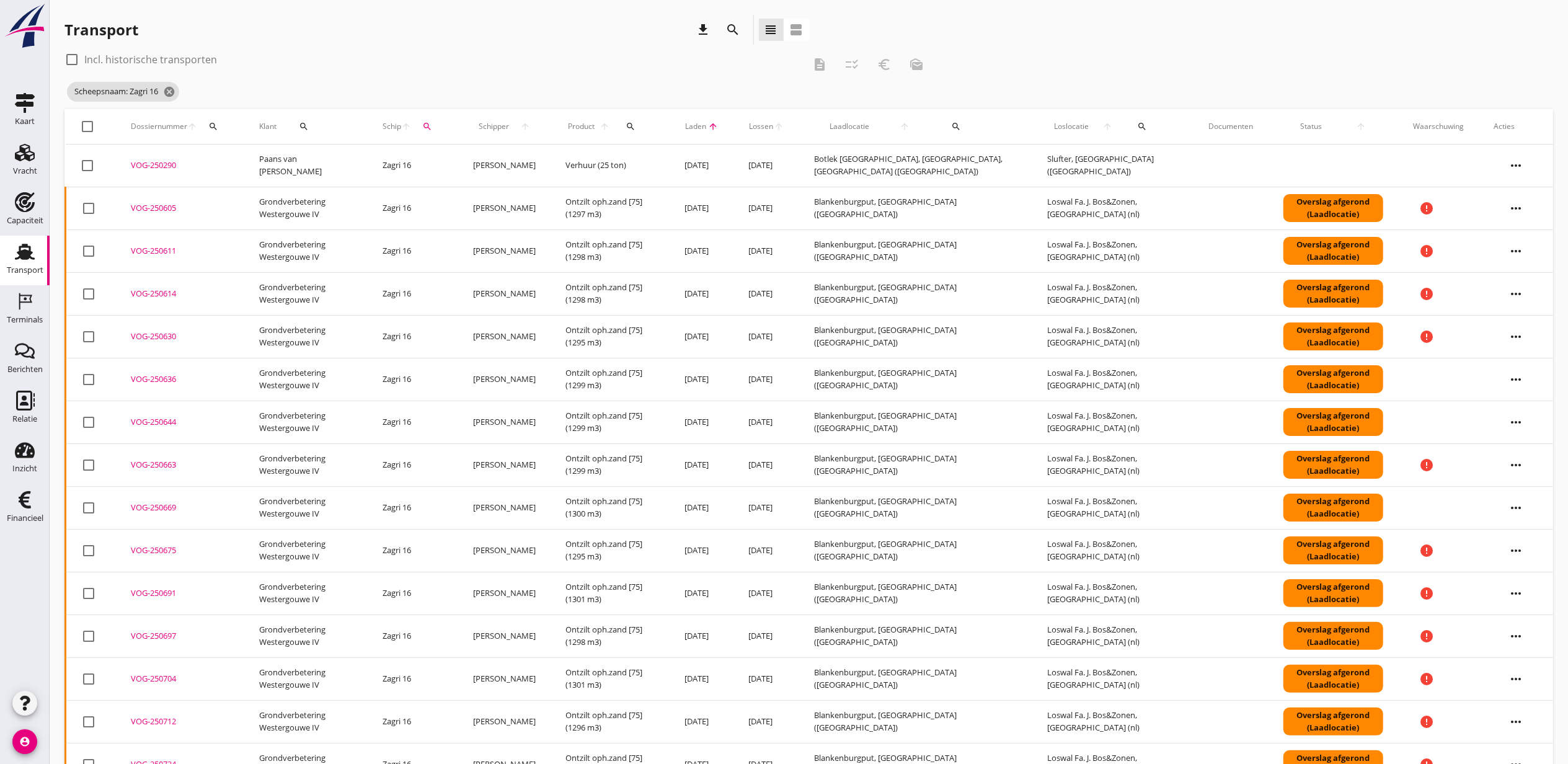
click at [708, 129] on span "Laden" at bounding box center [696, 126] width 23 height 12
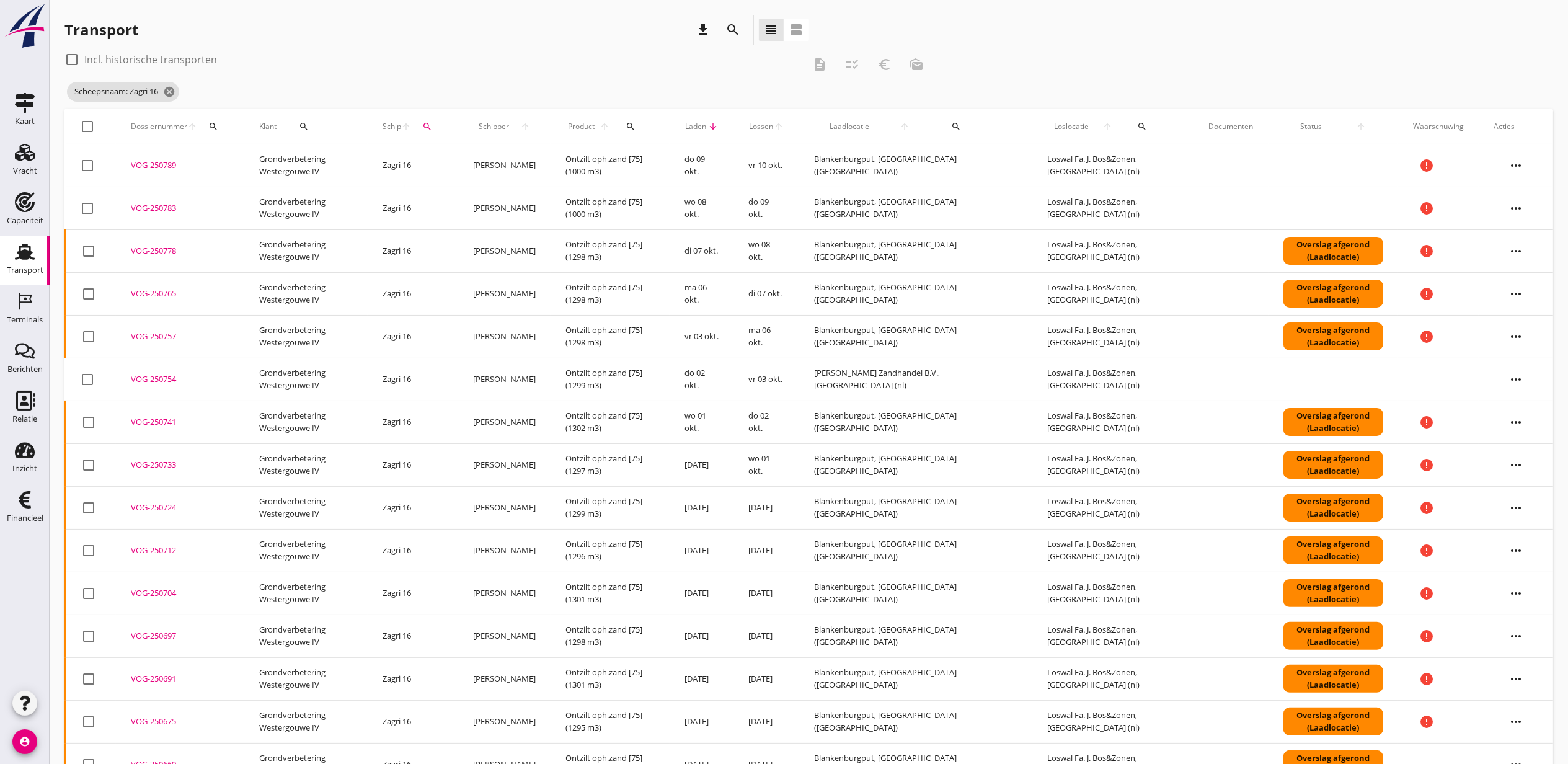
click at [112, 58] on label "Incl. historische transporten" at bounding box center [150, 60] width 133 height 12
checkbox input "true"
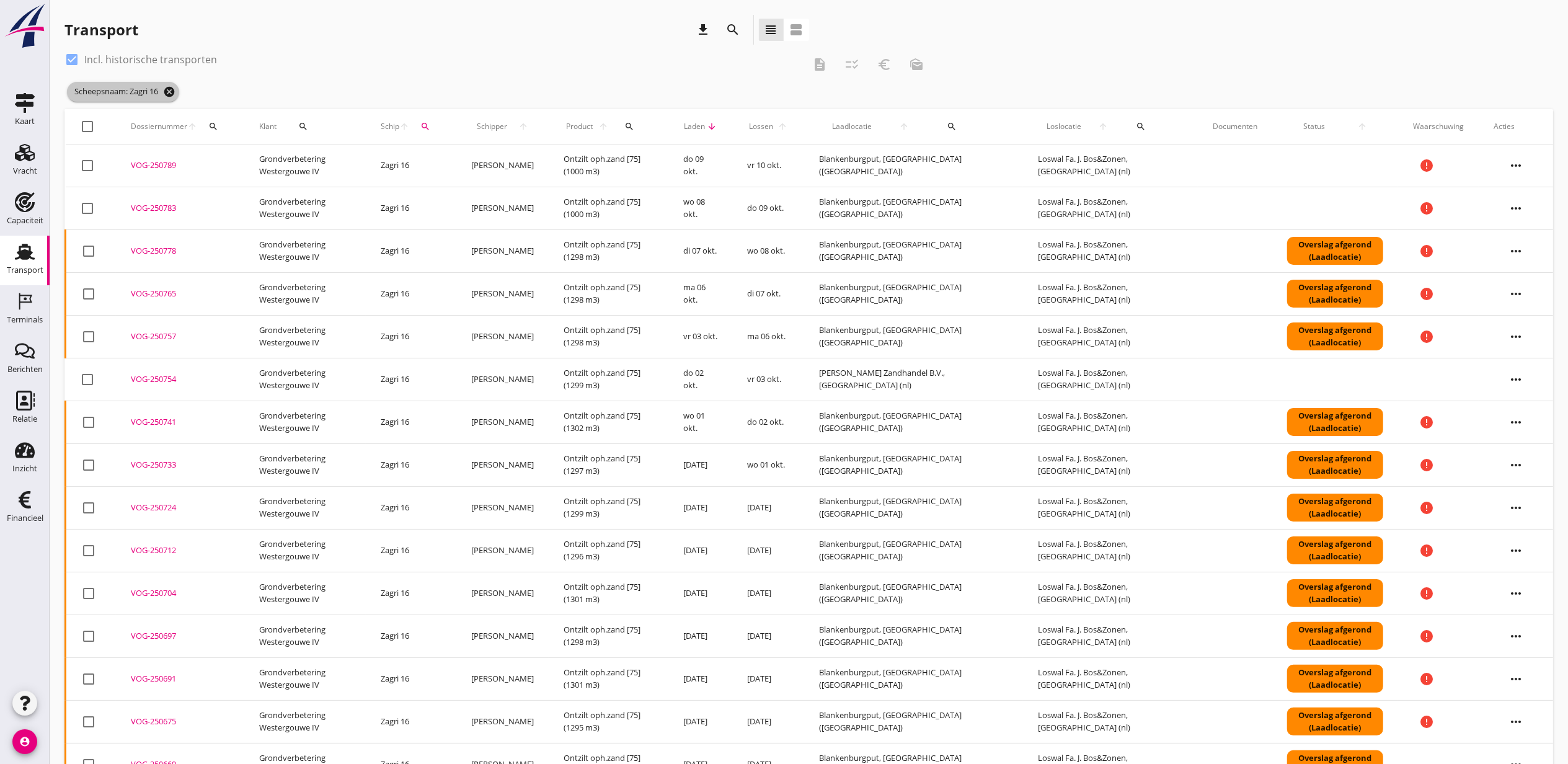
click at [170, 88] on icon "cancel" at bounding box center [170, 92] width 12 height 12
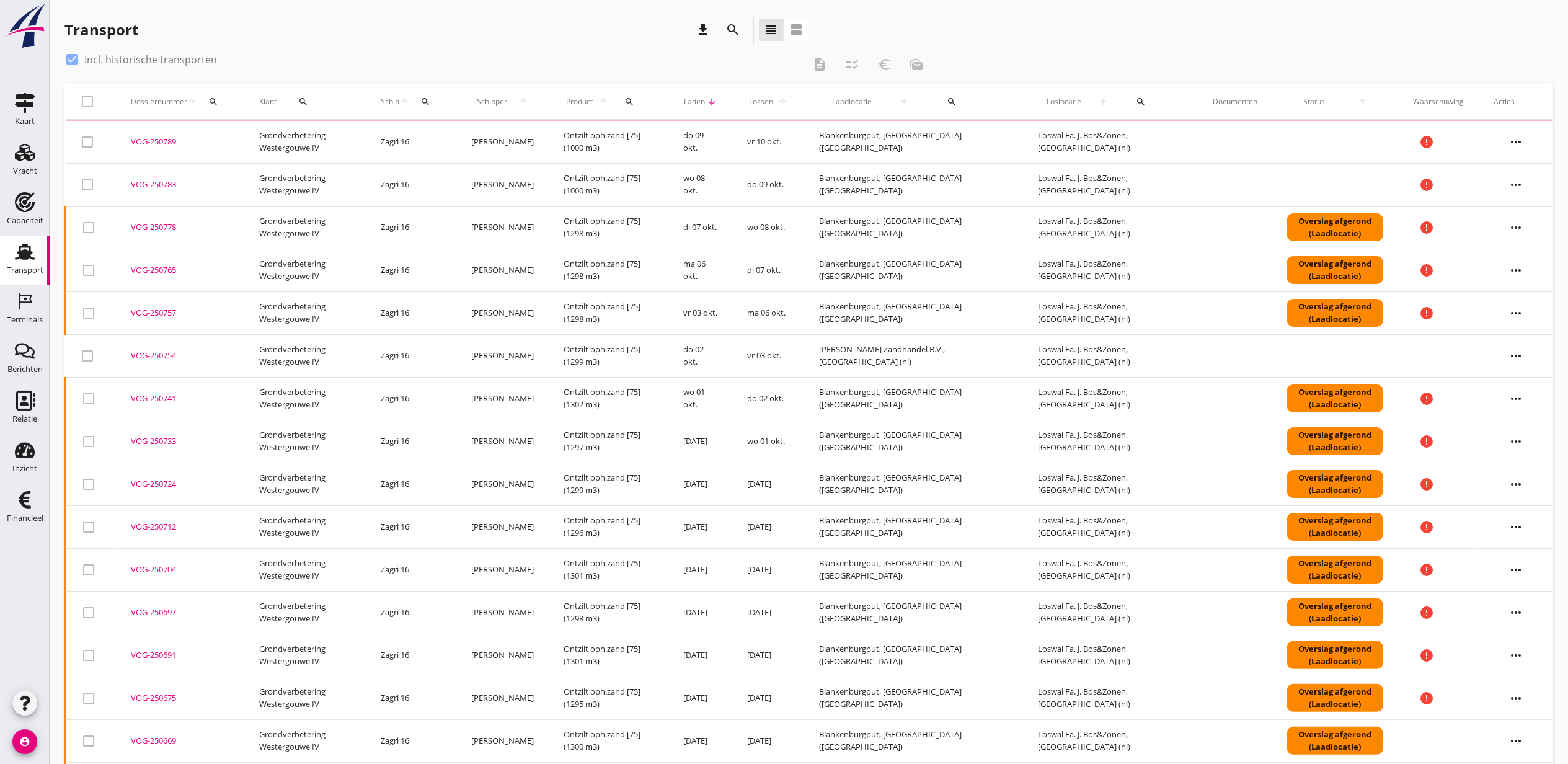
click at [734, 35] on icon "search" at bounding box center [734, 29] width 15 height 15
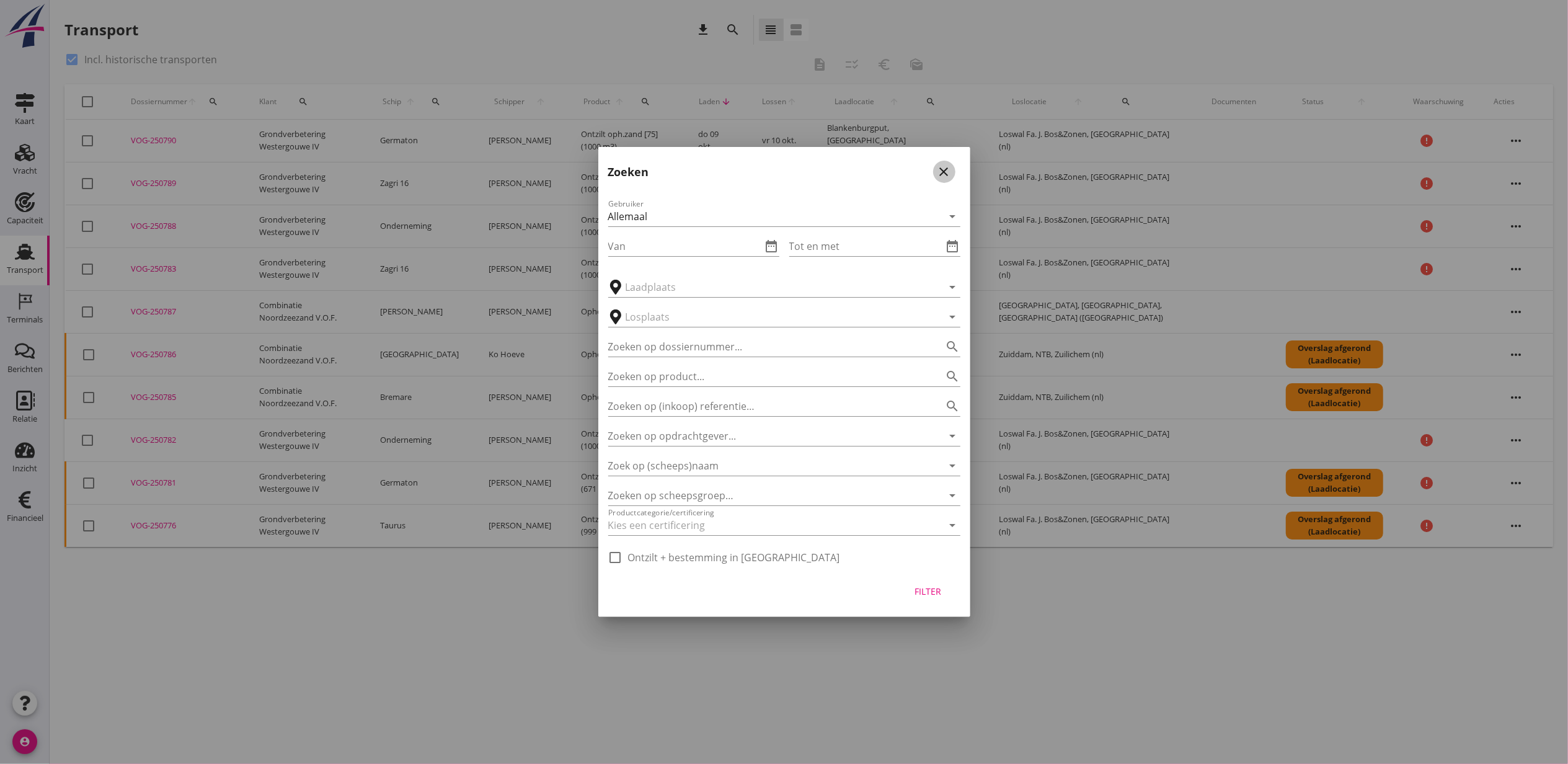
click at [946, 171] on icon "close" at bounding box center [944, 171] width 15 height 15
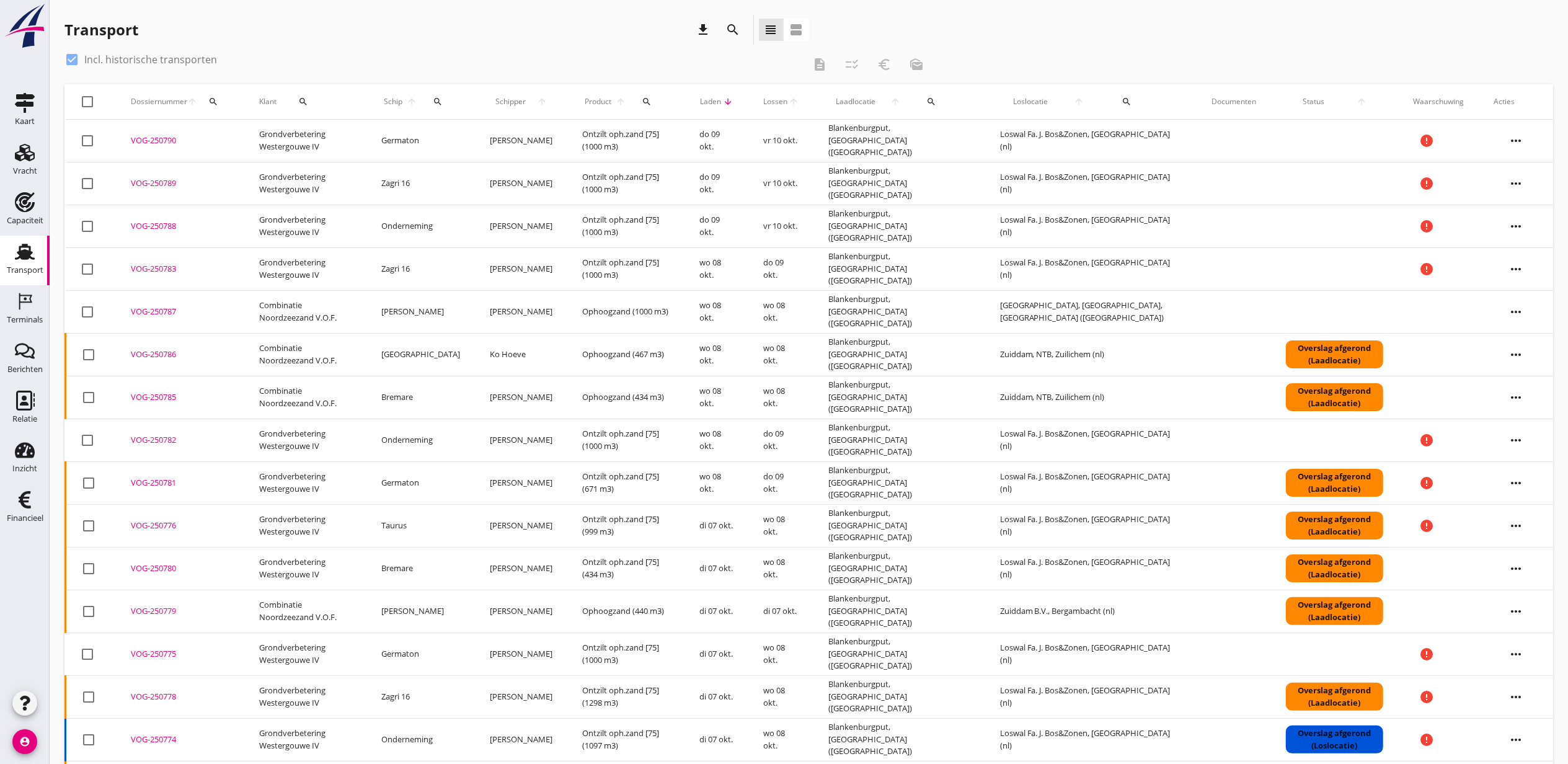
click at [443, 103] on icon "search" at bounding box center [437, 101] width 10 height 10
click at [477, 137] on input "Zoek op (scheeps)naam" at bounding box center [504, 137] width 129 height 20
click at [504, 177] on div "ENI: 2321996 (L:75 x B:10.06)" at bounding box center [550, 176] width 130 height 13
click at [609, 139] on icon "check" at bounding box center [616, 137] width 15 height 15
type input "Taurus"
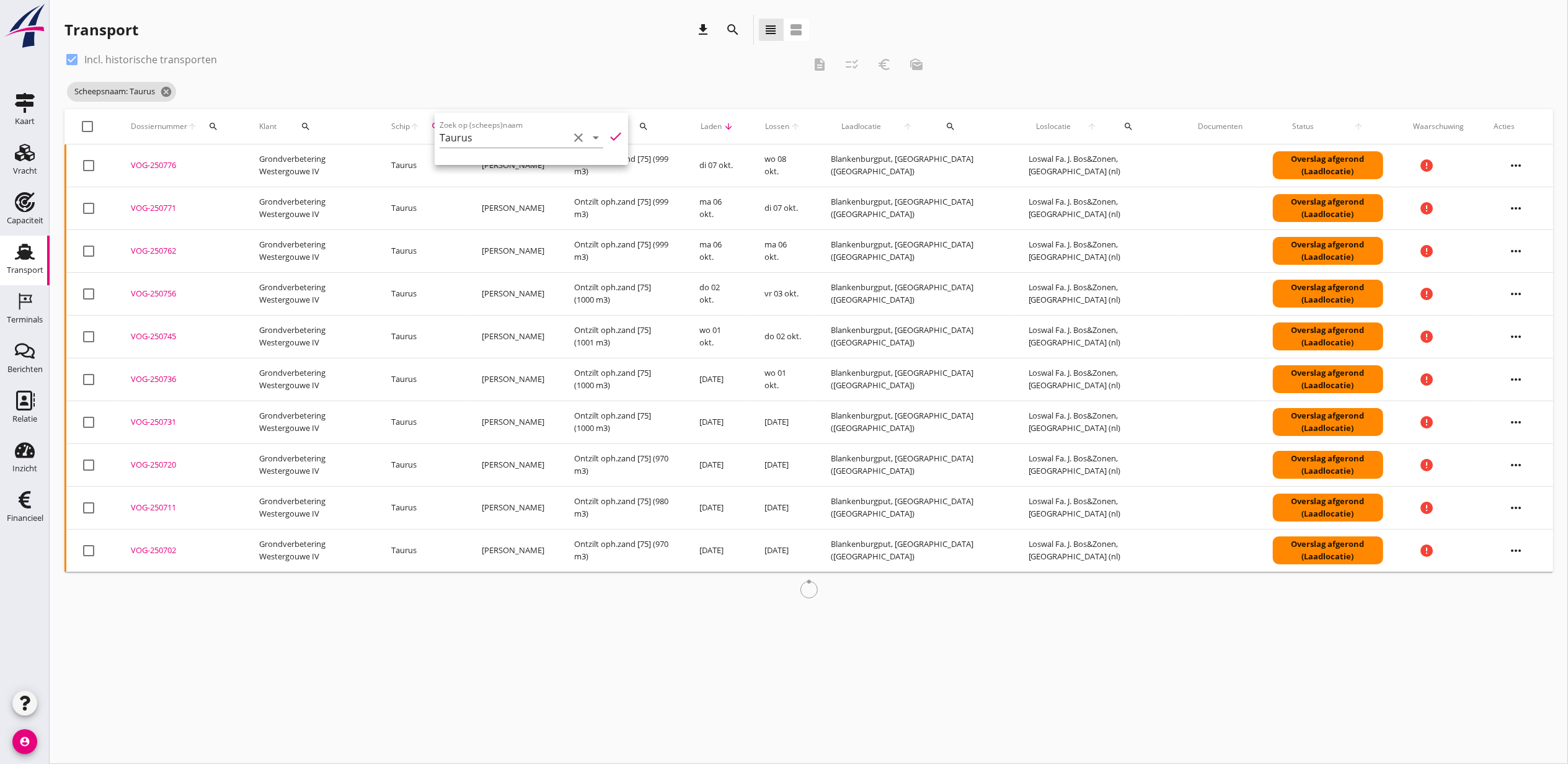
click at [454, 58] on div "check_box Incl. historische transporten" at bounding box center [434, 60] width 740 height 20
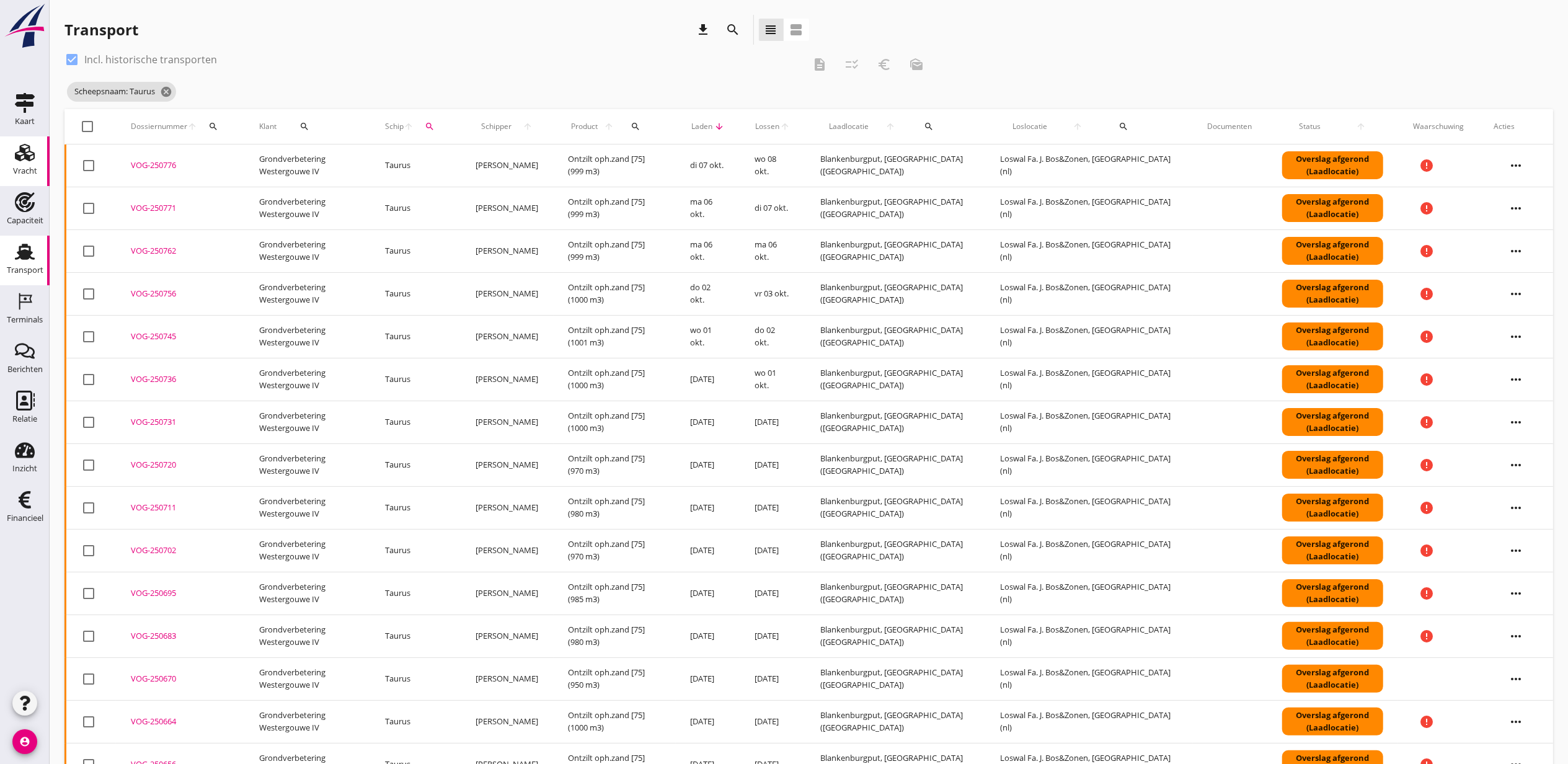
click at [28, 154] on use at bounding box center [25, 152] width 20 height 17
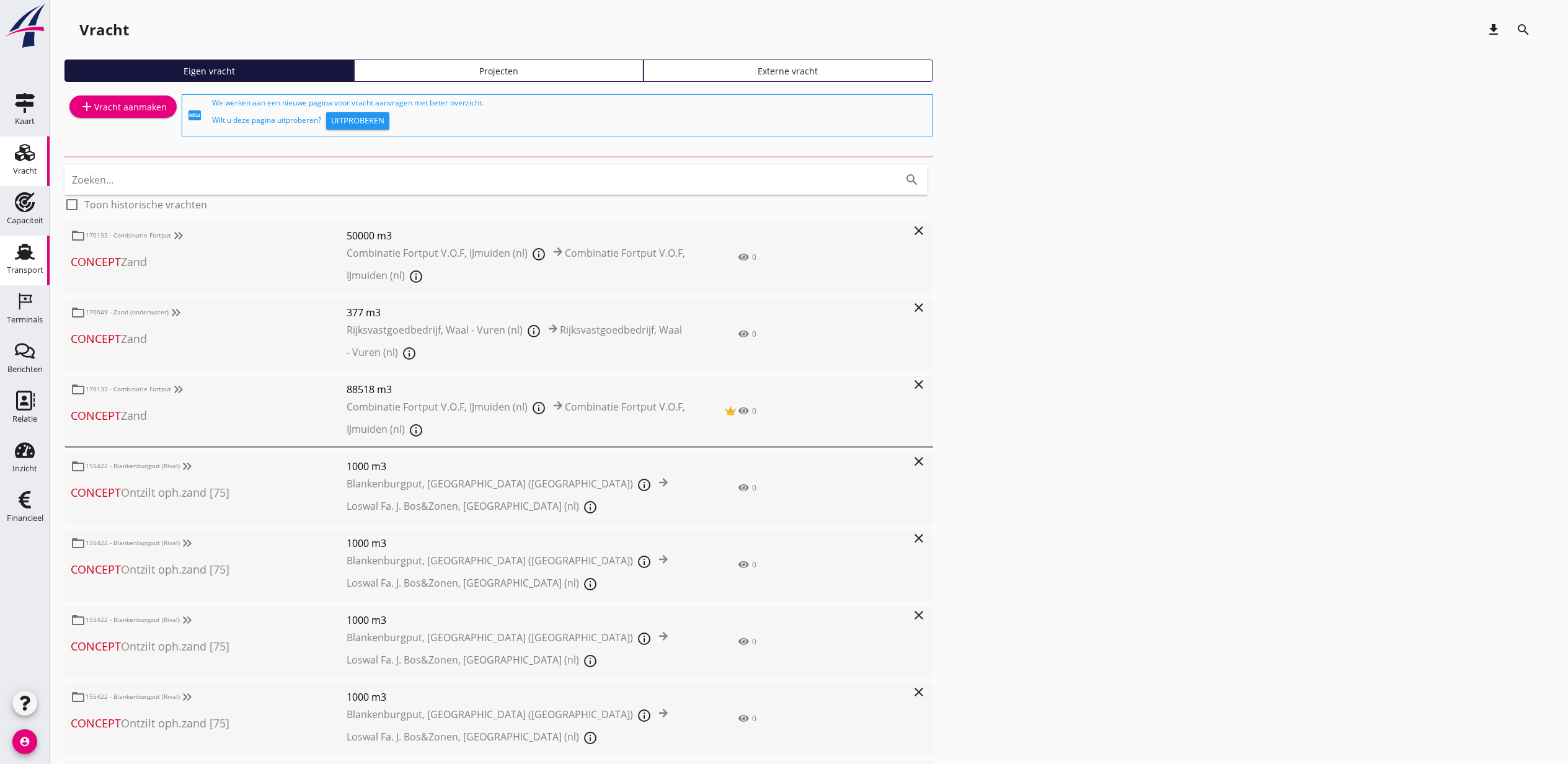
click at [19, 251] on use at bounding box center [25, 252] width 20 height 16
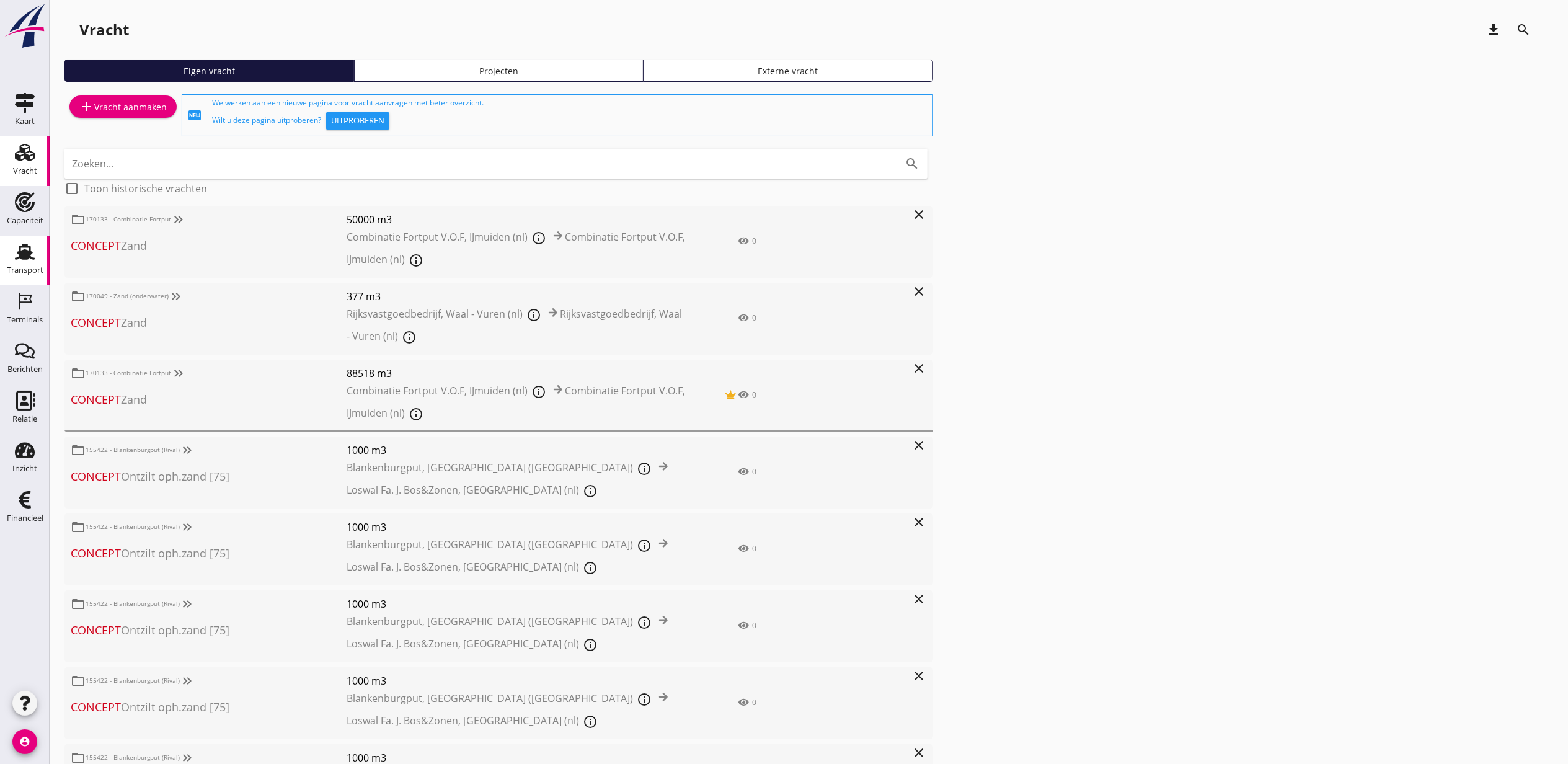
click at [17, 258] on use at bounding box center [25, 252] width 20 height 16
